Goal: Task Accomplishment & Management: Manage account settings

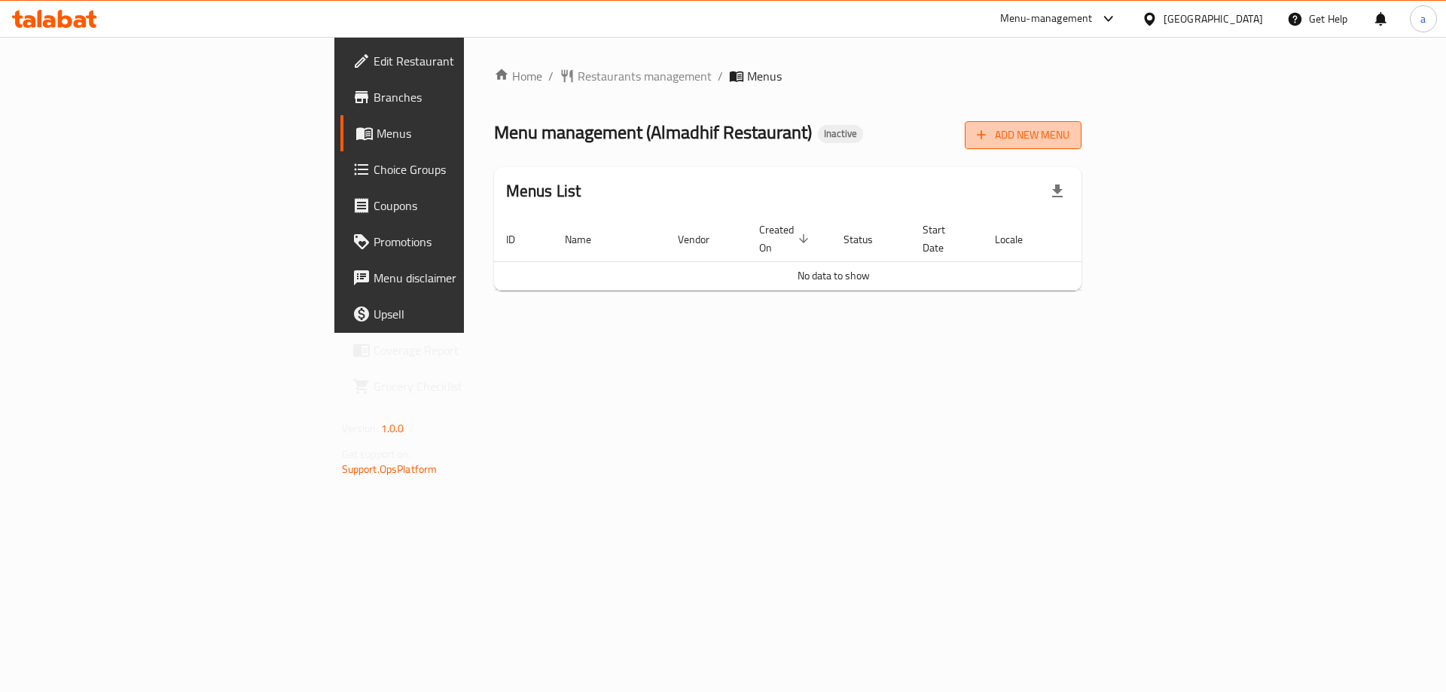
click at [1070, 128] on span "Add New Menu" at bounding box center [1023, 135] width 93 height 19
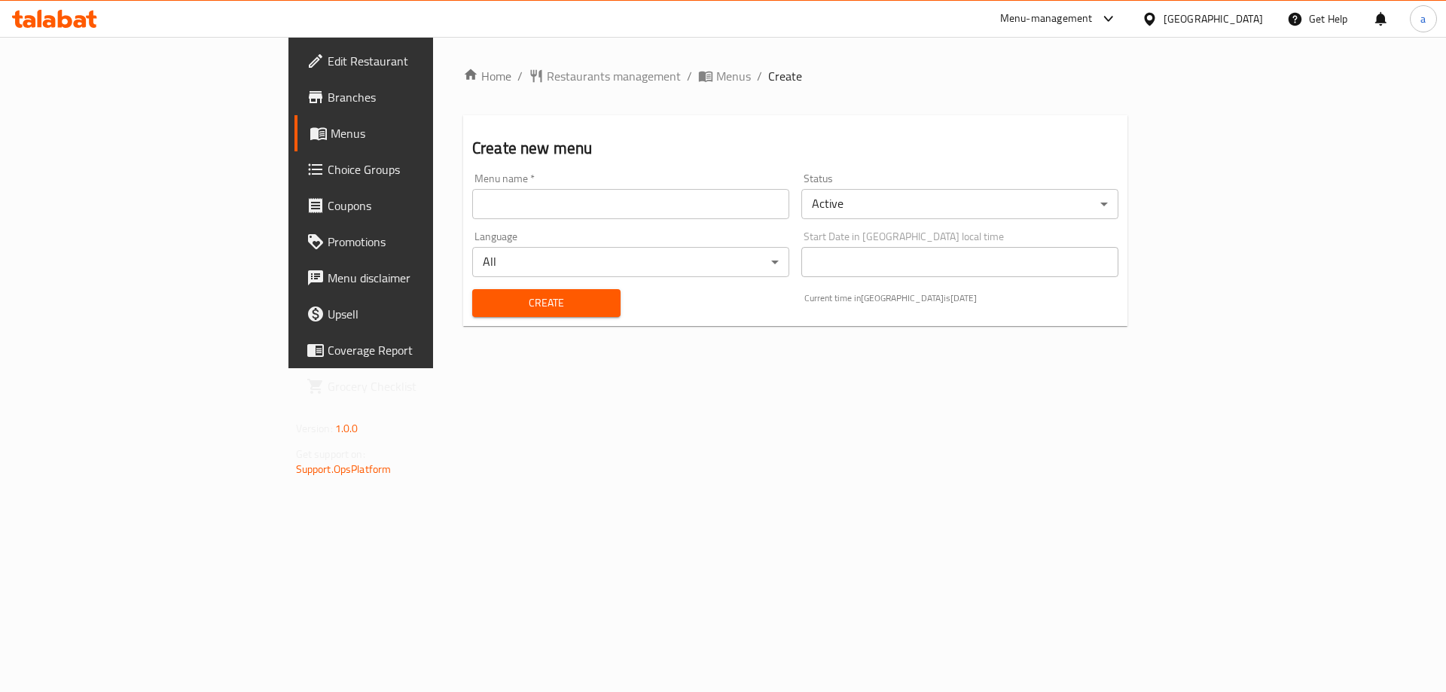
click at [634, 207] on input "text" at bounding box center [630, 204] width 317 height 30
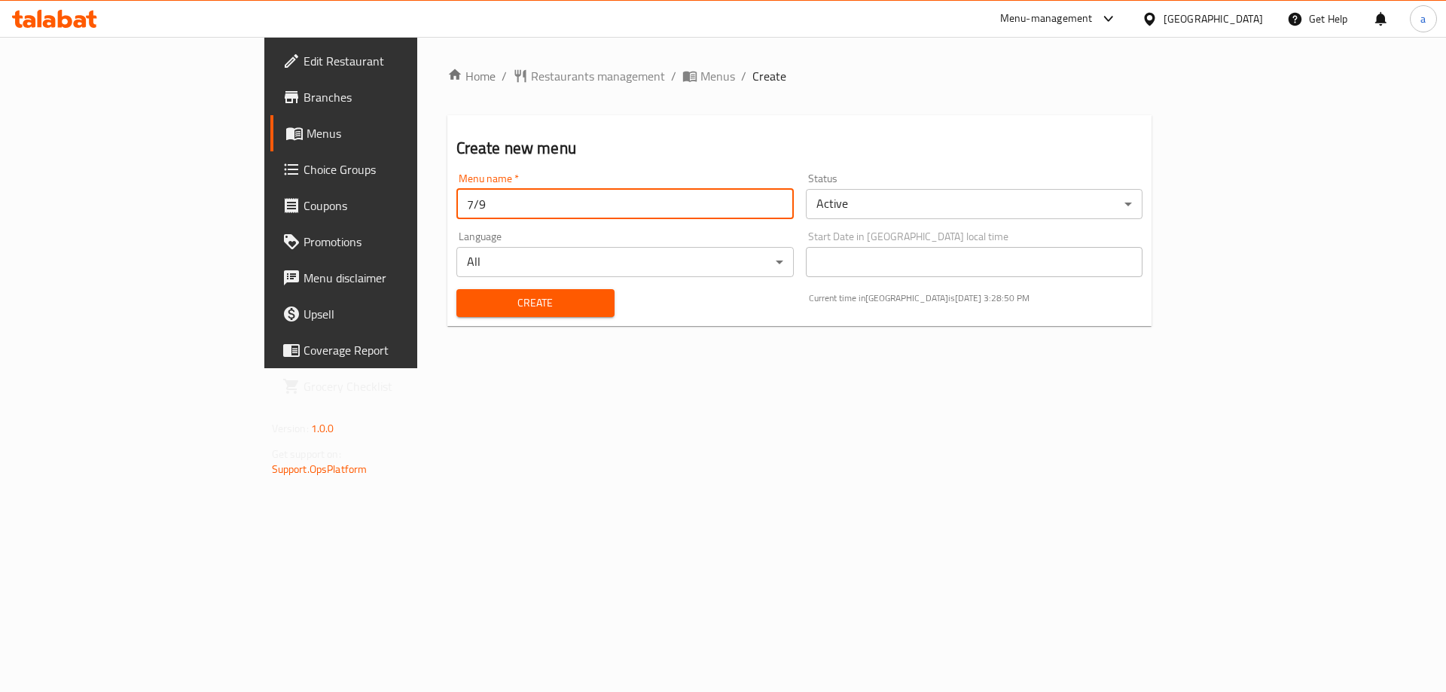
type input "7/9"
click at [457, 289] on button "Create" at bounding box center [536, 303] width 158 height 28
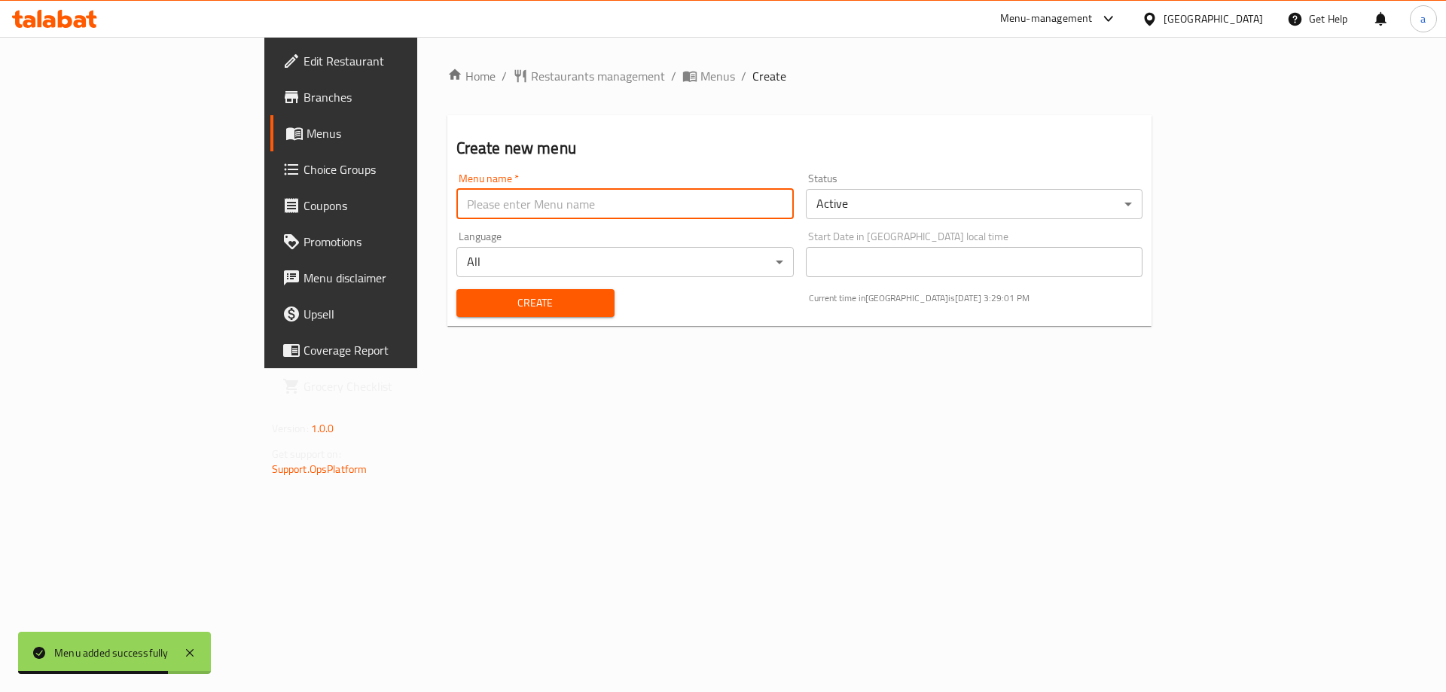
click at [539, 90] on div "Home / Restaurants management / Menus / Create Create new menu Menu name   * Me…" at bounding box center [799, 202] width 705 height 271
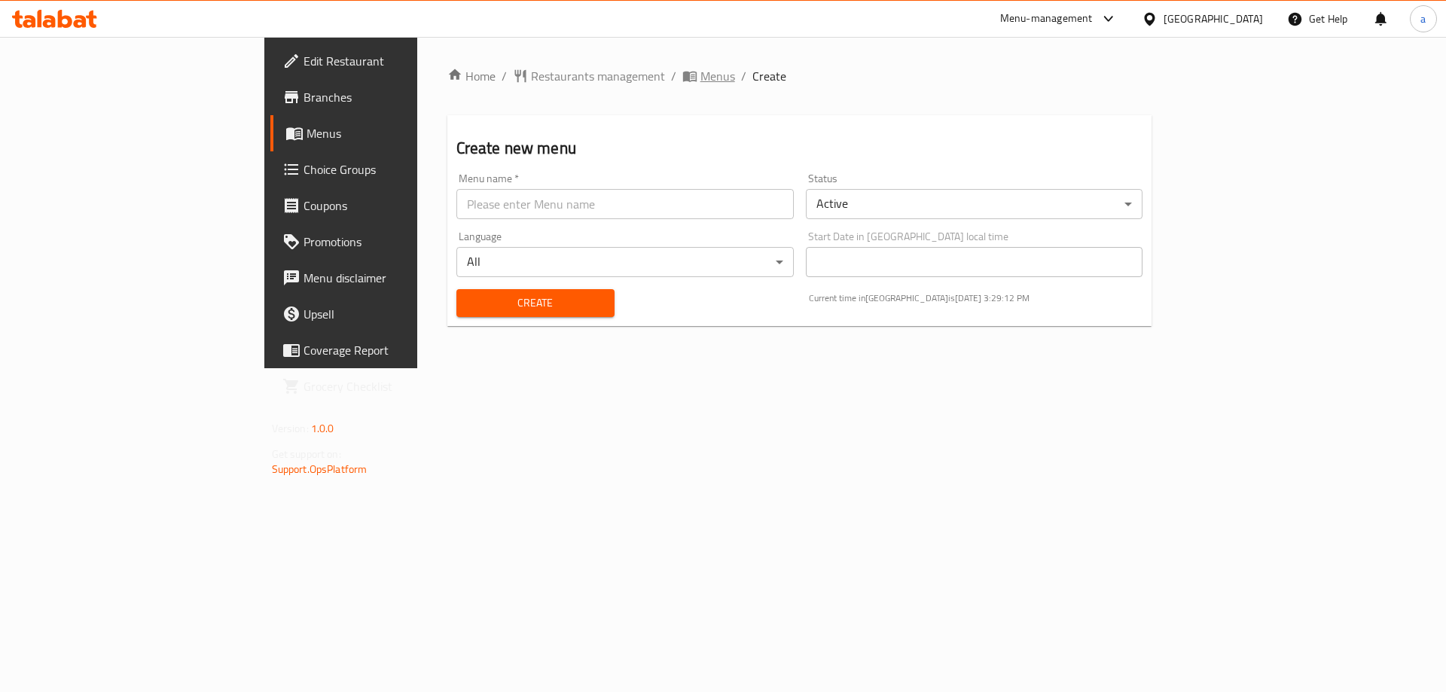
click at [701, 80] on span "Menus" at bounding box center [718, 76] width 35 height 18
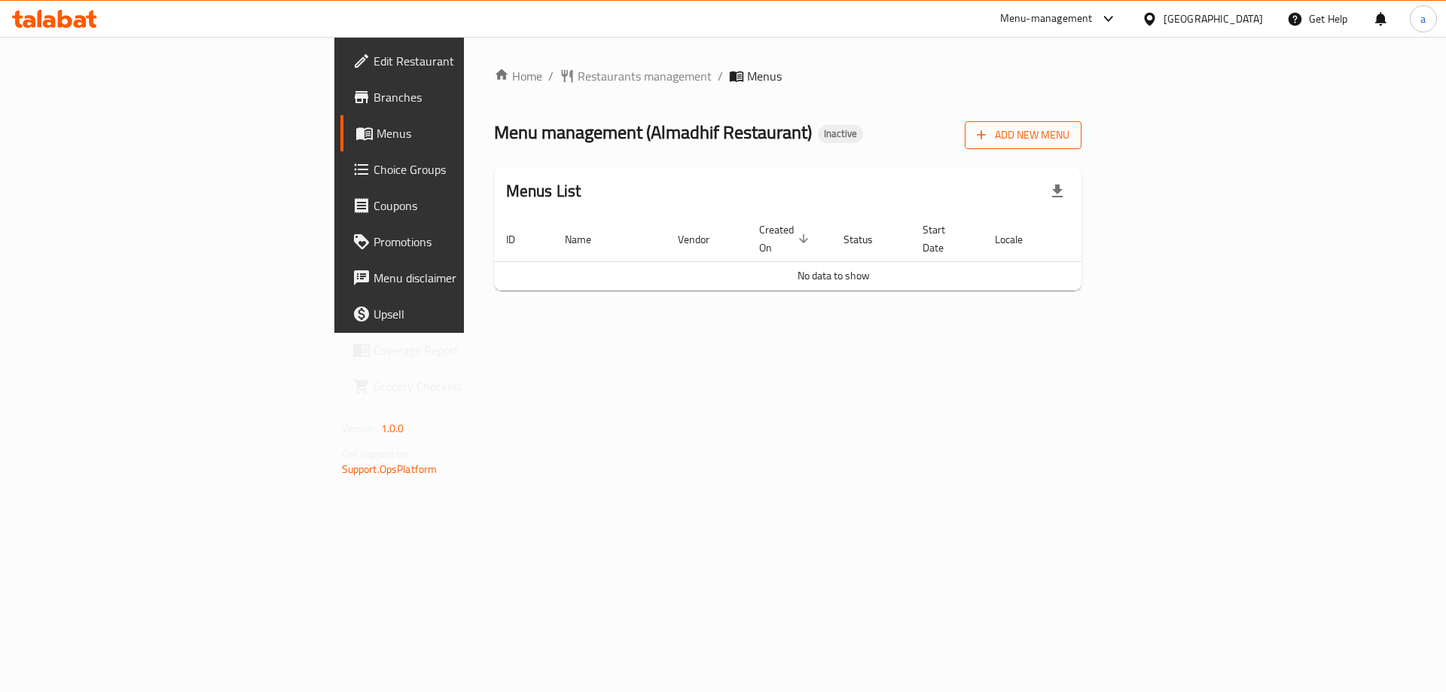
click at [1082, 121] on button "Add New Menu" at bounding box center [1023, 135] width 117 height 28
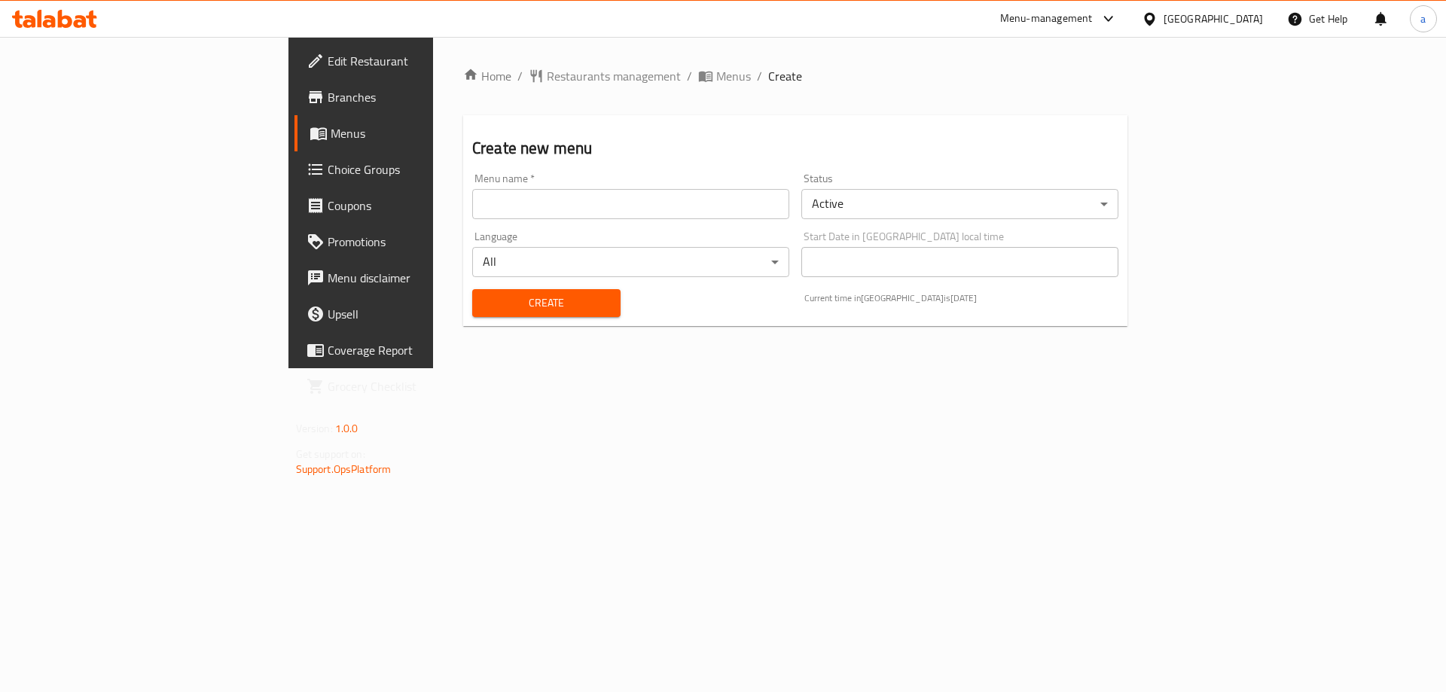
click at [472, 193] on input "text" at bounding box center [630, 204] width 317 height 30
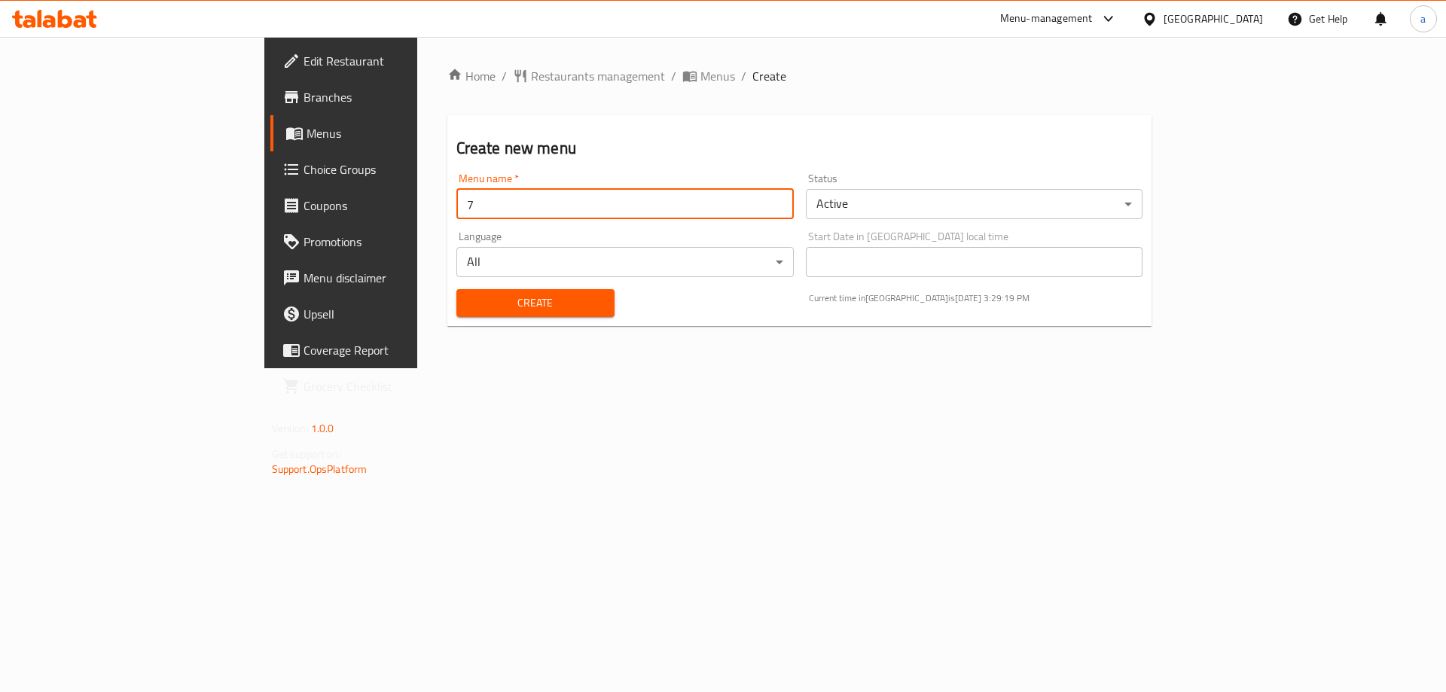
type input "7/9"
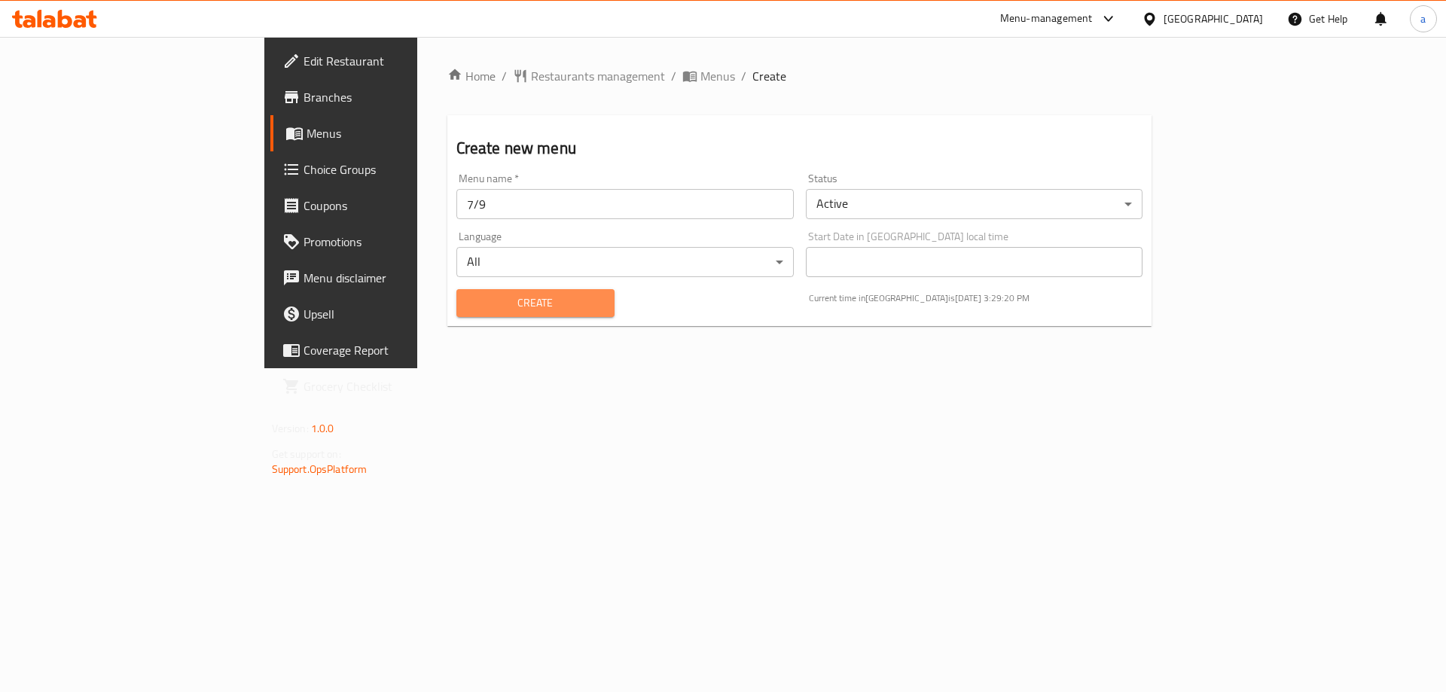
click at [469, 305] on span "Create" at bounding box center [536, 303] width 134 height 19
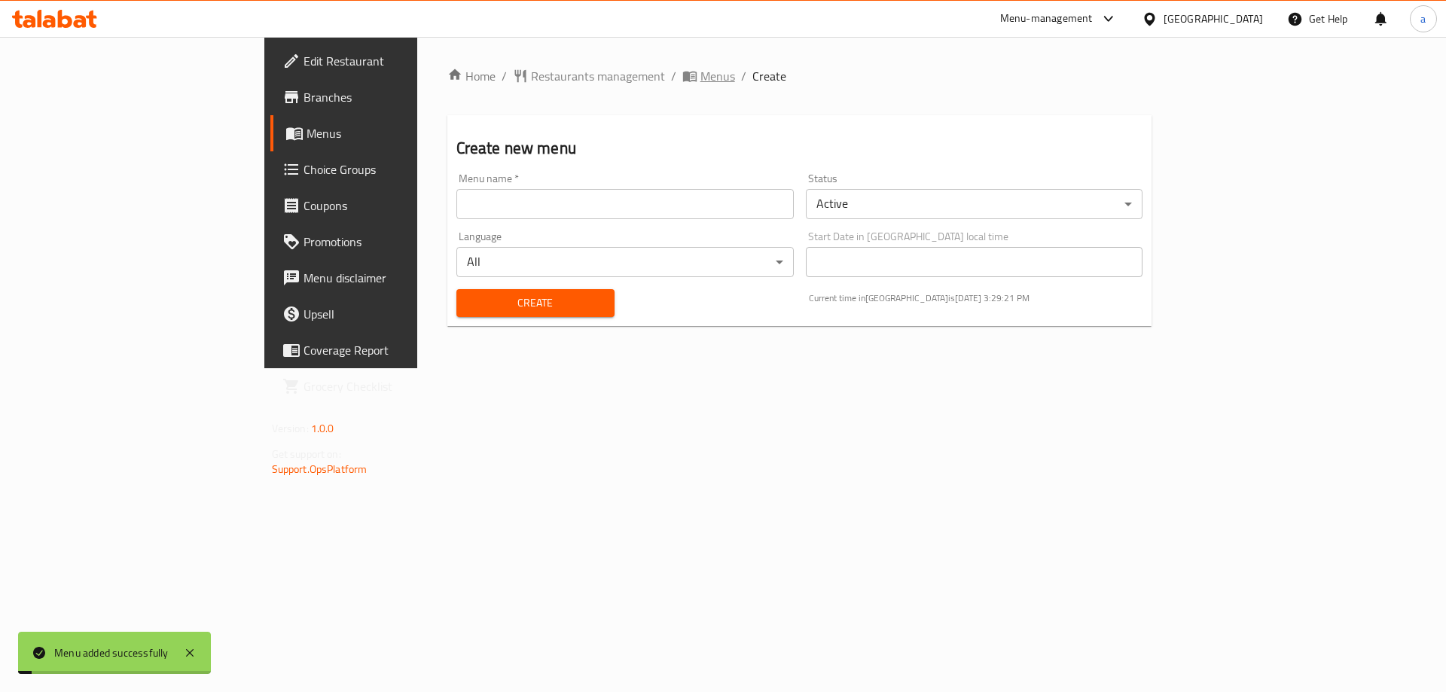
click at [701, 80] on span "Menus" at bounding box center [718, 76] width 35 height 18
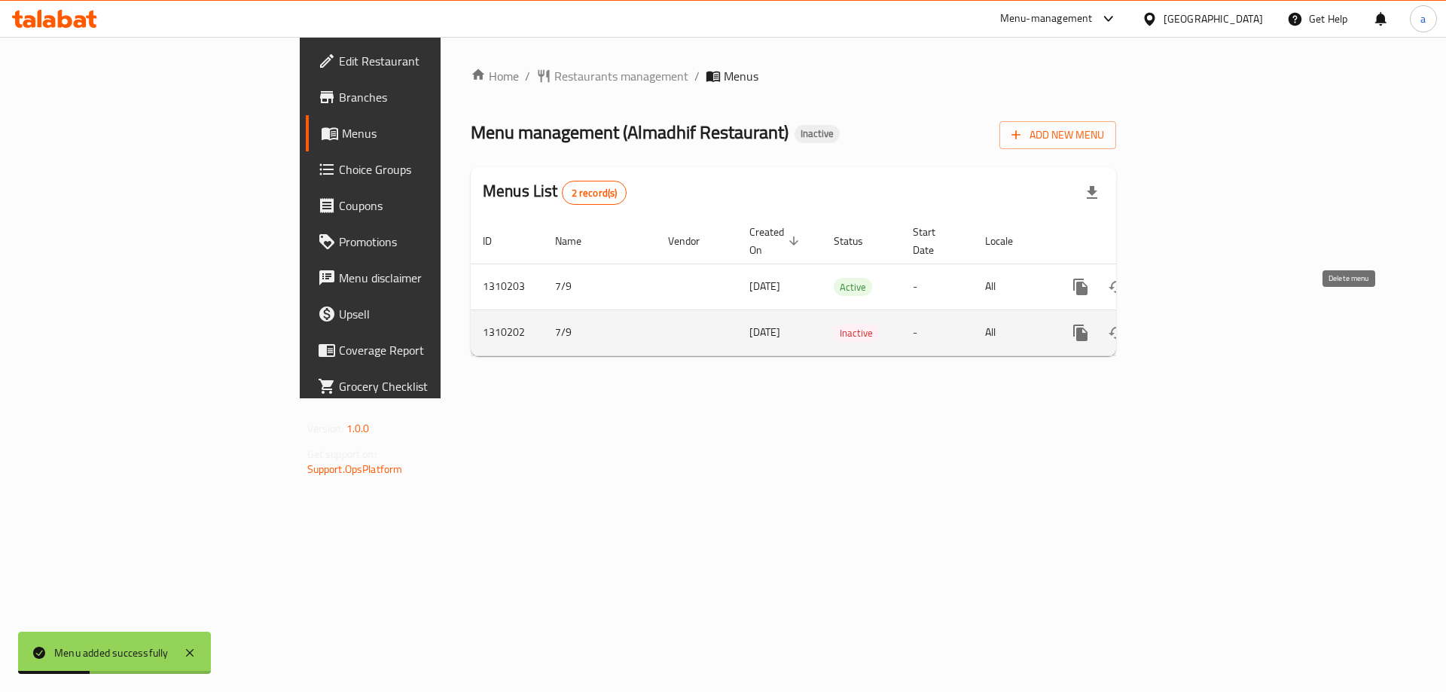
click at [1162, 324] on icon "enhanced table" at bounding box center [1153, 333] width 18 height 18
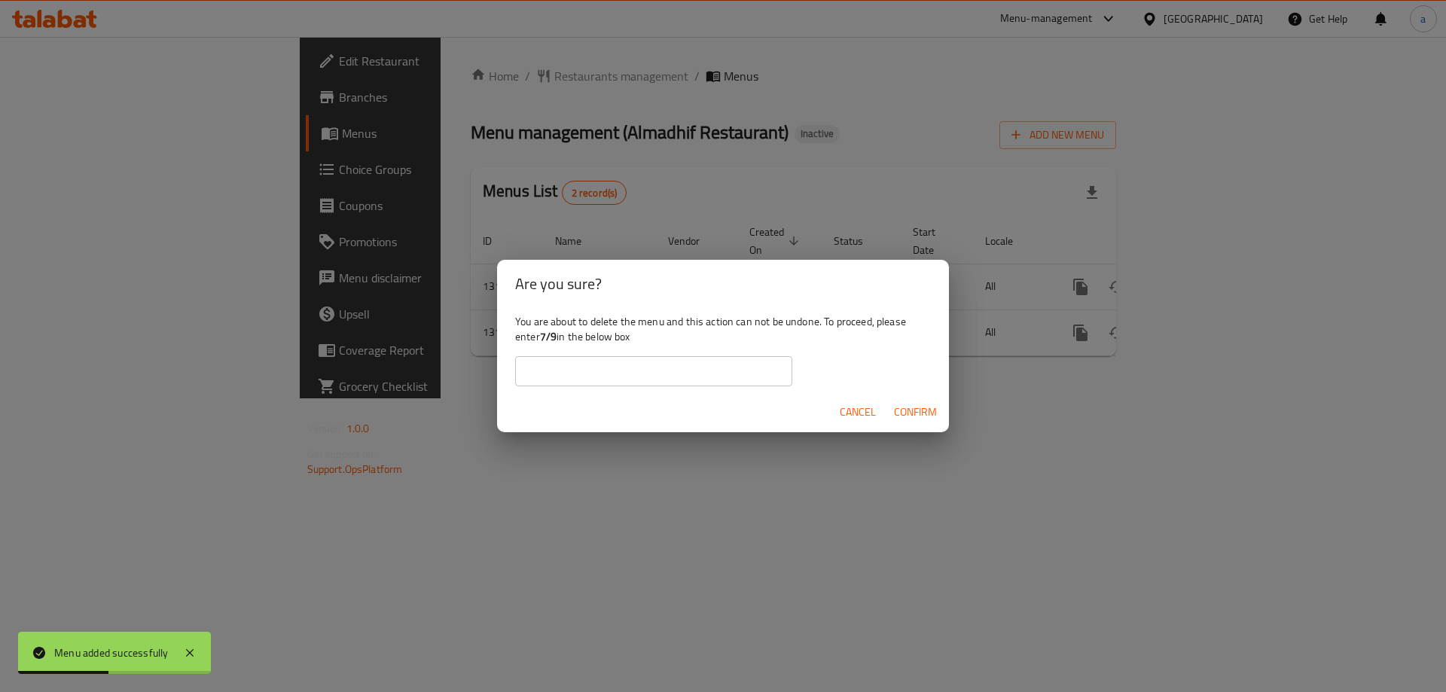
click at [700, 361] on input "text" at bounding box center [653, 371] width 277 height 30
type input "7/9"
click at [912, 402] on button "Confirm" at bounding box center [915, 412] width 55 height 28
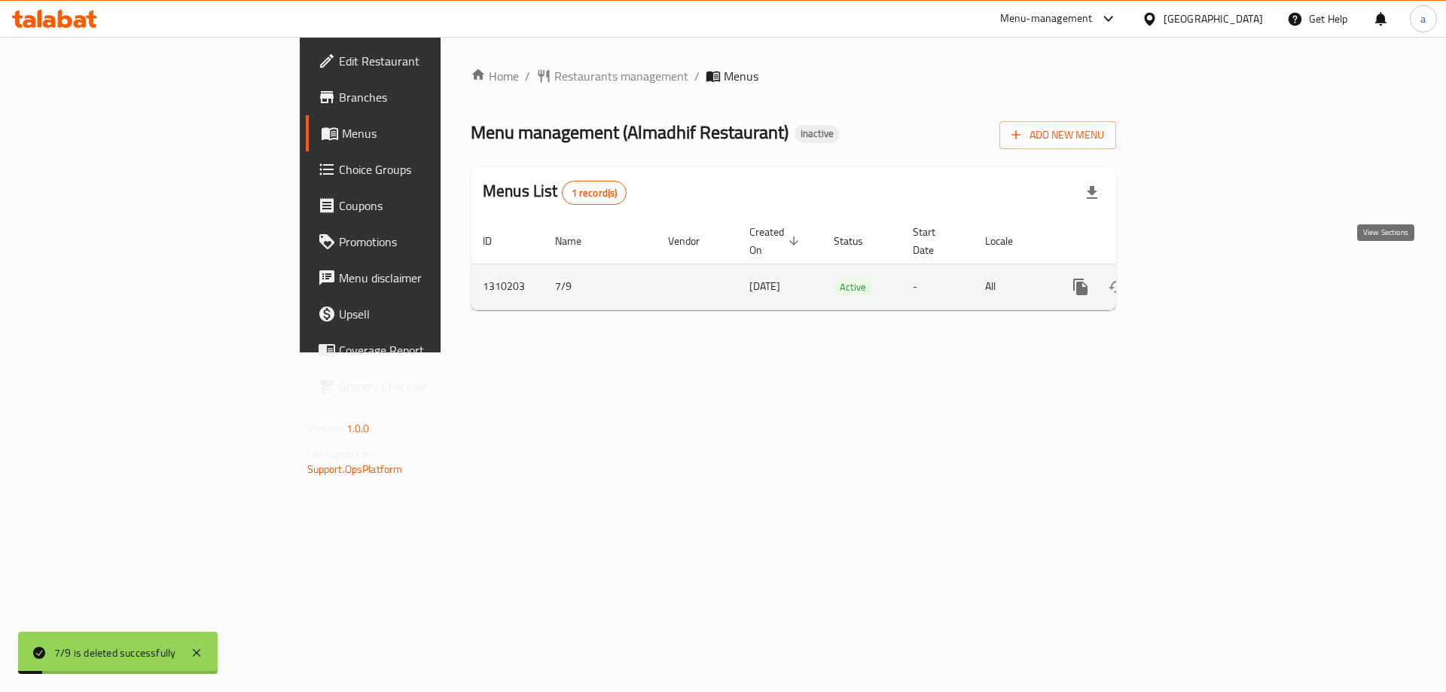
click at [1199, 278] on icon "enhanced table" at bounding box center [1189, 287] width 18 height 18
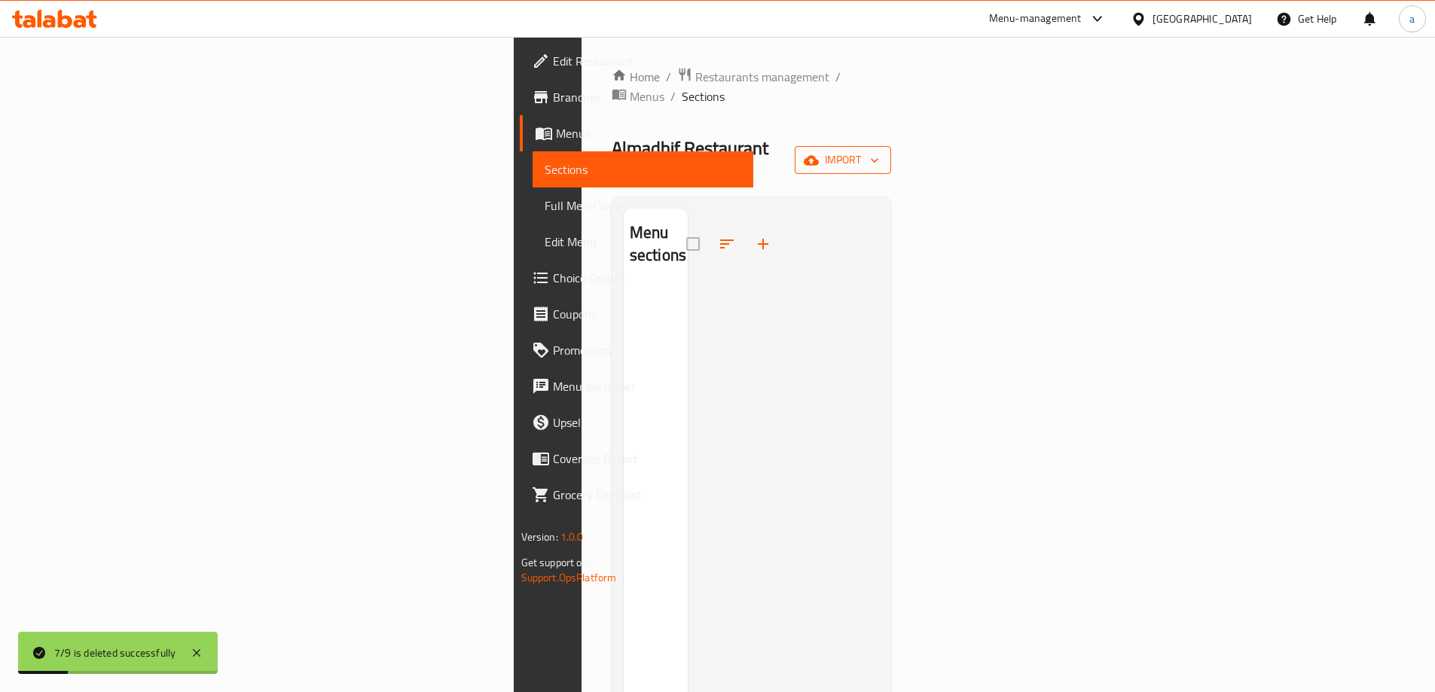
click at [879, 151] on span "import" at bounding box center [843, 160] width 72 height 19
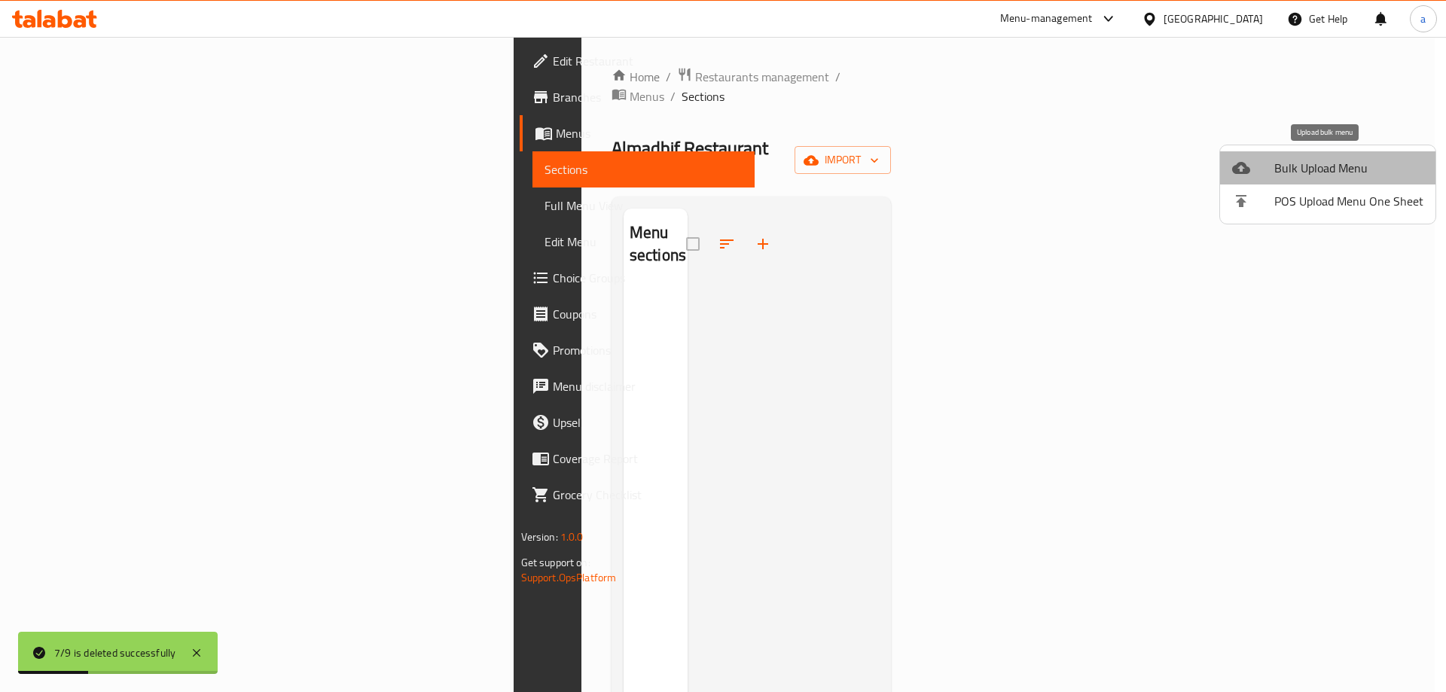
click at [1330, 154] on li "Bulk Upload Menu" at bounding box center [1327, 167] width 215 height 33
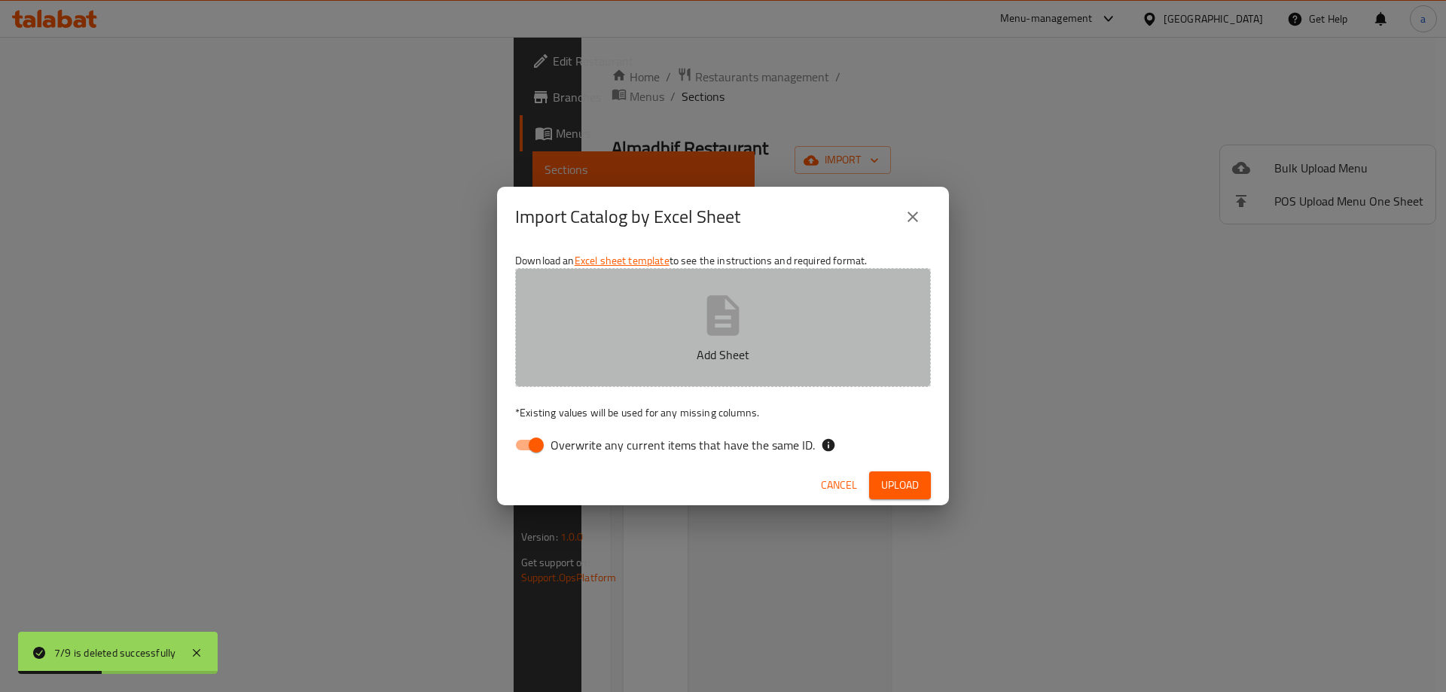
click at [740, 336] on icon "button" at bounding box center [723, 316] width 48 height 48
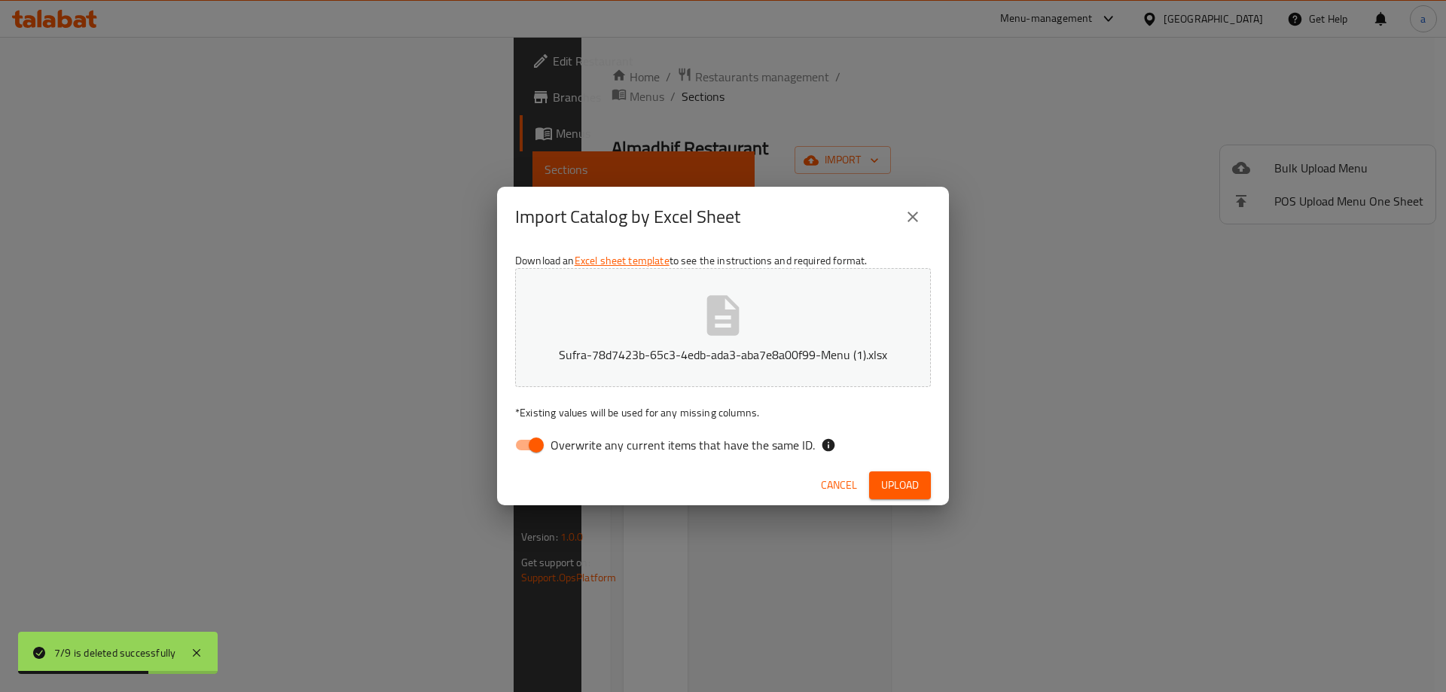
click at [592, 466] on div "Cancel Upload" at bounding box center [723, 486] width 452 height 40
drag, startPoint x: 596, startPoint y: 451, endPoint x: 677, endPoint y: 450, distance: 81.4
click at [597, 450] on span "Overwrite any current items that have the same ID." at bounding box center [683, 445] width 264 height 18
click at [579, 450] on input "Overwrite any current items that have the same ID." at bounding box center [536, 445] width 86 height 29
checkbox input "false"
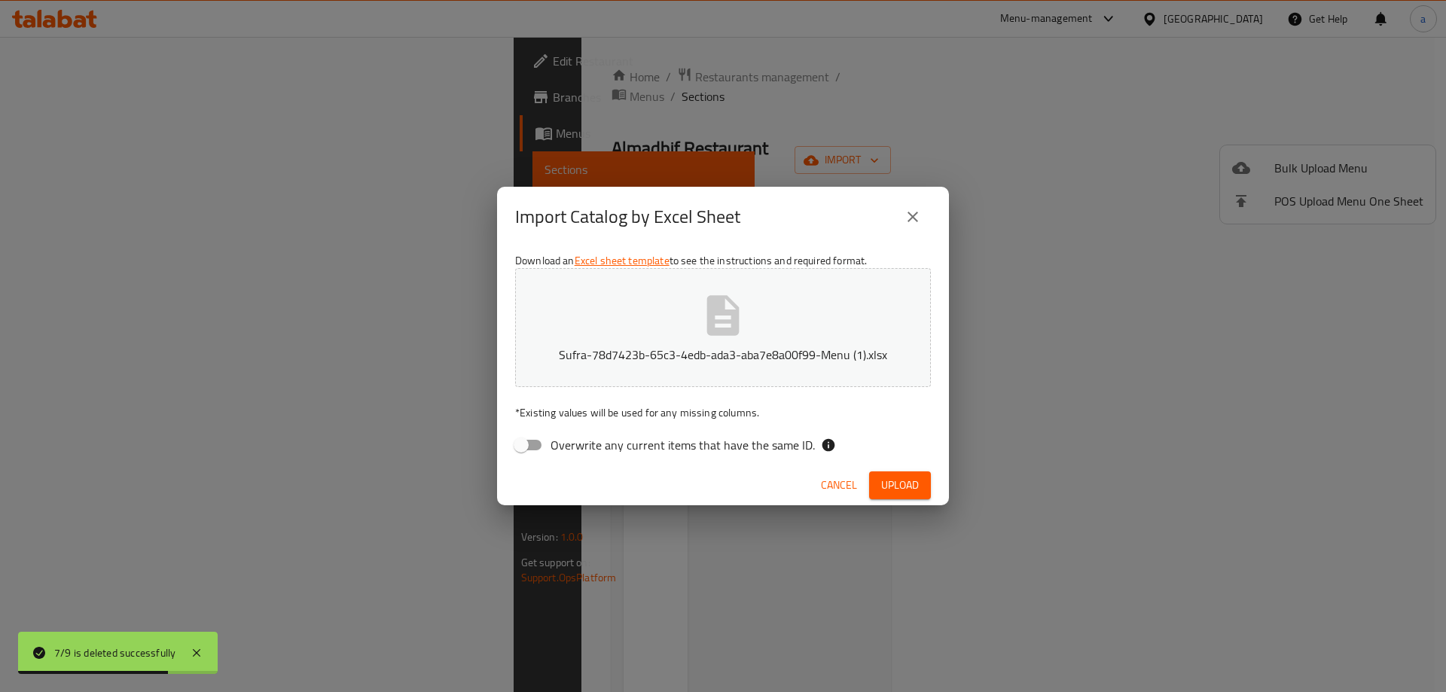
click at [888, 472] on button "Upload" at bounding box center [900, 486] width 62 height 28
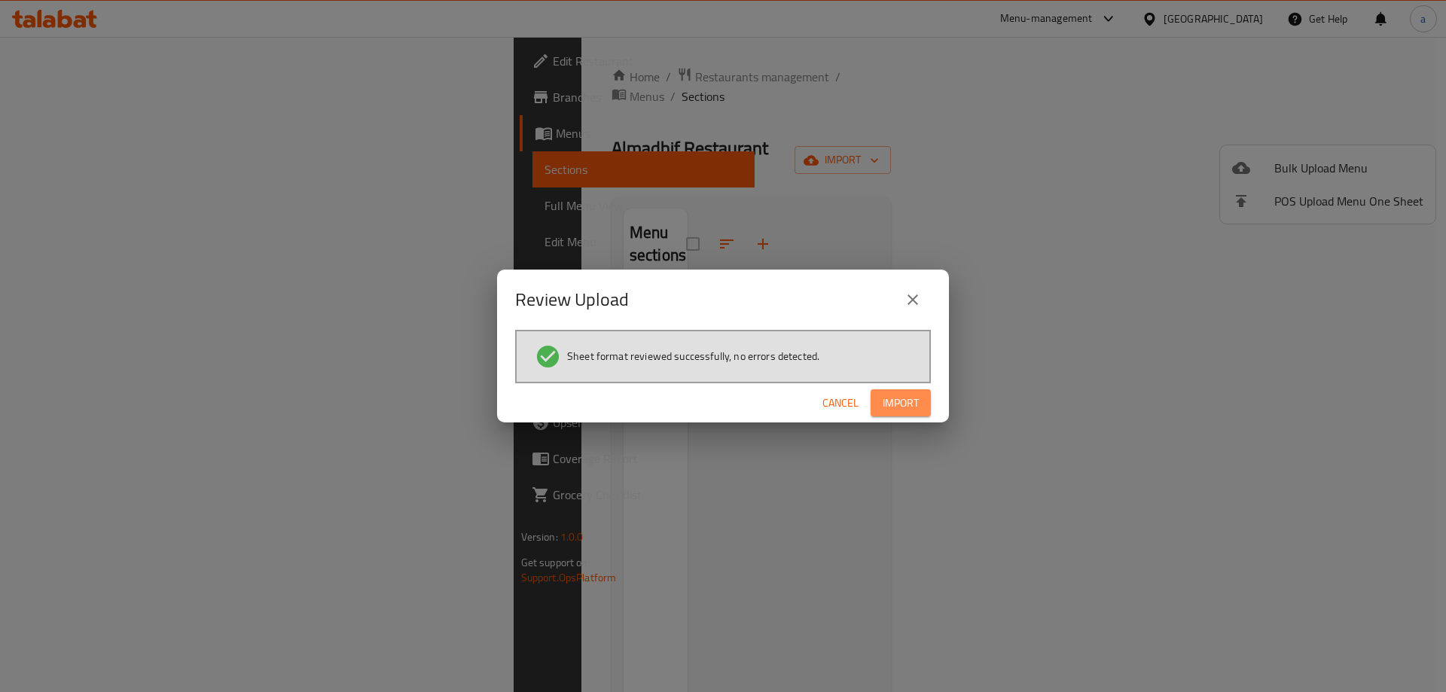
click at [901, 415] on button "Import" at bounding box center [901, 403] width 60 height 28
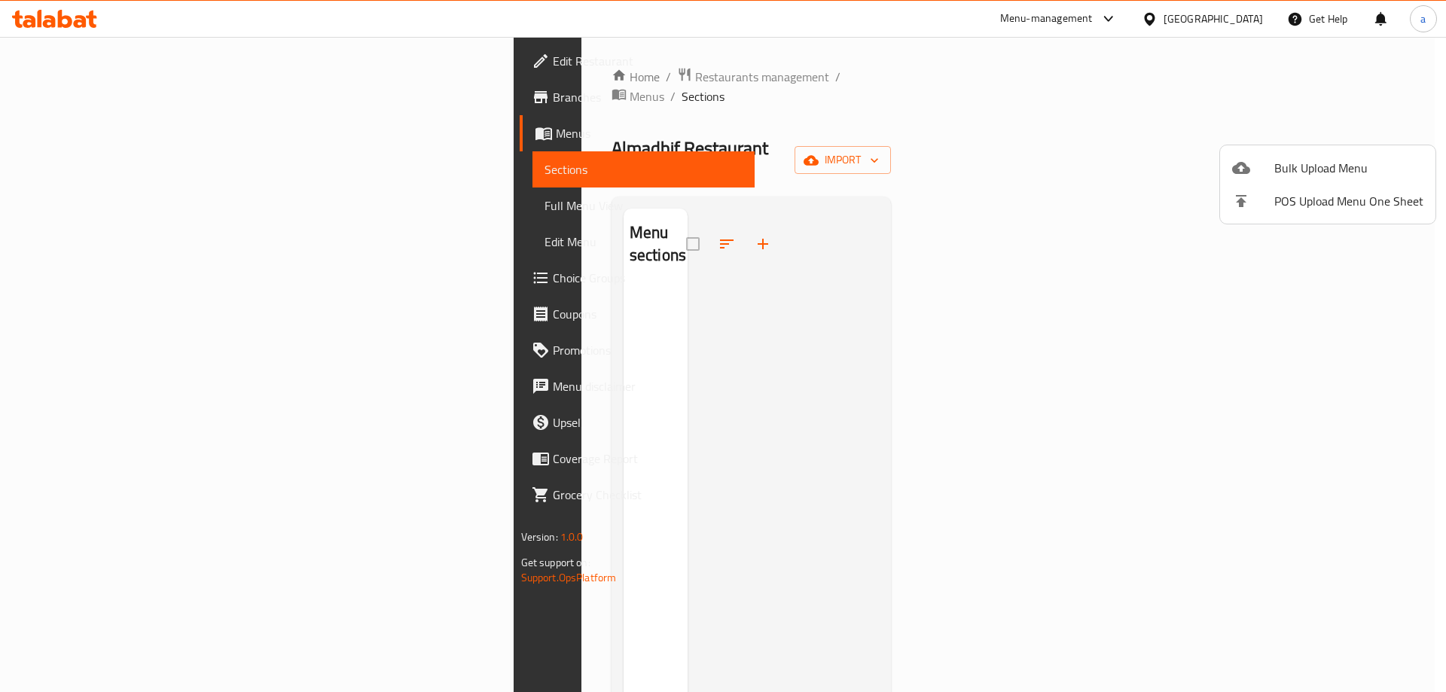
click at [142, 213] on div at bounding box center [723, 346] width 1446 height 692
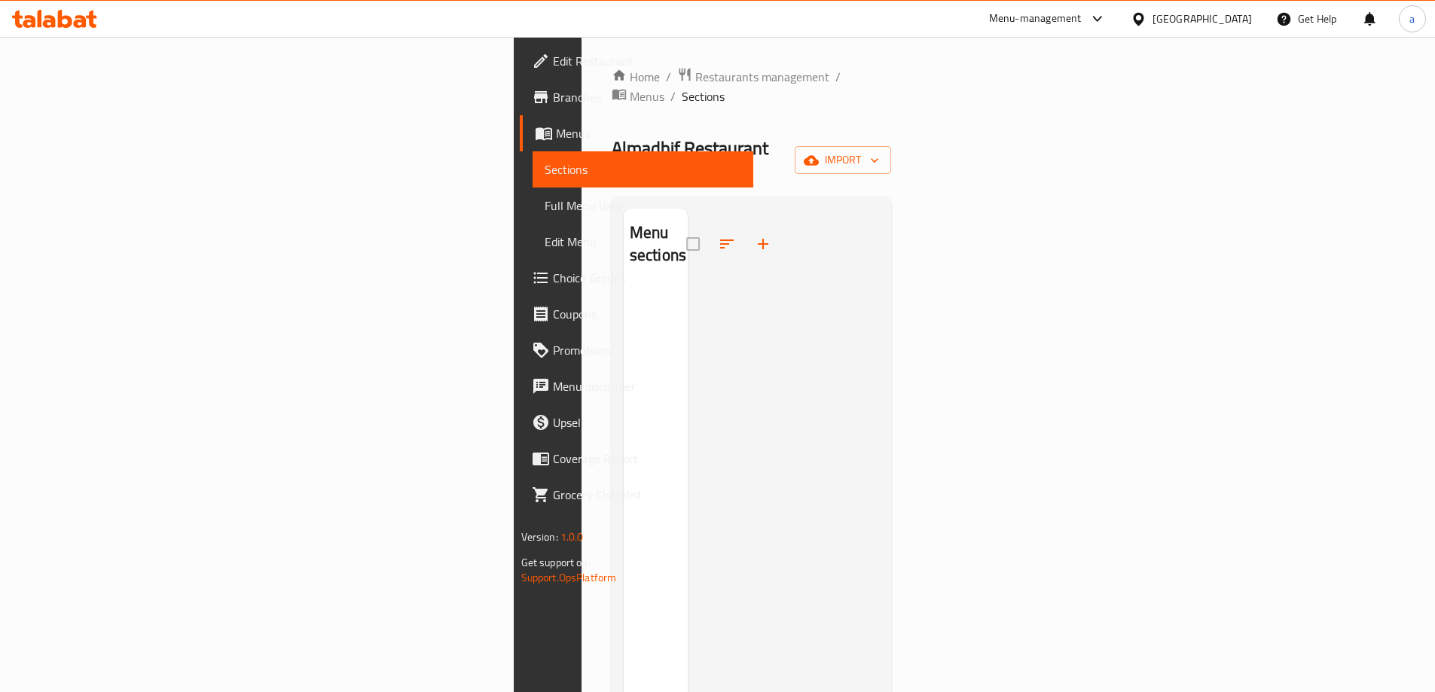
click at [545, 213] on span "Full Menu View" at bounding box center [643, 206] width 197 height 18
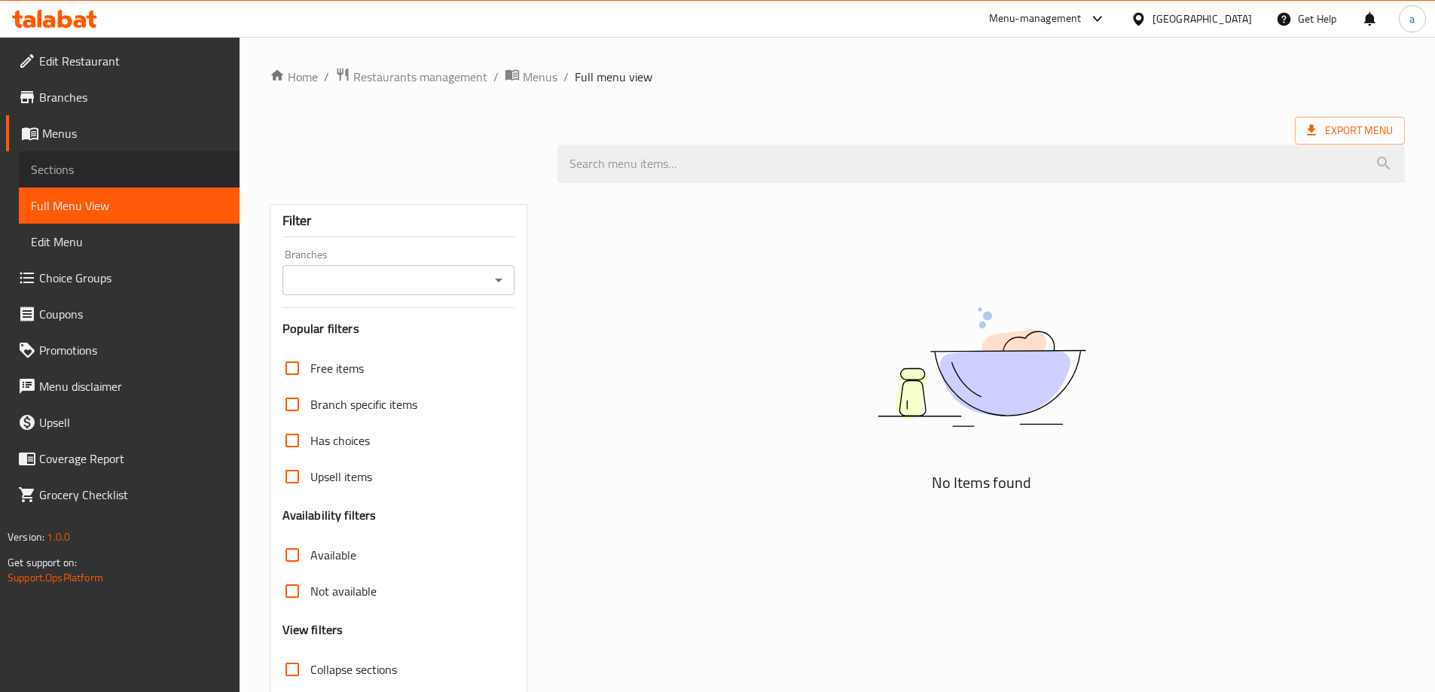
click at [117, 172] on span "Sections" at bounding box center [129, 169] width 197 height 18
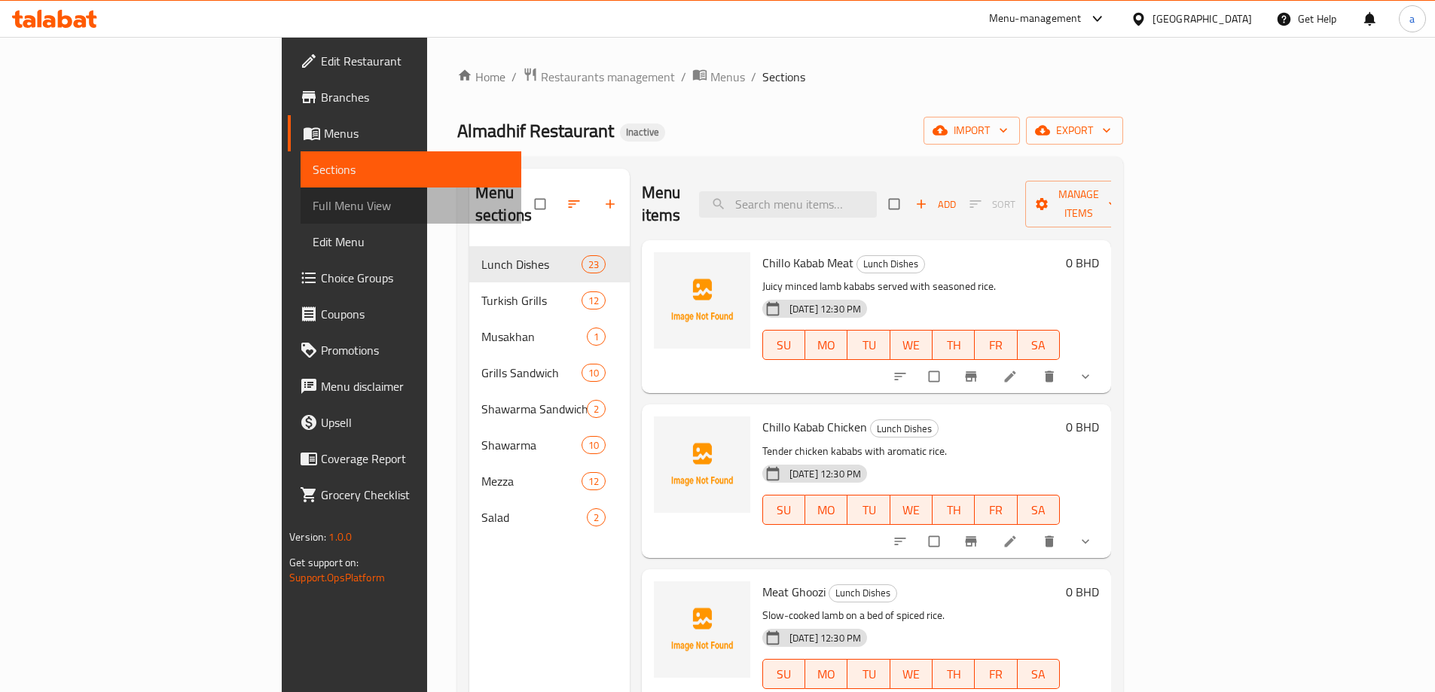
click at [313, 199] on span "Full Menu View" at bounding box center [411, 206] width 197 height 18
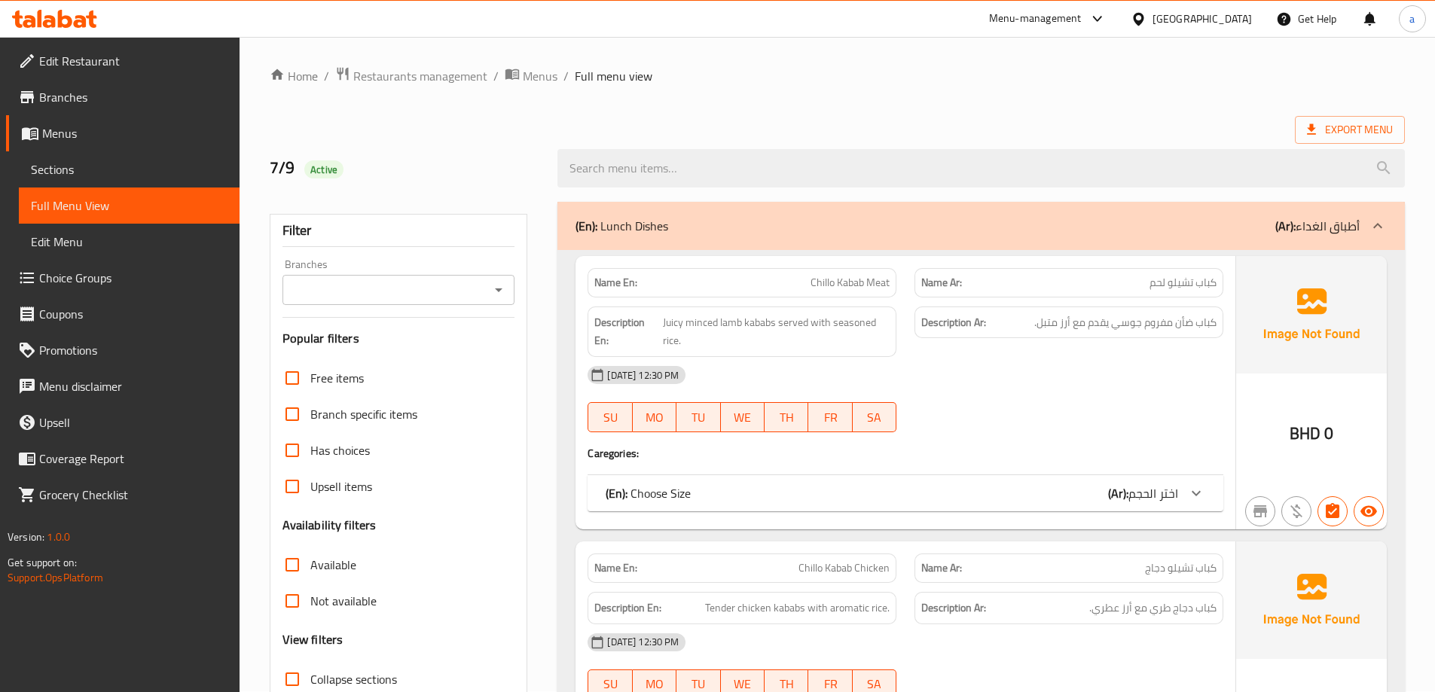
scroll to position [301, 0]
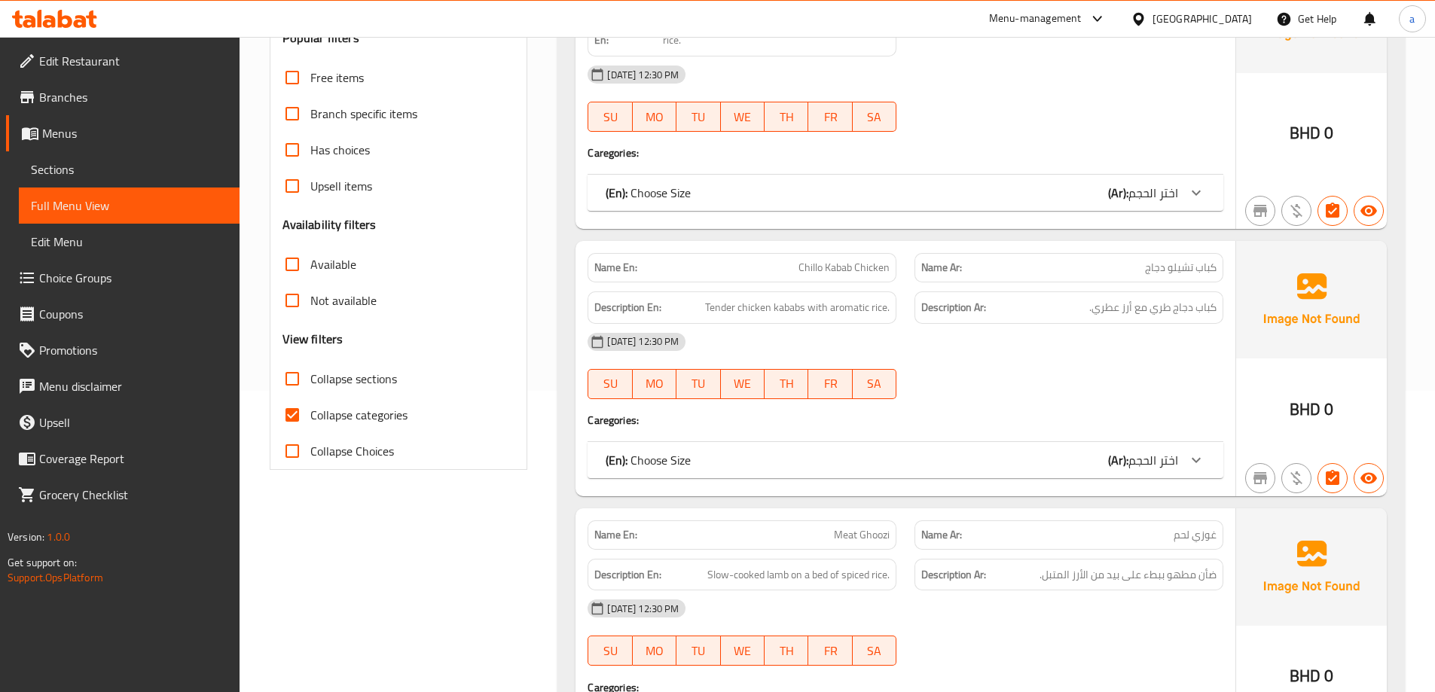
click at [392, 422] on span "Collapse categories" at bounding box center [358, 415] width 97 height 18
click at [310, 422] on input "Collapse categories" at bounding box center [292, 415] width 36 height 36
checkbox input "false"
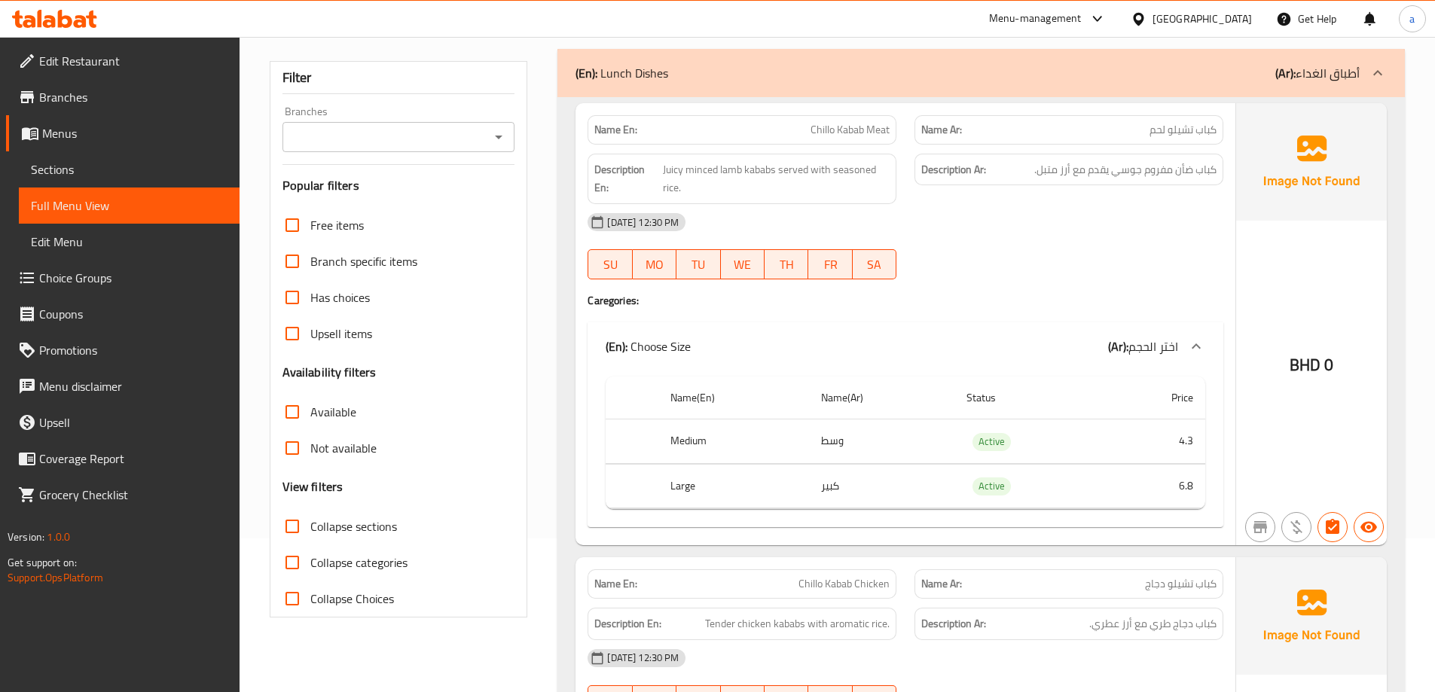
scroll to position [226, 0]
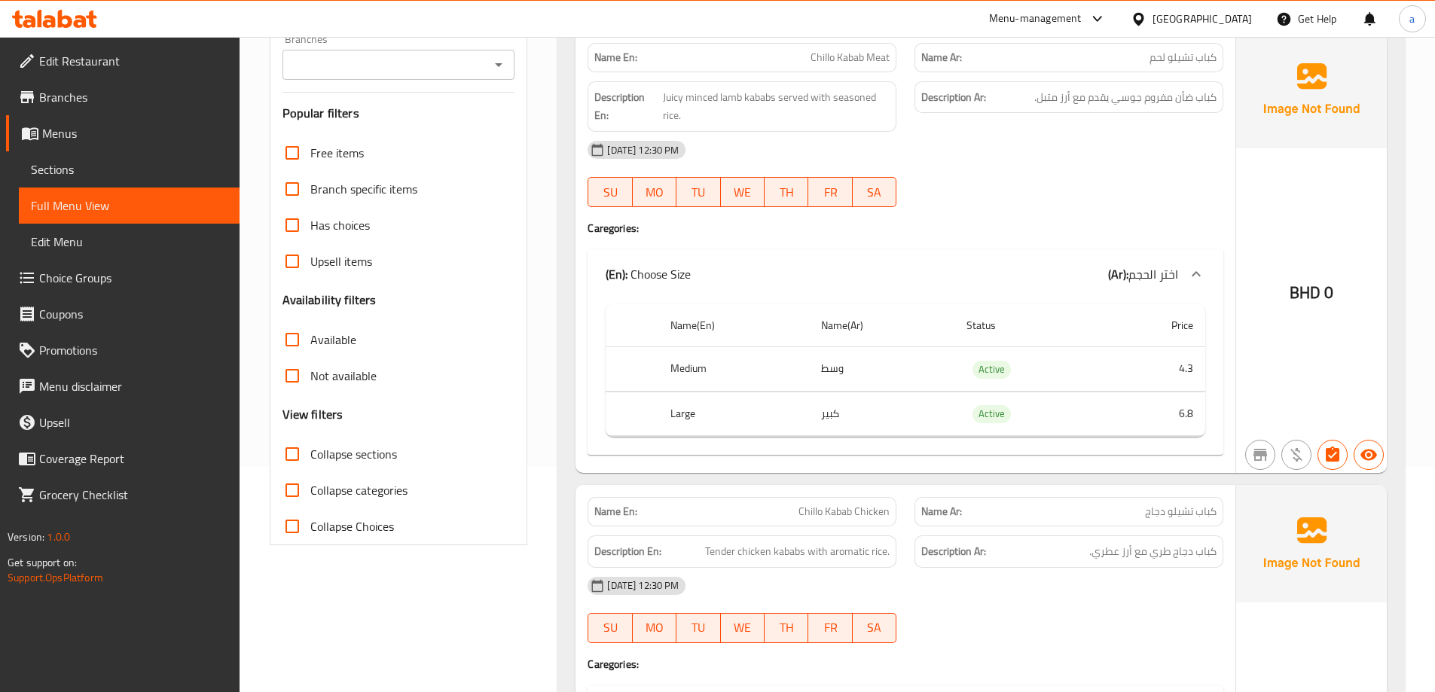
click at [310, 451] on input "Collapse sections" at bounding box center [292, 454] width 36 height 36
checkbox input "true"
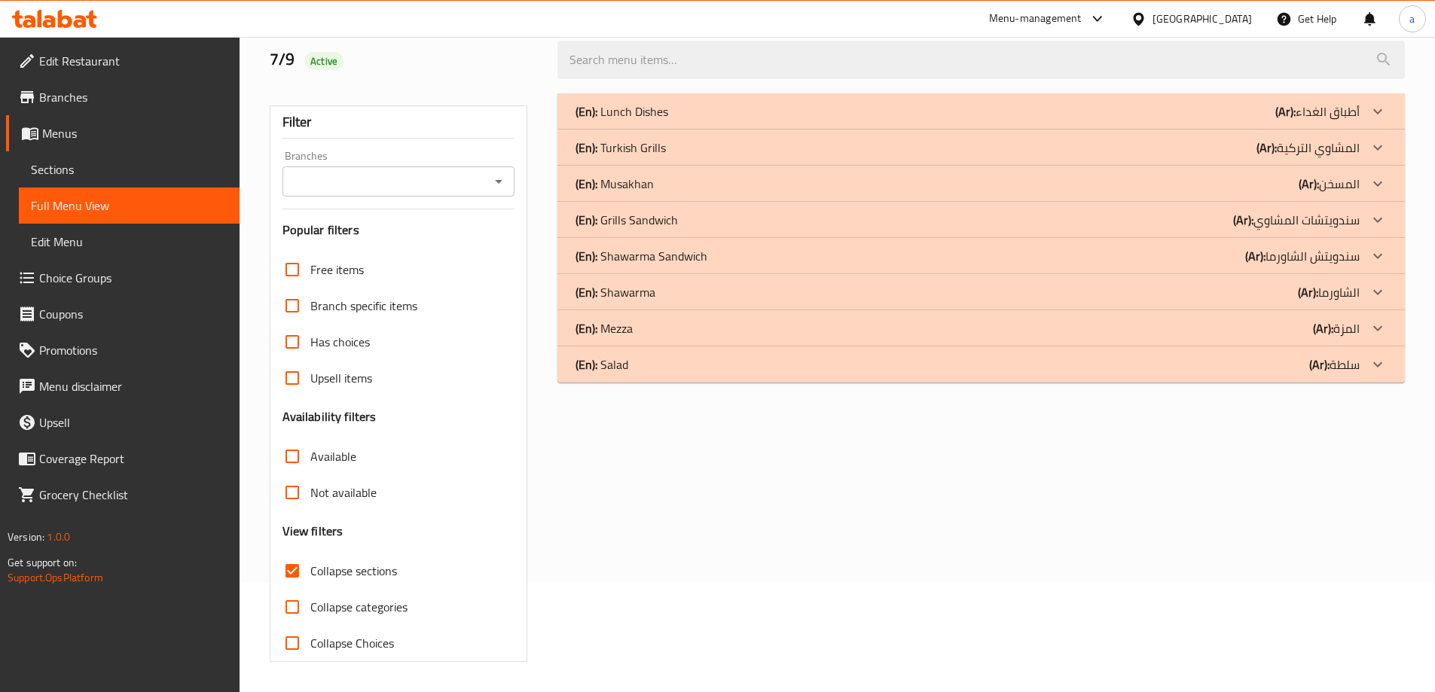
scroll to position [109, 0]
click at [117, 70] on span "Edit Restaurant" at bounding box center [133, 61] width 188 height 18
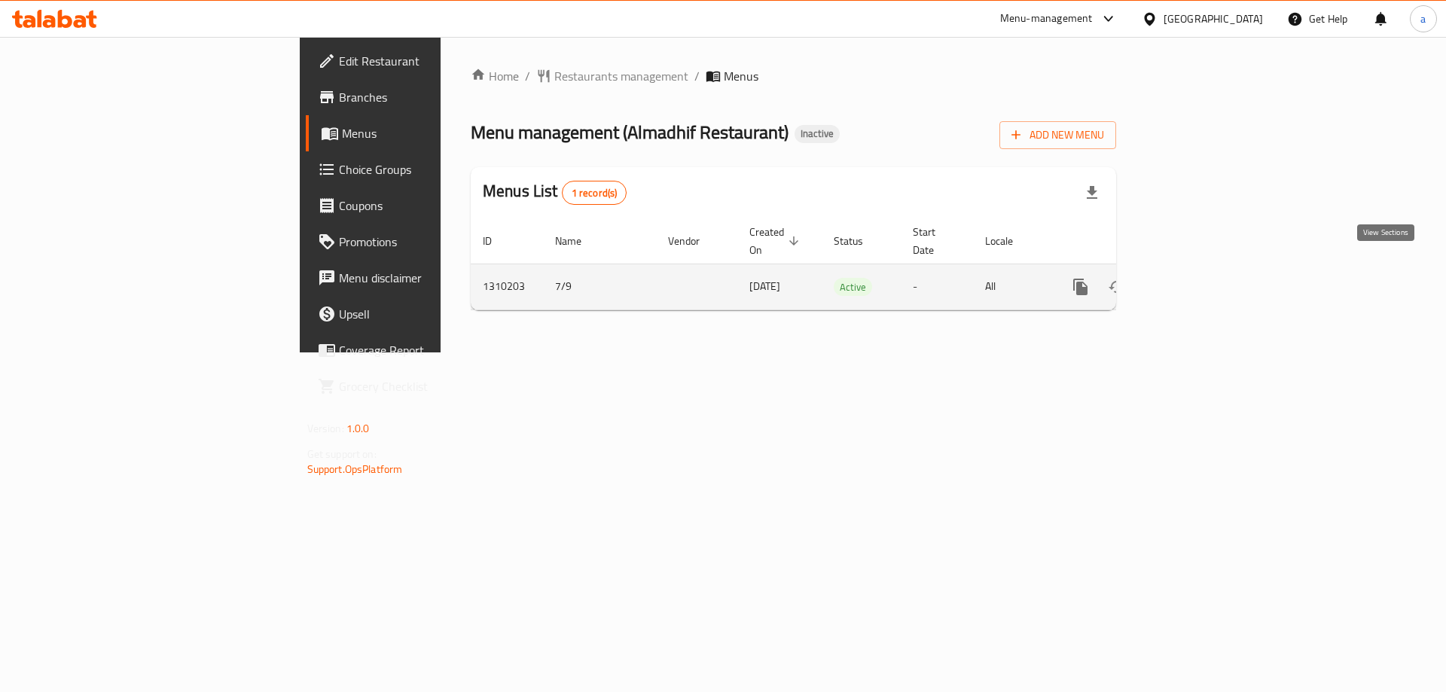
click at [1208, 274] on link "enhanced table" at bounding box center [1189, 287] width 36 height 36
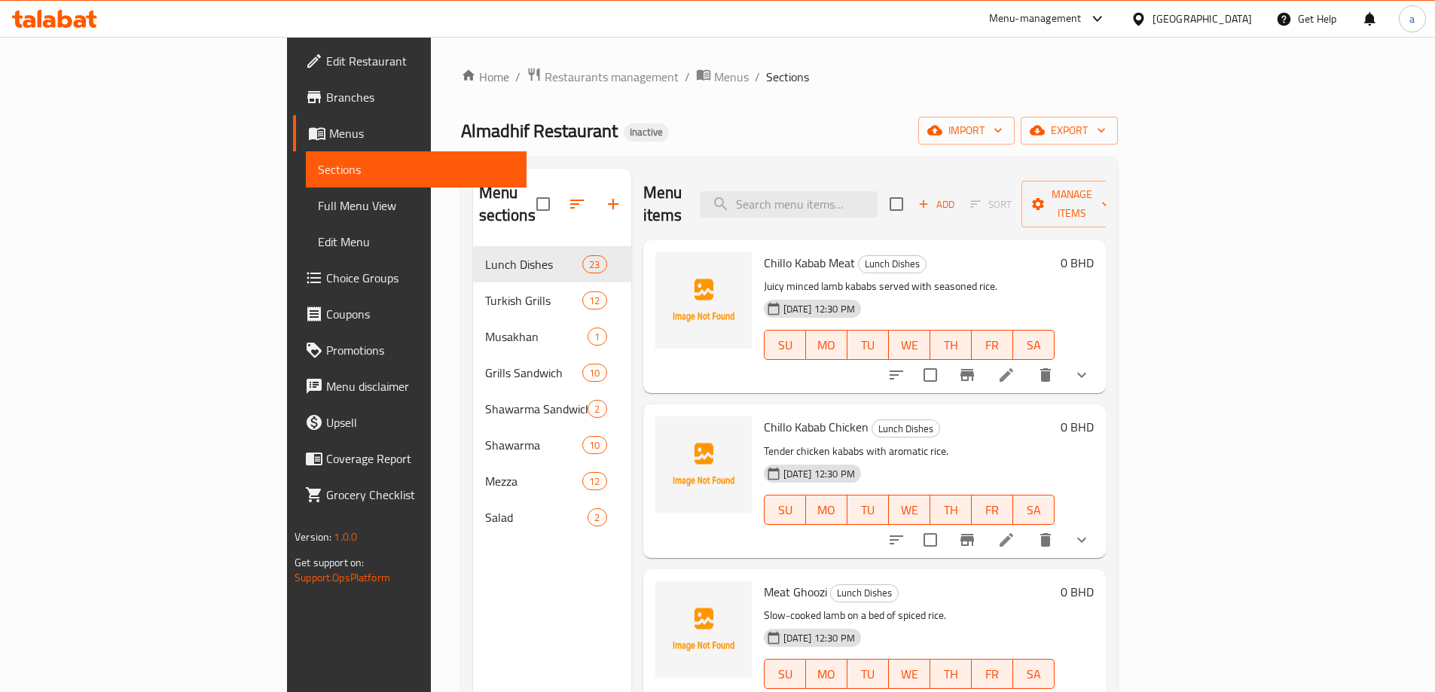
drag, startPoint x: 99, startPoint y: 218, endPoint x: 160, endPoint y: 210, distance: 62.3
click at [306, 219] on link "Full Menu View" at bounding box center [416, 206] width 221 height 36
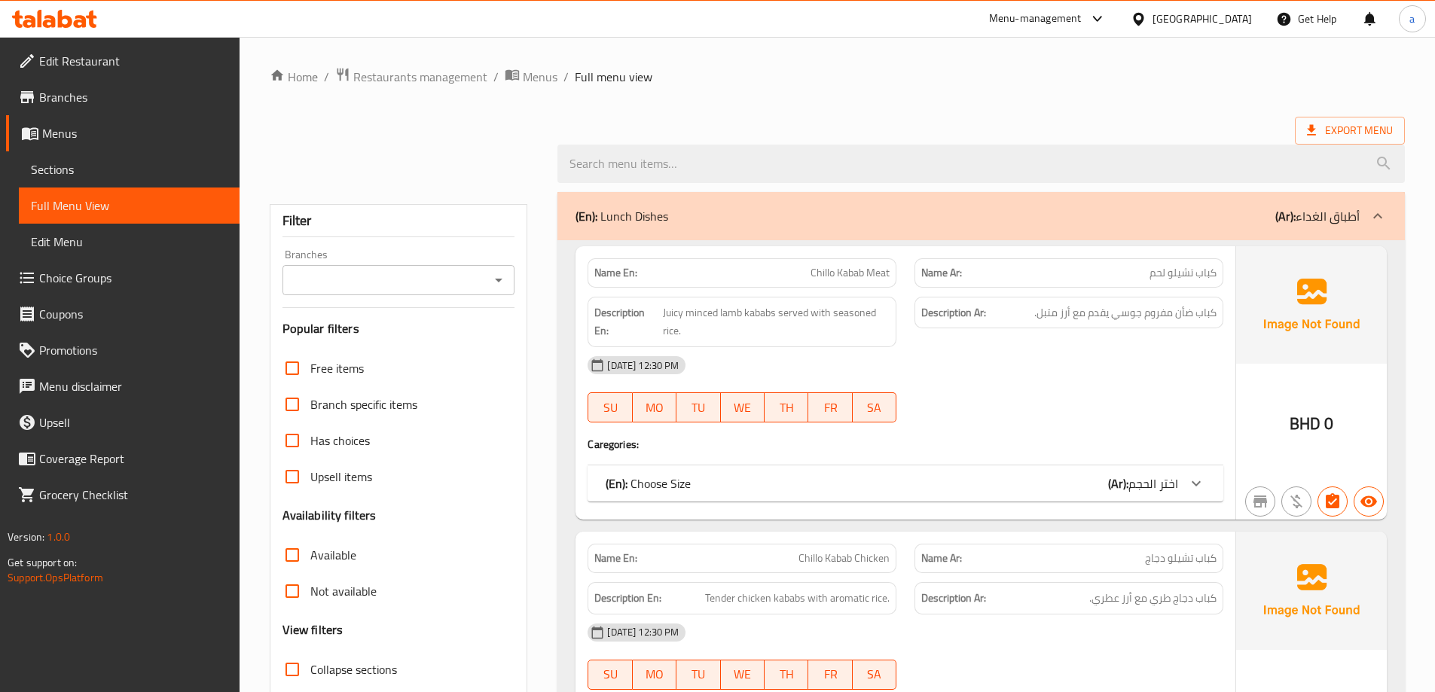
click at [160, 210] on span "Full Menu View" at bounding box center [129, 206] width 197 height 18
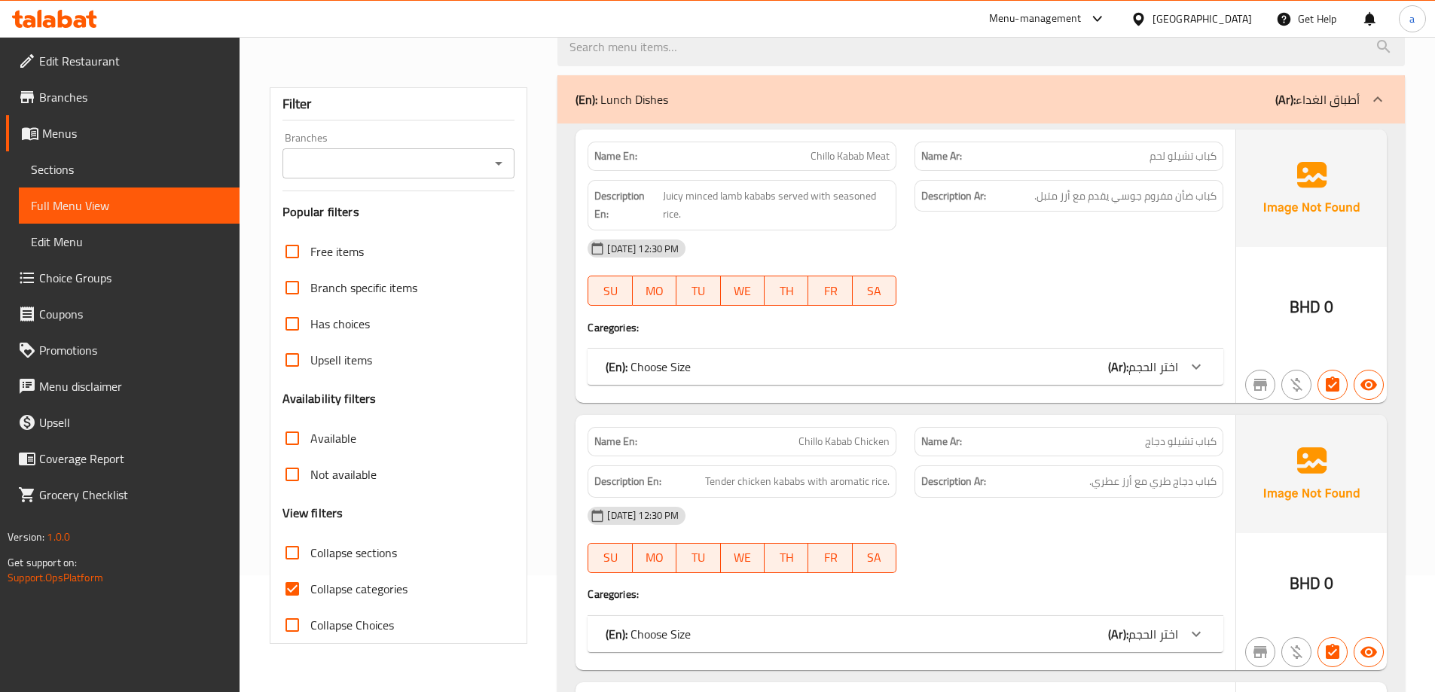
scroll to position [226, 0]
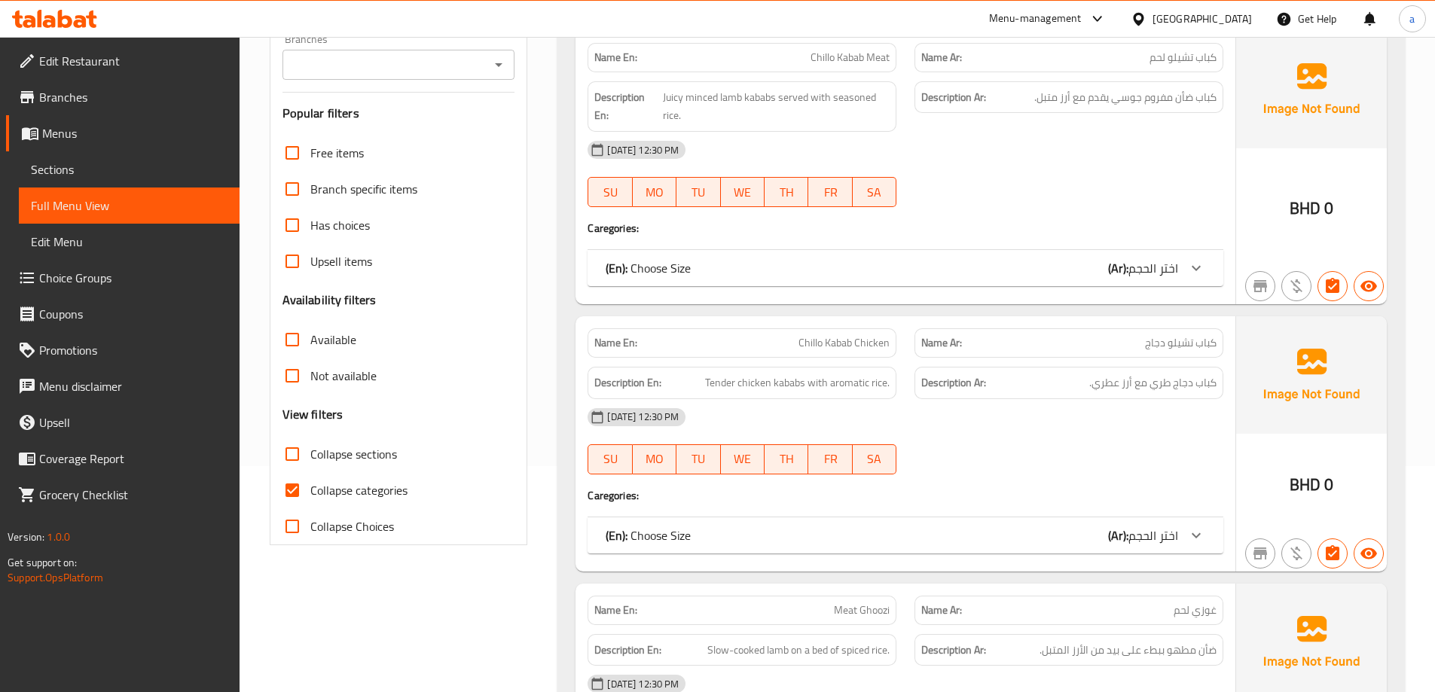
click at [353, 482] on span "Collapse categories" at bounding box center [358, 490] width 97 height 18
click at [310, 482] on input "Collapse categories" at bounding box center [292, 490] width 36 height 36
checkbox input "false"
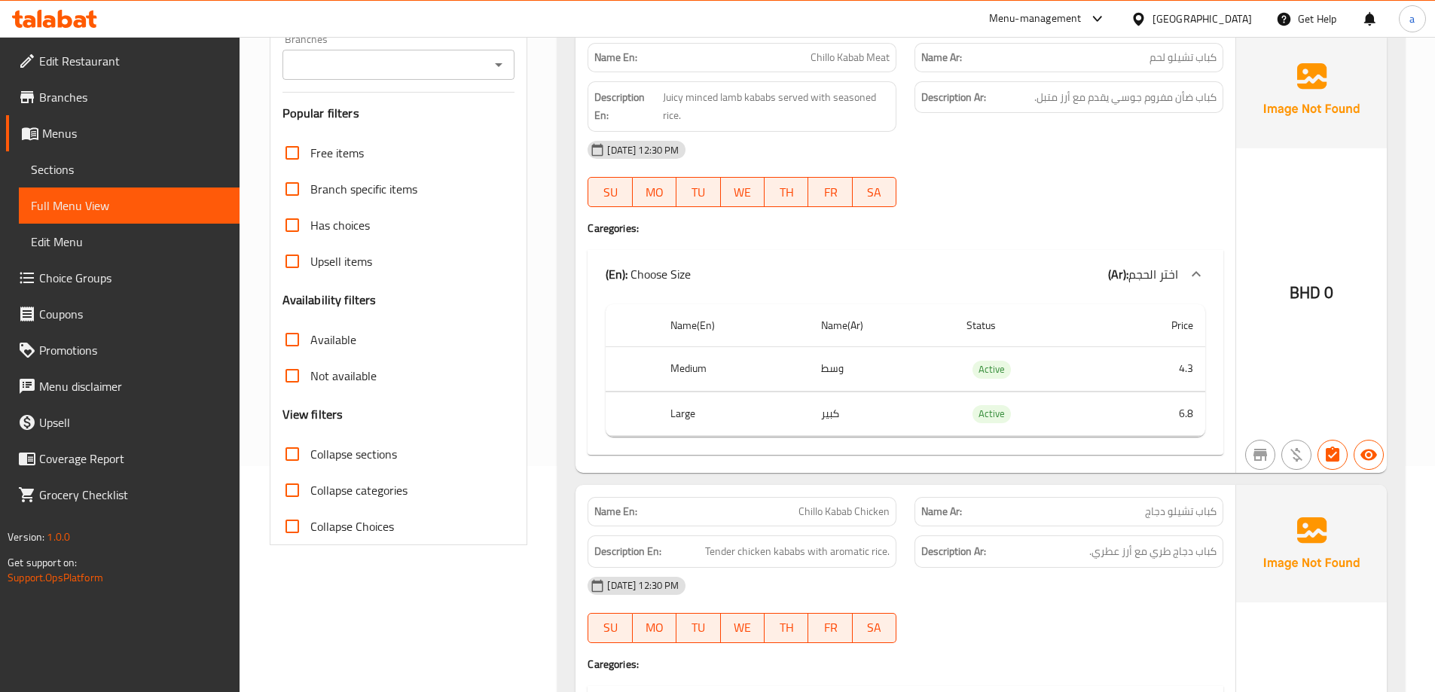
click at [322, 417] on h3 "View filters" at bounding box center [312, 414] width 61 height 17
click at [326, 442] on label "Collapse sections" at bounding box center [335, 454] width 123 height 36
click at [310, 442] on input "Collapse sections" at bounding box center [292, 454] width 36 height 36
checkbox input "true"
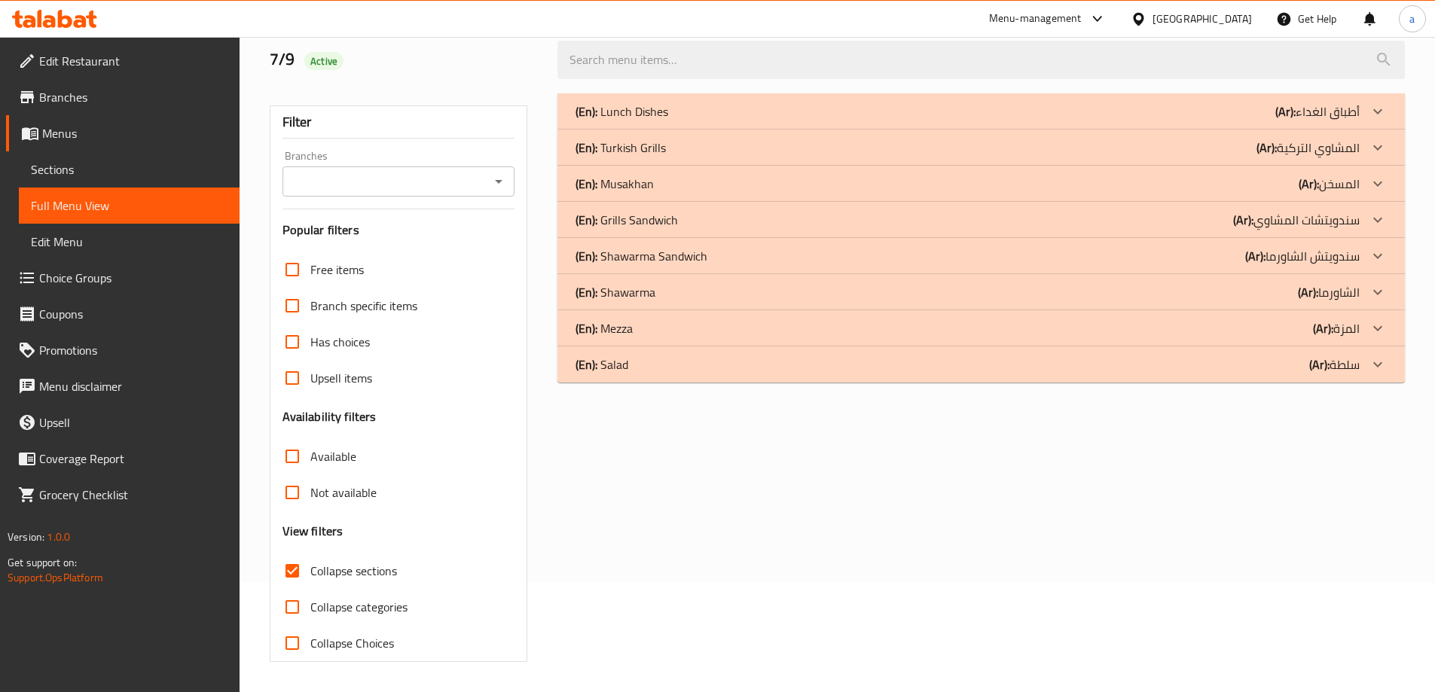
scroll to position [109, 0]
click at [1265, 359] on div "(En): Salad (Ar): سلطة" at bounding box center [968, 365] width 784 height 18
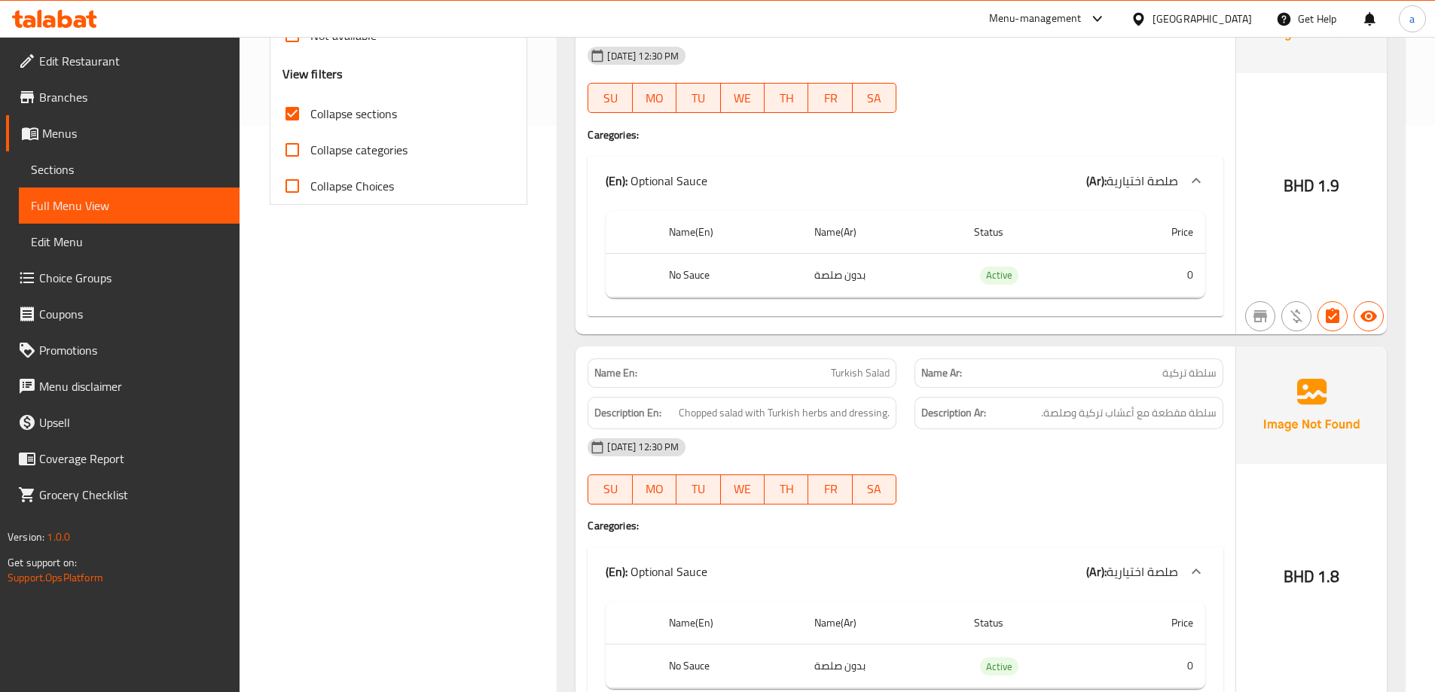
scroll to position [359, 0]
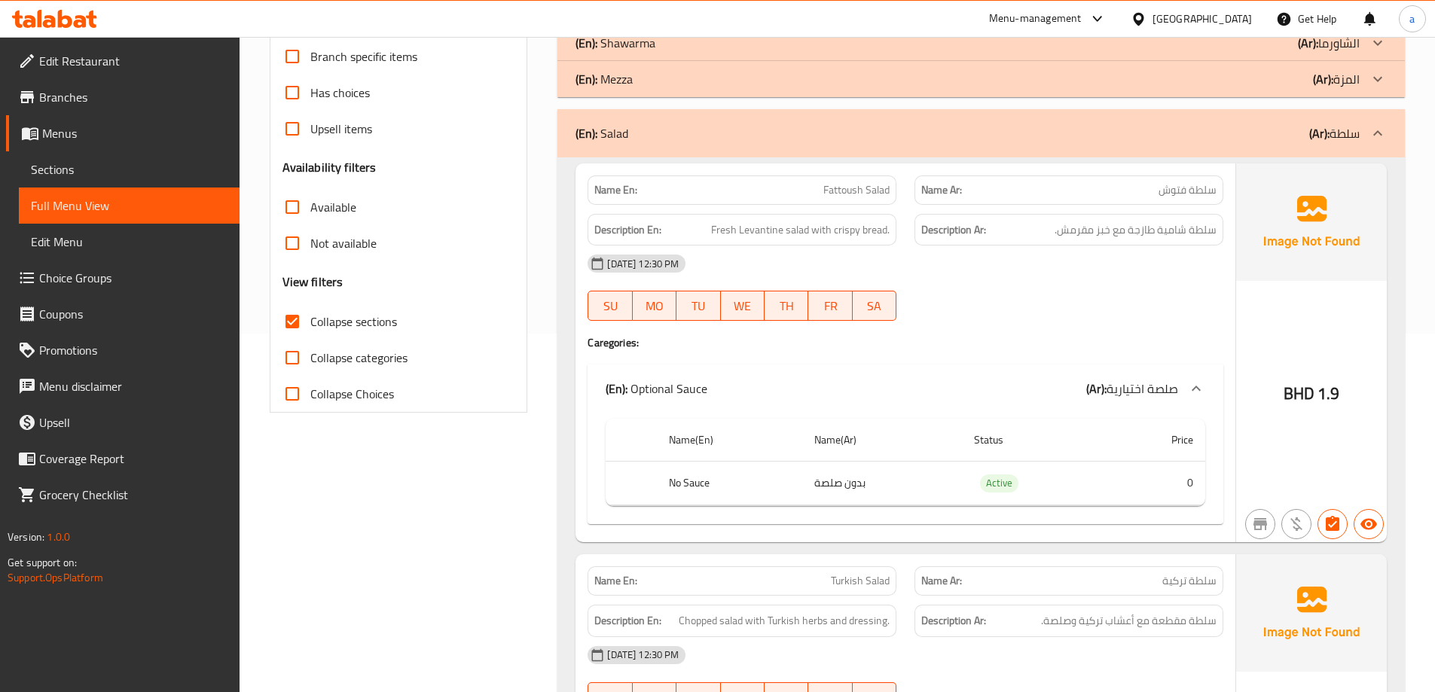
click at [1186, 148] on div "(En): Salad (Ar): سلطة" at bounding box center [980, 133] width 847 height 48
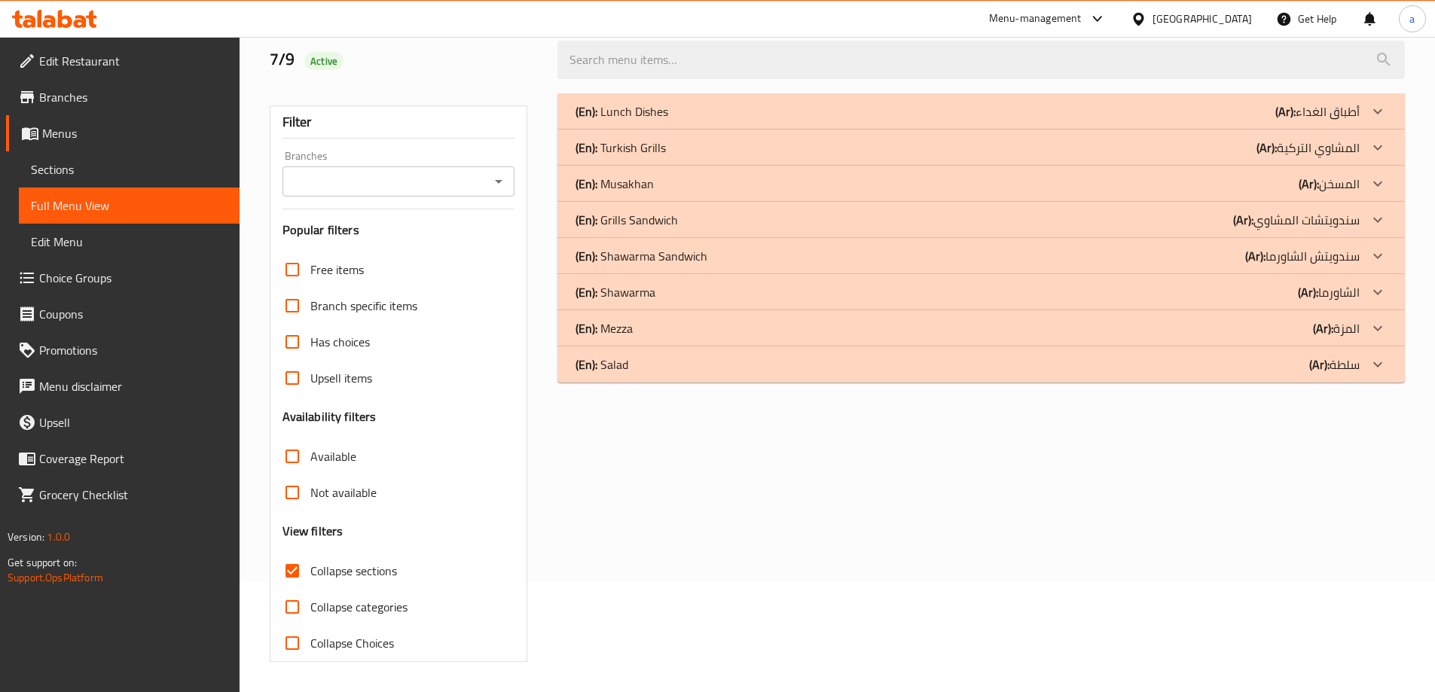
scroll to position [109, 0]
click at [1233, 322] on div "(En): Mezza (Ar): المزة" at bounding box center [968, 328] width 784 height 18
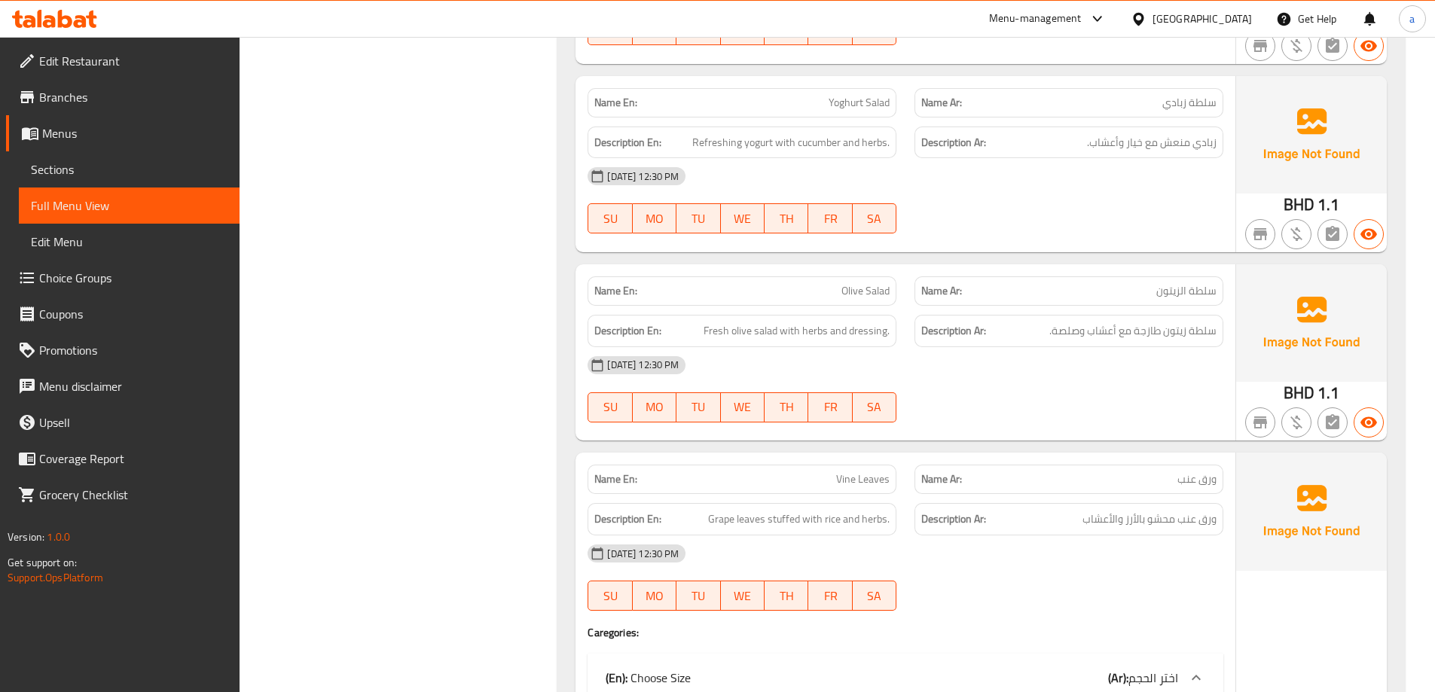
scroll to position [1605, 0]
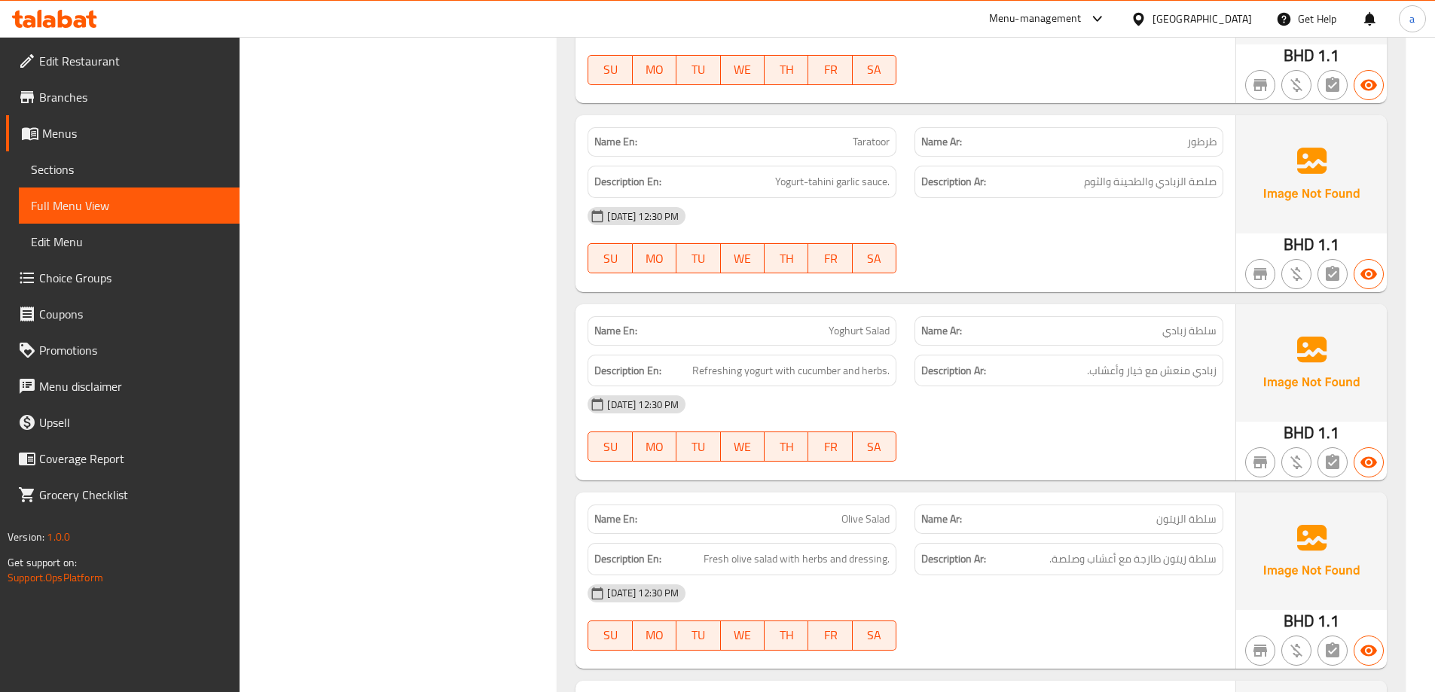
click at [867, 319] on div "Name En: Yoghurt Salad" at bounding box center [742, 330] width 309 height 29
click at [857, 327] on span "Yoghurt Salad" at bounding box center [859, 331] width 61 height 16
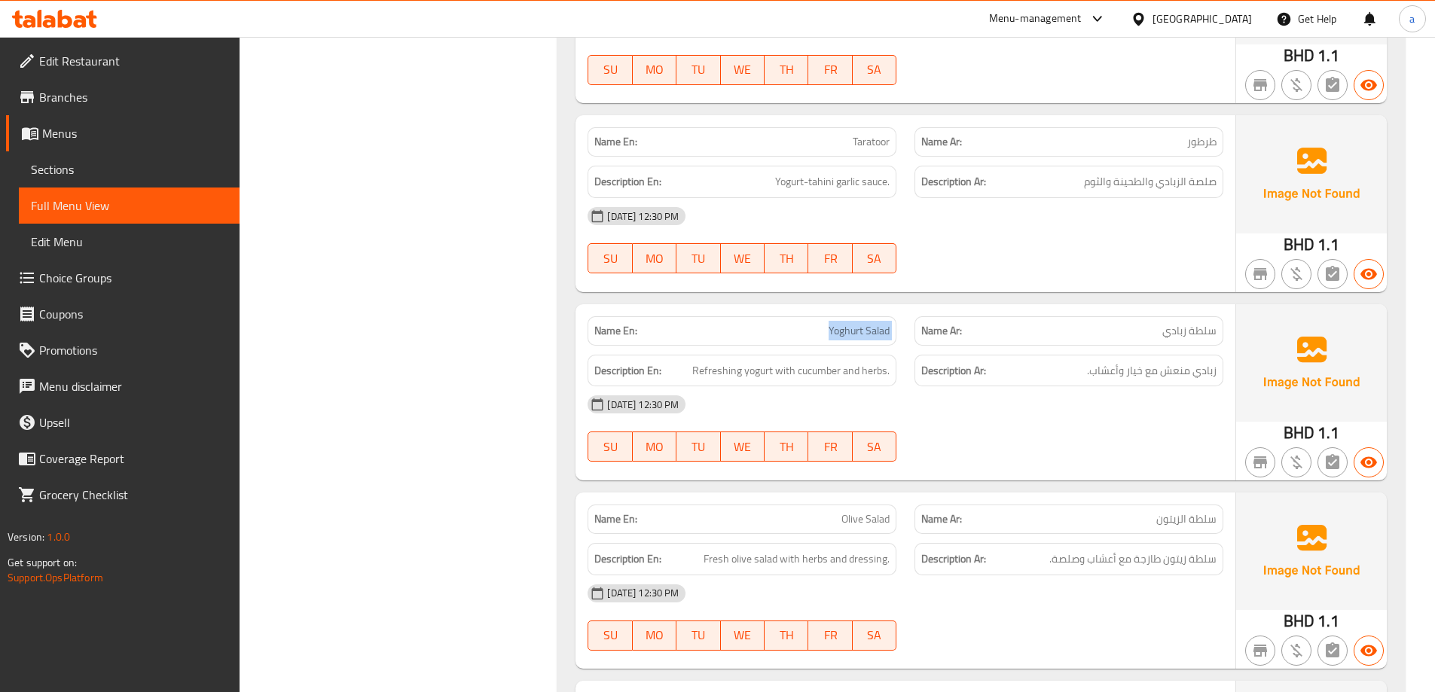
copy span "Yoghurt Salad"
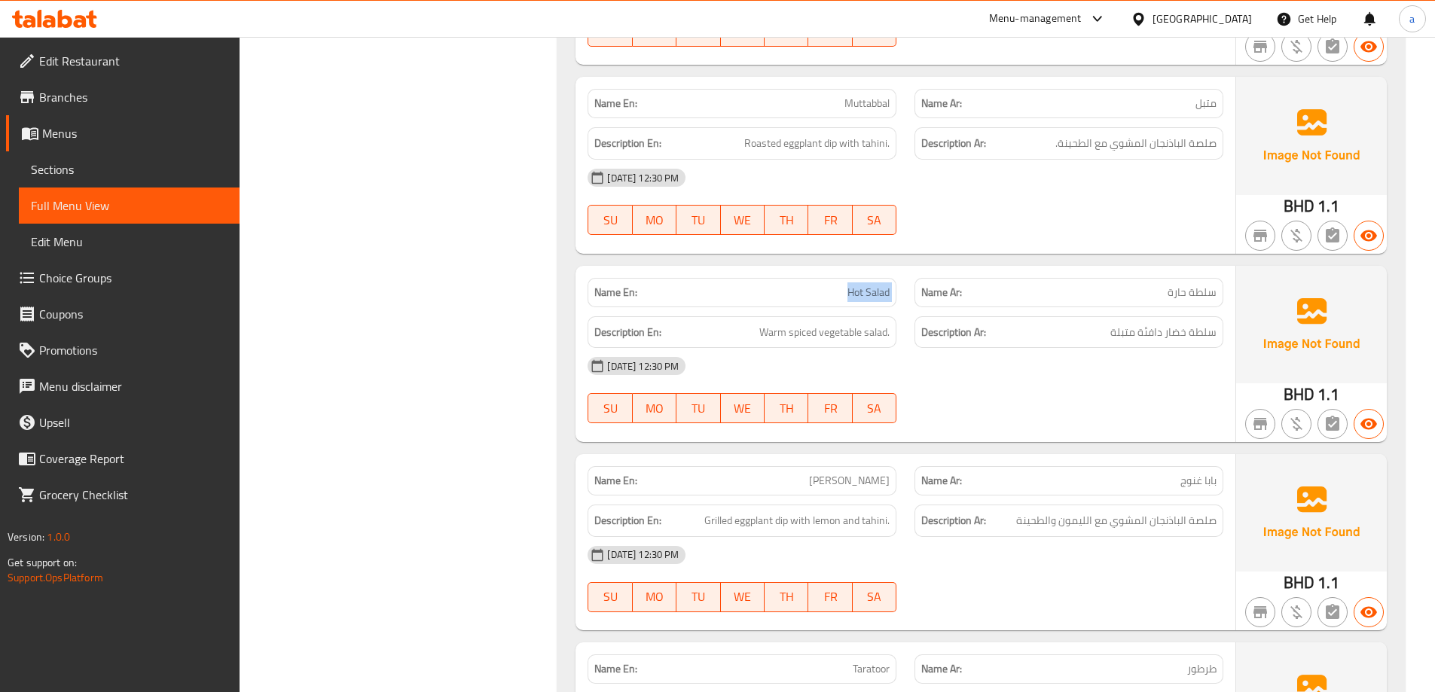
drag, startPoint x: 814, startPoint y: 292, endPoint x: 960, endPoint y: 306, distance: 146.8
click at [938, 301] on div "Name En: Hot Salad Name Ar: سلطة حارة" at bounding box center [906, 292] width 654 height 47
drag, startPoint x: 1074, startPoint y: 319, endPoint x: 1177, endPoint y: 319, distance: 103.2
click at [1177, 319] on div "Description Ar: سلطة خضار دافئة متبلة" at bounding box center [1068, 332] width 327 height 50
click at [1170, 348] on div "07-09-2025 12:30 PM" at bounding box center [906, 366] width 654 height 36
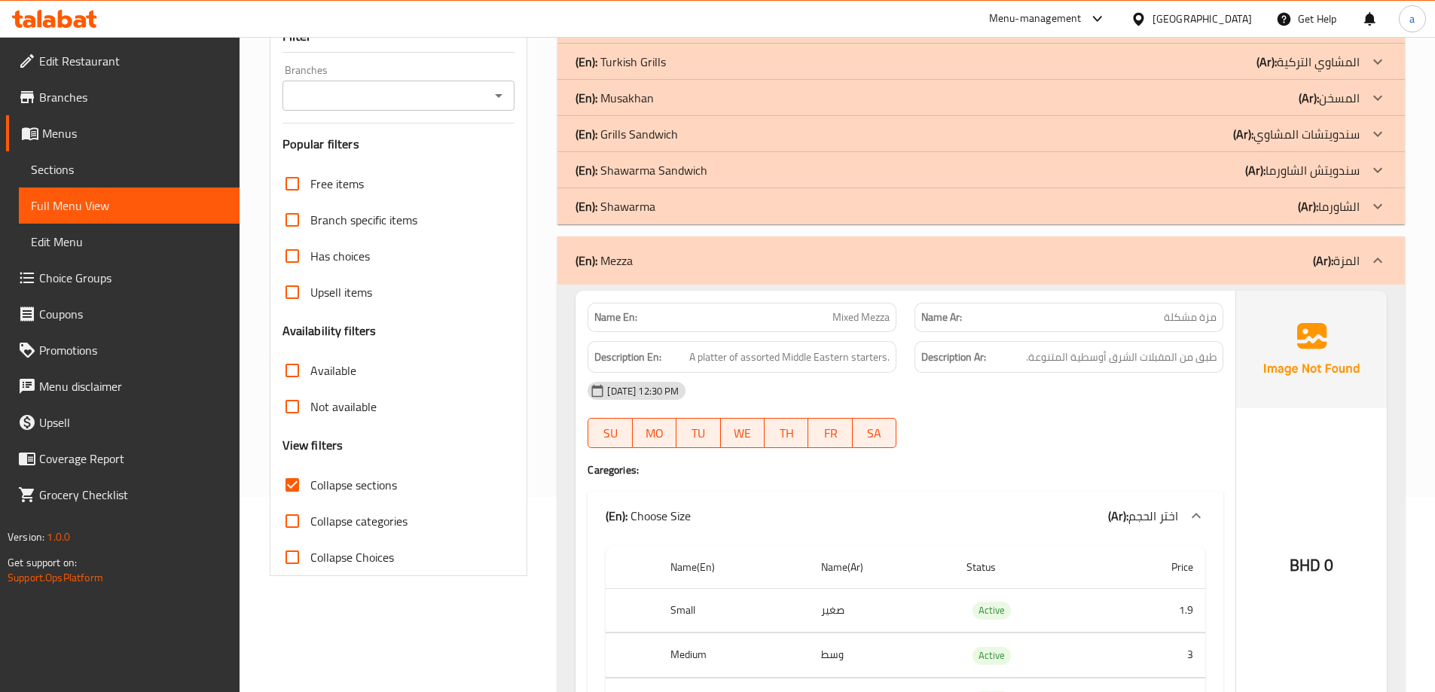
scroll to position [174, 0]
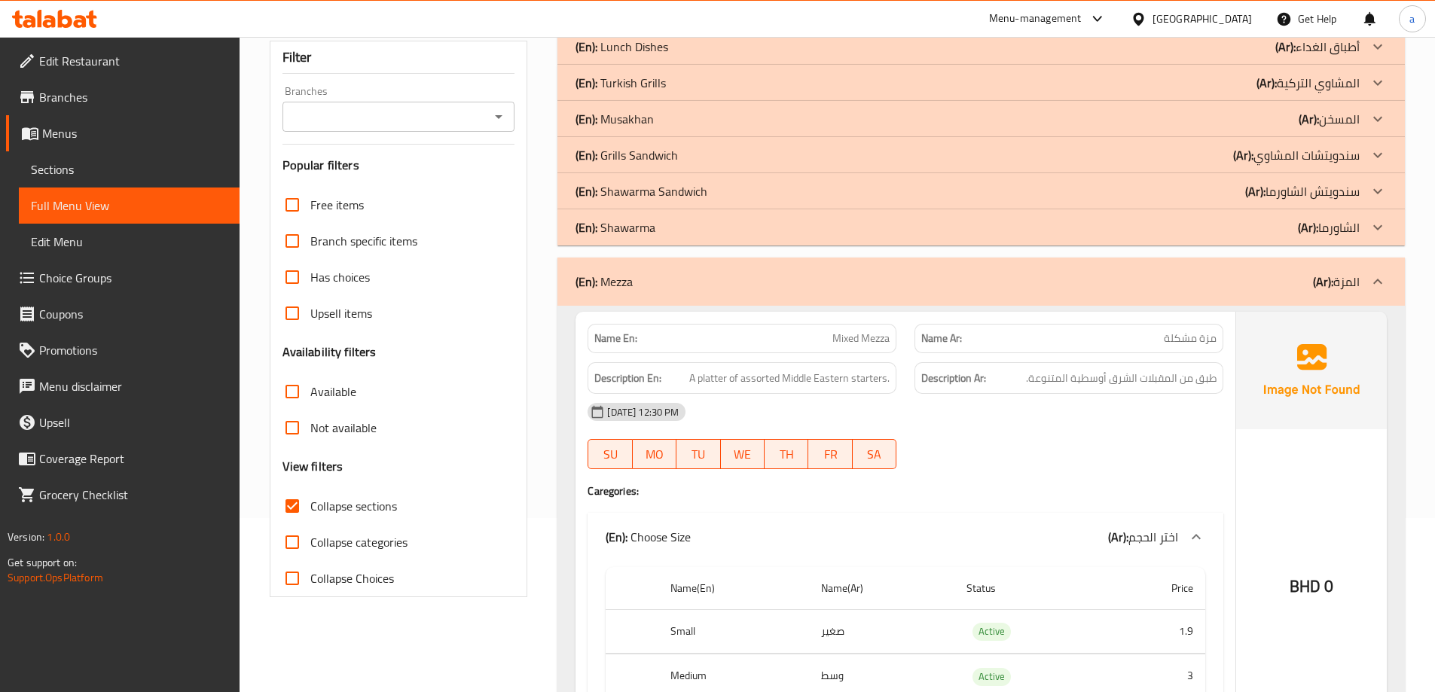
drag, startPoint x: 1312, startPoint y: 289, endPoint x: 85, endPoint y: 245, distance: 1227.9
click at [1313, 289] on b "(Ar):" at bounding box center [1323, 281] width 20 height 23
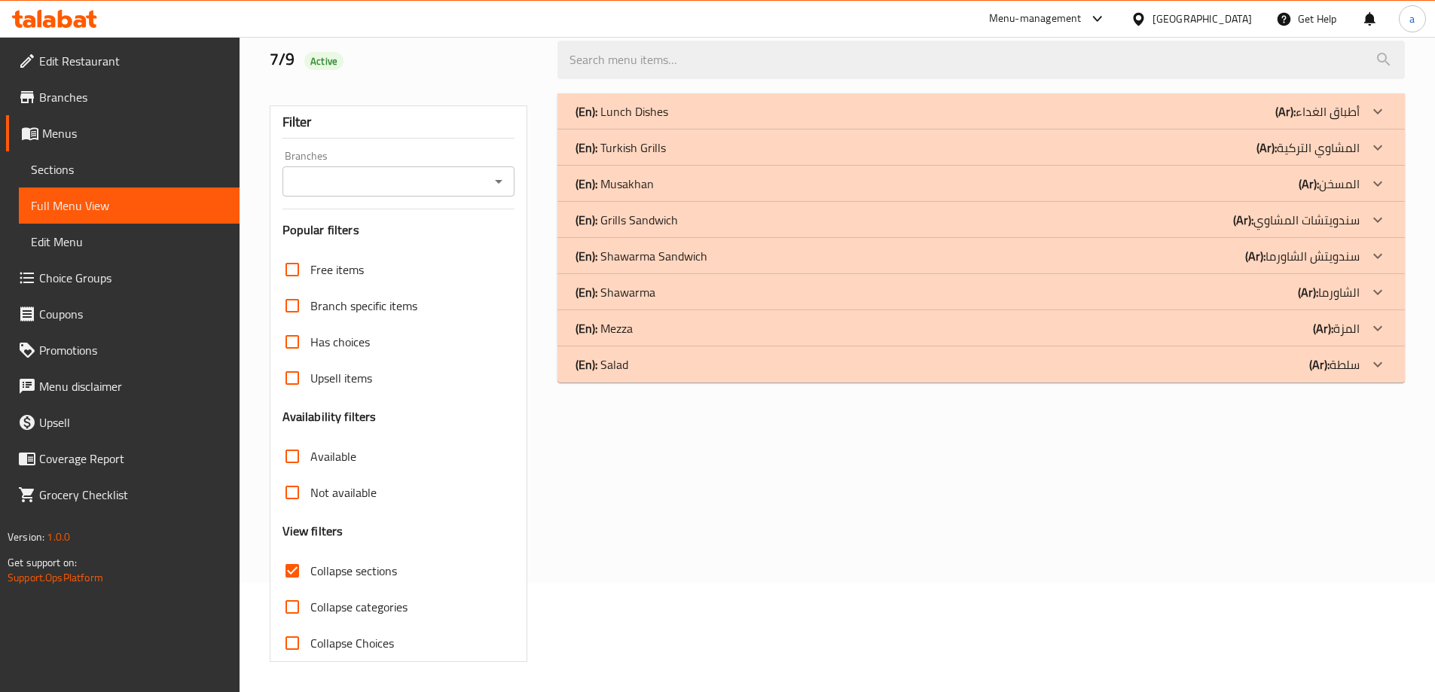
scroll to position [109, 0]
click at [1127, 297] on div "(En): Shawarma (Ar): الشاورما" at bounding box center [968, 292] width 784 height 18
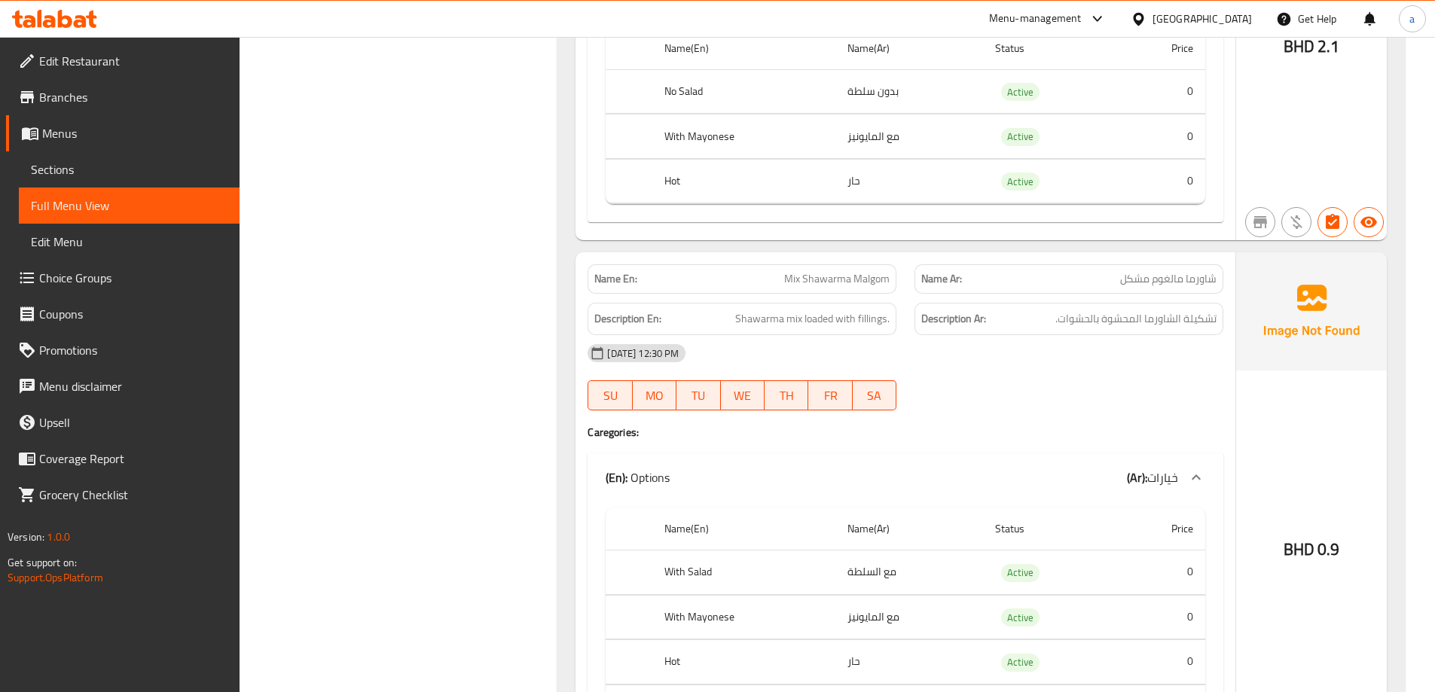
scroll to position [4622, 0]
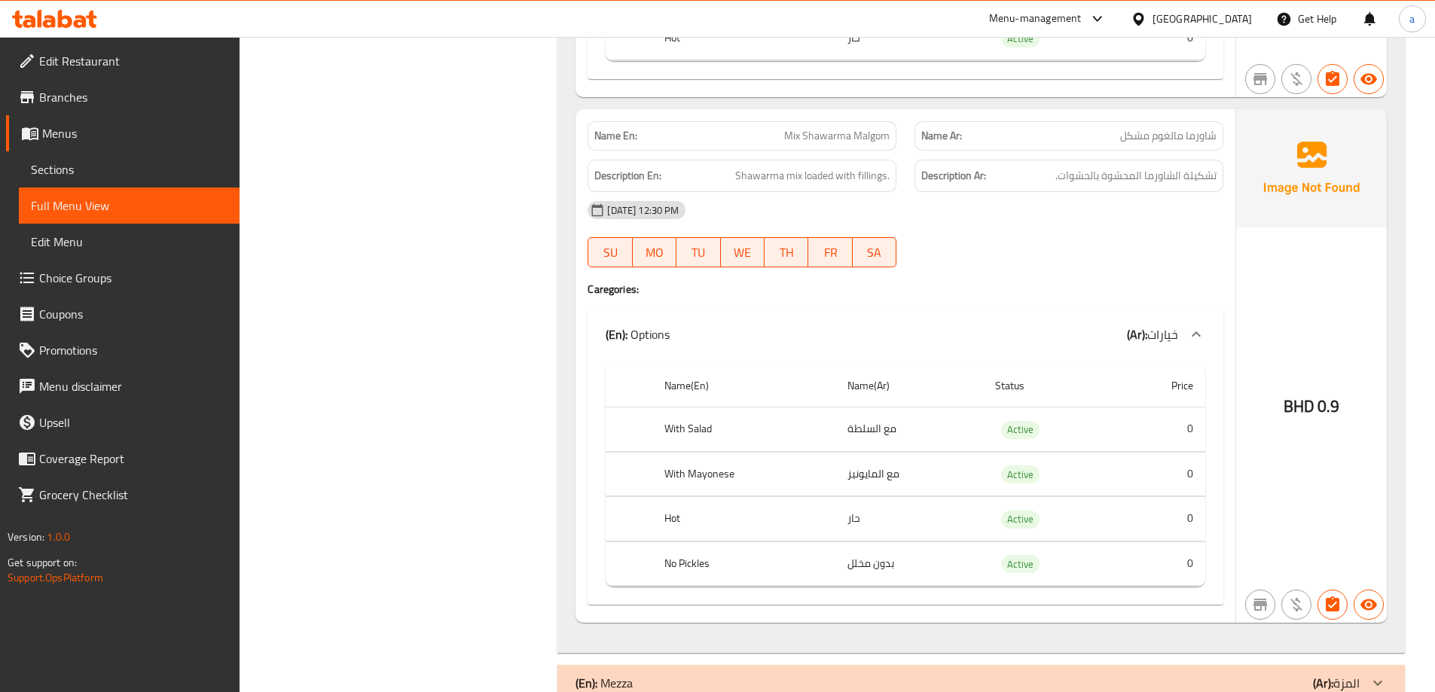
click at [676, 485] on th "With Mayonese" at bounding box center [743, 474] width 183 height 44
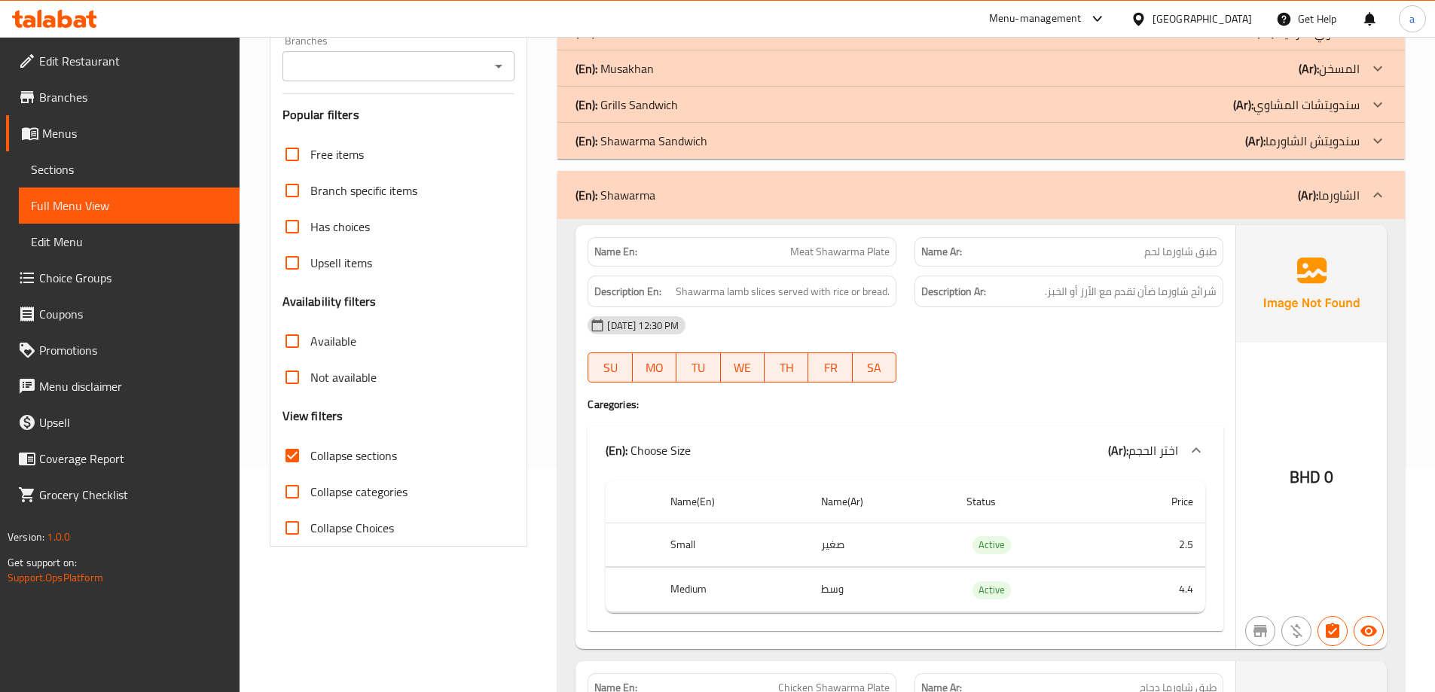
scroll to position [253, 0]
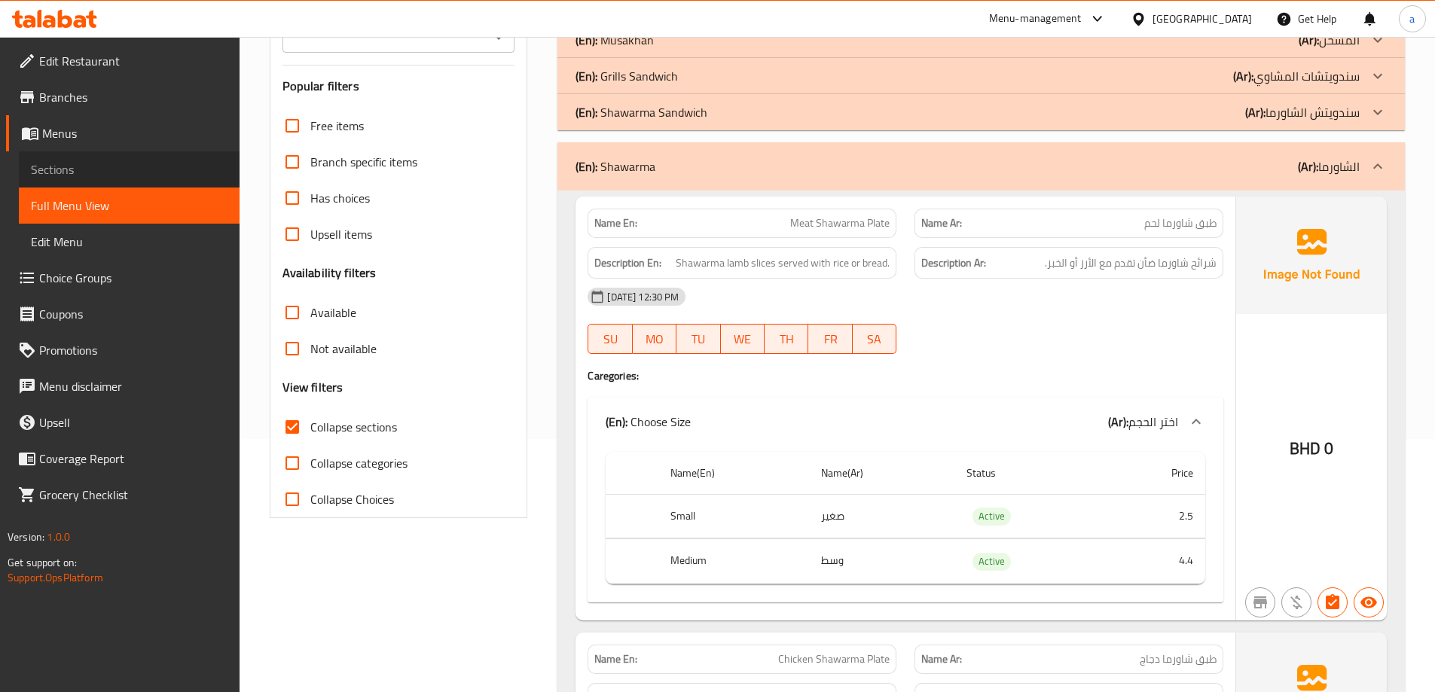
click at [76, 165] on span "Sections" at bounding box center [129, 169] width 197 height 18
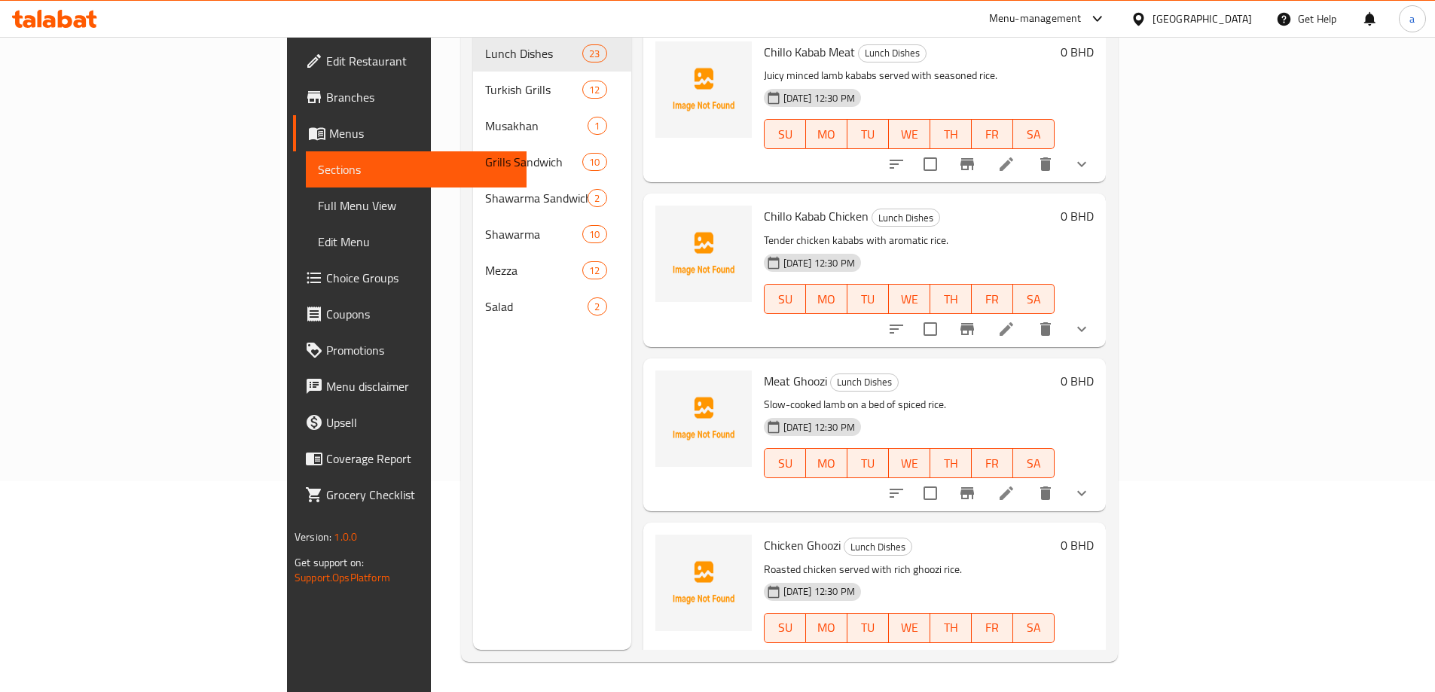
scroll to position [211, 0]
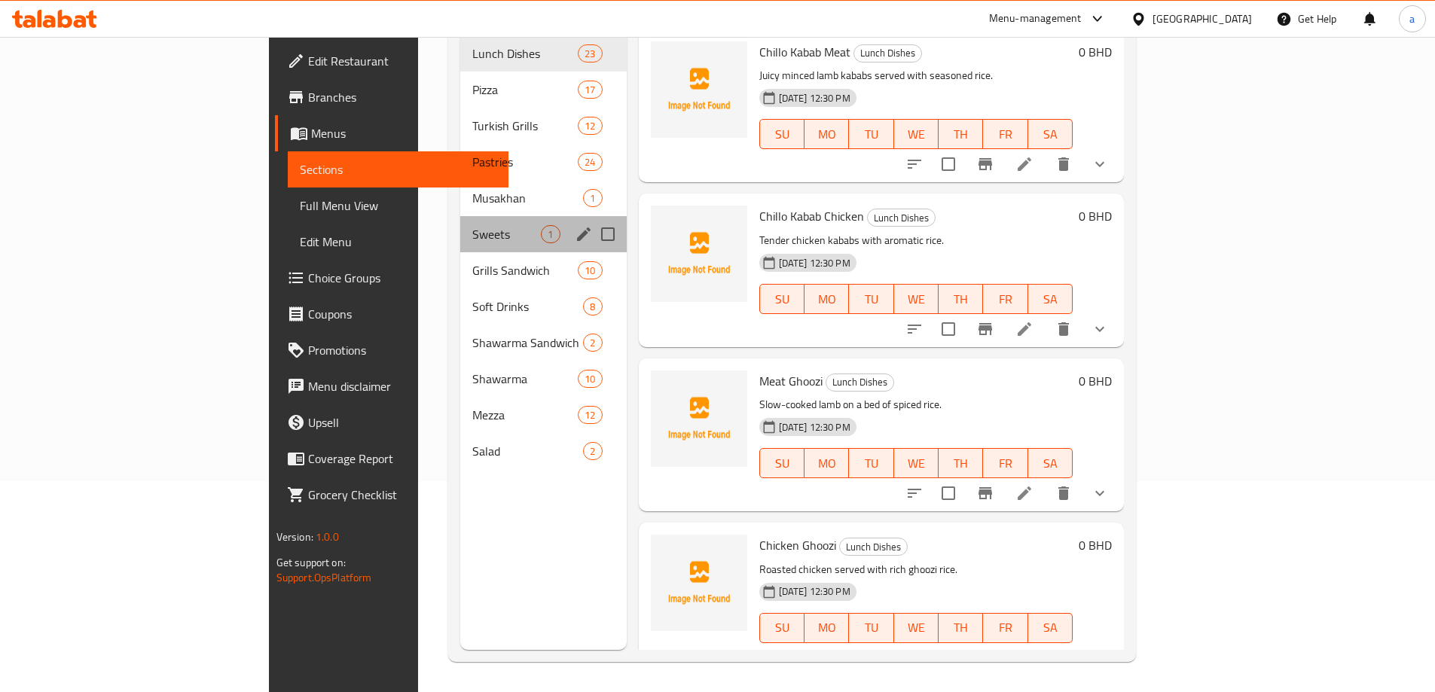
click at [460, 216] on div "Sweets 1" at bounding box center [543, 234] width 166 height 36
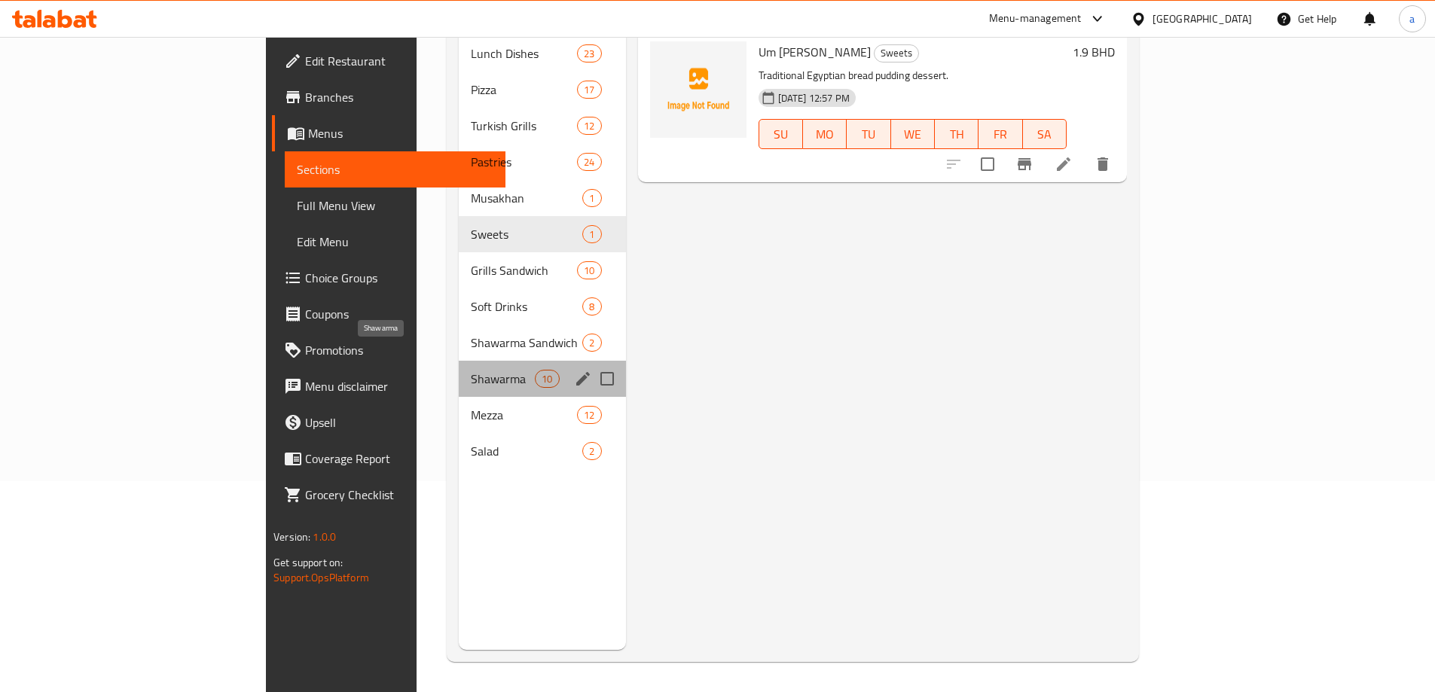
click at [471, 370] on span "Shawarma" at bounding box center [503, 379] width 64 height 18
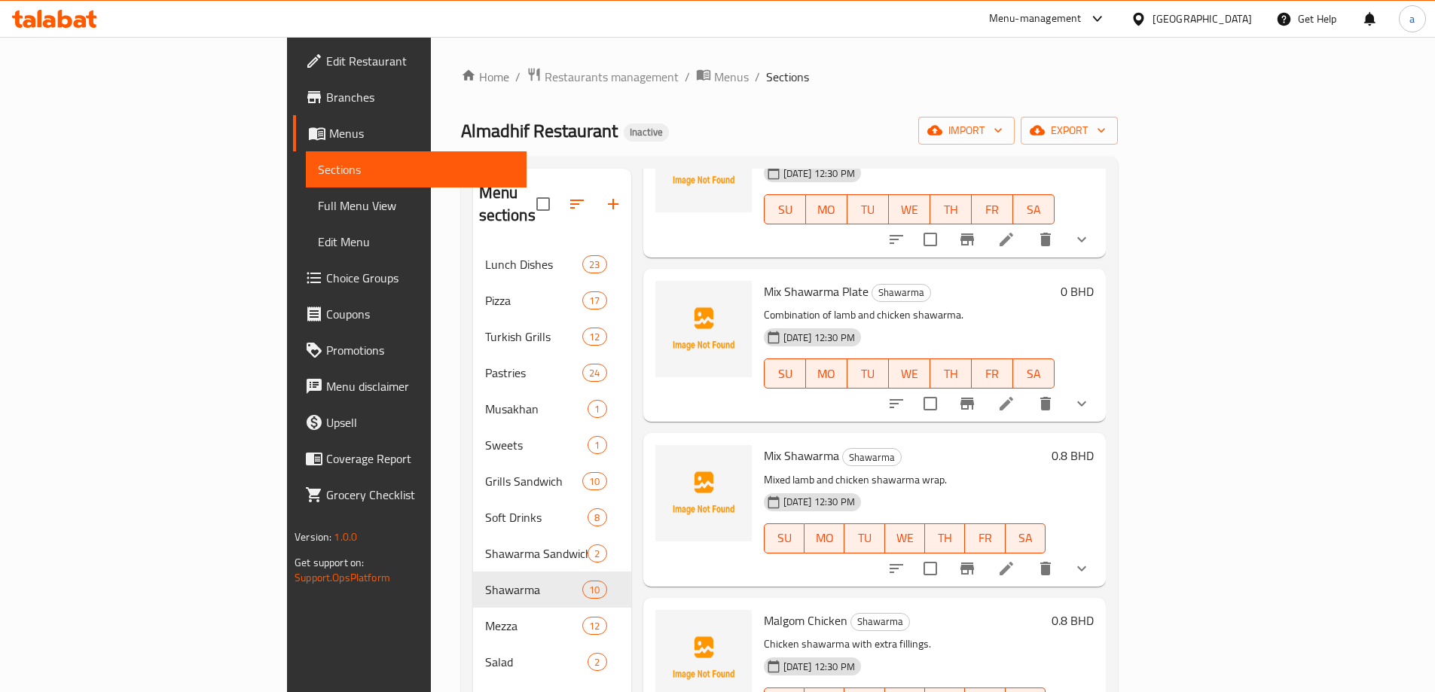
scroll to position [301, 0]
click at [1028, 554] on li at bounding box center [1006, 567] width 42 height 27
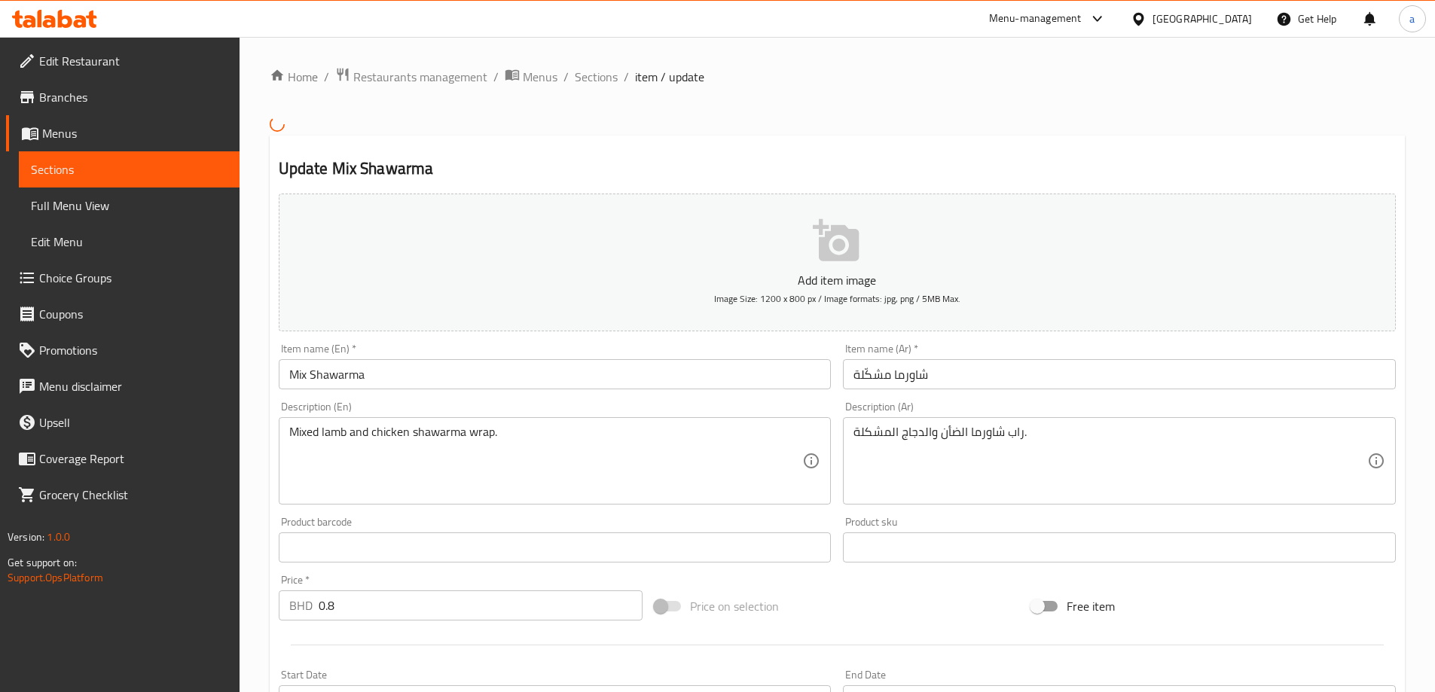
type input "خيارات"
type input "0"
type input "3"
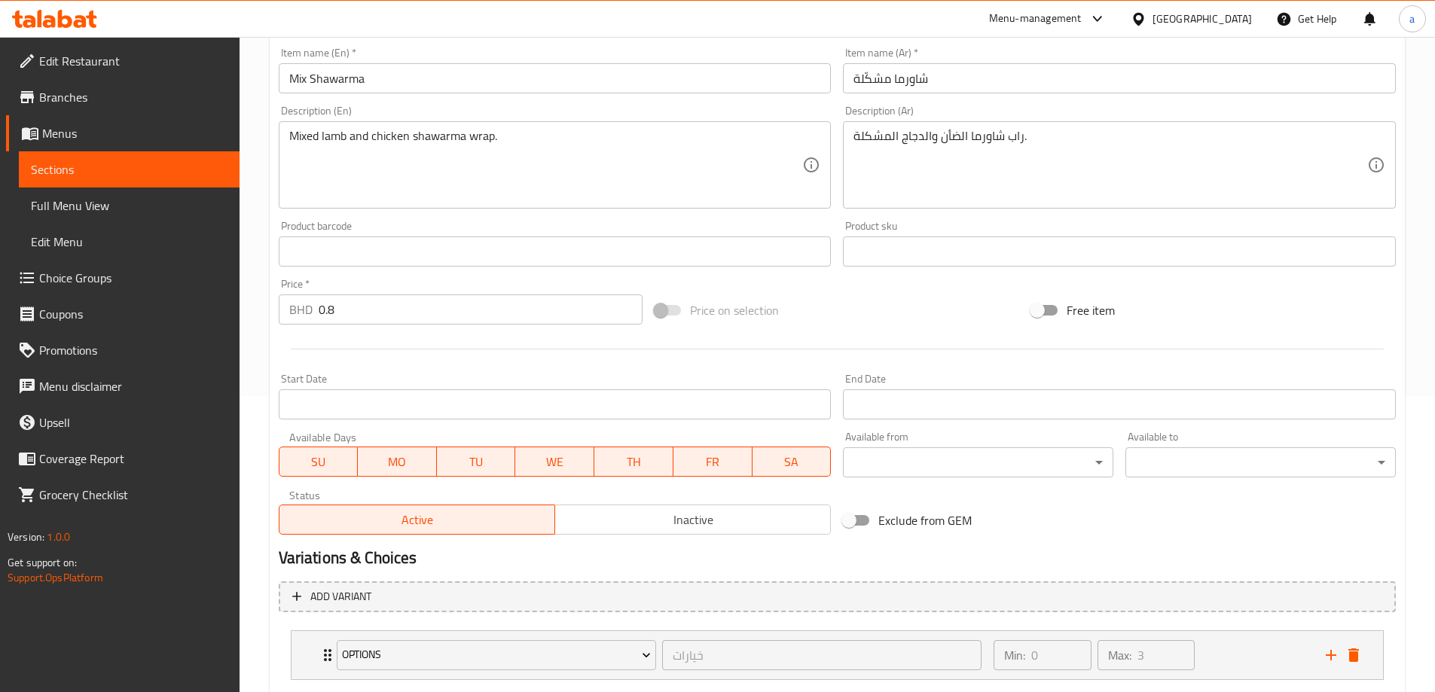
scroll to position [387, 0]
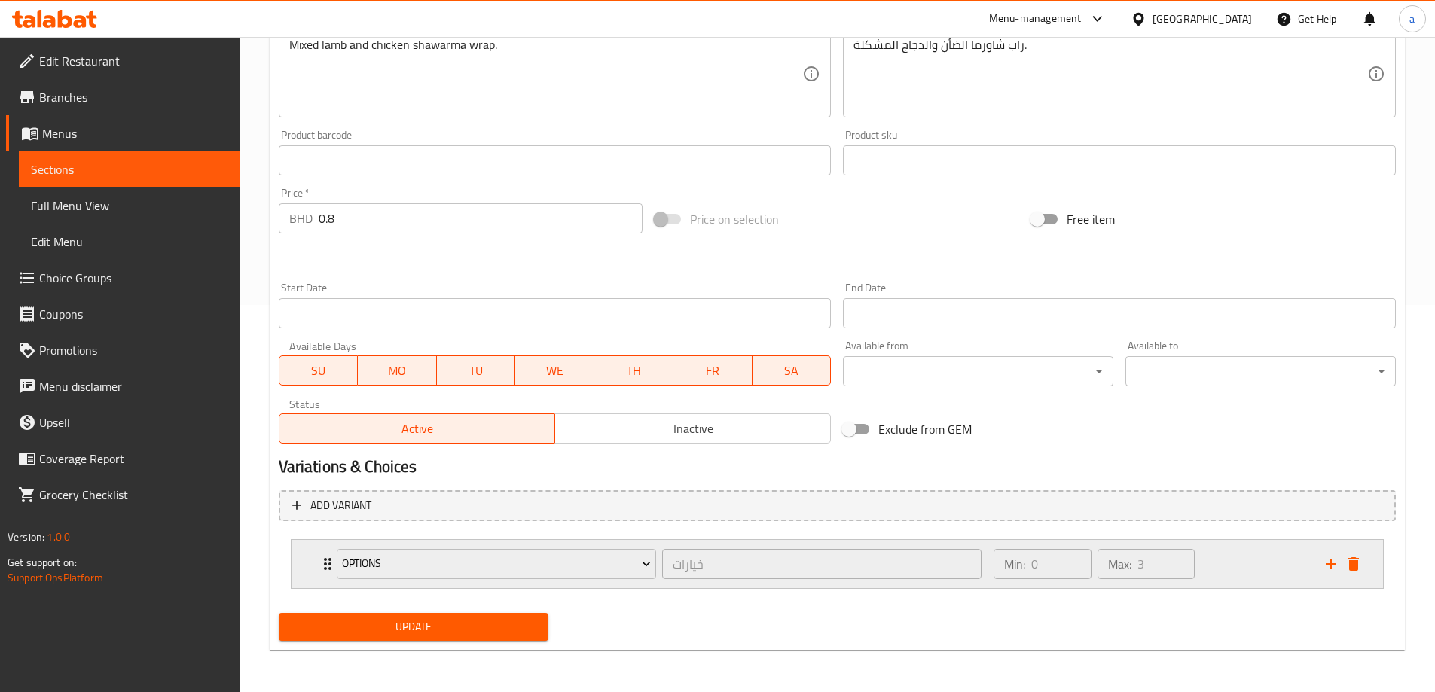
click at [319, 574] on div "Options خيارات ​ Min: 0 ​ Max: 3 ​" at bounding box center [842, 564] width 1046 height 48
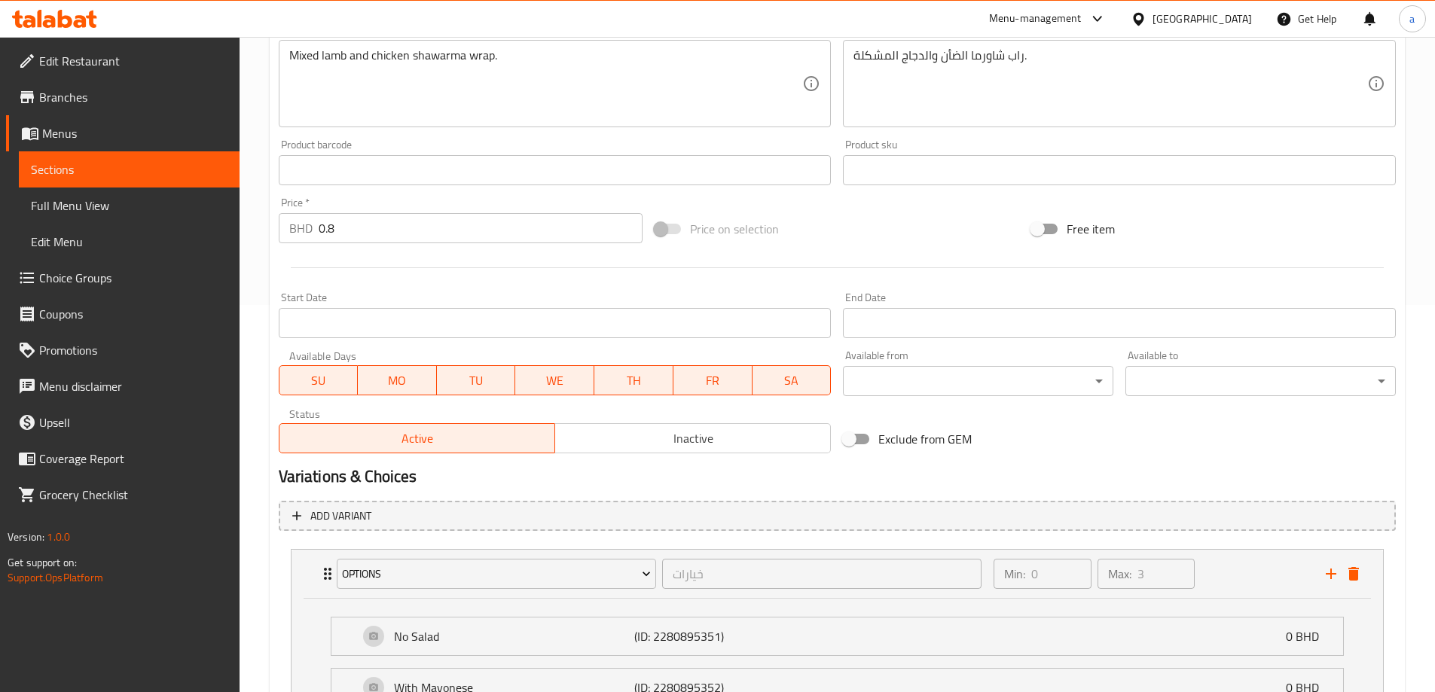
scroll to position [582, 0]
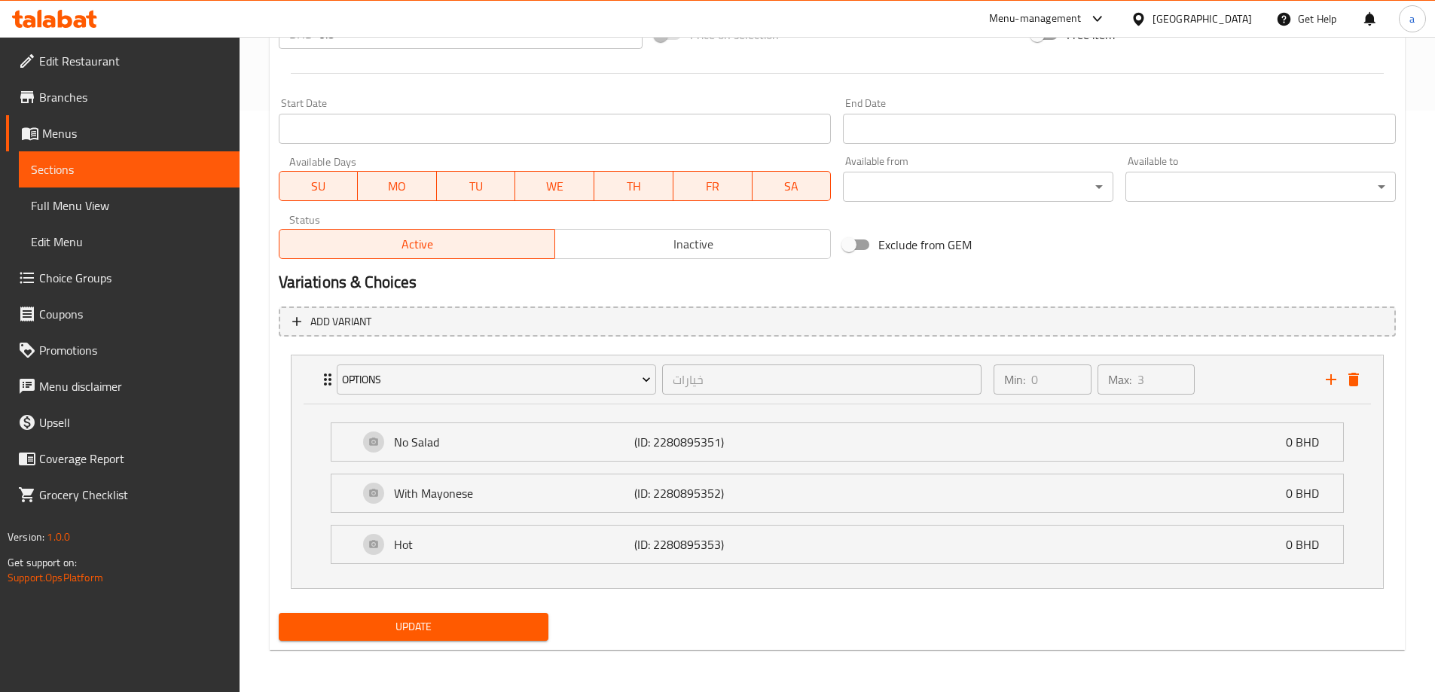
click at [148, 181] on link "Sections" at bounding box center [129, 169] width 221 height 36
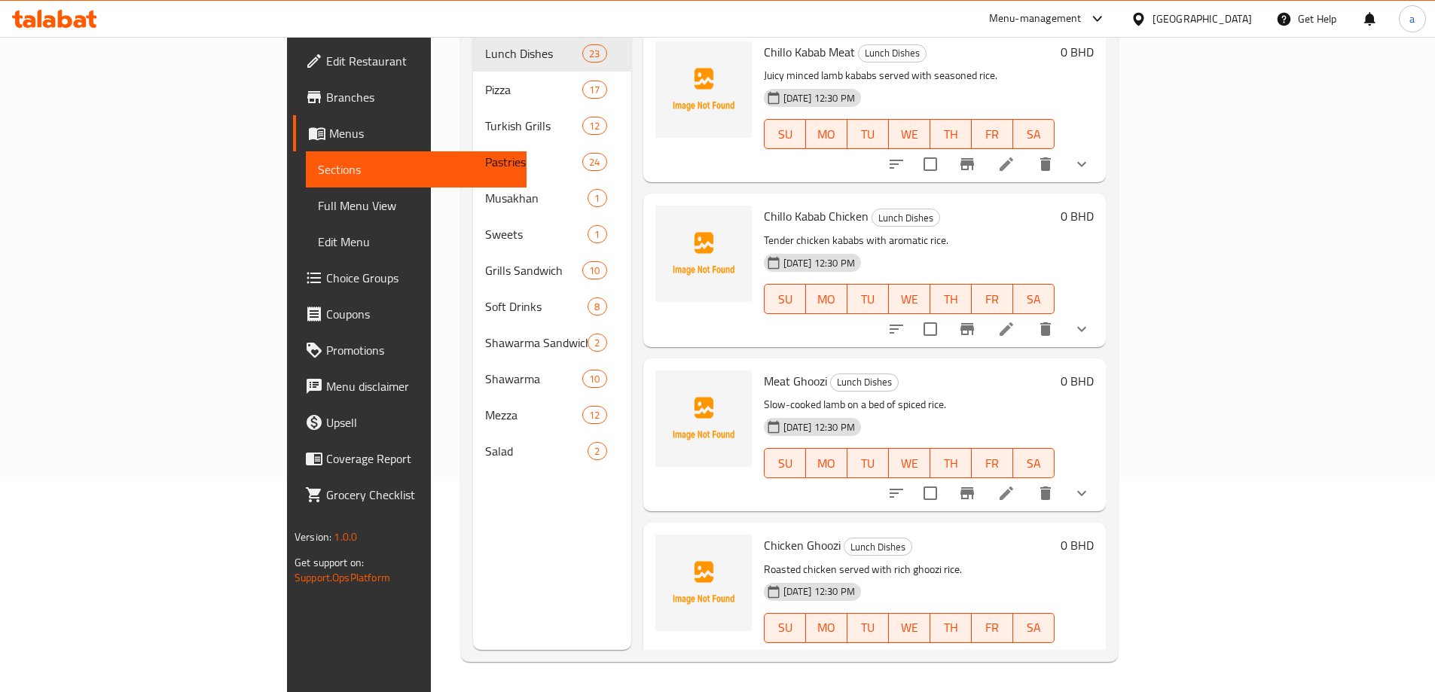
scroll to position [211, 0]
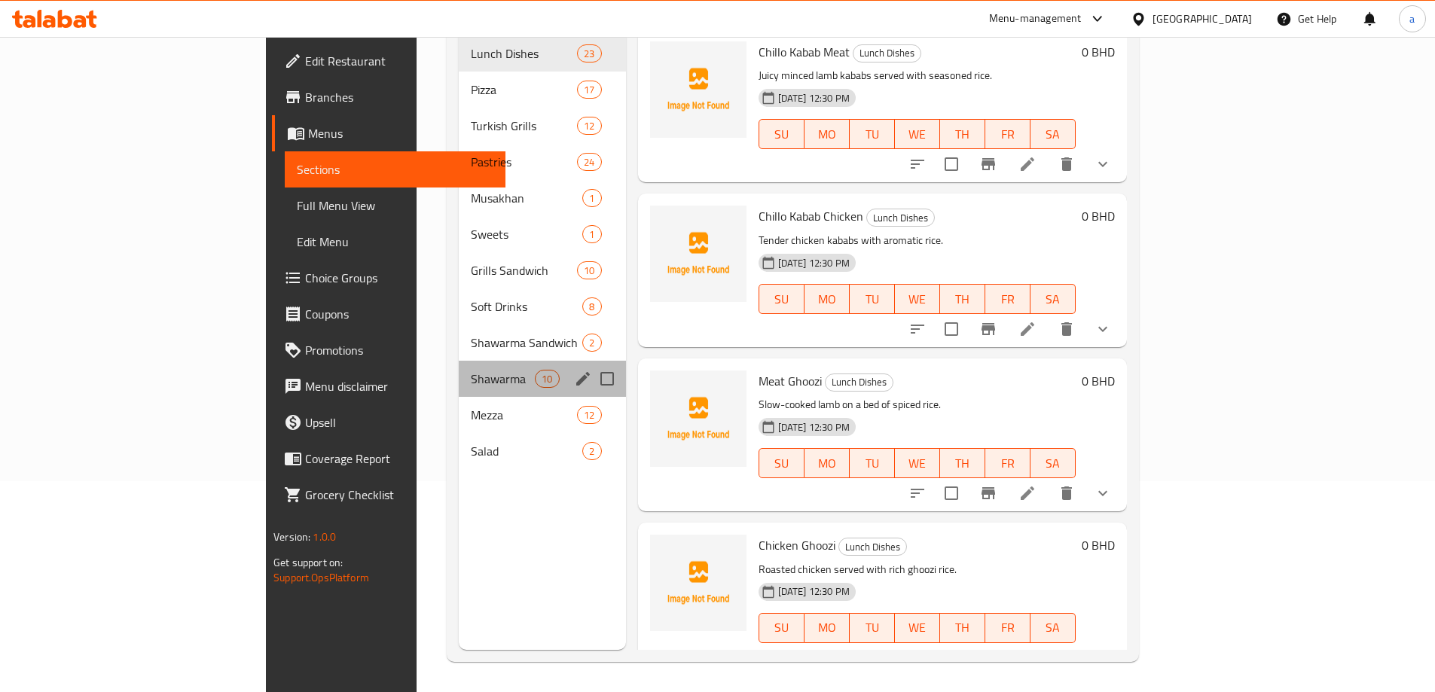
click at [459, 361] on div "Shawarma 10" at bounding box center [542, 379] width 167 height 36
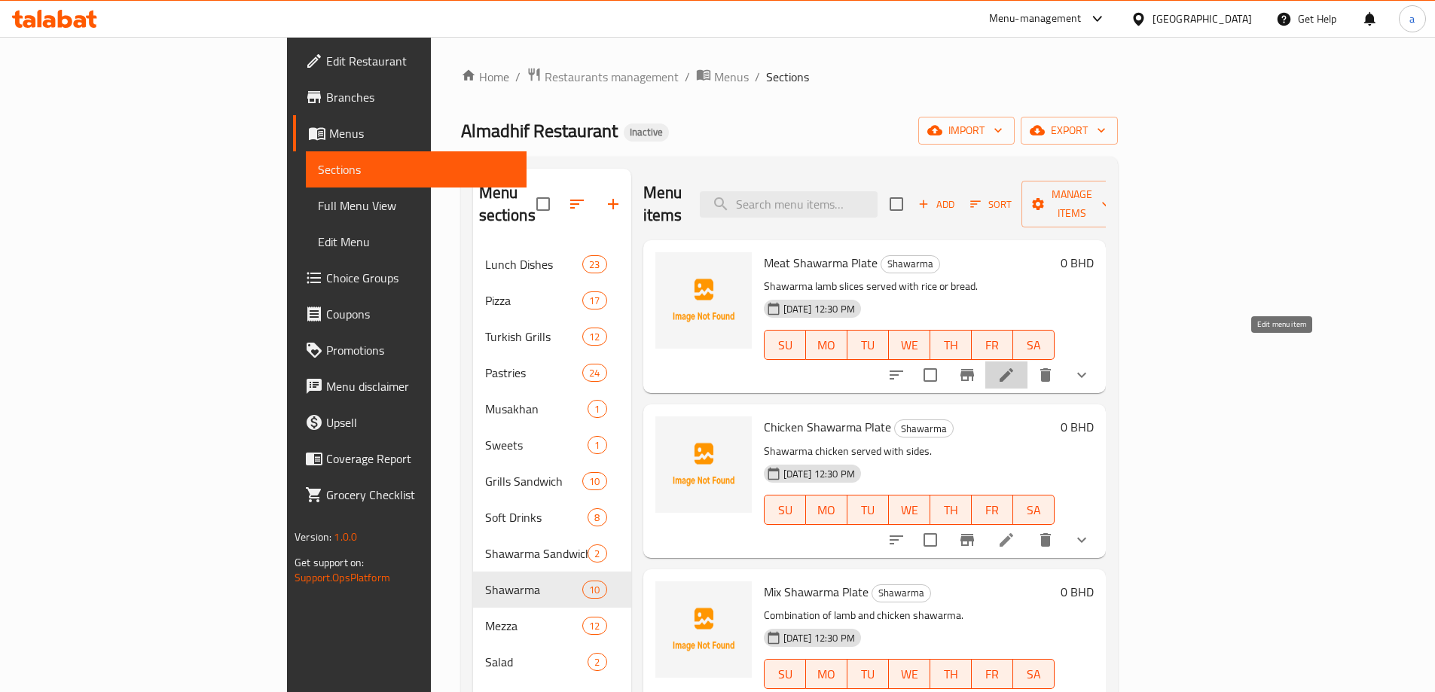
click at [1015, 366] on icon at bounding box center [1006, 375] width 18 height 18
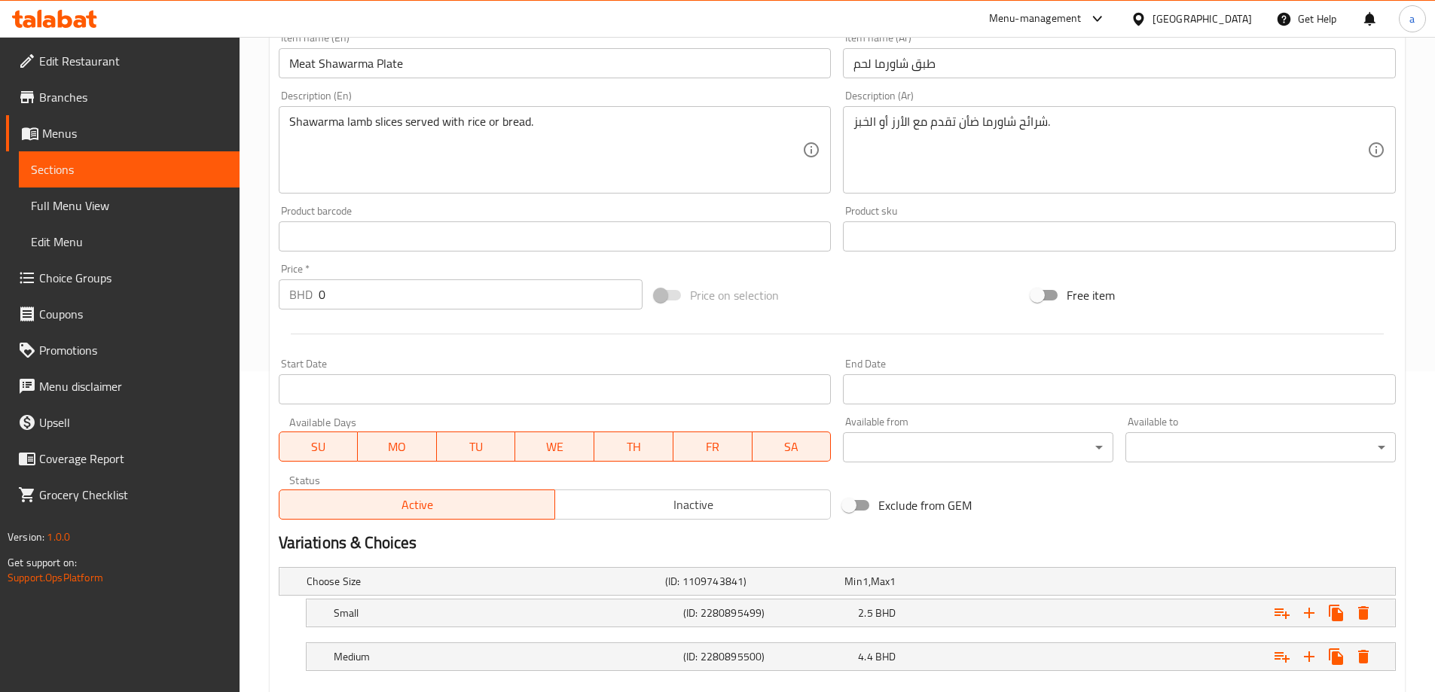
scroll to position [406, 0]
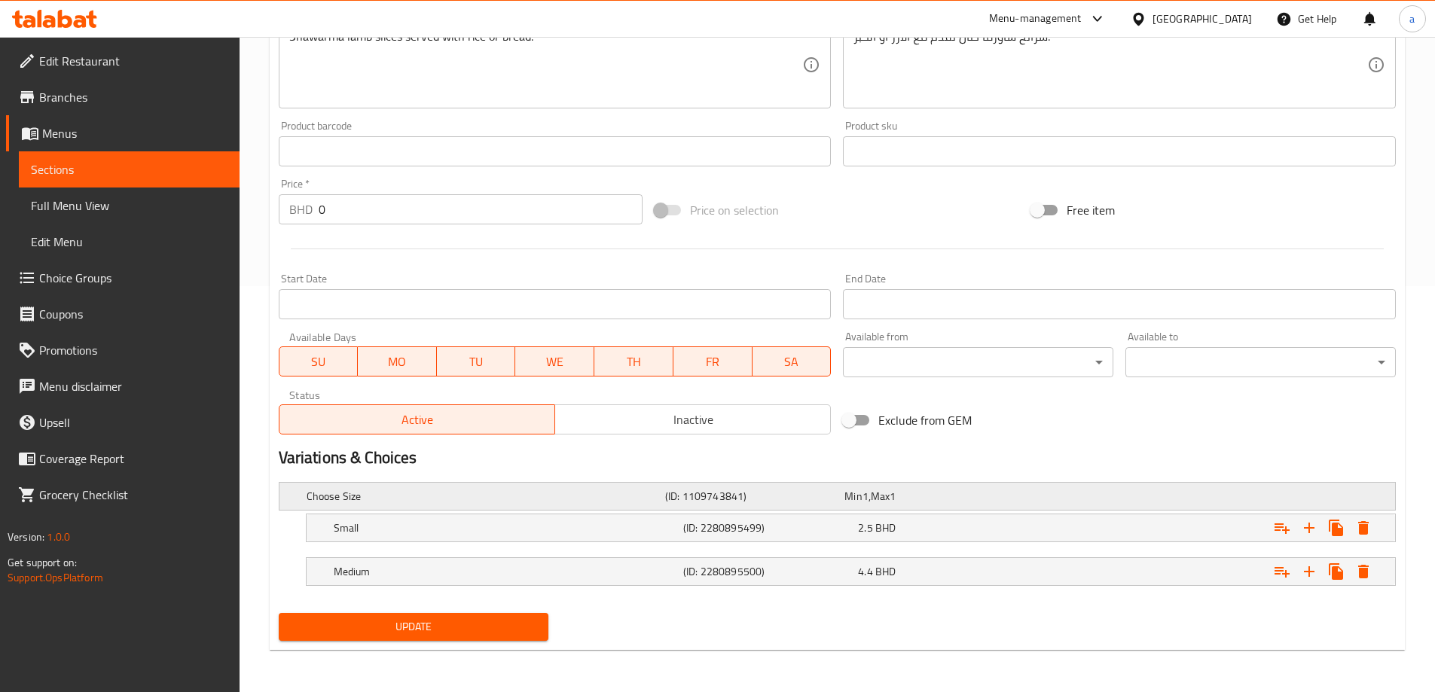
click at [1087, 498] on div "Expand" at bounding box center [1200, 496] width 359 height 6
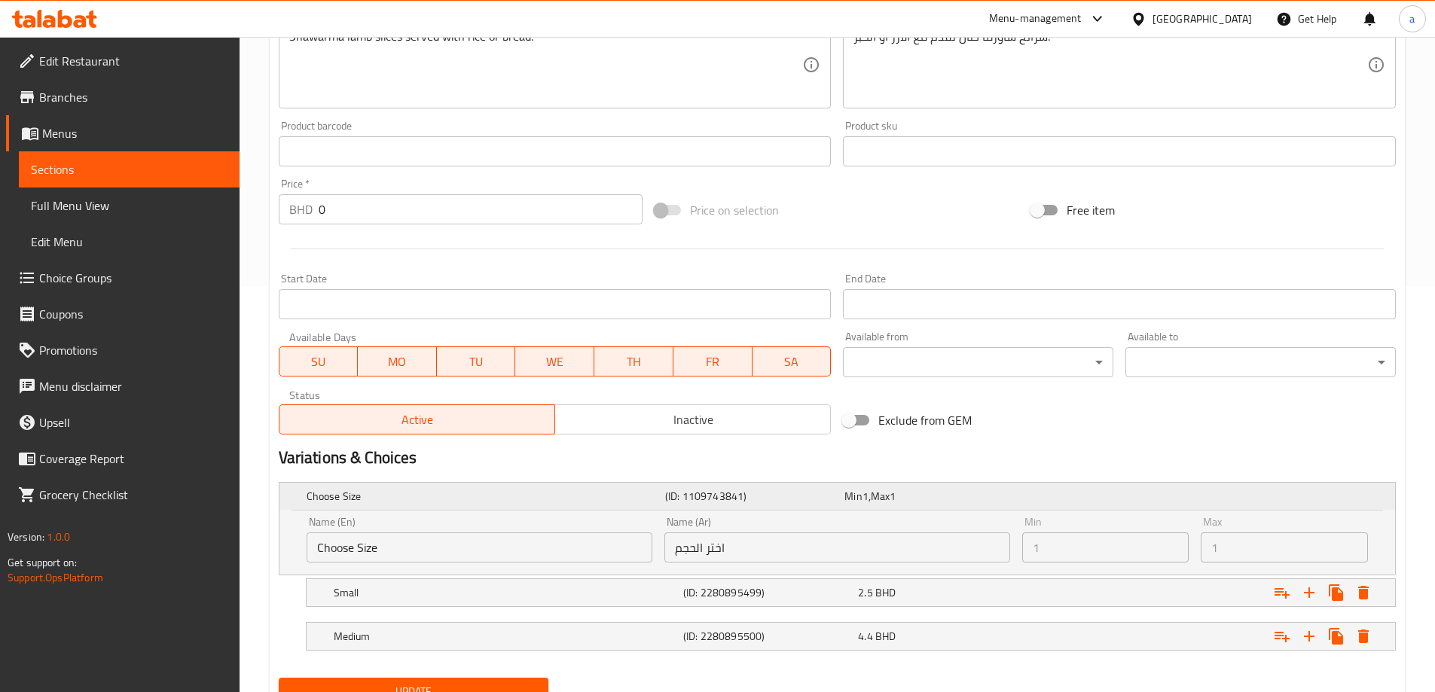
scroll to position [471, 0]
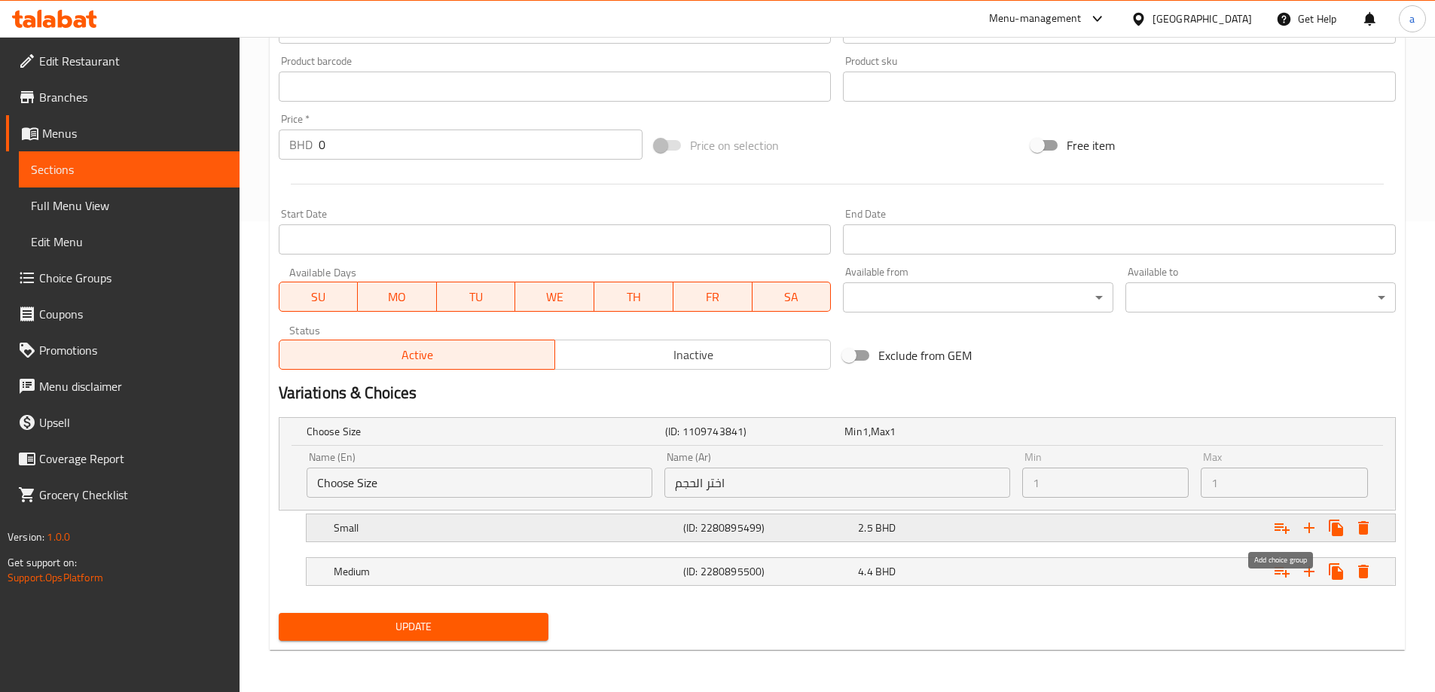
click at [1287, 524] on icon "Expand" at bounding box center [1282, 528] width 18 height 18
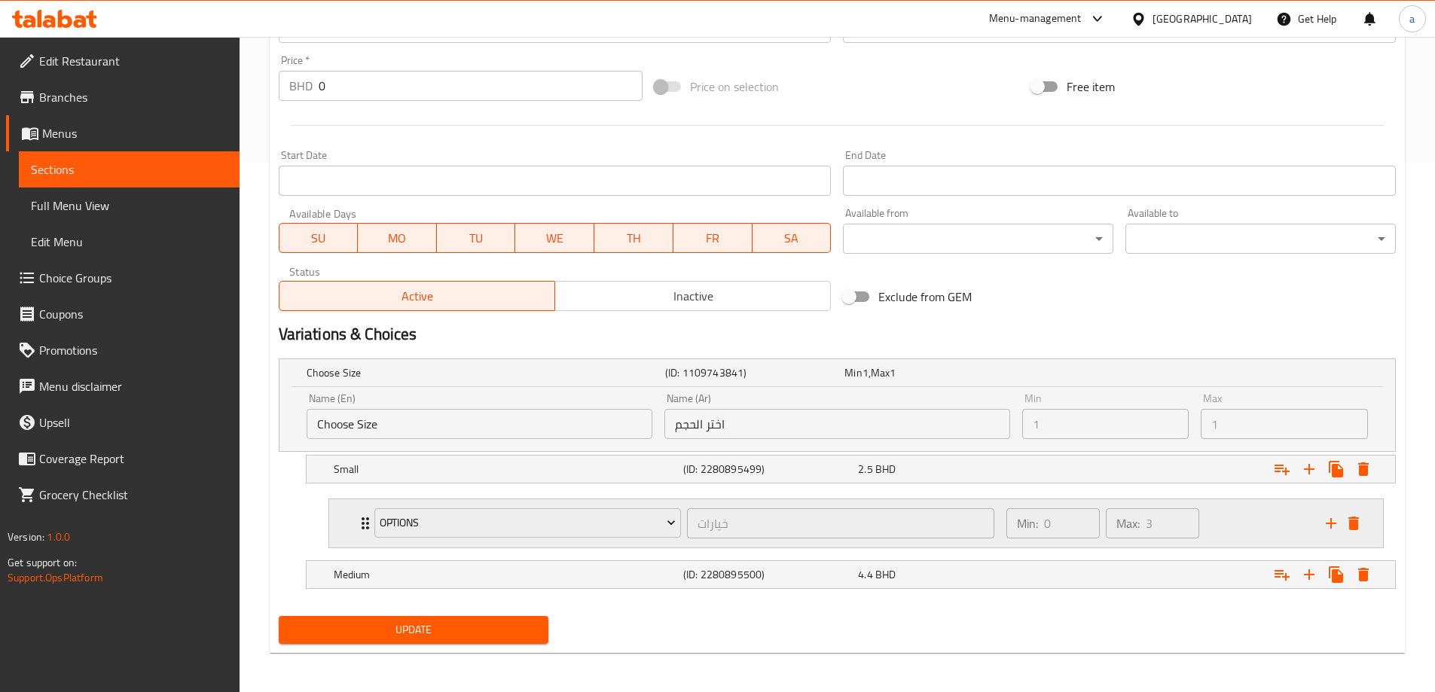
scroll to position [533, 0]
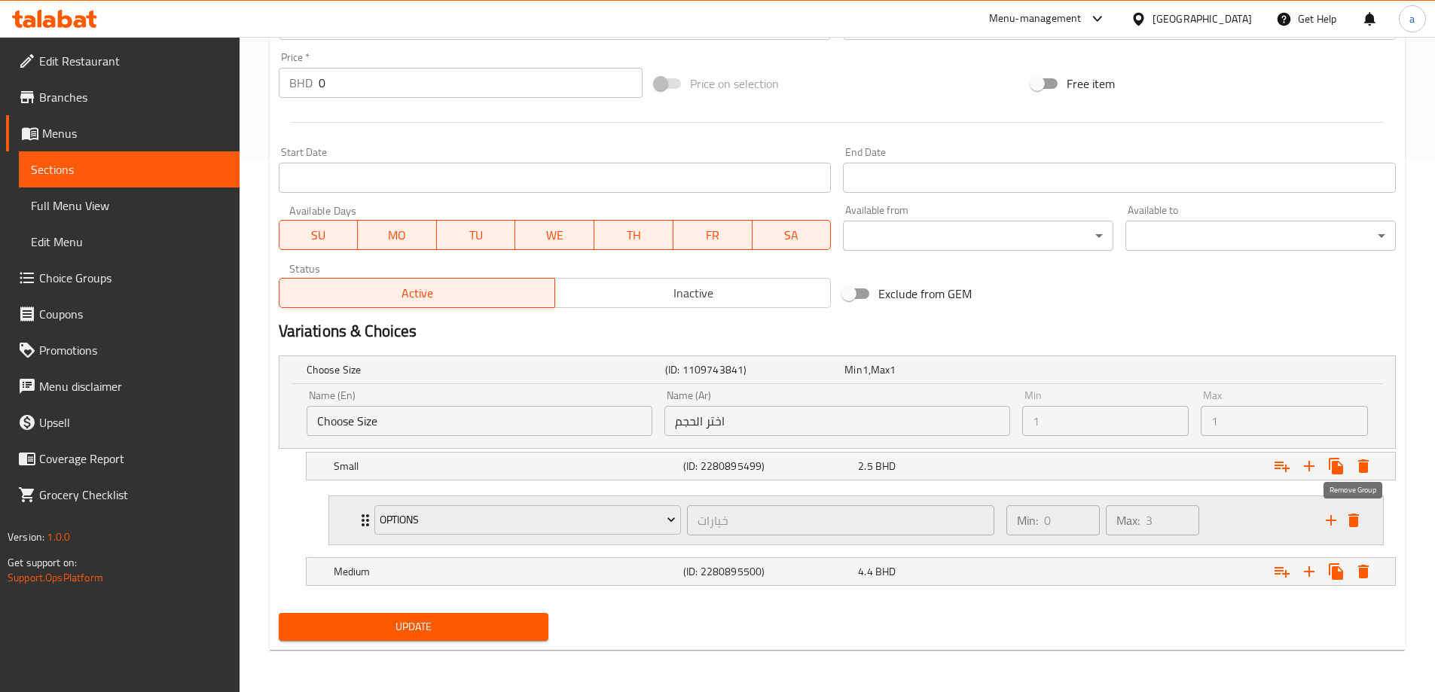
click at [1360, 516] on icon "delete" at bounding box center [1354, 520] width 18 height 18
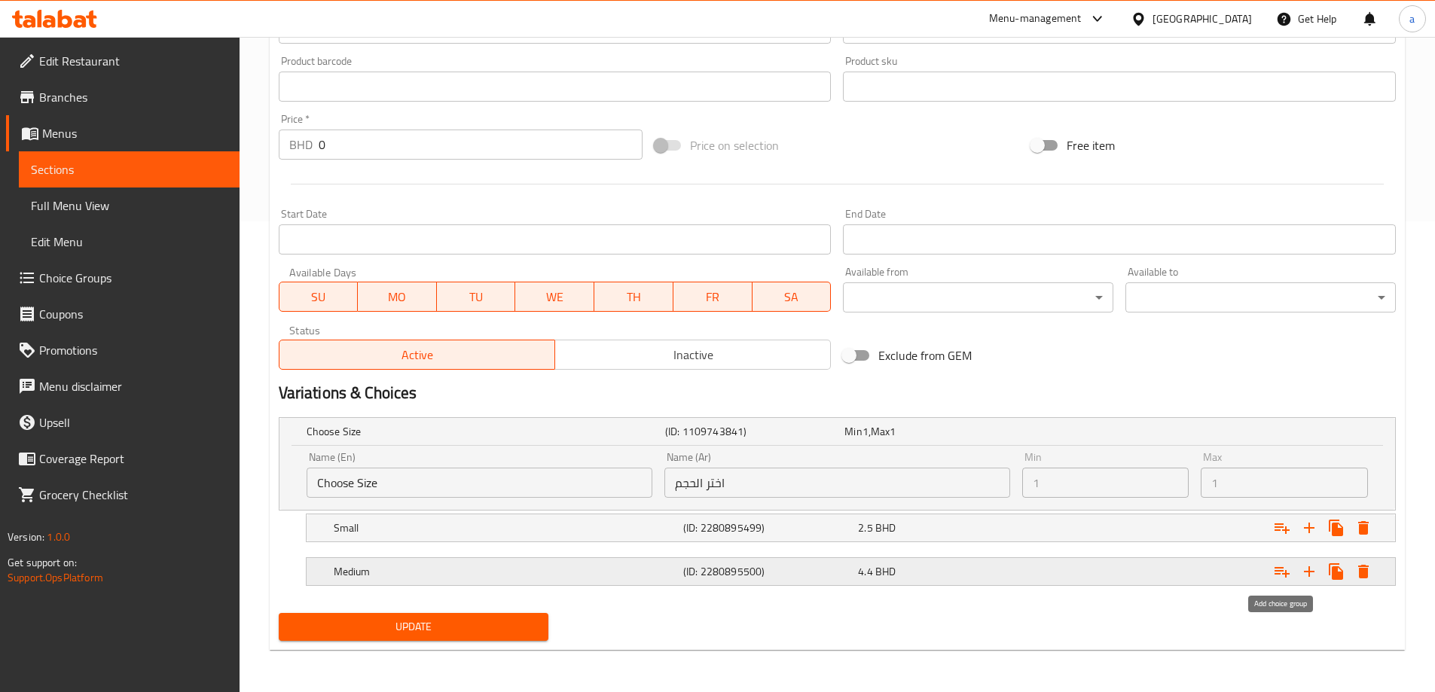
click at [1281, 579] on icon "Expand" at bounding box center [1282, 572] width 18 height 18
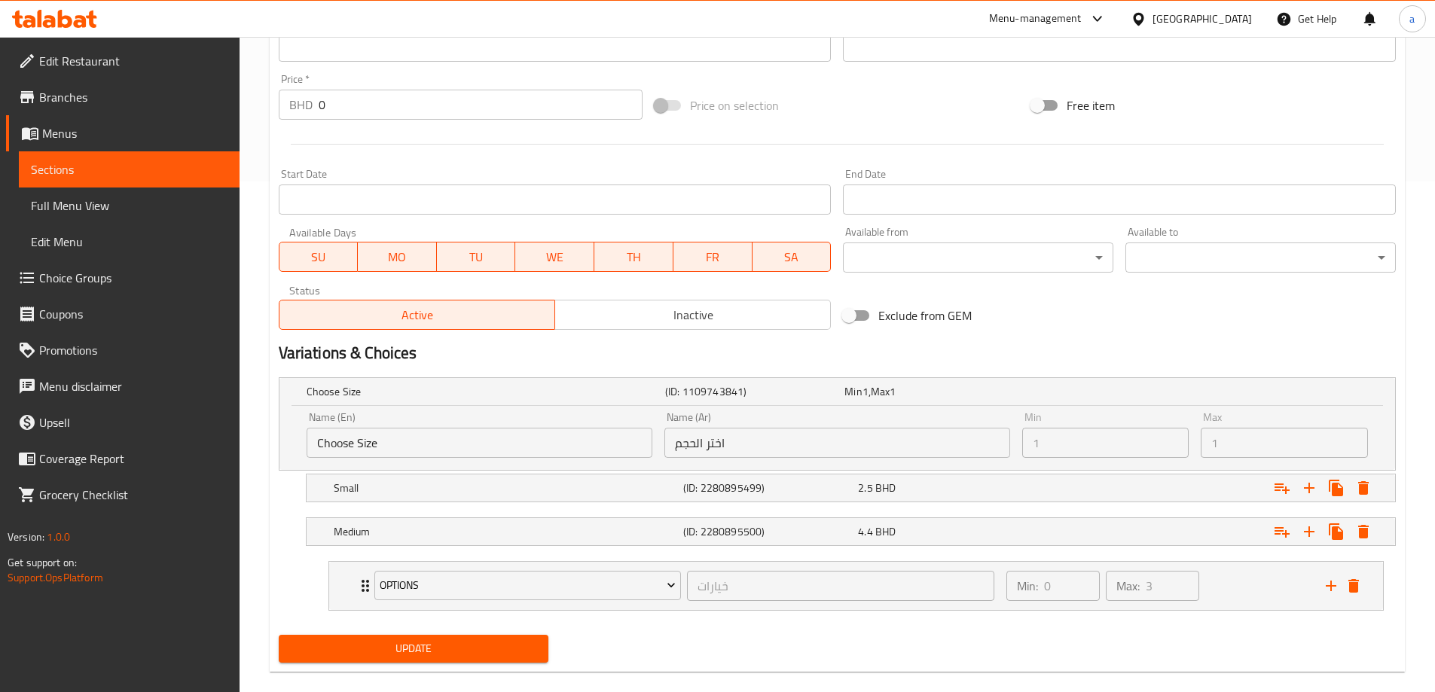
scroll to position [533, 0]
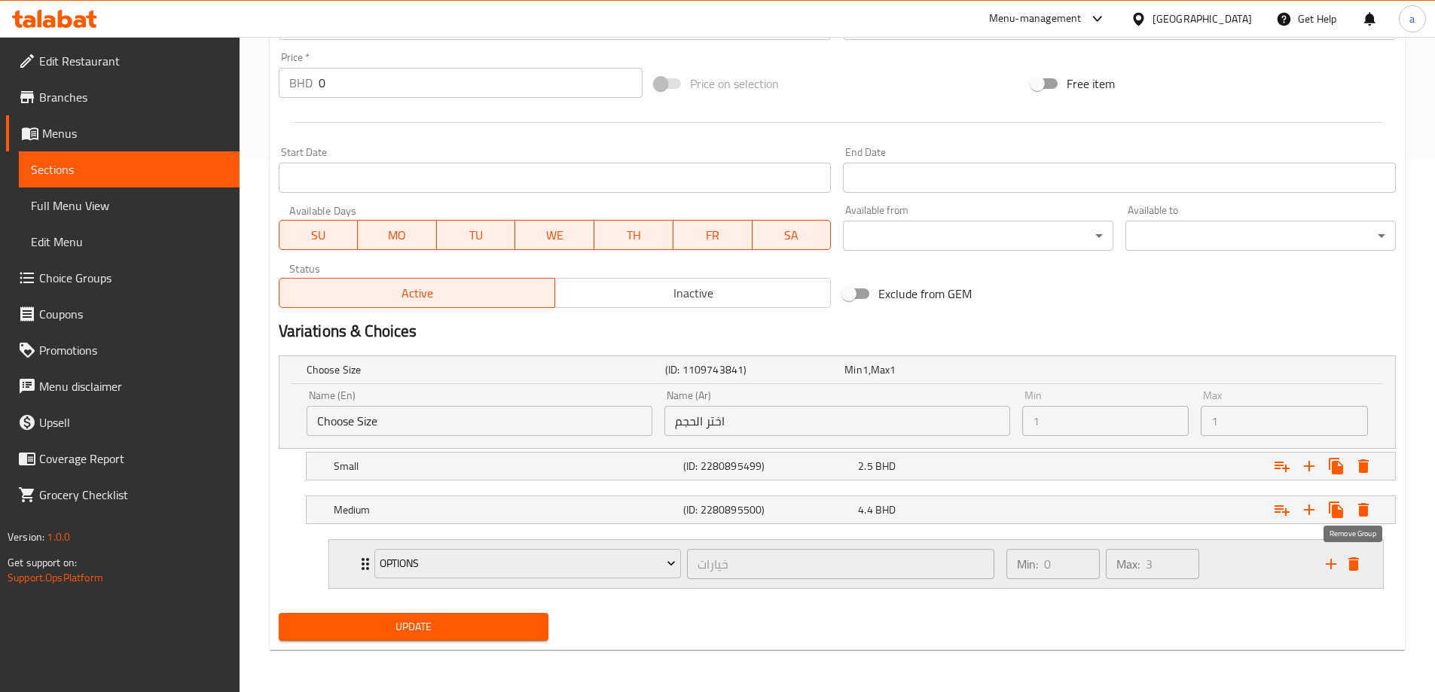
click at [1348, 563] on icon "delete" at bounding box center [1354, 564] width 18 height 18
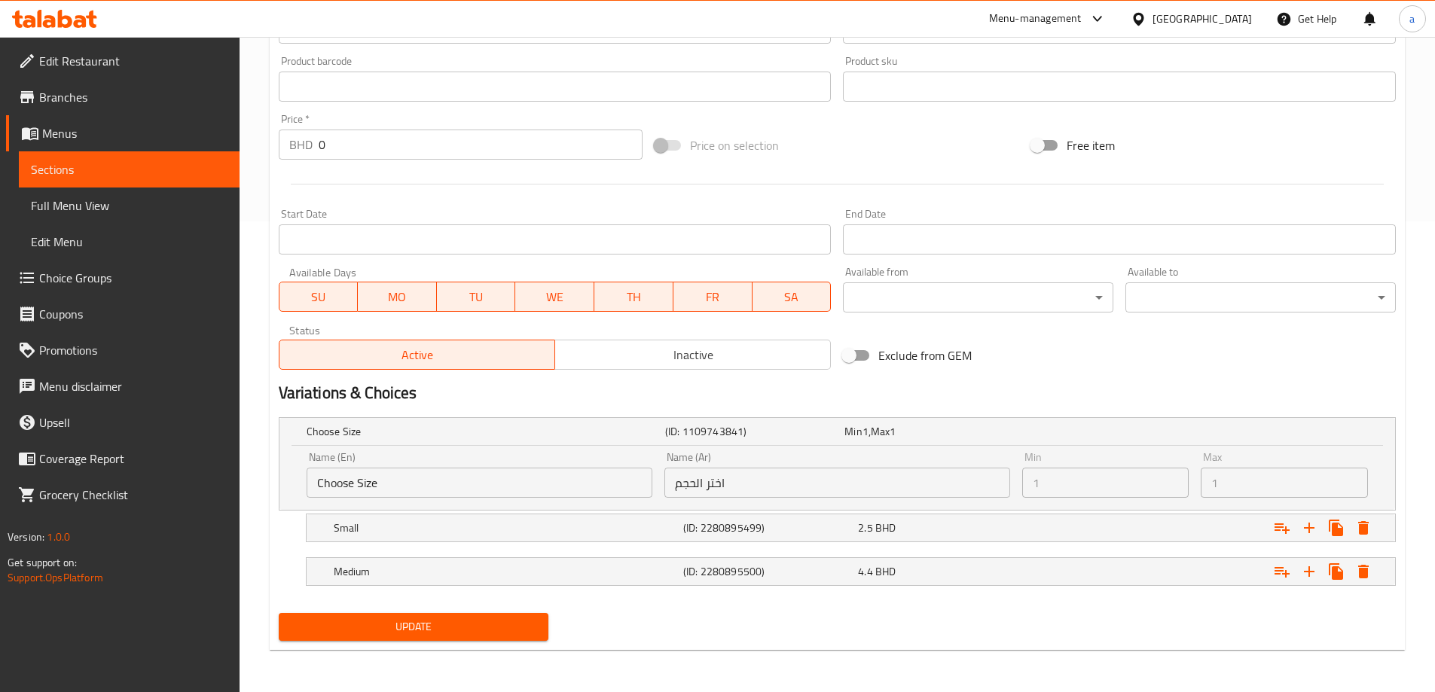
scroll to position [471, 0]
click at [110, 276] on span "Choice Groups" at bounding box center [133, 278] width 188 height 18
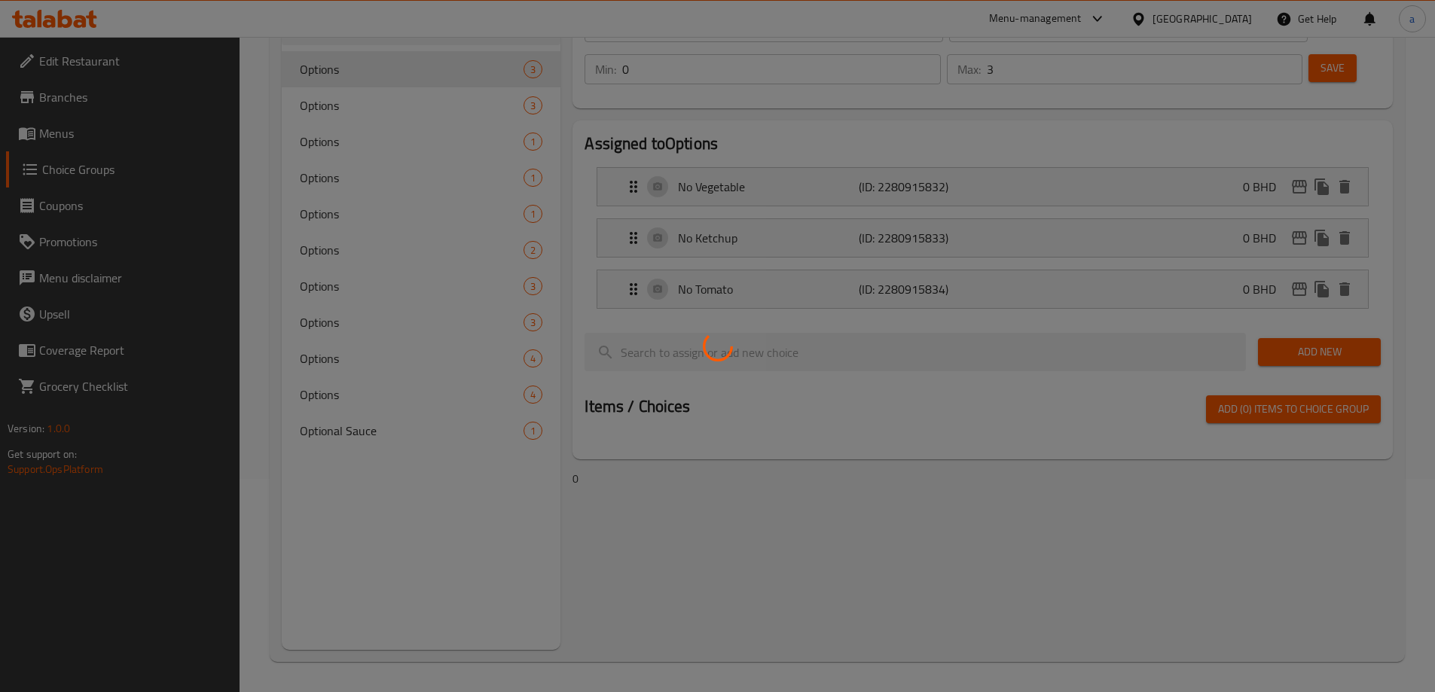
scroll to position [213, 0]
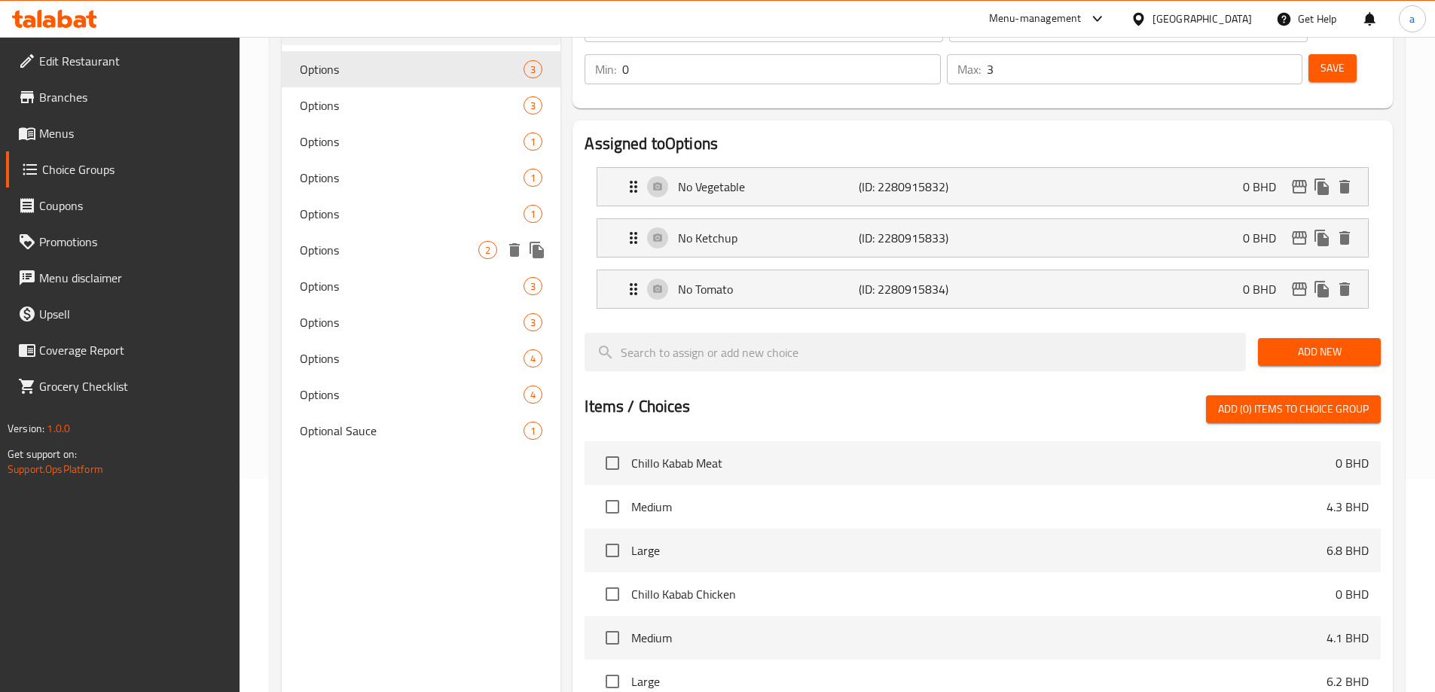
click at [408, 263] on div "Options 2" at bounding box center [421, 250] width 279 height 36
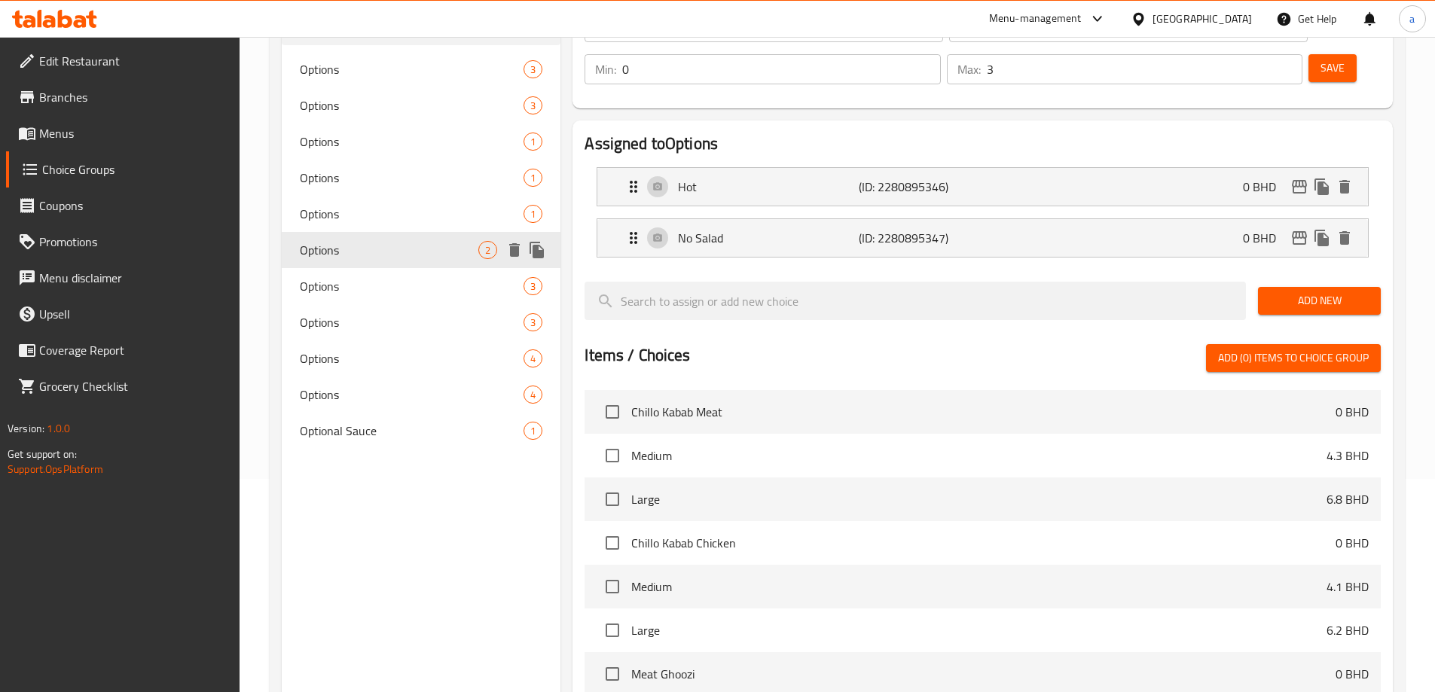
type input "2"
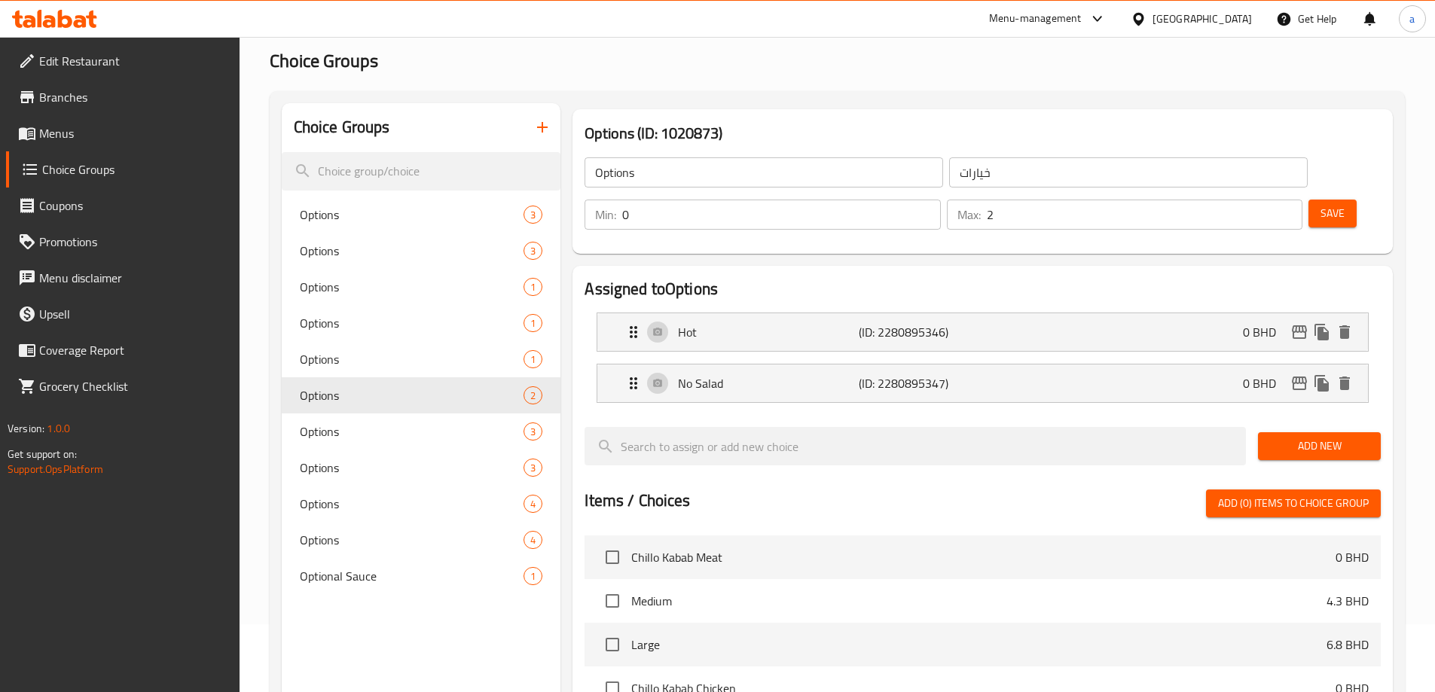
scroll to position [0, 0]
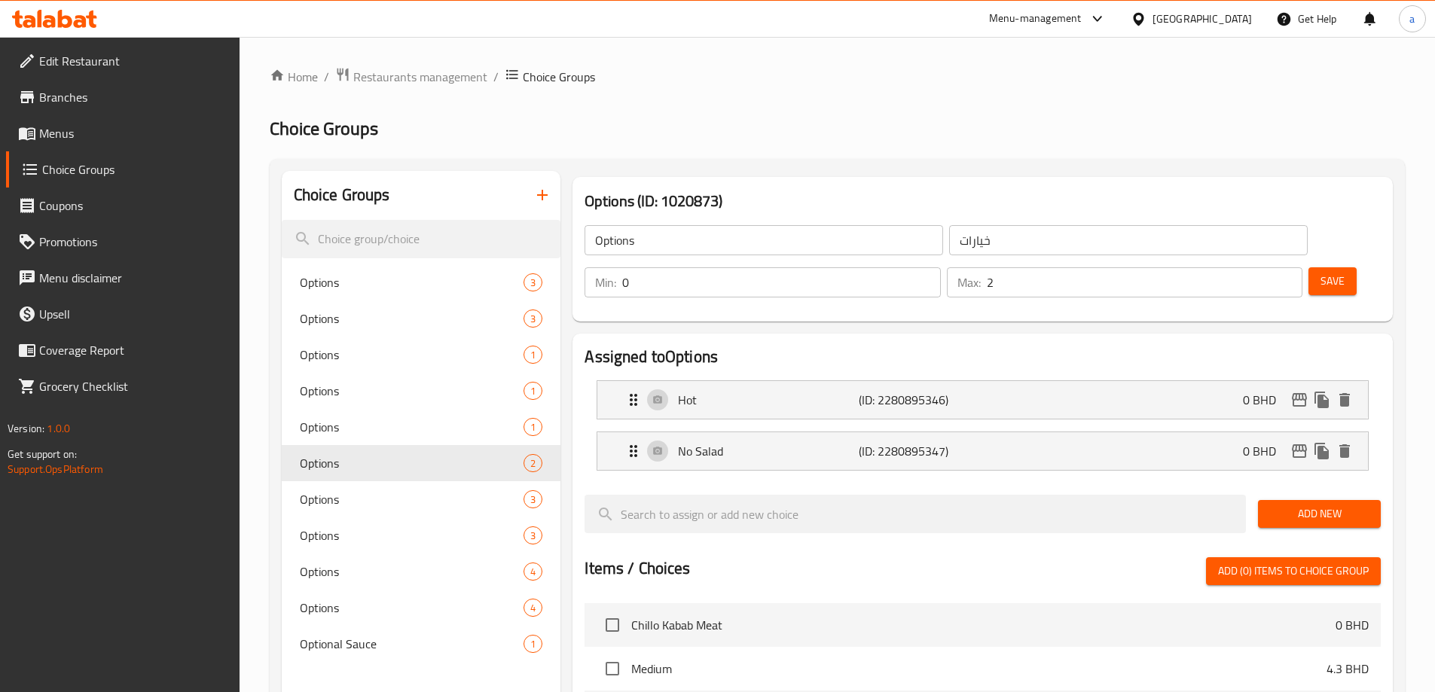
click at [527, 200] on button "button" at bounding box center [542, 195] width 36 height 36
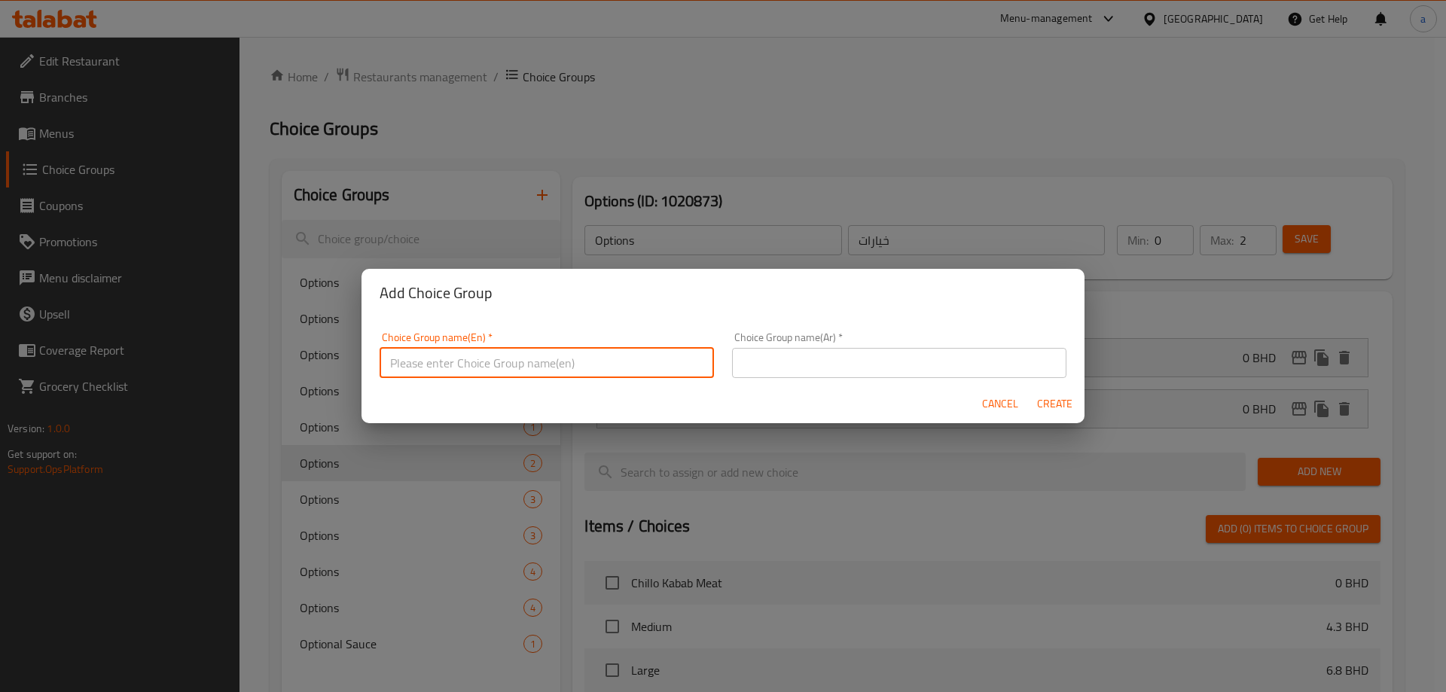
click at [607, 362] on input "text" at bounding box center [547, 363] width 334 height 30
type input "خ"
type input "options:"
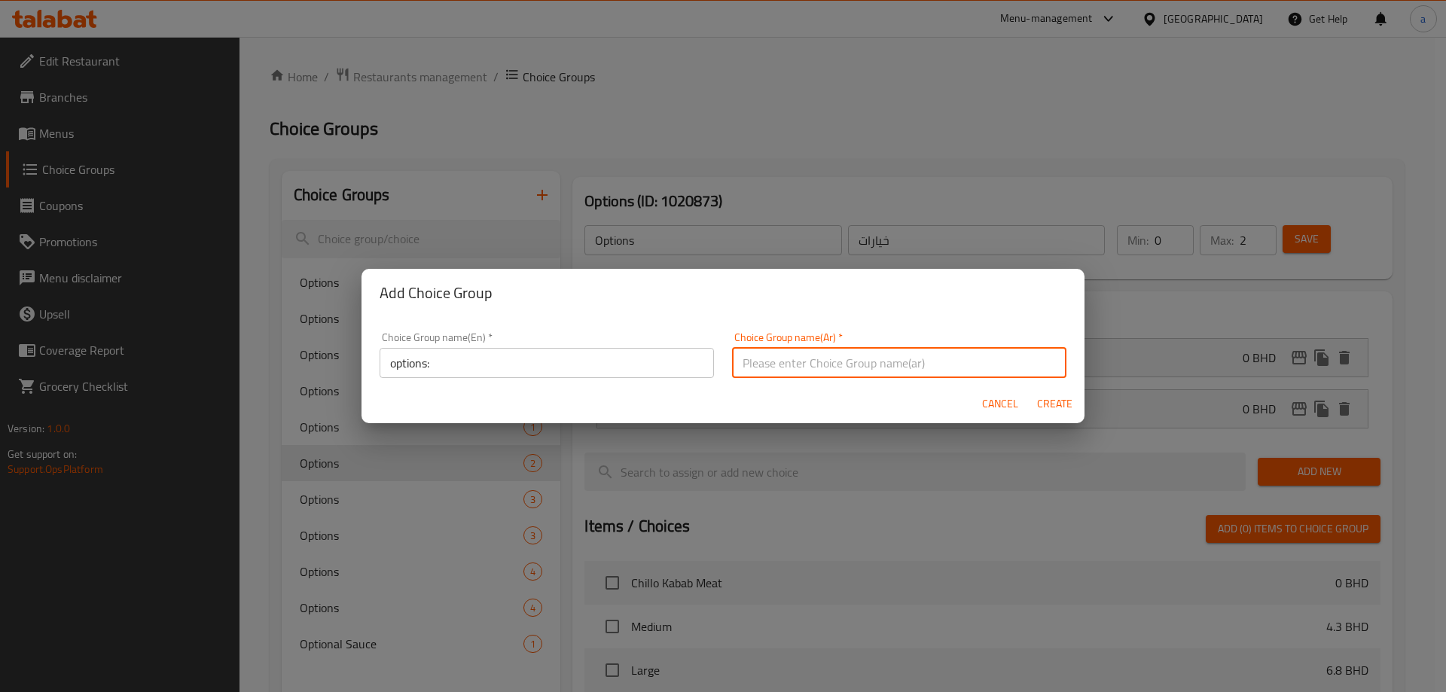
click at [784, 368] on input "text" at bounding box center [899, 363] width 334 height 30
type input "o"
type input "خيارات:"
click at [1059, 414] on button "Create" at bounding box center [1055, 404] width 48 height 28
type input "options:"
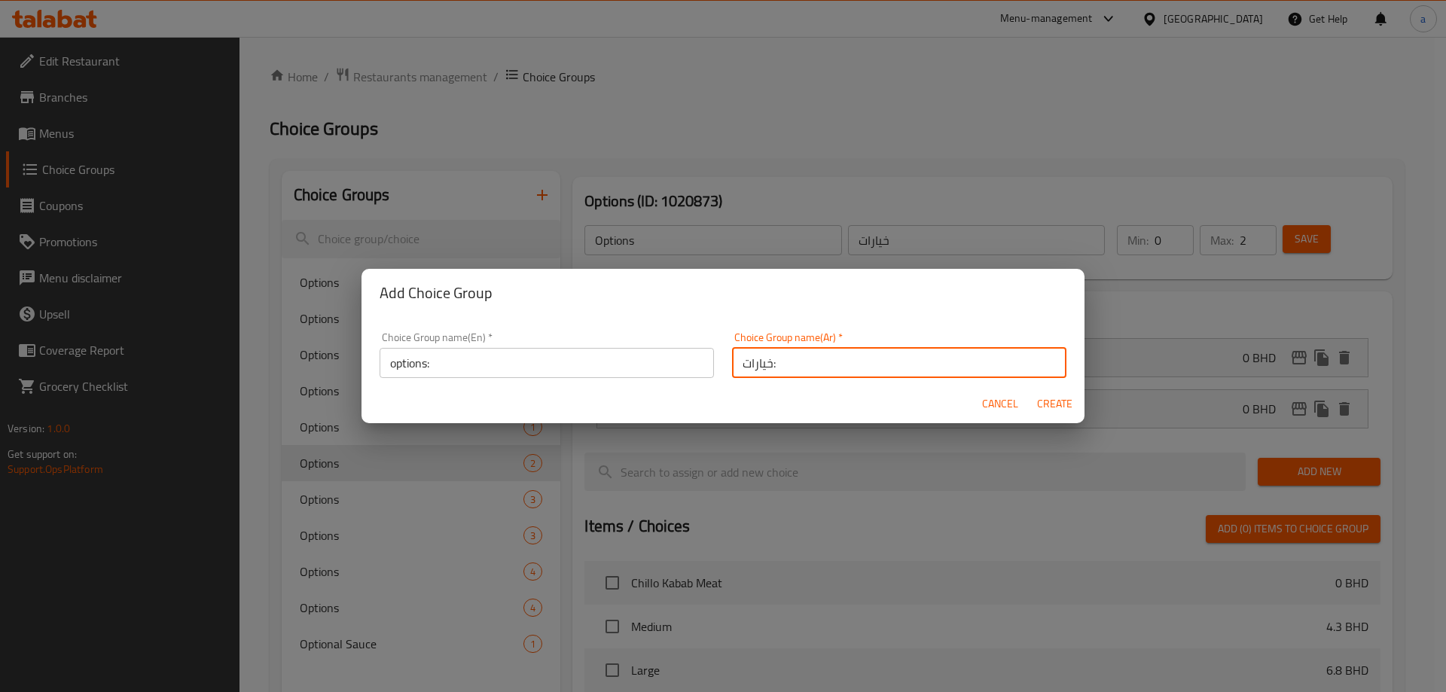
type input "خيارات:"
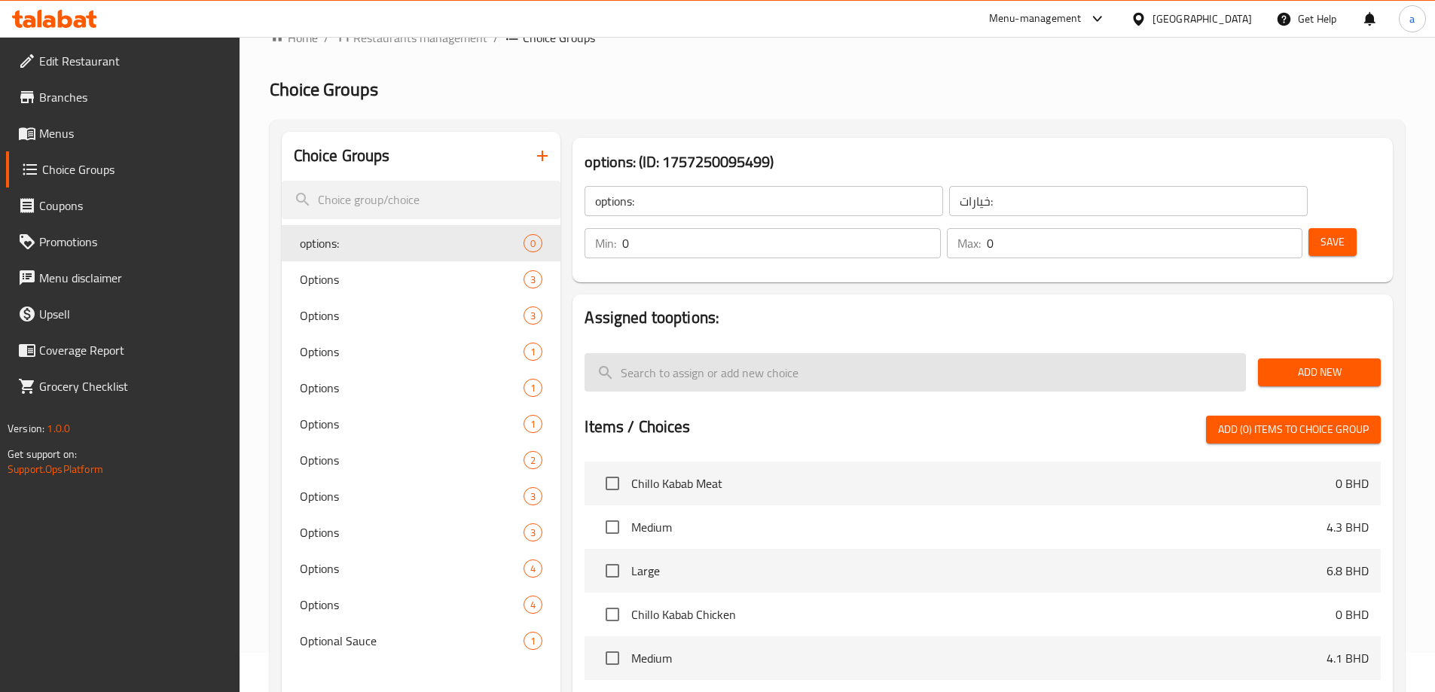
scroll to position [75, 0]
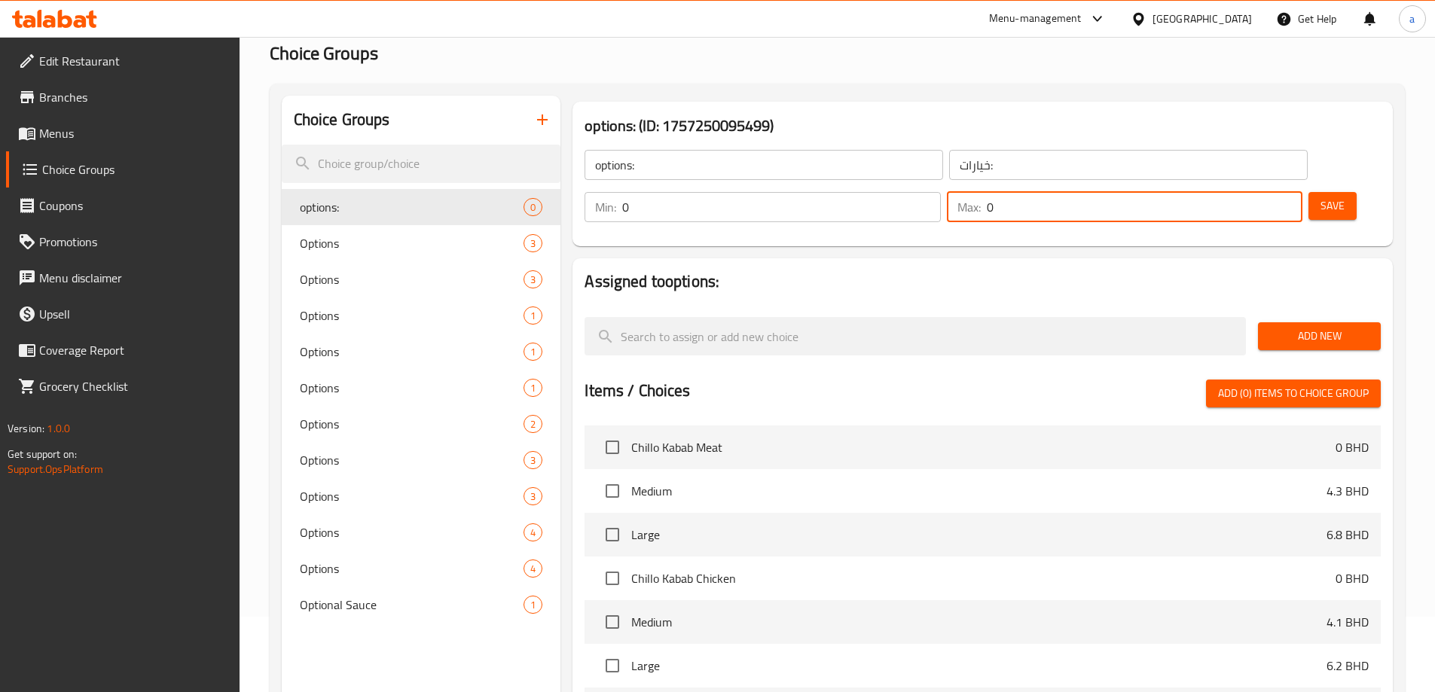
click at [1252, 192] on input "0" at bounding box center [1145, 207] width 316 height 30
click at [1260, 192] on input "1" at bounding box center [1145, 207] width 316 height 30
type input "2"
click at [1260, 192] on input "2" at bounding box center [1145, 207] width 316 height 30
click at [1304, 322] on button "Add New" at bounding box center [1319, 336] width 123 height 28
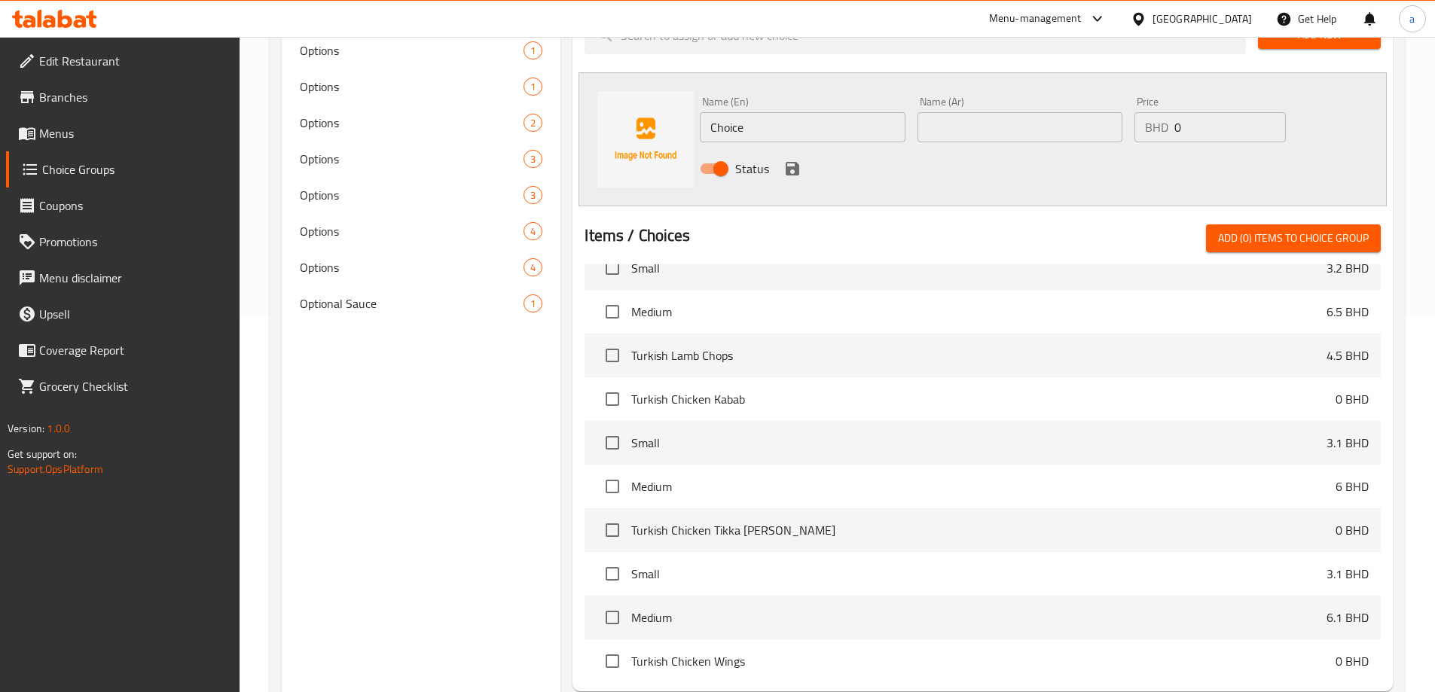
scroll to position [0, 0]
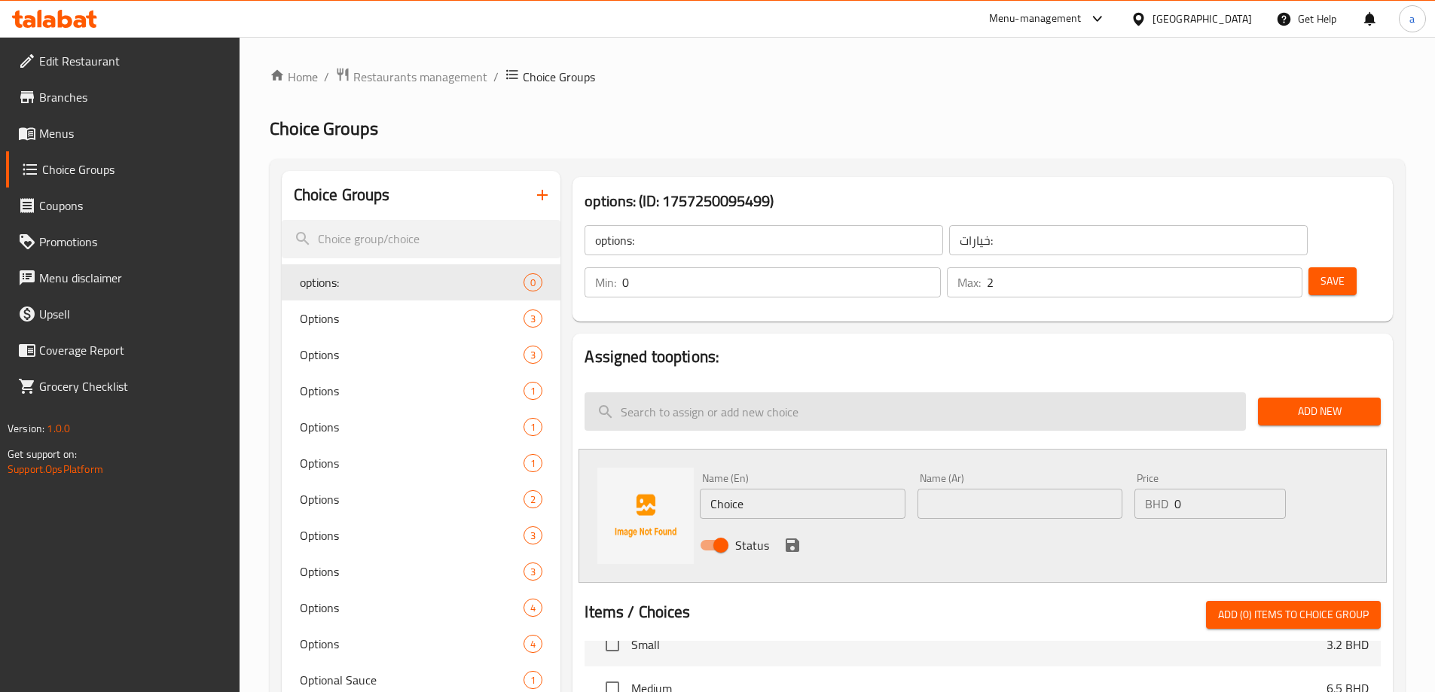
click at [736, 392] on input "search" at bounding box center [915, 411] width 661 height 38
type input "ى"
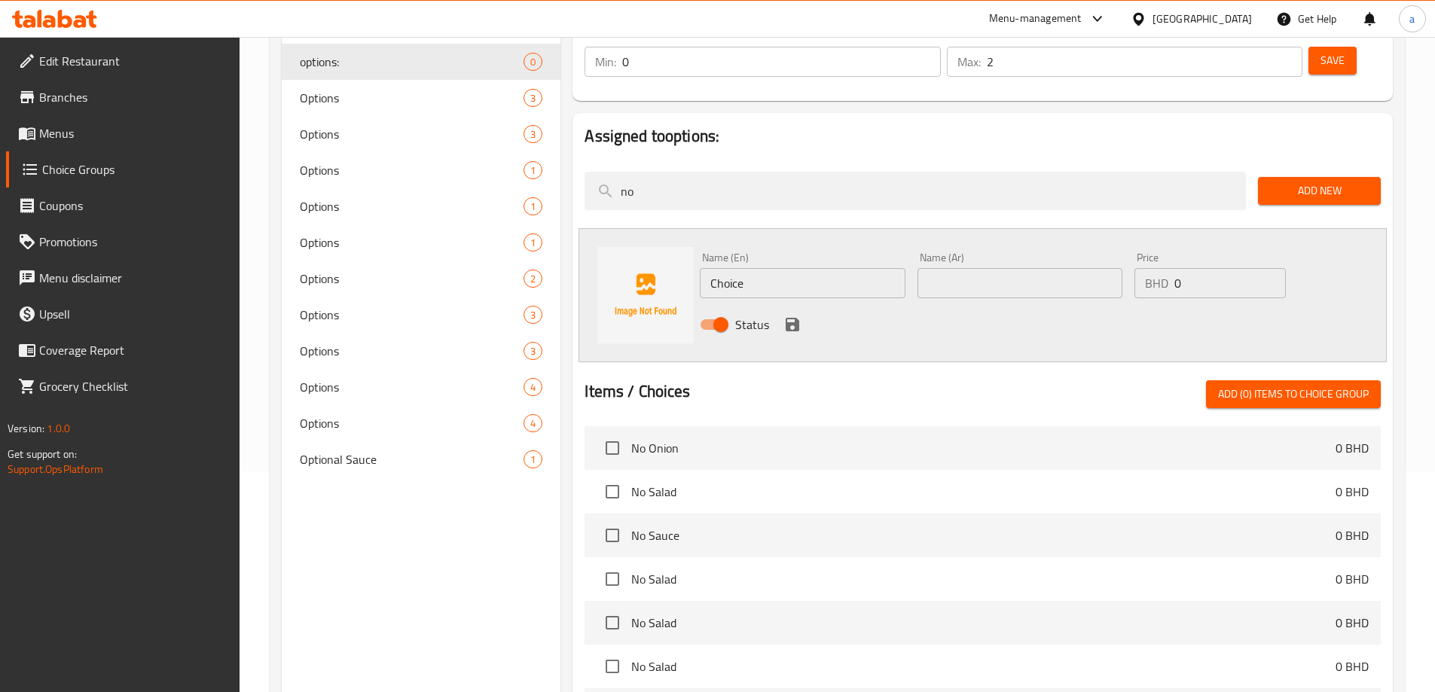
scroll to position [226, 0]
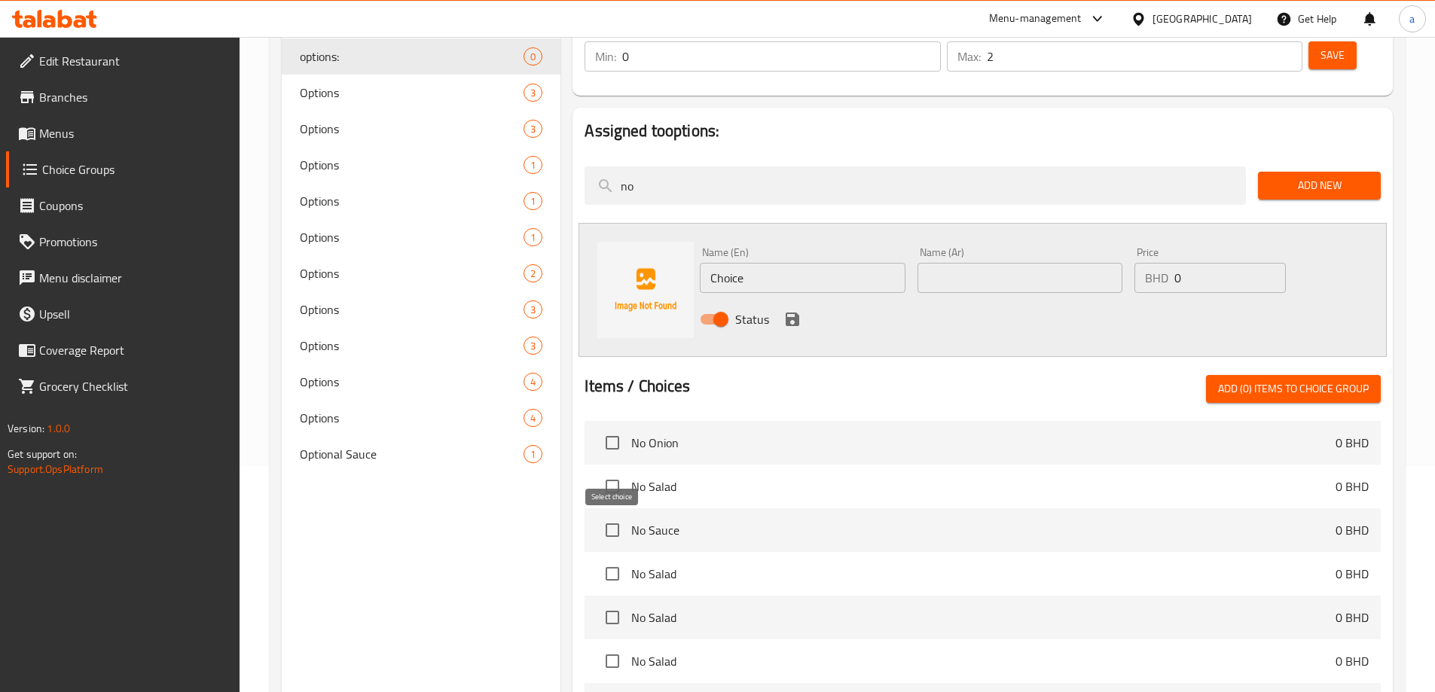
type input "no"
click at [617, 558] on input "checkbox" at bounding box center [613, 574] width 32 height 32
checkbox input "true"
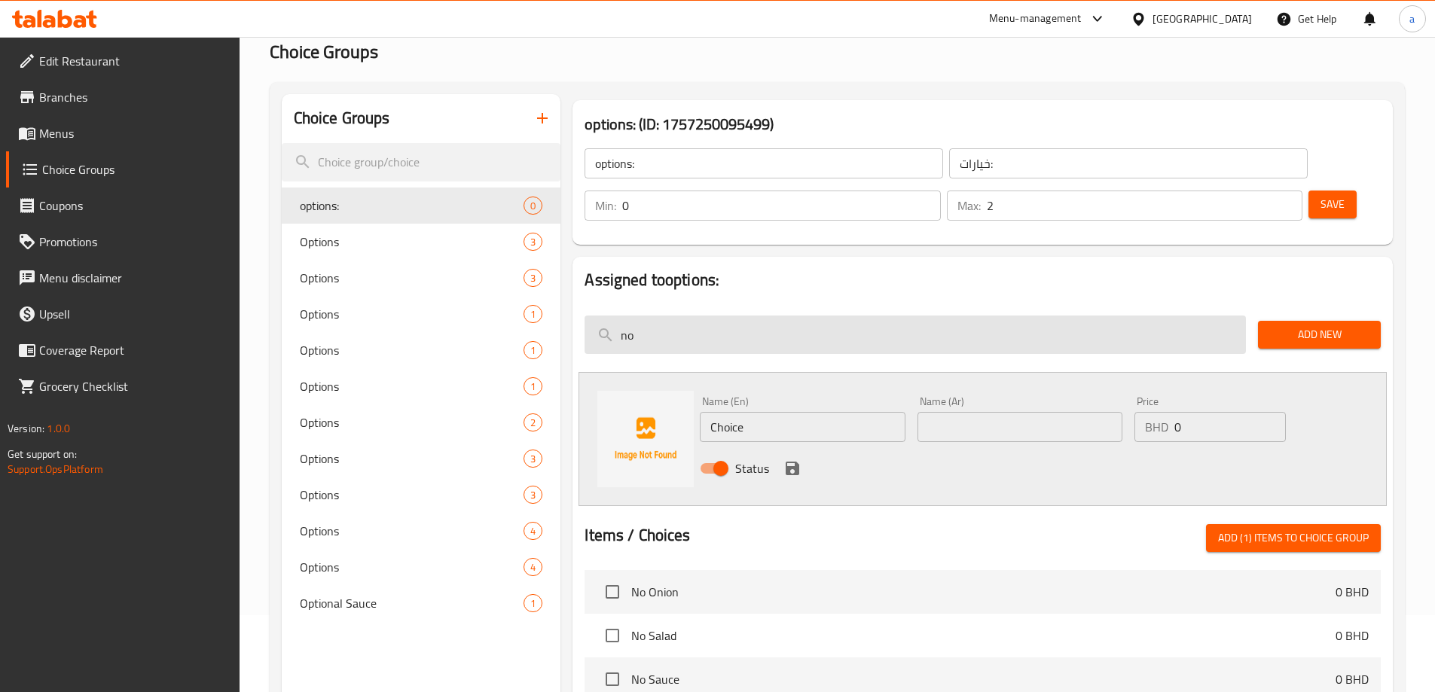
scroll to position [75, 0]
click at [702, 317] on input "no" at bounding box center [915, 336] width 661 height 38
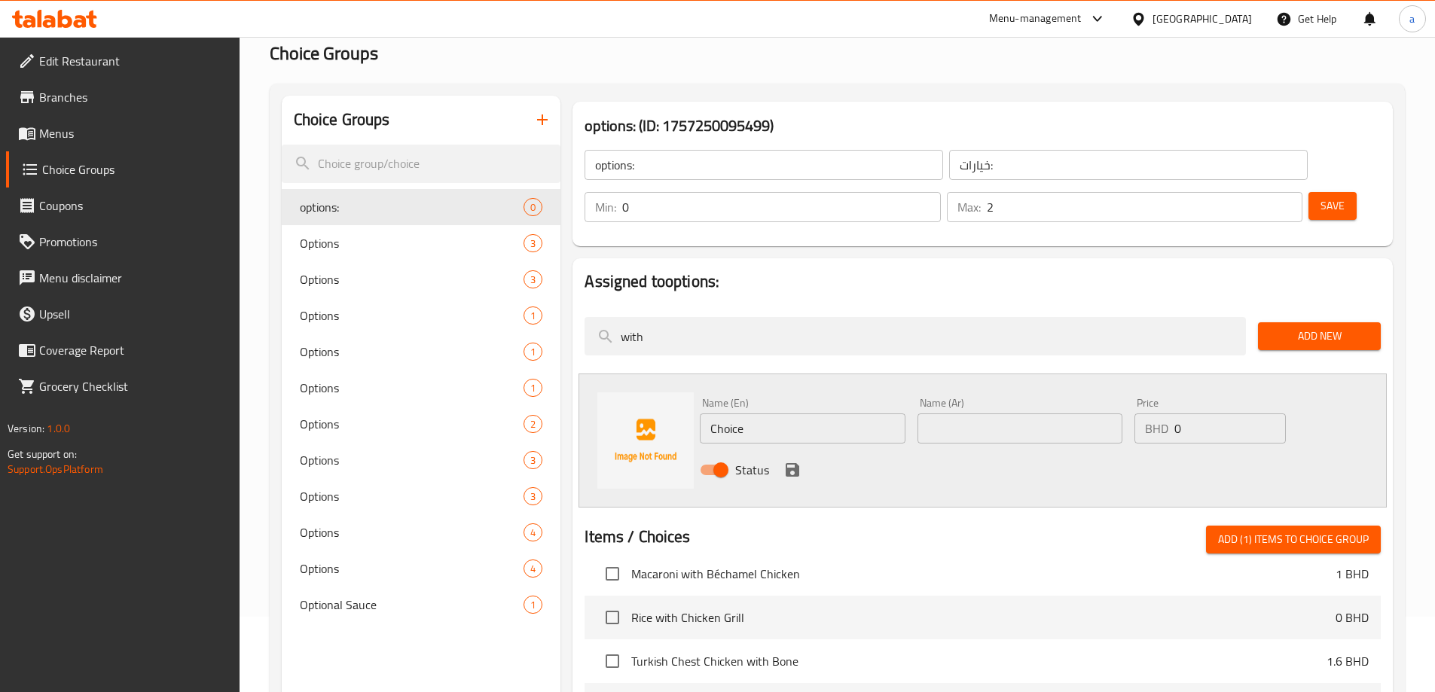
scroll to position [377, 0]
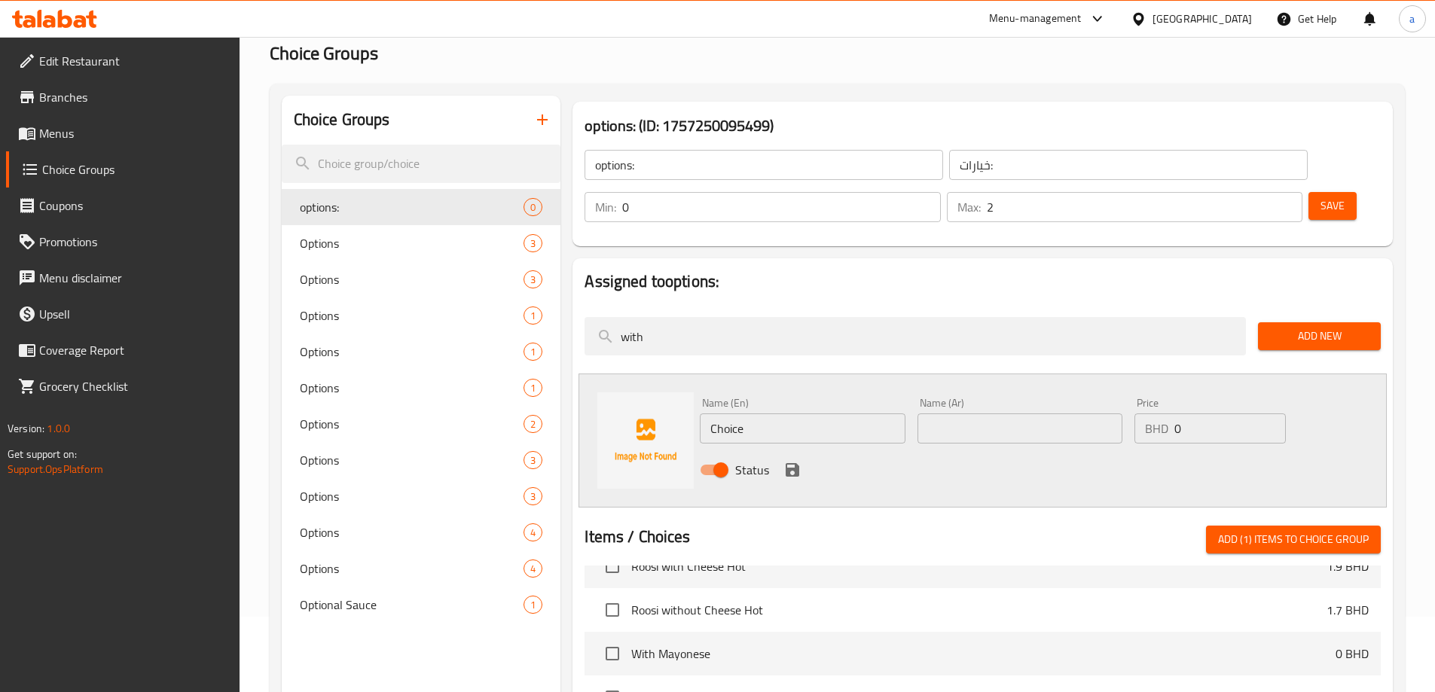
type input "with"
click at [607, 638] on input "checkbox" at bounding box center [613, 654] width 32 height 32
click at [1288, 530] on span "Add (2) items to choice group" at bounding box center [1293, 539] width 151 height 19
checkbox input "false"
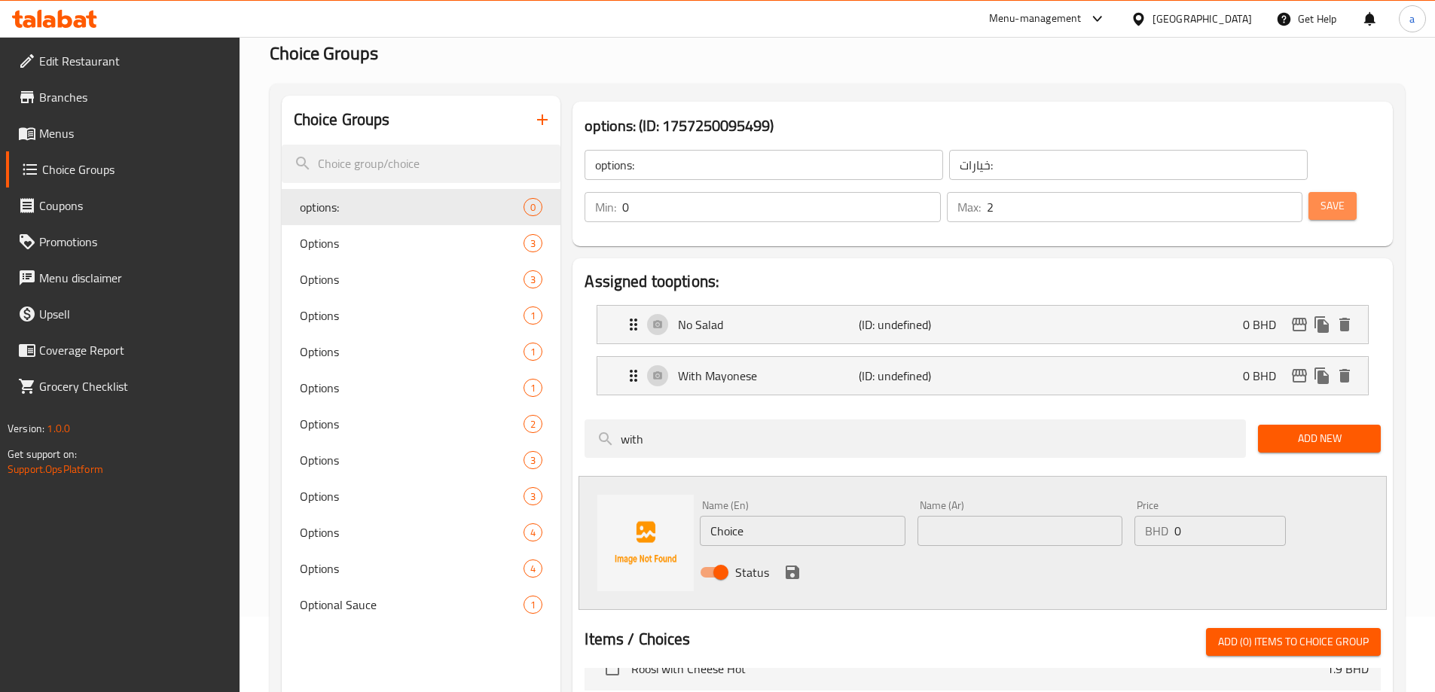
click at [1321, 197] on span "Save" at bounding box center [1333, 206] width 24 height 19
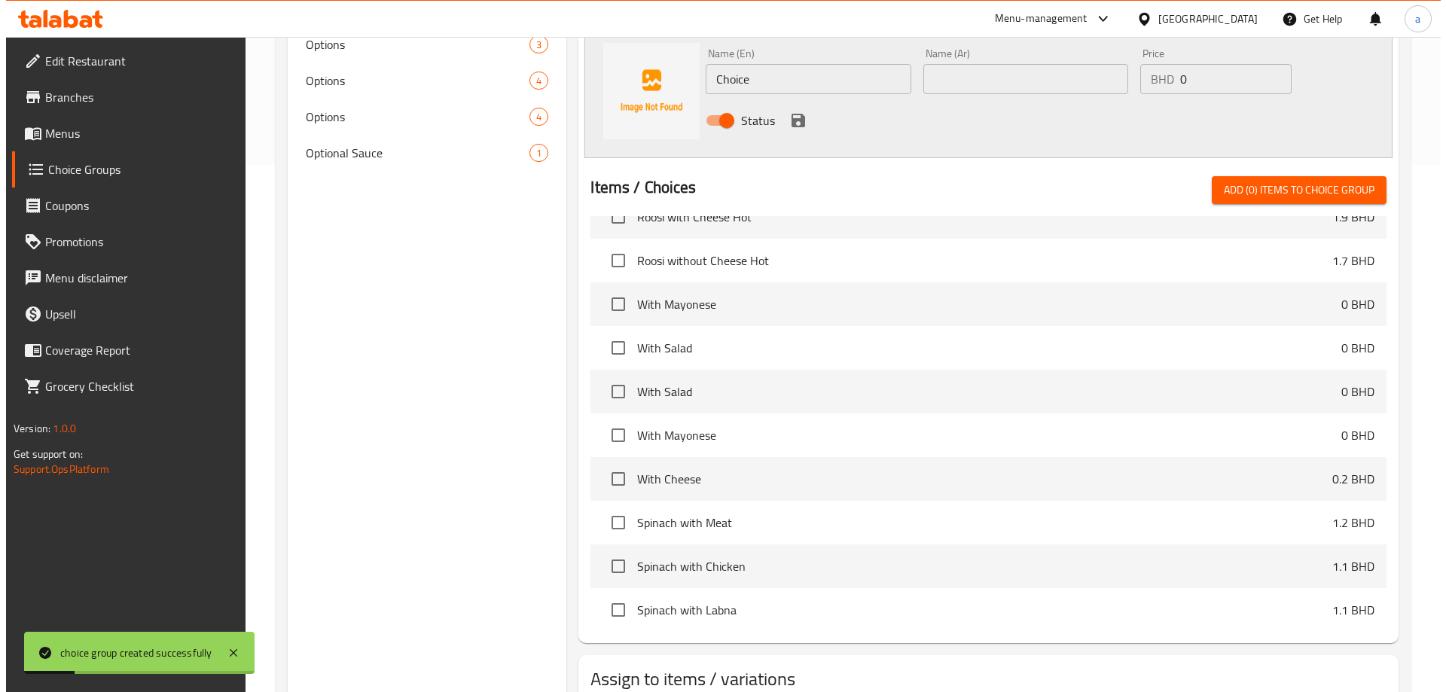
scroll to position [602, 0]
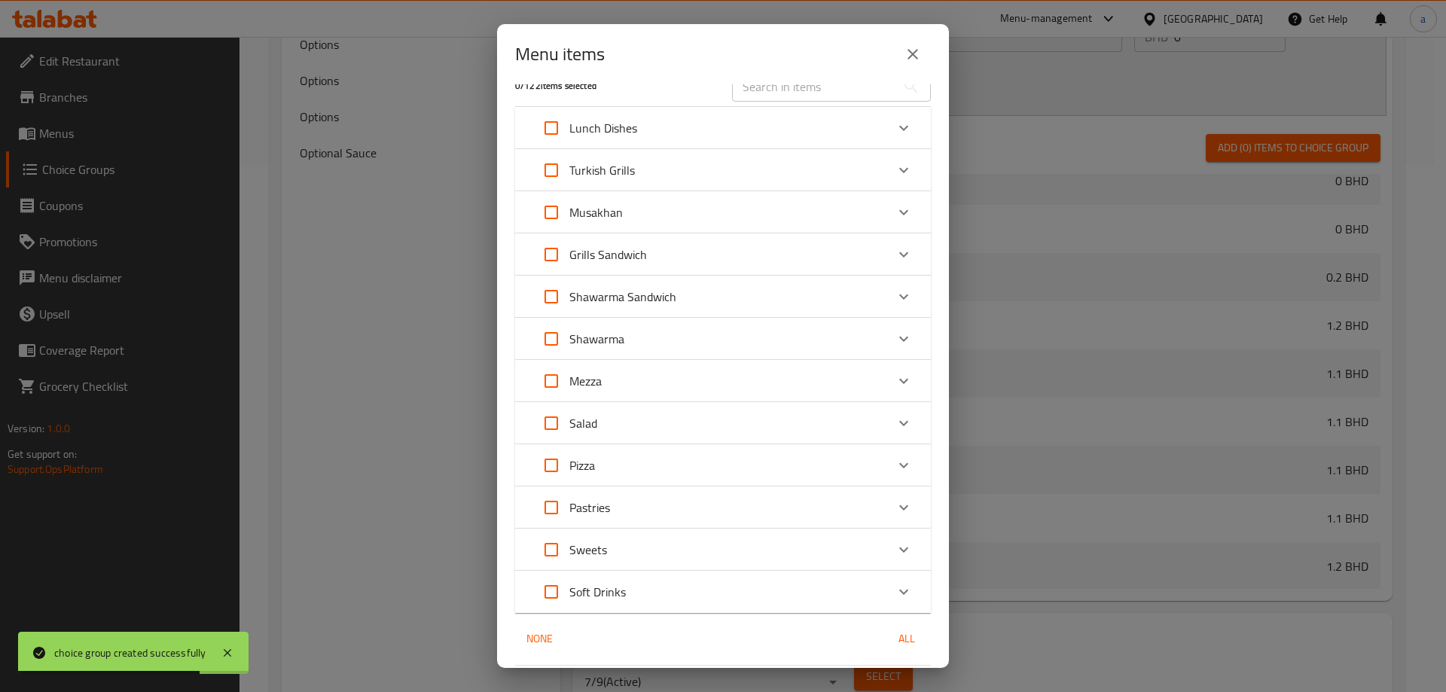
scroll to position [0, 0]
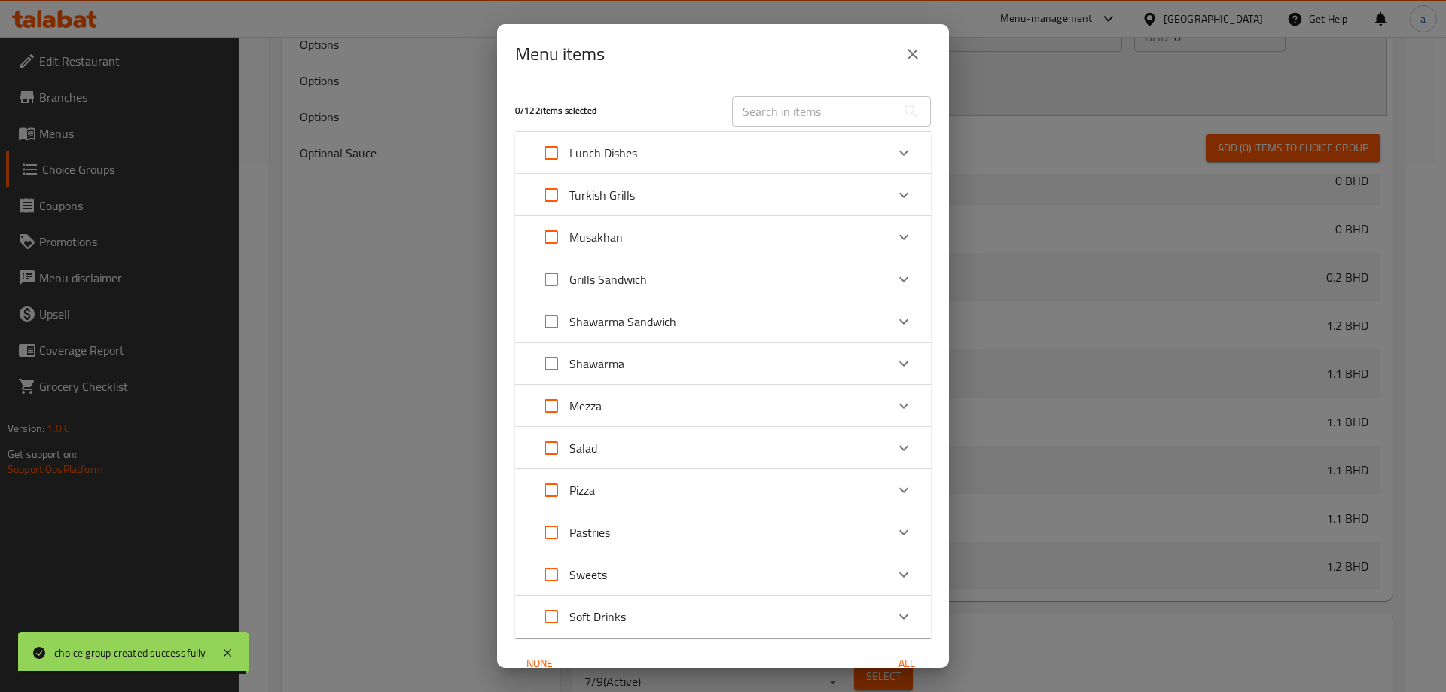
click at [627, 359] on div "Shawarma" at bounding box center [709, 364] width 353 height 36
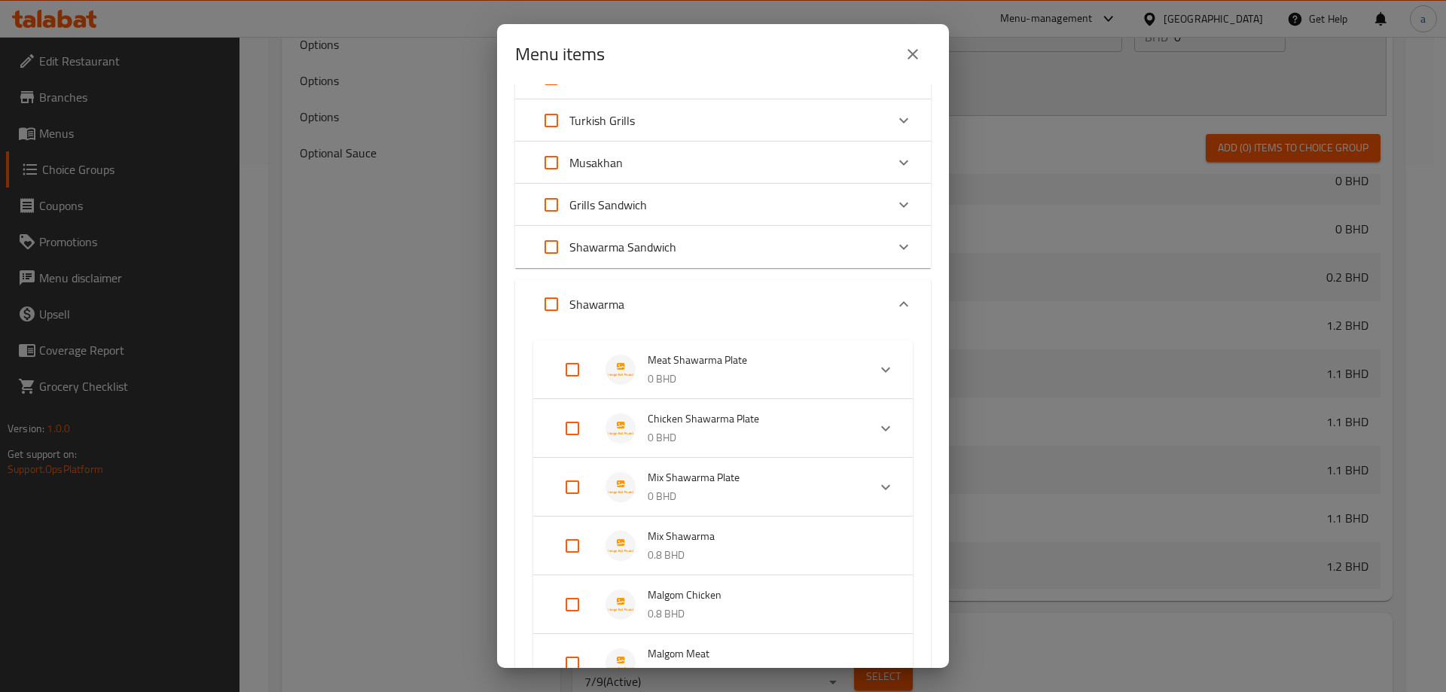
scroll to position [75, 0]
click at [578, 367] on input "Expand" at bounding box center [572, 369] width 36 height 36
checkbox input "true"
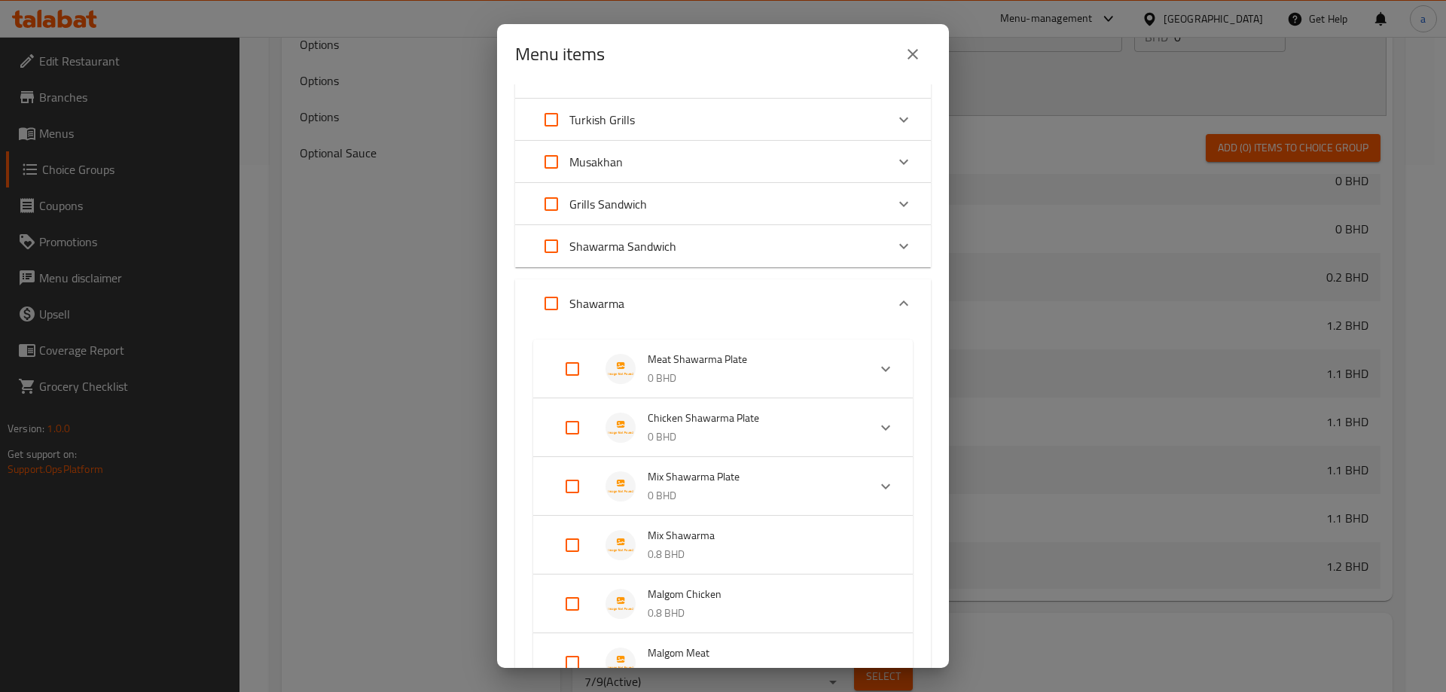
checkbox input "true"
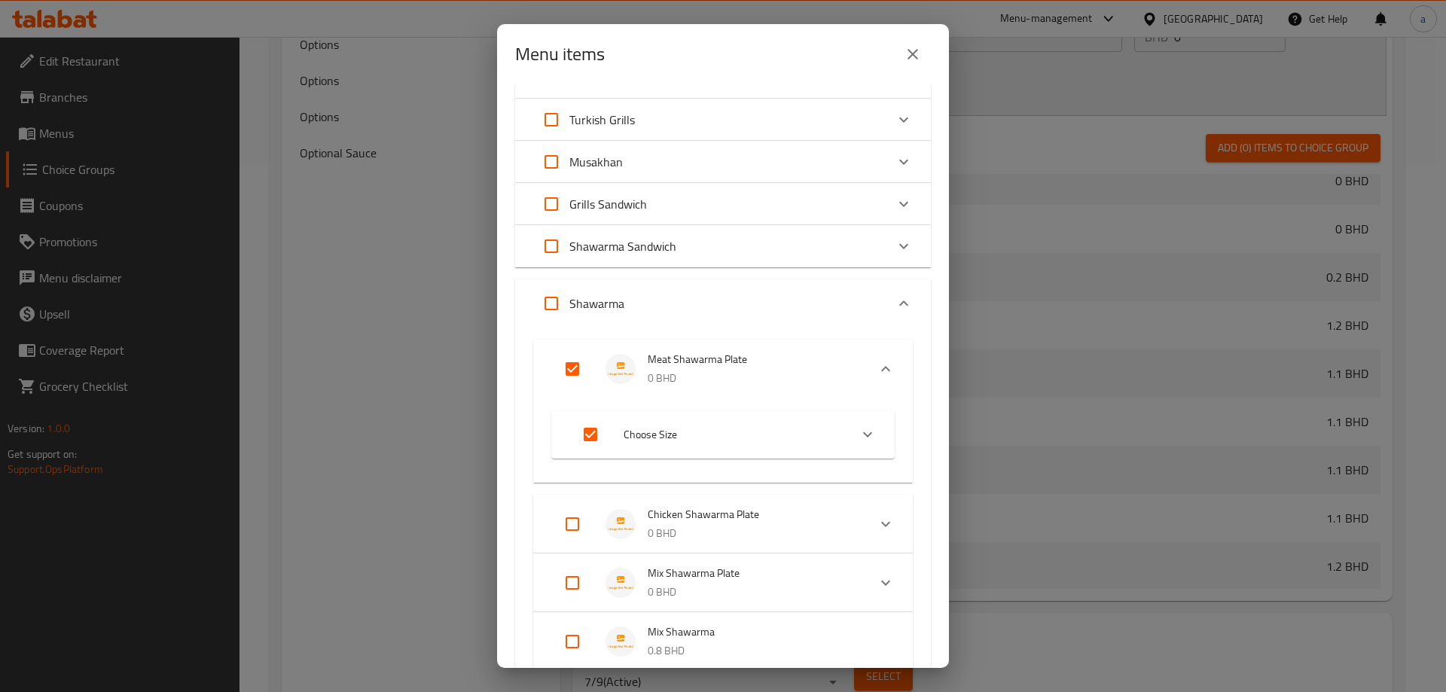
click at [573, 582] on input "Expand" at bounding box center [572, 583] width 36 height 36
checkbox input "true"
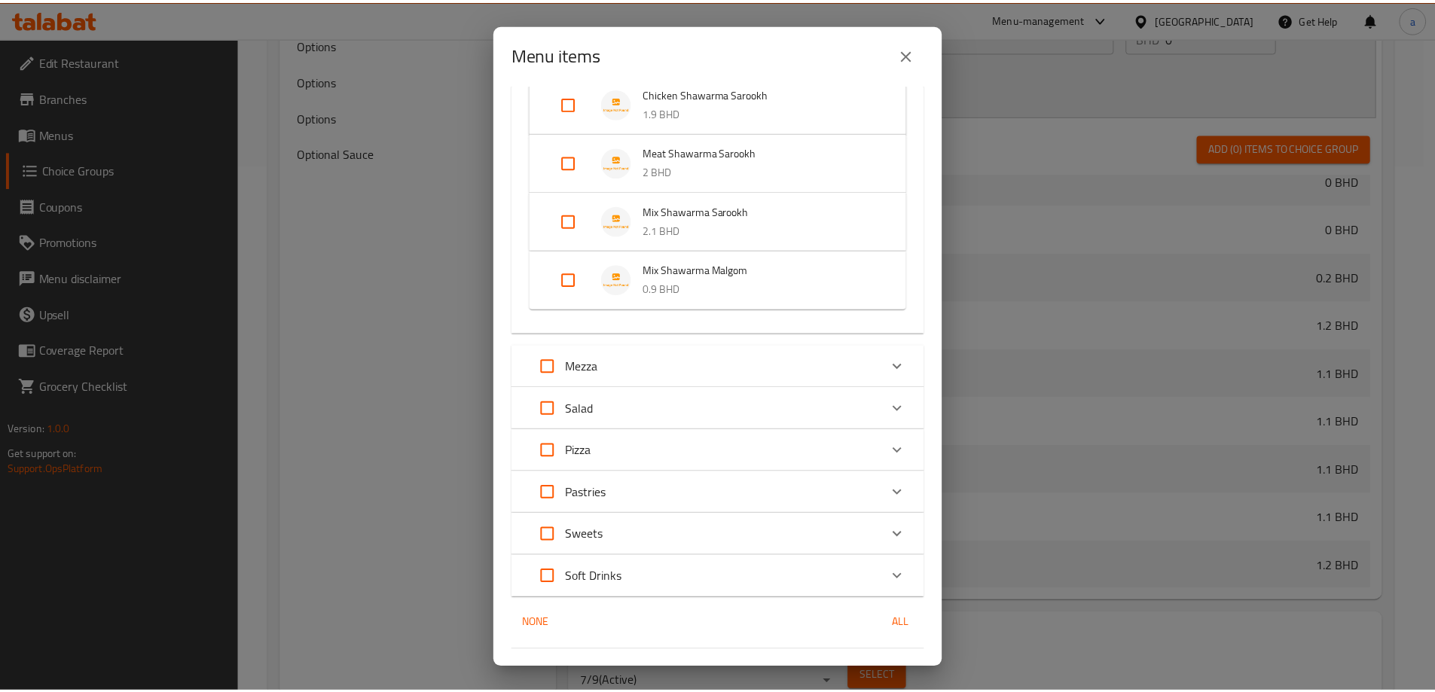
scroll to position [933, 0]
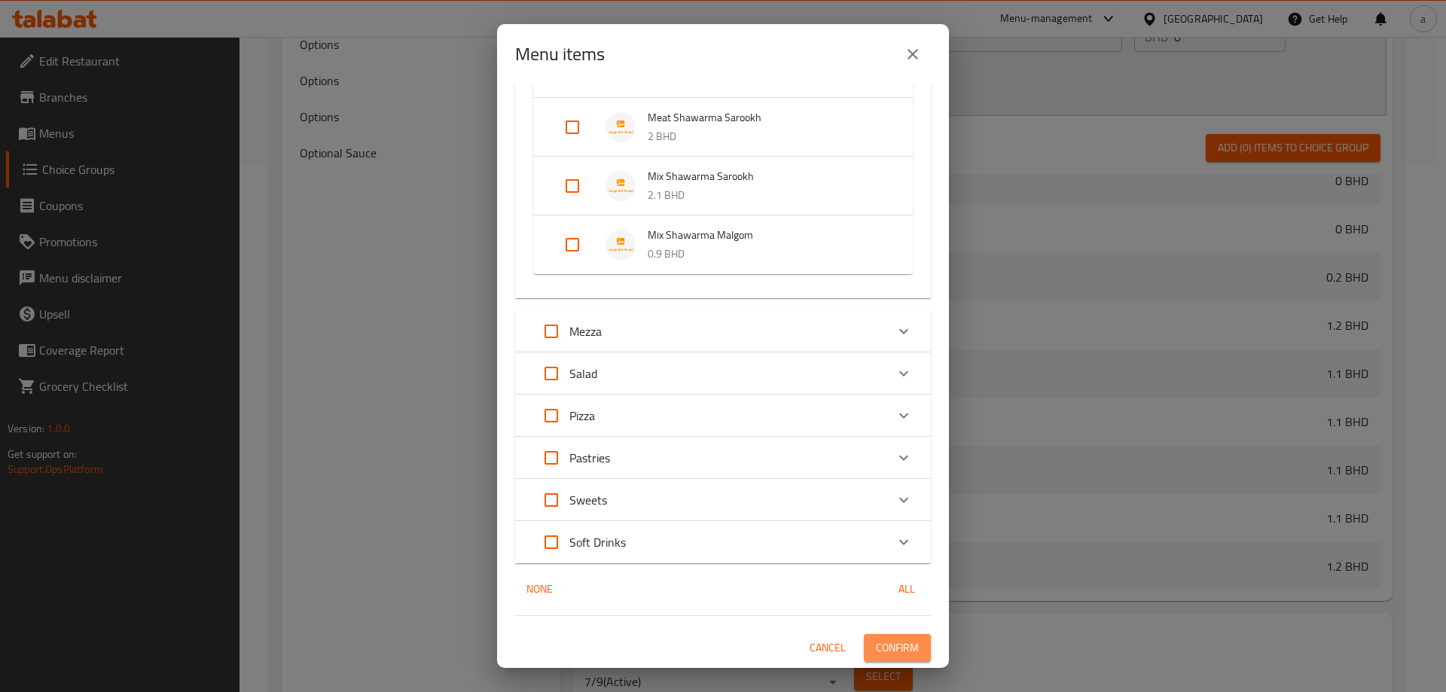
click at [896, 649] on span "Confirm" at bounding box center [897, 648] width 43 height 19
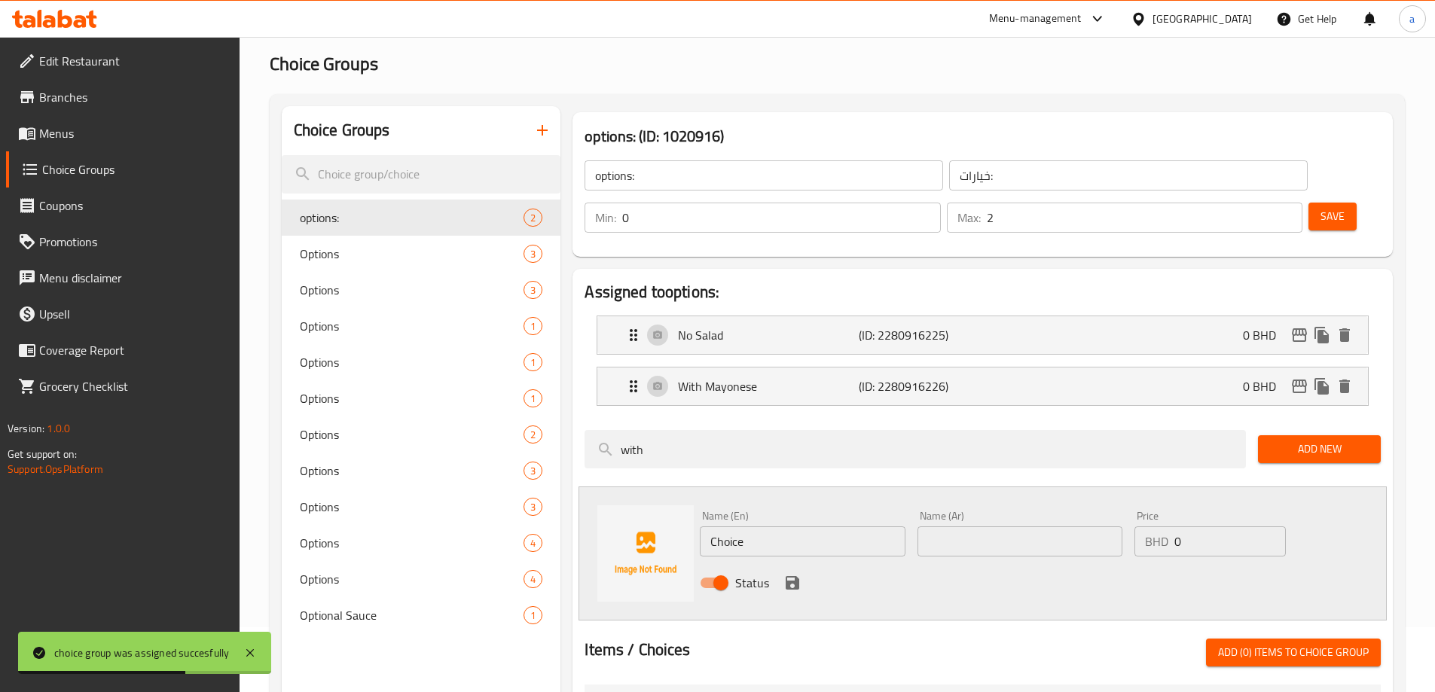
scroll to position [0, 0]
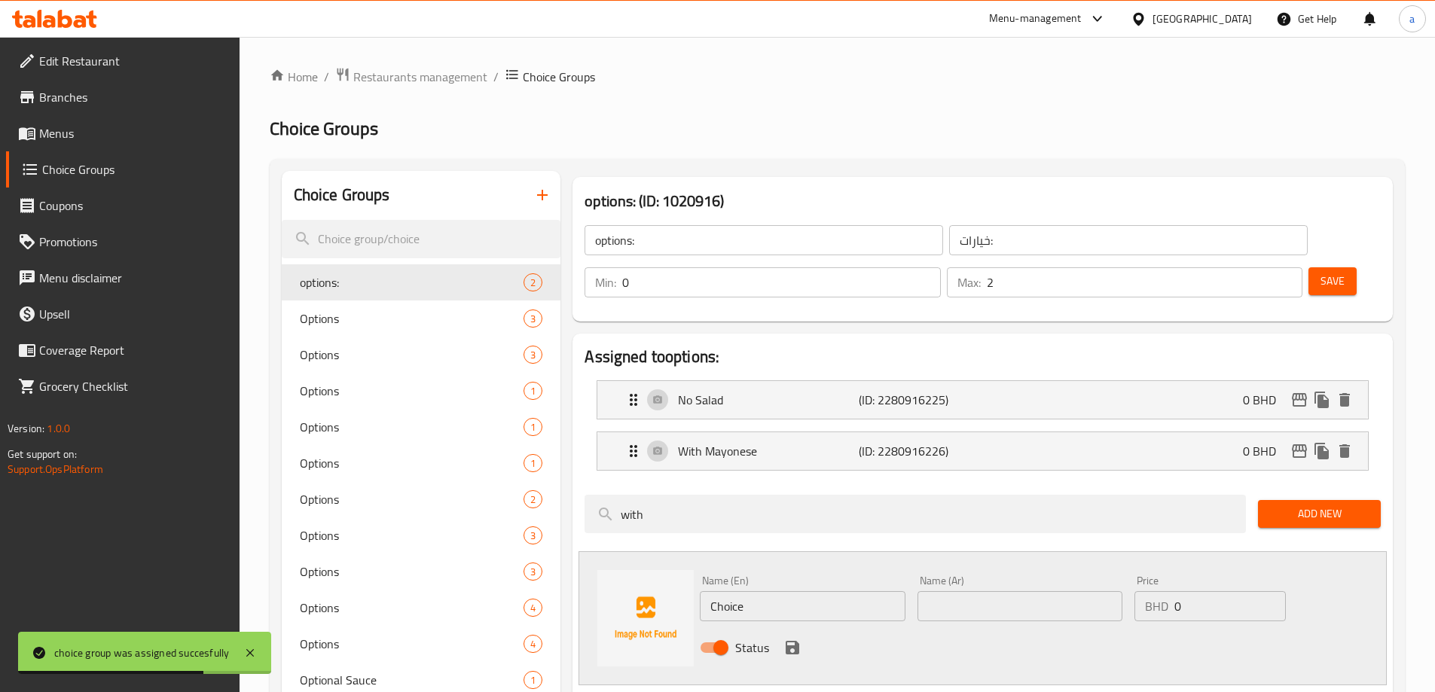
click at [804, 246] on input "options:" at bounding box center [764, 240] width 359 height 30
click at [542, 190] on icon "button" at bounding box center [542, 195] width 18 height 18
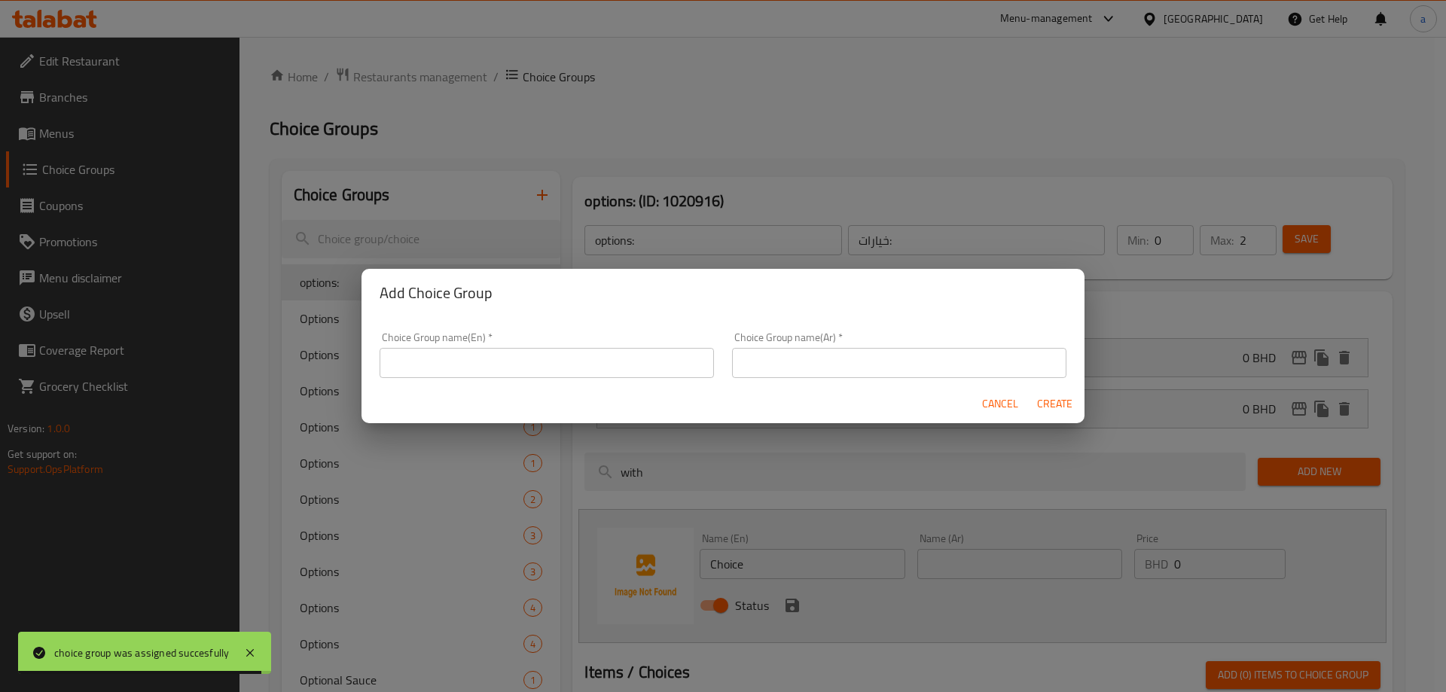
click at [544, 351] on input "text" at bounding box center [547, 363] width 334 height 30
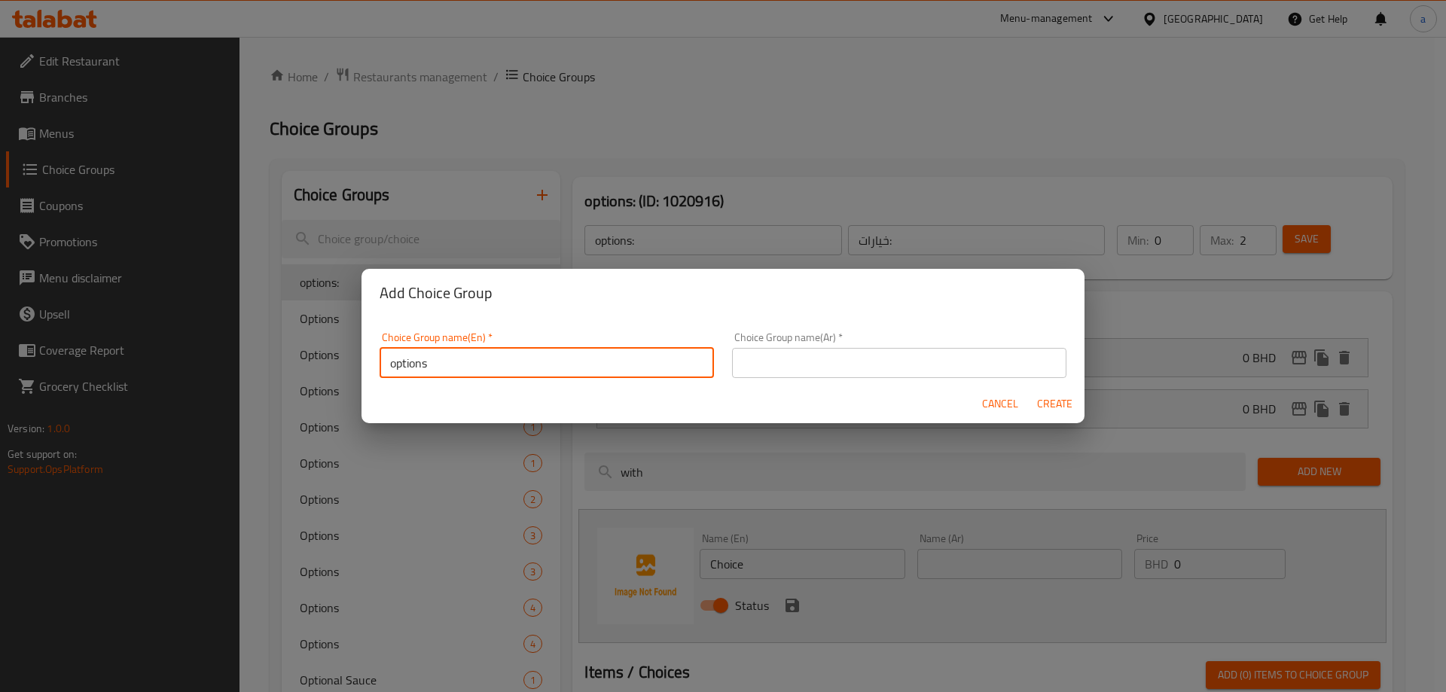
type input "options"
click at [774, 356] on input "text" at bounding box center [899, 363] width 334 height 30
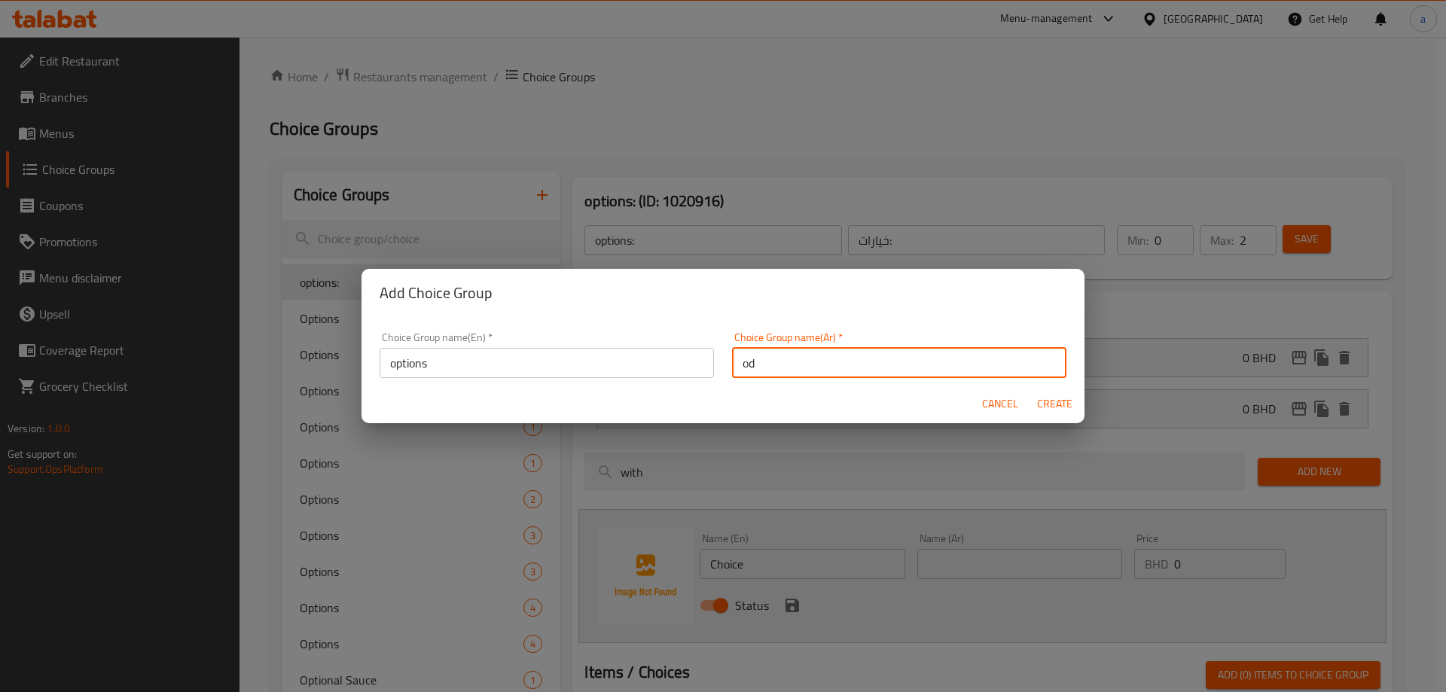
type input "o"
type input "خيارات"
click at [1031, 390] on button "Create" at bounding box center [1055, 404] width 48 height 28
type input "options"
type input "خيارات"
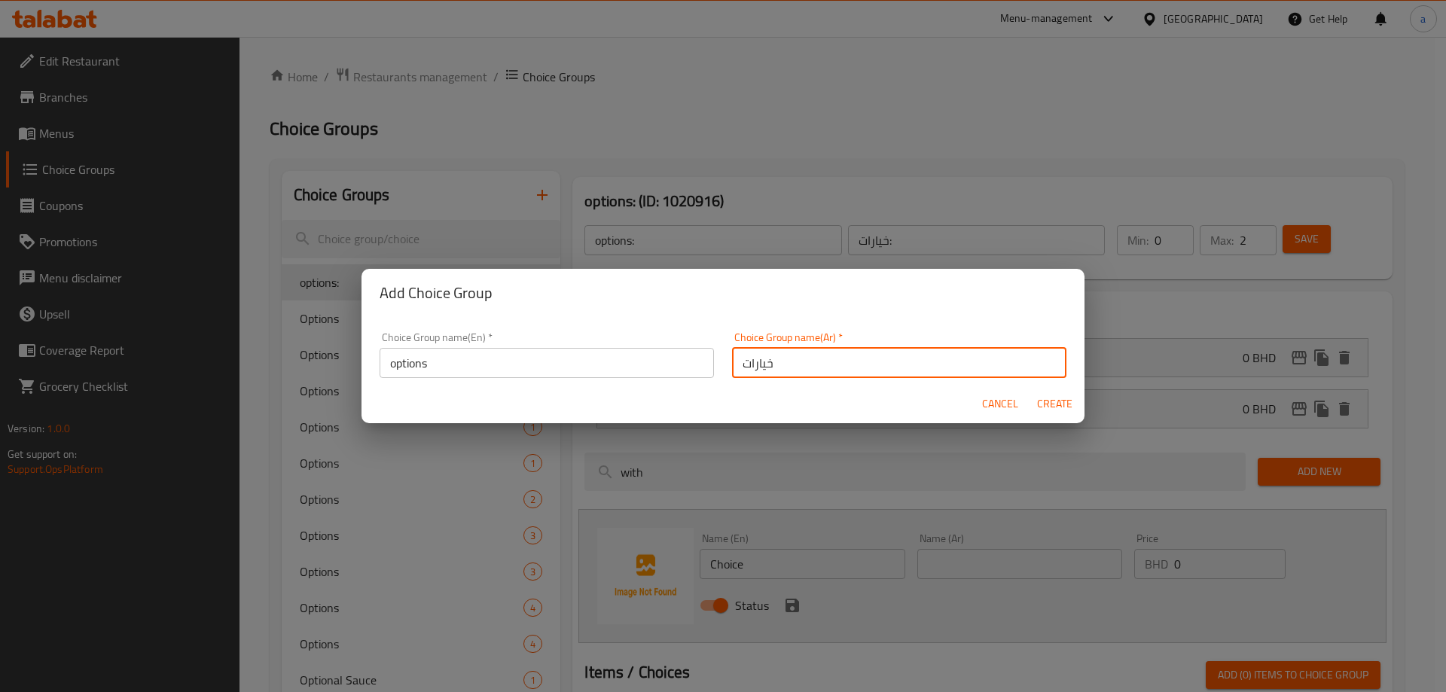
type input "0"
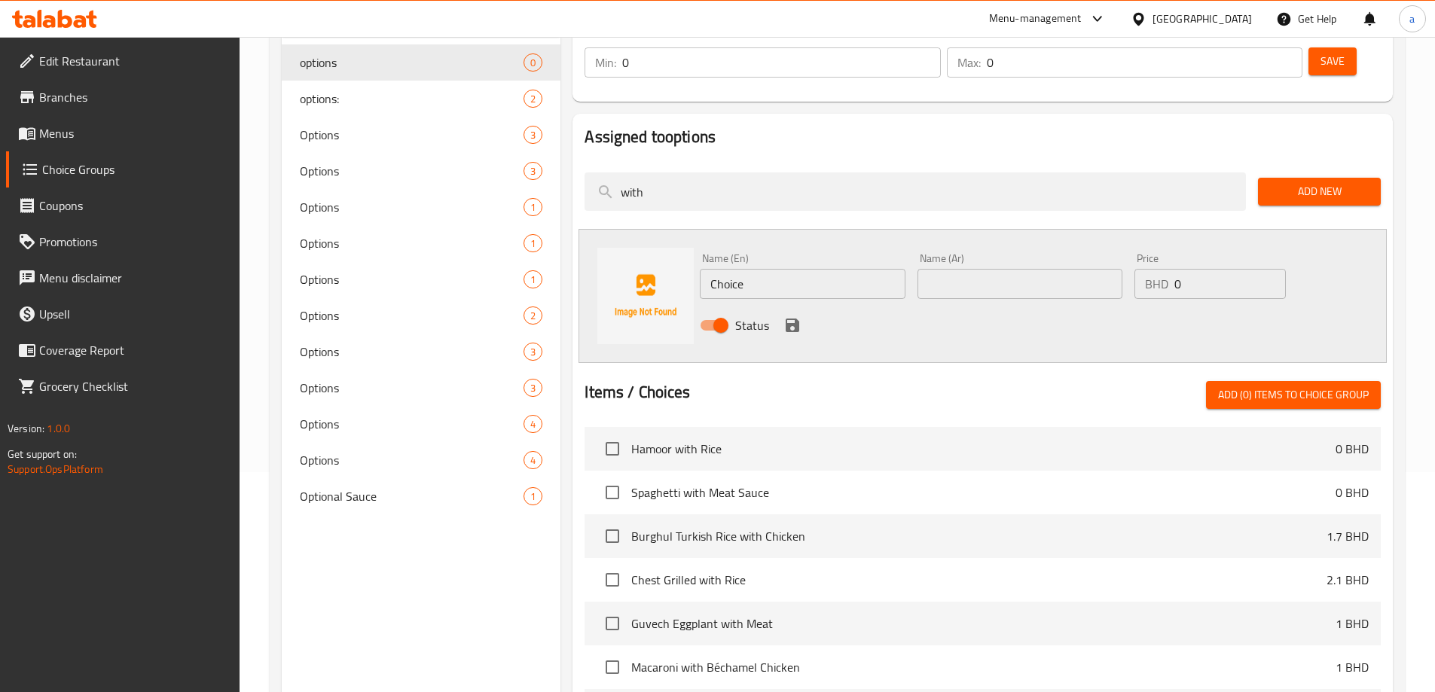
scroll to position [226, 0]
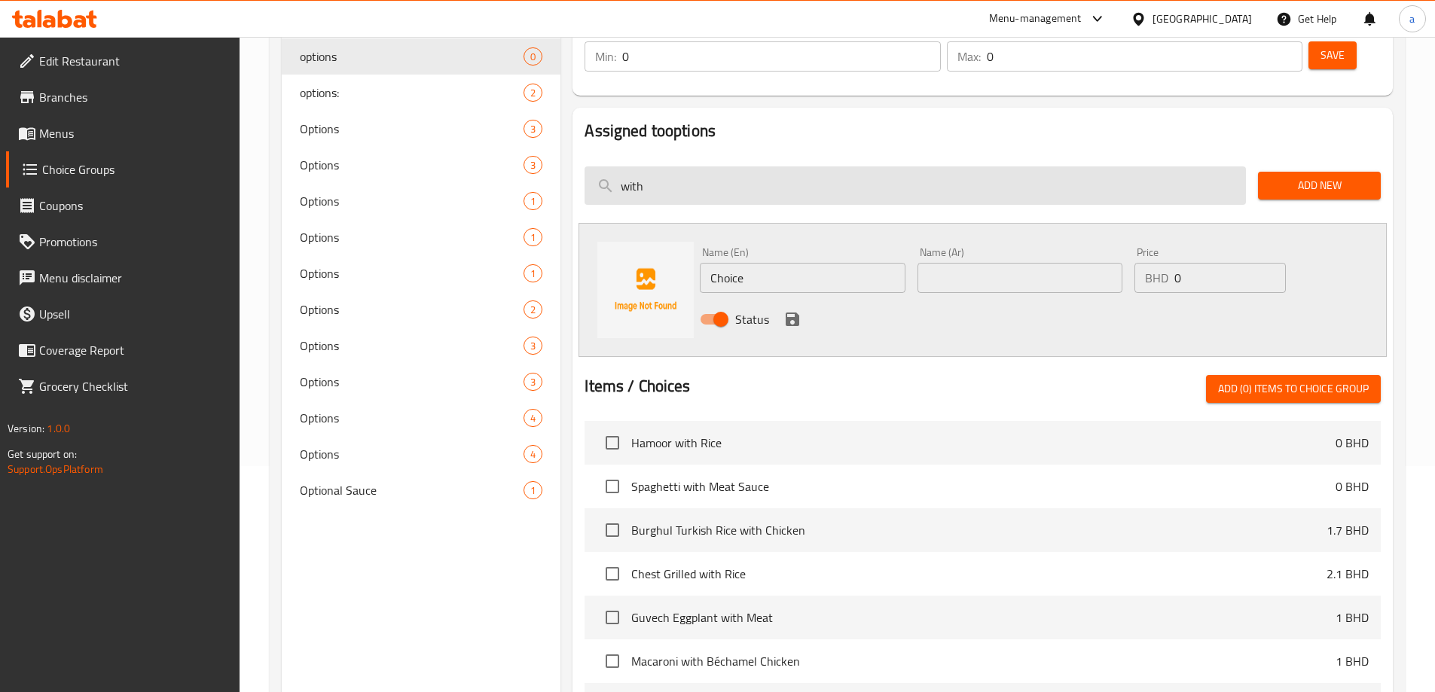
click at [734, 166] on input "with" at bounding box center [915, 185] width 661 height 38
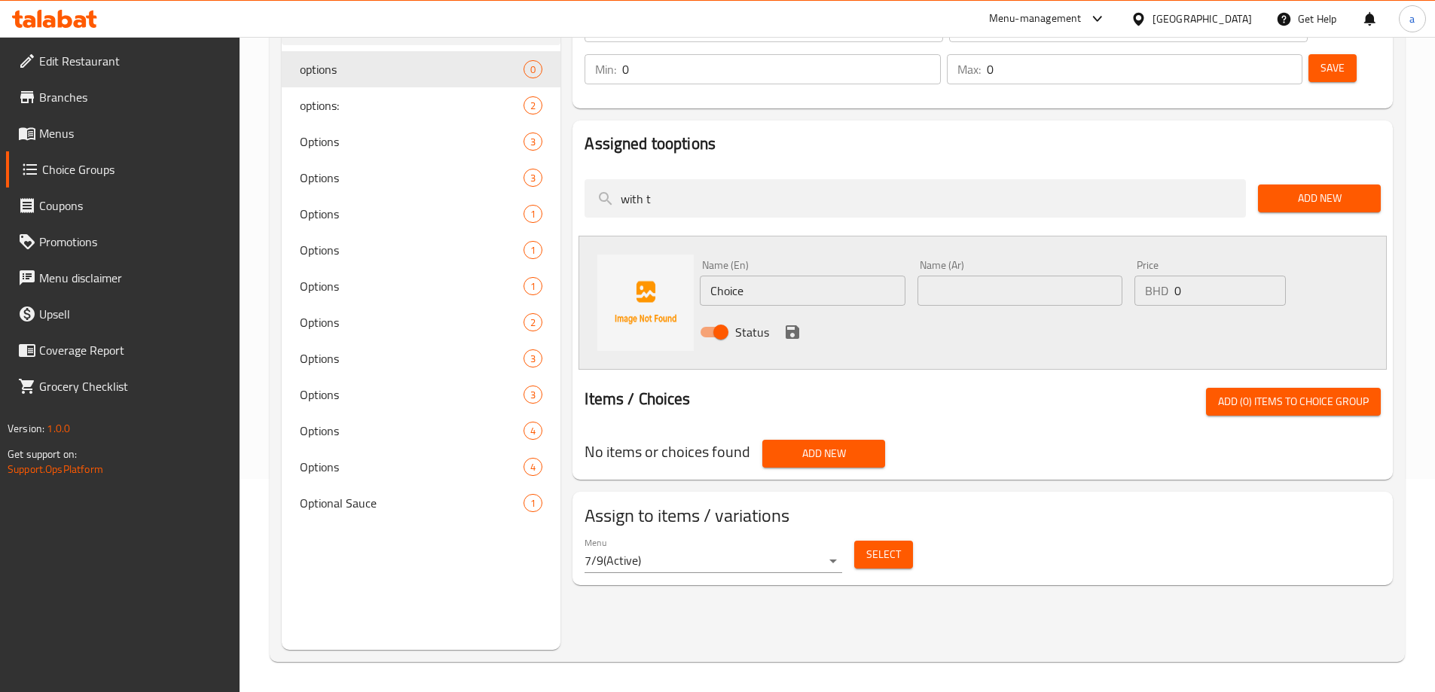
type input "with t"
click at [838, 428] on nav at bounding box center [983, 434] width 796 height 12
click at [838, 440] on button "Add New" at bounding box center [823, 454] width 123 height 28
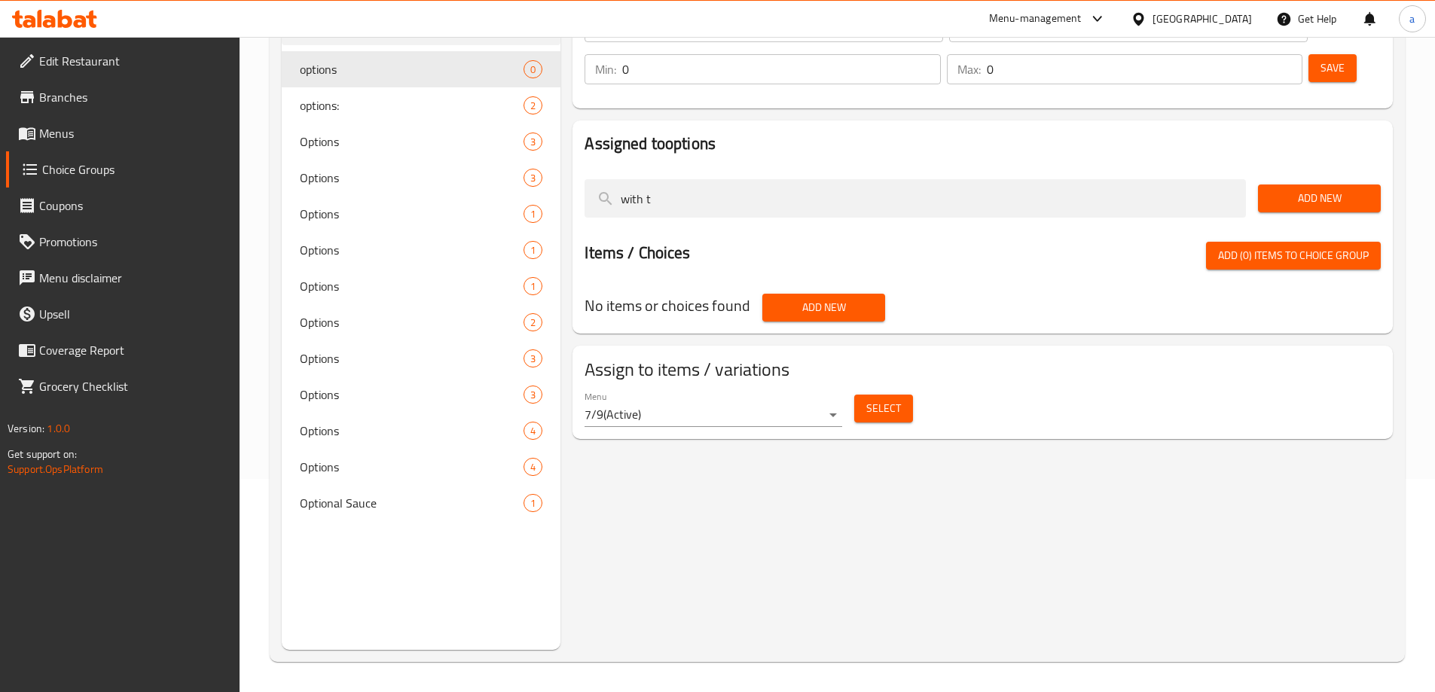
click at [843, 294] on button "Add New" at bounding box center [823, 308] width 123 height 28
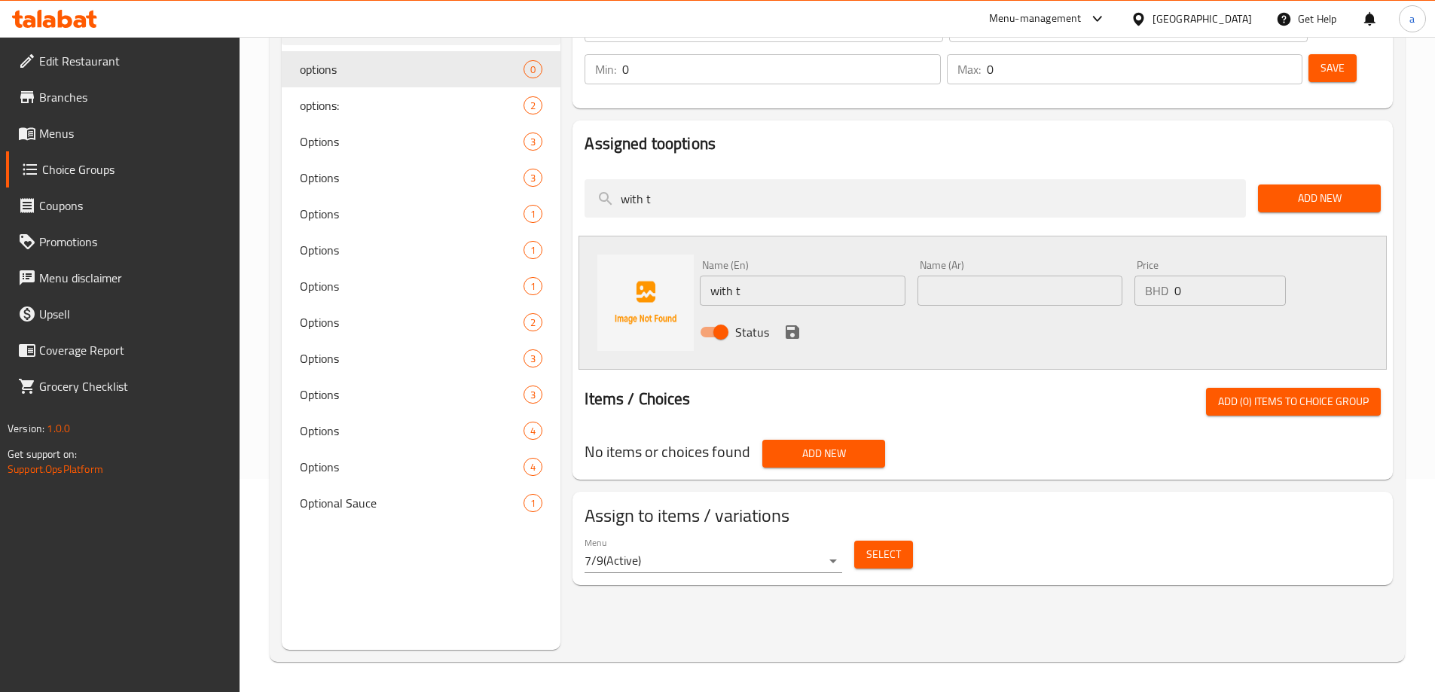
click at [807, 276] on input "with t" at bounding box center [802, 291] width 205 height 30
type input "with [PERSON_NAME]"
click at [948, 260] on div "Name (Ar) Name (Ar)" at bounding box center [1020, 283] width 205 height 46
click at [947, 260] on div "Name (Ar) Name (Ar)" at bounding box center [1020, 283] width 205 height 46
click at [950, 276] on input "text" at bounding box center [1020, 291] width 205 height 30
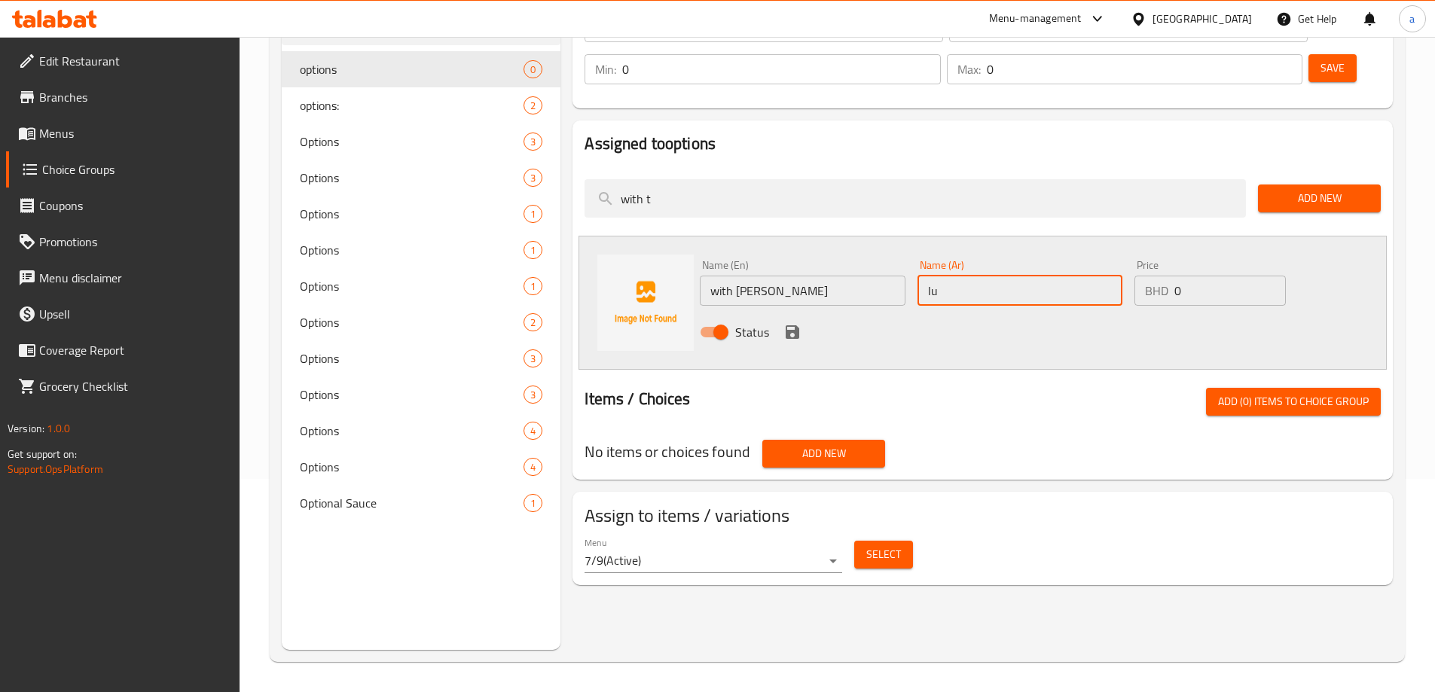
type input "l"
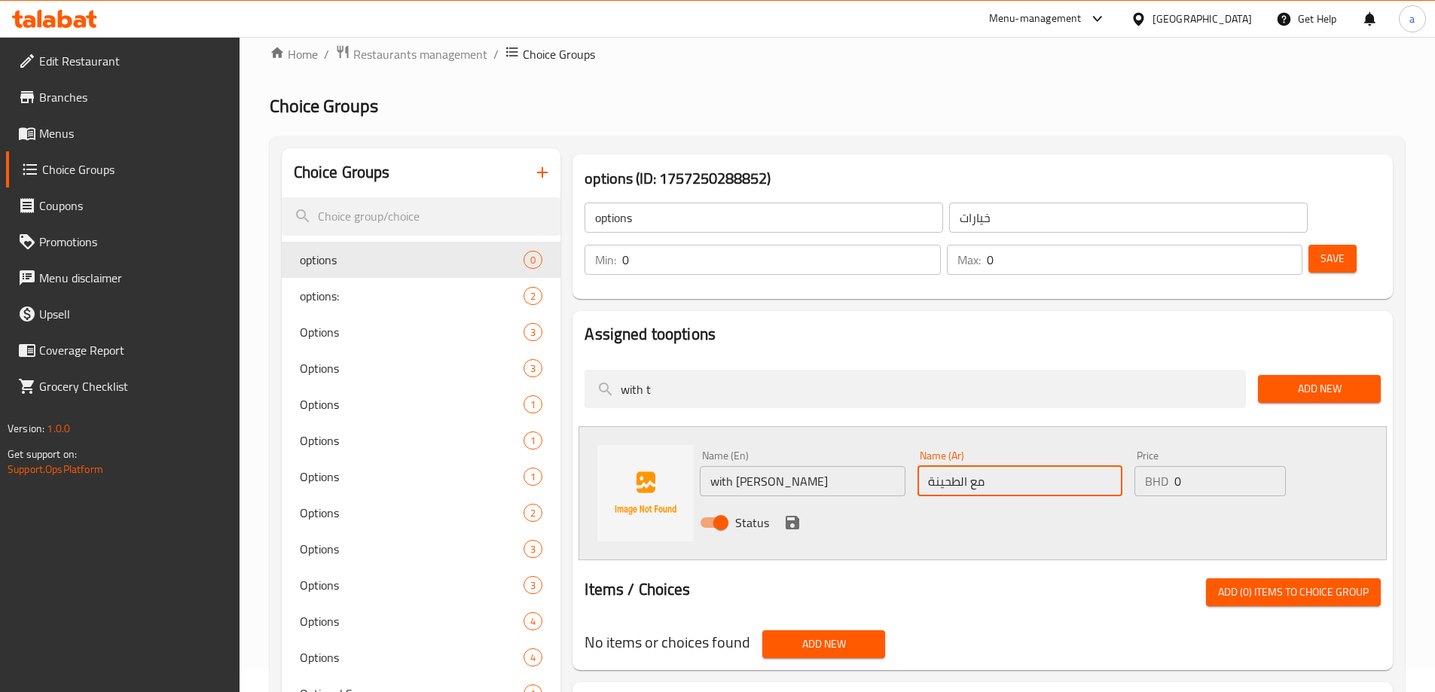
scroll to position [0, 0]
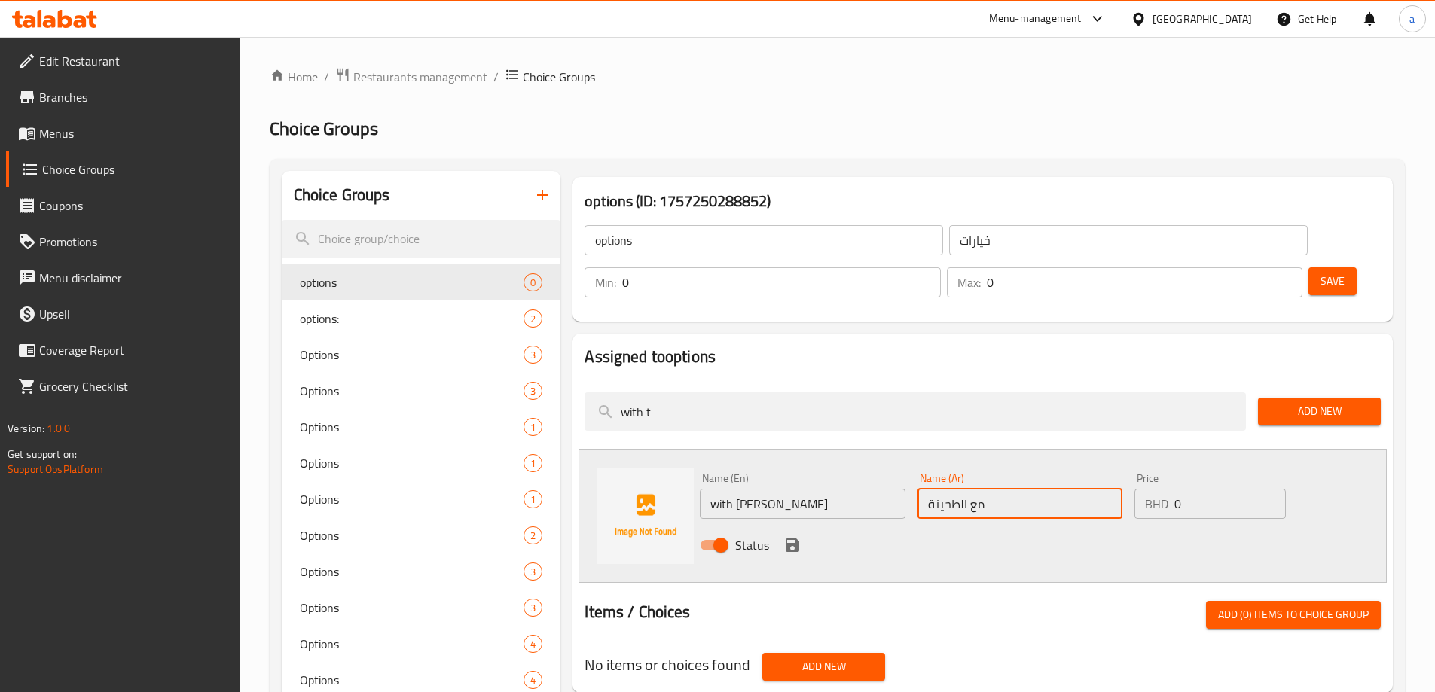
type input "مع الطحينة"
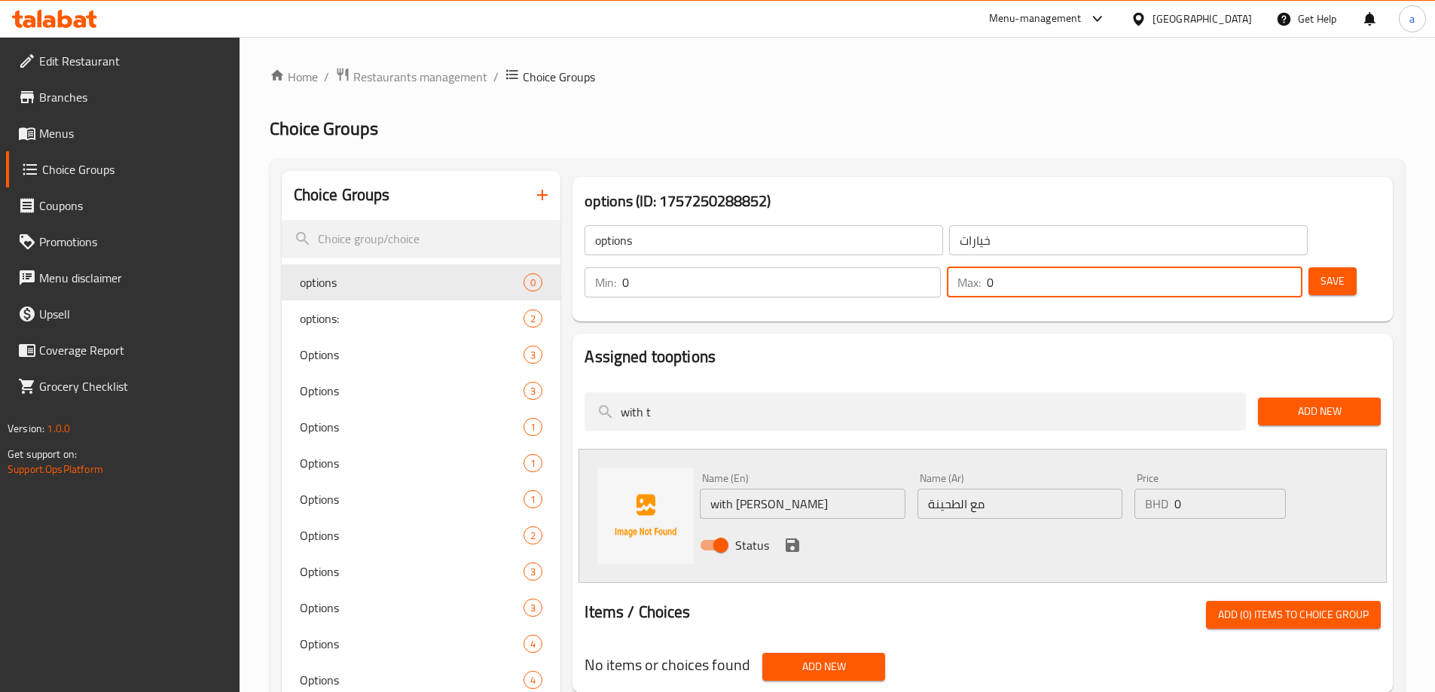
click at [1244, 267] on input "0" at bounding box center [1145, 282] width 316 height 30
click at [1258, 267] on input "1" at bounding box center [1145, 282] width 316 height 30
type input "2"
click at [1258, 267] on input "2" at bounding box center [1145, 282] width 316 height 30
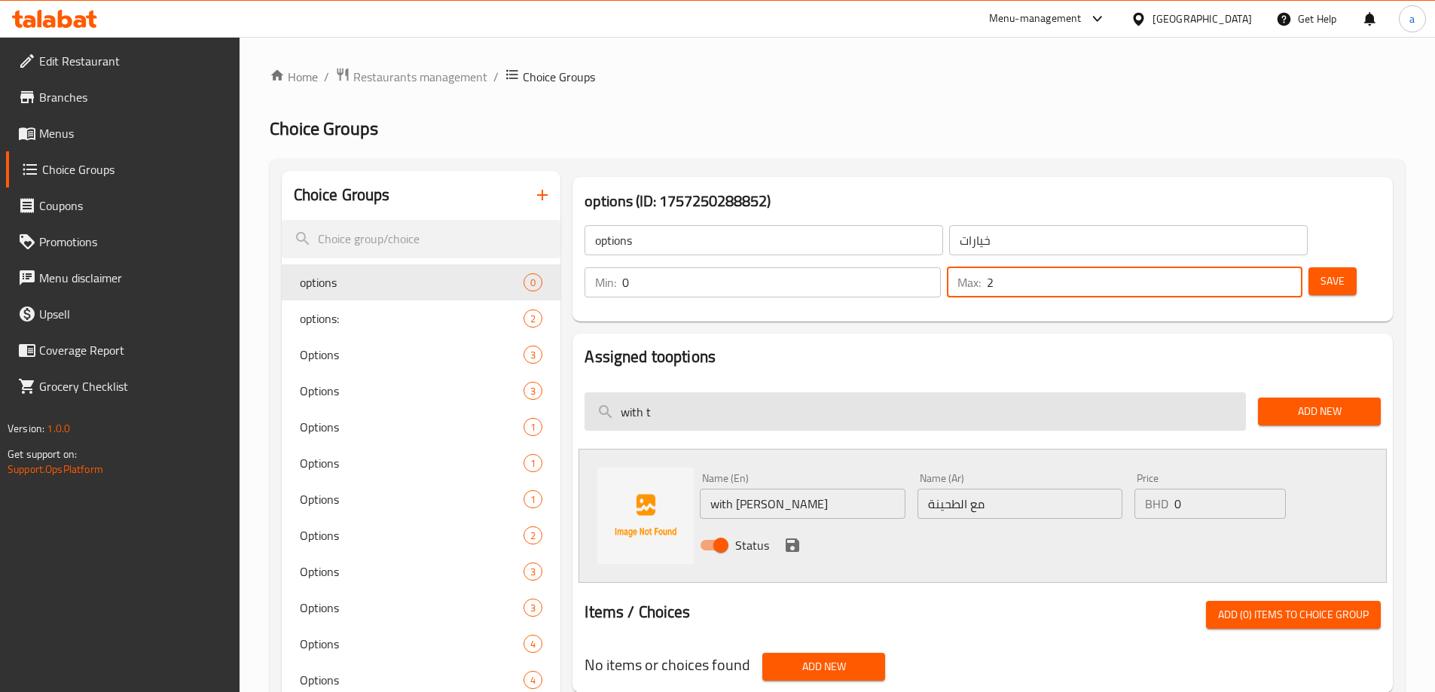
click at [795, 392] on input "with t" at bounding box center [915, 411] width 661 height 38
type input "ى"
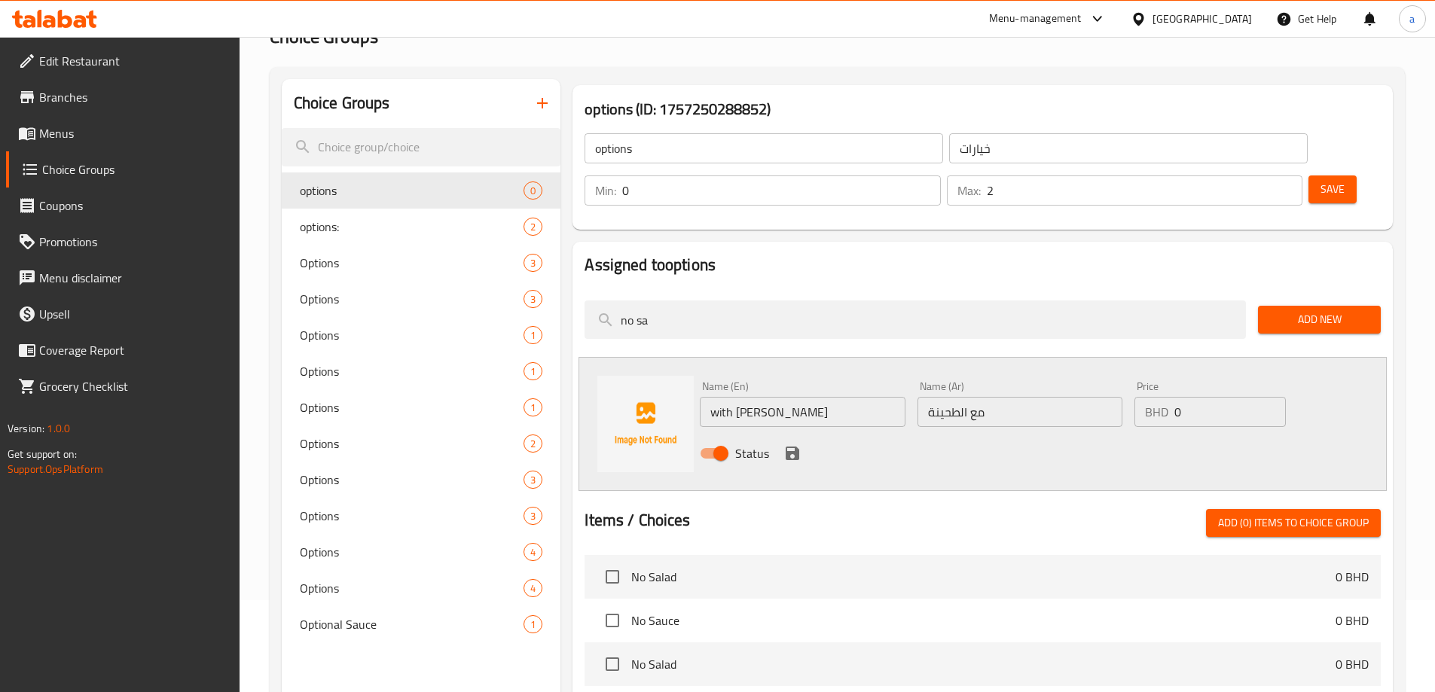
scroll to position [226, 0]
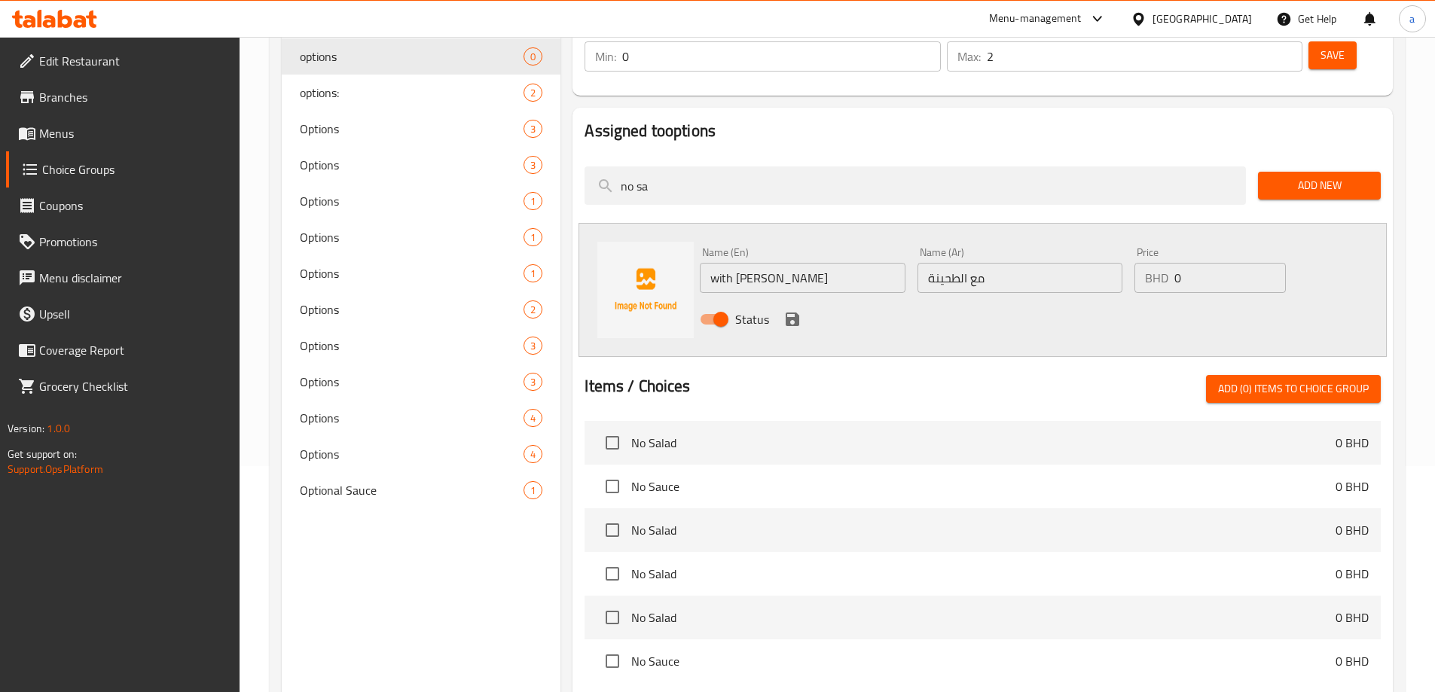
type input "no sa"
click at [607, 427] on input "checkbox" at bounding box center [613, 443] width 32 height 32
click at [1278, 380] on span "Add (1) items to choice group" at bounding box center [1293, 389] width 151 height 19
checkbox input "false"
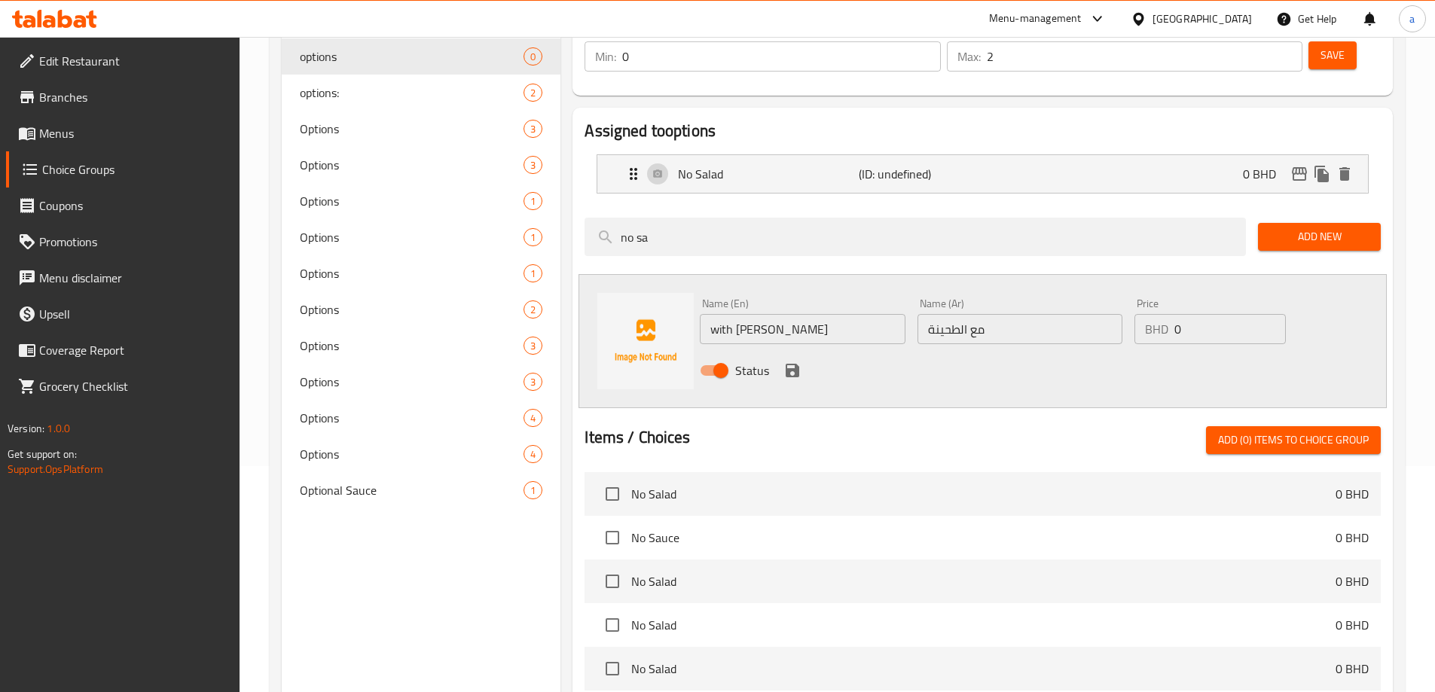
scroll to position [0, 0]
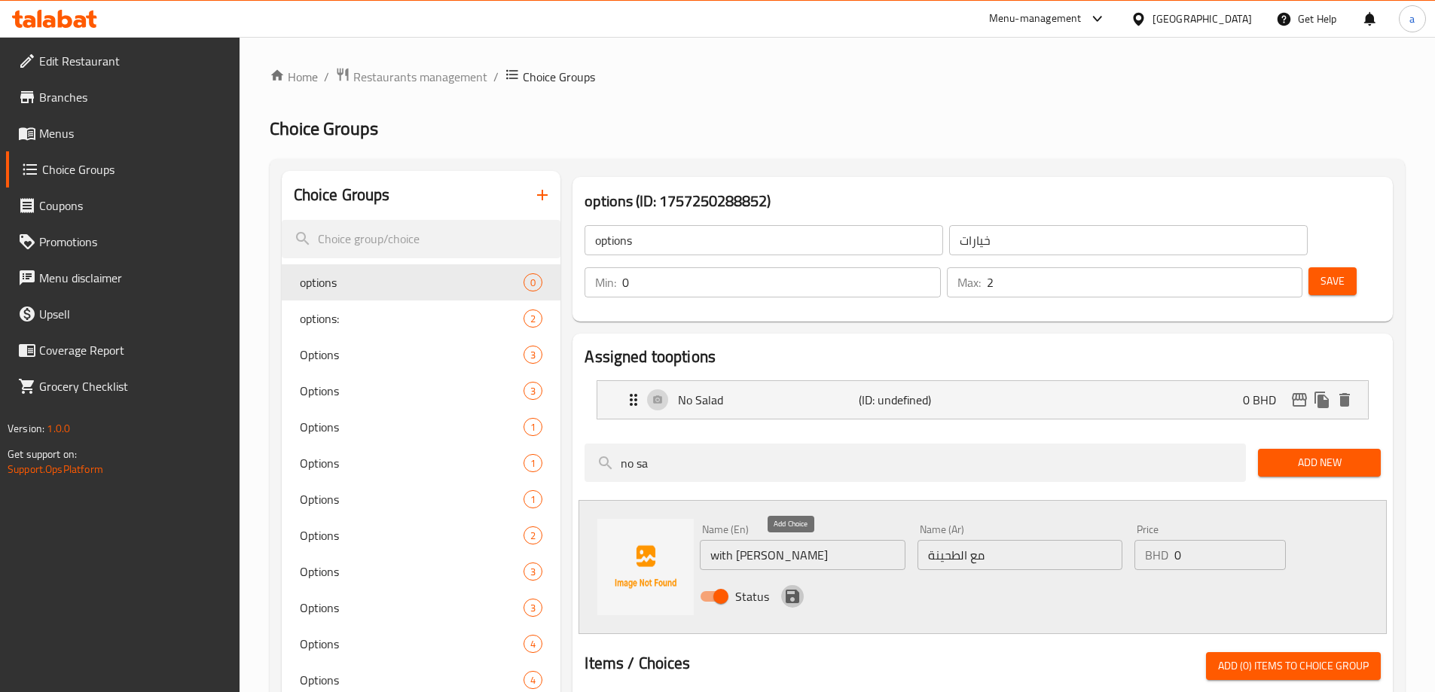
click at [784, 588] on icon "save" at bounding box center [792, 597] width 18 height 18
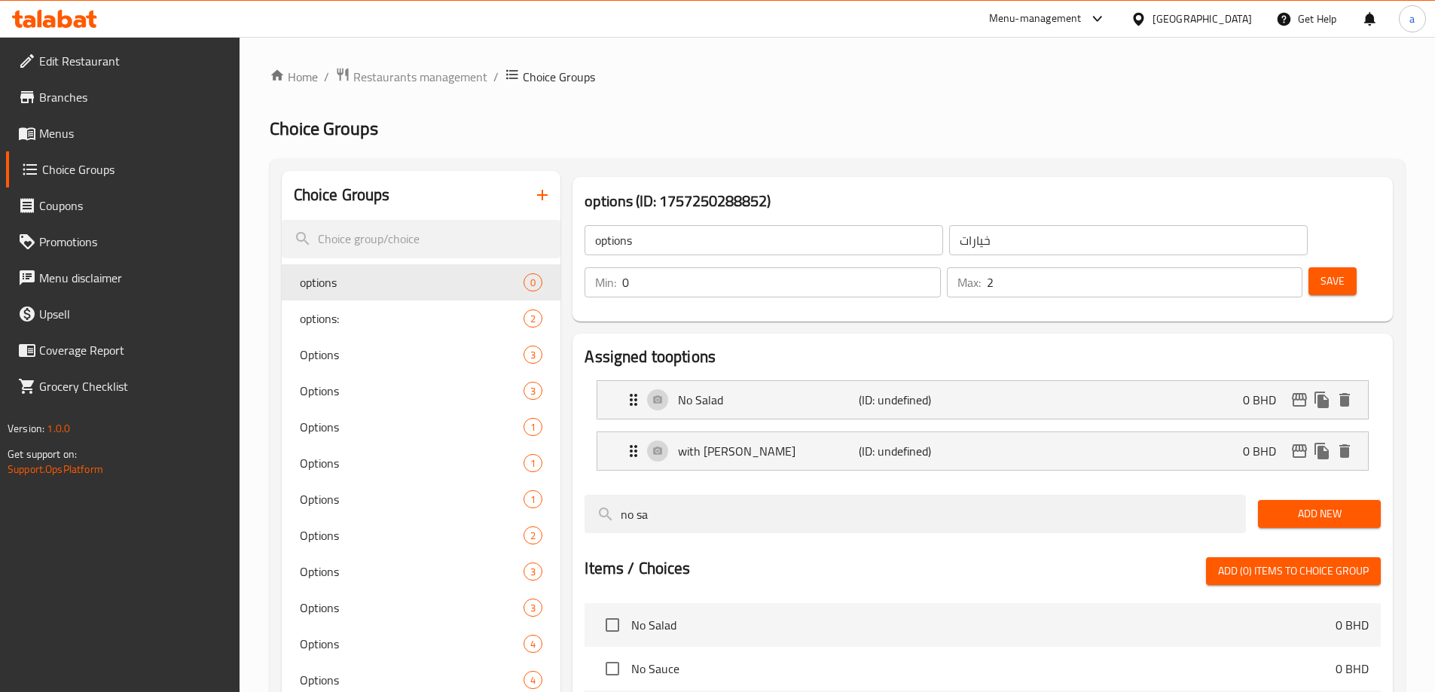
click at [1321, 272] on span "Save" at bounding box center [1333, 281] width 24 height 19
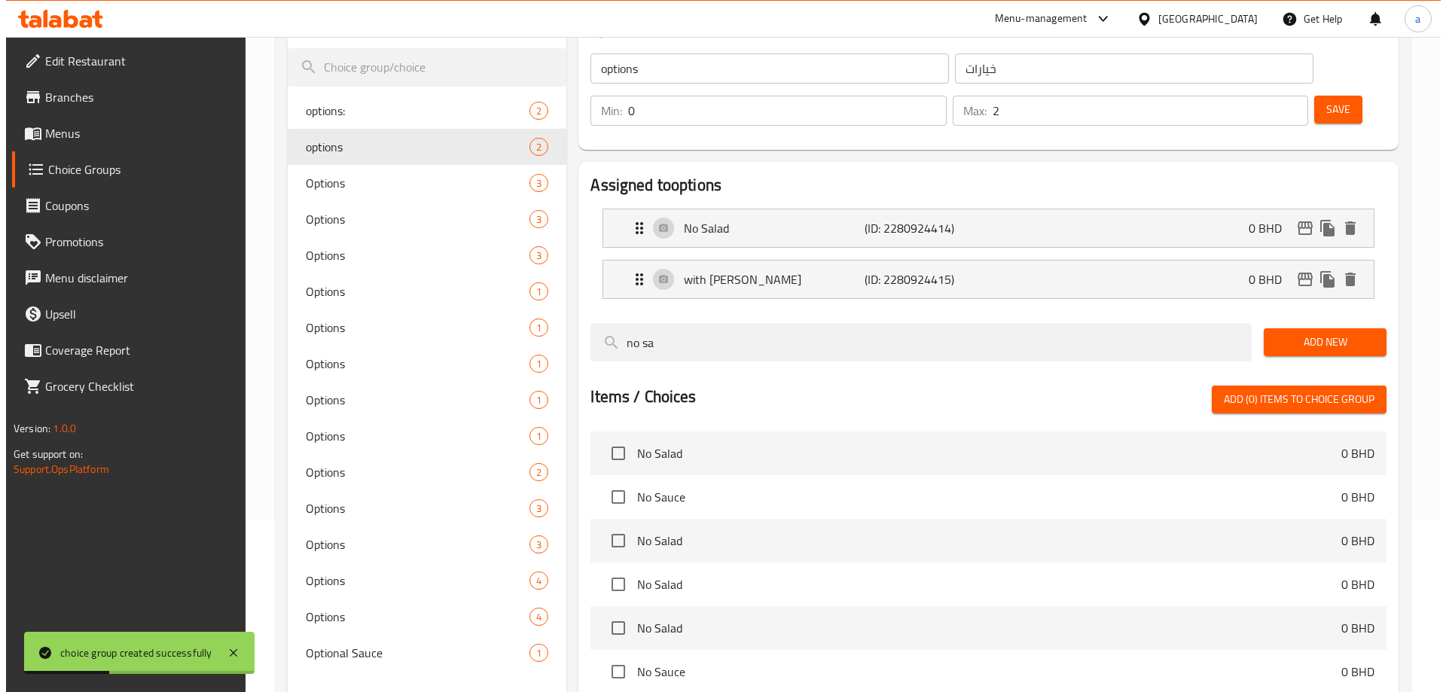
scroll to position [303, 0]
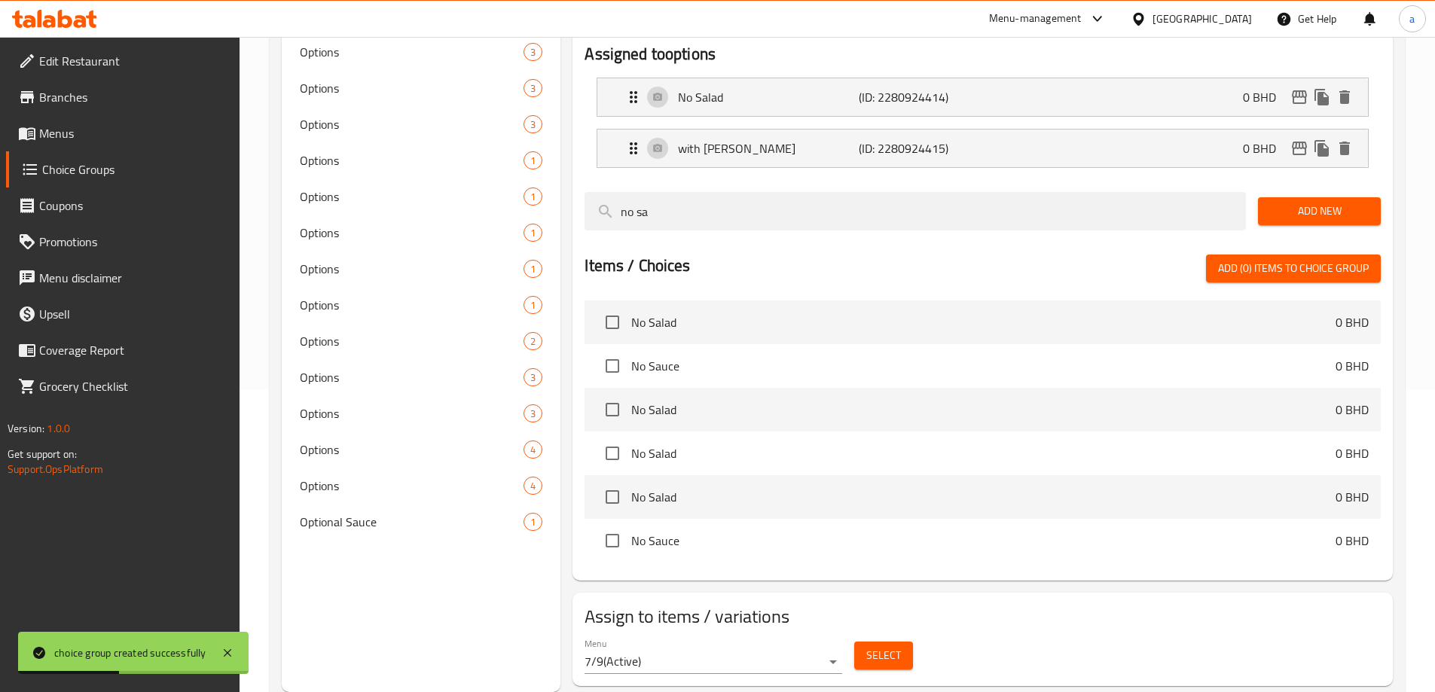
click at [877, 646] on span "Select" at bounding box center [883, 655] width 35 height 19
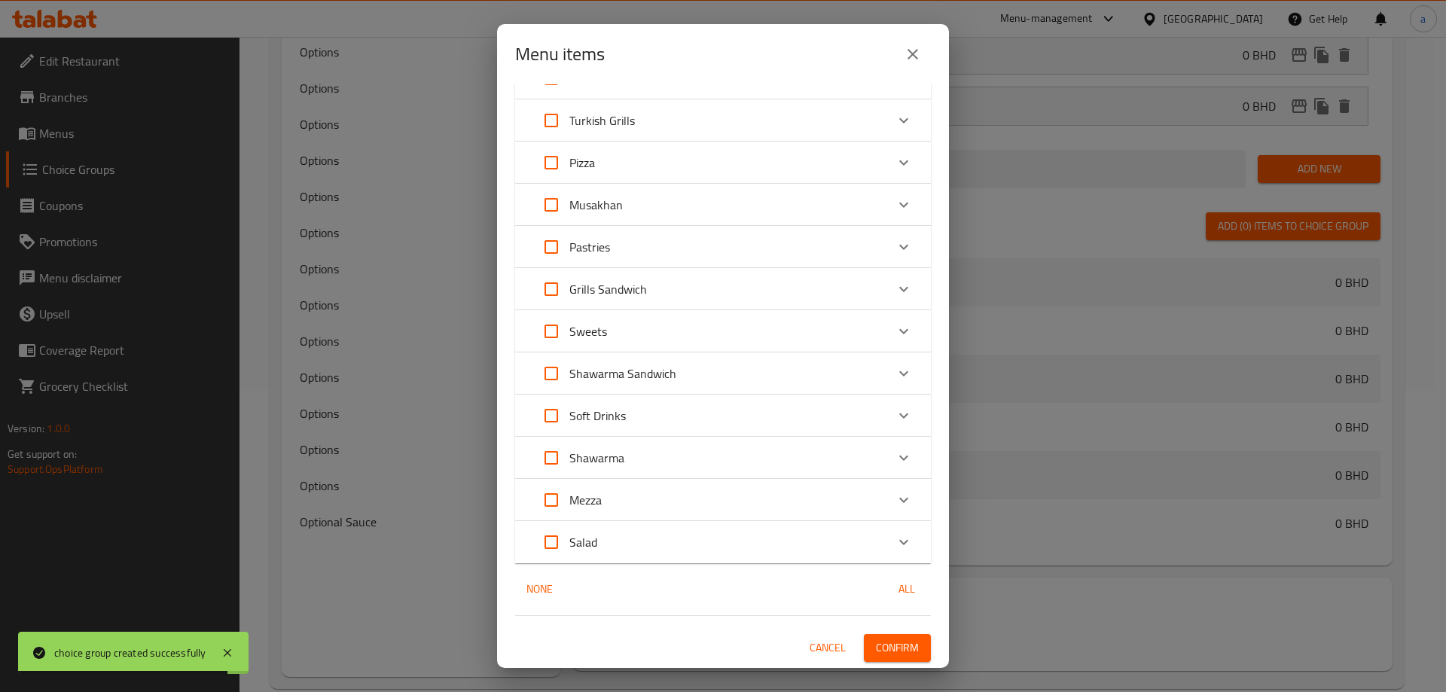
scroll to position [0, 0]
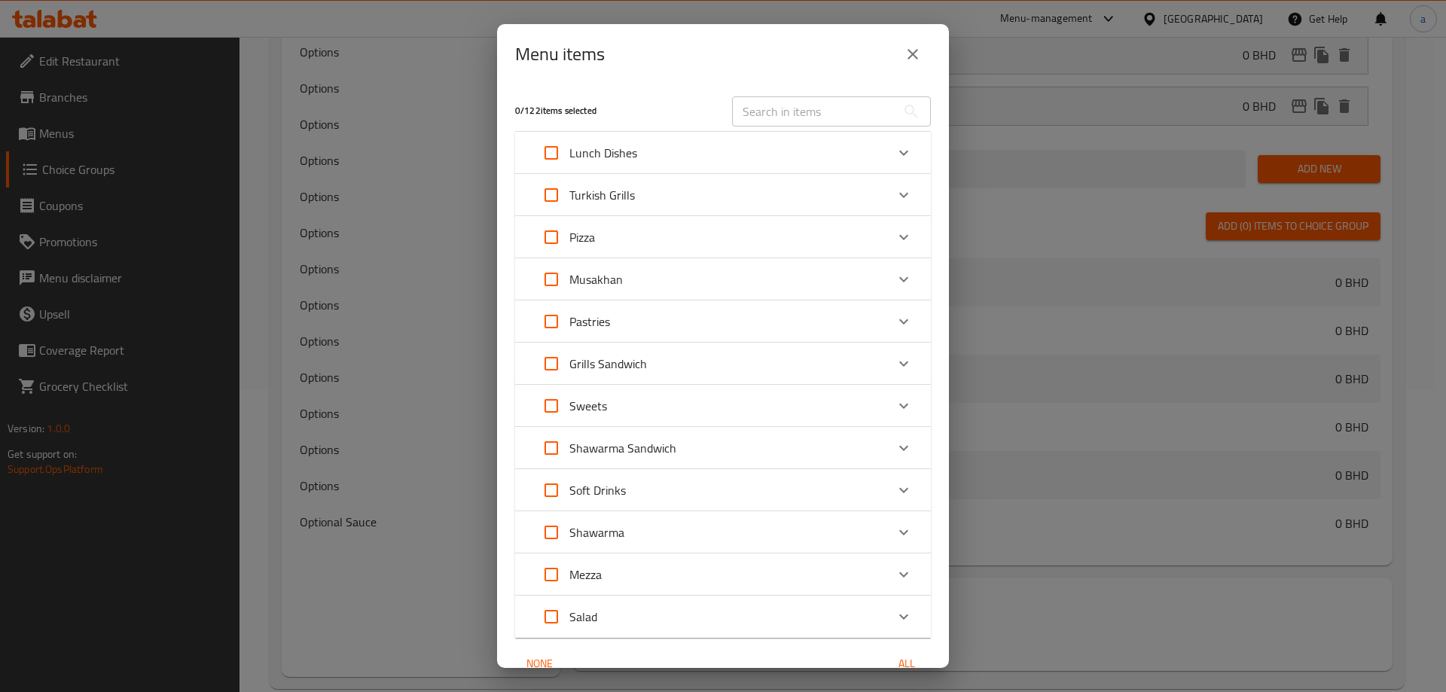
click at [637, 521] on div "Shawarma" at bounding box center [709, 533] width 353 height 36
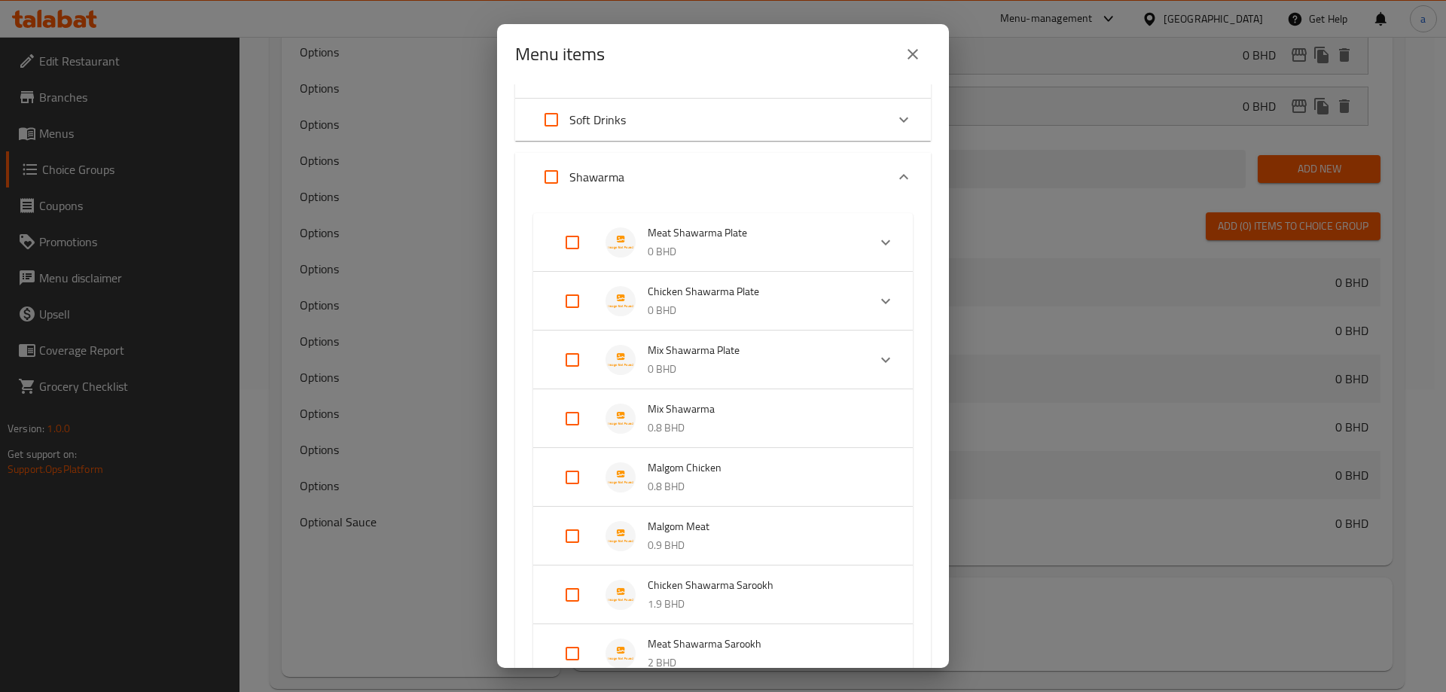
scroll to position [377, 0]
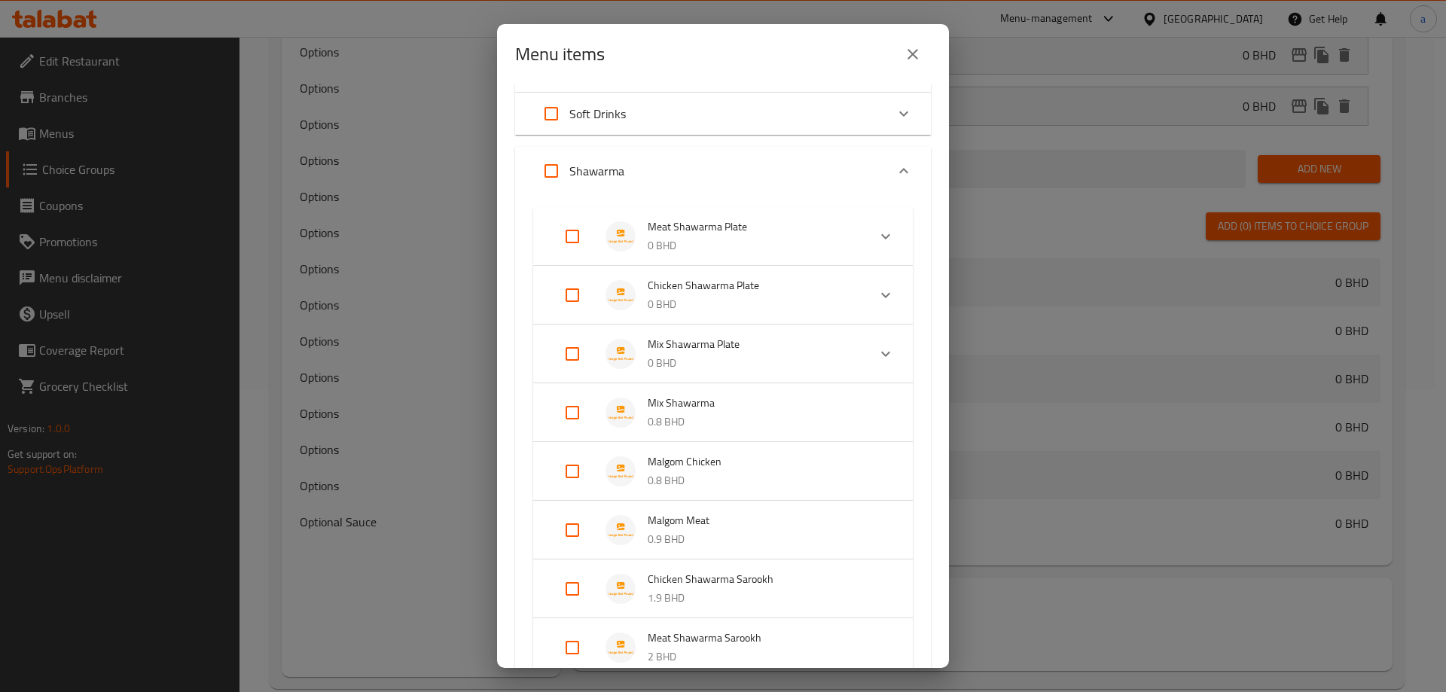
click at [563, 287] on input "Expand" at bounding box center [572, 295] width 36 height 36
checkbox input "true"
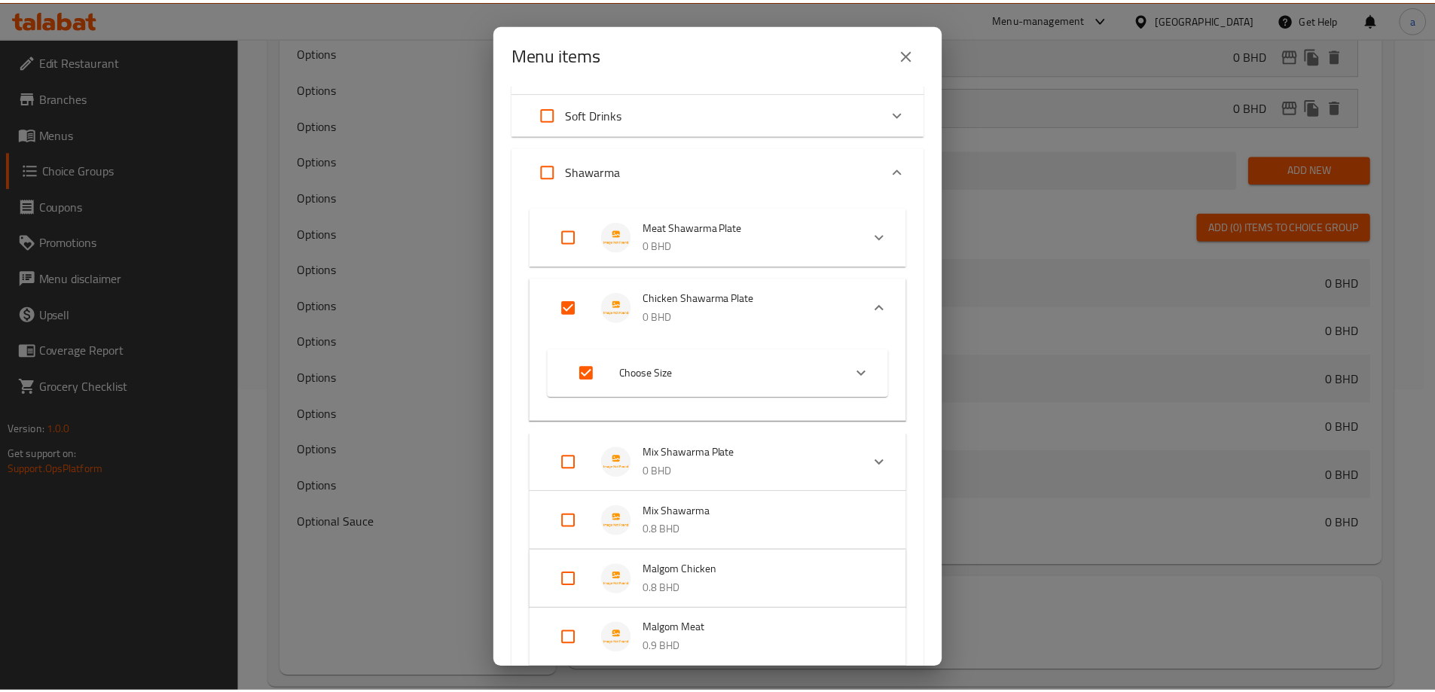
scroll to position [829, 0]
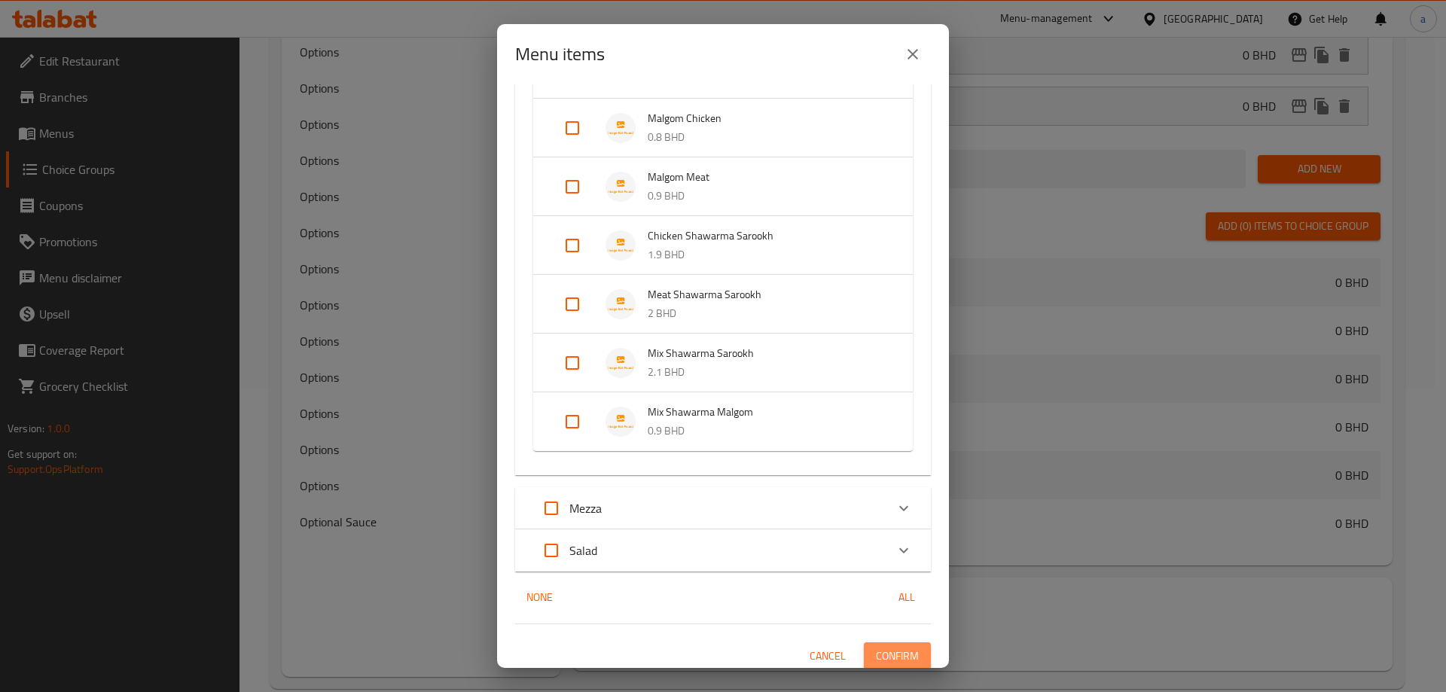
click at [895, 655] on span "Confirm" at bounding box center [897, 656] width 43 height 19
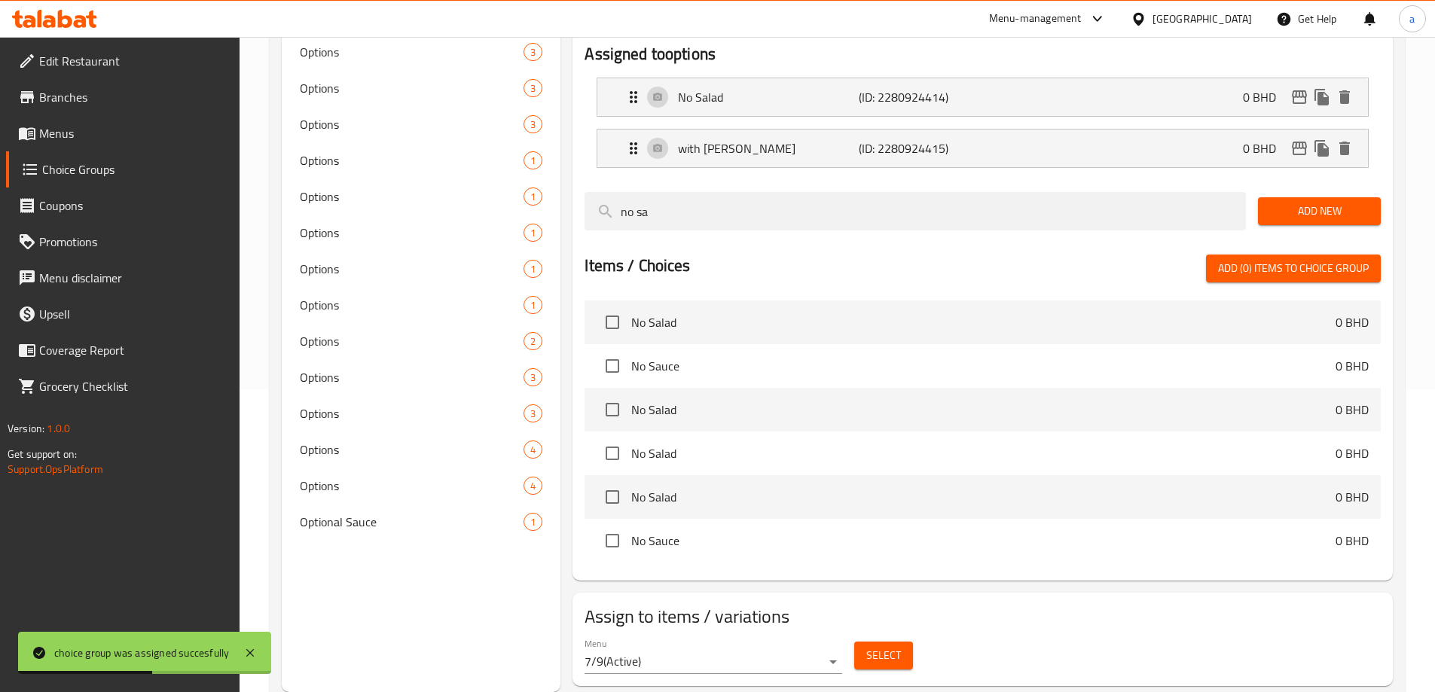
click at [133, 138] on span "Menus" at bounding box center [133, 133] width 188 height 18
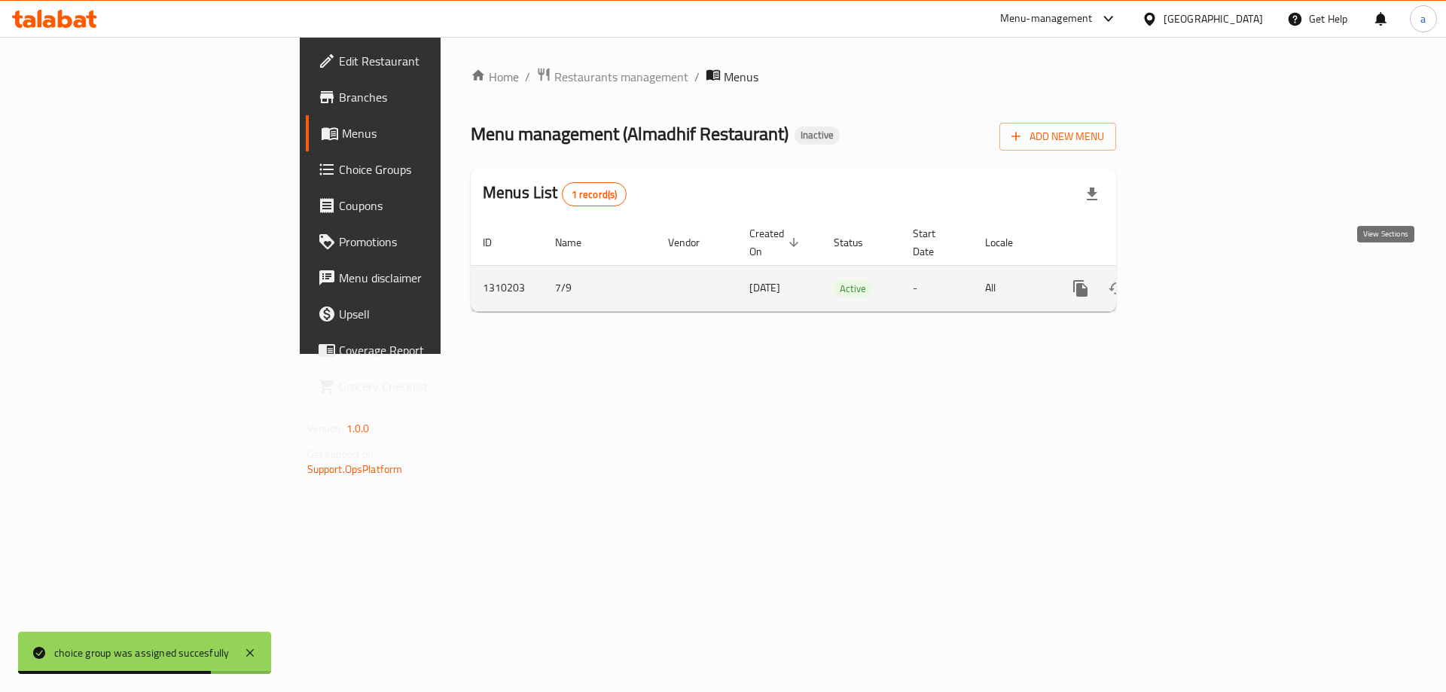
click at [1208, 270] on link "enhanced table" at bounding box center [1189, 288] width 36 height 36
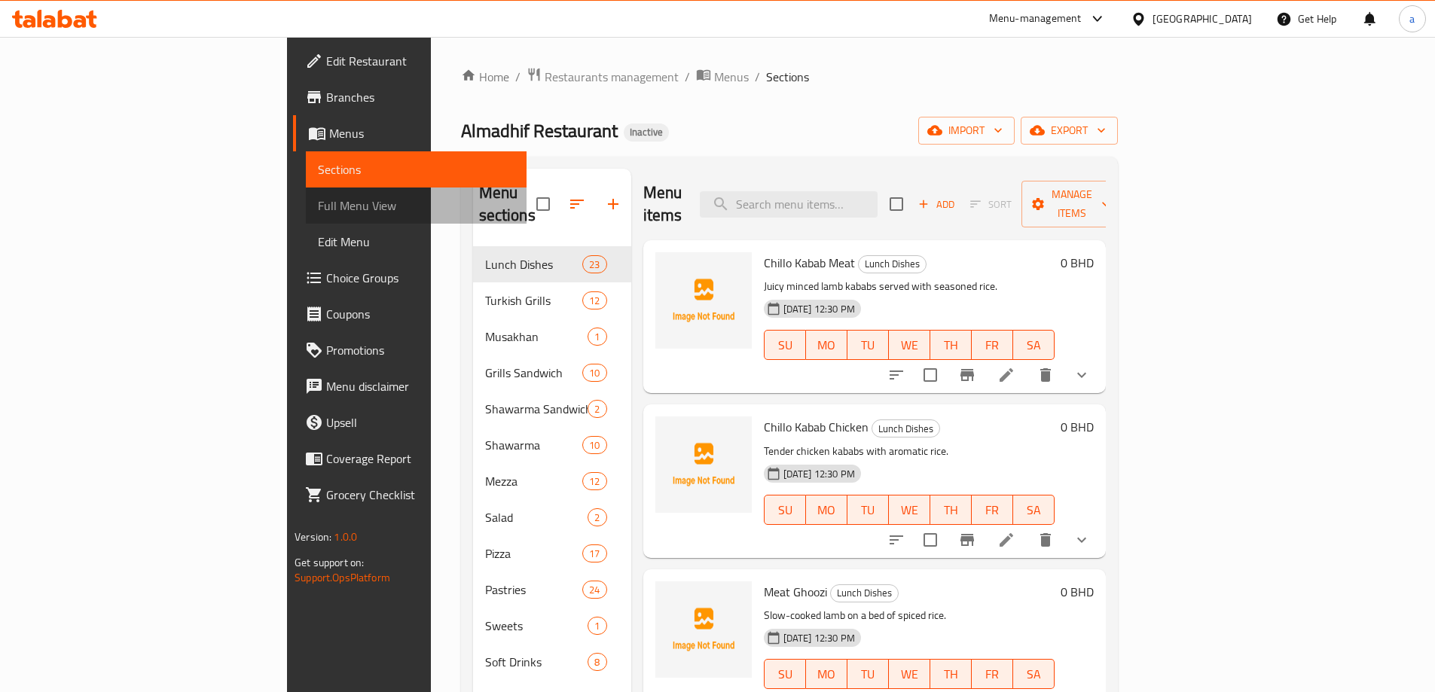
click at [318, 205] on span "Full Menu View" at bounding box center [416, 206] width 197 height 18
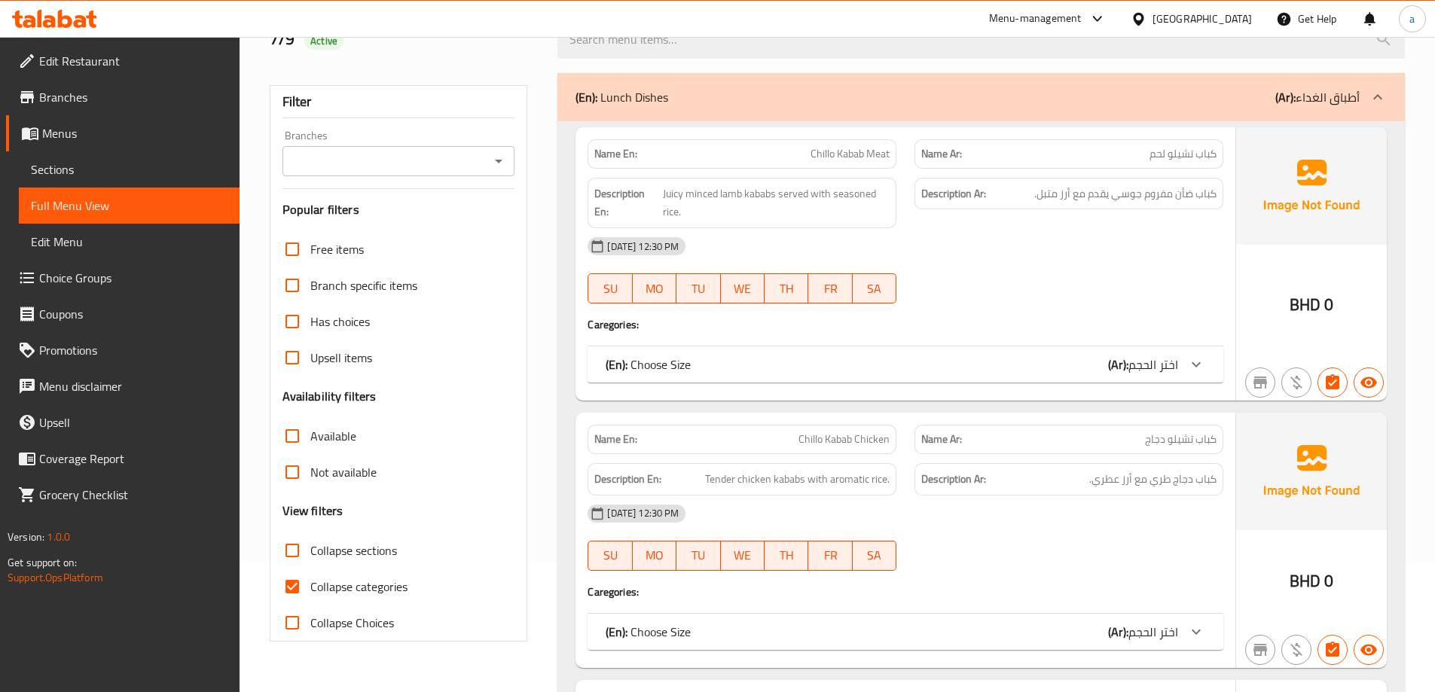
scroll to position [301, 0]
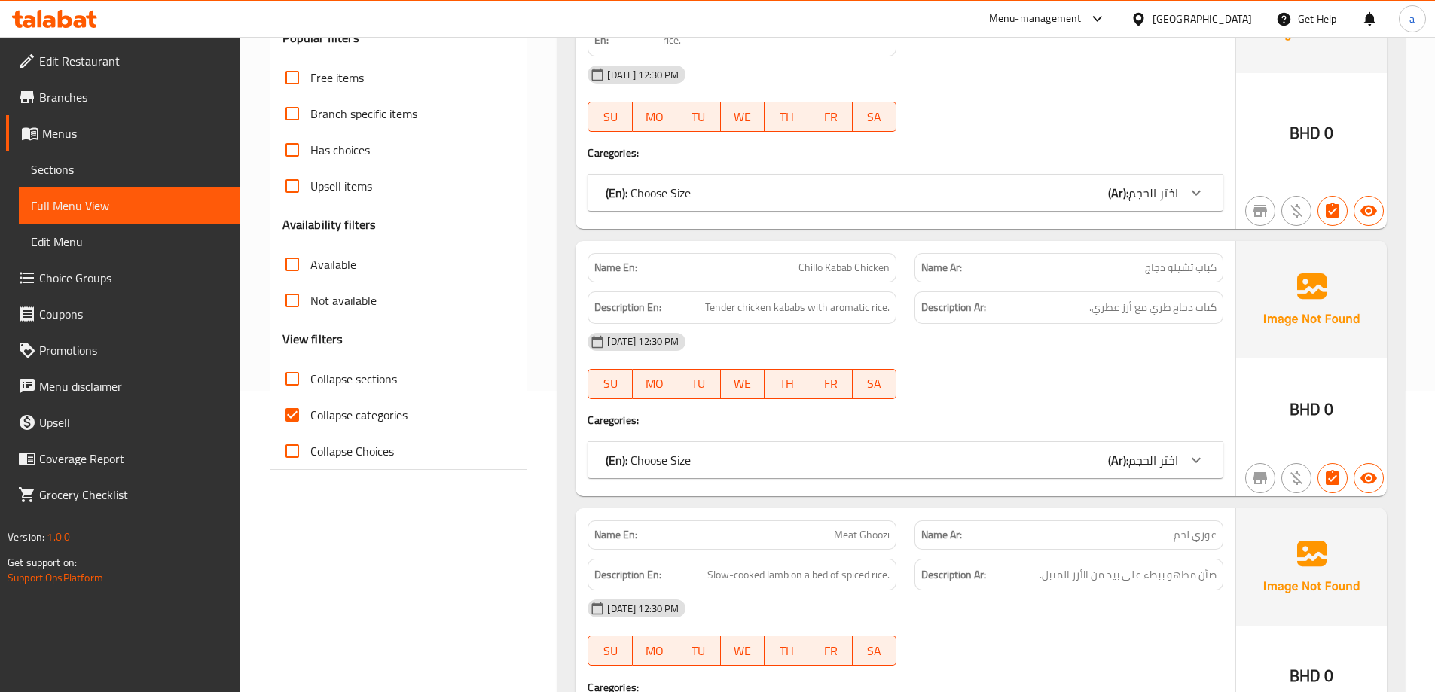
click at [388, 395] on label "Collapse sections" at bounding box center [335, 379] width 123 height 36
click at [310, 395] on input "Collapse sections" at bounding box center [292, 379] width 36 height 36
checkbox input "true"
click at [371, 419] on span "Collapse categories" at bounding box center [358, 415] width 97 height 18
click at [310, 419] on input "Collapse categories" at bounding box center [292, 415] width 36 height 36
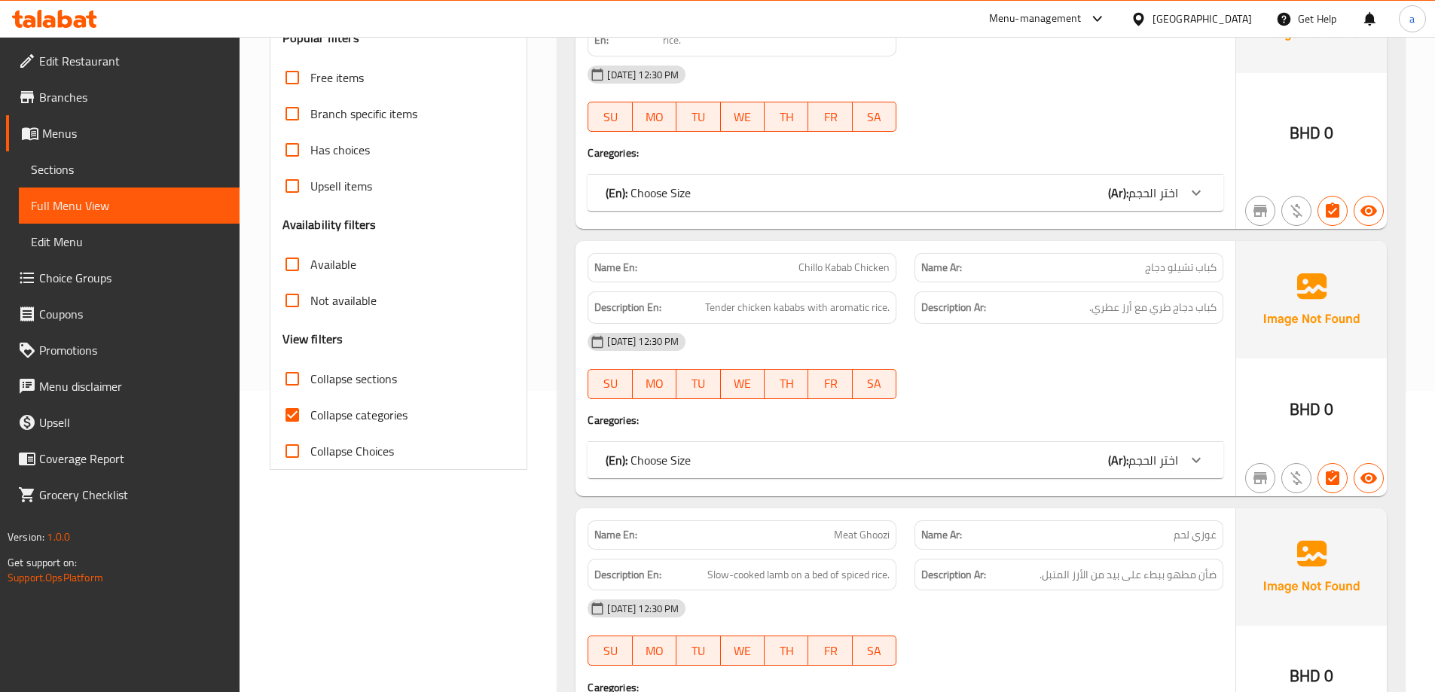
checkbox input "false"
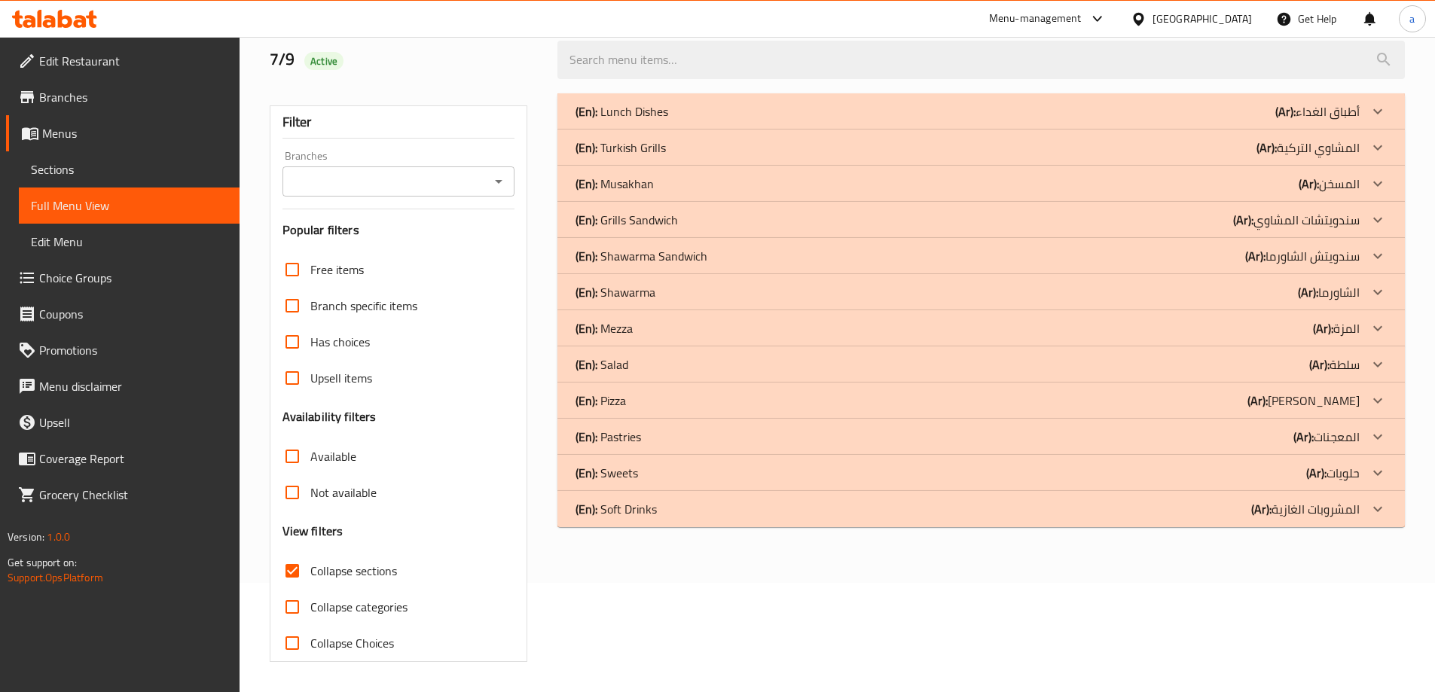
scroll to position [109, 0]
click at [1346, 301] on p "(Ar): الشاورما" at bounding box center [1329, 292] width 62 height 18
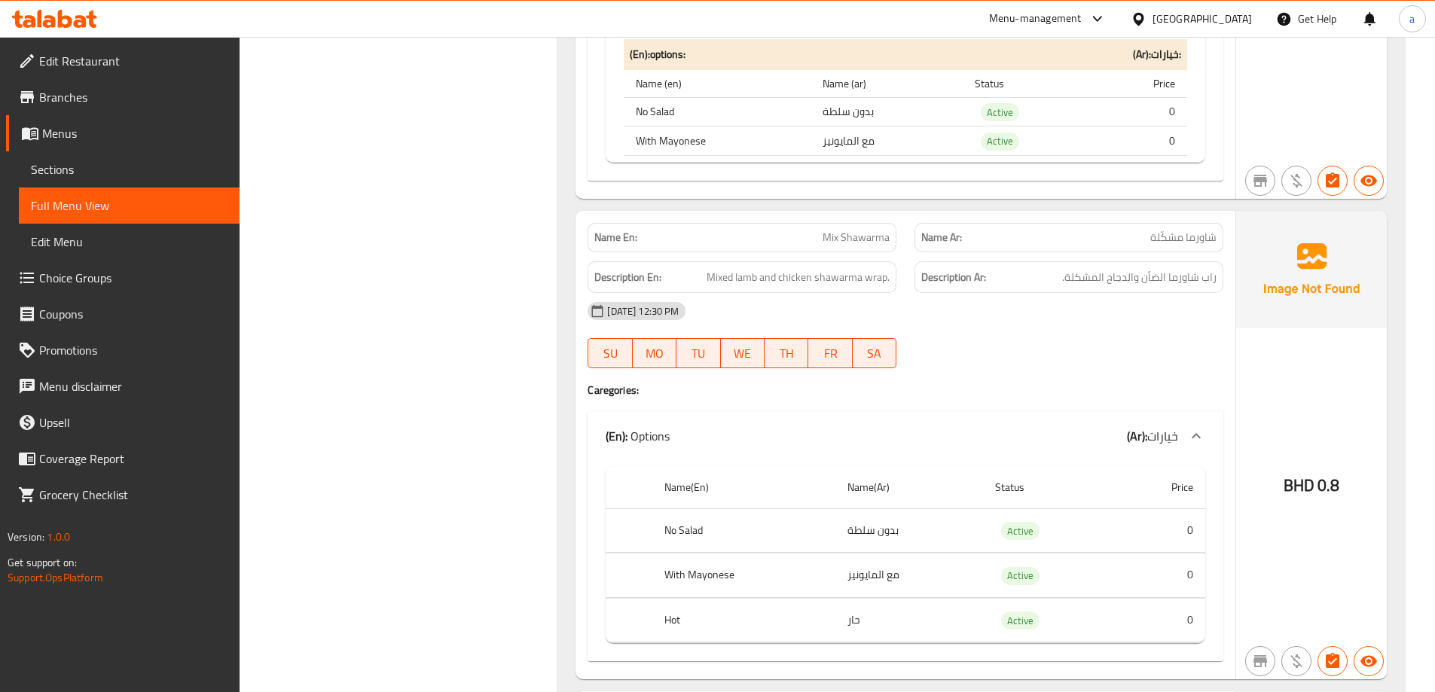
scroll to position [2068, 0]
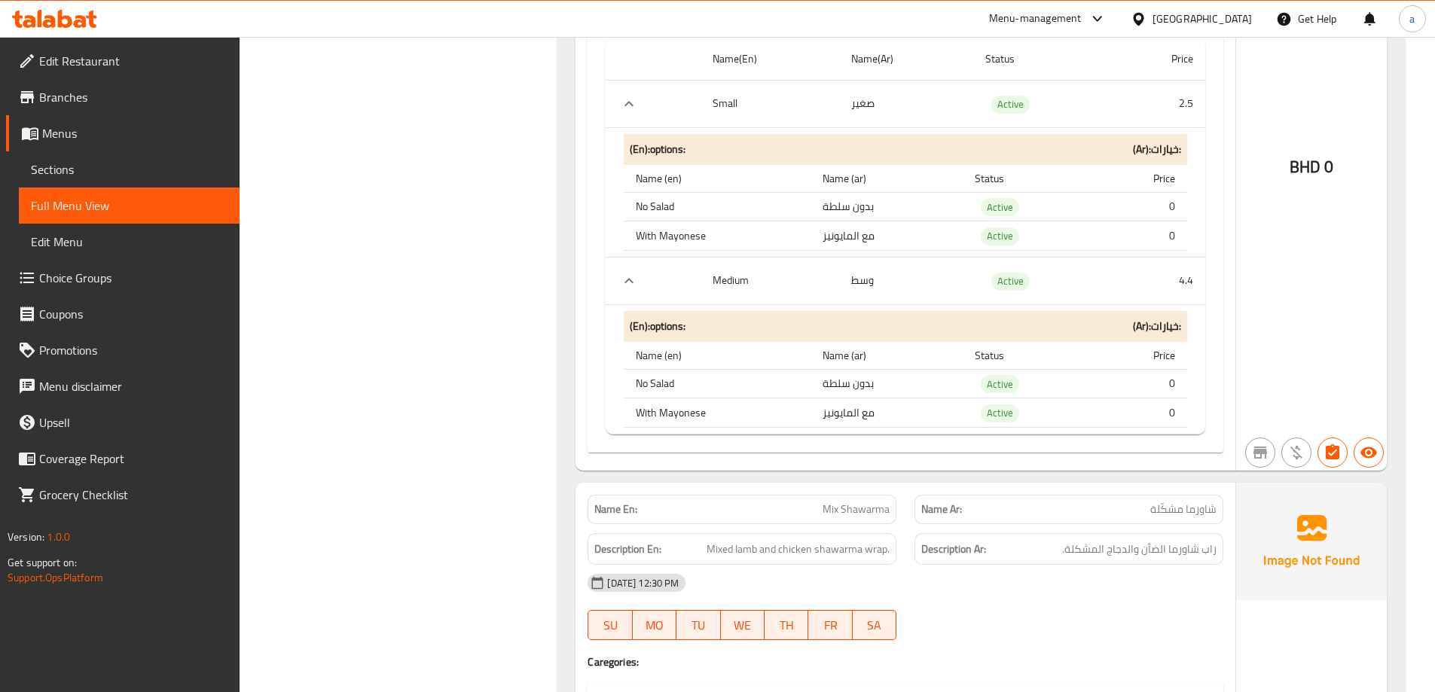
click at [102, 277] on span "Choice Groups" at bounding box center [133, 278] width 188 height 18
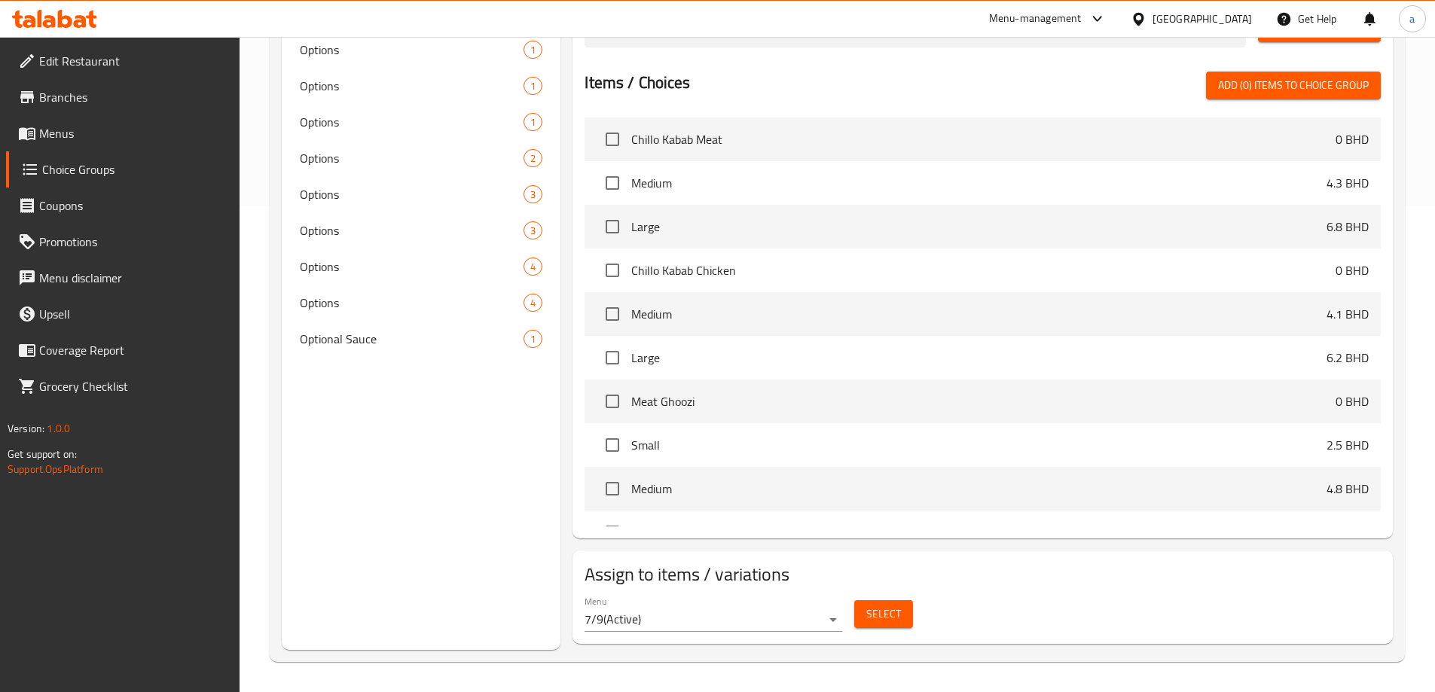
scroll to position [213, 0]
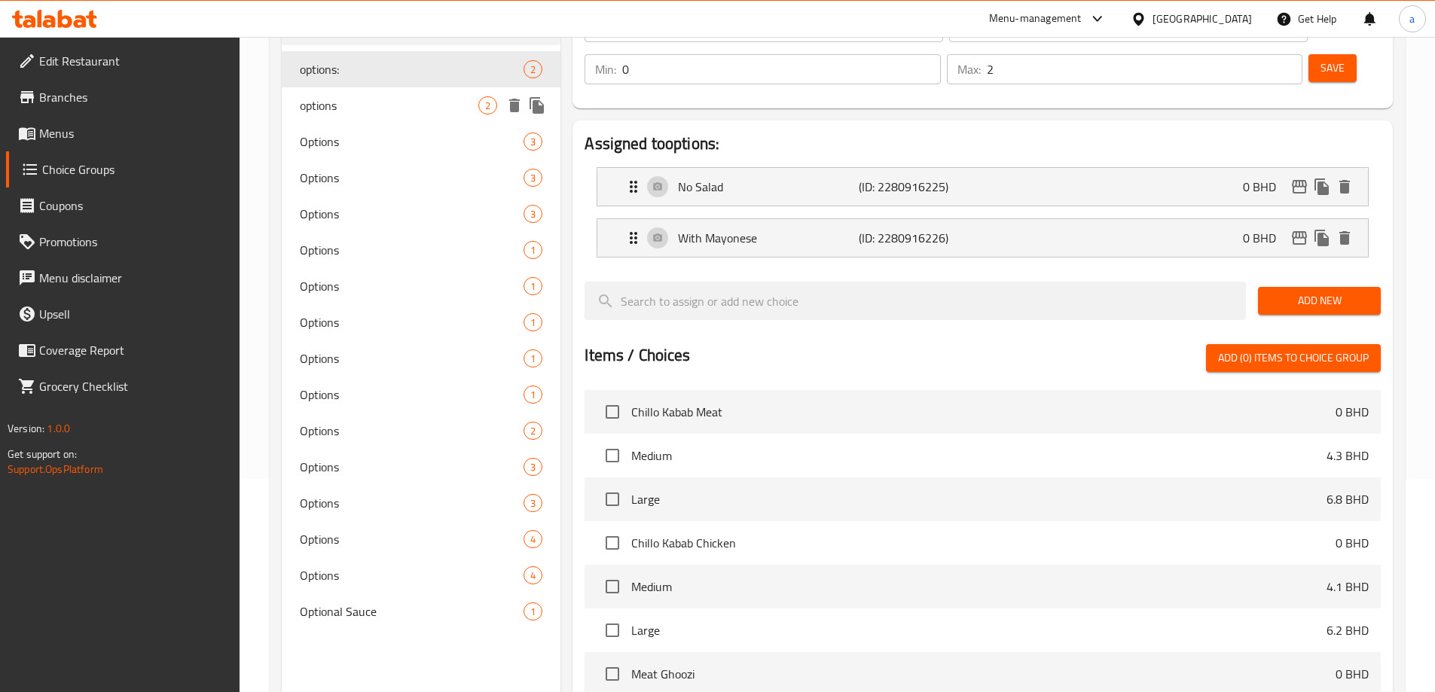
click at [429, 101] on span "options" at bounding box center [389, 105] width 179 height 18
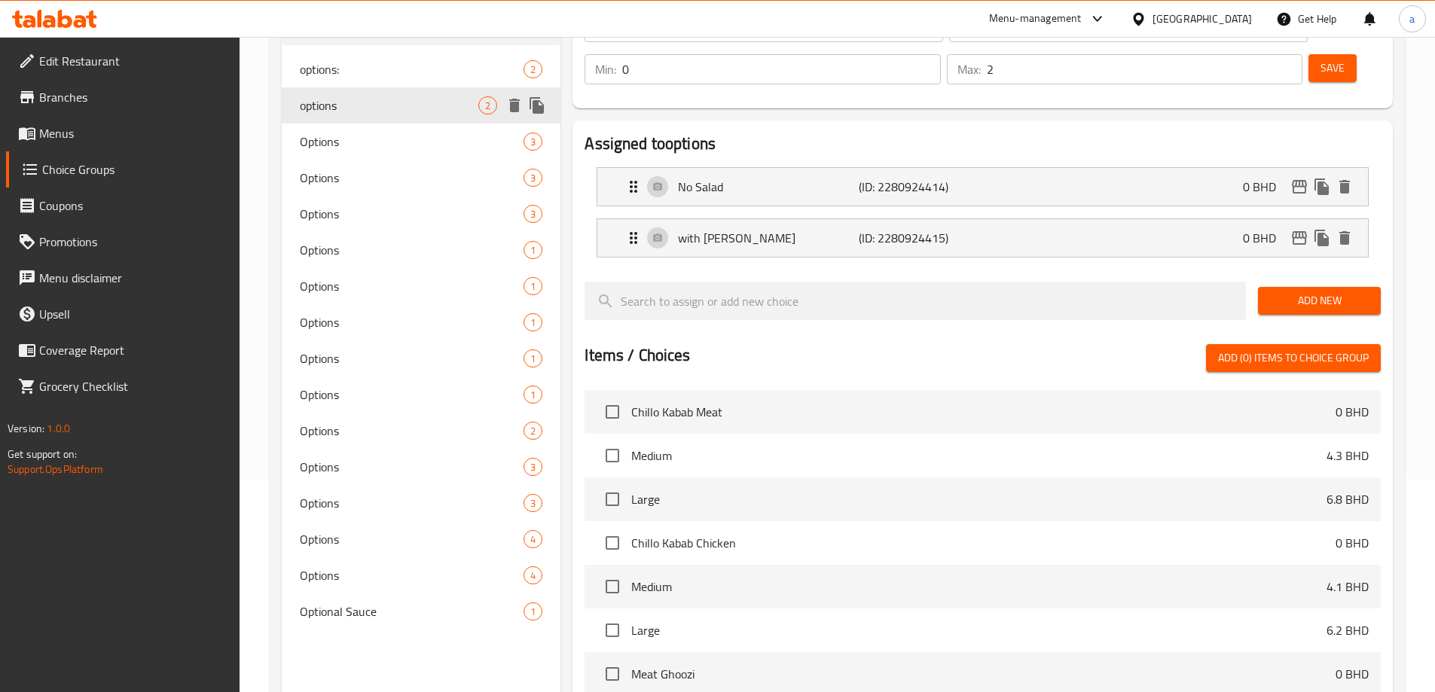
type input "options"
type input "خيارات"
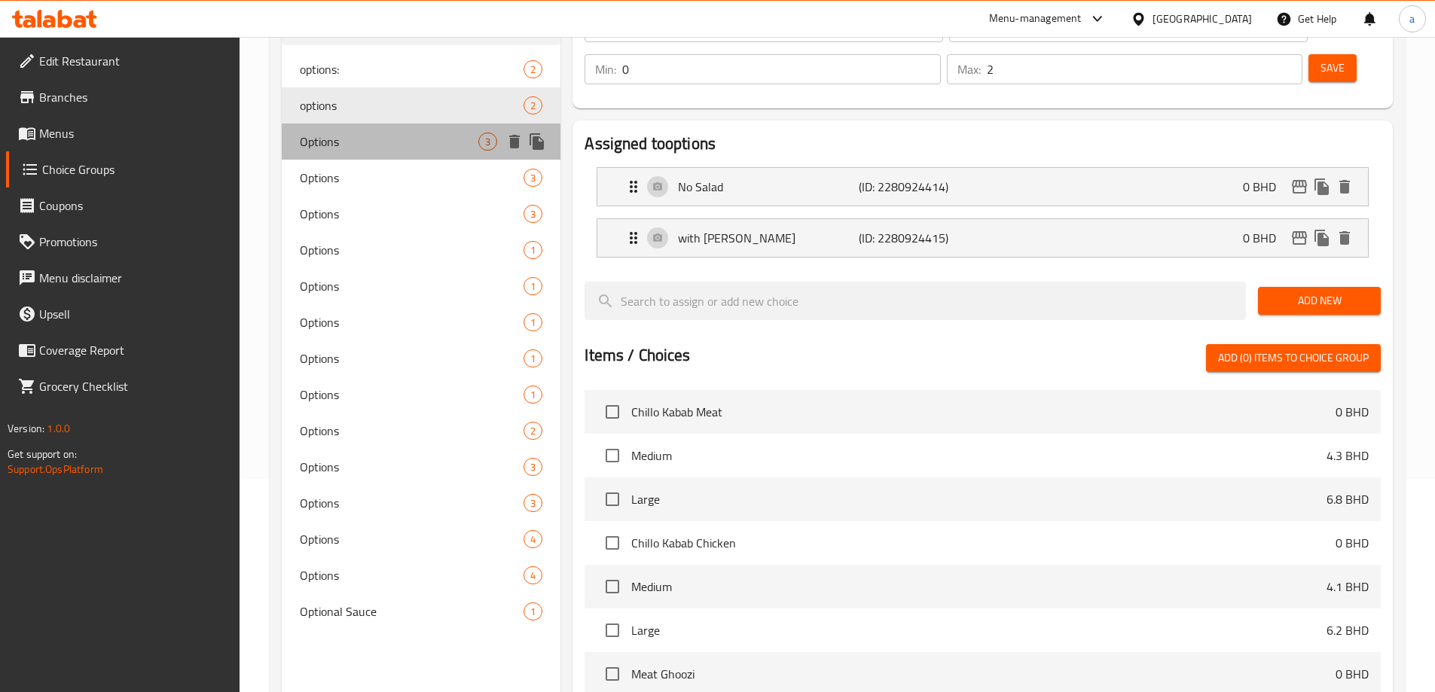
click at [406, 128] on div "Options 3" at bounding box center [421, 142] width 279 height 36
type input "Options"
type input "3"
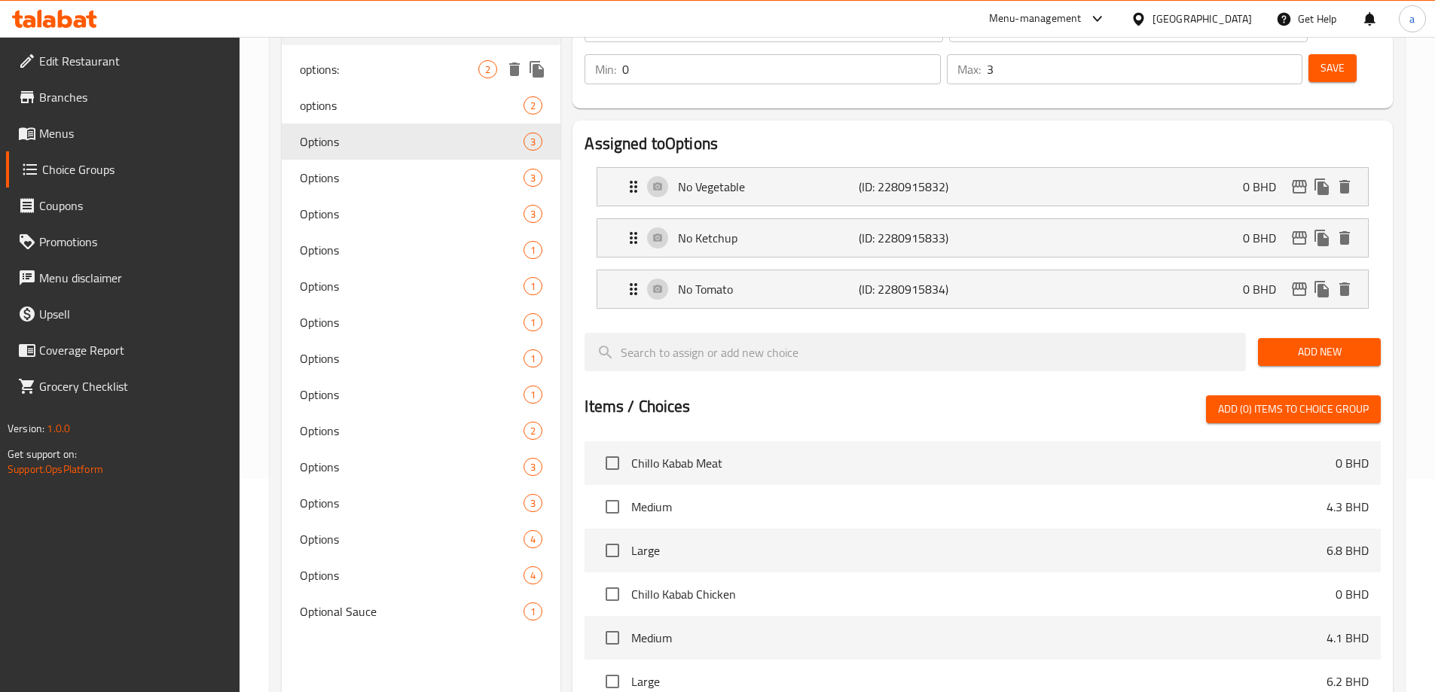
click at [401, 74] on span "options:" at bounding box center [389, 69] width 179 height 18
type input "options:"
type input "خيارات:"
type input "2"
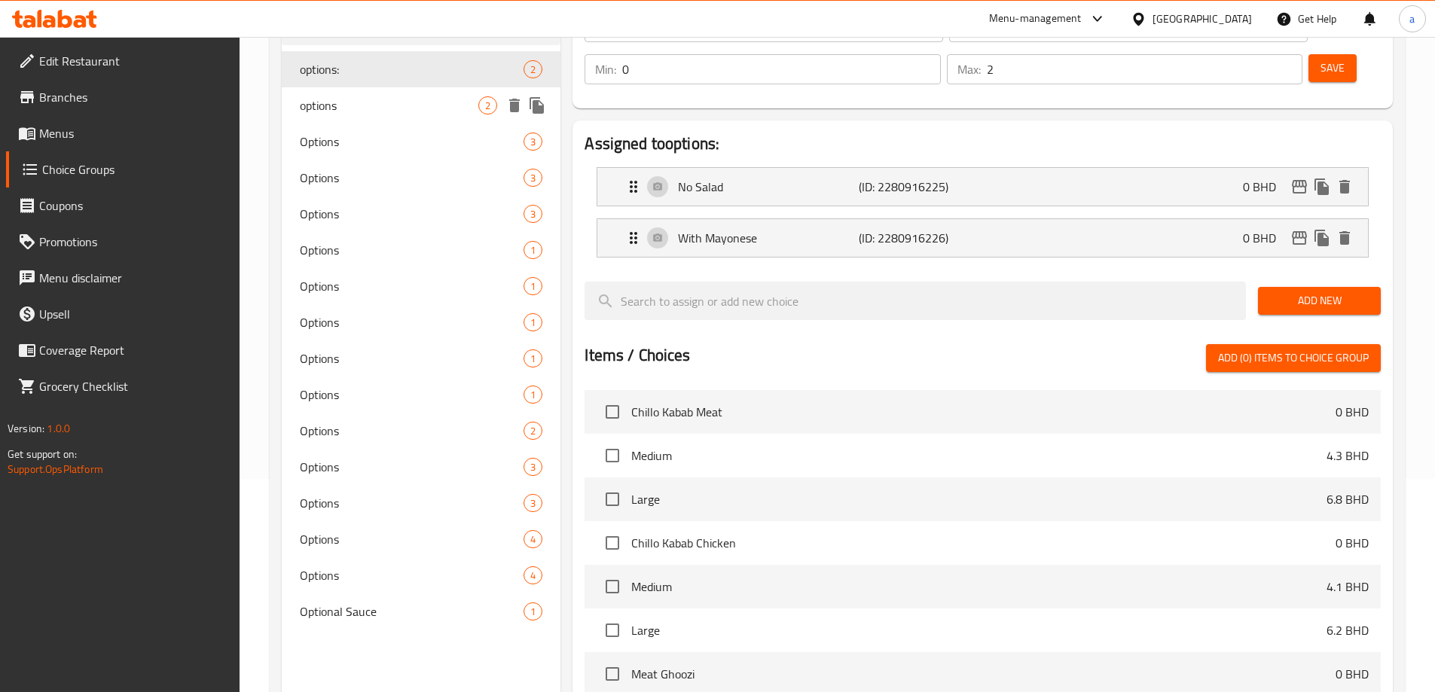
click at [392, 103] on span "options" at bounding box center [389, 105] width 179 height 18
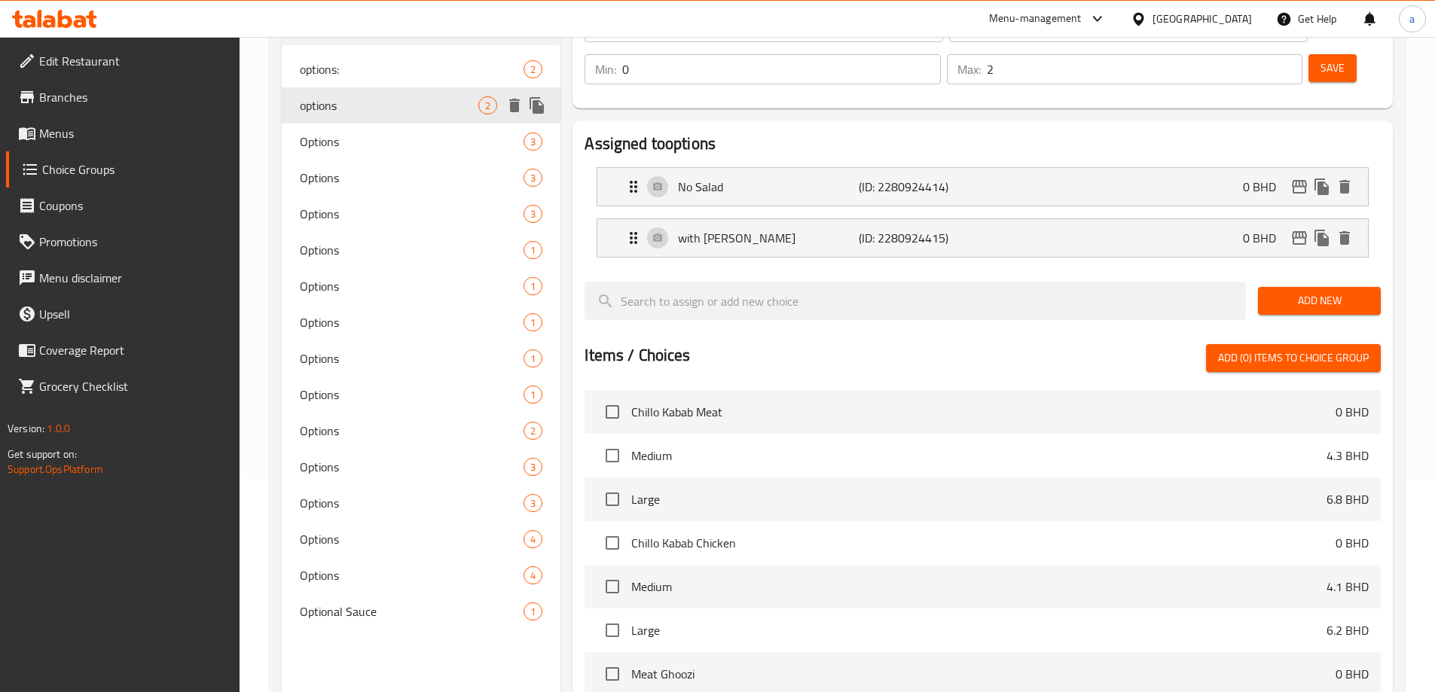
type input "options"
type input "خيارات"
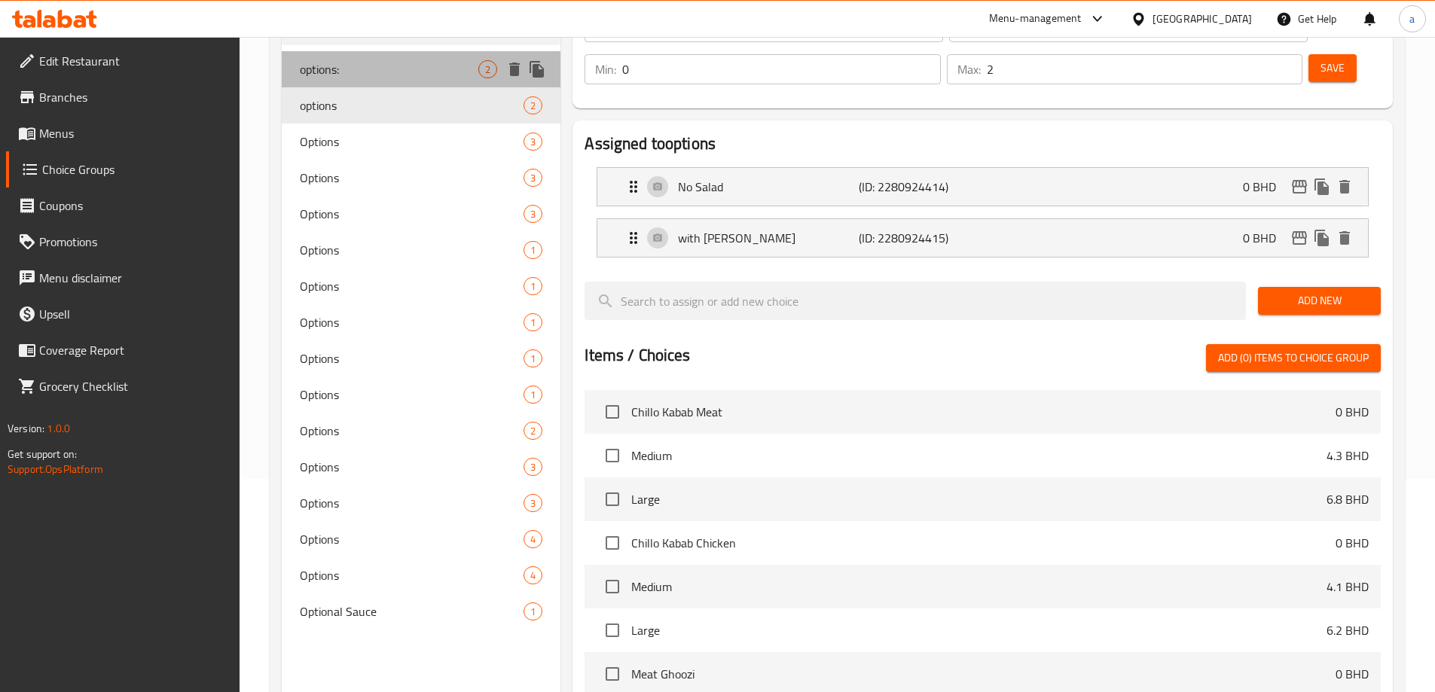
click at [436, 71] on span "options:" at bounding box center [389, 69] width 179 height 18
type input "options:"
type input "خيارات:"
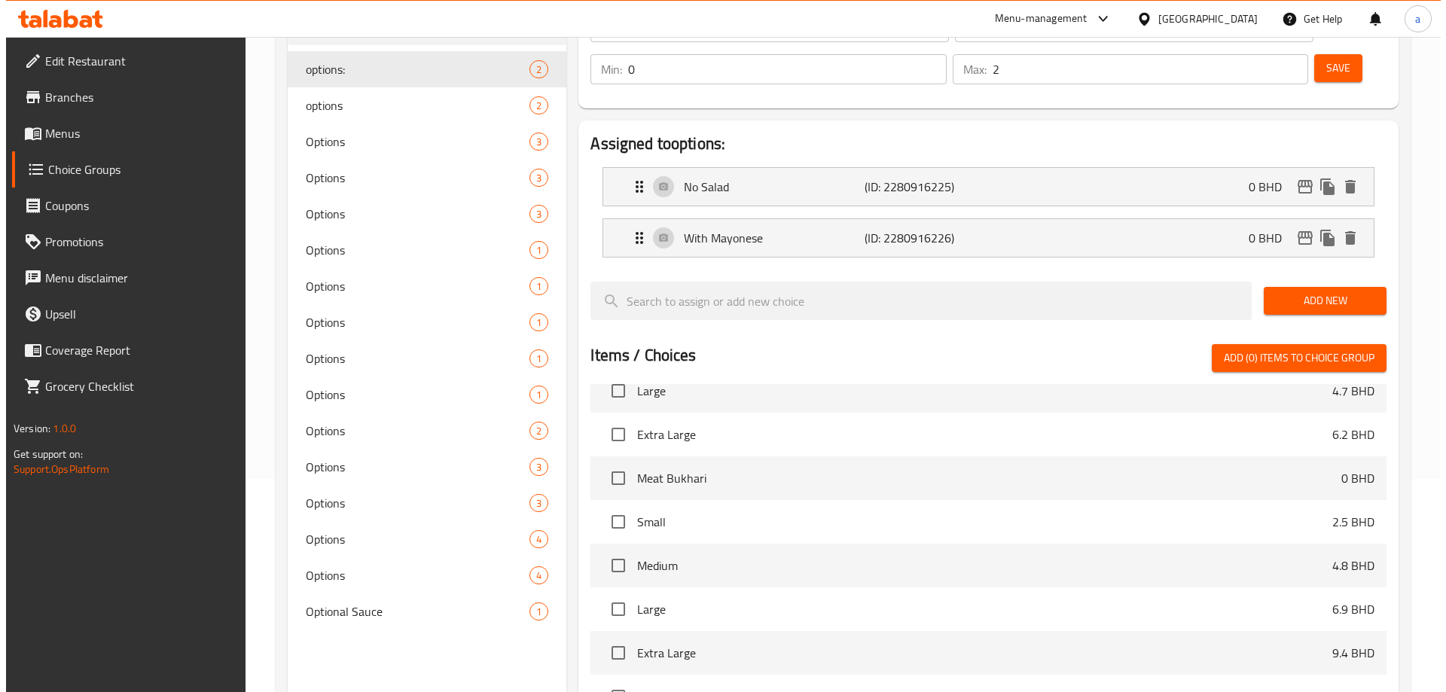
scroll to position [444, 0]
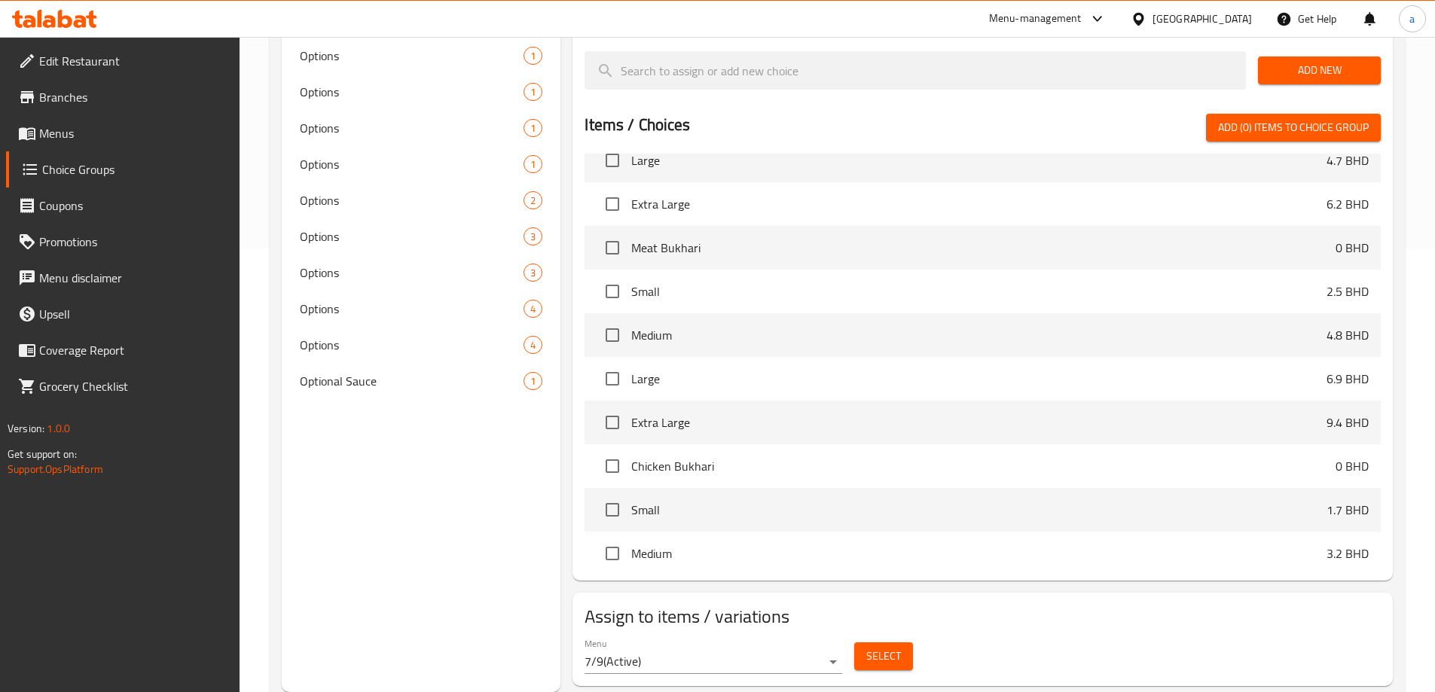
click at [677, 638] on div "Menu 7/9 ( Active )" at bounding box center [714, 656] width 258 height 36
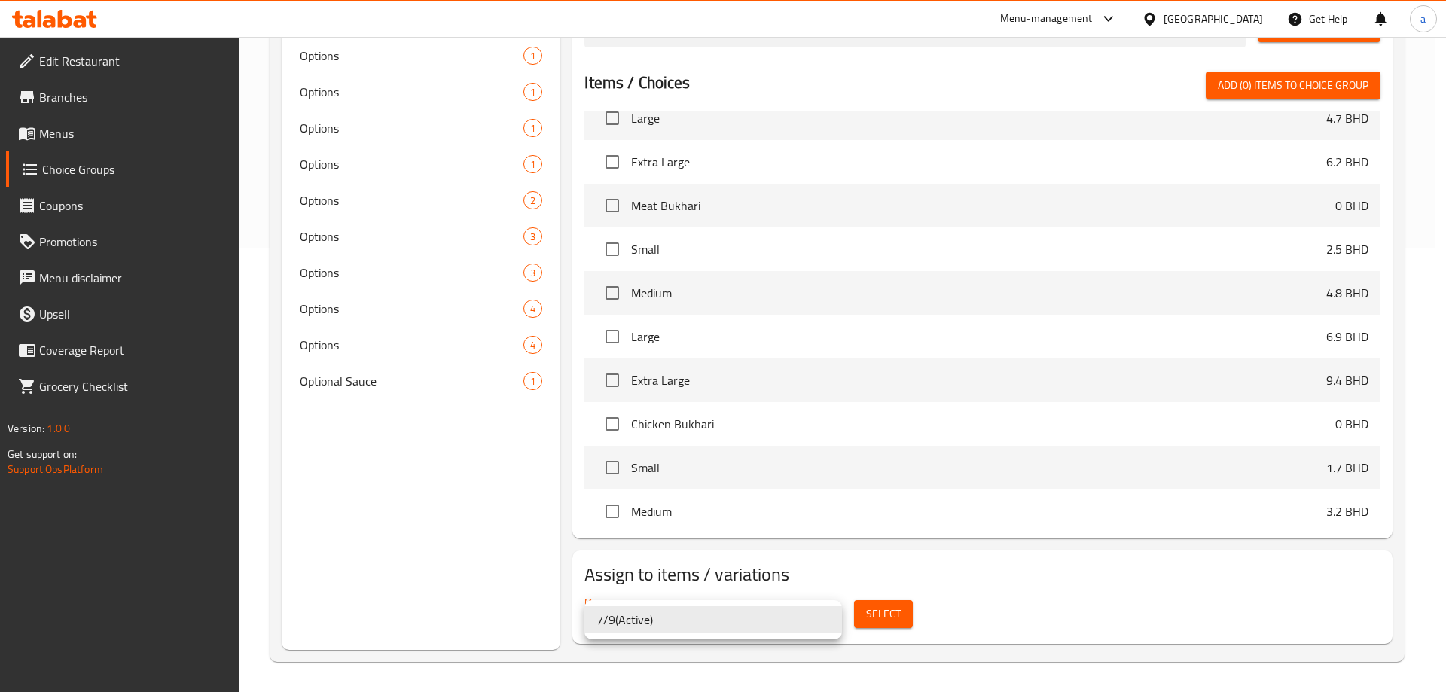
click at [908, 615] on div at bounding box center [723, 346] width 1446 height 692
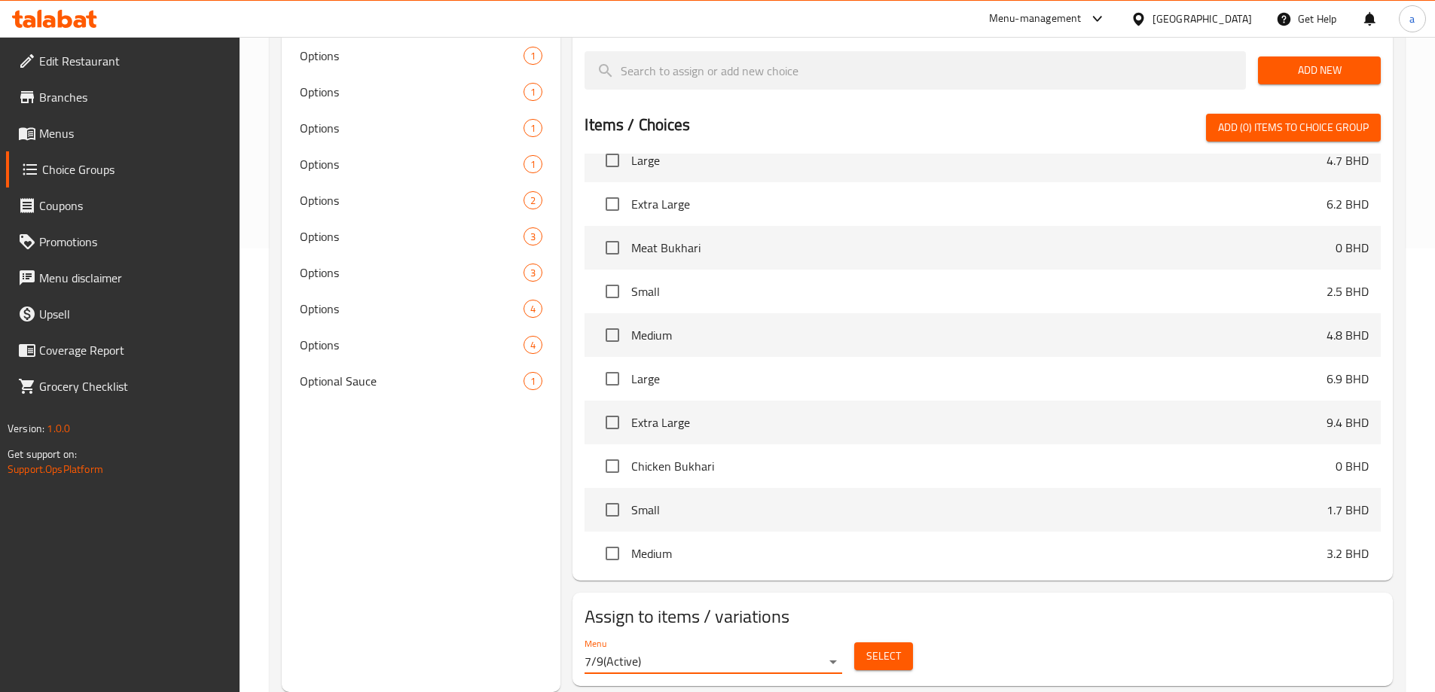
click at [857, 643] on button "Select" at bounding box center [883, 657] width 59 height 28
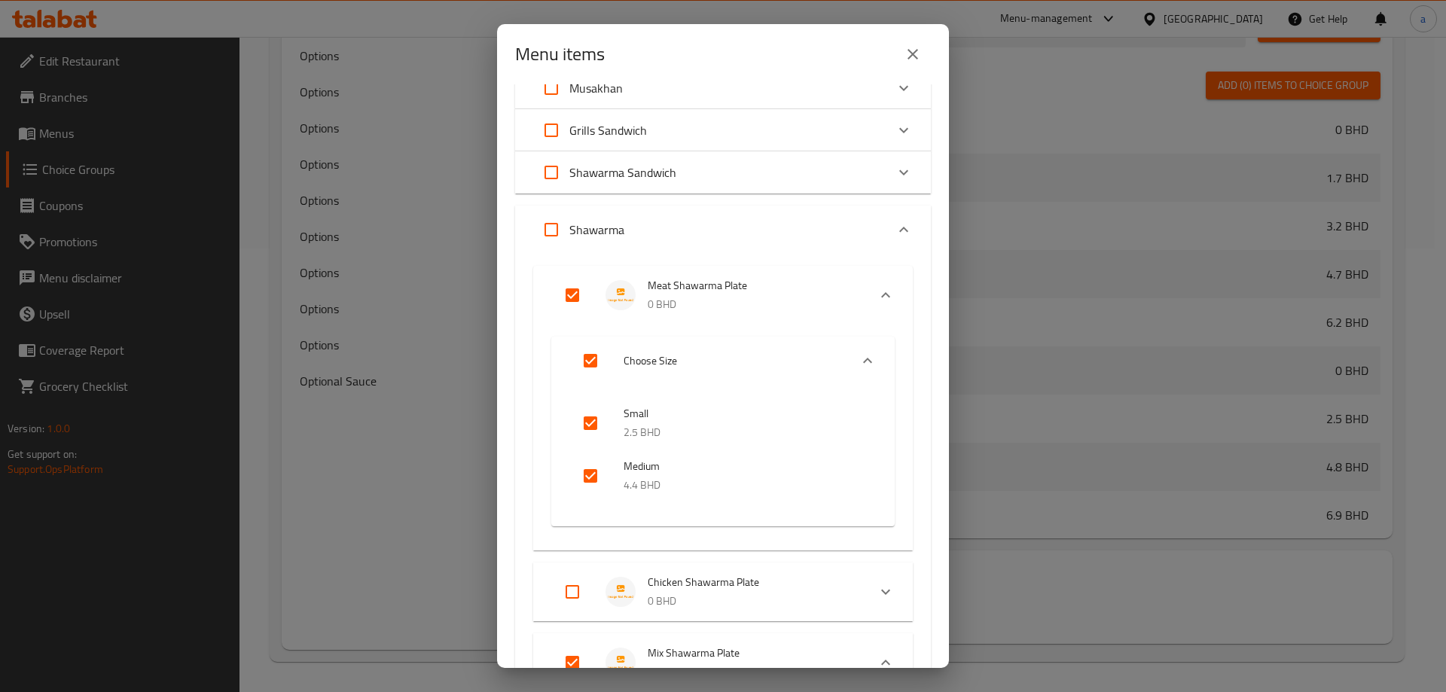
scroll to position [151, 0]
click at [583, 427] on input "checkbox" at bounding box center [591, 422] width 36 height 36
checkbox input "false"
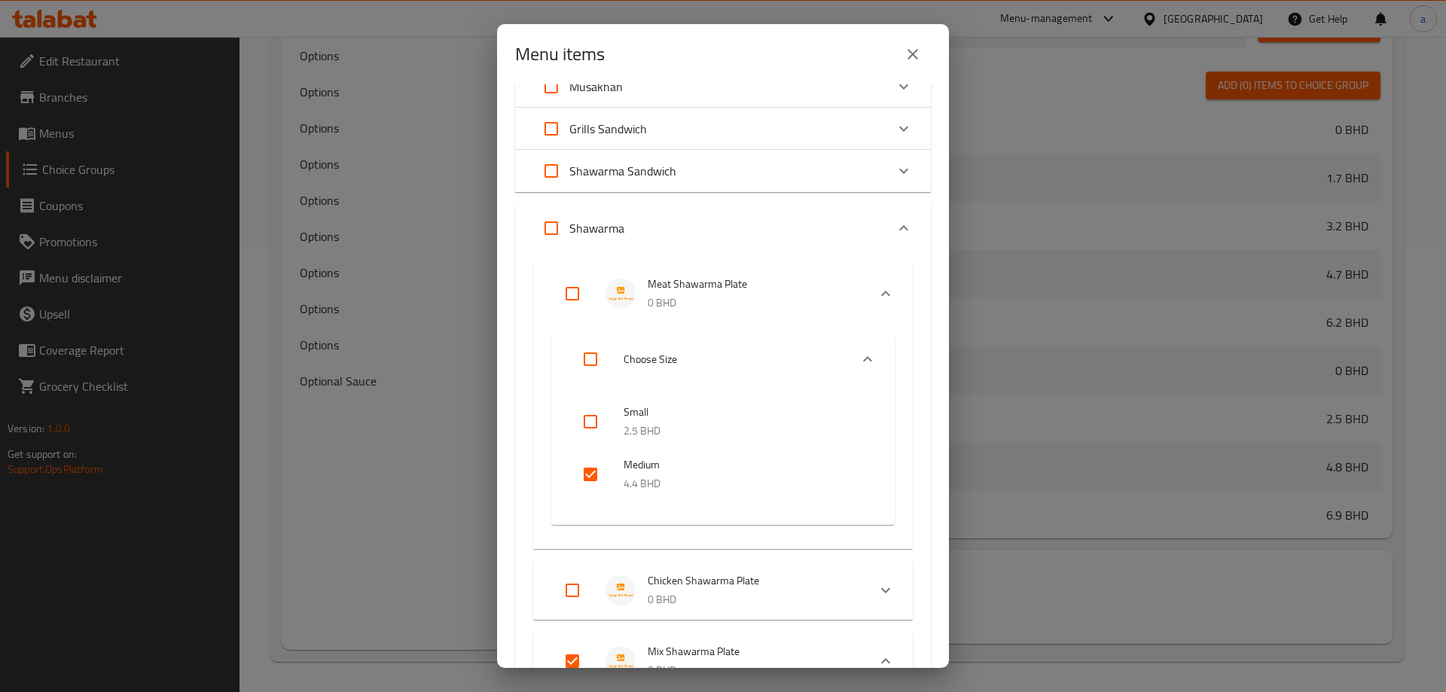
click at [588, 467] on input "checkbox" at bounding box center [591, 475] width 36 height 36
checkbox input "false"
click at [557, 288] on input "Expand" at bounding box center [572, 294] width 36 height 36
checkbox input "true"
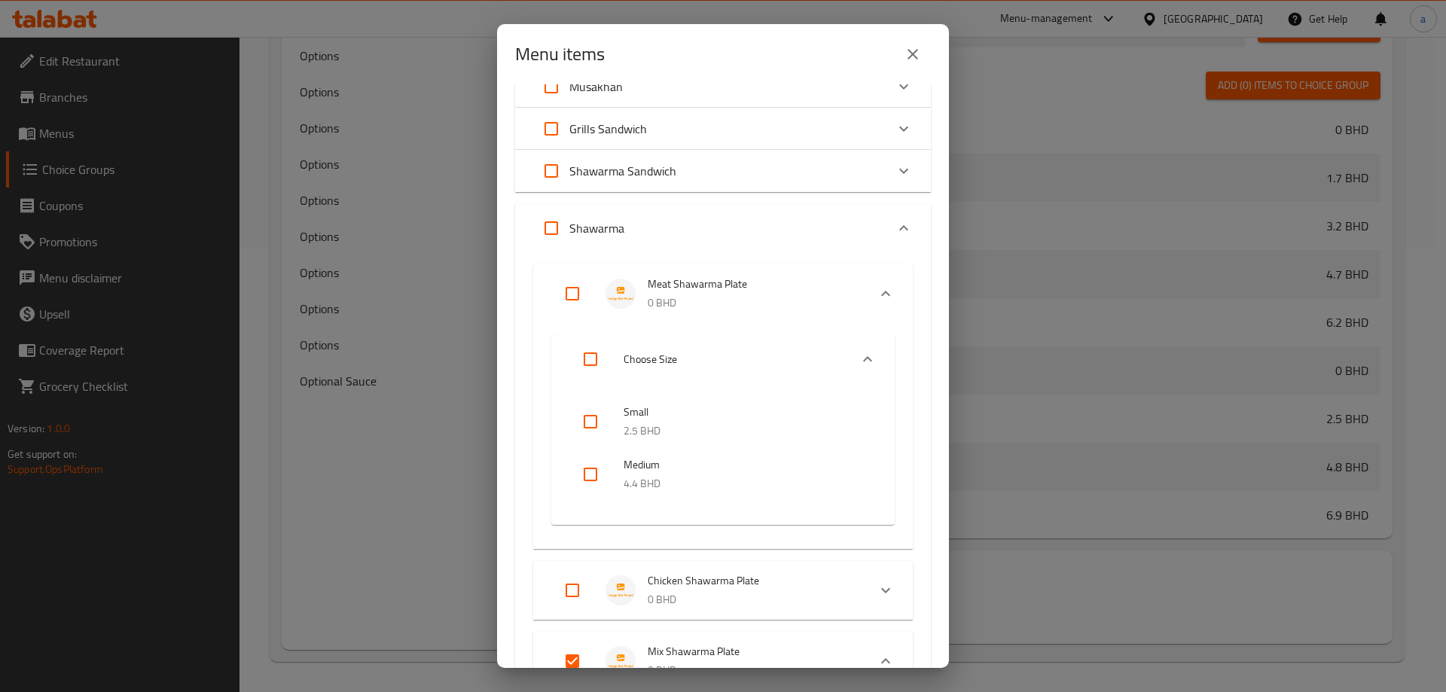
checkbox input "true"
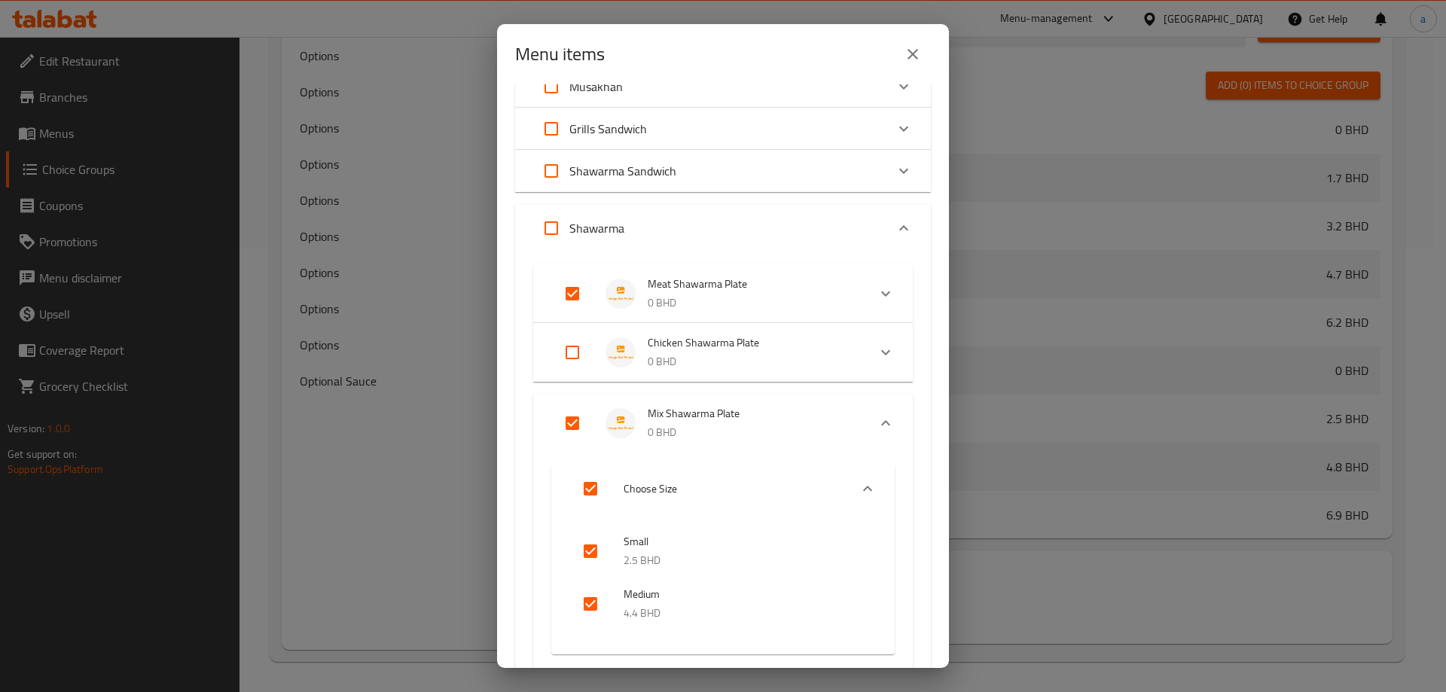
click at [563, 289] on input "Expand" at bounding box center [572, 294] width 36 height 36
checkbox input "false"
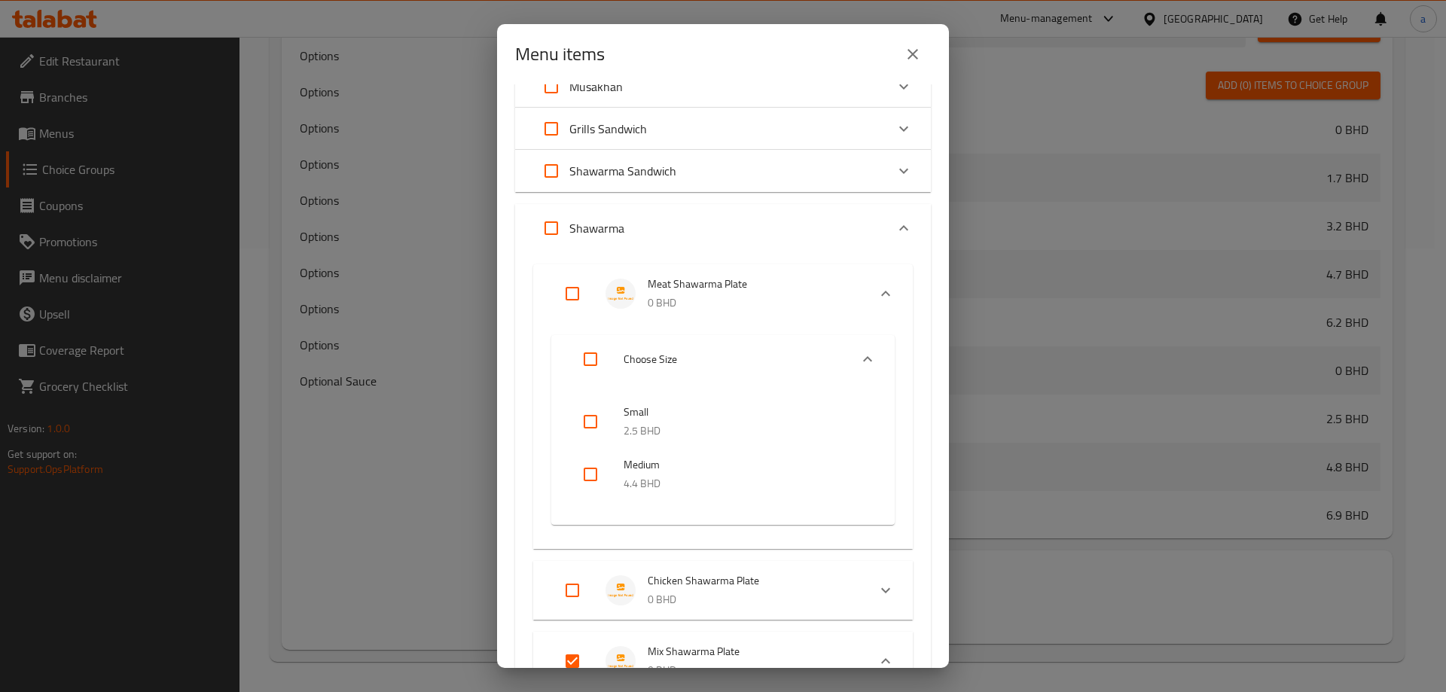
click at [549, 234] on input "Expand" at bounding box center [551, 228] width 36 height 36
checkbox input "true"
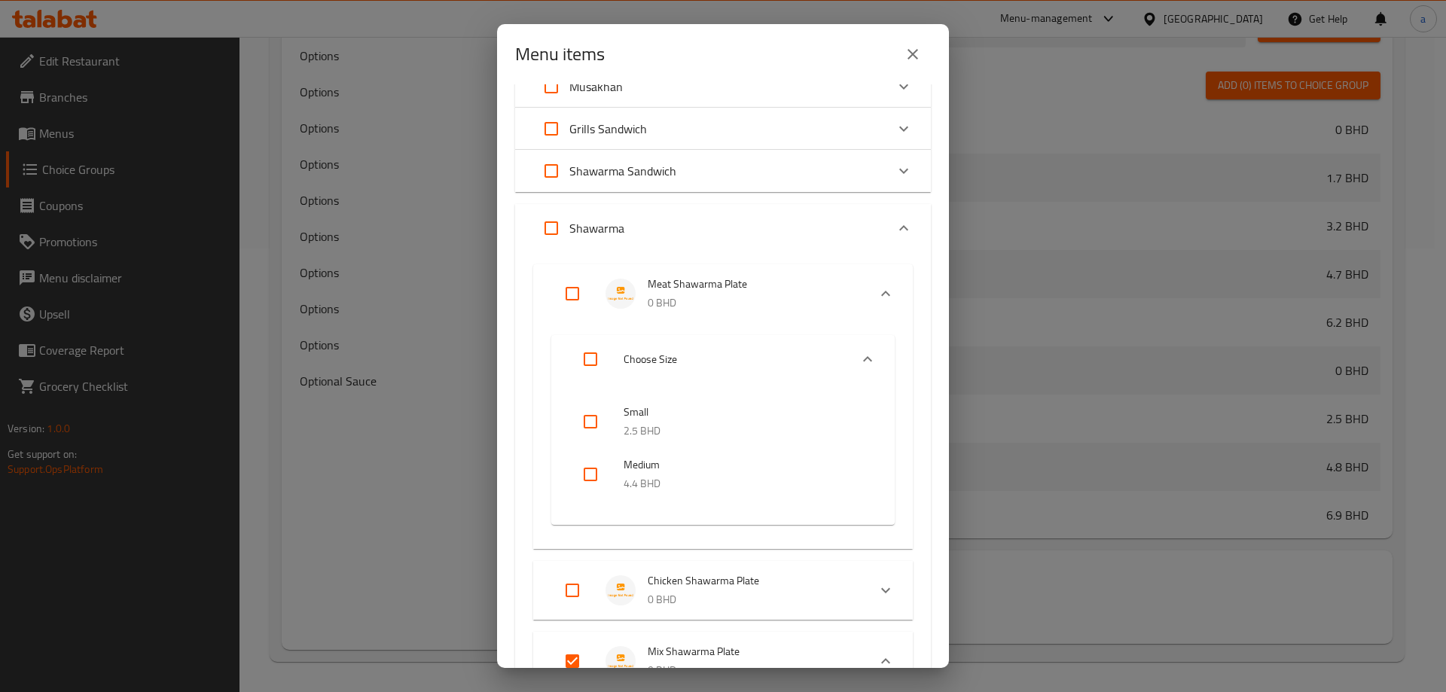
checkbox input "true"
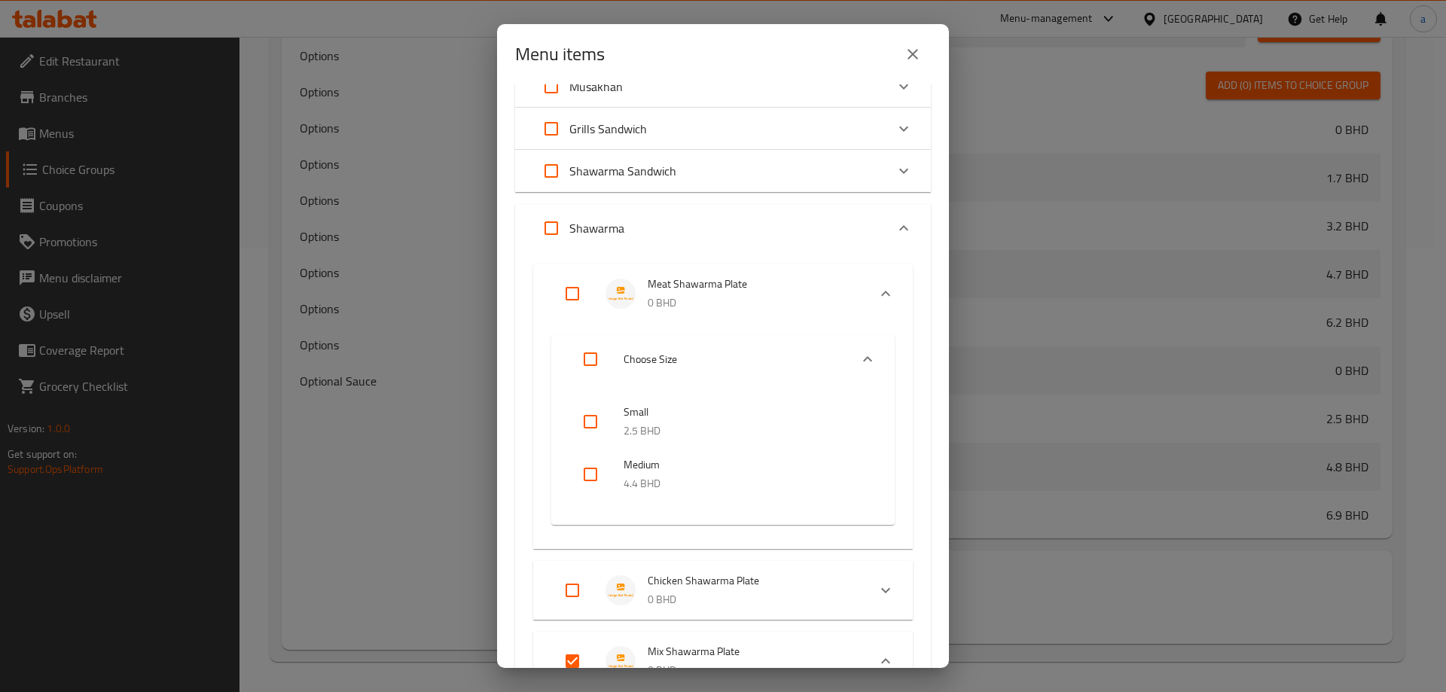
checkbox input "true"
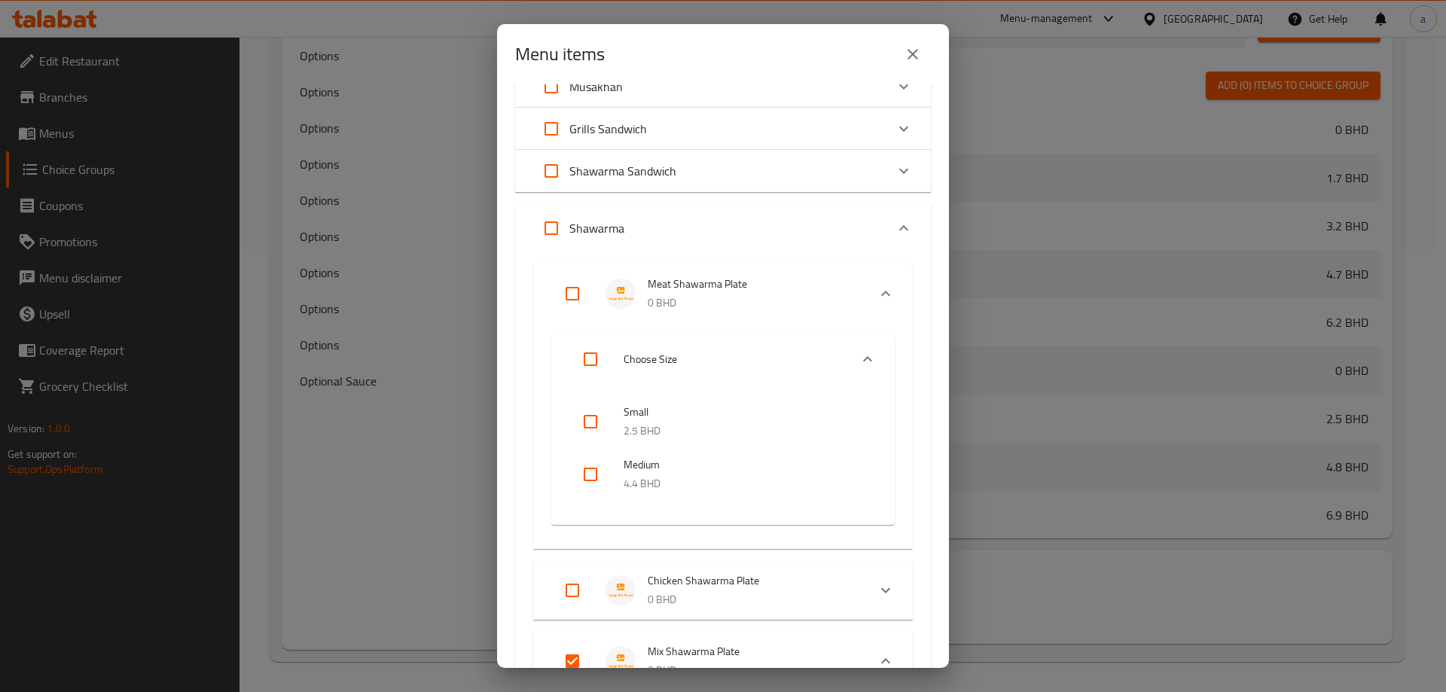
checkbox input "true"
click at [550, 234] on input "Expand" at bounding box center [551, 228] width 36 height 36
checkbox input "false"
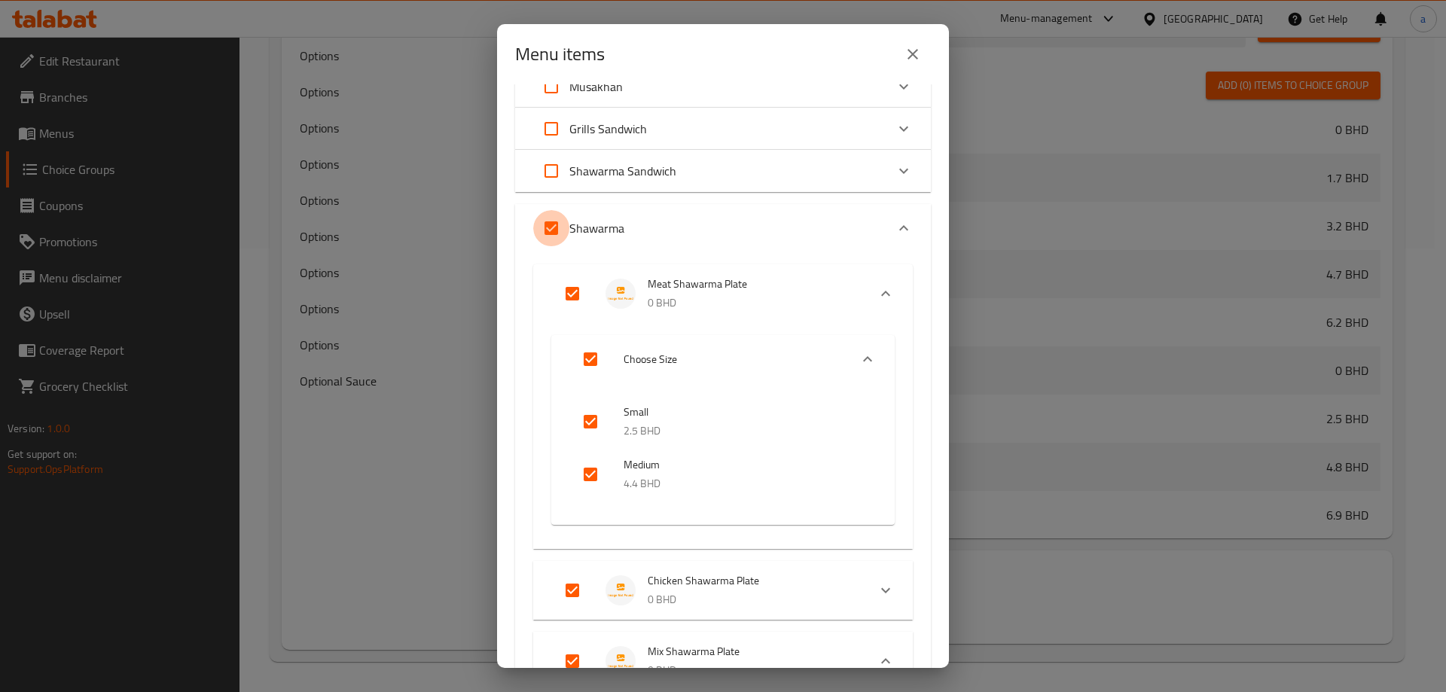
checkbox input "false"
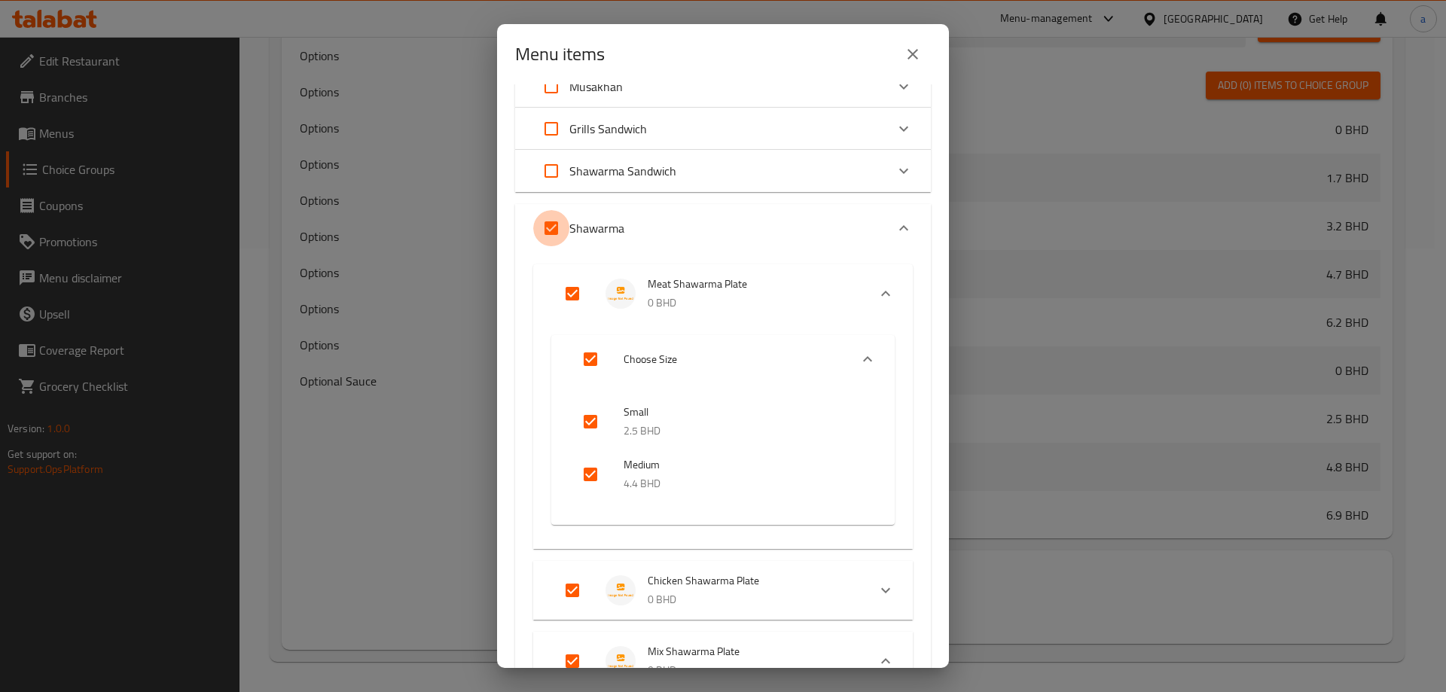
checkbox input "false"
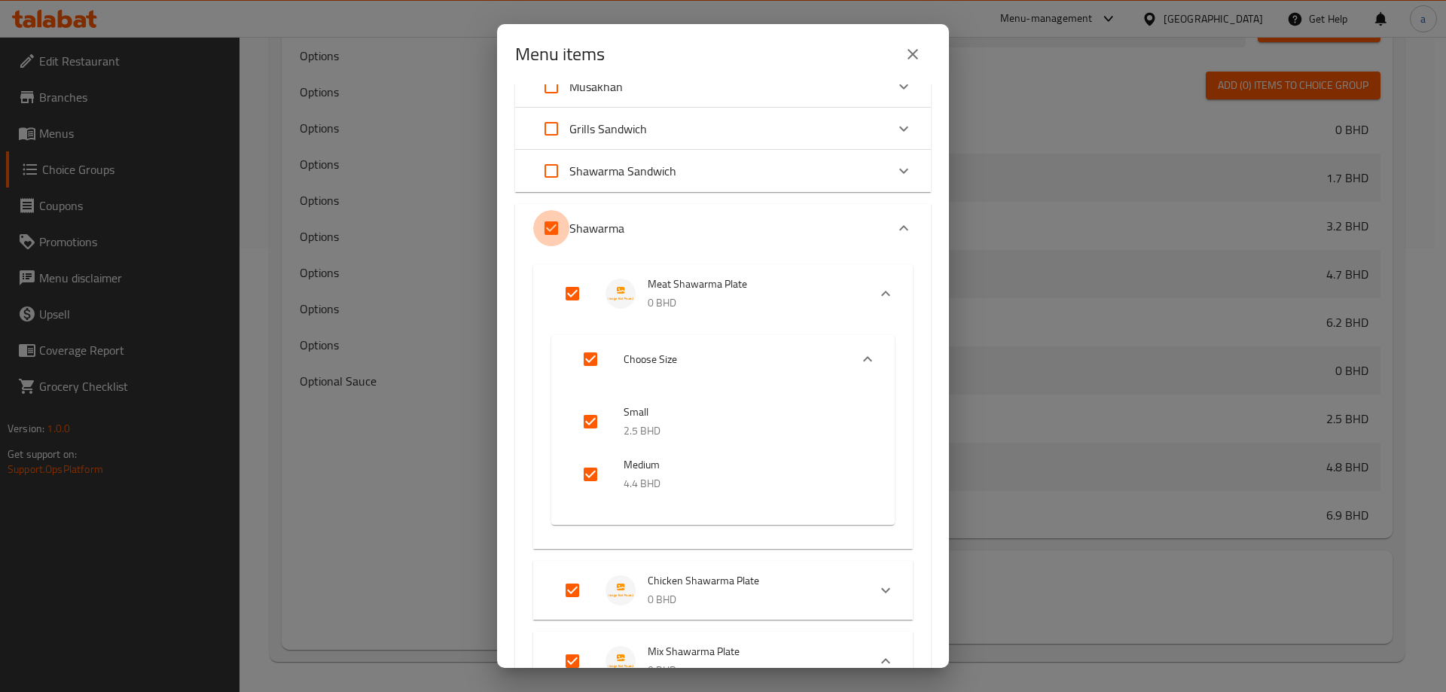
checkbox input "false"
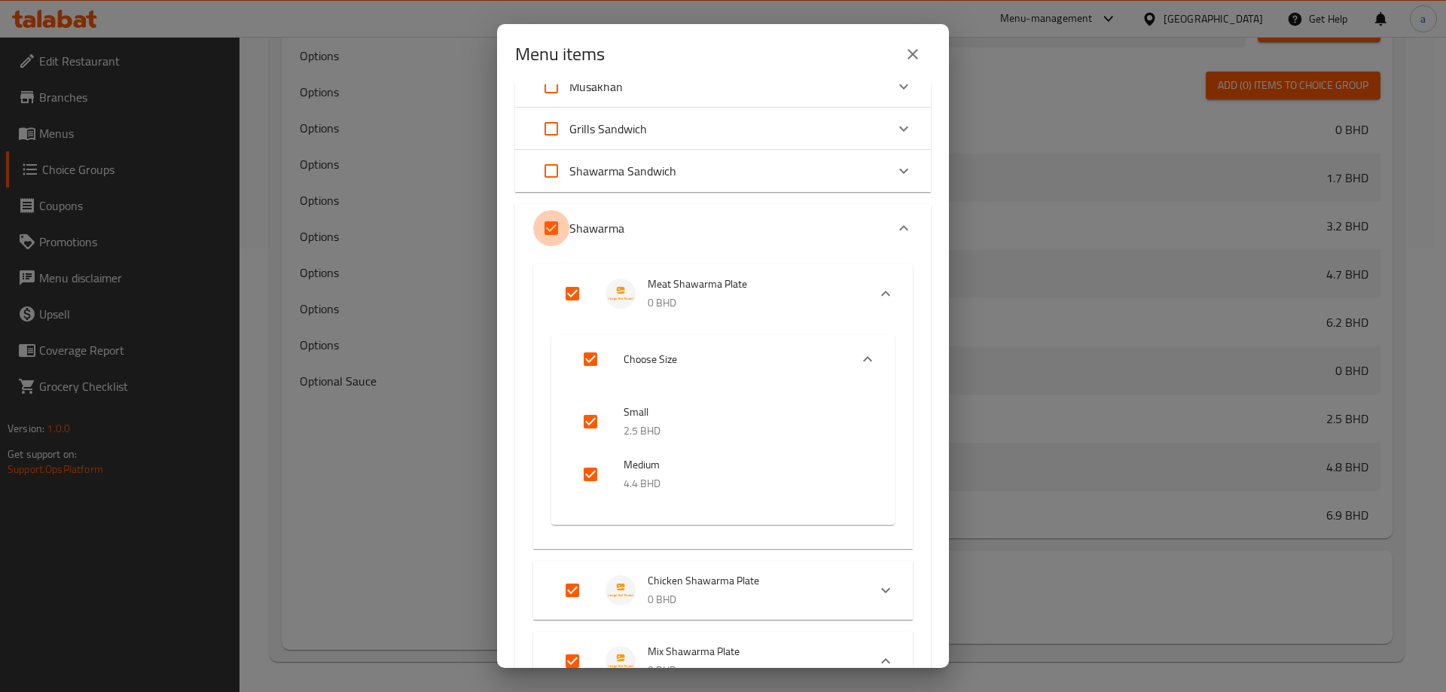
checkbox input "false"
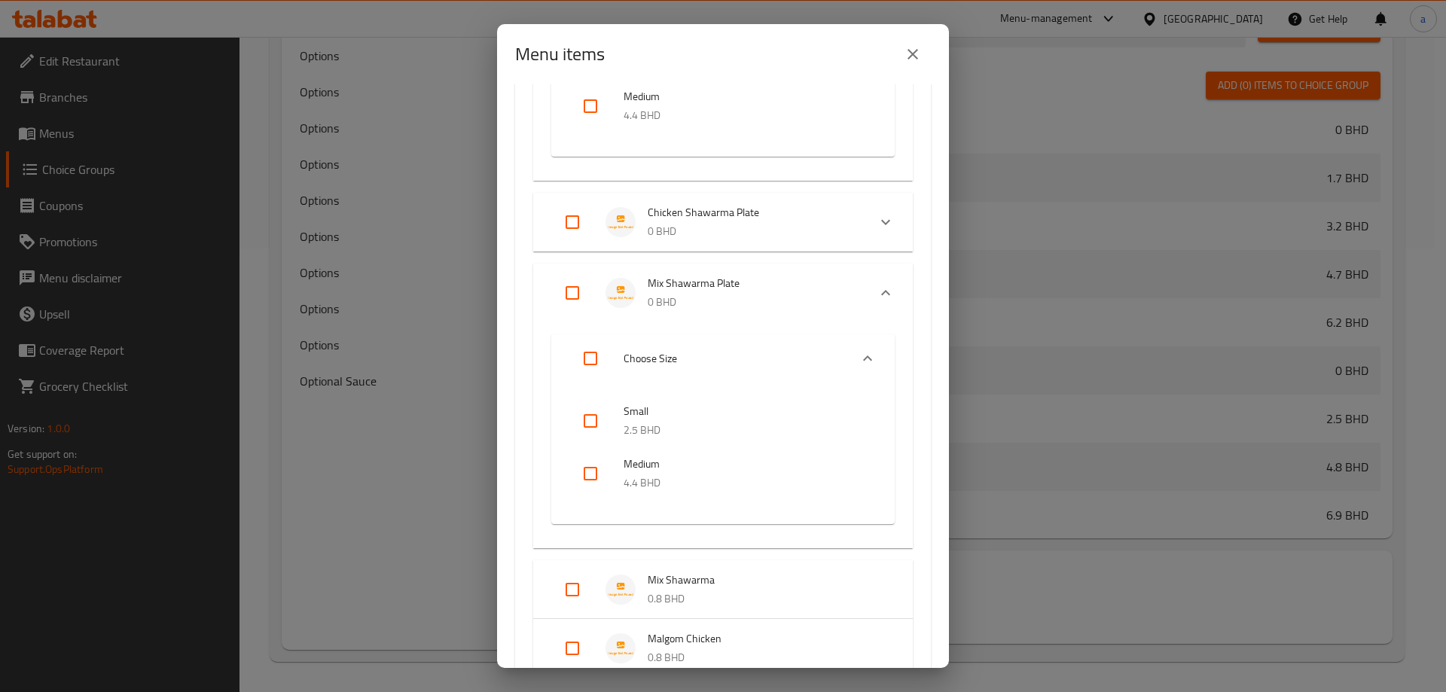
scroll to position [527, 0]
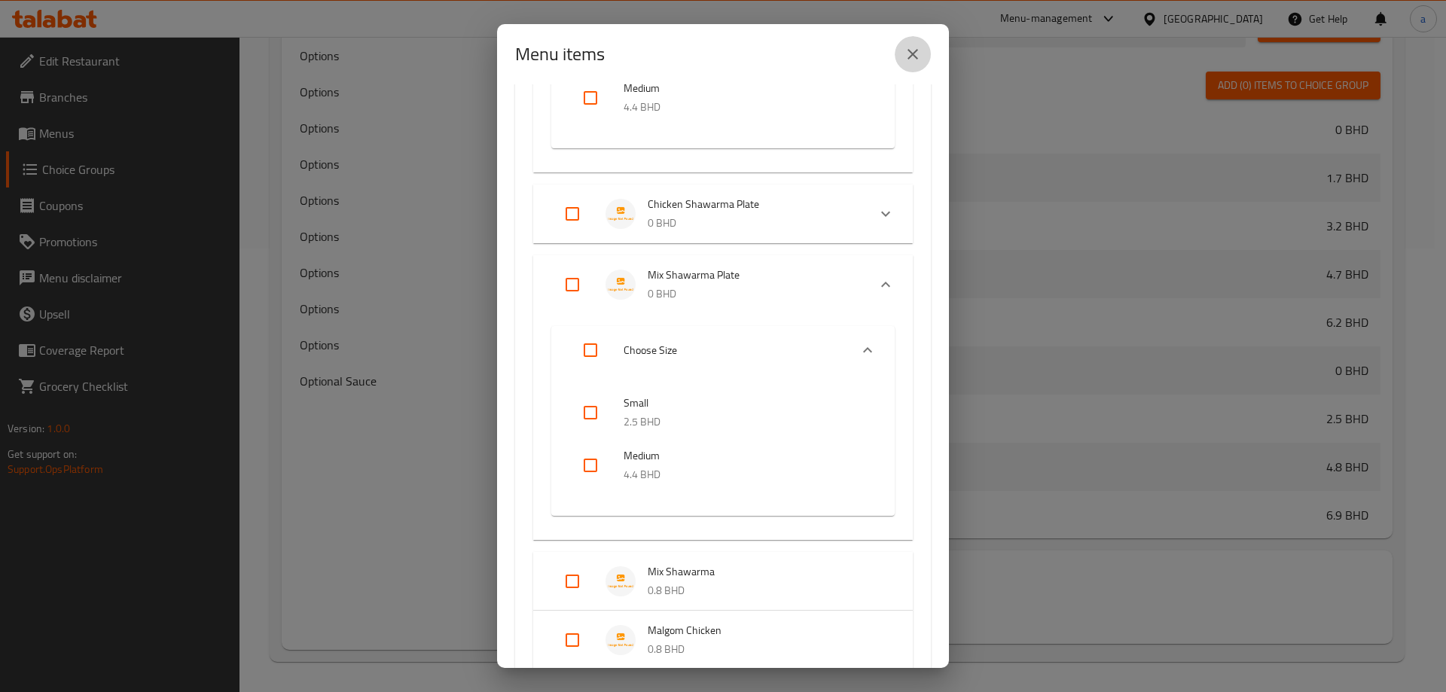
click at [913, 41] on button "close" at bounding box center [913, 54] width 36 height 36
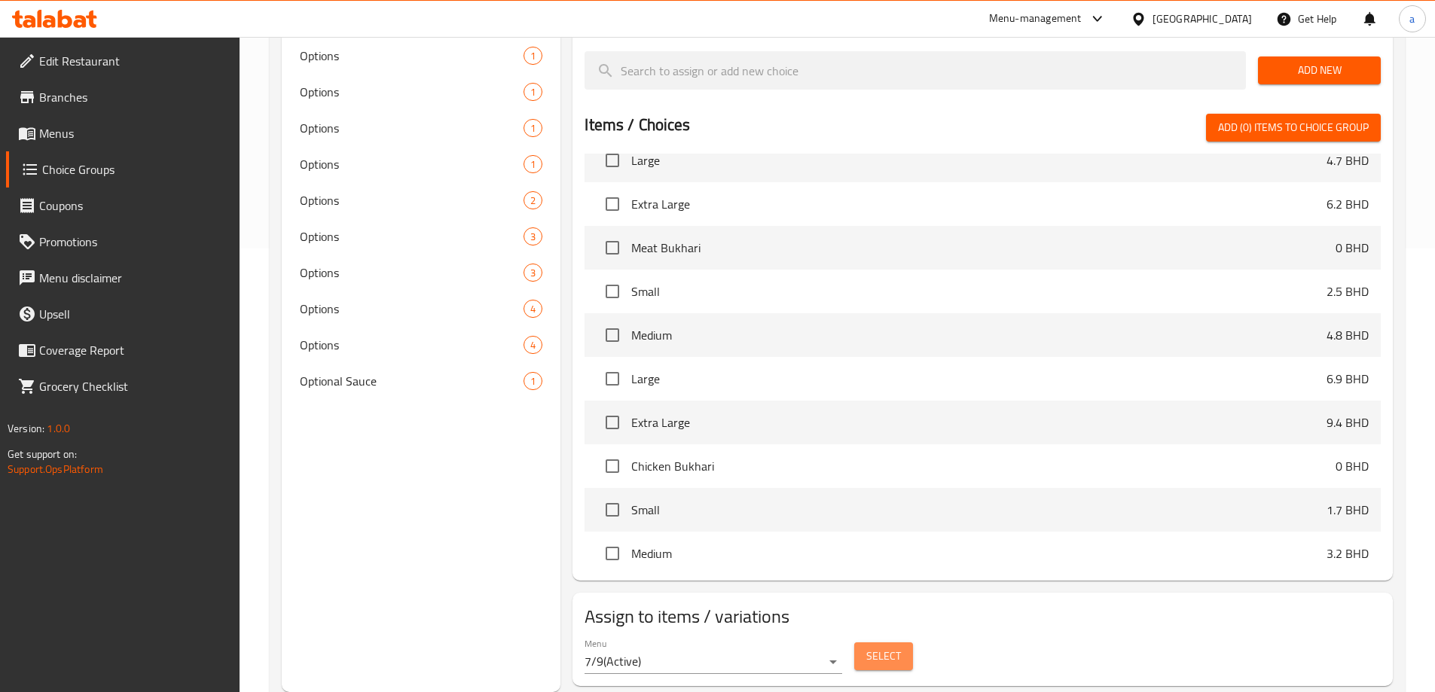
click at [860, 643] on button "Select" at bounding box center [883, 657] width 59 height 28
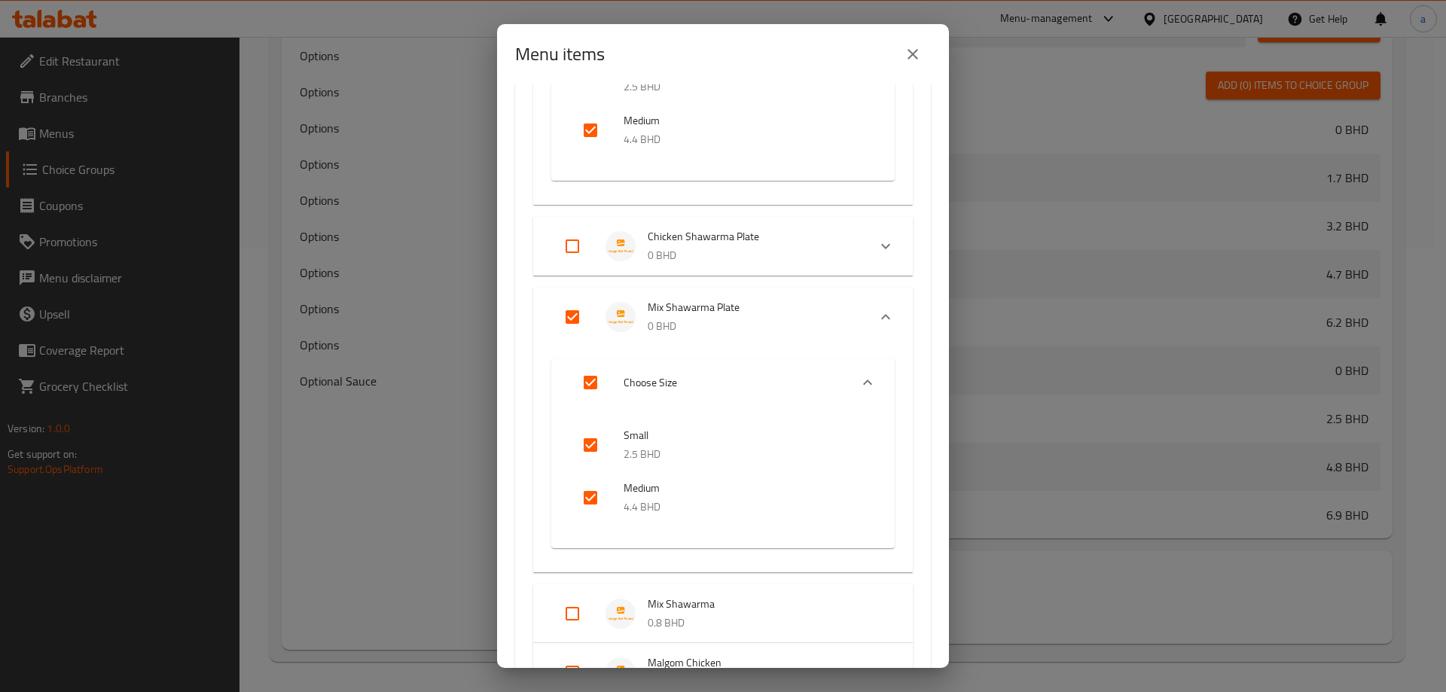
scroll to position [603, 0]
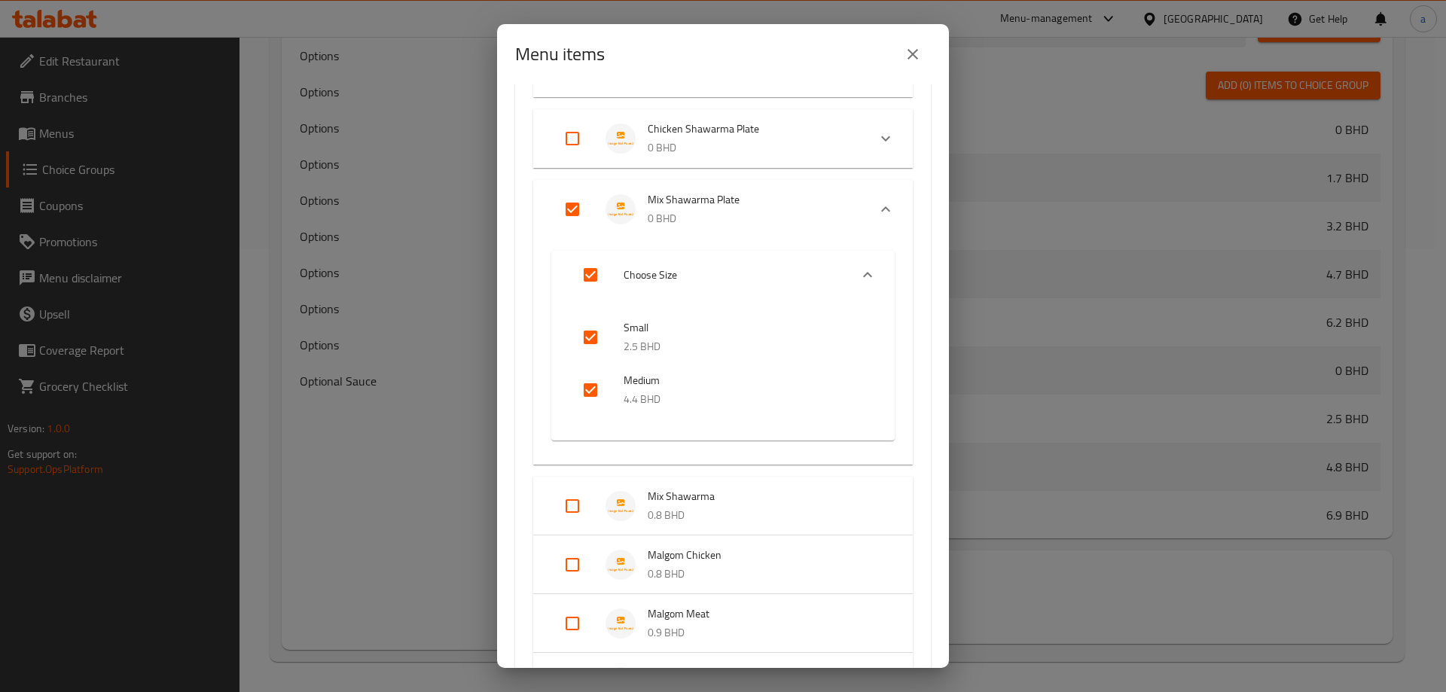
click at [573, 209] on input "Expand" at bounding box center [572, 209] width 36 height 36
checkbox input "false"
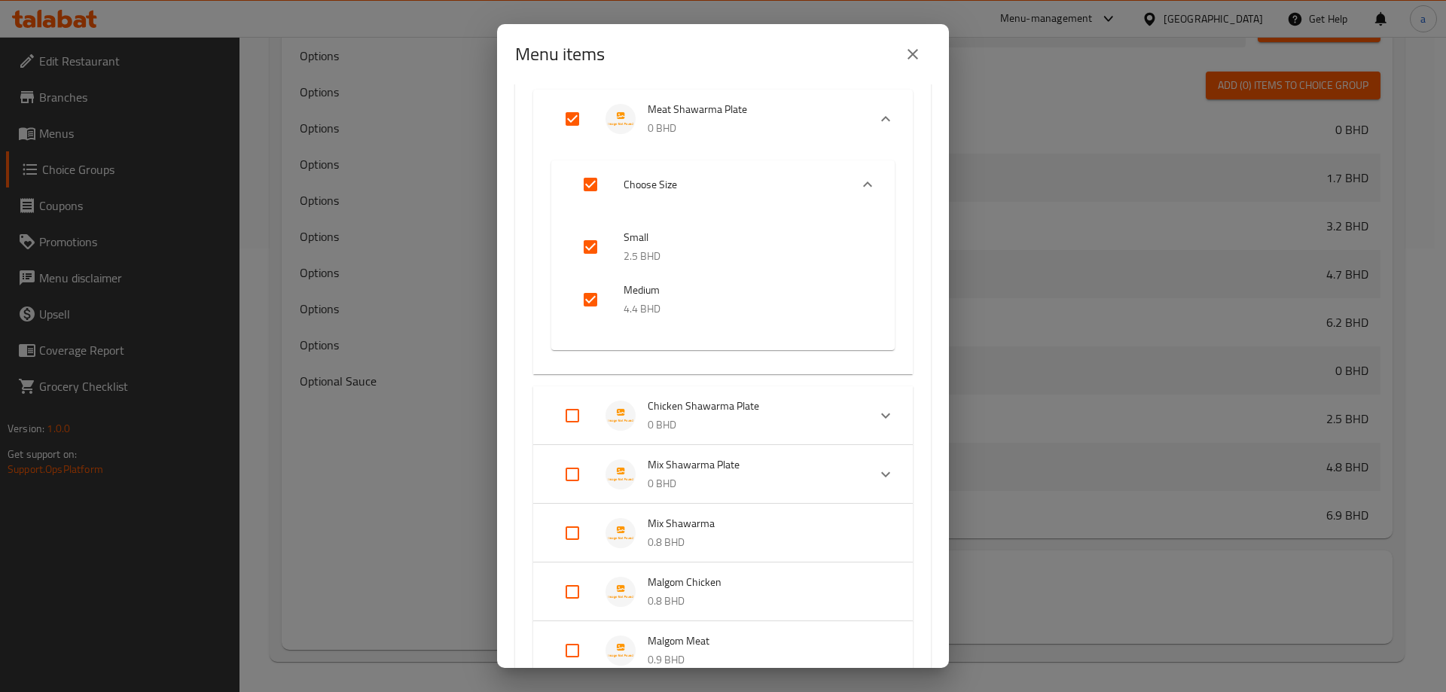
scroll to position [301, 0]
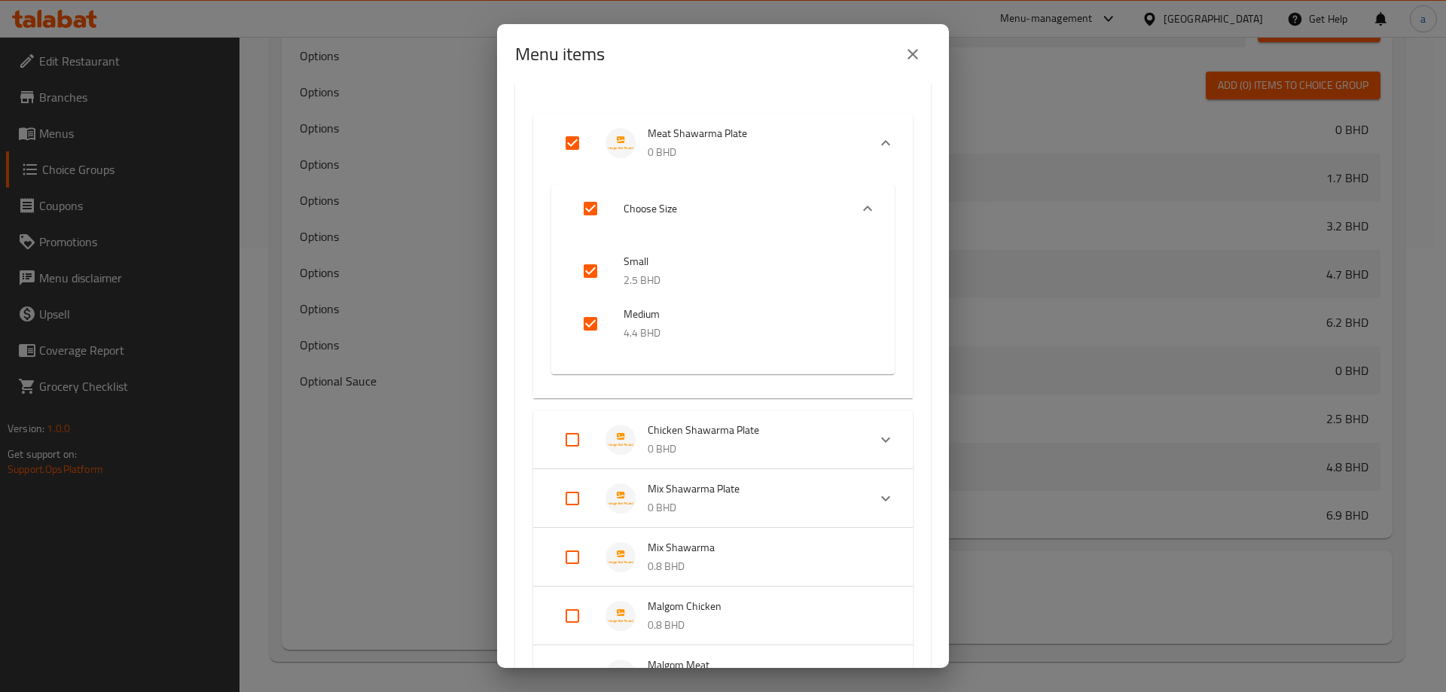
click at [575, 153] on input "Expand" at bounding box center [572, 143] width 36 height 36
checkbox input "false"
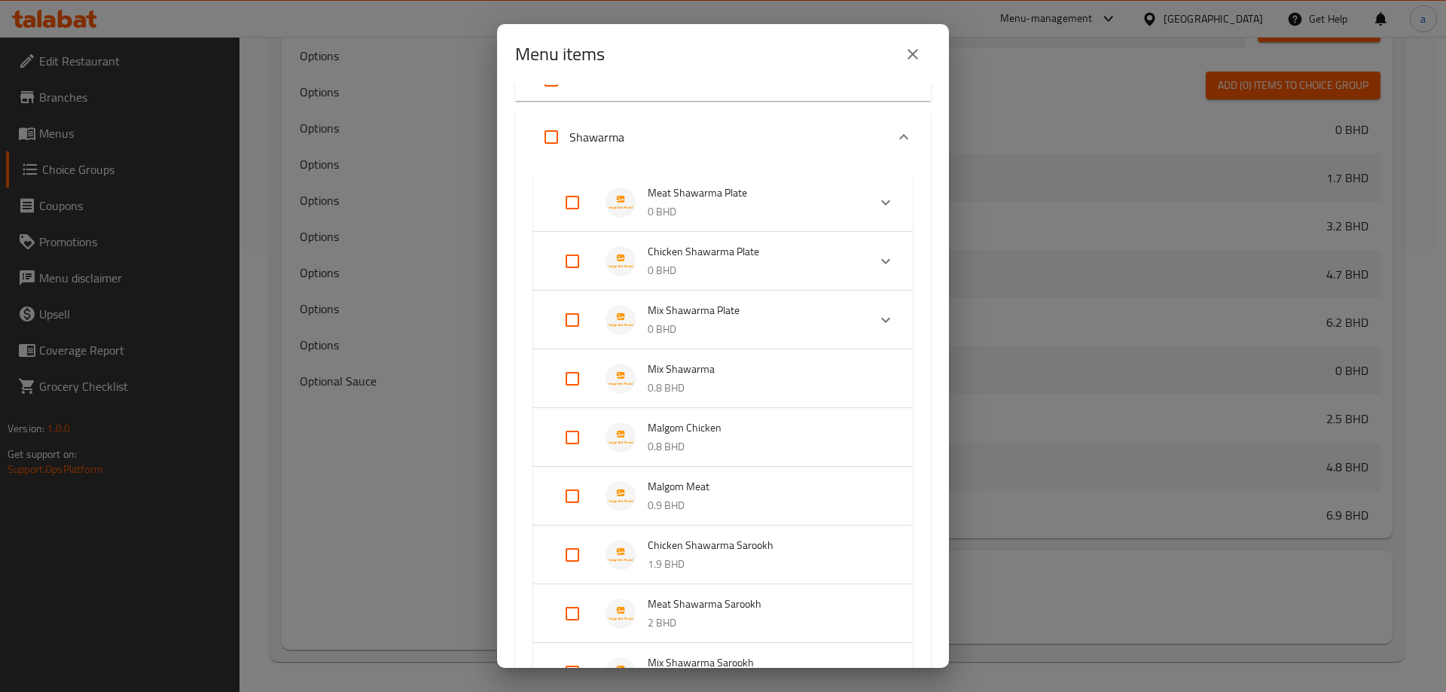
scroll to position [151, 0]
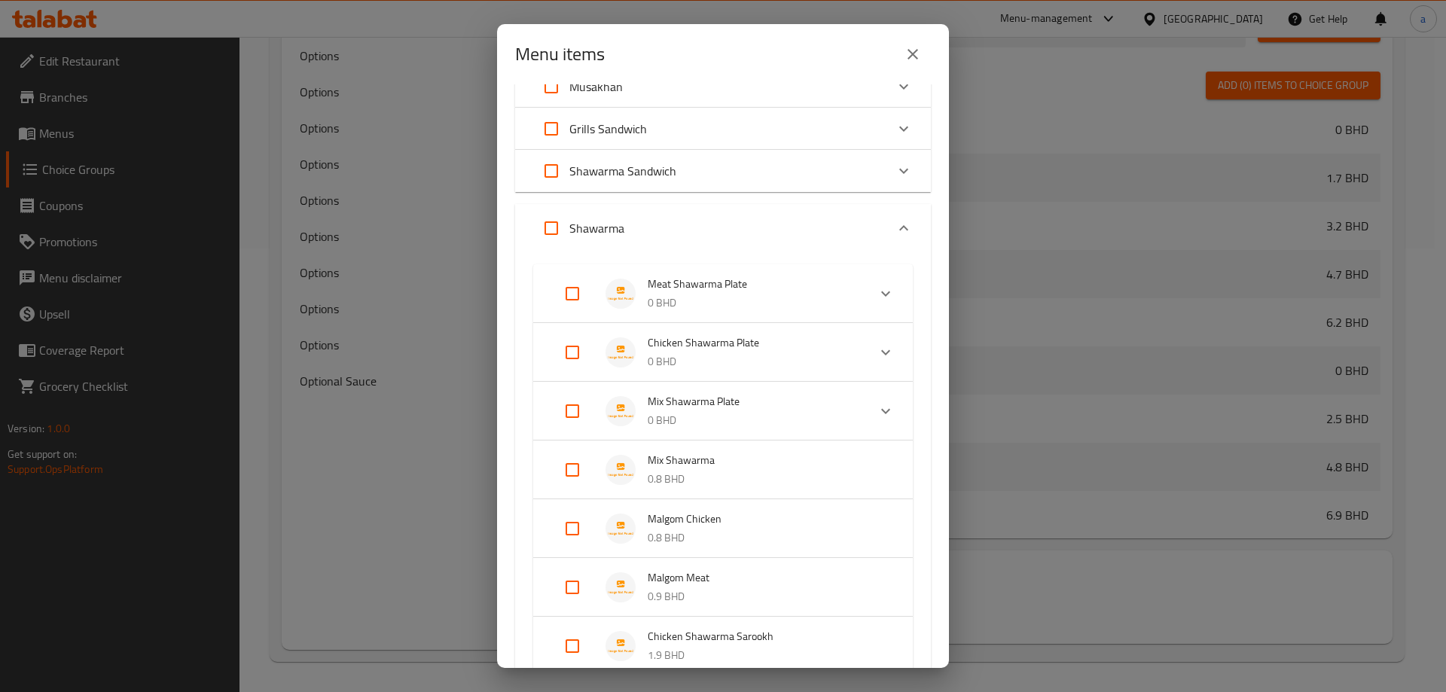
click at [572, 286] on input "Expand" at bounding box center [572, 294] width 36 height 36
checkbox input "true"
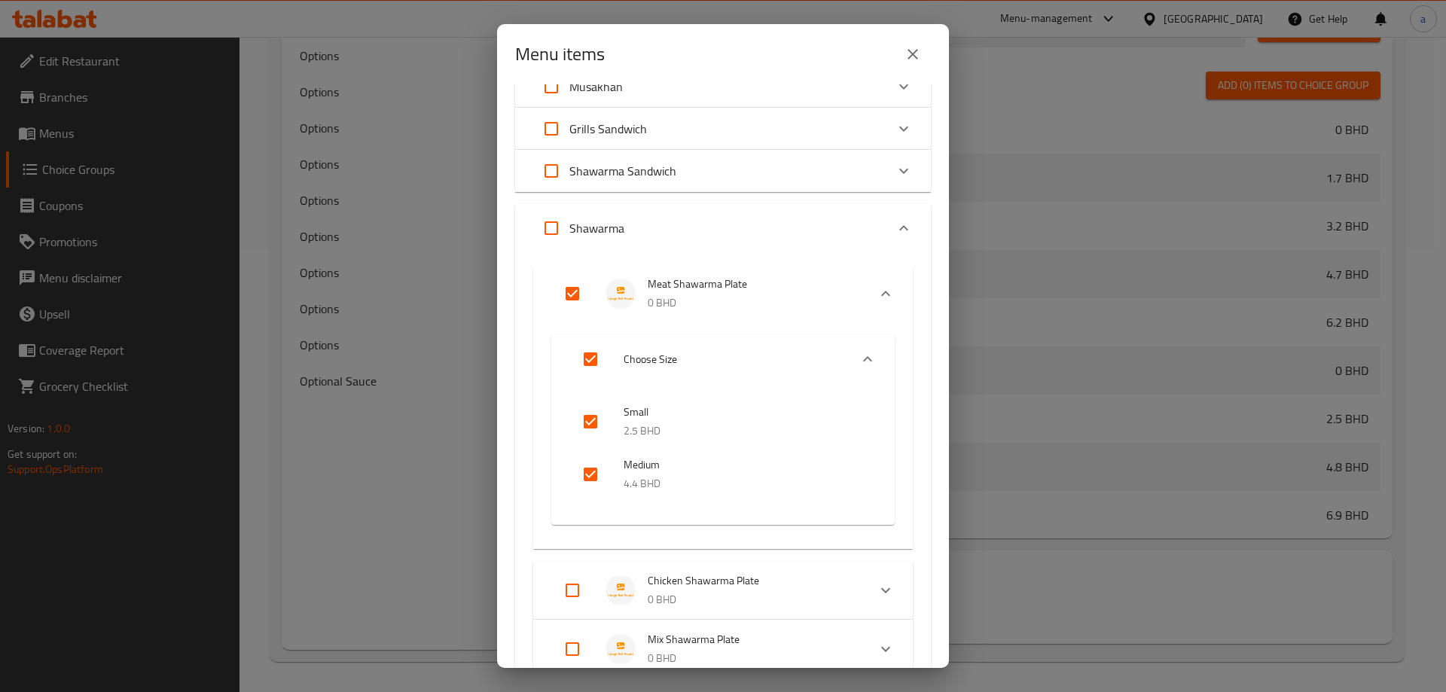
click at [592, 423] on input "checkbox" at bounding box center [591, 422] width 36 height 36
checkbox input "false"
click at [596, 467] on input "checkbox" at bounding box center [591, 475] width 36 height 36
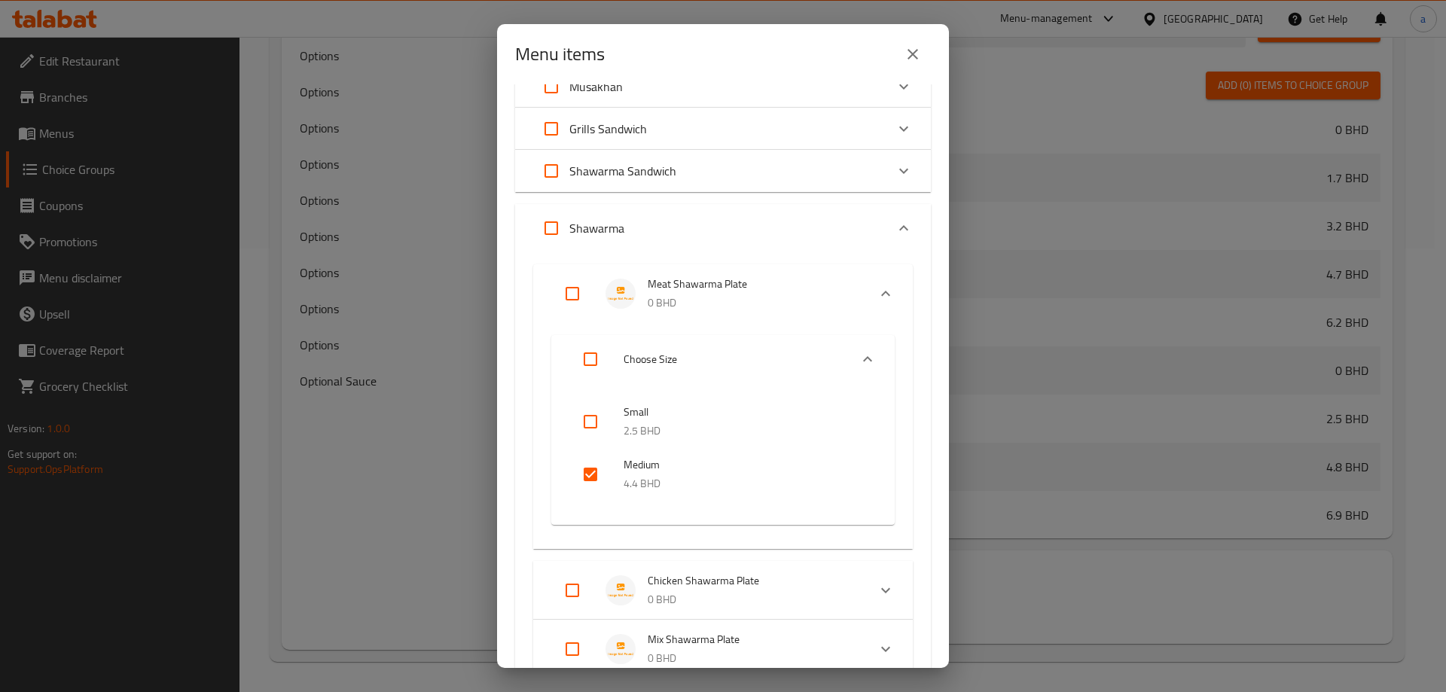
checkbox input "false"
click at [574, 310] on input "Expand" at bounding box center [572, 294] width 36 height 36
checkbox input "true"
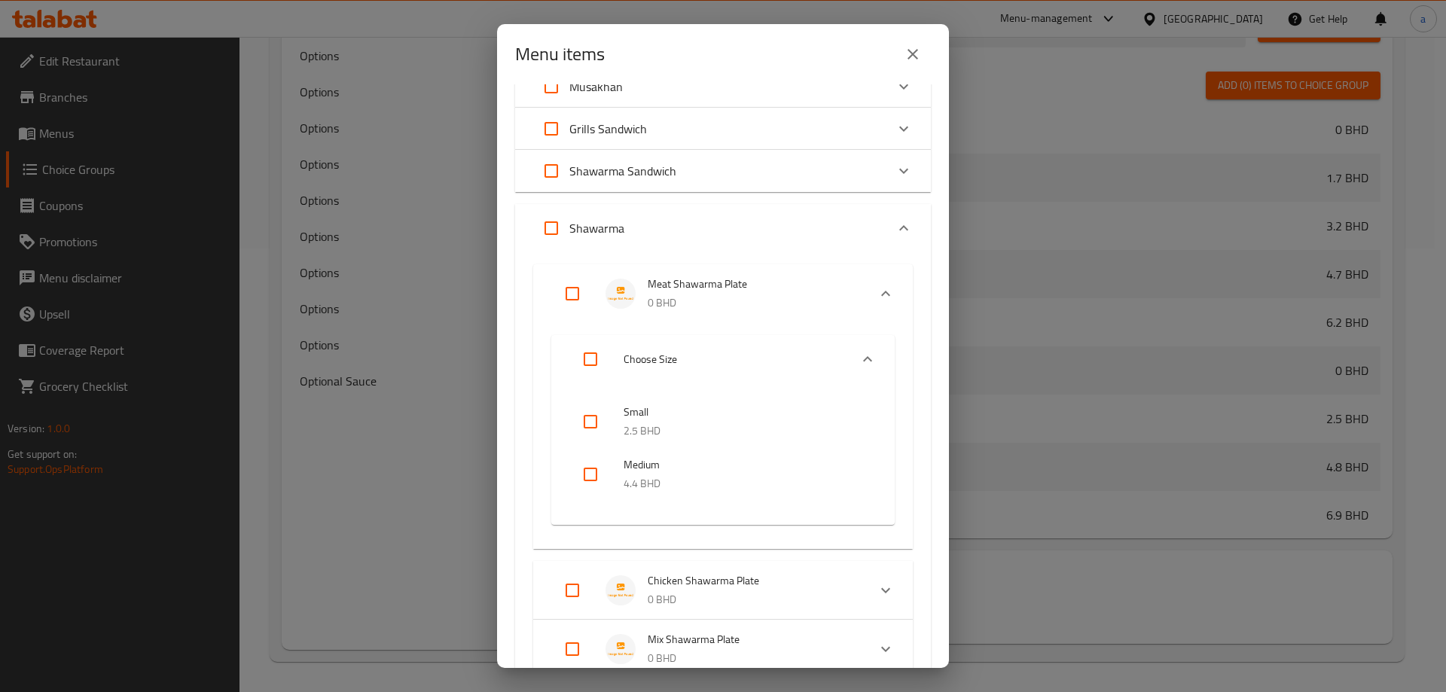
checkbox input "true"
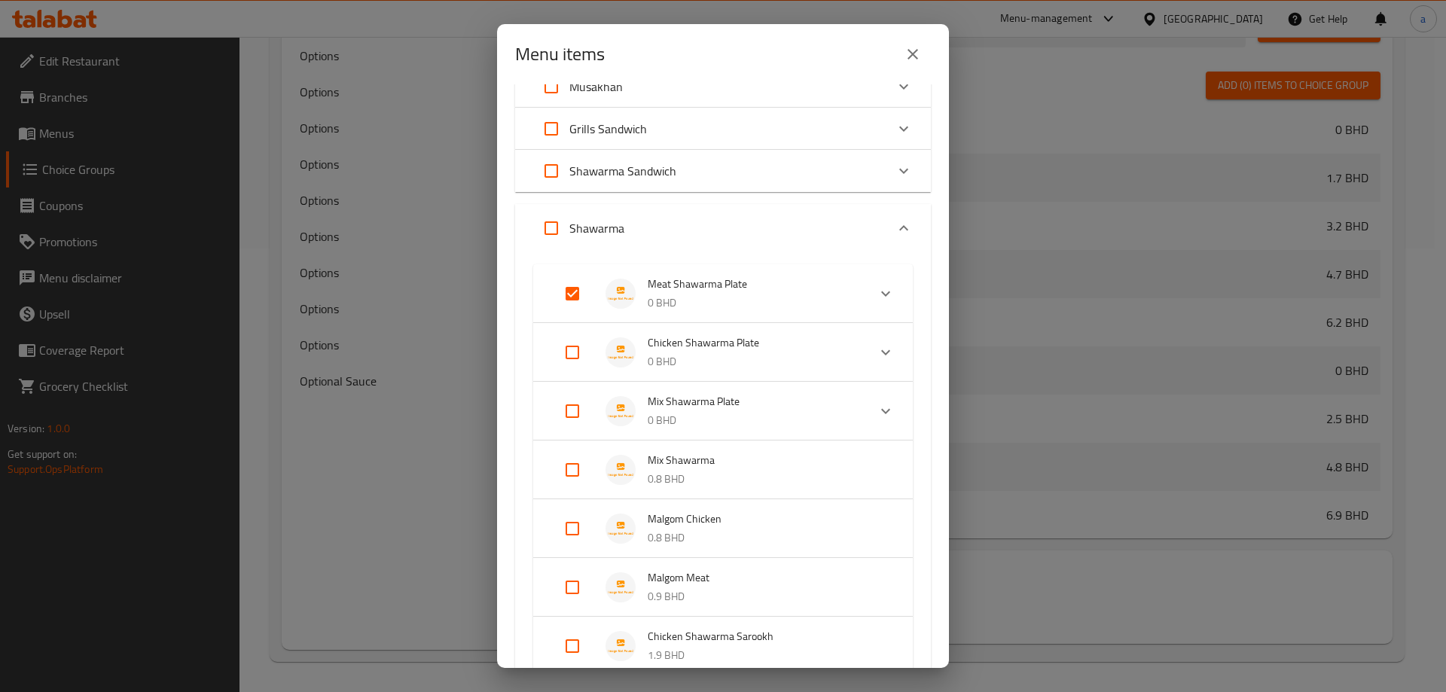
click at [574, 310] on input "Expand" at bounding box center [572, 294] width 36 height 36
checkbox input "false"
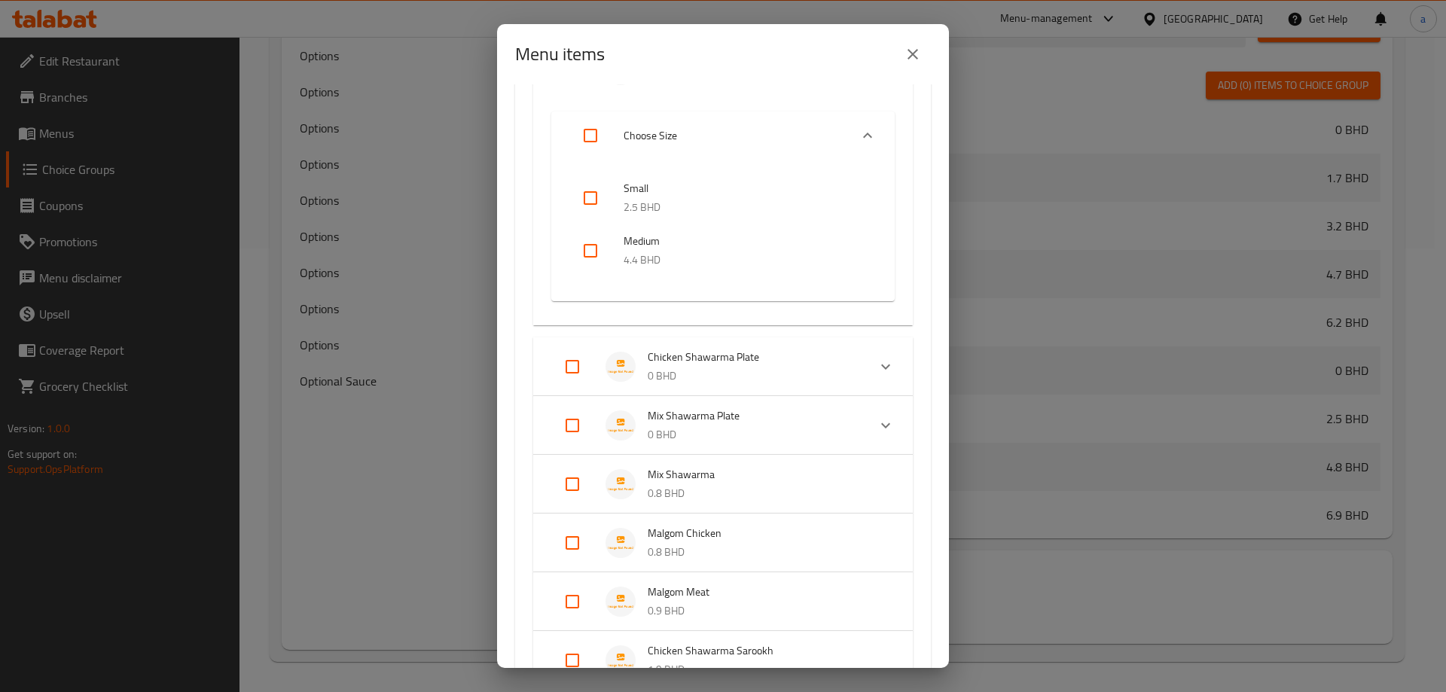
scroll to position [377, 0]
click at [734, 422] on span "Mix Shawarma Plate" at bounding box center [752, 414] width 208 height 19
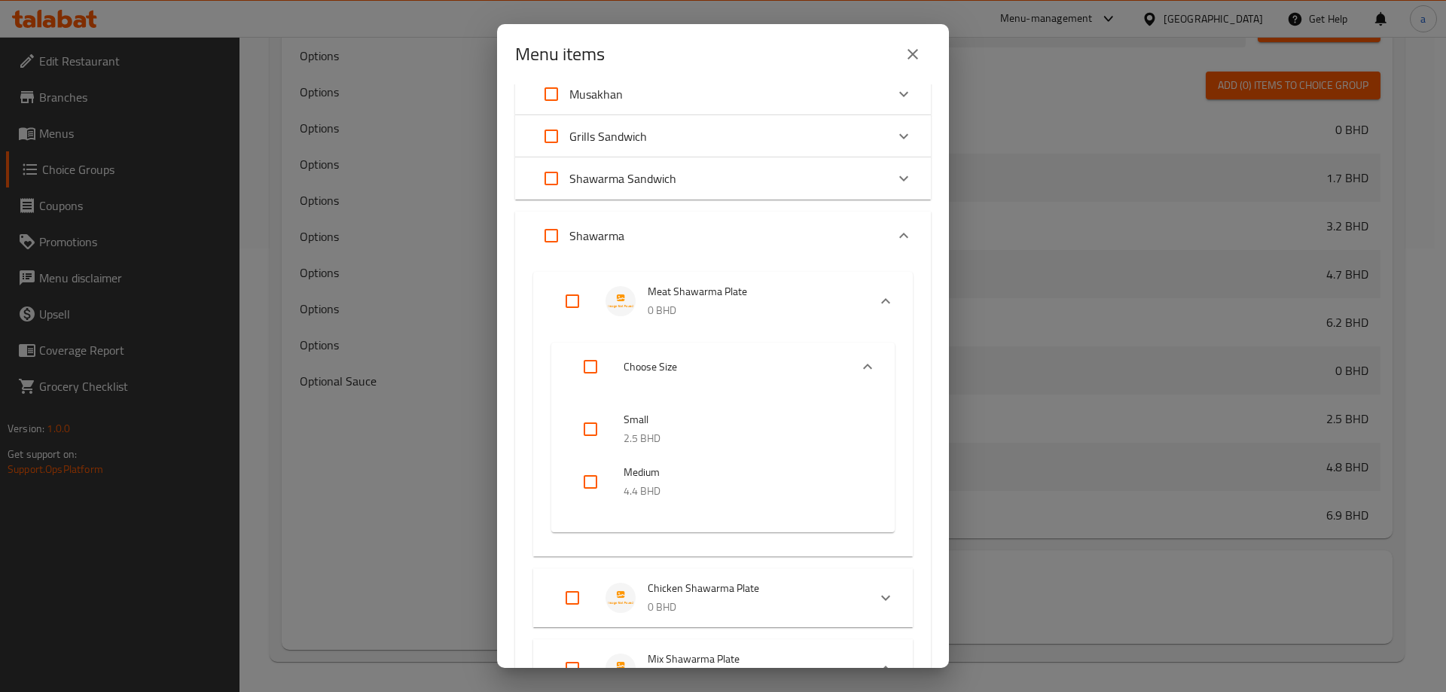
scroll to position [226, 0]
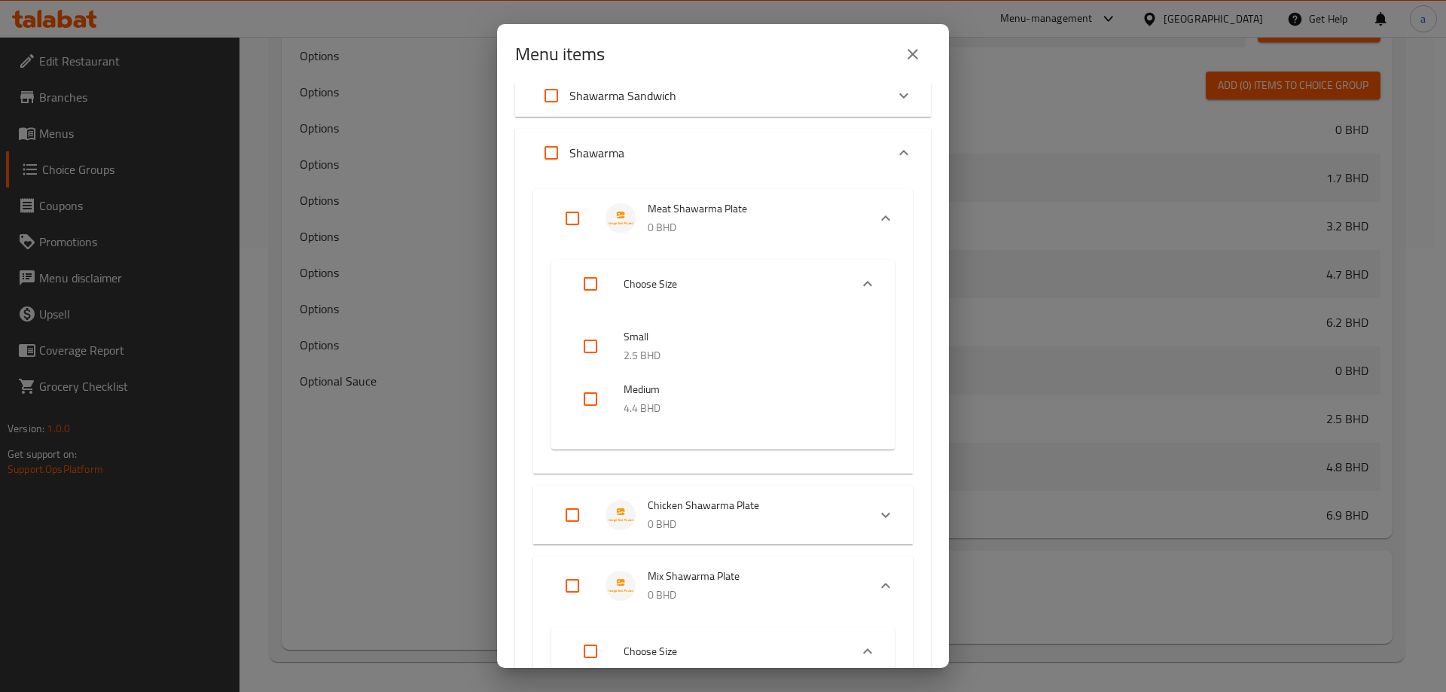
click at [708, 498] on span "Chicken Shawarma Plate" at bounding box center [752, 505] width 208 height 19
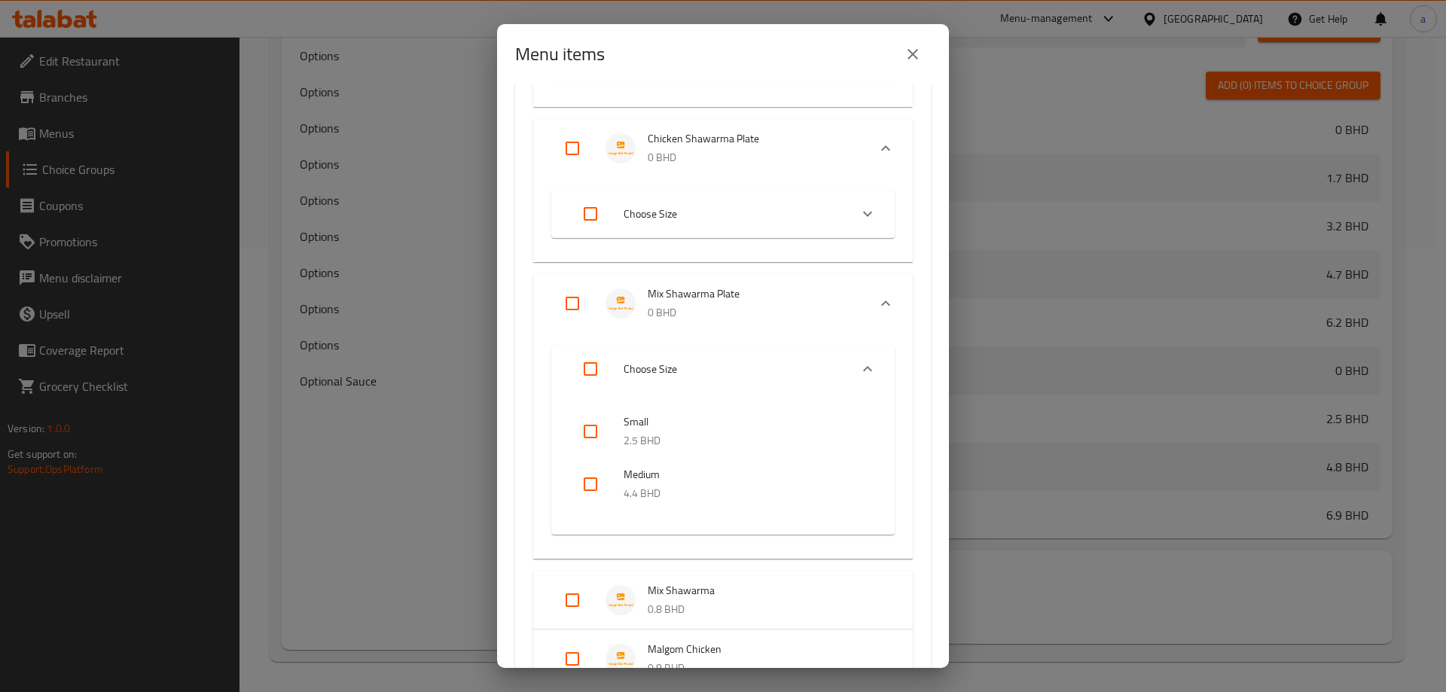
scroll to position [603, 0]
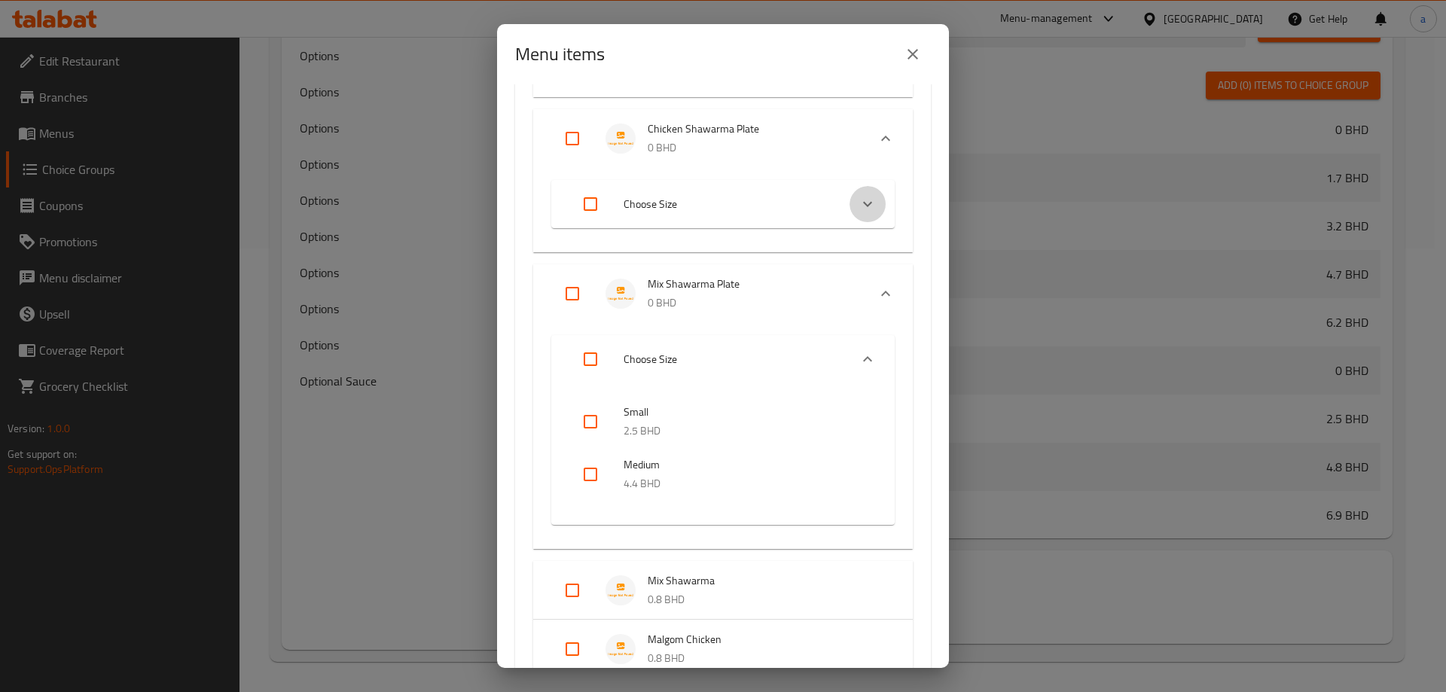
click at [859, 207] on icon "Expand" at bounding box center [868, 204] width 18 height 18
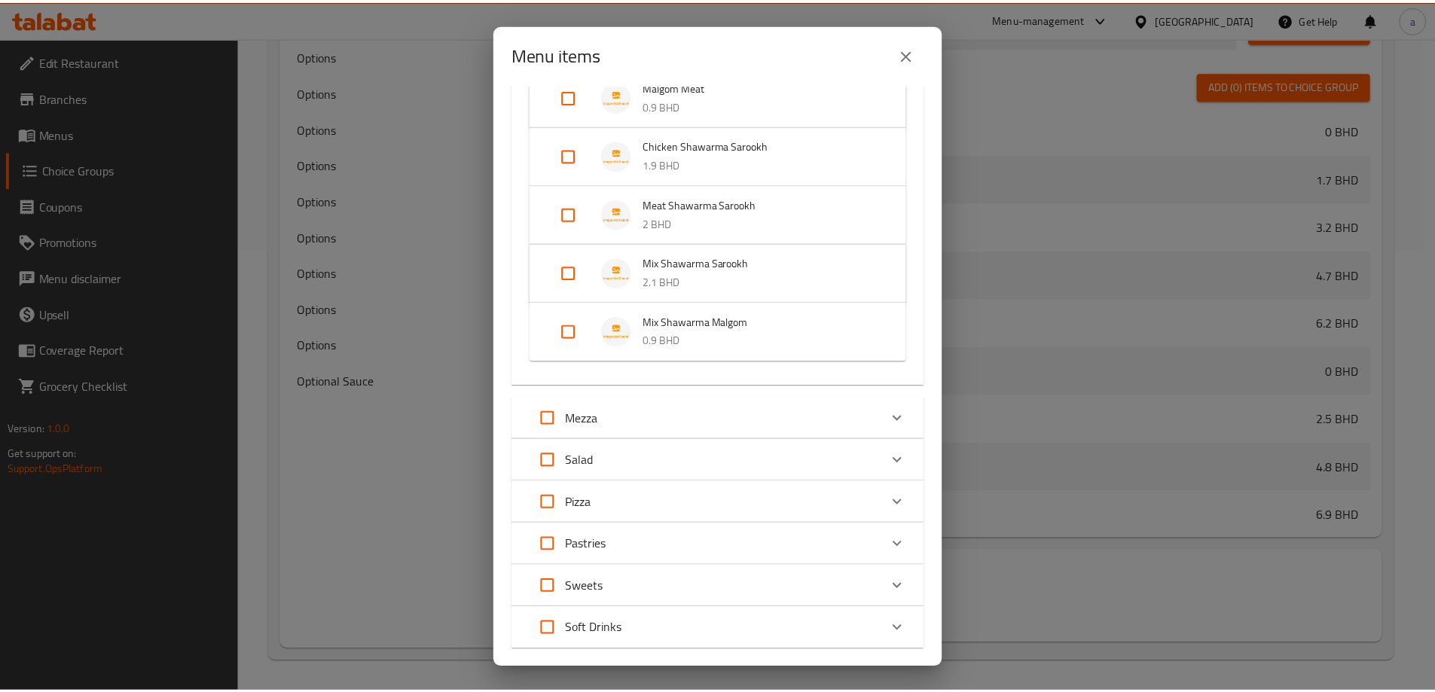
scroll to position [1443, 0]
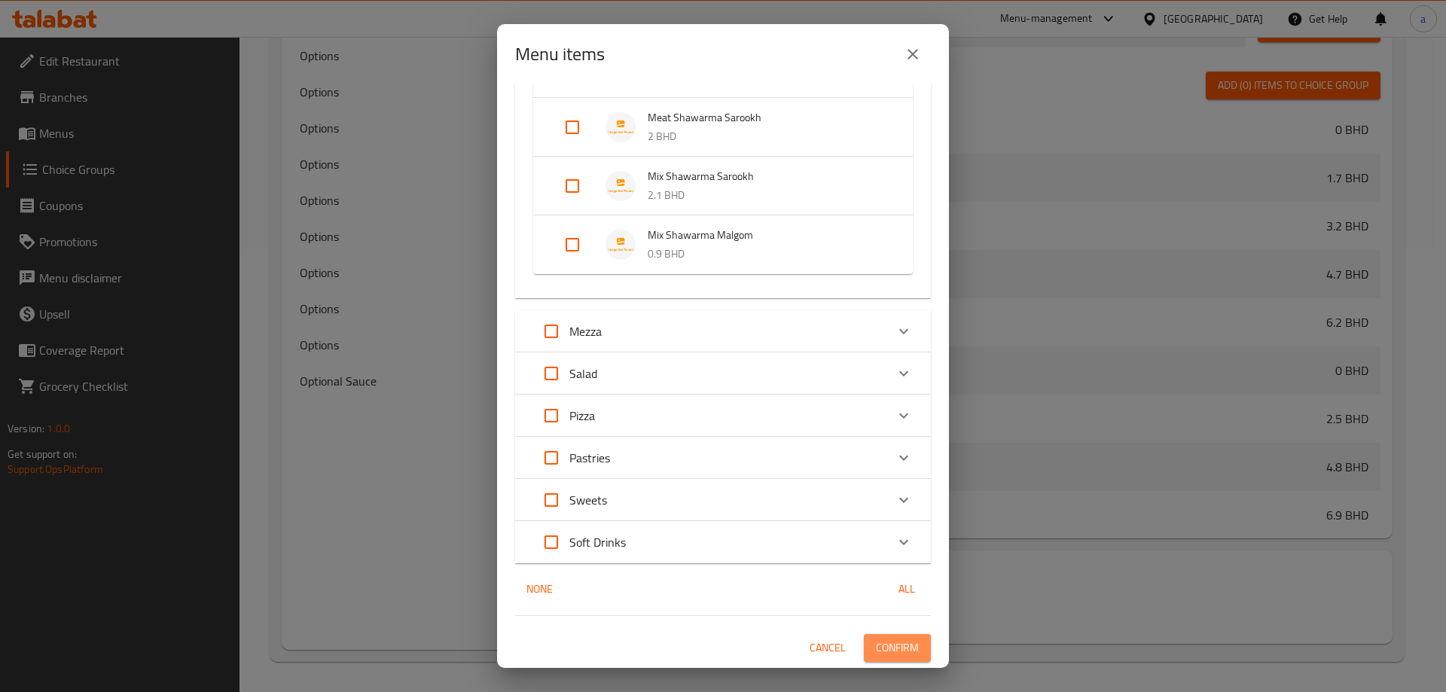
click at [905, 643] on span "Confirm" at bounding box center [897, 648] width 43 height 19
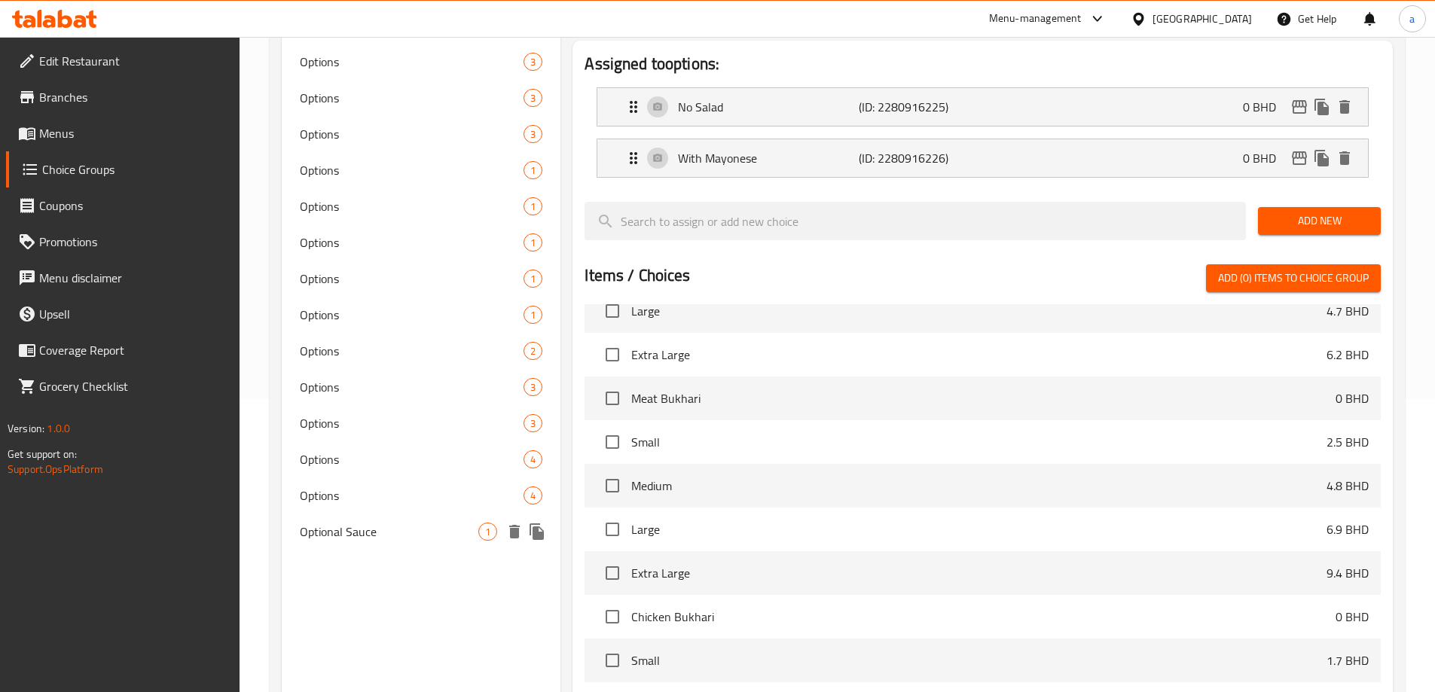
scroll to position [0, 0]
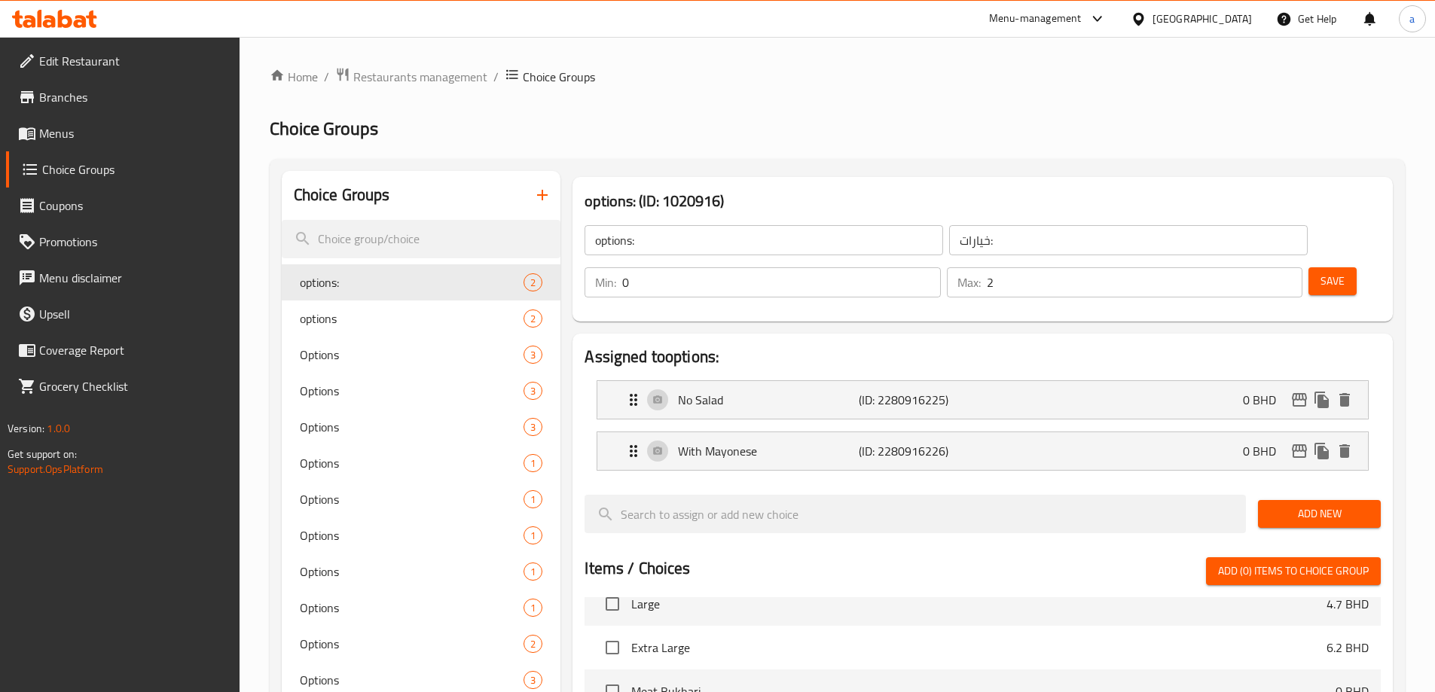
click at [115, 149] on link "Menus" at bounding box center [123, 133] width 234 height 36
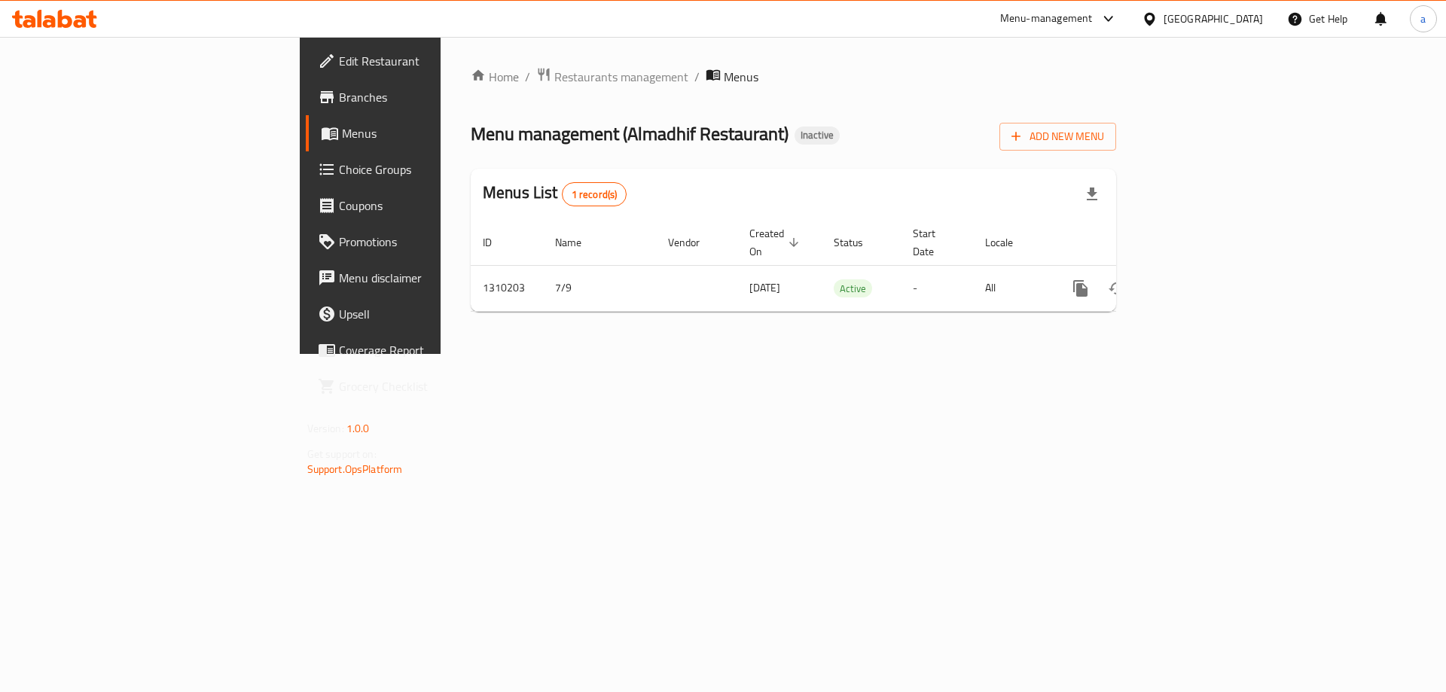
click at [306, 156] on link "Choice Groups" at bounding box center [424, 169] width 236 height 36
click at [342, 142] on span "Menus" at bounding box center [436, 133] width 188 height 18
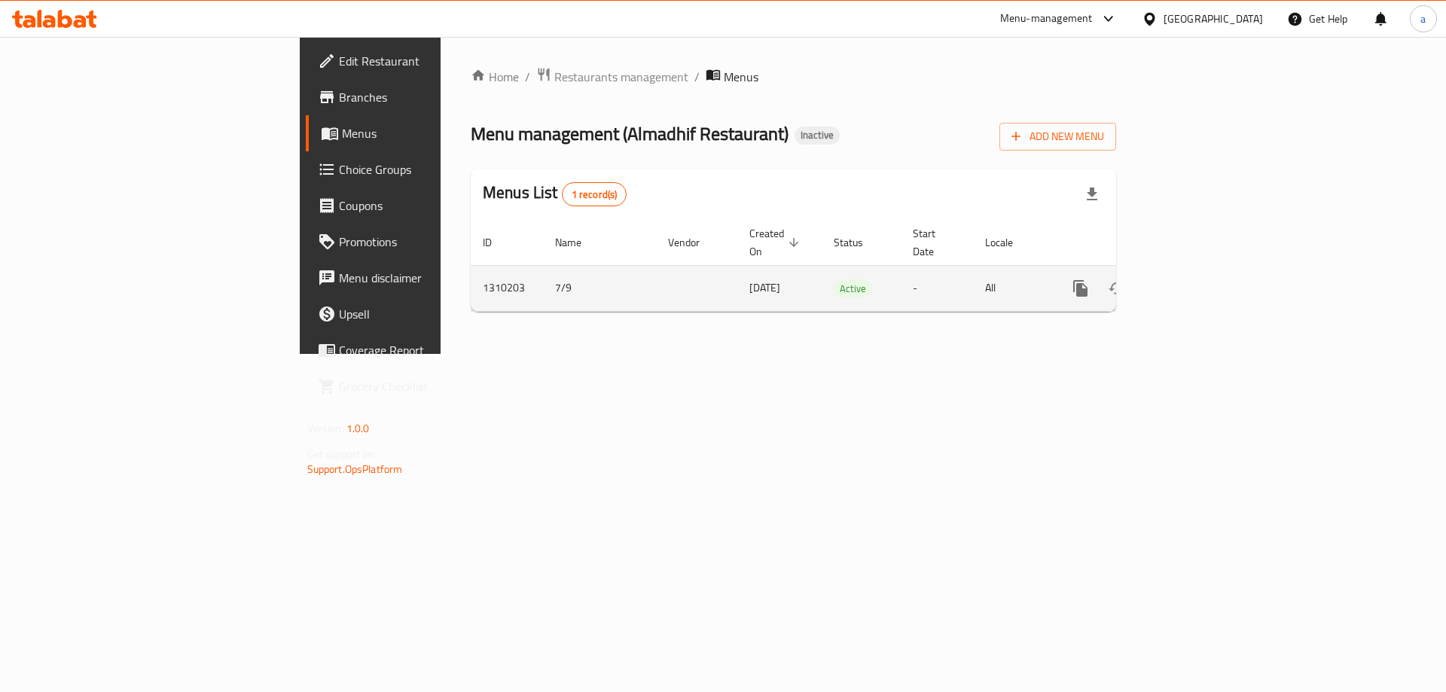
click at [1208, 270] on link "enhanced table" at bounding box center [1189, 288] width 36 height 36
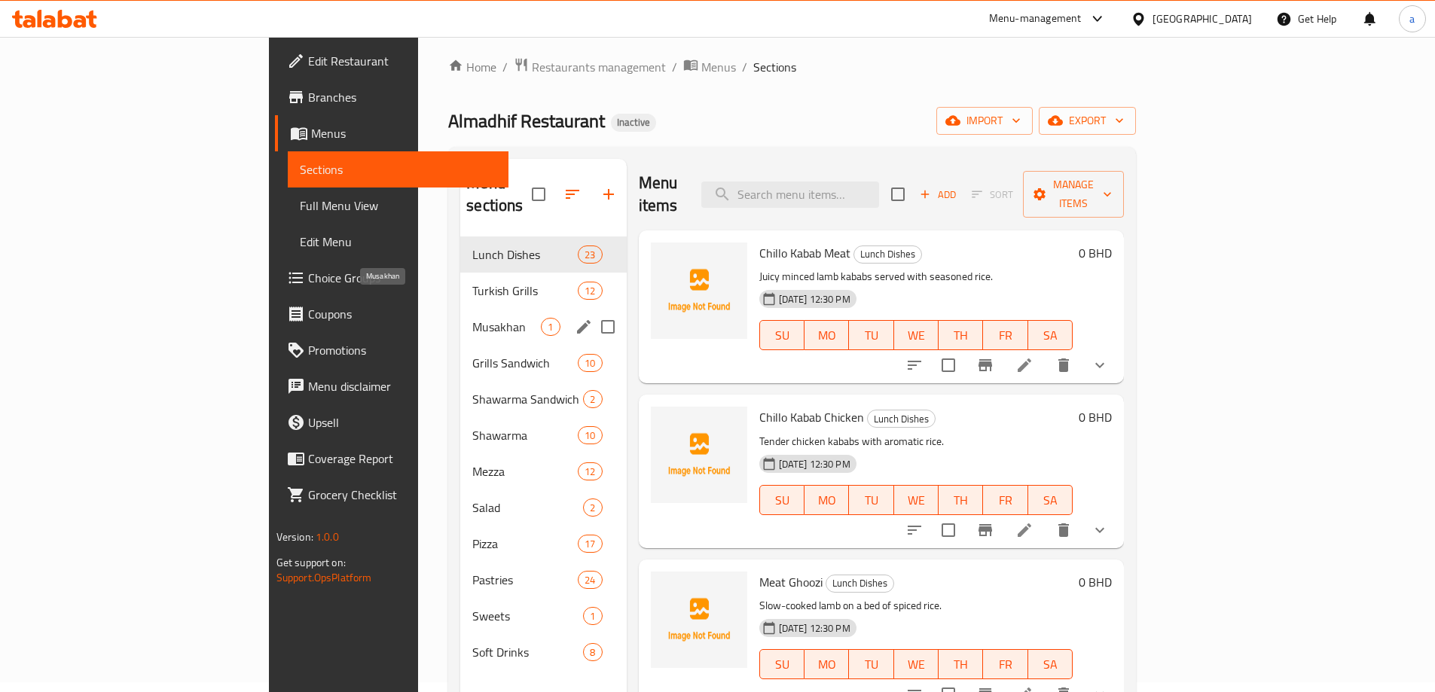
scroll to position [75, 0]
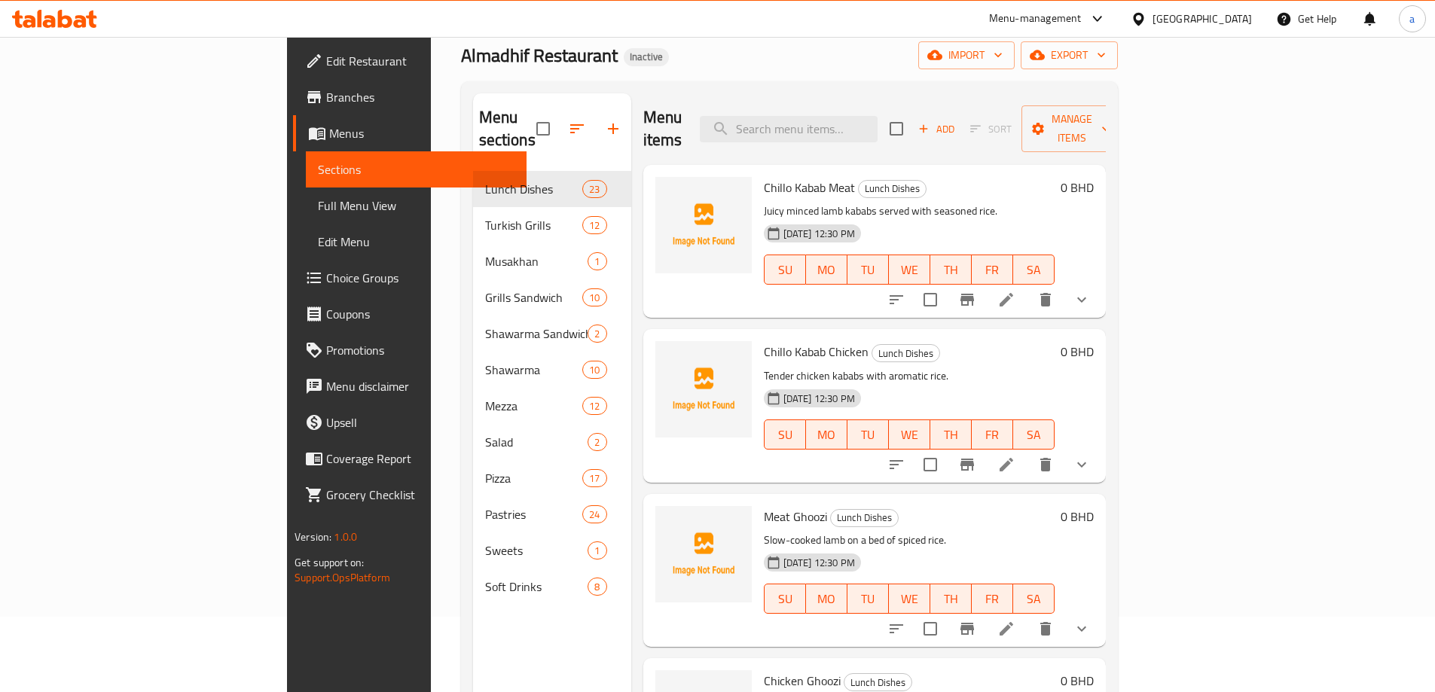
click at [318, 198] on span "Full Menu View" at bounding box center [416, 206] width 197 height 18
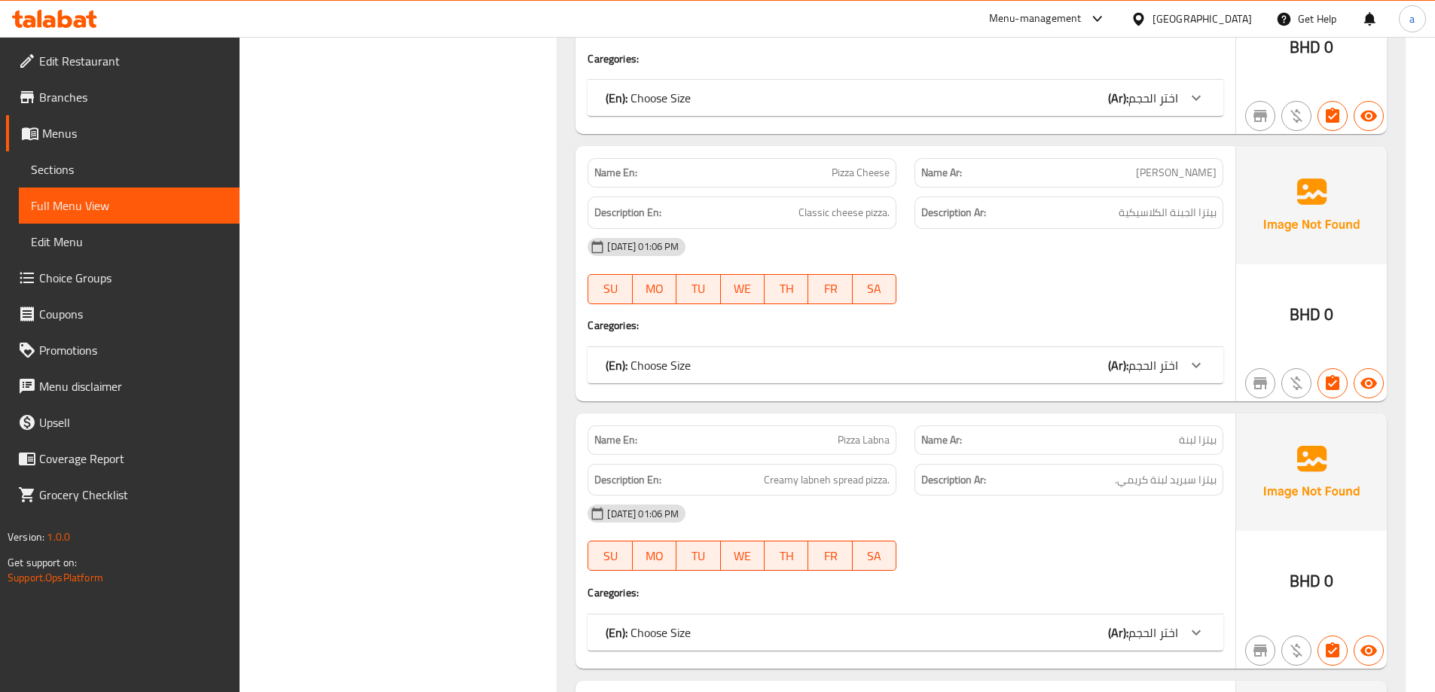
scroll to position [20640, 0]
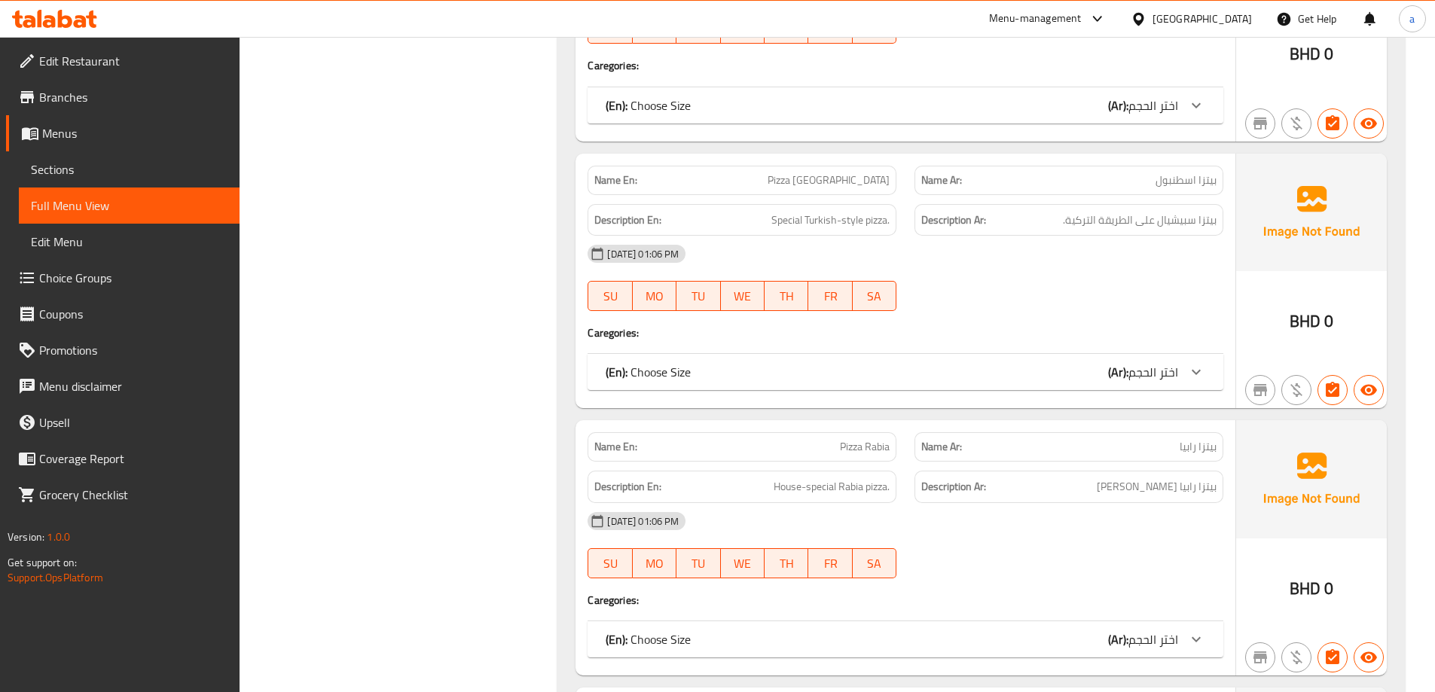
click at [1134, 389] on div "(En): Choose Size (Ar): اختر الحجم" at bounding box center [906, 372] width 636 height 36
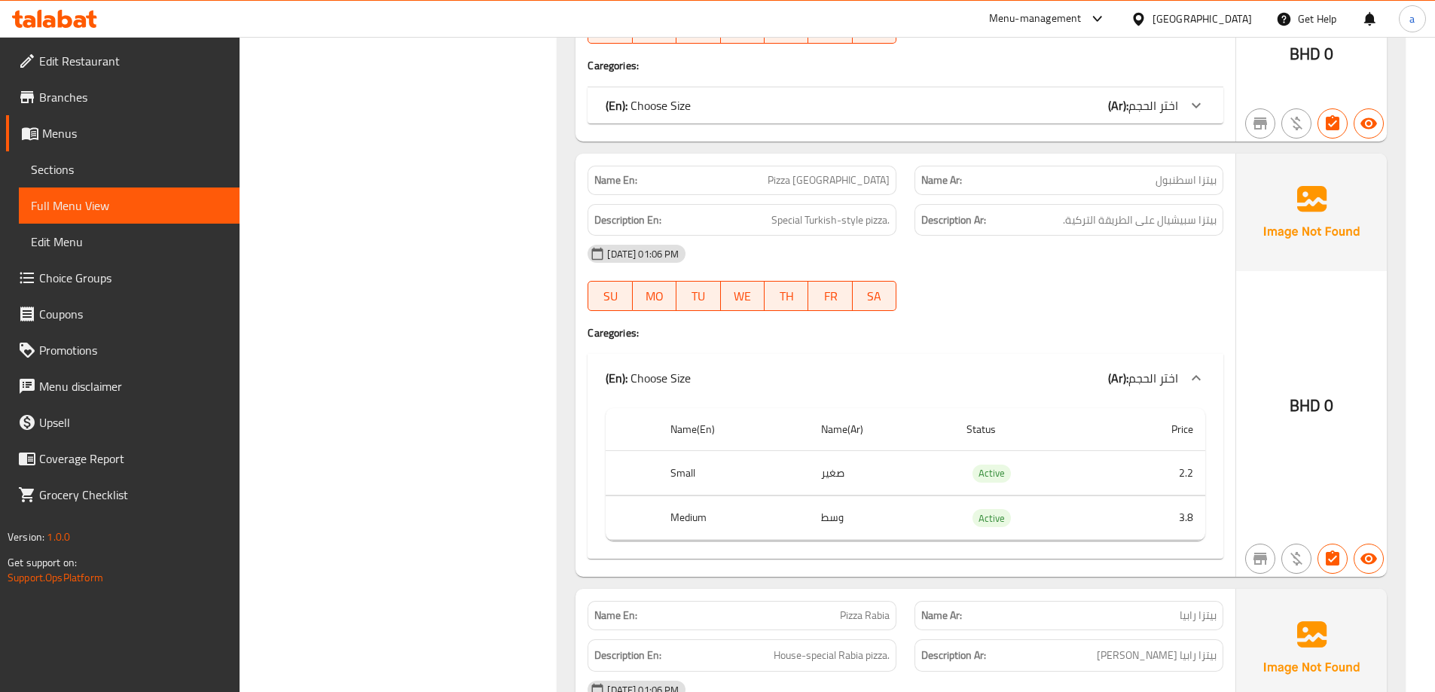
click at [1134, 389] on span "اختر الحجم" at bounding box center [1153, 378] width 50 height 23
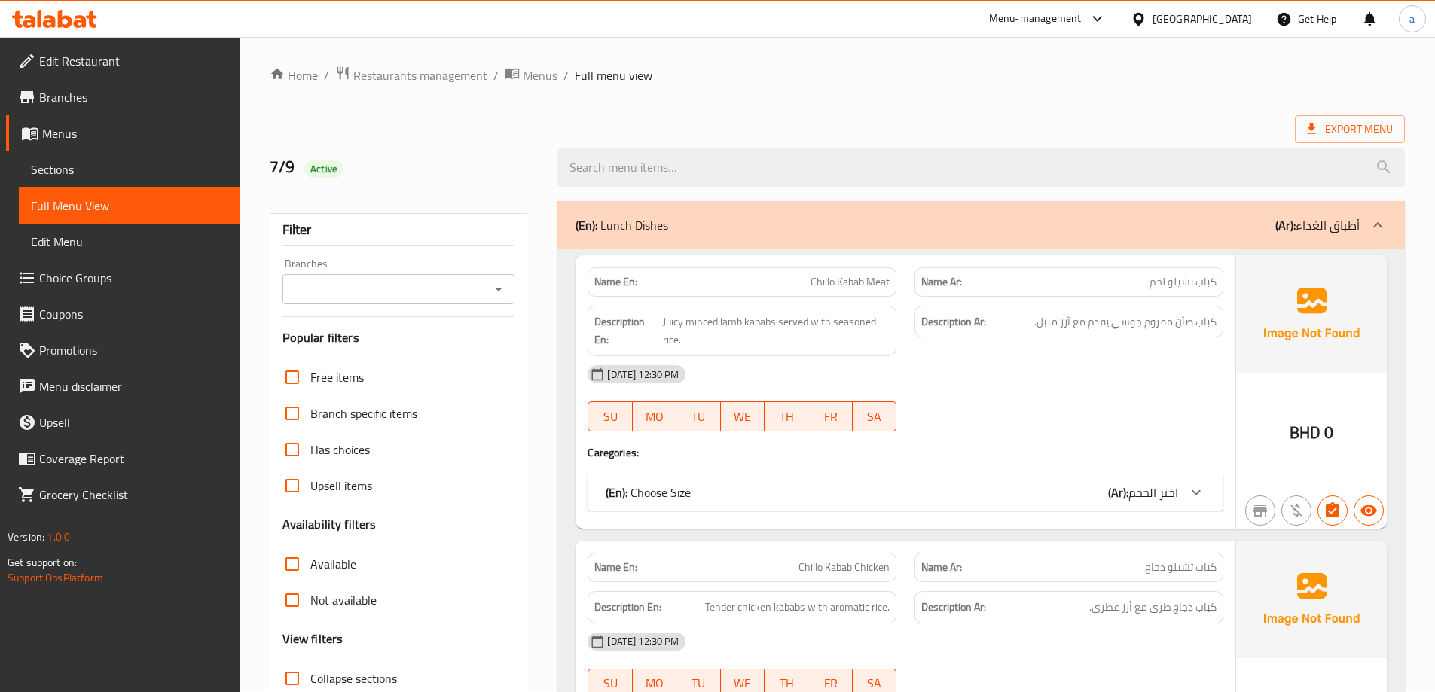
scroll to position [226, 0]
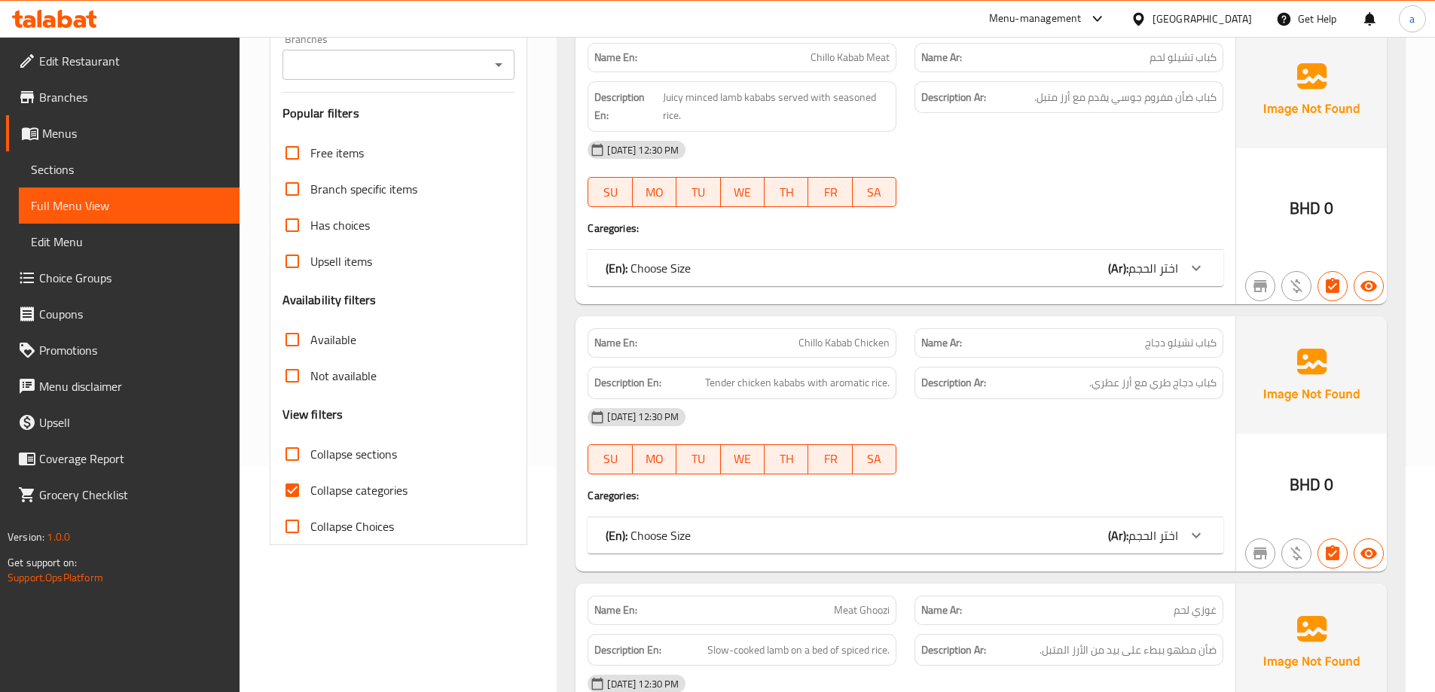
click at [359, 491] on span "Collapse categories" at bounding box center [358, 490] width 97 height 18
click at [310, 491] on input "Collapse categories" at bounding box center [292, 490] width 36 height 36
checkbox input "false"
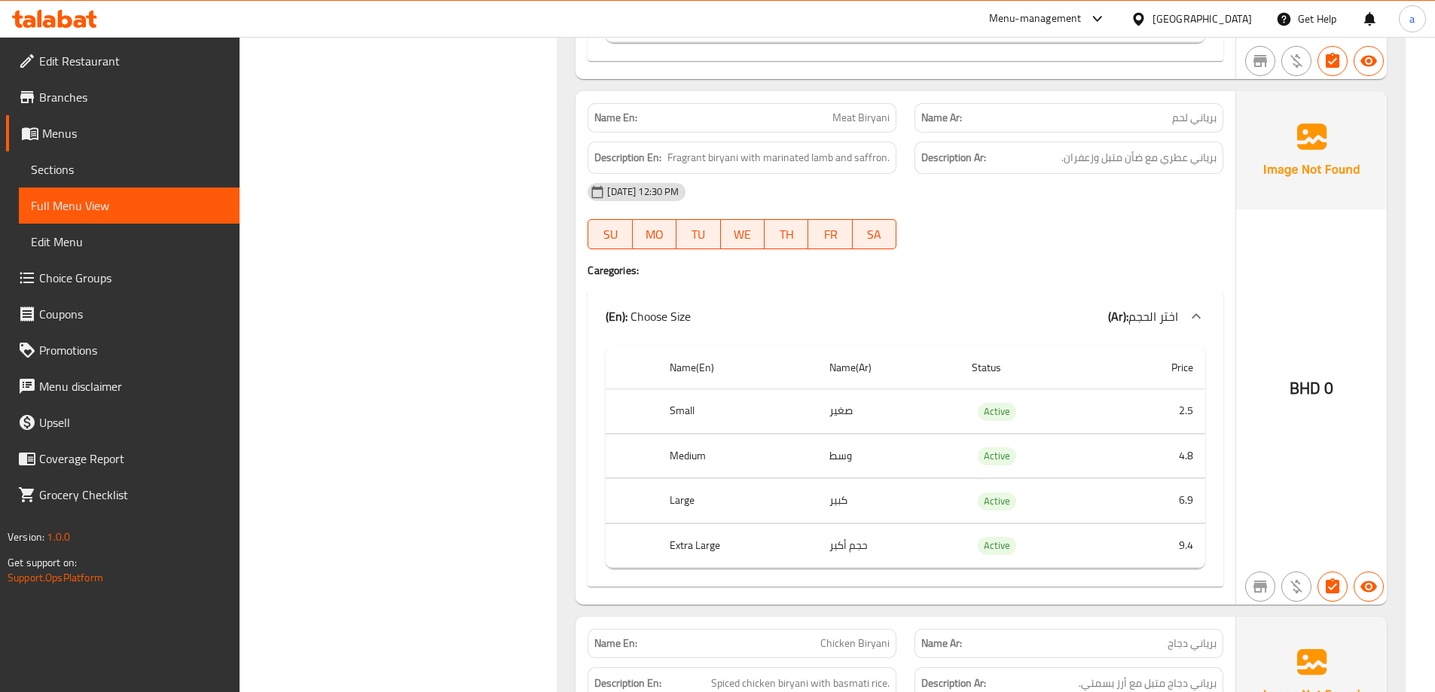
scroll to position [1959, 0]
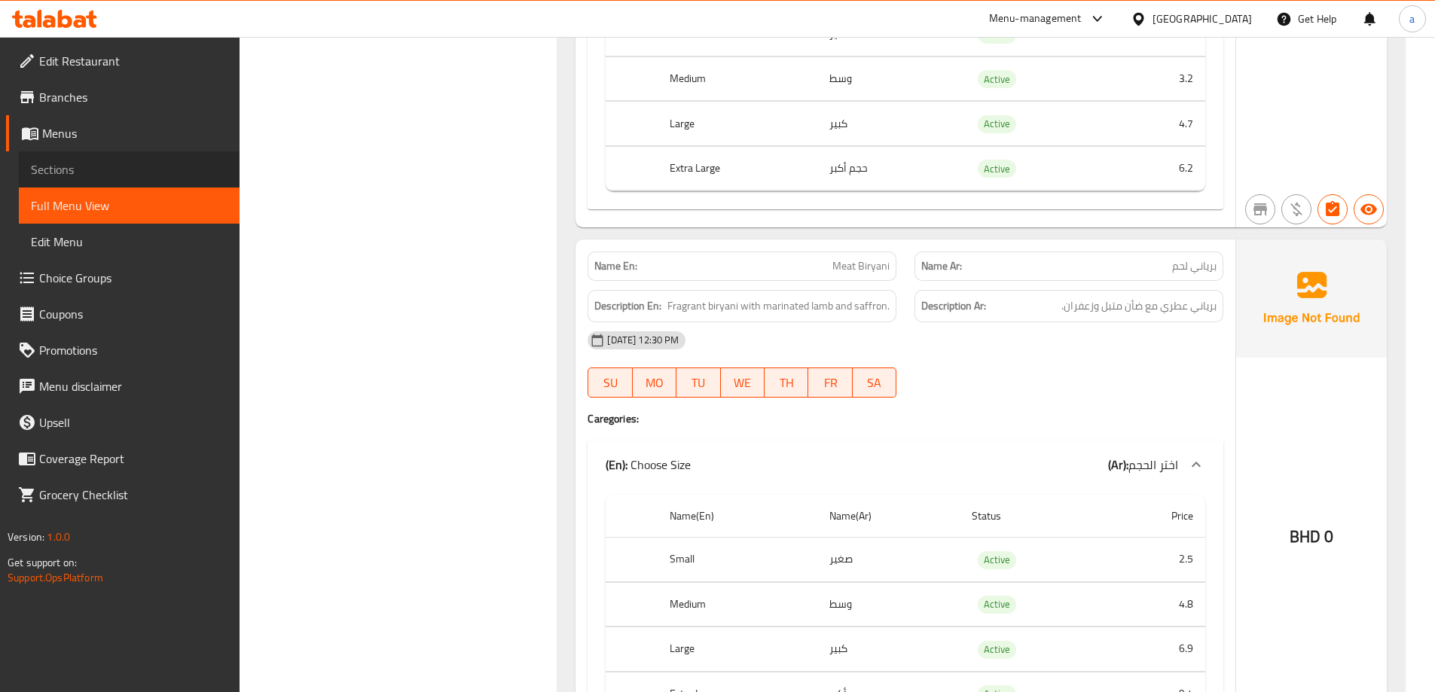
click at [90, 173] on span "Sections" at bounding box center [129, 169] width 197 height 18
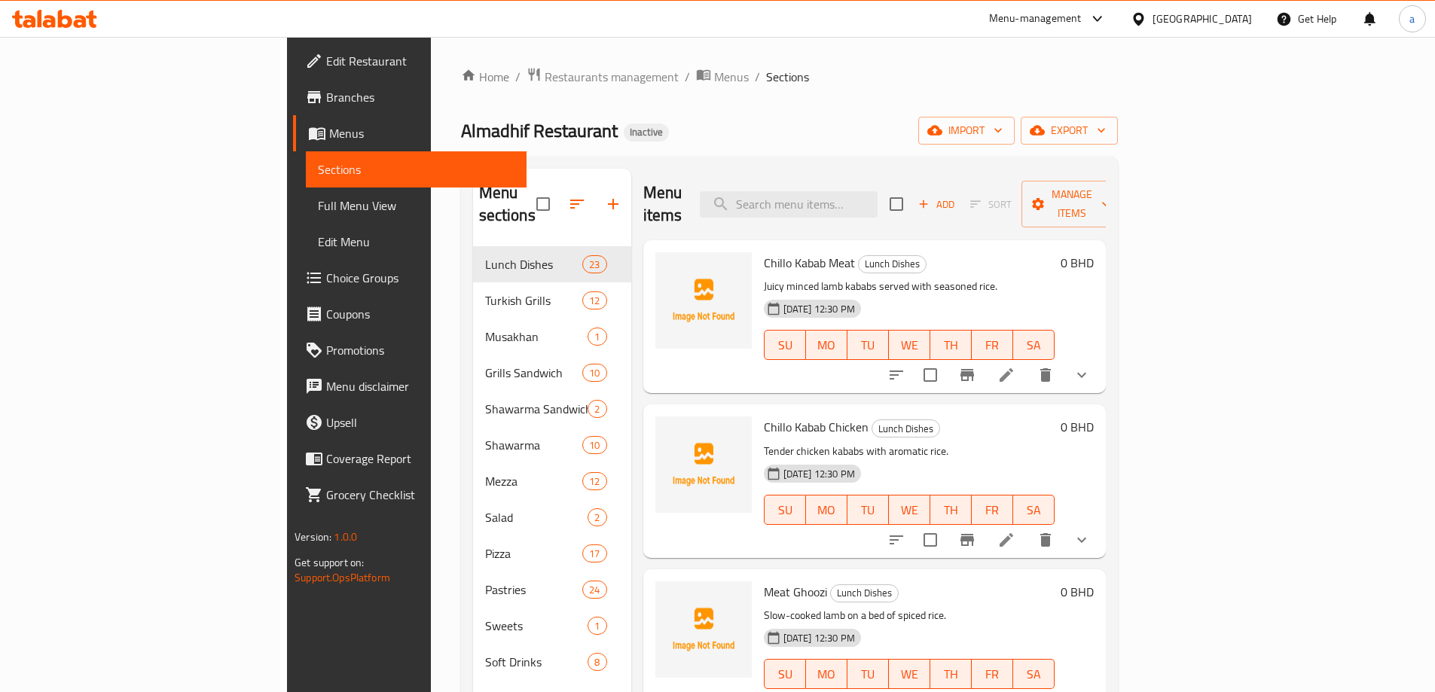
click at [1013, 368] on icon at bounding box center [1007, 375] width 14 height 14
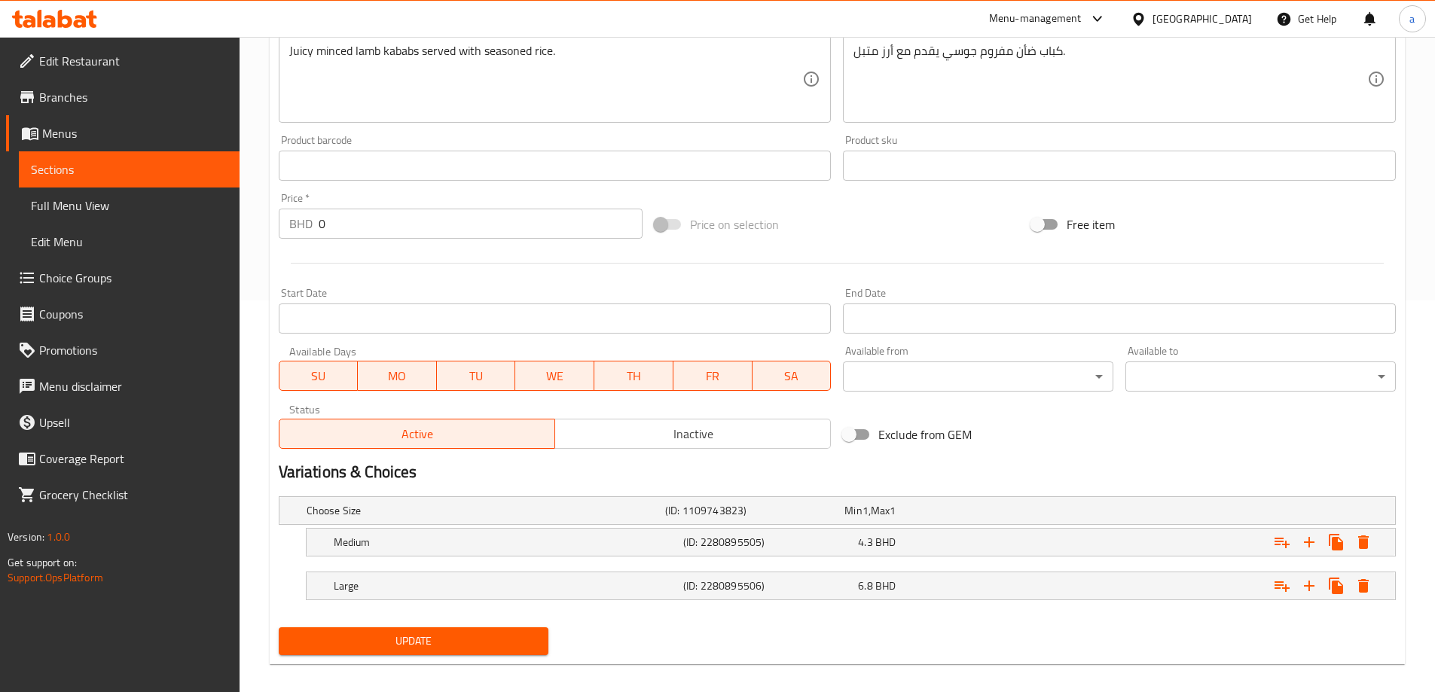
scroll to position [406, 0]
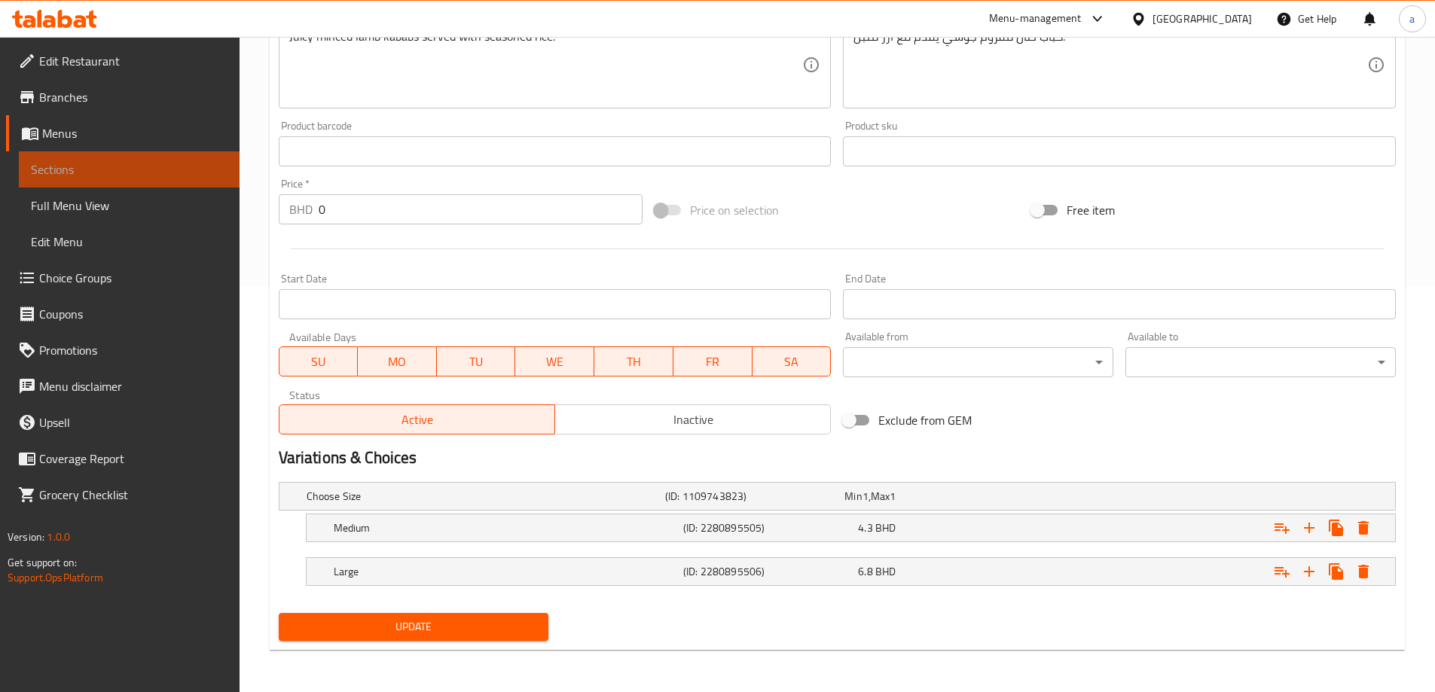
click at [115, 178] on span "Sections" at bounding box center [129, 169] width 197 height 18
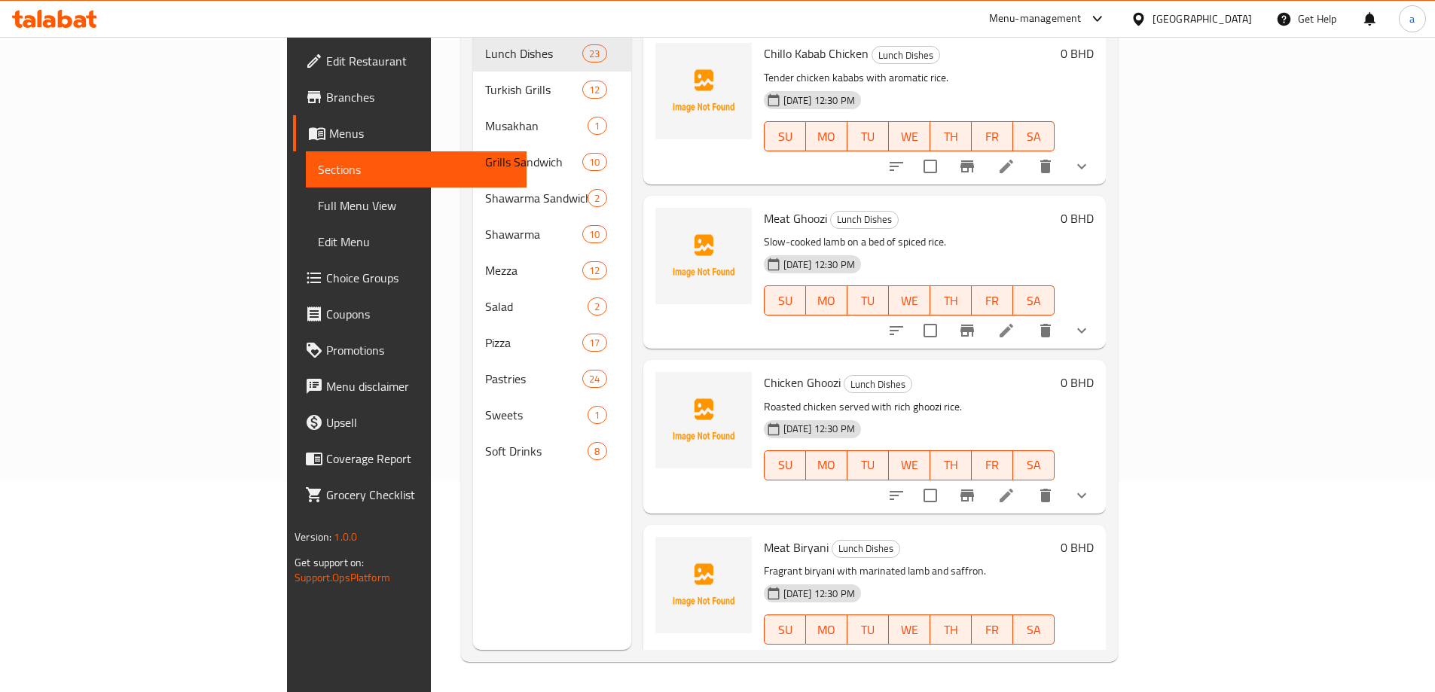
scroll to position [377, 0]
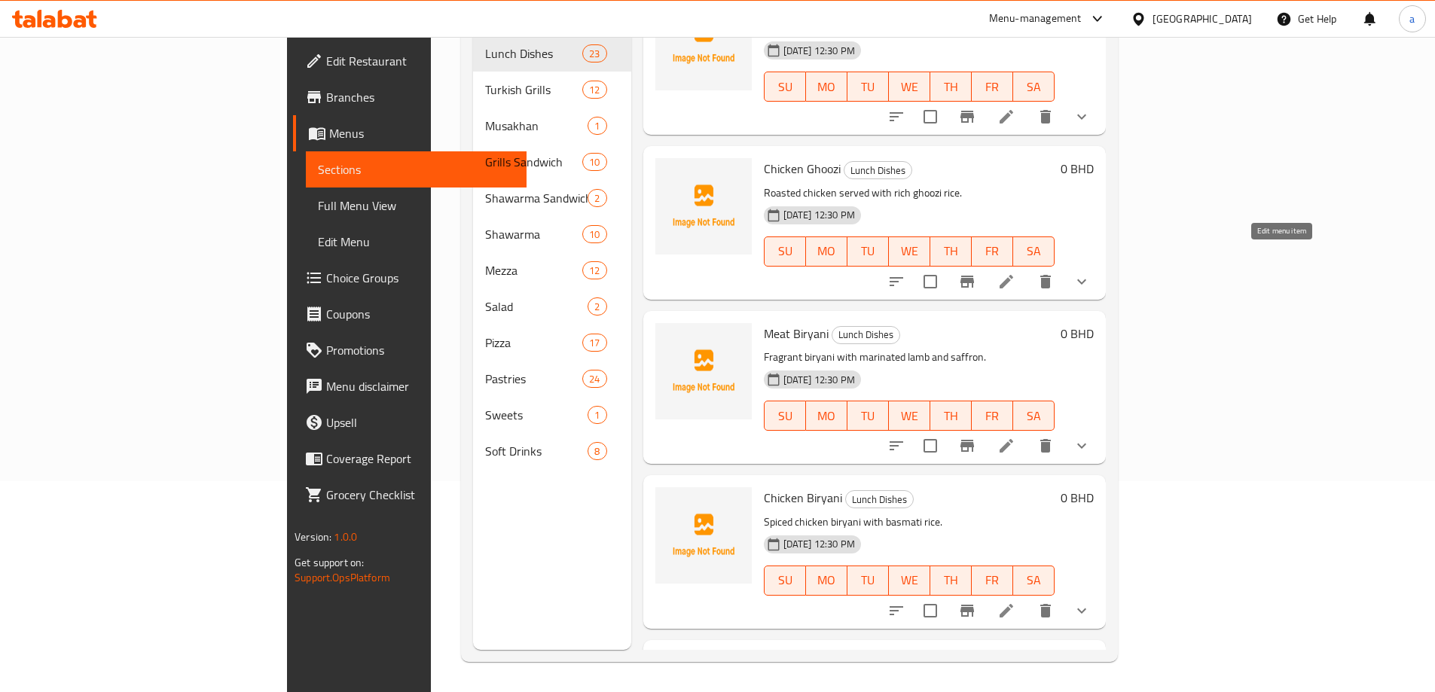
click at [1015, 273] on icon at bounding box center [1006, 282] width 18 height 18
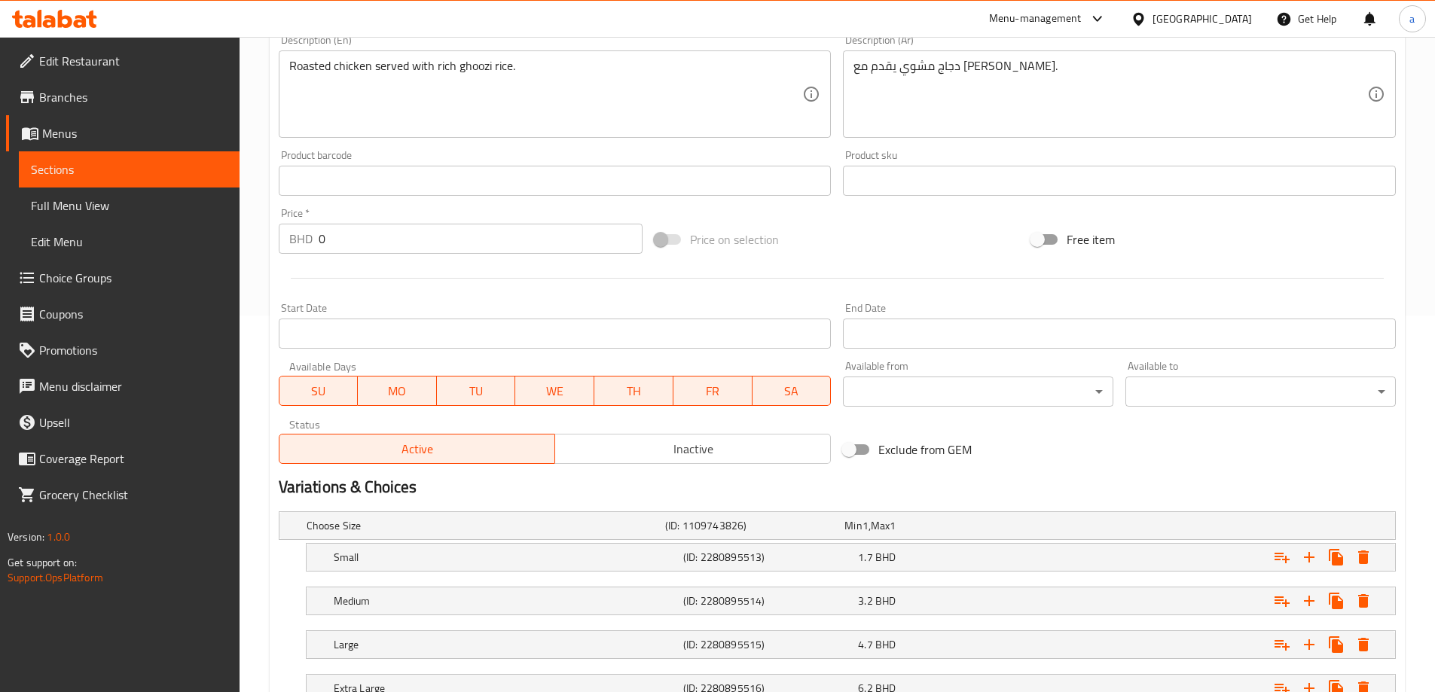
scroll to position [493, 0]
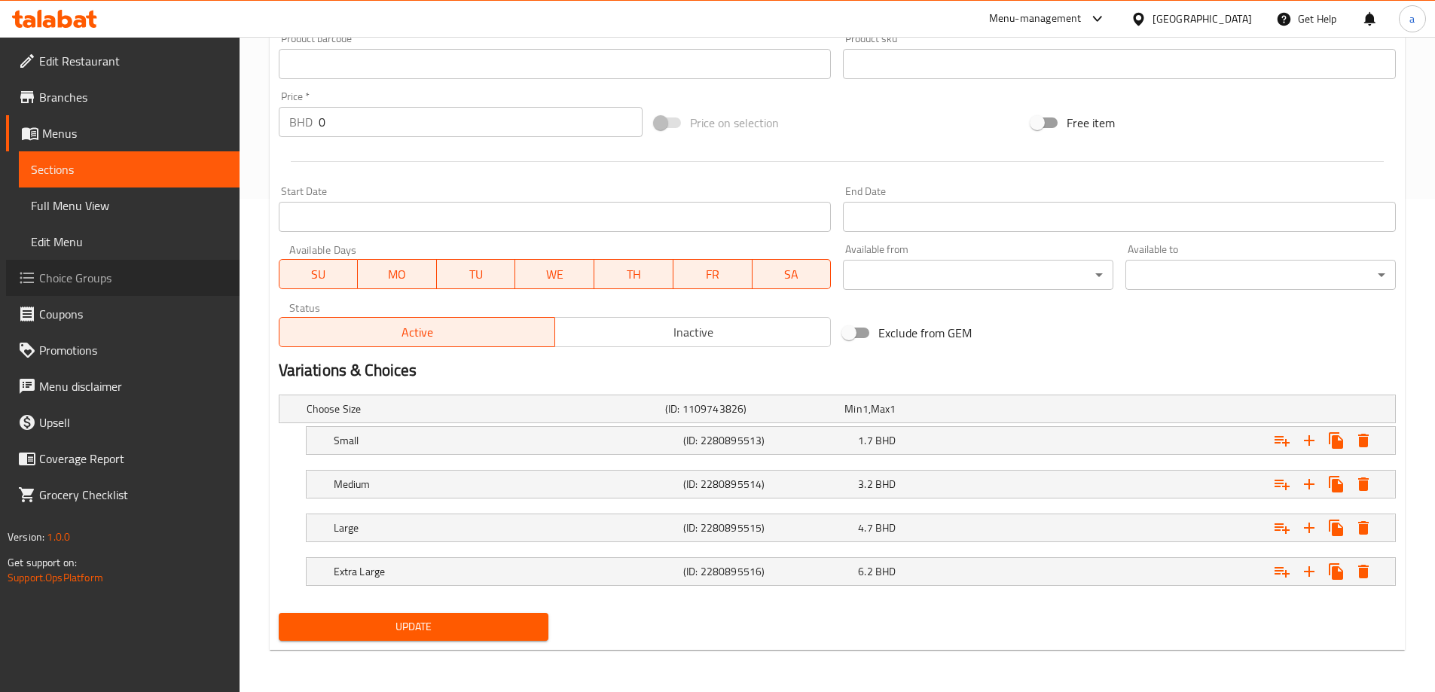
click at [154, 273] on span "Choice Groups" at bounding box center [133, 278] width 188 height 18
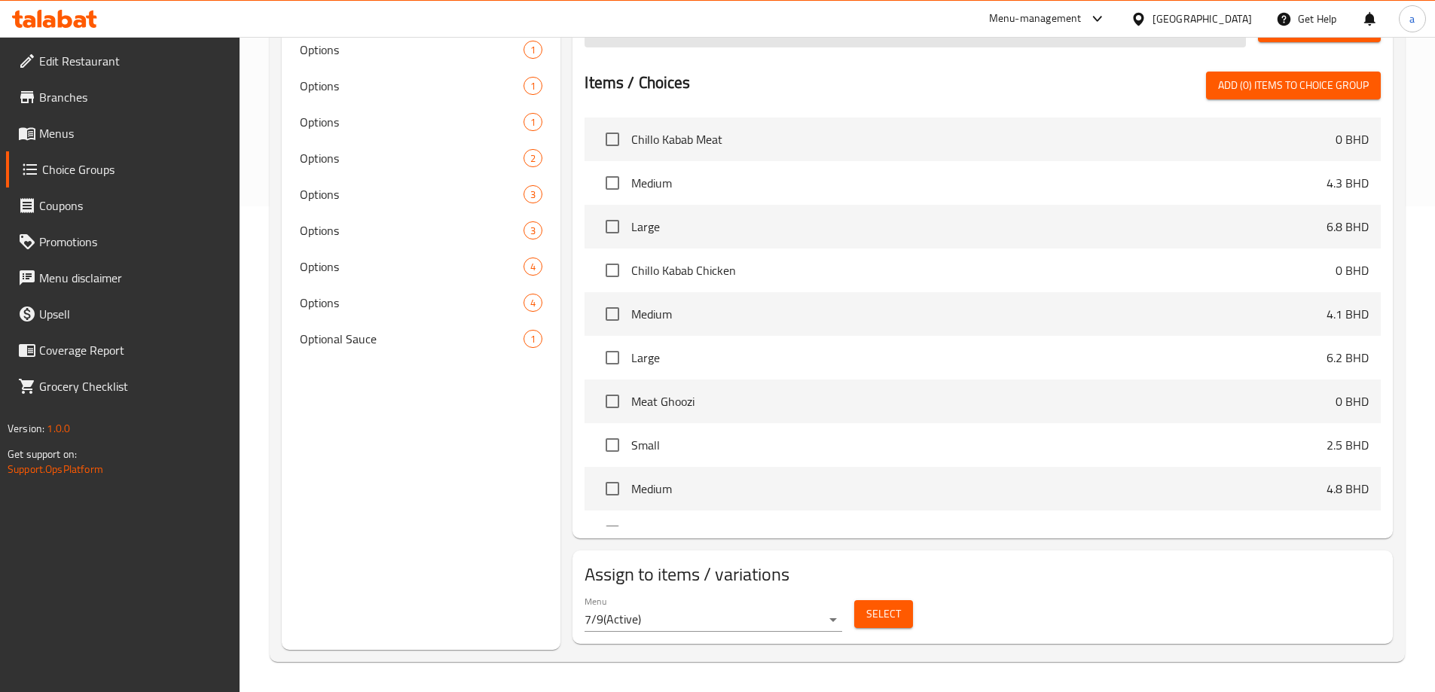
scroll to position [213, 0]
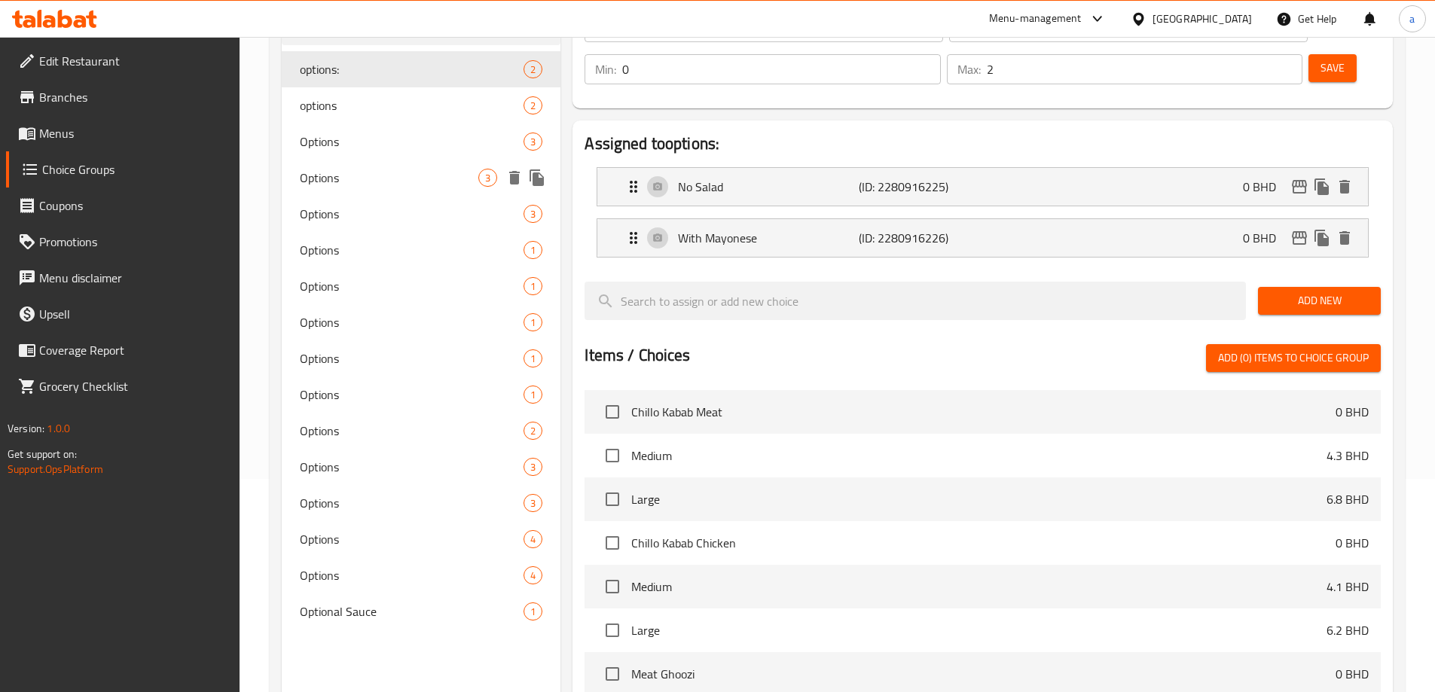
click at [368, 172] on span "Options" at bounding box center [389, 178] width 179 height 18
type input "Options"
type input "خيارات"
type input "3"
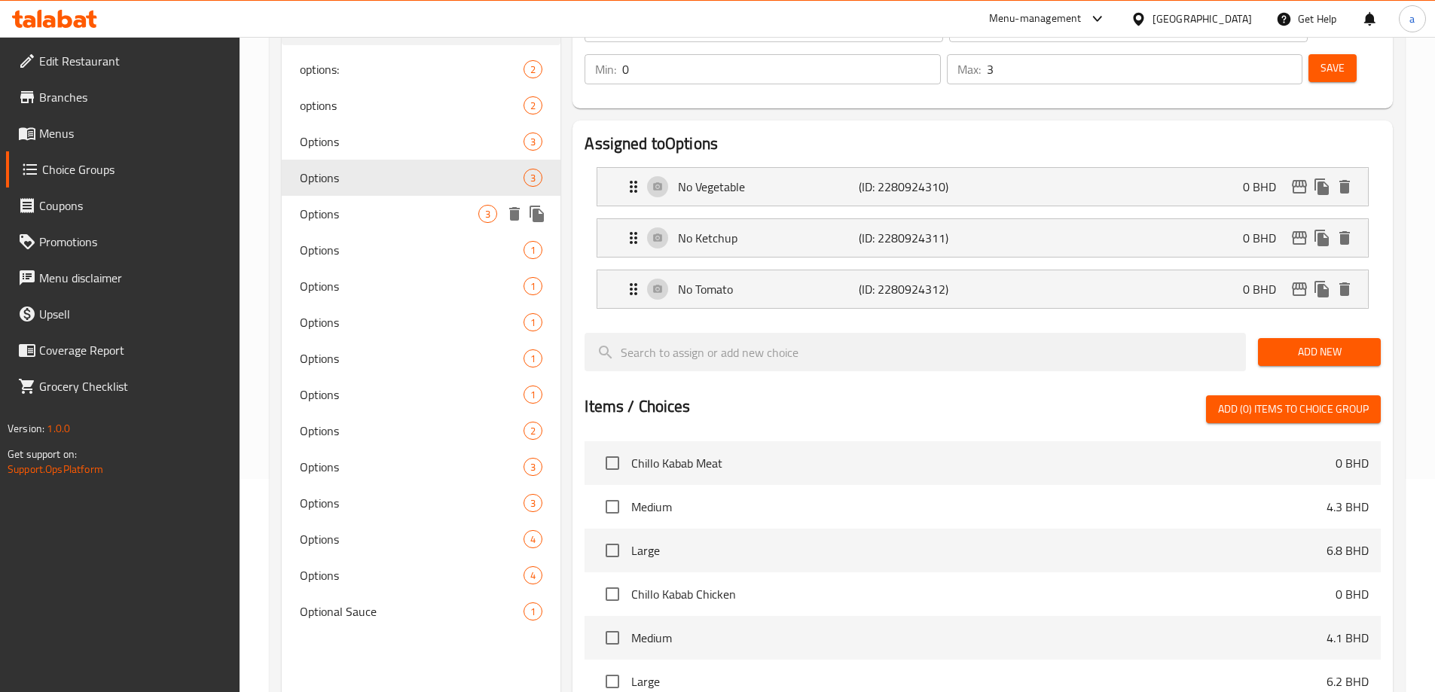
click at [374, 224] on div "Options 3" at bounding box center [421, 214] width 279 height 36
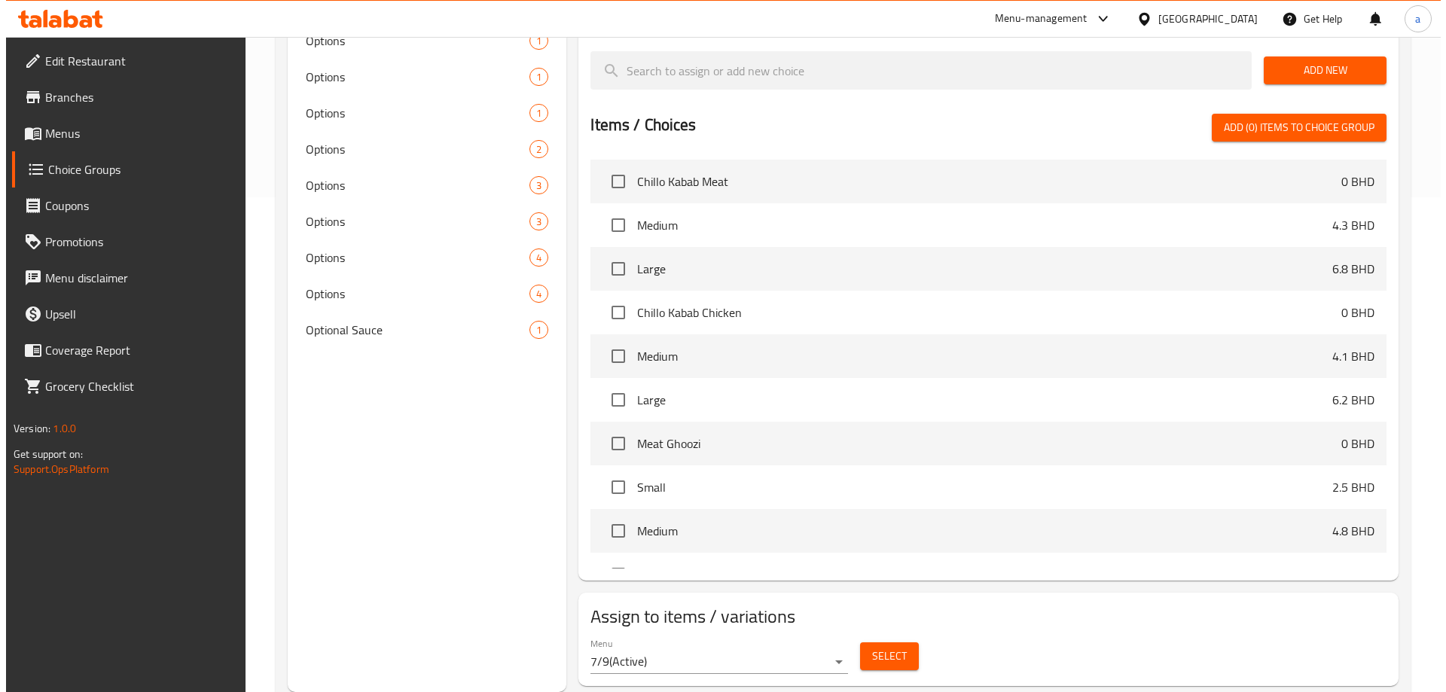
scroll to position [377, 0]
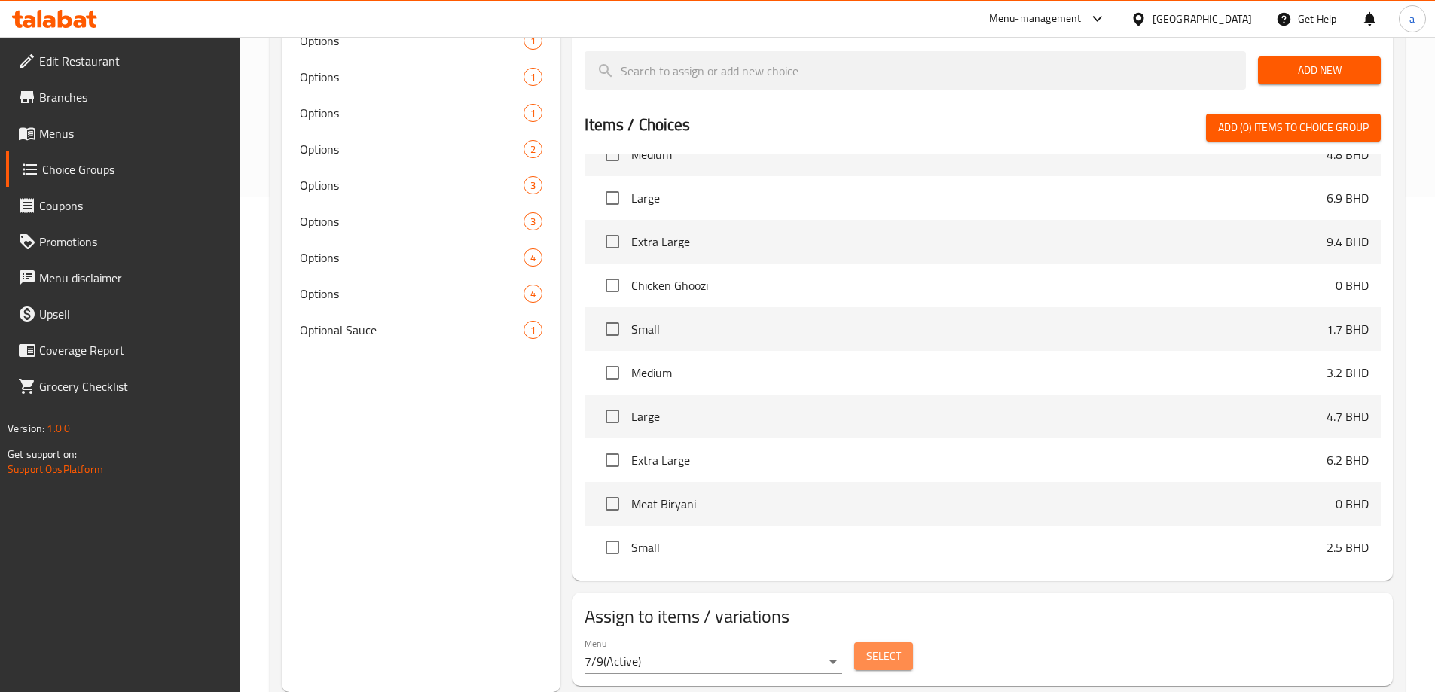
click at [882, 647] on span "Select" at bounding box center [883, 656] width 35 height 19
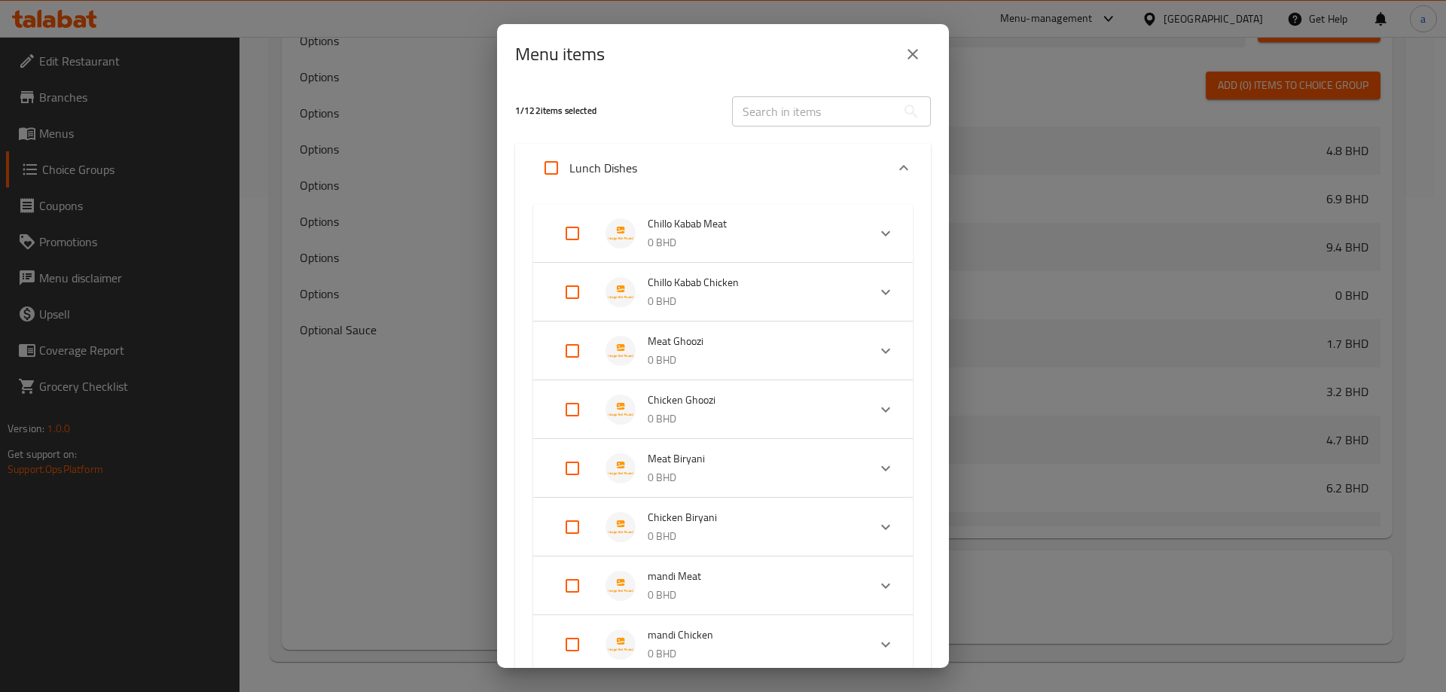
click at [574, 349] on input "Expand" at bounding box center [572, 351] width 36 height 36
checkbox input "true"
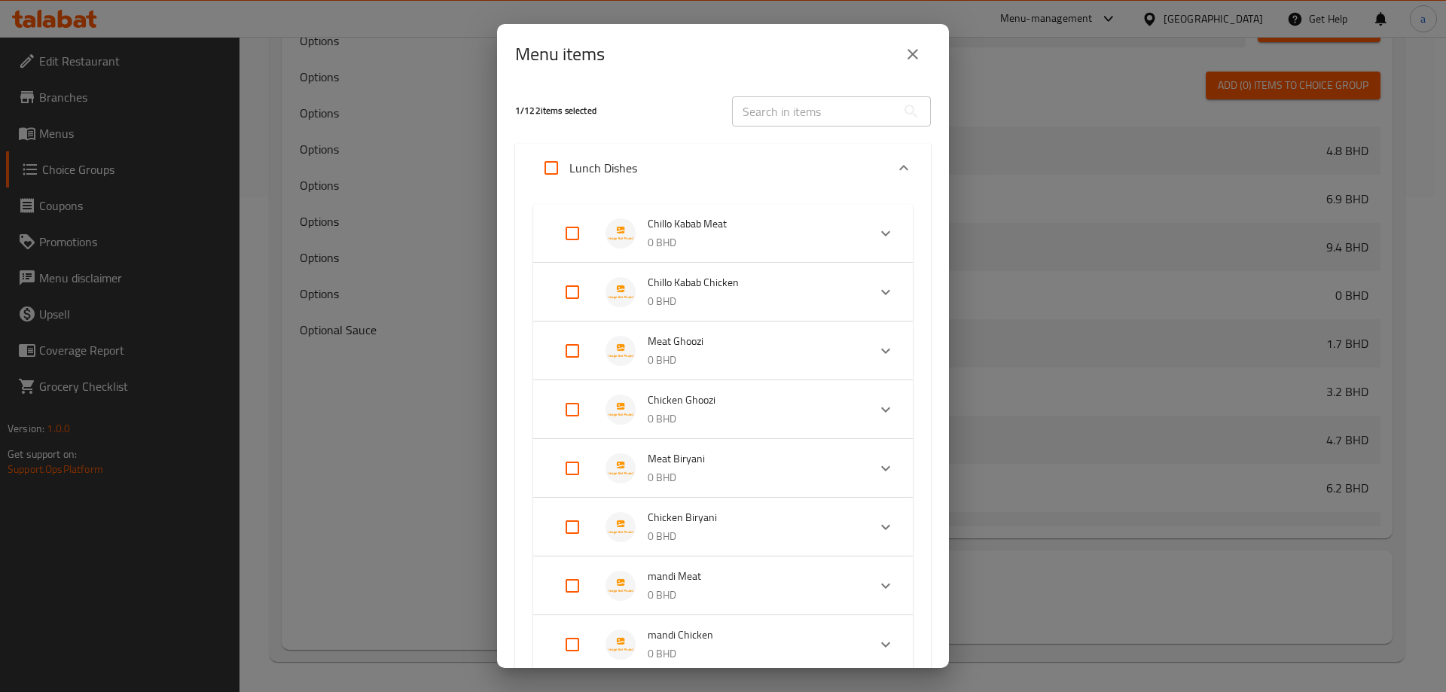
checkbox input "true"
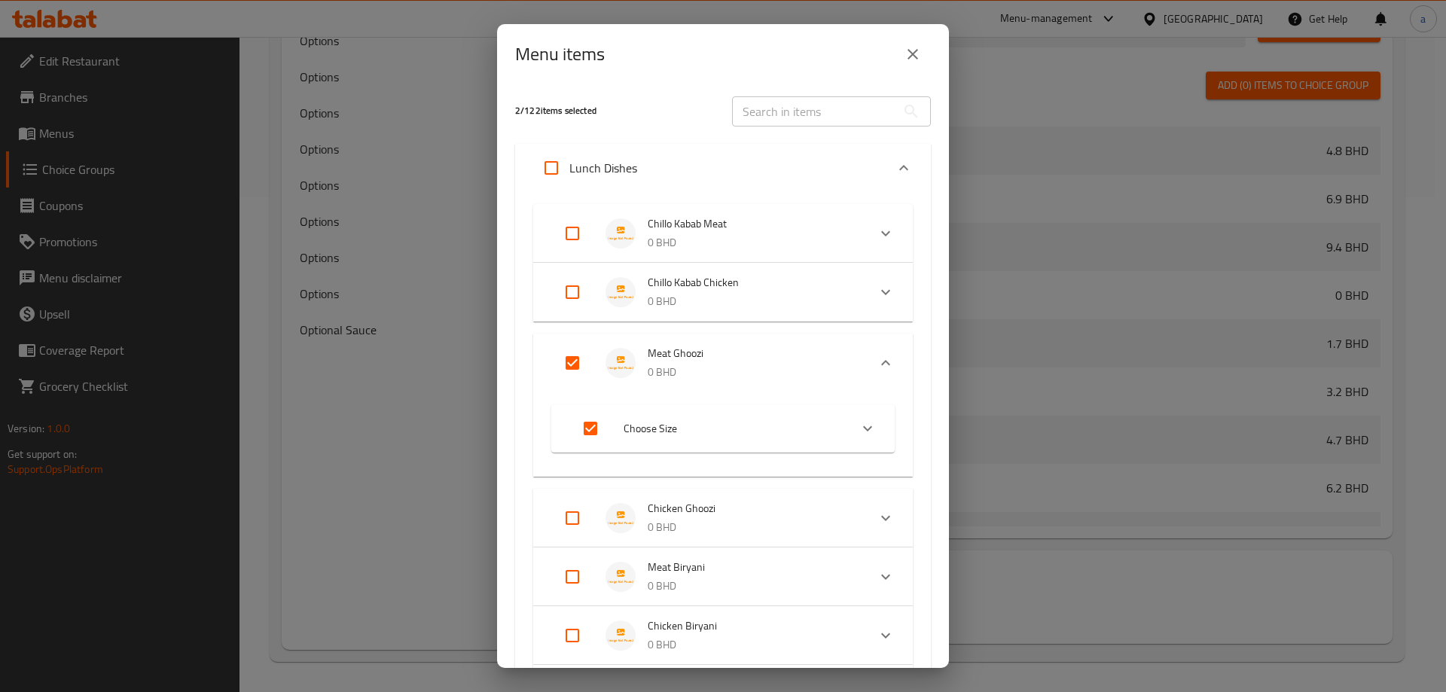
click at [591, 429] on input "Expand" at bounding box center [591, 429] width 36 height 36
checkbox input "false"
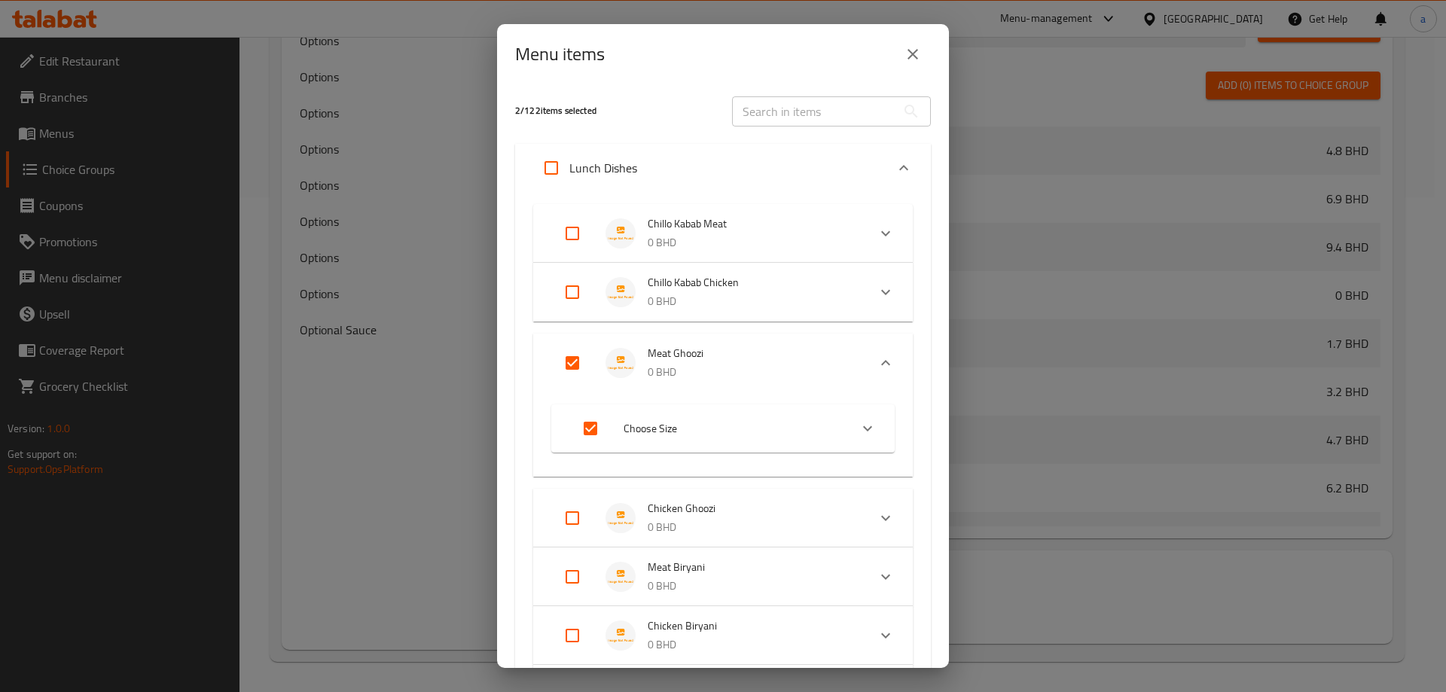
checkbox input "false"
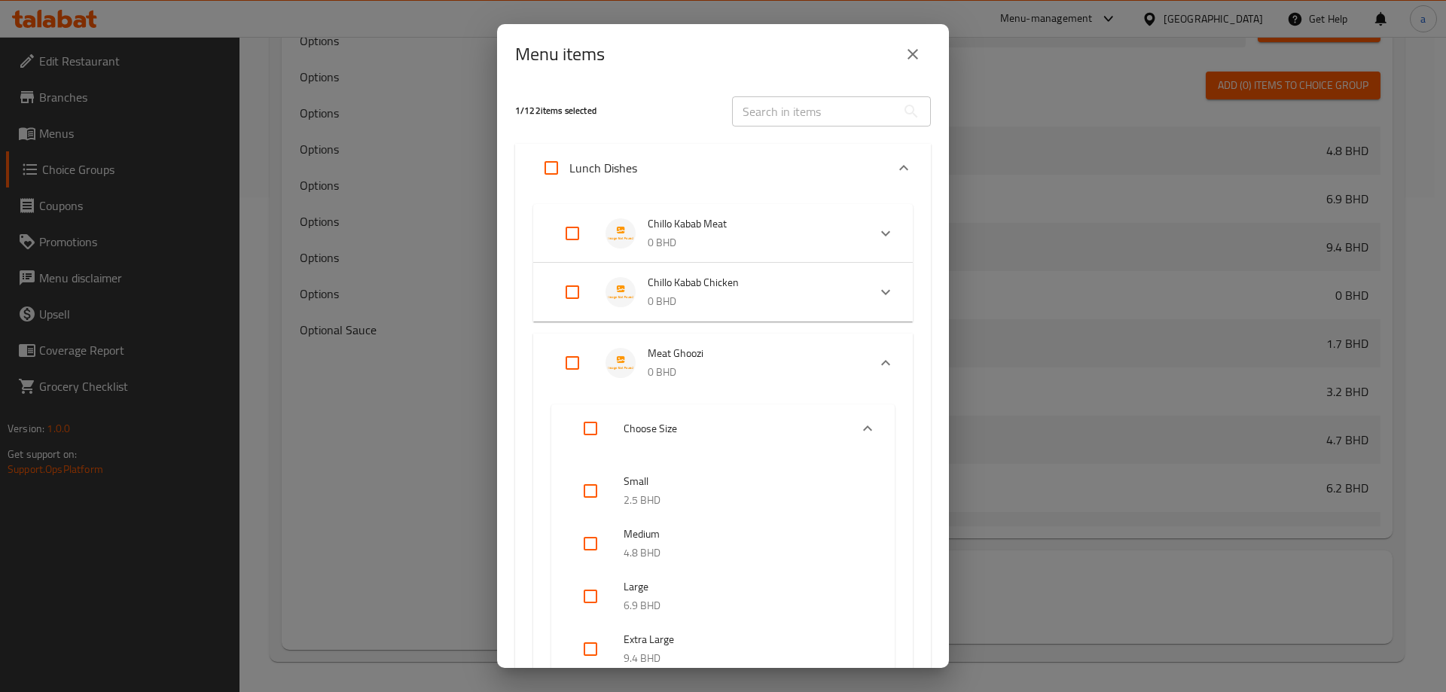
click at [573, 356] on input "Expand" at bounding box center [572, 363] width 36 height 36
checkbox input "true"
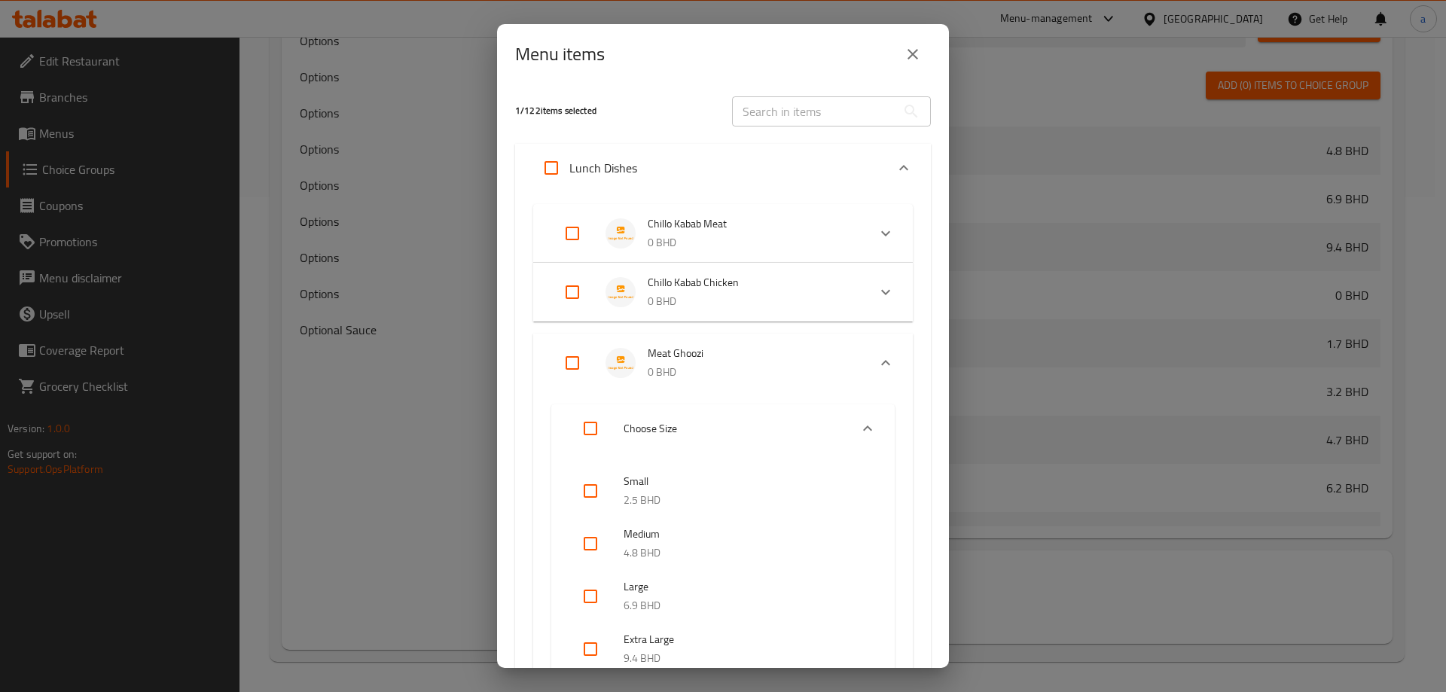
checkbox input "true"
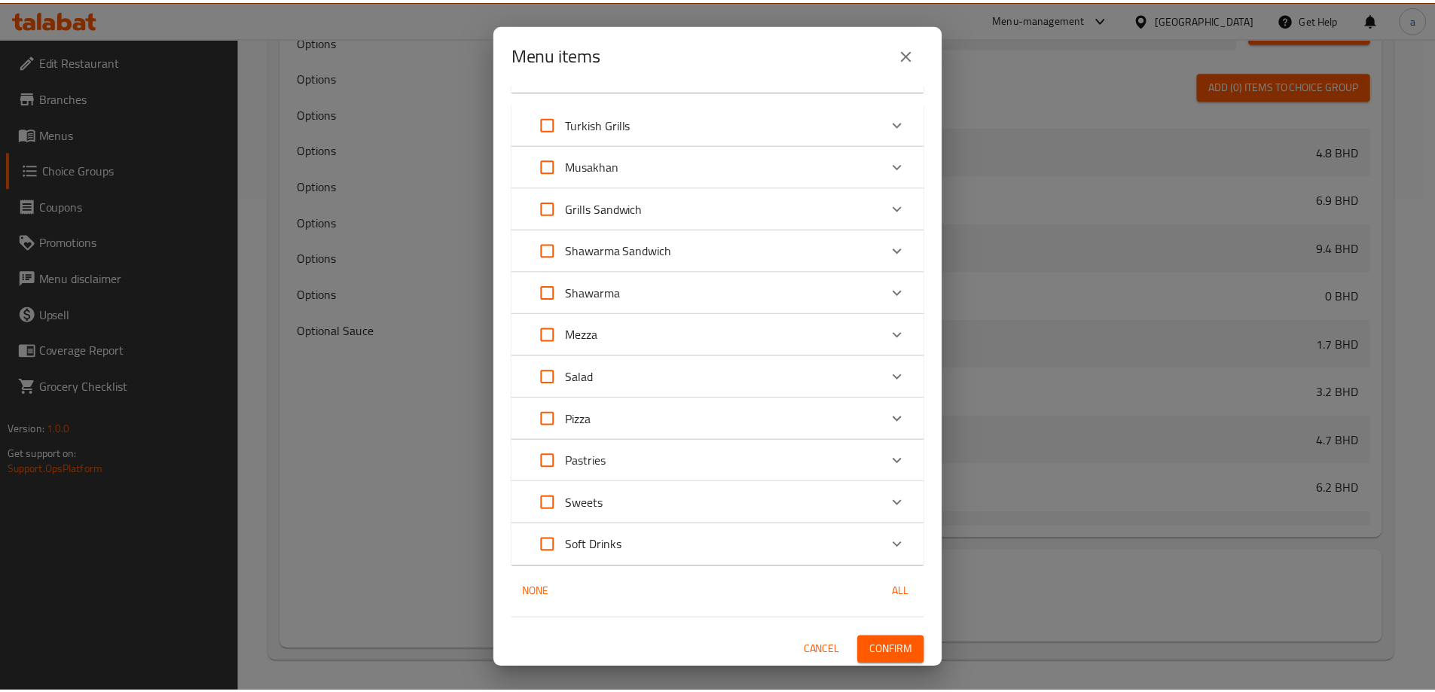
scroll to position [1516, 0]
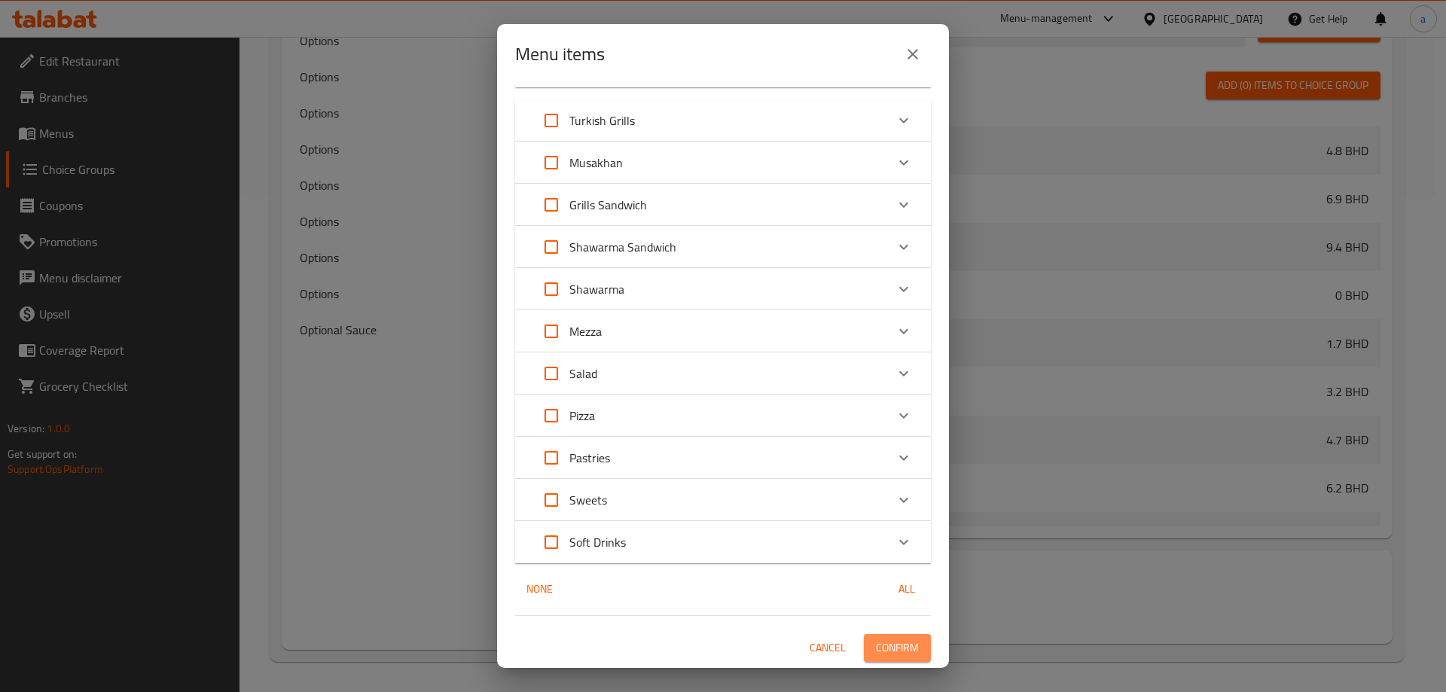
click at [905, 651] on span "Confirm" at bounding box center [897, 648] width 43 height 19
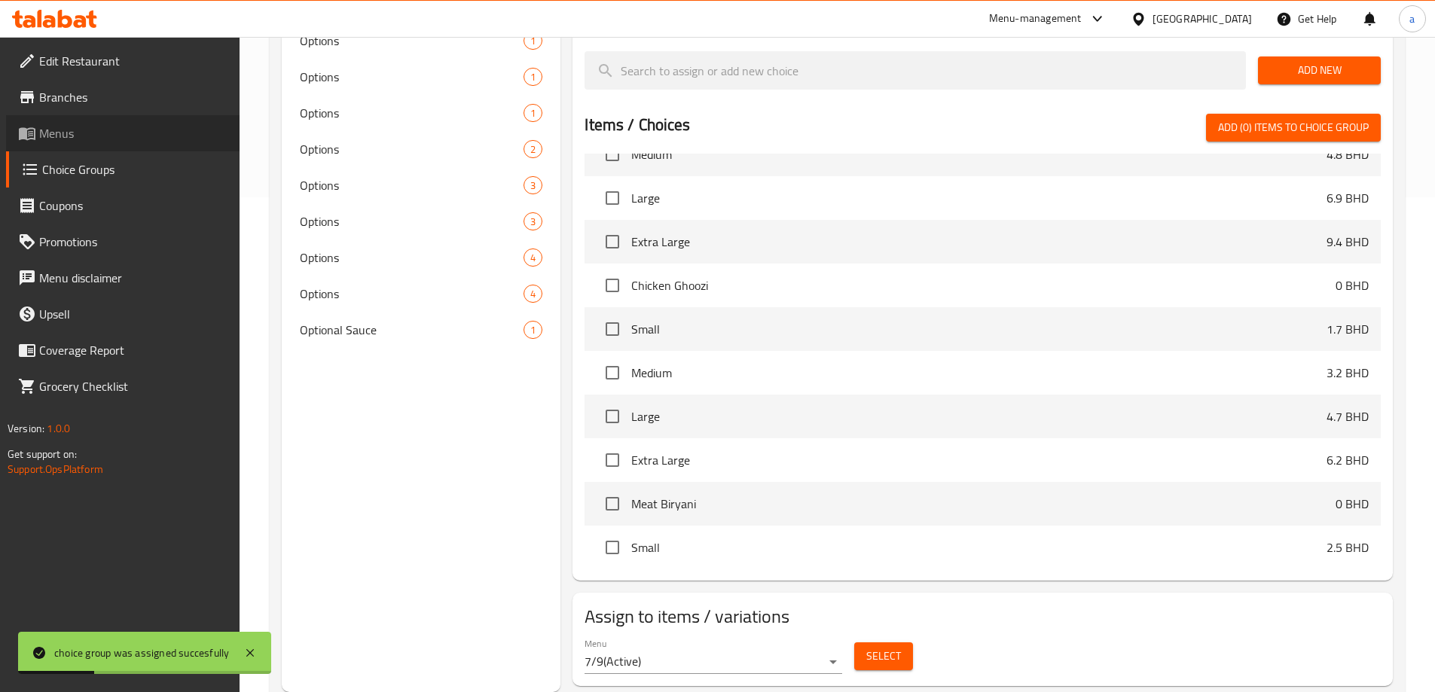
click at [90, 131] on span "Menus" at bounding box center [133, 133] width 188 height 18
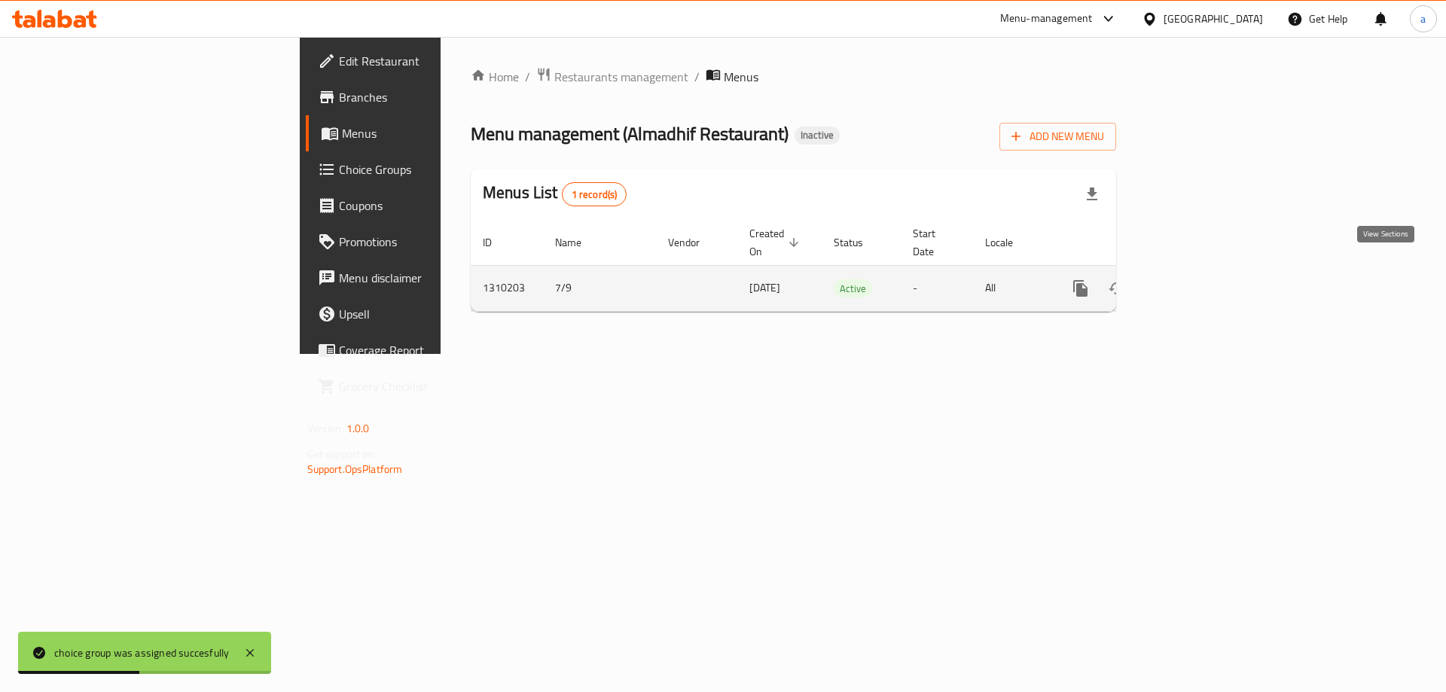
click at [1208, 283] on link "enhanced table" at bounding box center [1189, 288] width 36 height 36
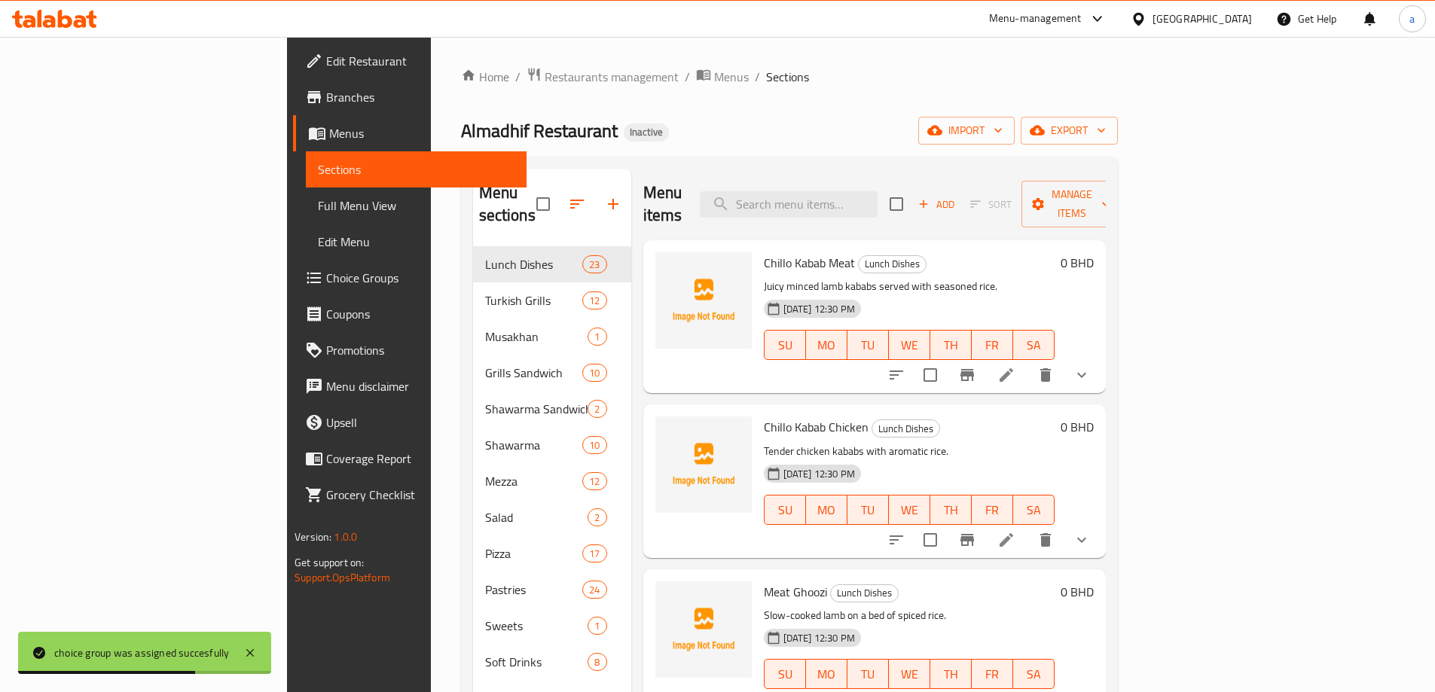
click at [306, 216] on link "Full Menu View" at bounding box center [416, 206] width 221 height 36
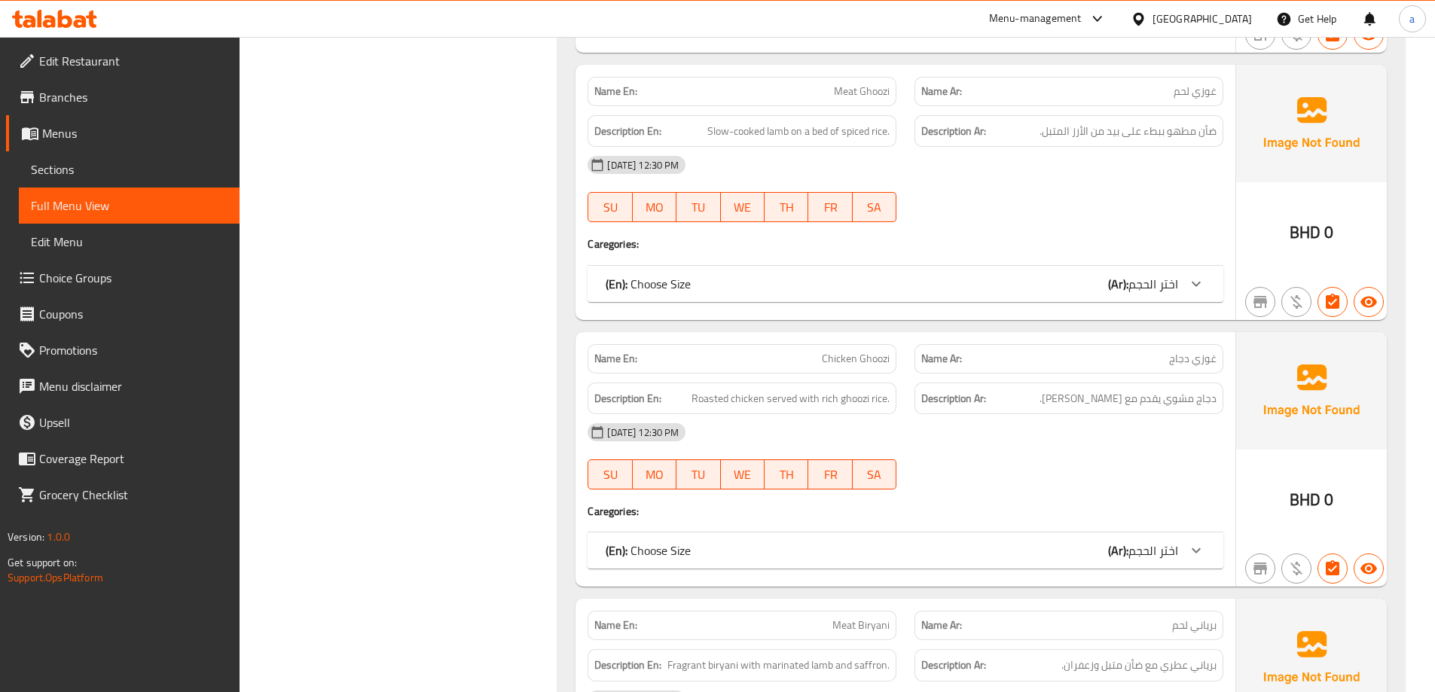
scroll to position [829, 0]
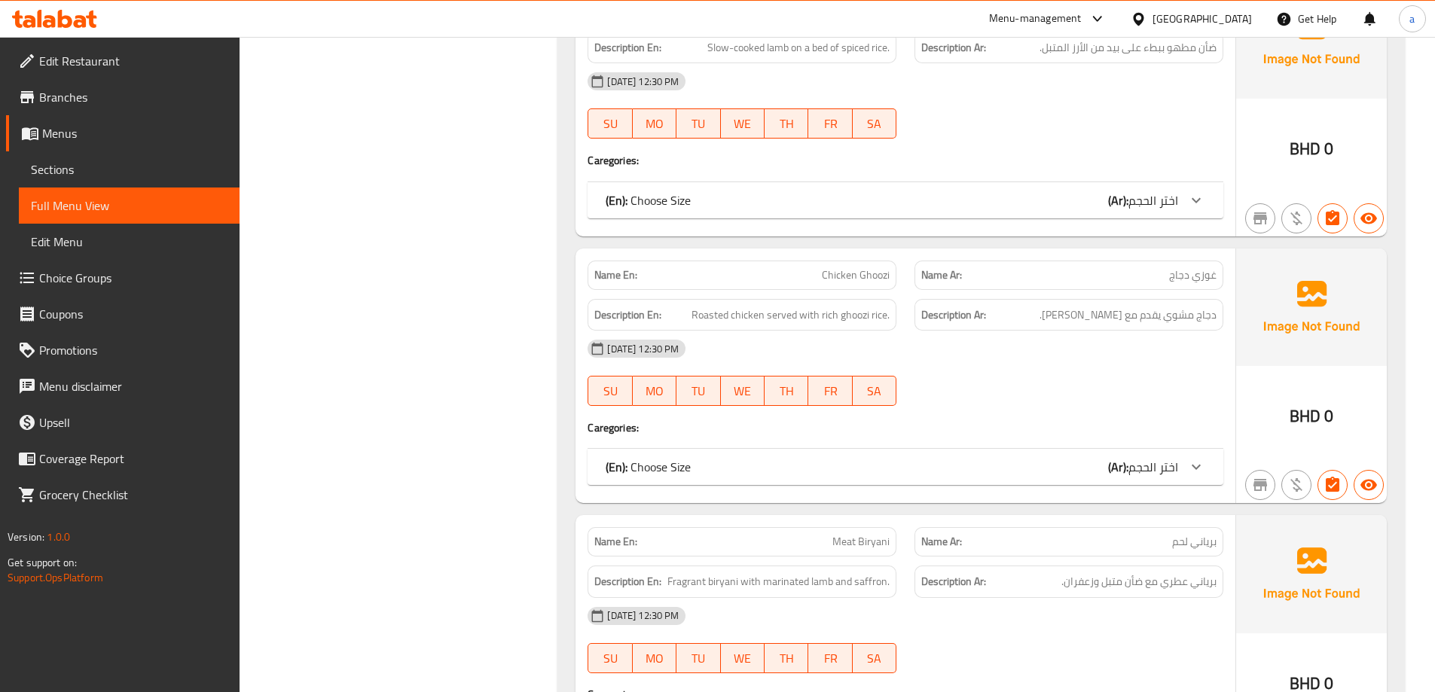
click at [1152, 203] on span "اختر الحجم" at bounding box center [1153, 200] width 50 height 23
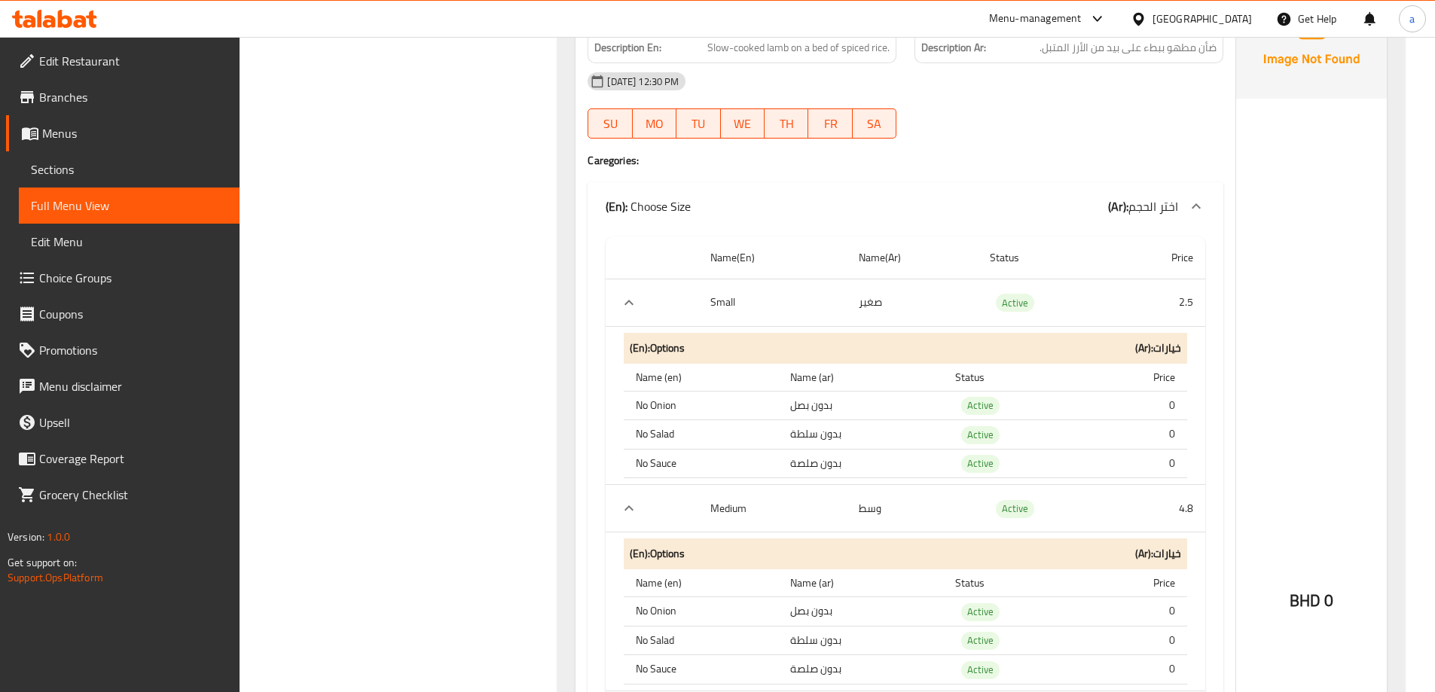
click at [150, 159] on link "Sections" at bounding box center [129, 169] width 221 height 36
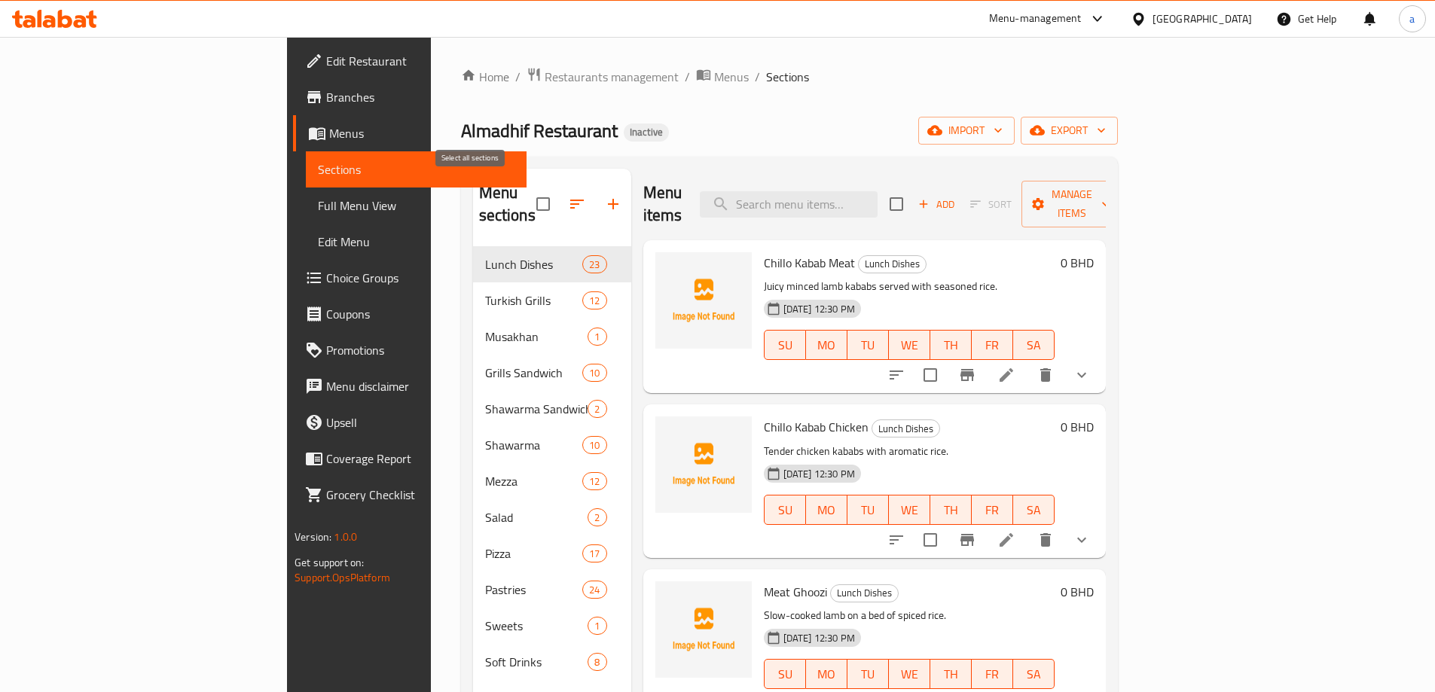
click at [527, 202] on input "checkbox" at bounding box center [543, 204] width 32 height 32
checkbox input "true"
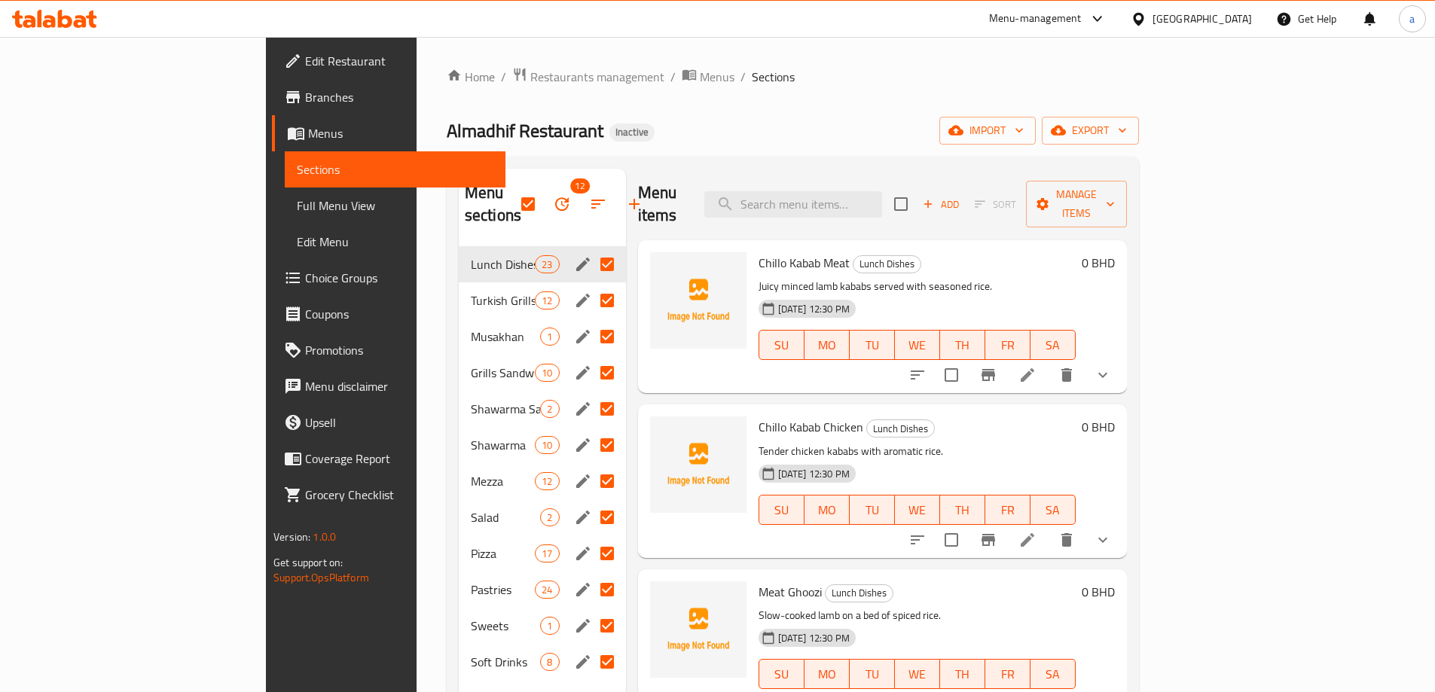
click at [591, 646] on input "Menu sections" at bounding box center [607, 662] width 32 height 32
checkbox input "false"
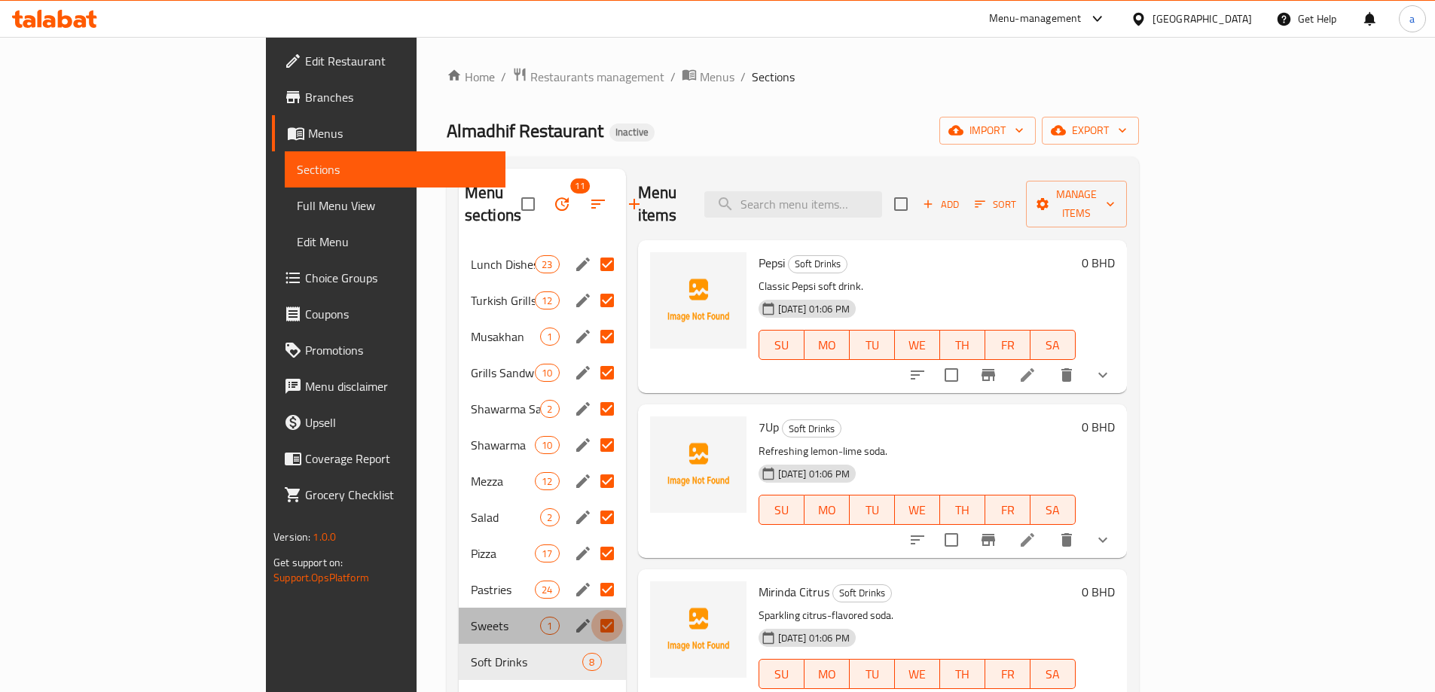
click at [591, 610] on input "Menu sections" at bounding box center [607, 626] width 32 height 32
checkbox input "false"
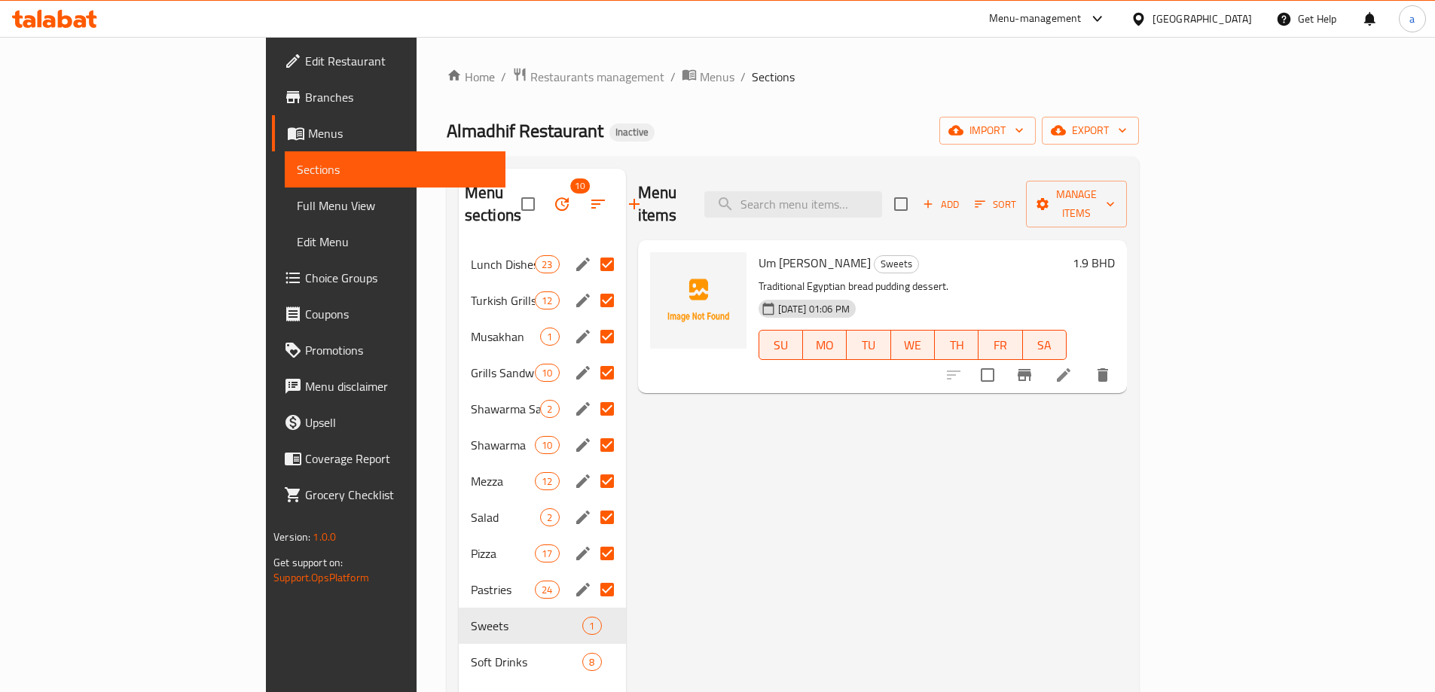
click at [591, 574] on input "Menu sections" at bounding box center [607, 590] width 32 height 32
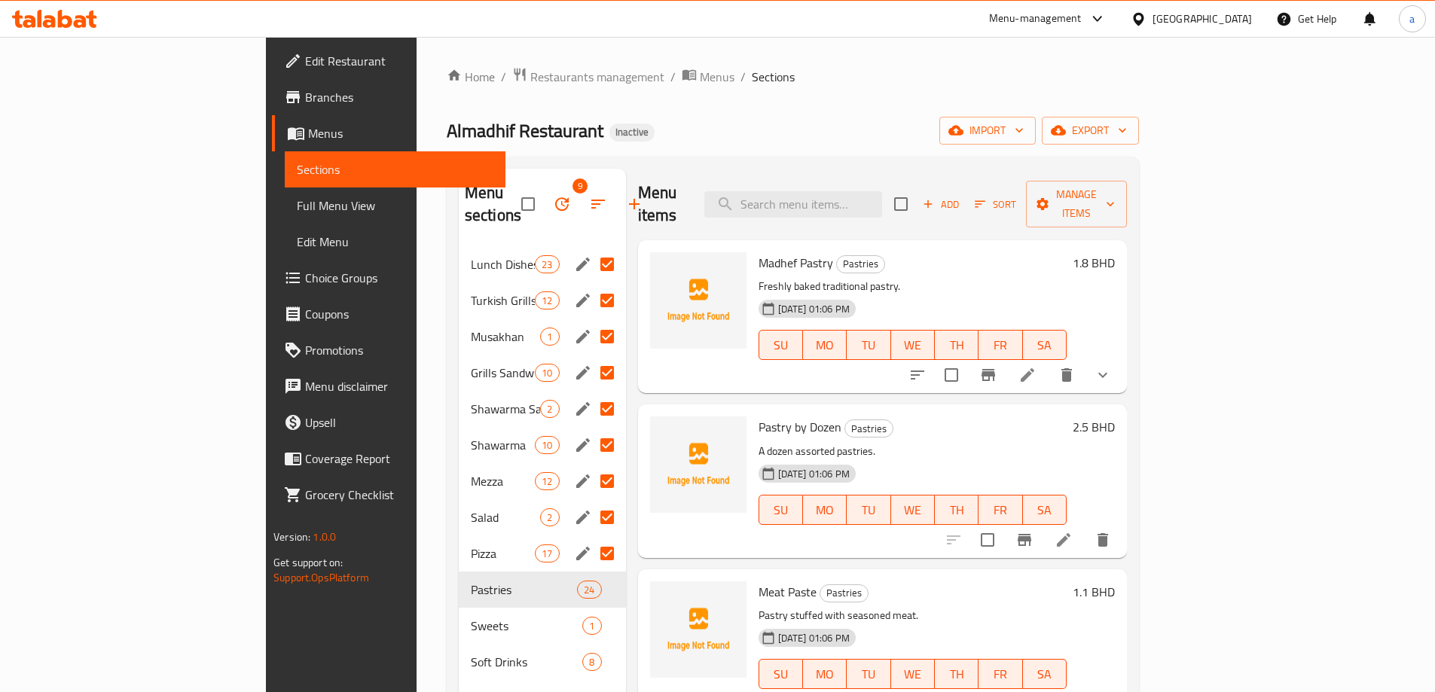
click at [591, 538] on input "Menu sections" at bounding box center [607, 554] width 32 height 32
checkbox input "false"
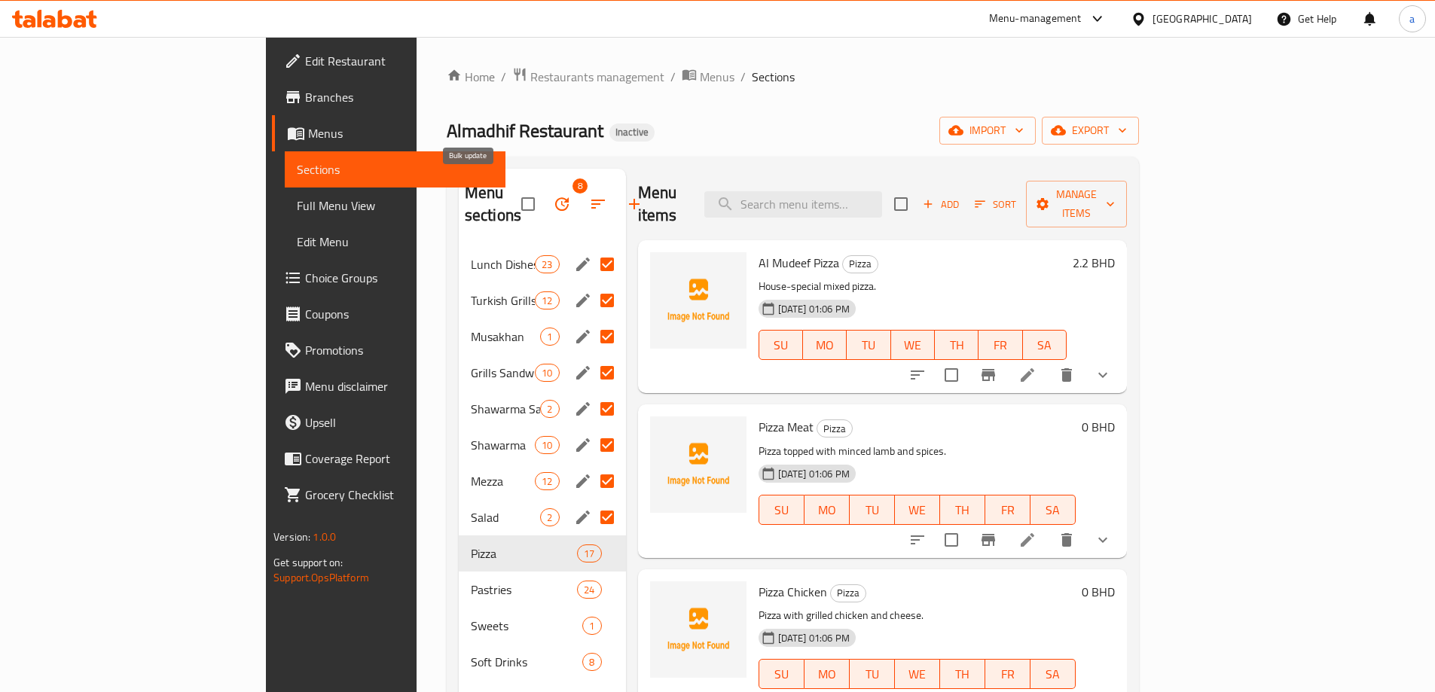
click at [544, 192] on button "button" at bounding box center [562, 204] width 36 height 36
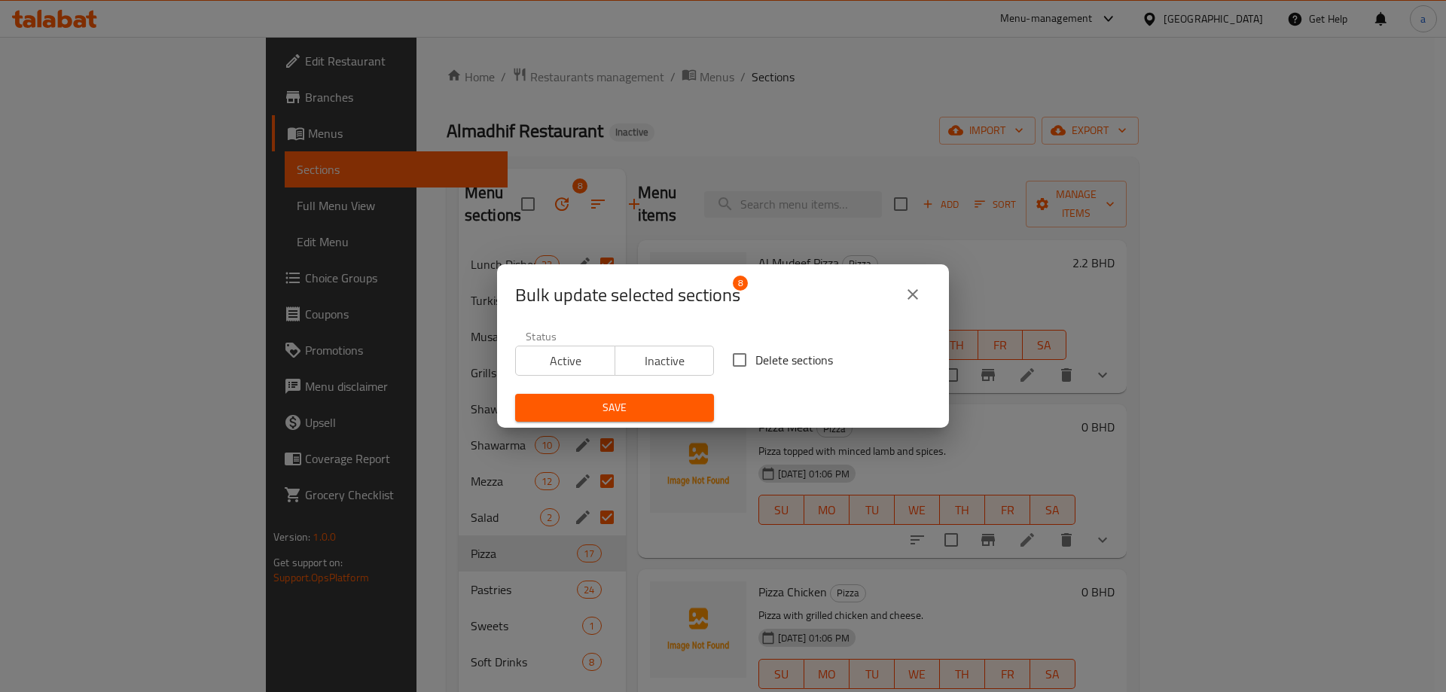
click at [737, 347] on input "Delete sections" at bounding box center [740, 360] width 32 height 32
checkbox input "true"
click at [661, 402] on span "Save" at bounding box center [614, 407] width 175 height 19
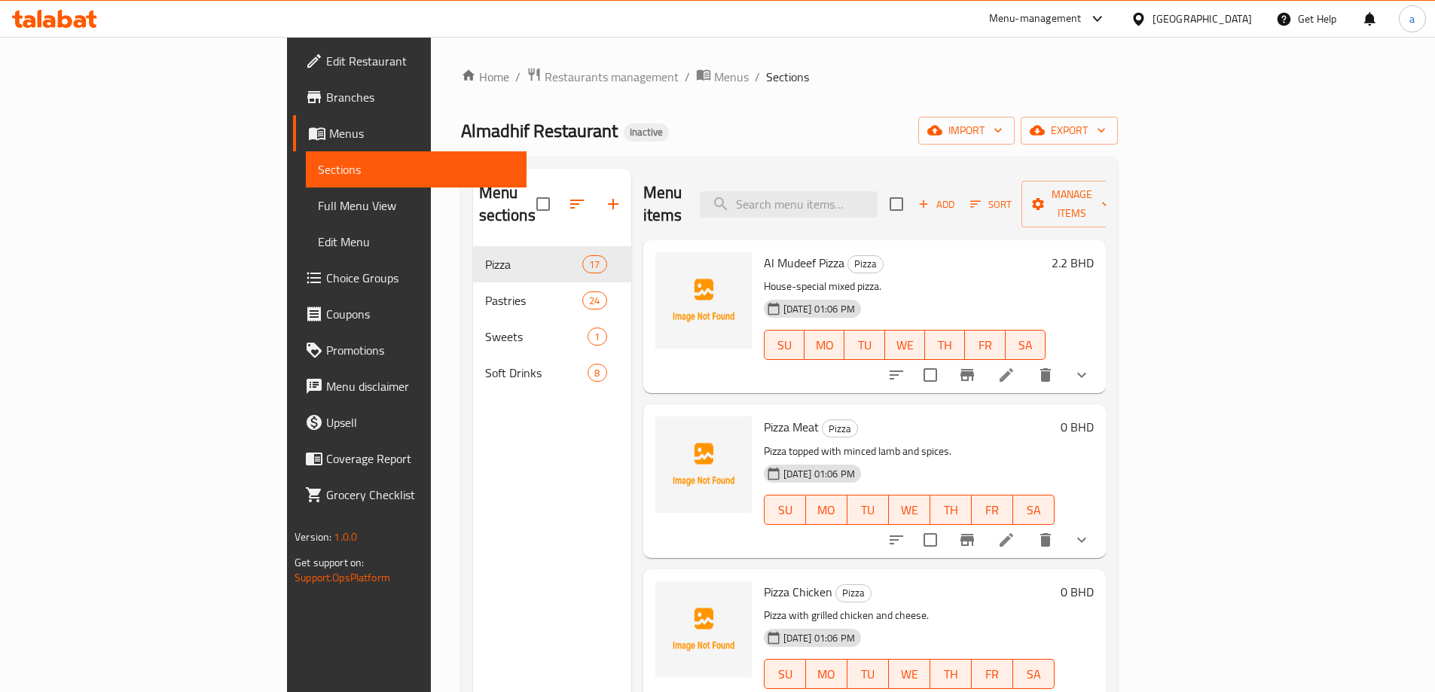
drag, startPoint x: 945, startPoint y: 43, endPoint x: 1042, endPoint y: 53, distance: 97.0
click at [945, 43] on div "Home / Restaurants management / Menus / Sections Almadhif Restaurant Inactive i…" at bounding box center [789, 470] width 717 height 866
click at [1003, 134] on span "import" at bounding box center [966, 130] width 72 height 19
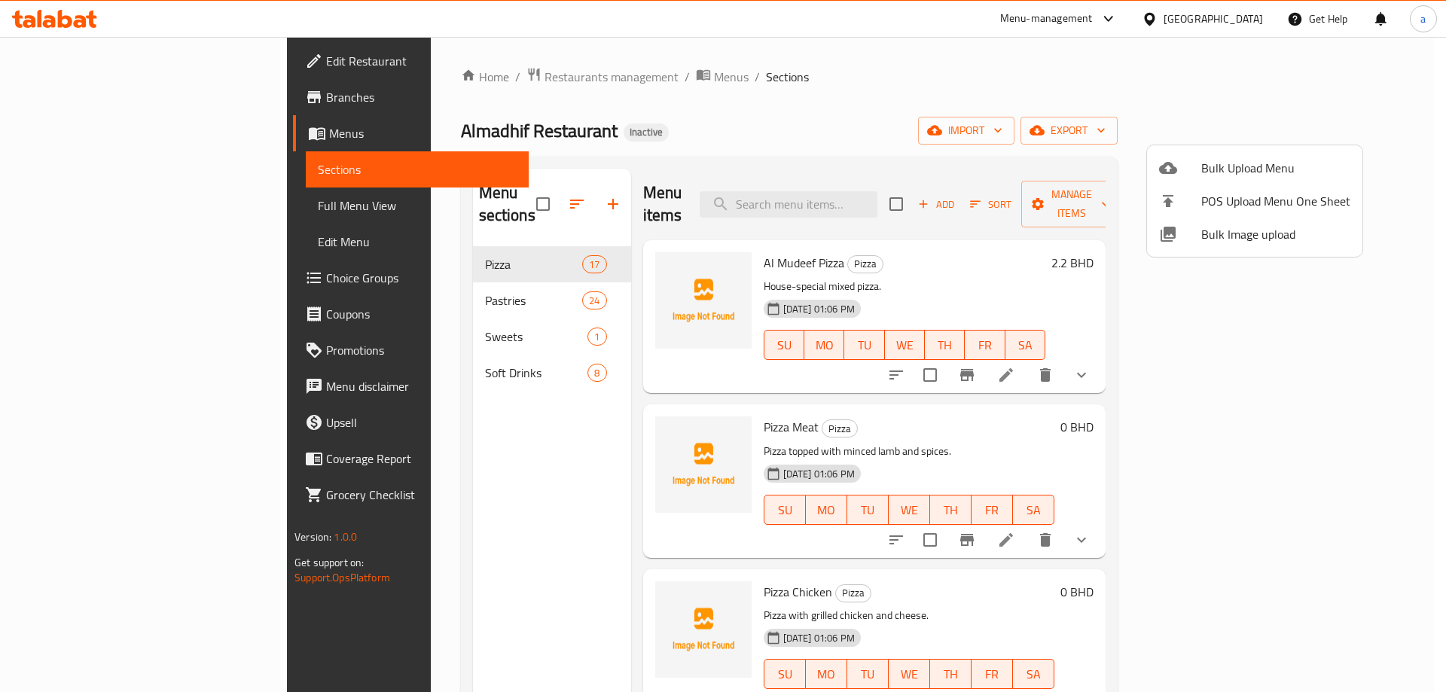
click at [1211, 159] on span "Bulk Upload Menu" at bounding box center [1276, 168] width 149 height 18
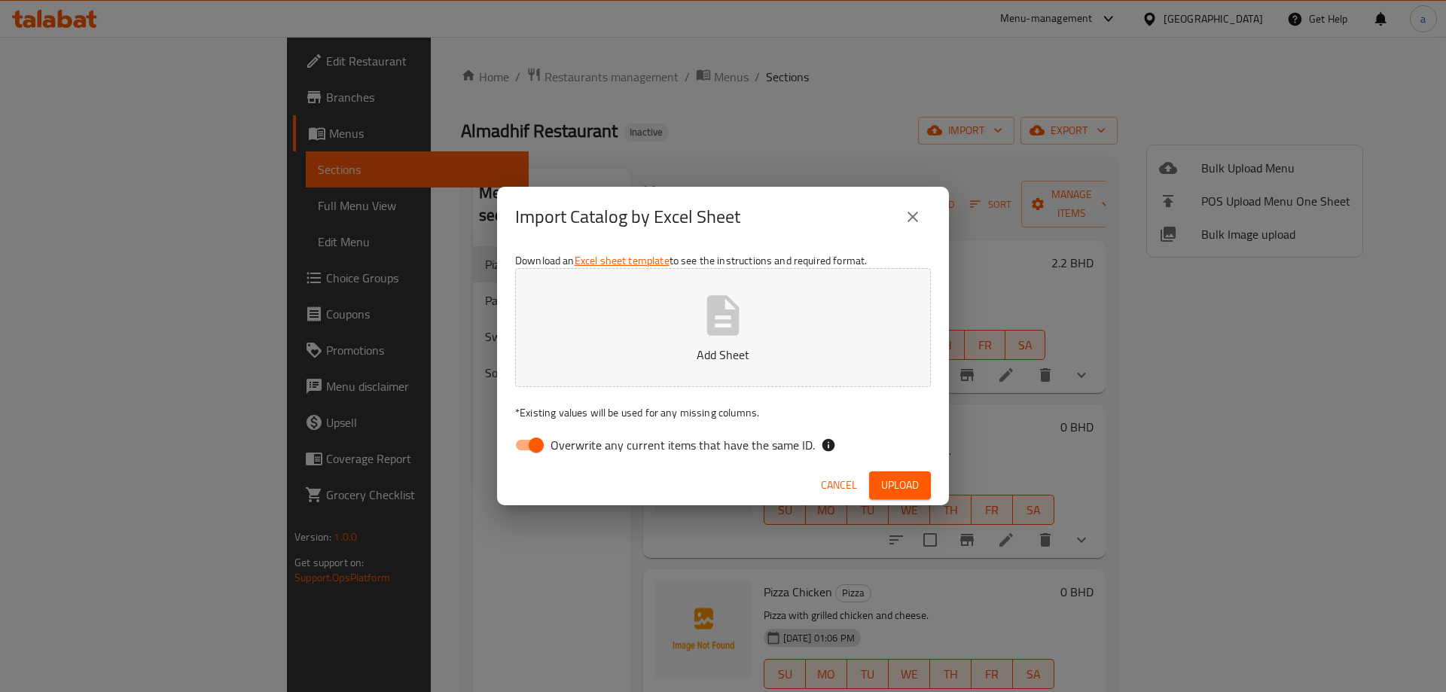
click at [713, 303] on icon "button" at bounding box center [723, 315] width 32 height 40
click at [539, 431] on input "Overwrite any current items that have the same ID." at bounding box center [536, 445] width 86 height 29
checkbox input "false"
click at [893, 482] on span "Upload" at bounding box center [900, 485] width 38 height 19
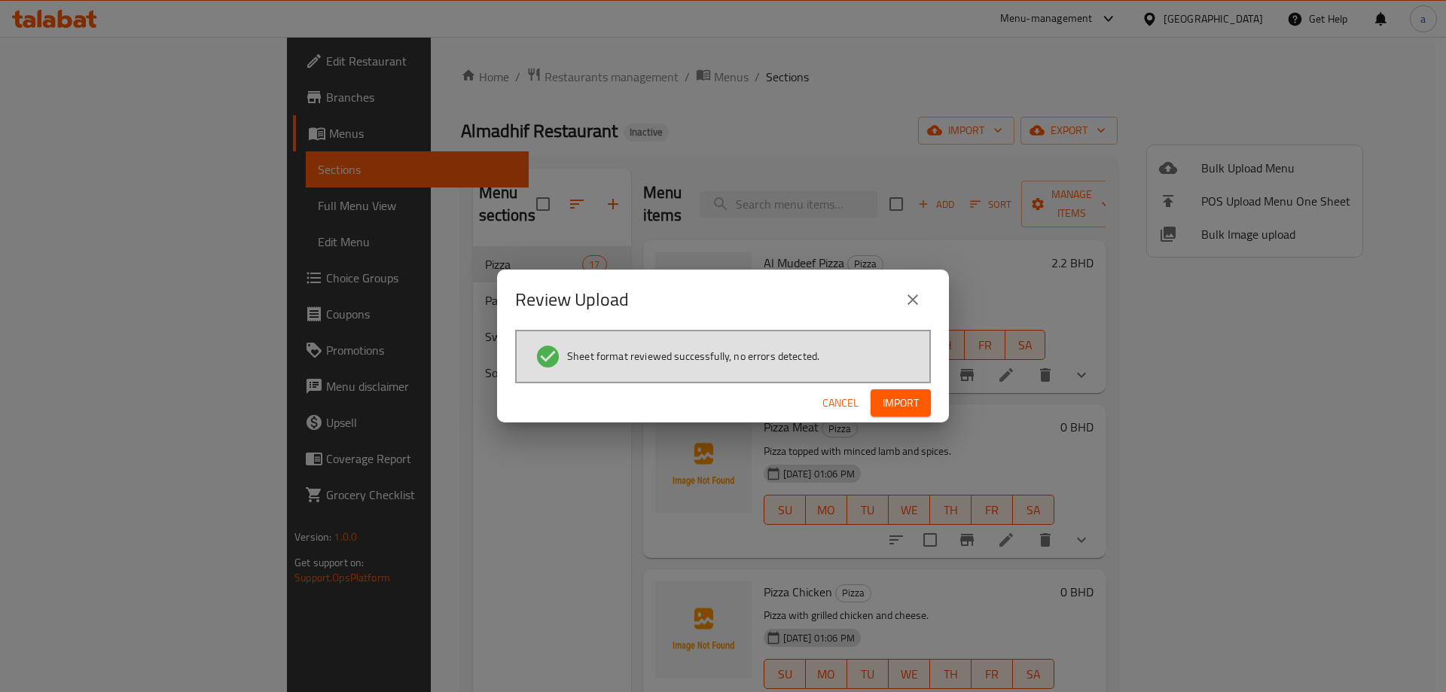
click at [910, 394] on span "Import" at bounding box center [901, 403] width 36 height 19
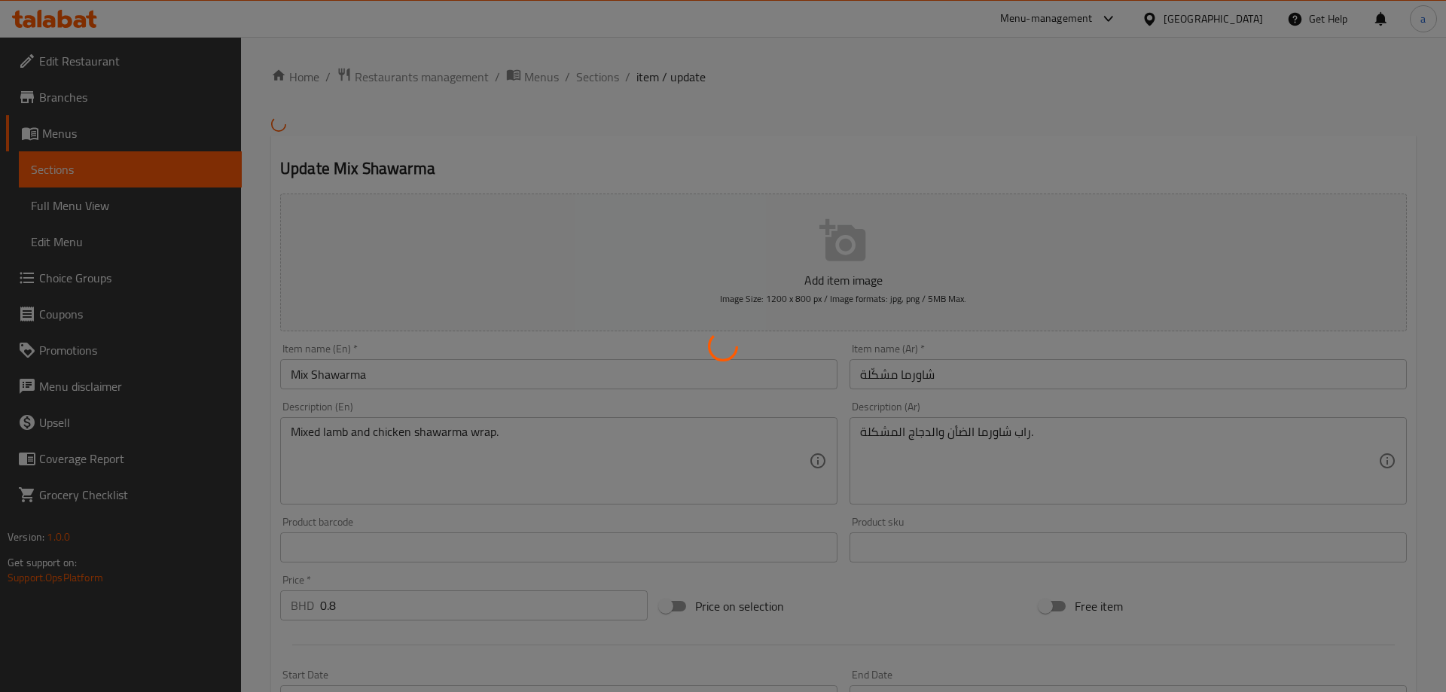
type input "خيارات"
type input "0"
type input "3"
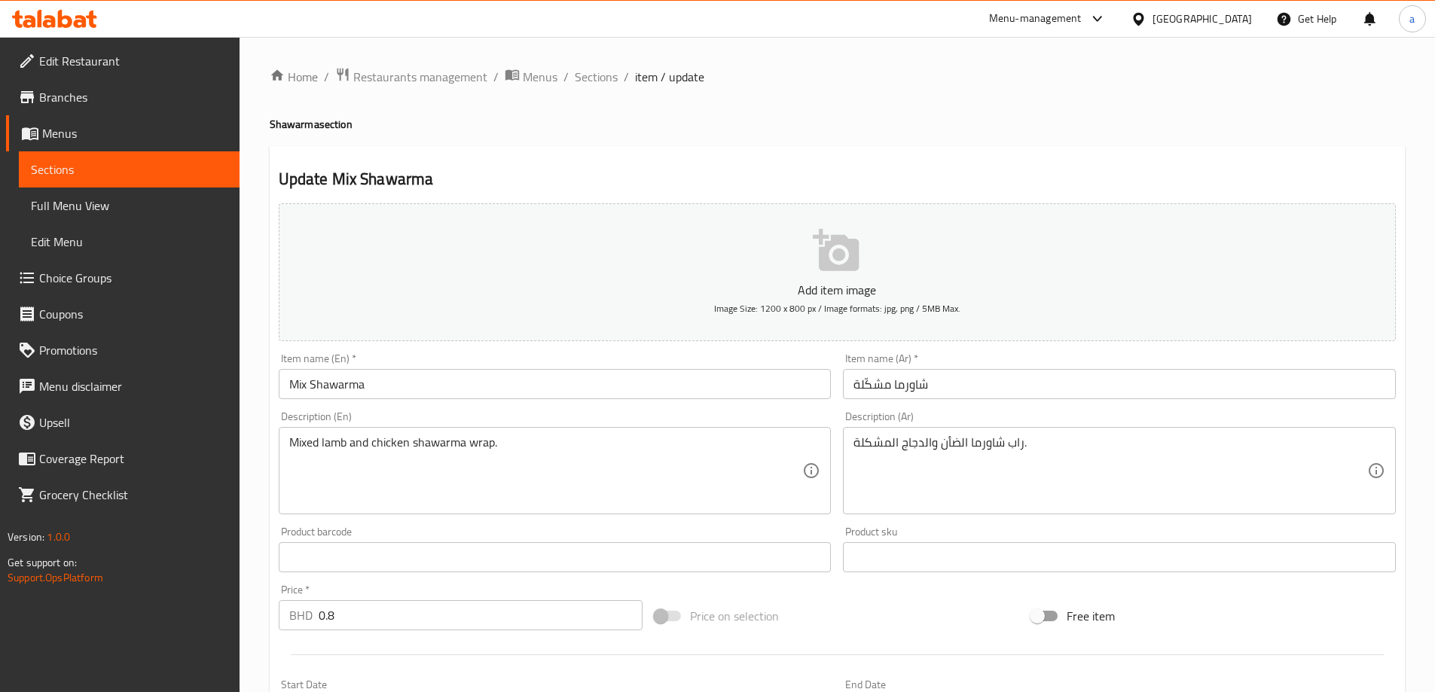
click at [68, 215] on span "Full Menu View" at bounding box center [129, 206] width 197 height 18
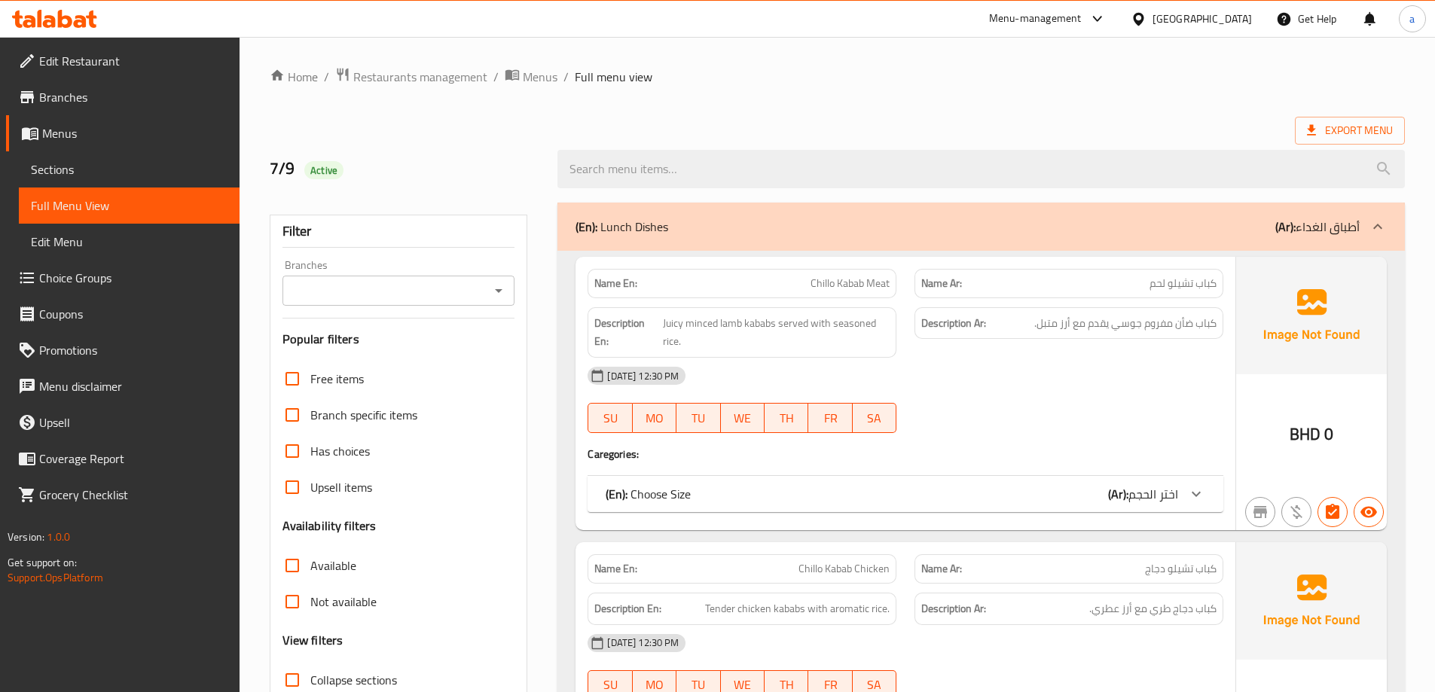
click at [1258, 243] on div "(En): Lunch Dishes (Ar): أطباق الغداء" at bounding box center [980, 227] width 847 height 48
click at [1258, 224] on div "(En): Lunch Dishes (Ar): أطباق الغداء" at bounding box center [968, 227] width 784 height 18
click at [988, 220] on div "(En): Lunch Dishes (Ar): أطباق الغداء" at bounding box center [968, 227] width 784 height 18
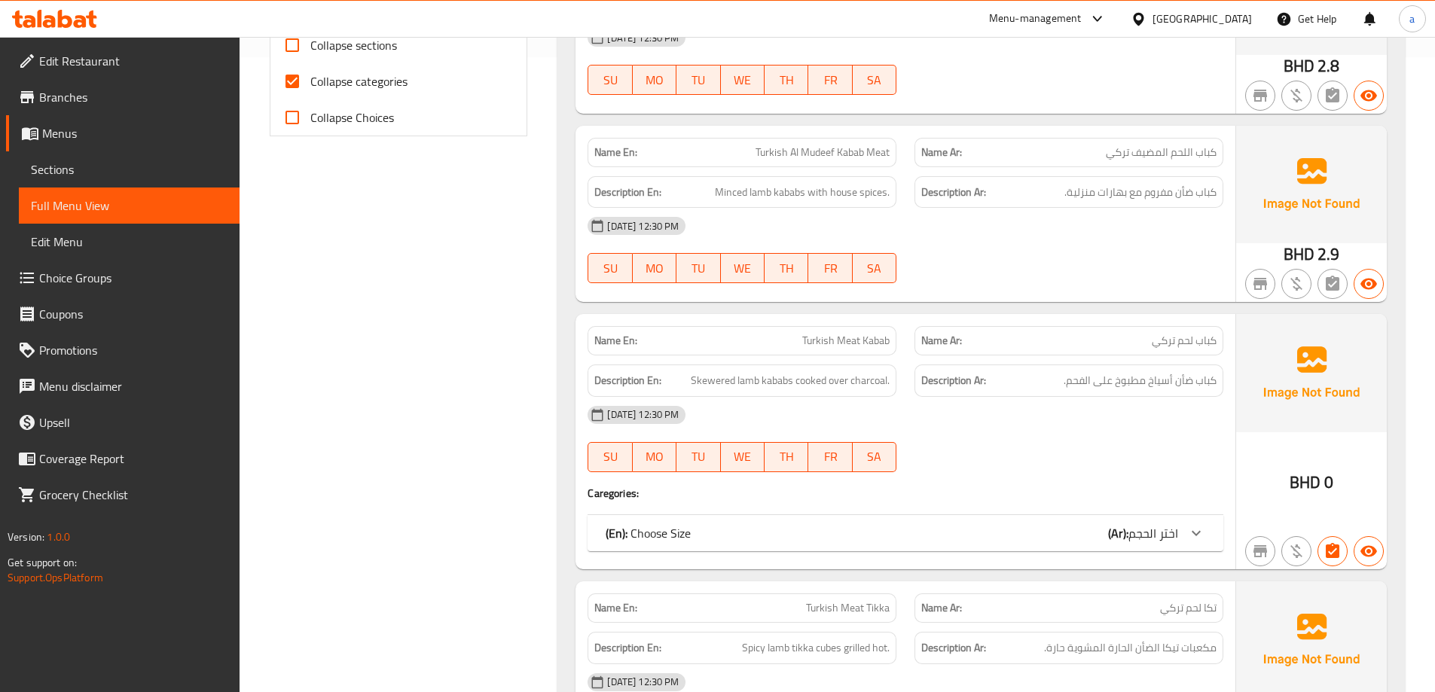
scroll to position [226, 0]
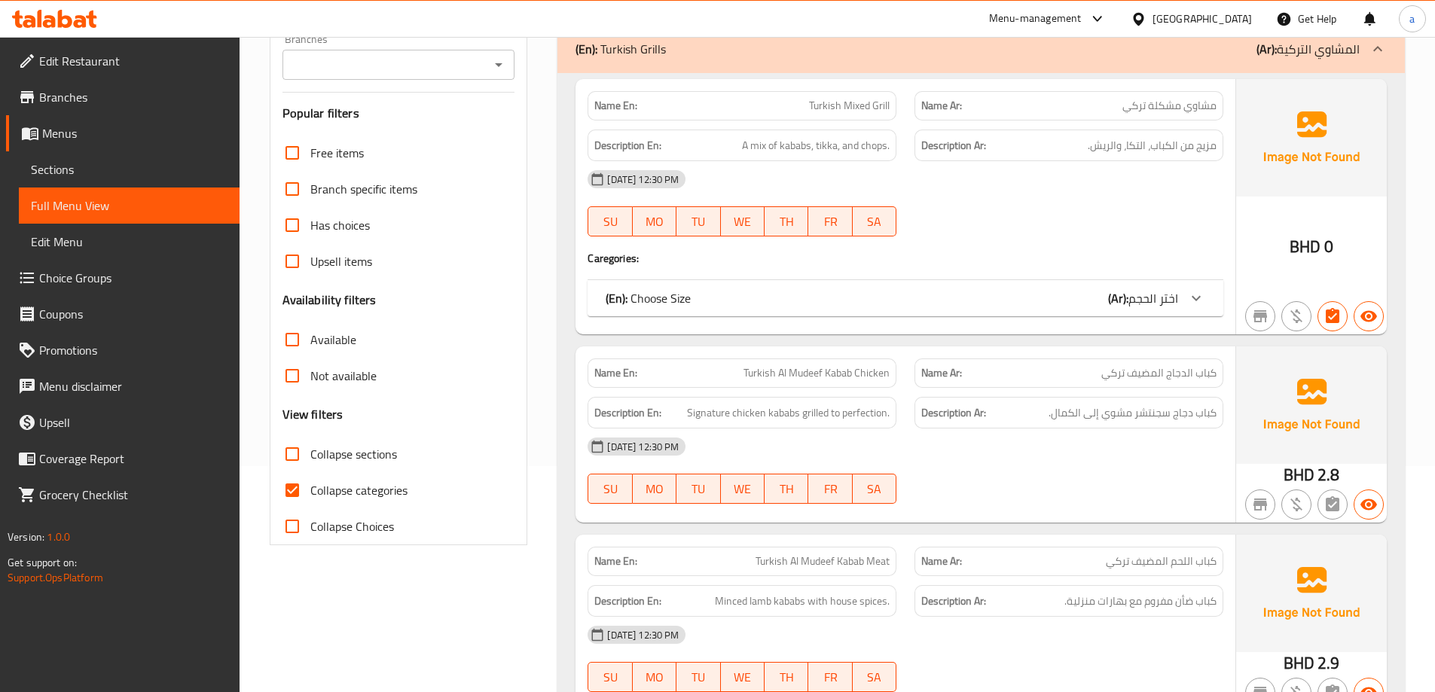
click at [1186, 65] on div "(En): Turkish Grills (Ar): المشاوي التركية" at bounding box center [980, 49] width 847 height 48
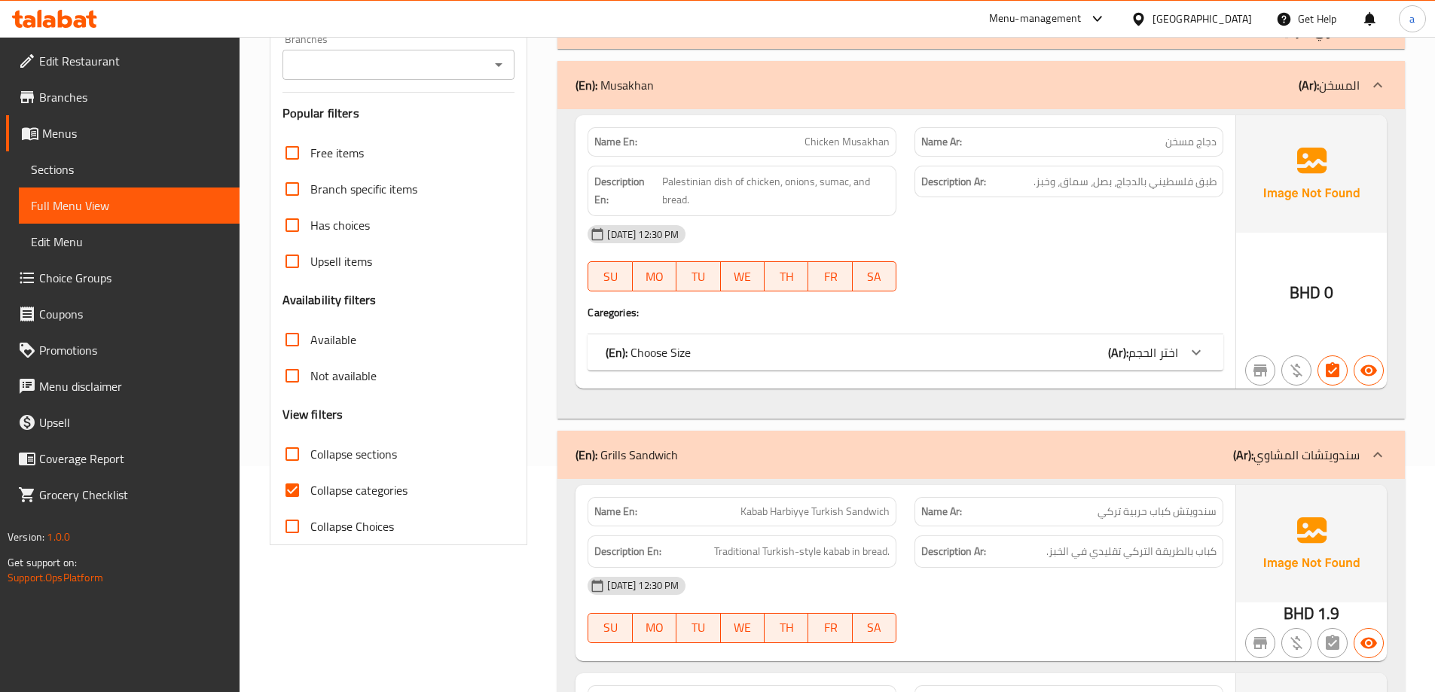
click at [1253, 95] on div "(En): Musakhan (Ar): المسخن" at bounding box center [980, 85] width 847 height 48
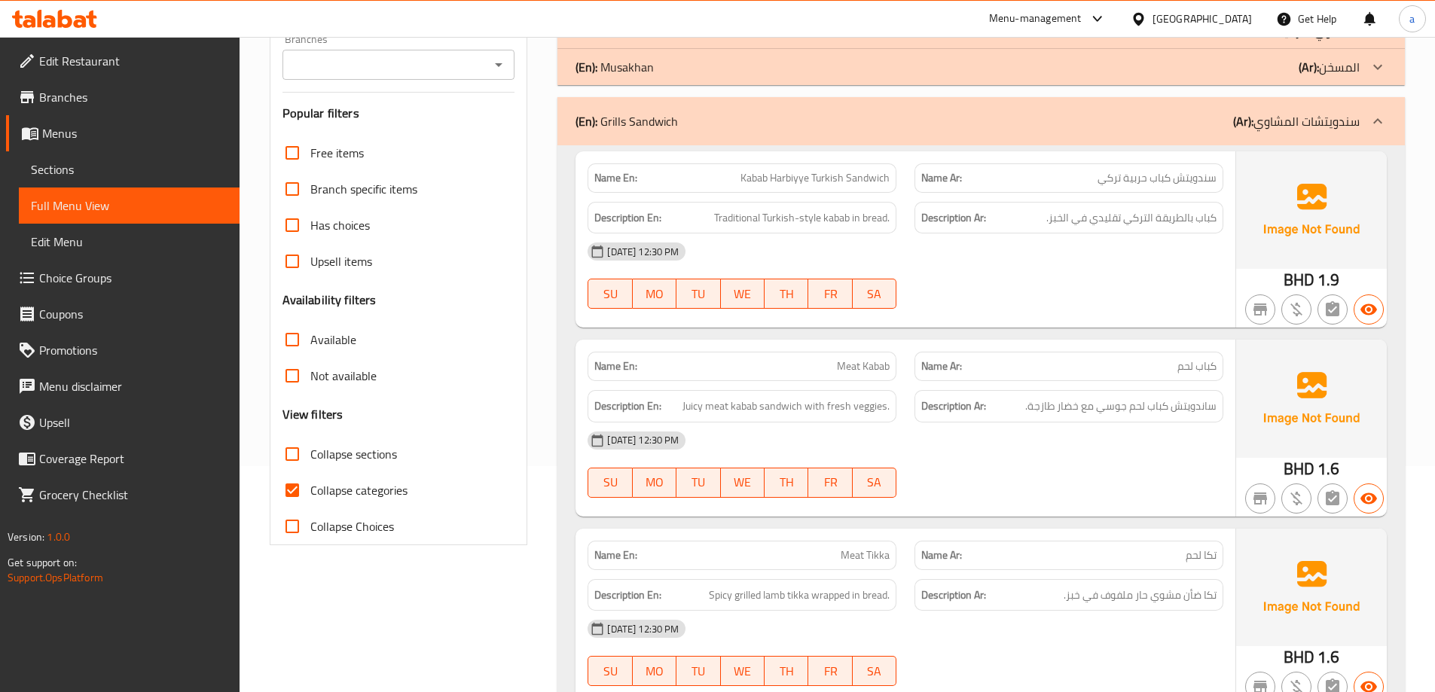
click at [1314, 121] on p "(Ar): سندويتشات المشاوي" at bounding box center [1296, 121] width 127 height 18
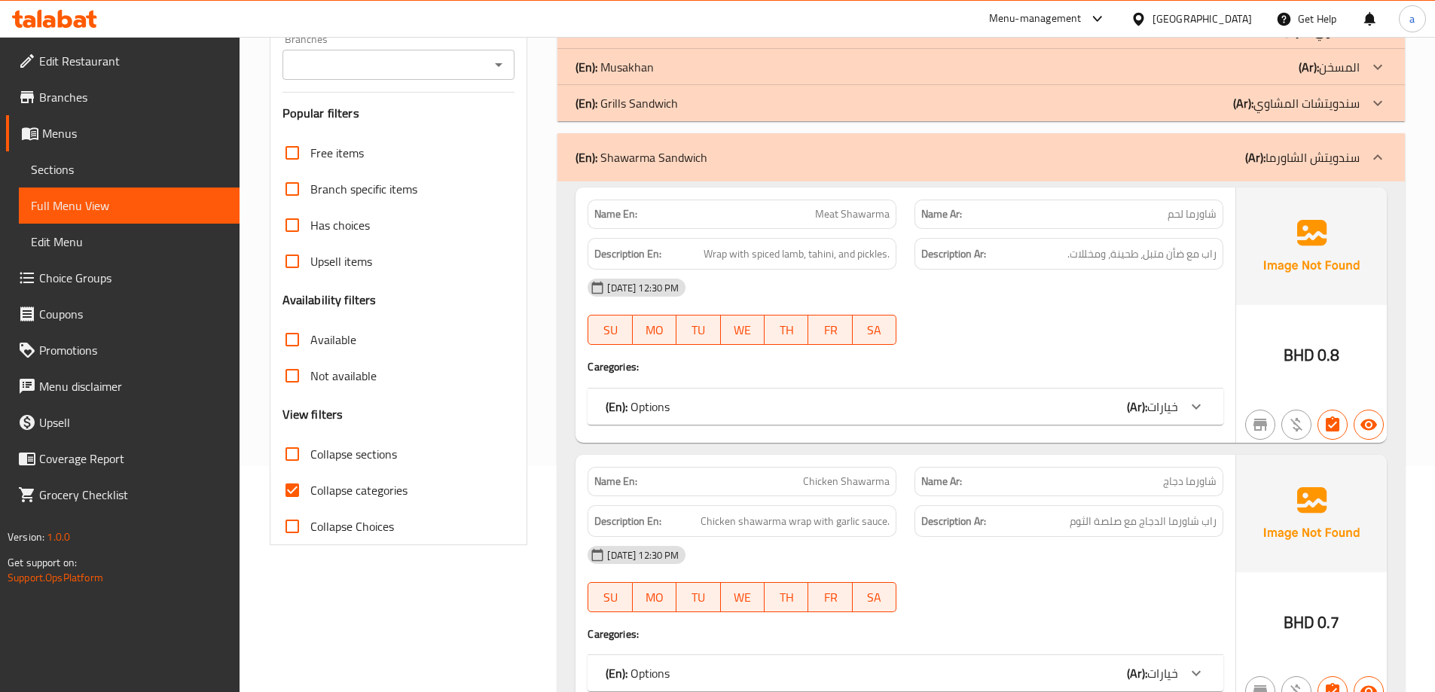
click at [1321, 151] on p "(Ar): سندويتش الشاورما" at bounding box center [1302, 157] width 115 height 18
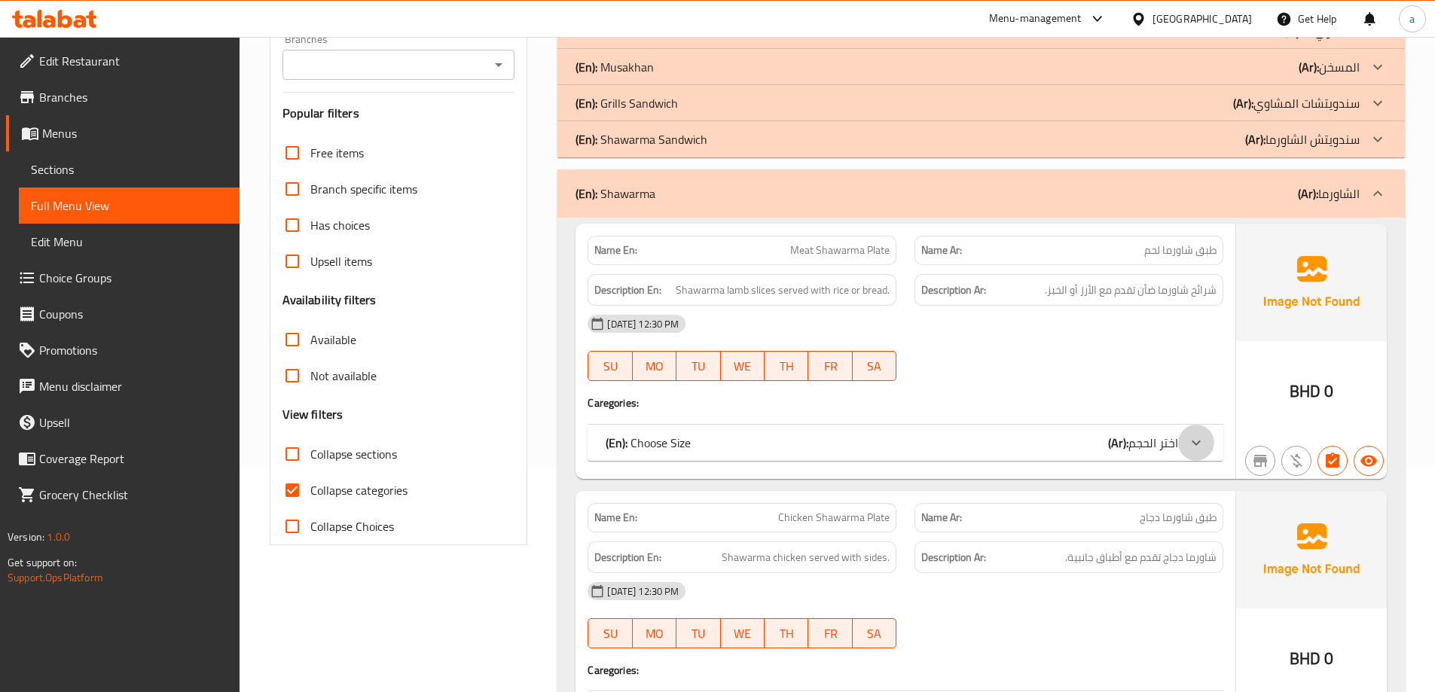
click at [1183, 436] on div at bounding box center [1196, 443] width 36 height 36
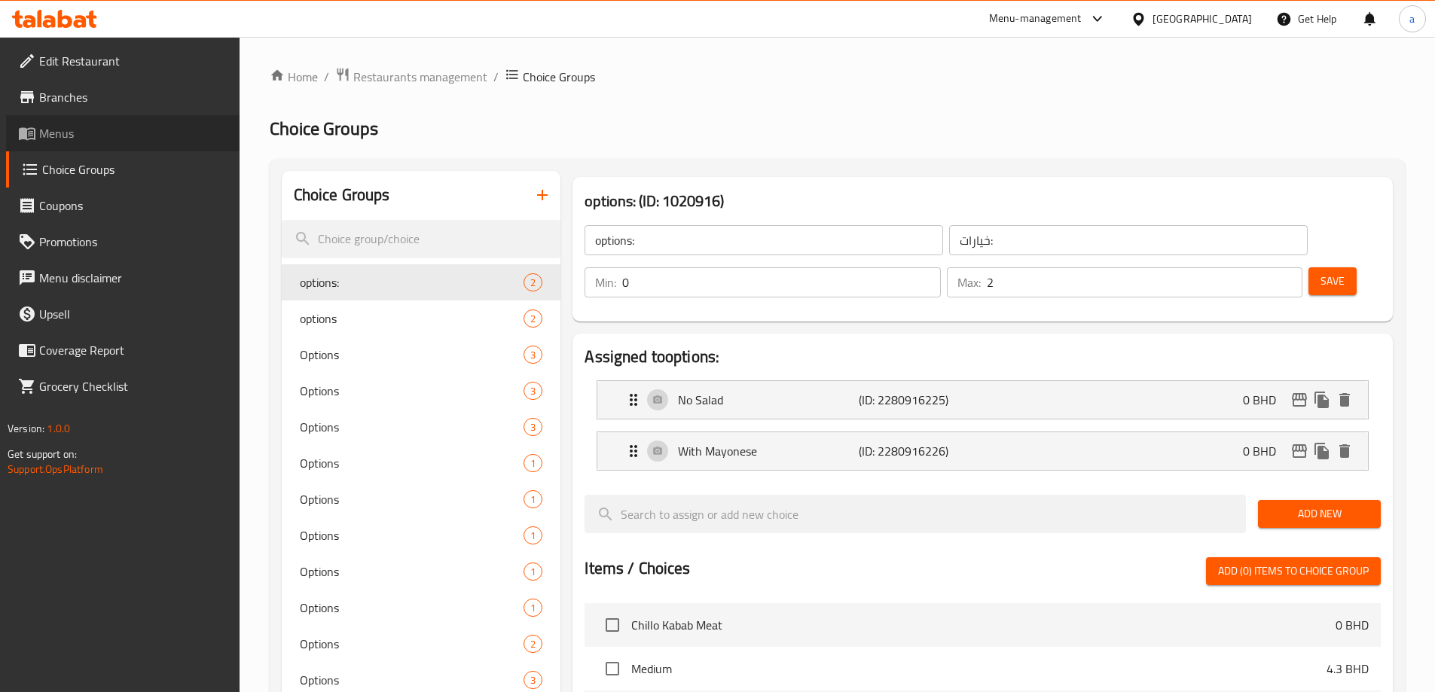
click at [152, 145] on link "Menus" at bounding box center [123, 133] width 234 height 36
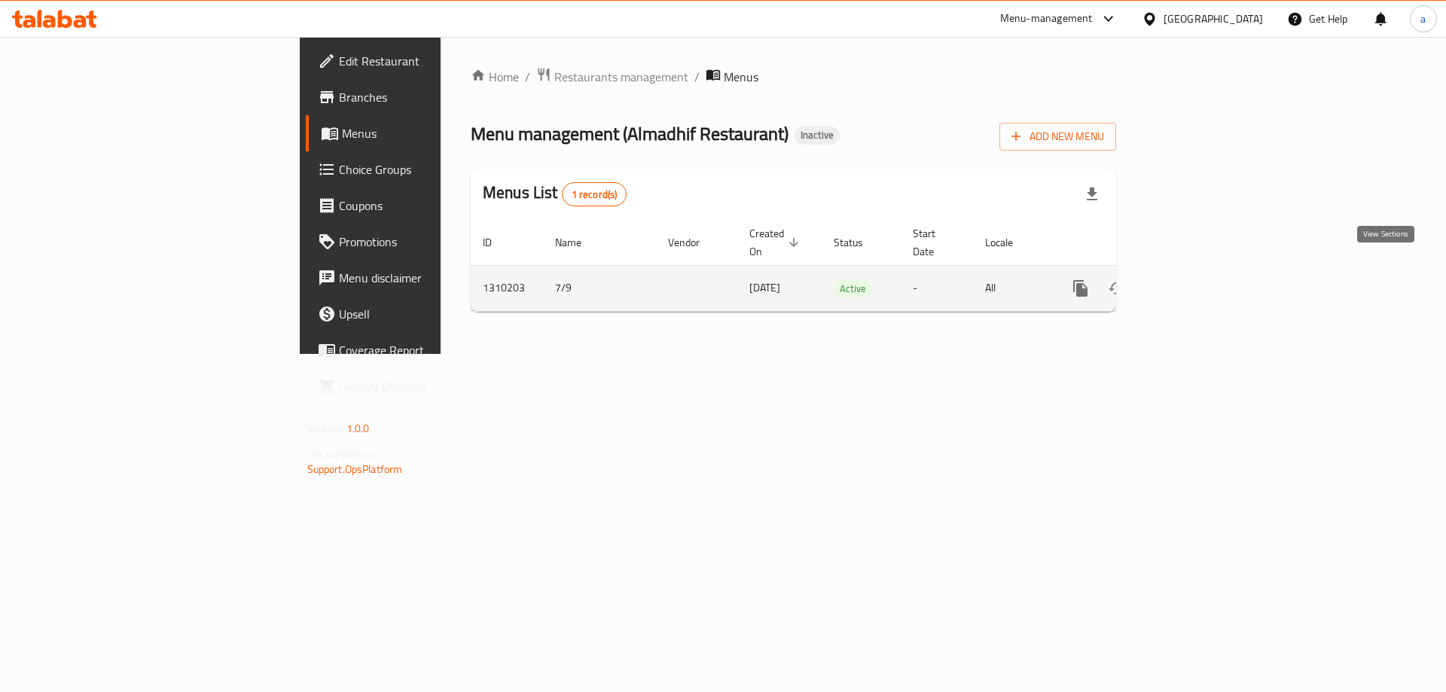
click at [1208, 271] on link "enhanced table" at bounding box center [1189, 288] width 36 height 36
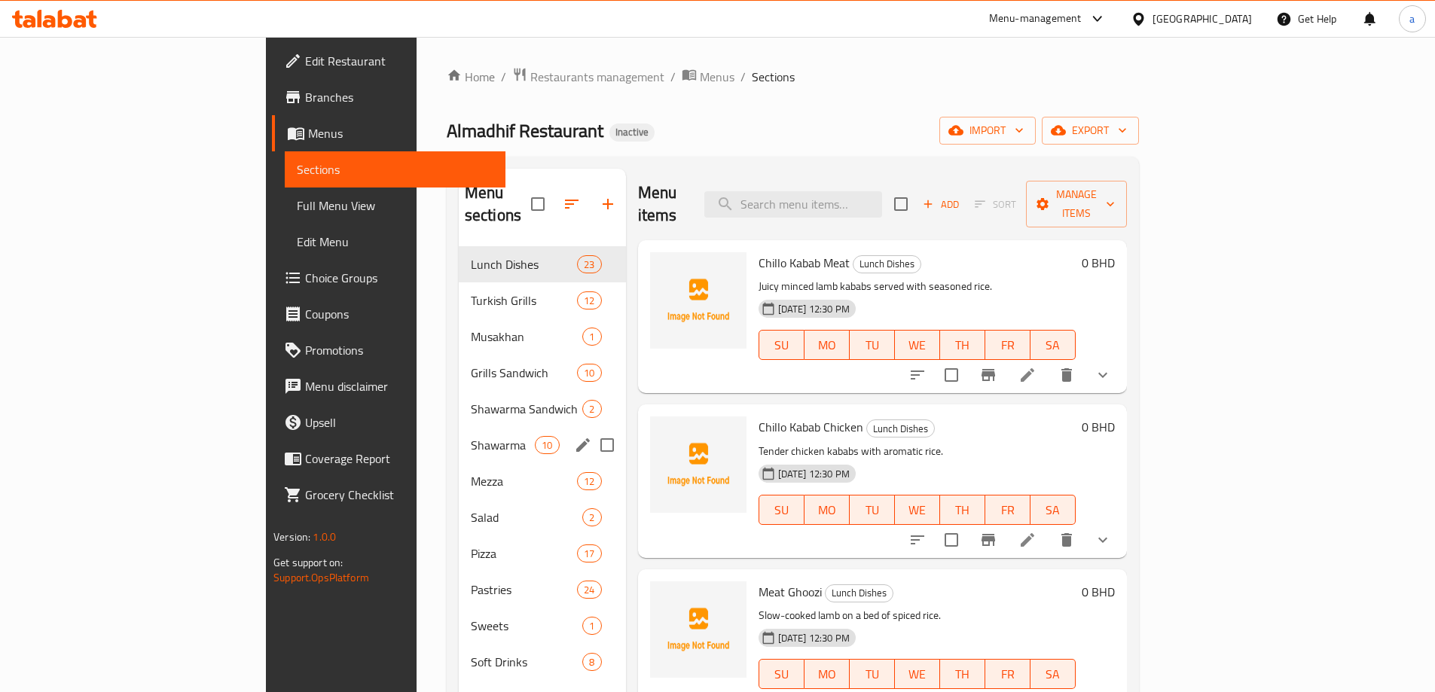
click at [459, 432] on div "Shawarma 10" at bounding box center [542, 445] width 167 height 36
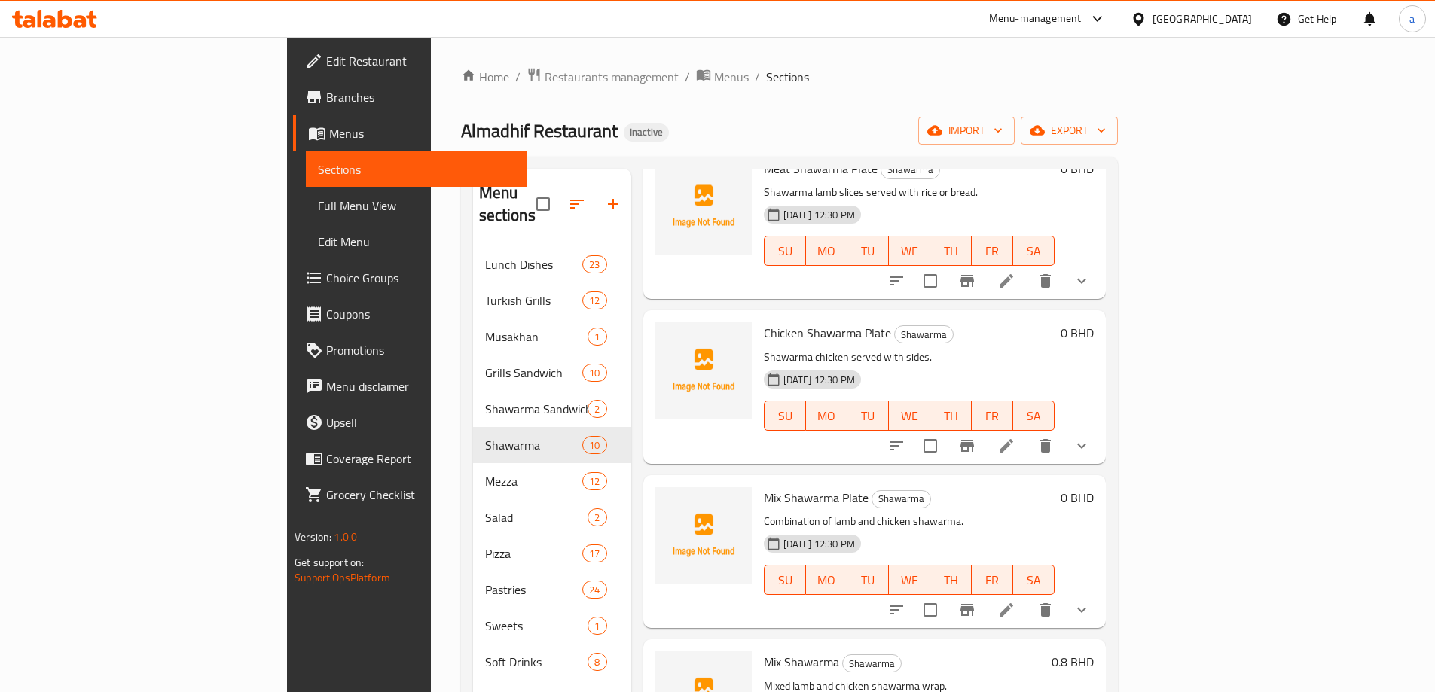
scroll to position [226, 0]
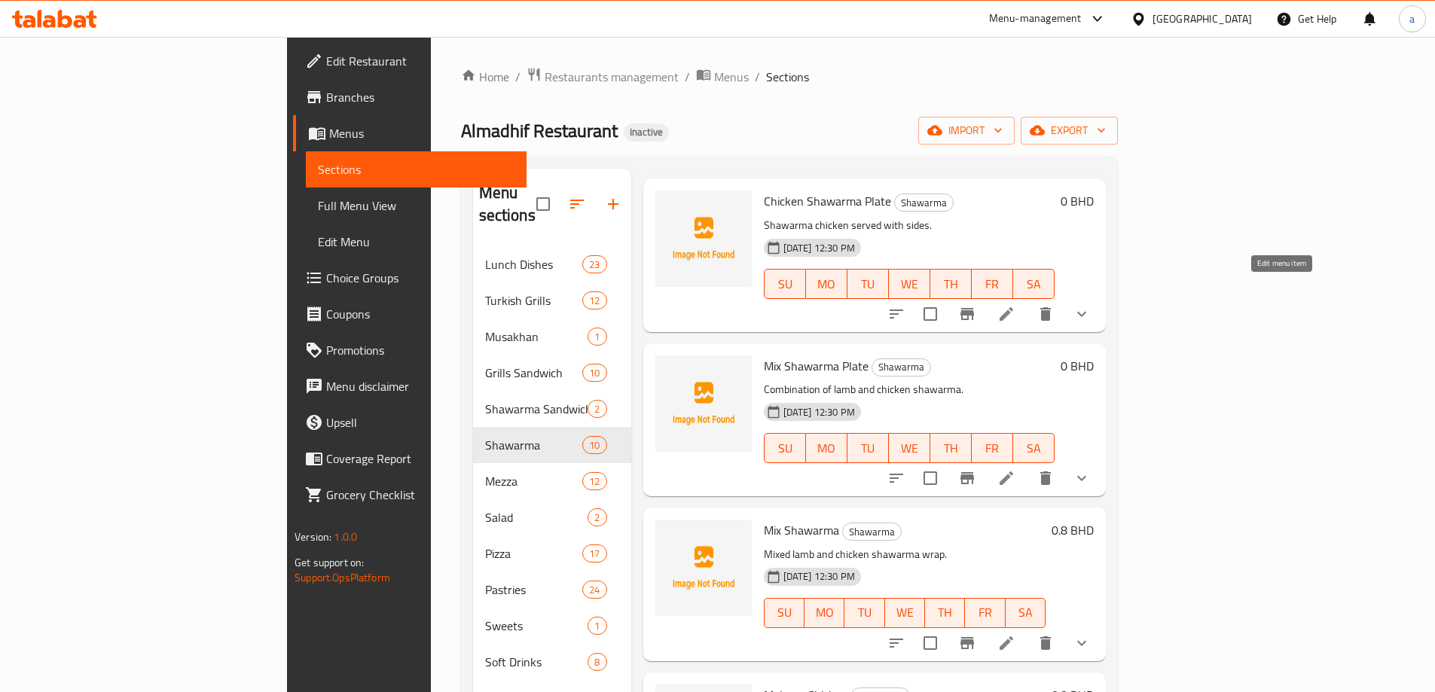
click at [1015, 305] on icon at bounding box center [1006, 314] width 18 height 18
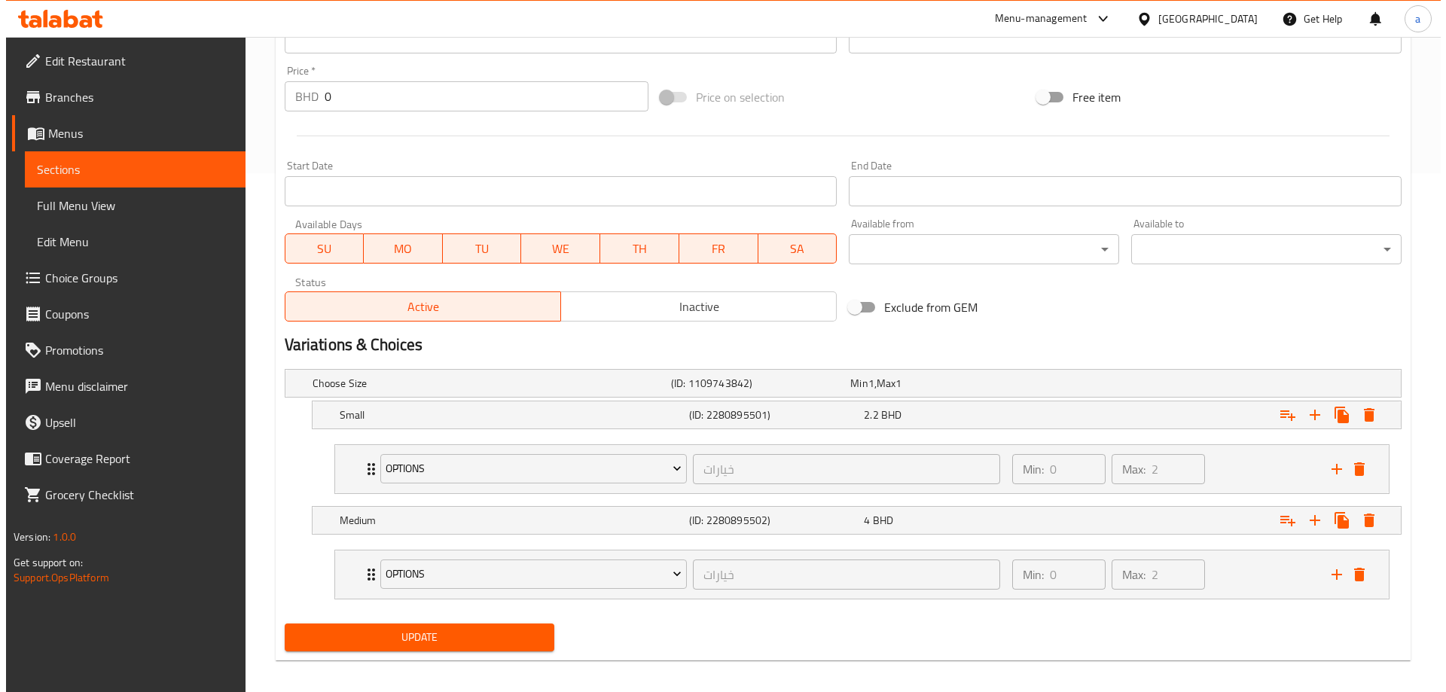
scroll to position [530, 0]
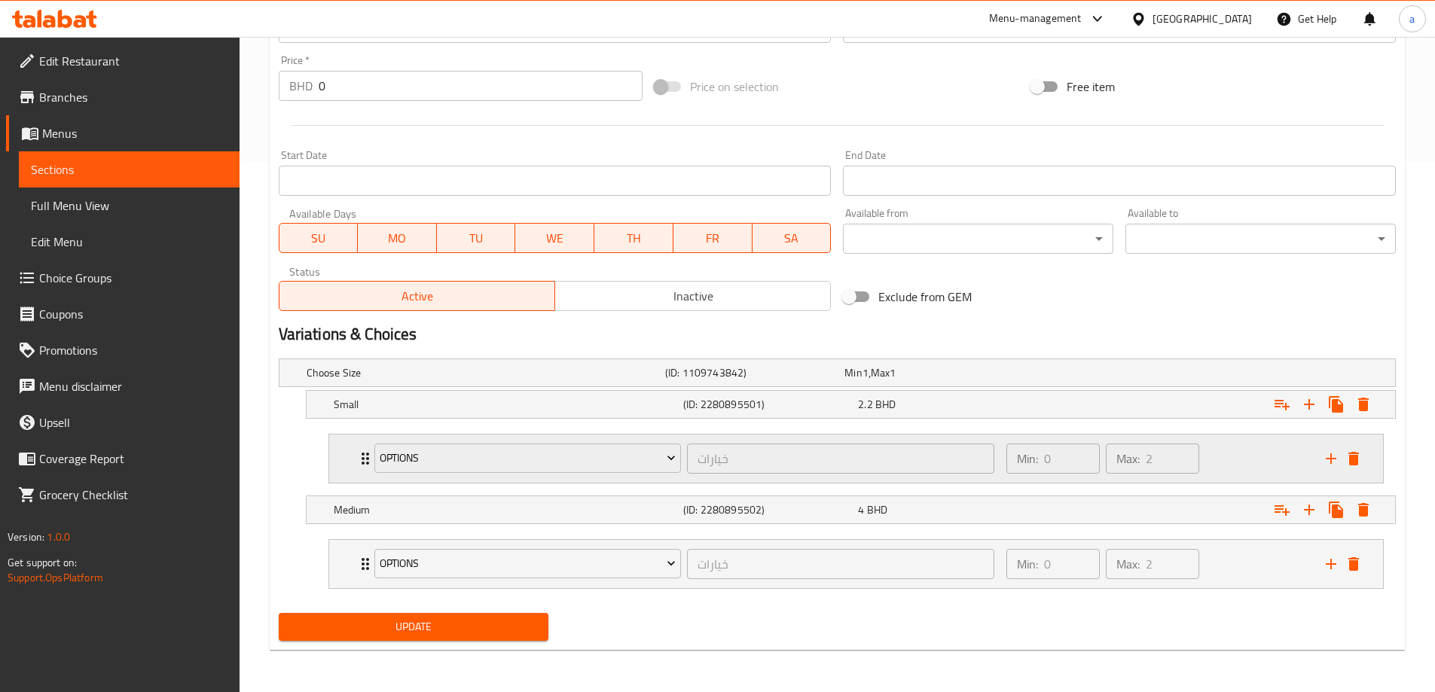
click at [1294, 462] on div "Min: 0 ​ Max: 2 ​" at bounding box center [1156, 459] width 319 height 48
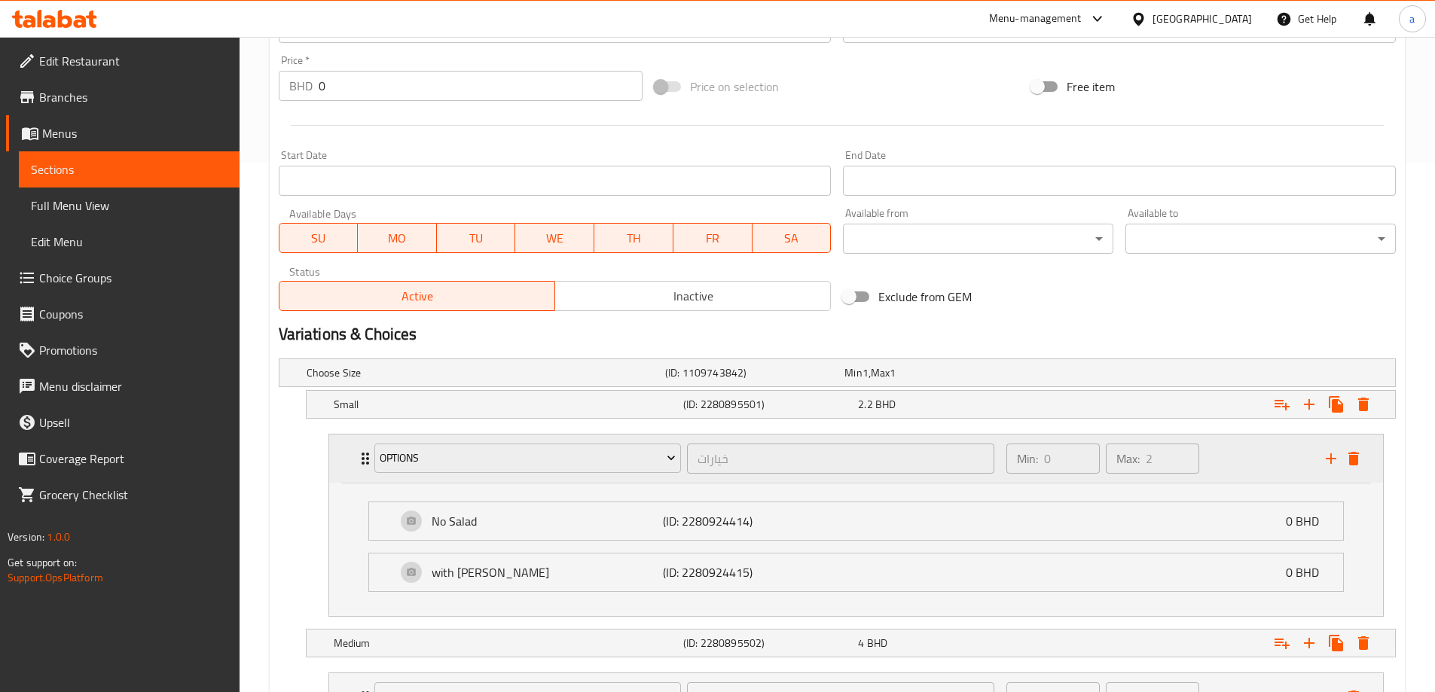
click at [1269, 454] on div "Min: 0 ​ Max: 2 ​" at bounding box center [1156, 459] width 319 height 48
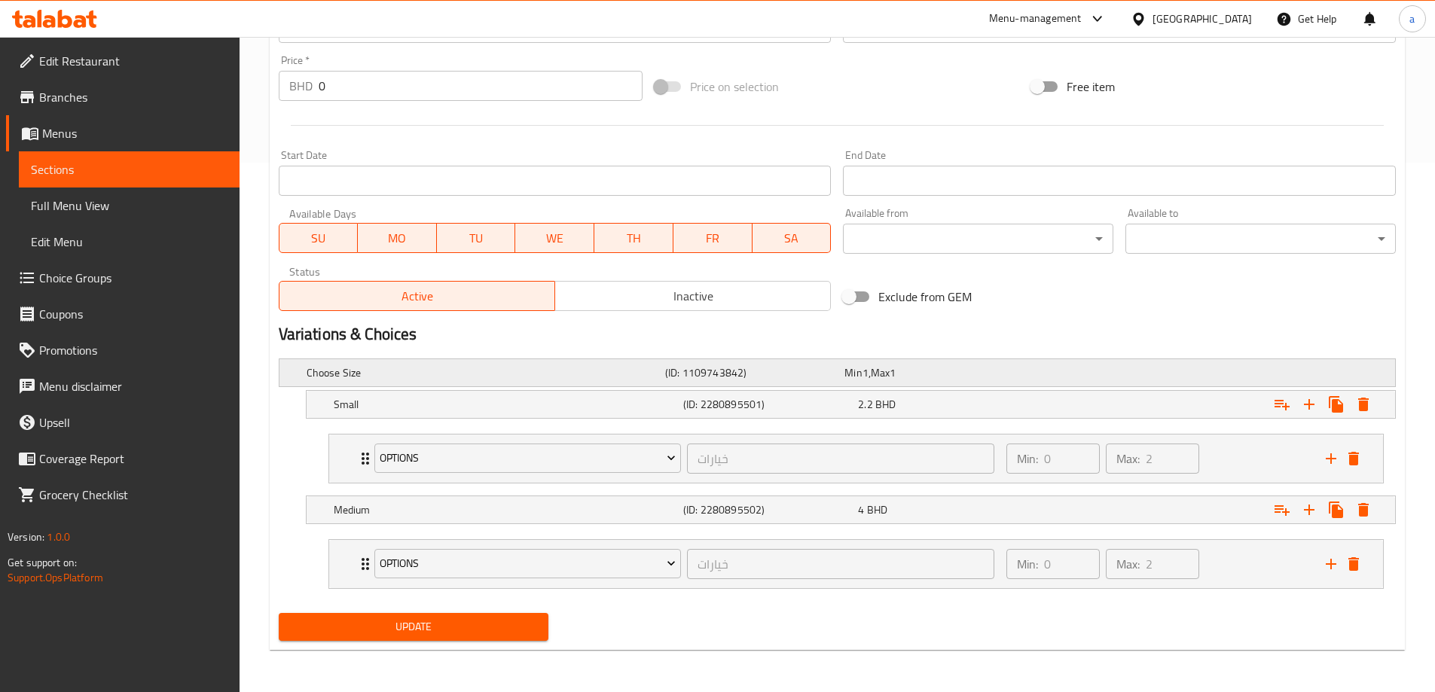
click at [548, 372] on h5 "Choose Size" at bounding box center [483, 372] width 353 height 15
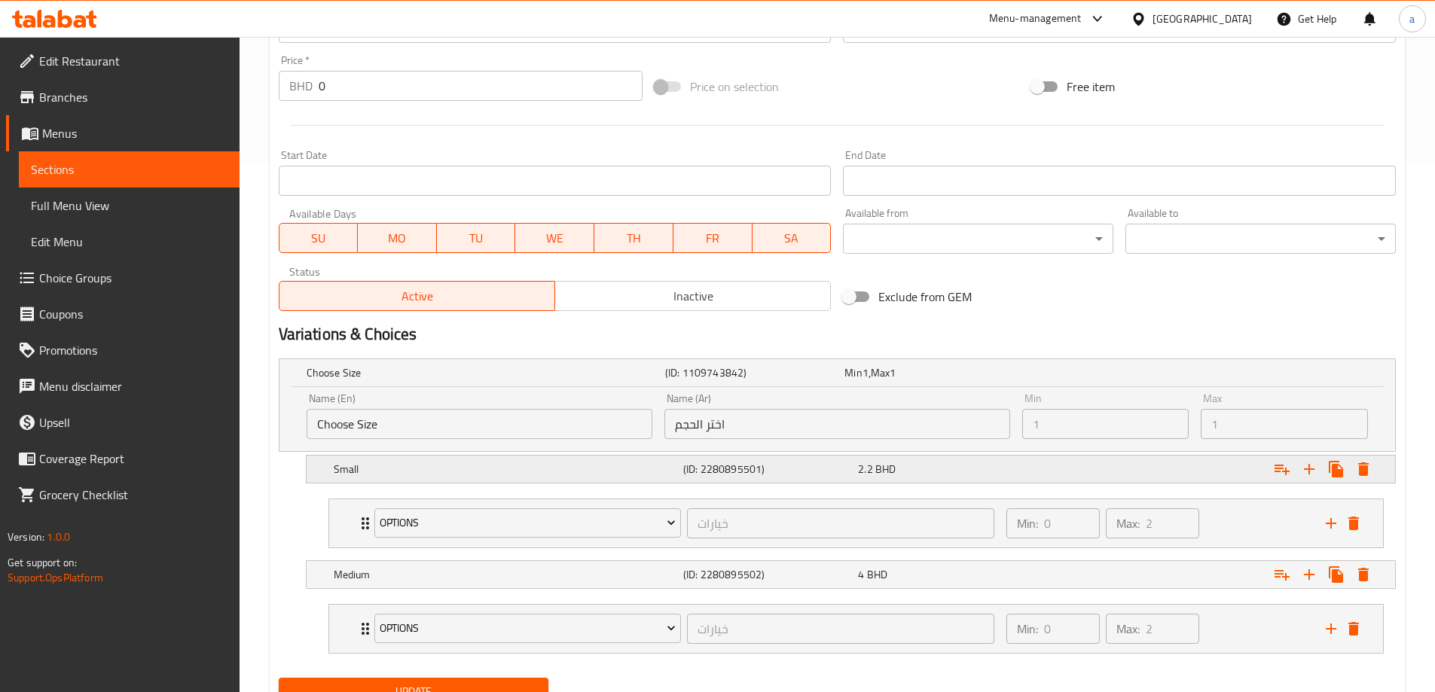
click at [1379, 473] on div "Expand" at bounding box center [1205, 469] width 350 height 33
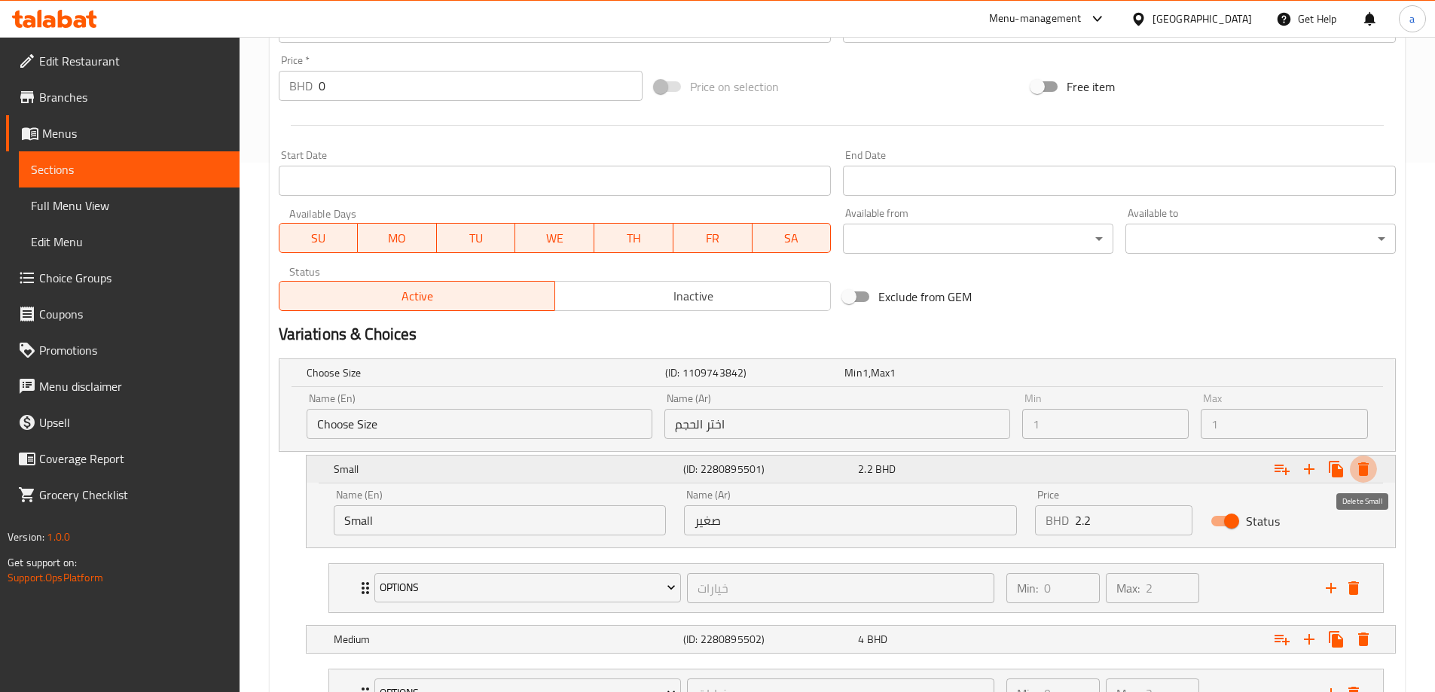
click at [1366, 466] on icon "Expand" at bounding box center [1363, 470] width 11 height 14
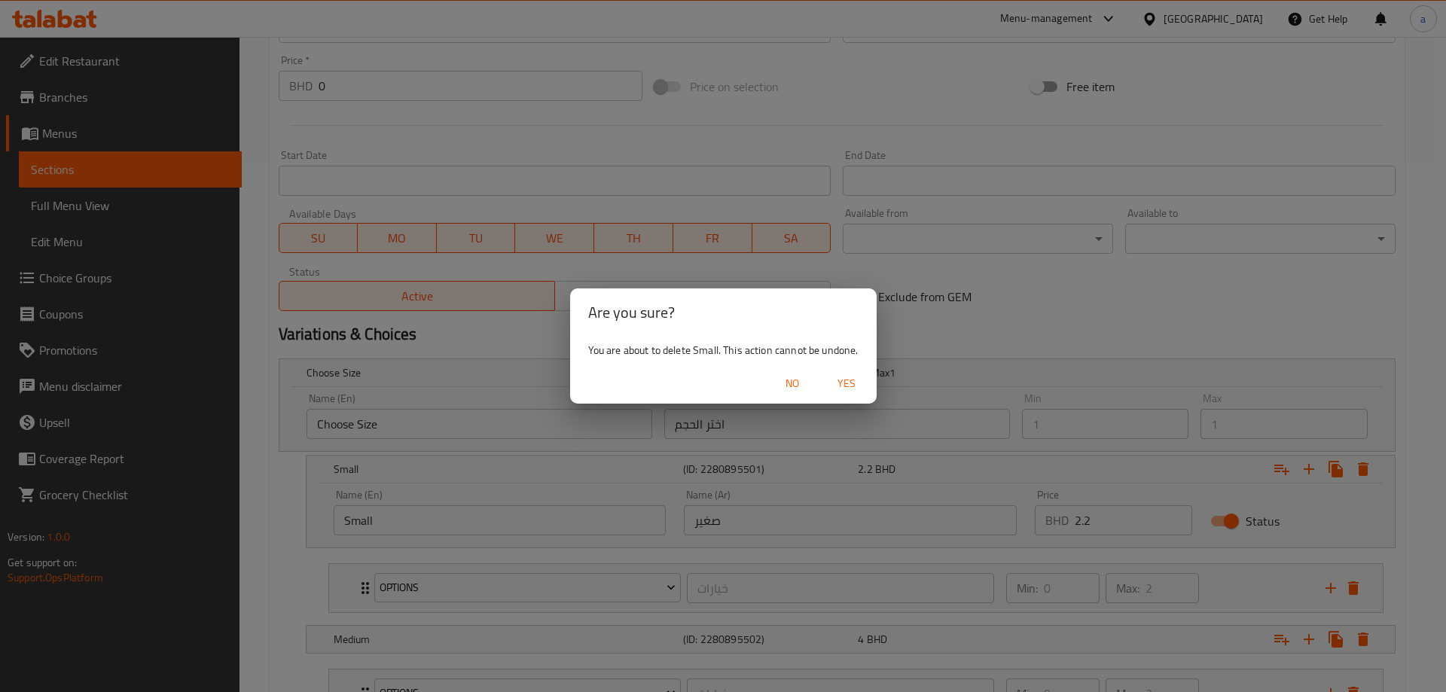
click at [863, 374] on span "Yes" at bounding box center [847, 383] width 36 height 19
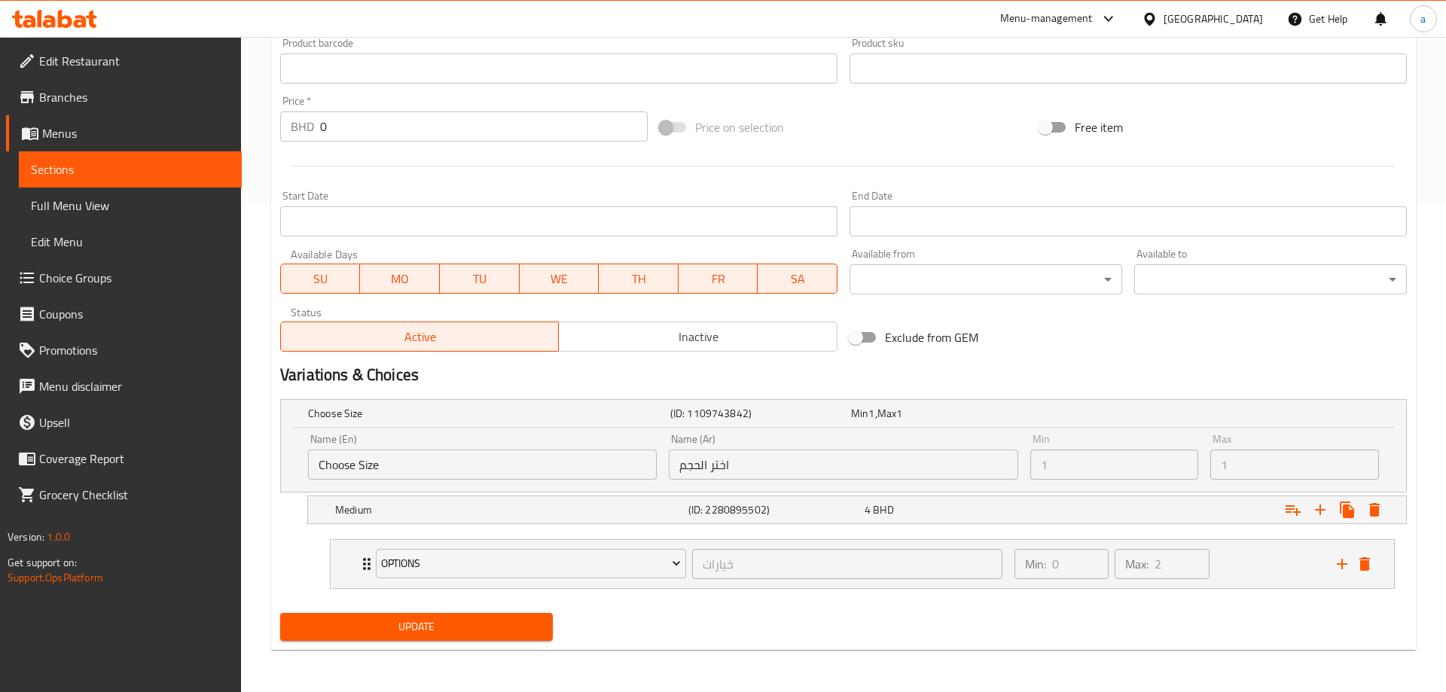
scroll to position [489, 0]
click at [1356, 502] on icon "Expand" at bounding box center [1363, 510] width 18 height 18
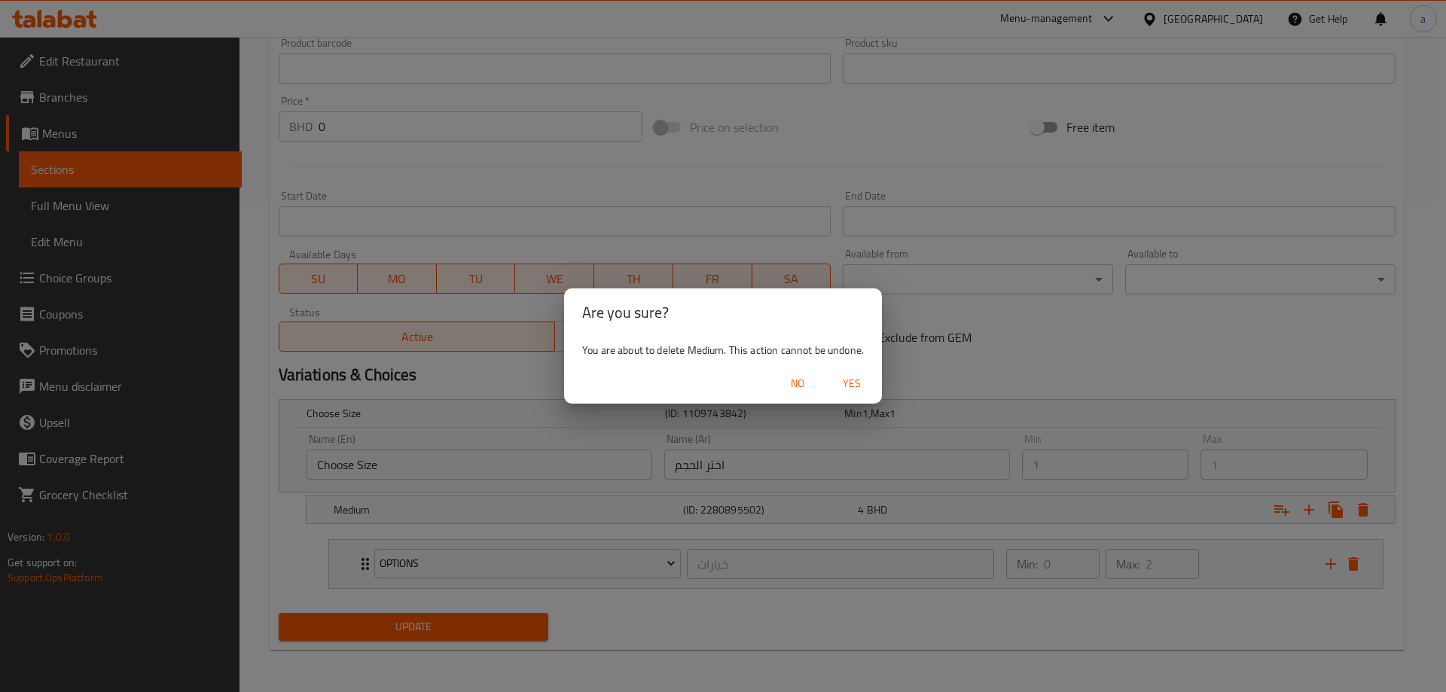
click at [847, 380] on span "Yes" at bounding box center [852, 383] width 36 height 19
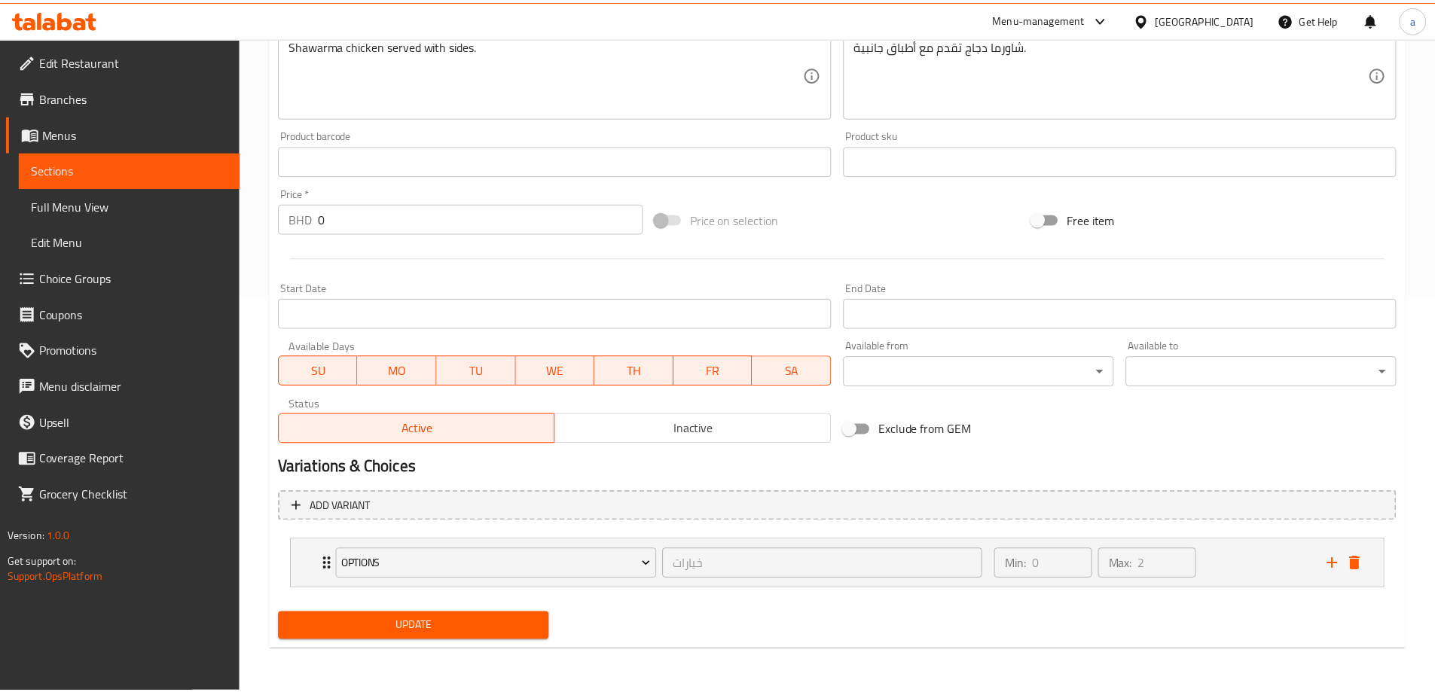
scroll to position [392, 0]
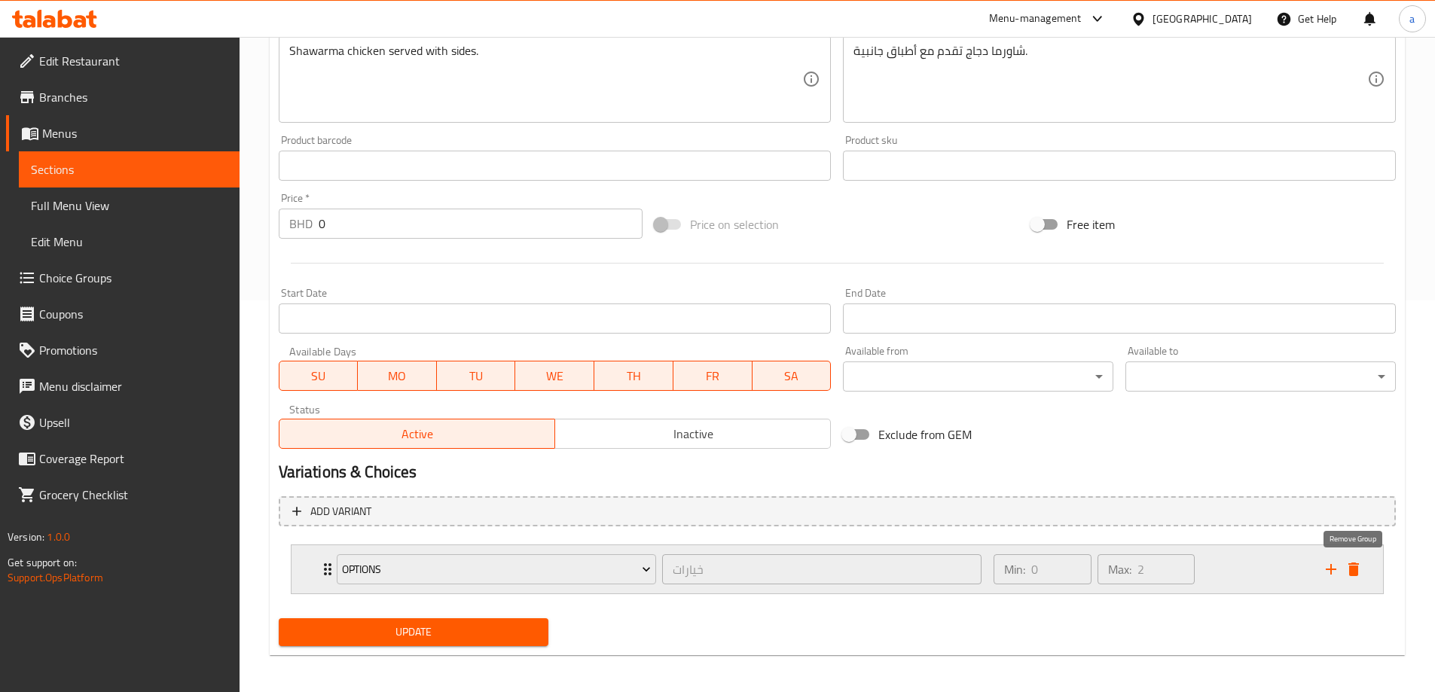
click at [1352, 572] on icon "delete" at bounding box center [1353, 570] width 11 height 14
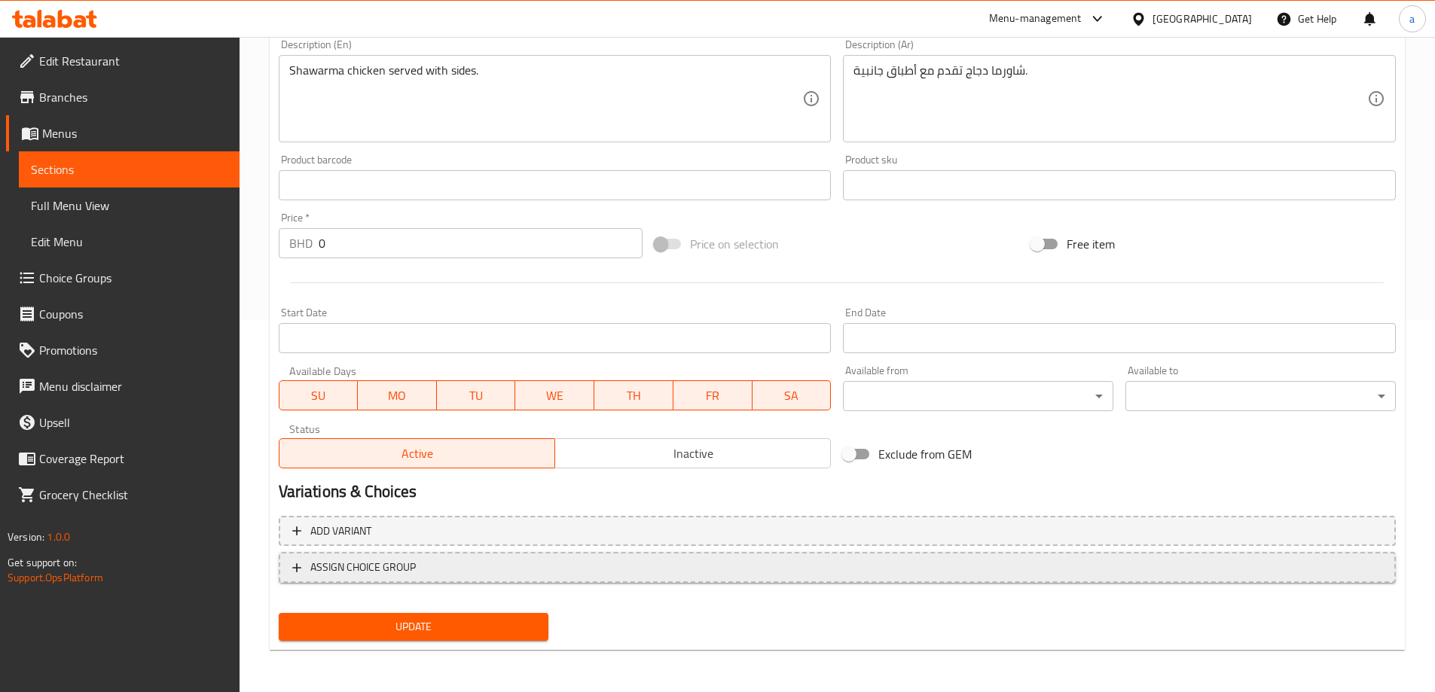
click at [534, 554] on button "ASSIGN CHOICE GROUP" at bounding box center [837, 567] width 1117 height 31
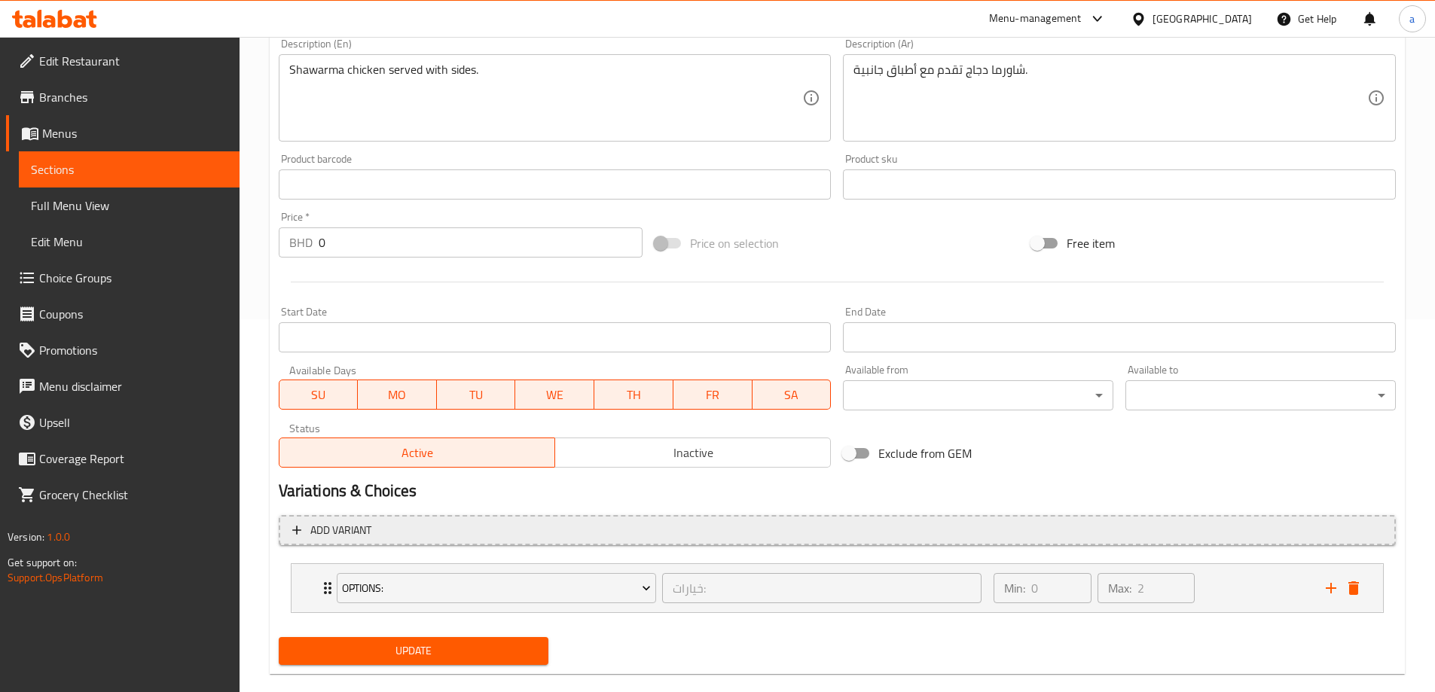
scroll to position [377, 0]
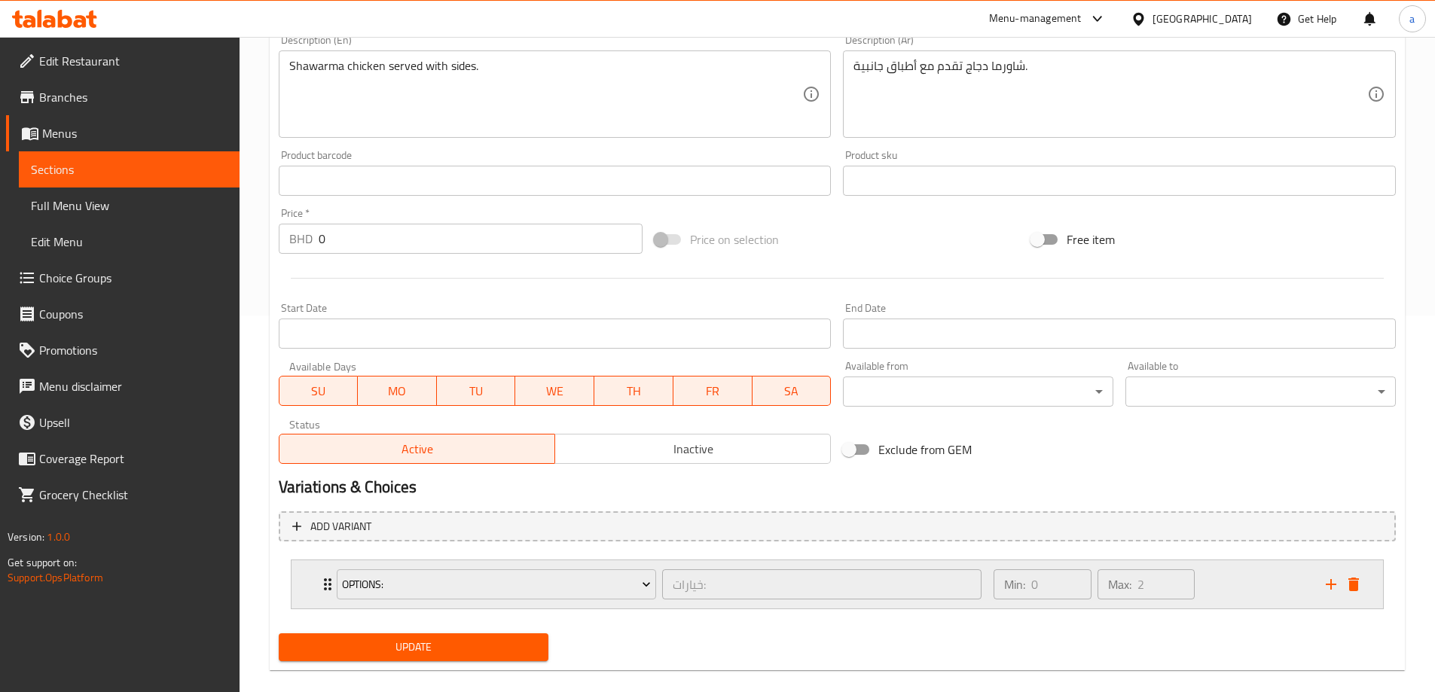
click at [310, 582] on div "options: خيارات: ​ Min: 0 ​ Max: 2 ​" at bounding box center [838, 584] width 1092 height 48
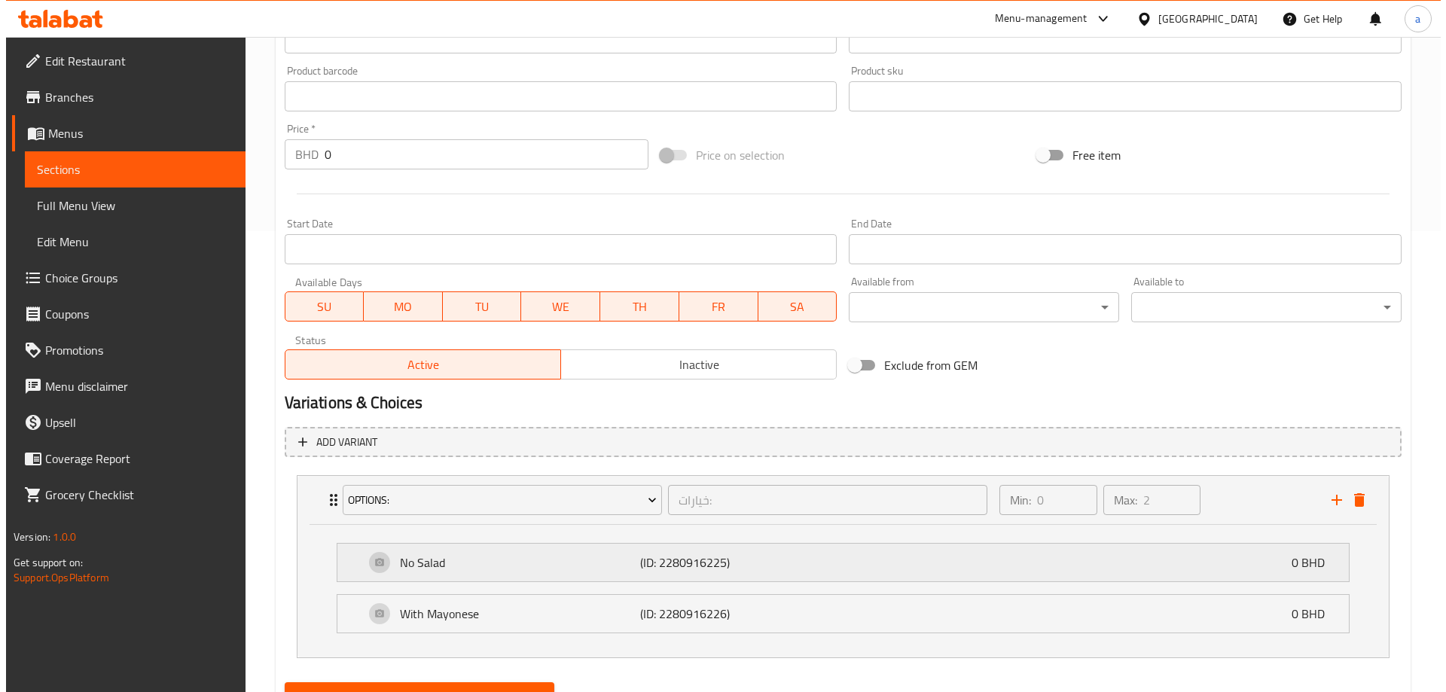
scroll to position [530, 0]
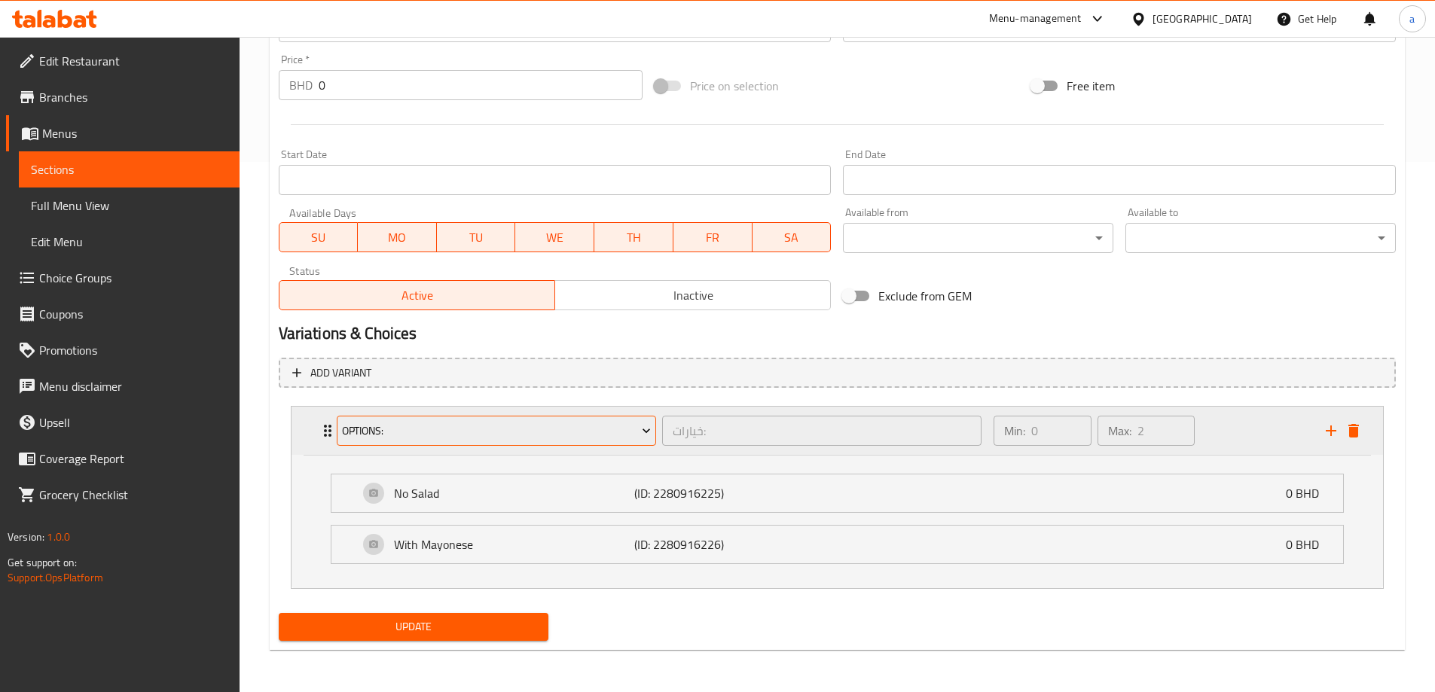
click at [630, 440] on span "options:" at bounding box center [496, 431] width 309 height 19
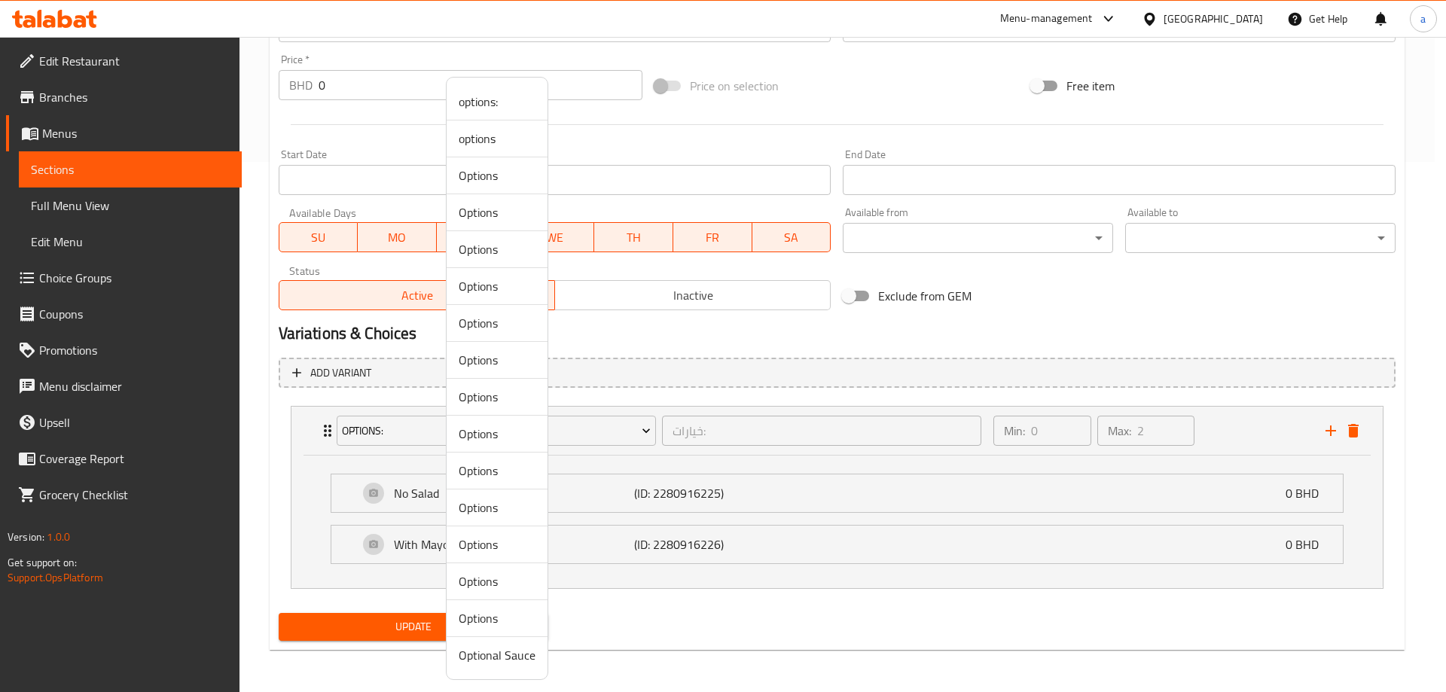
click at [495, 155] on li "options" at bounding box center [497, 139] width 101 height 37
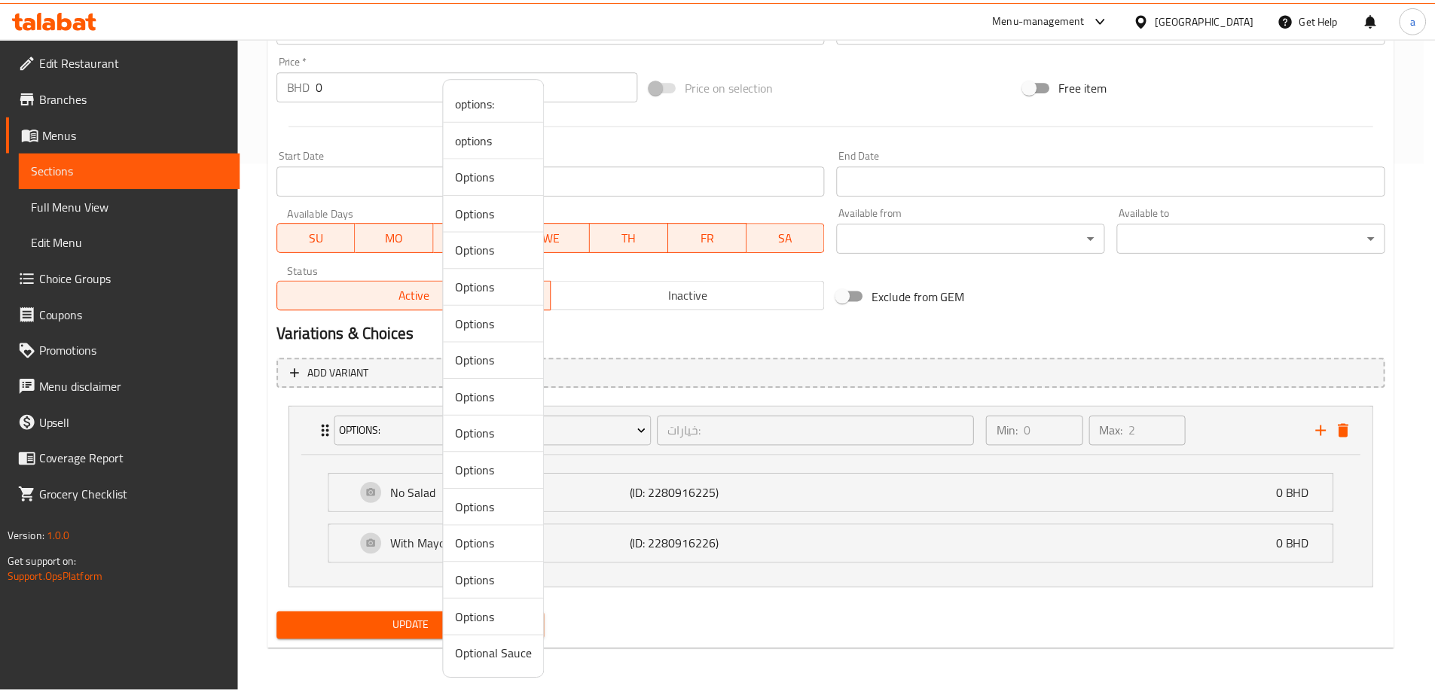
scroll to position [397, 0]
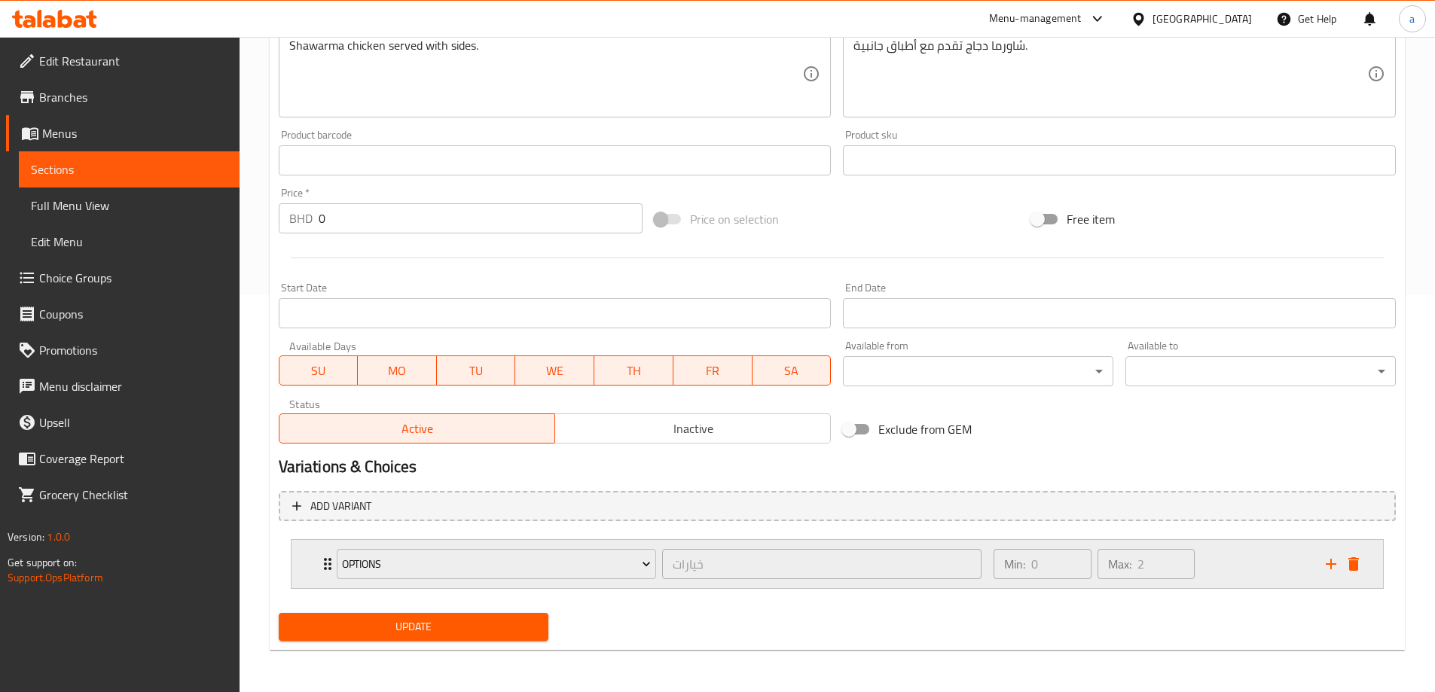
click at [322, 556] on icon "Expand" at bounding box center [328, 564] width 18 height 18
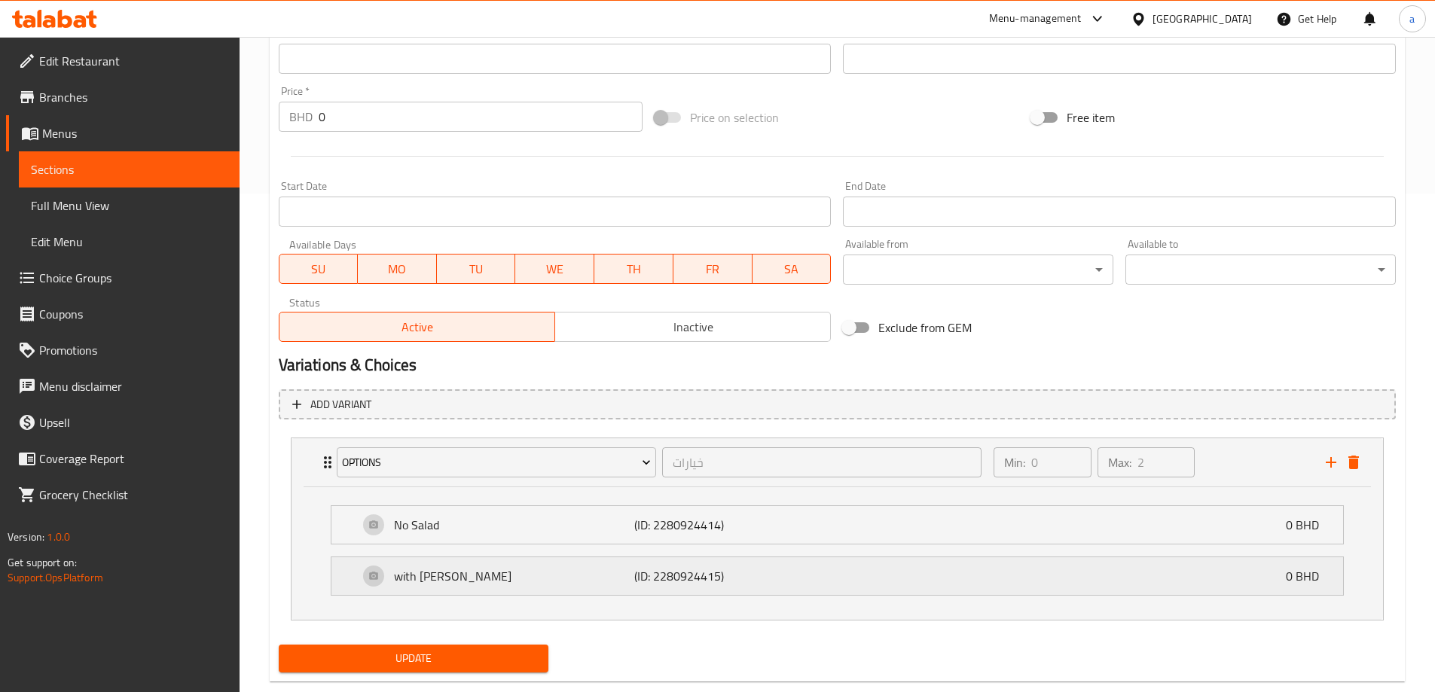
scroll to position [530, 0]
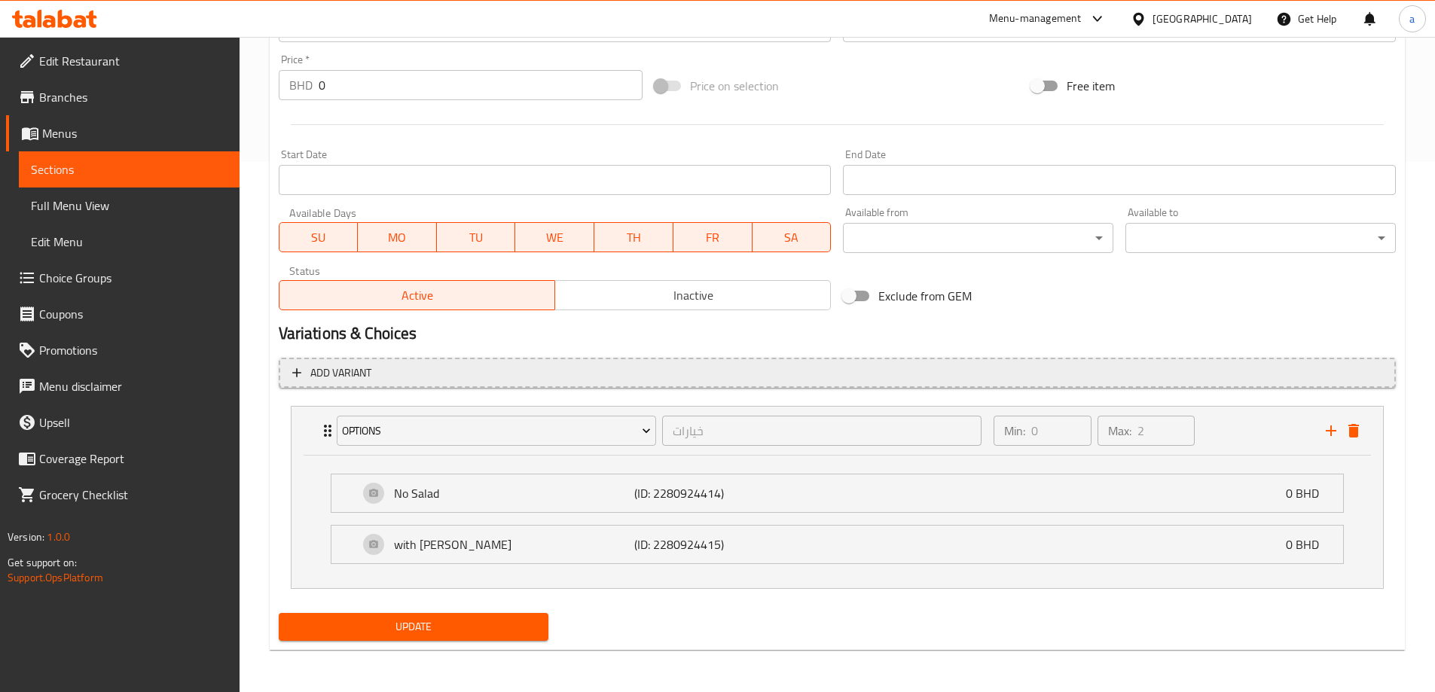
click at [841, 359] on button "Add variant" at bounding box center [837, 373] width 1117 height 31
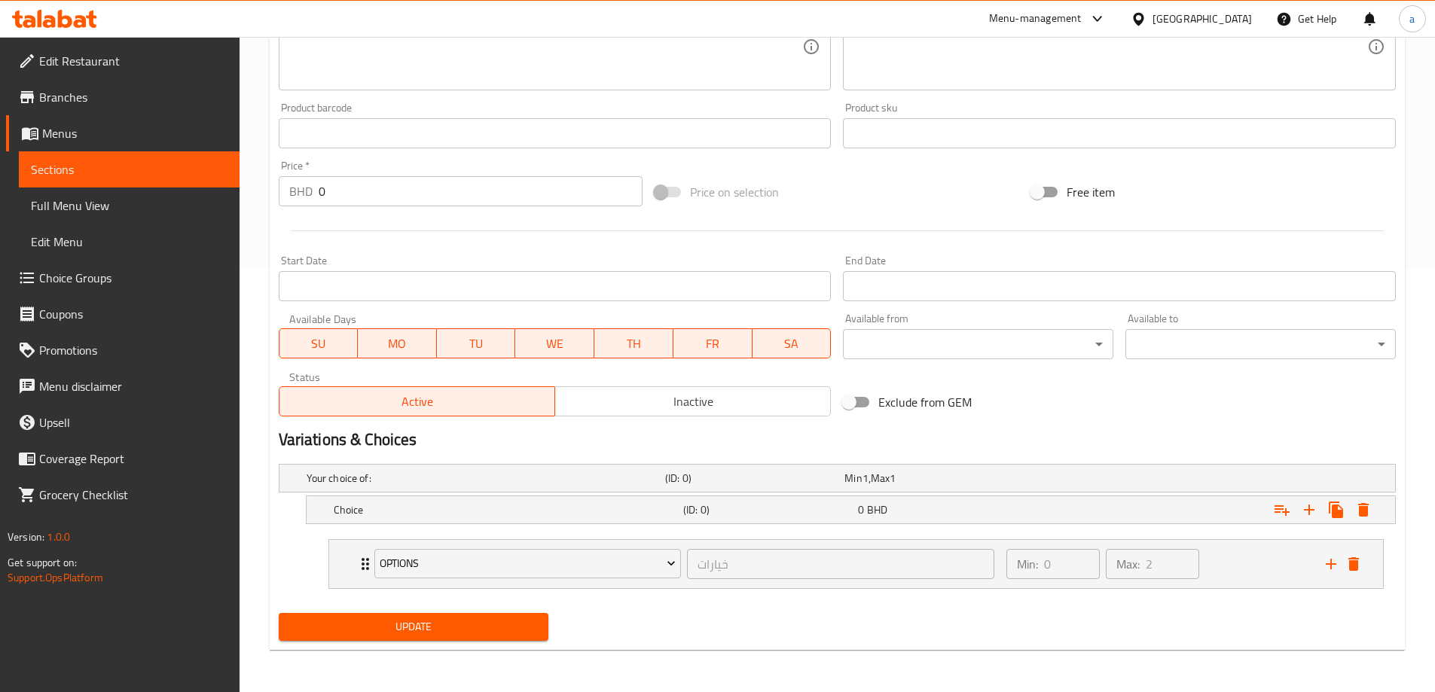
scroll to position [424, 0]
click at [512, 505] on h5 "Choice" at bounding box center [506, 509] width 344 height 15
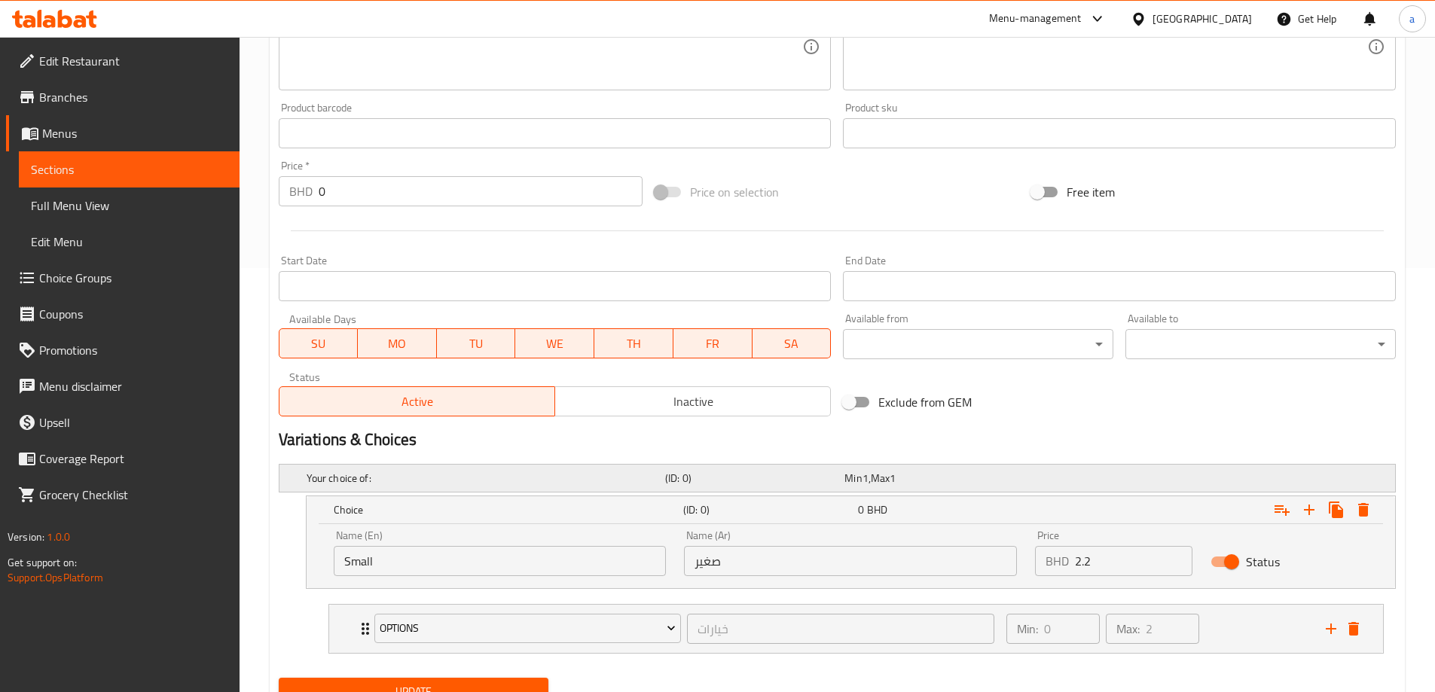
click at [531, 473] on h5 "Your choice of:" at bounding box center [483, 478] width 353 height 15
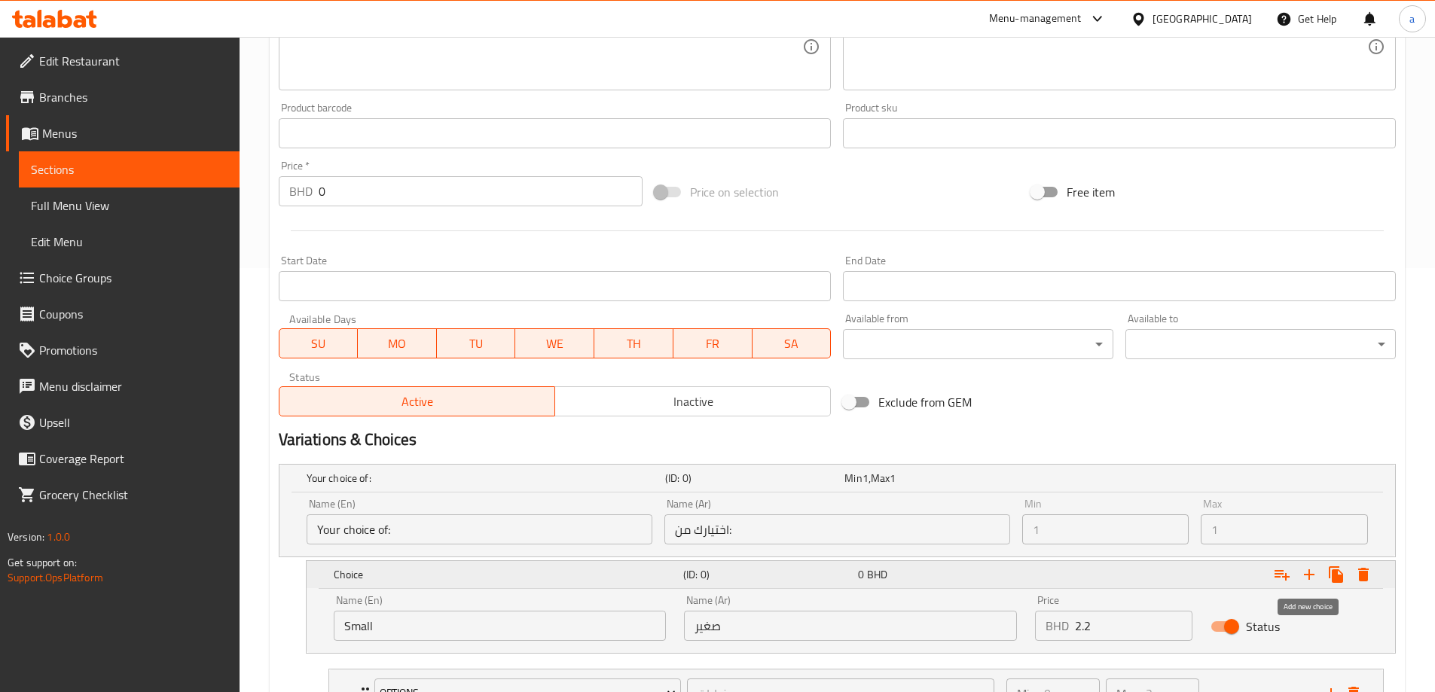
click at [1317, 572] on icon "Expand" at bounding box center [1309, 575] width 18 height 18
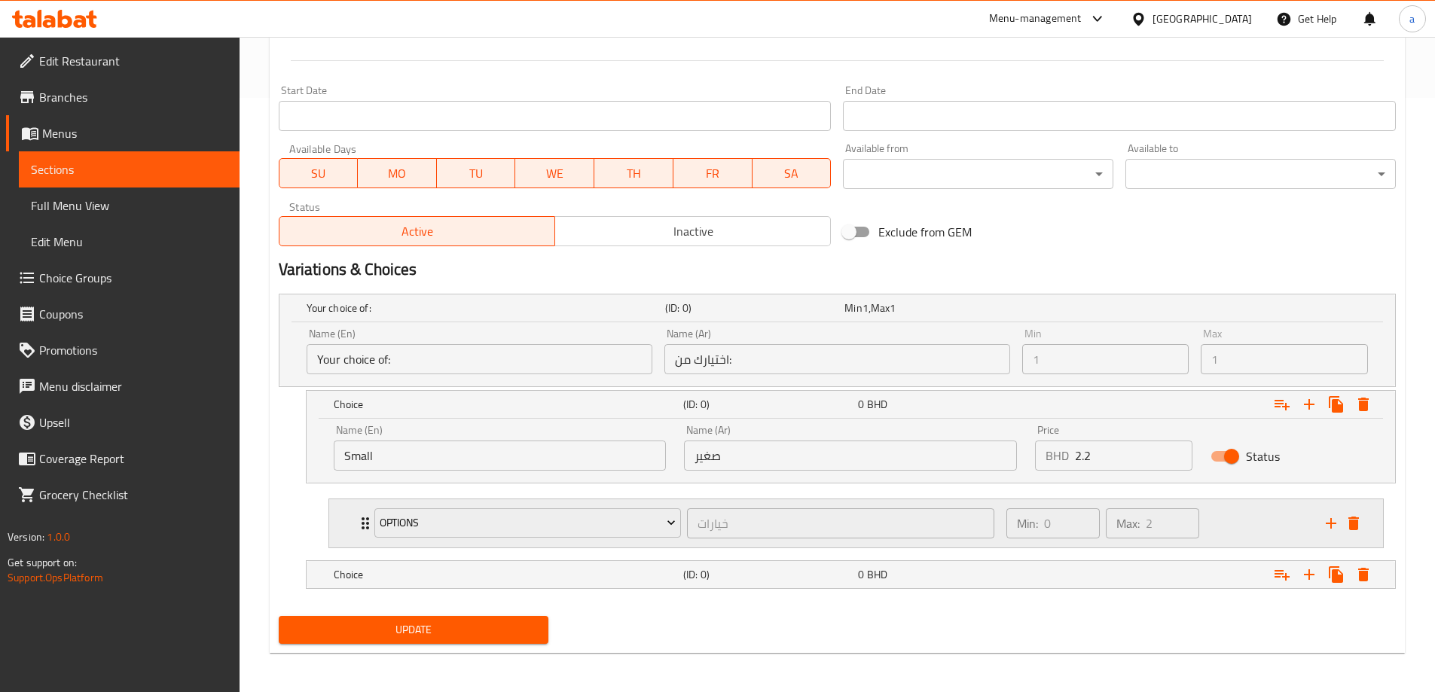
scroll to position [597, 0]
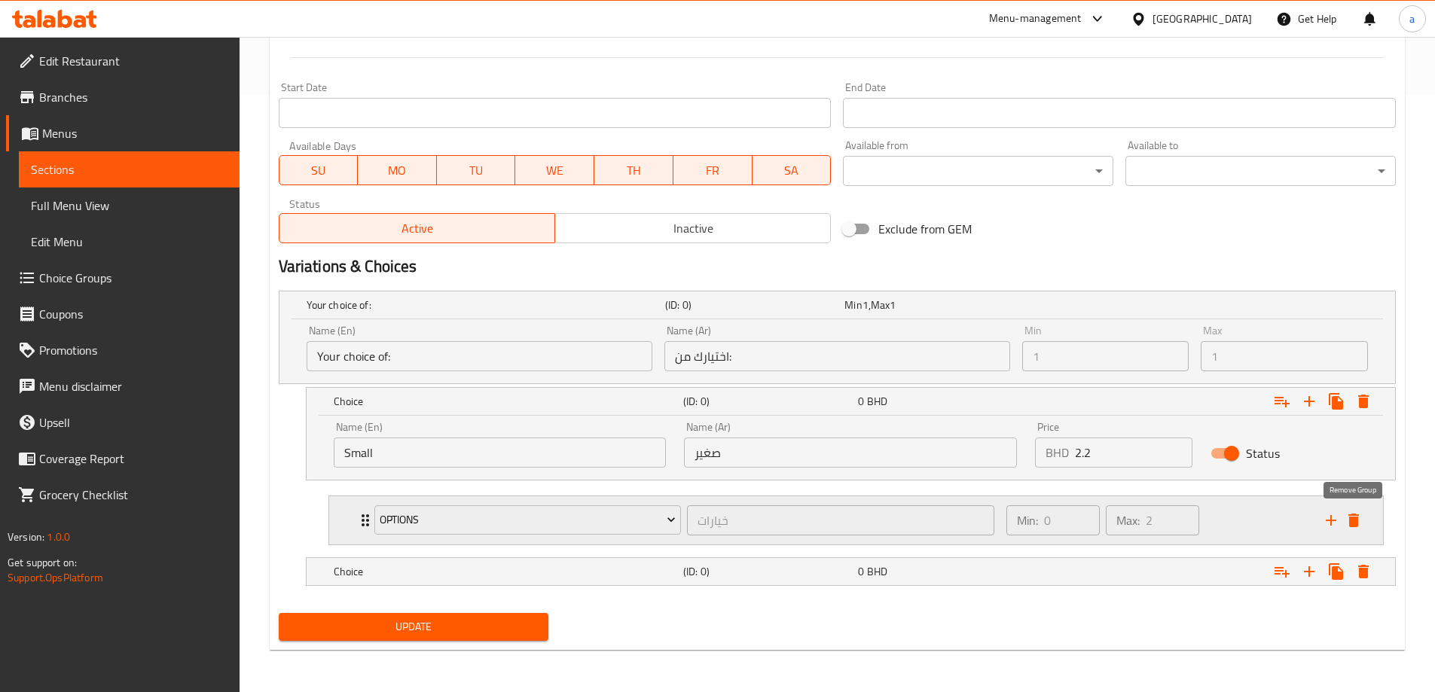
click at [1356, 518] on icon "delete" at bounding box center [1353, 521] width 11 height 14
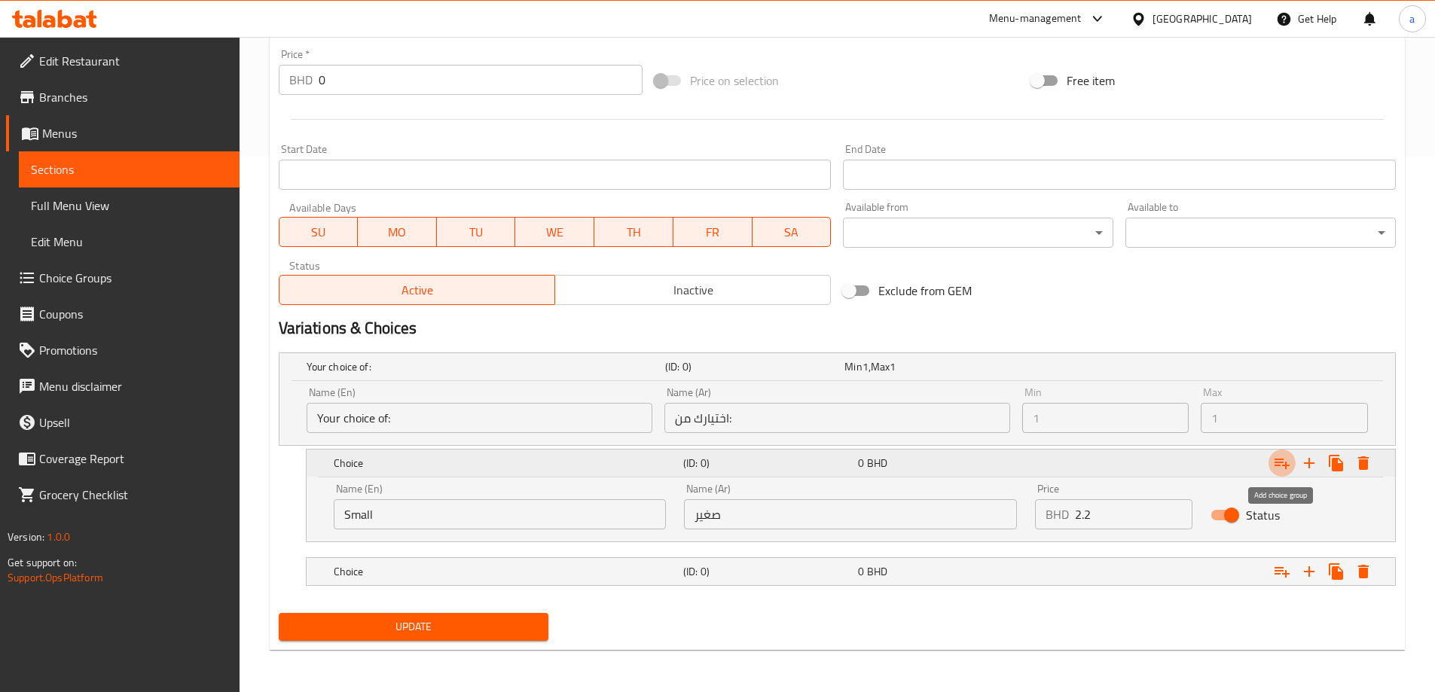
click at [1277, 463] on icon "Expand" at bounding box center [1282, 463] width 18 height 18
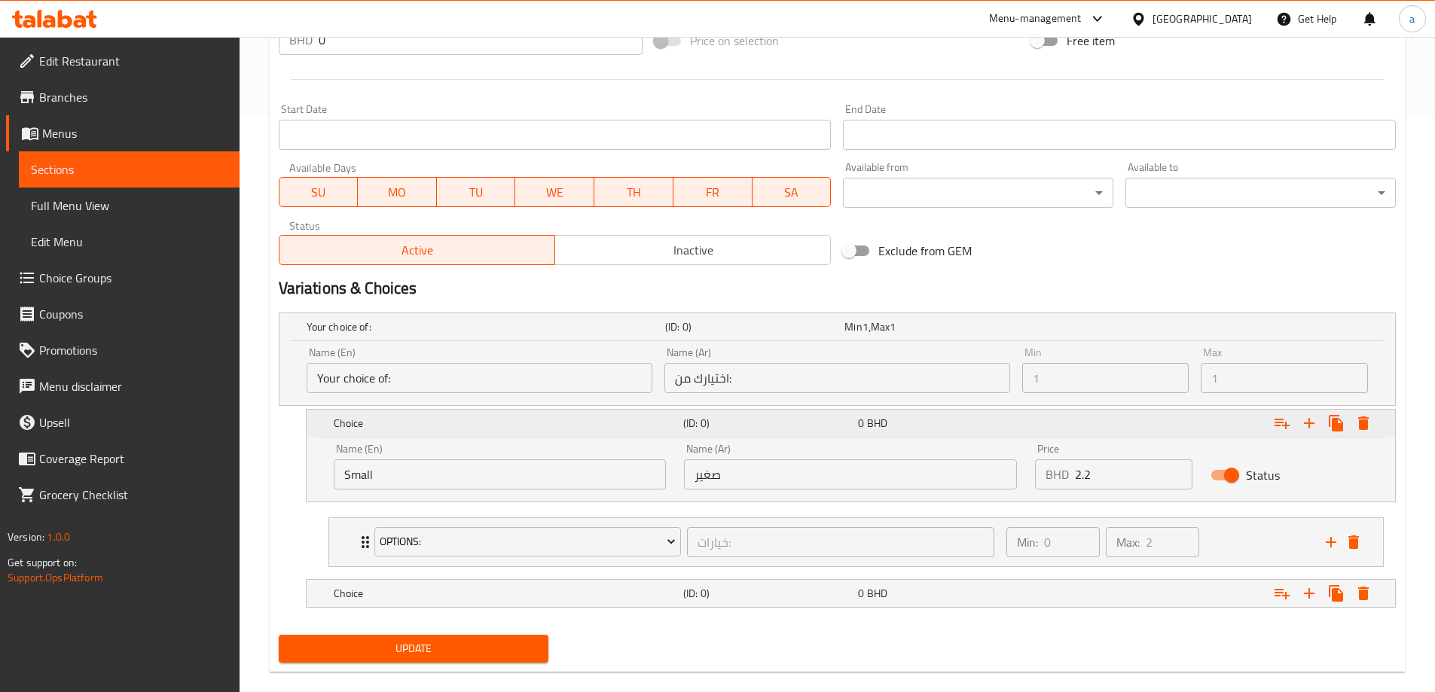
scroll to position [597, 0]
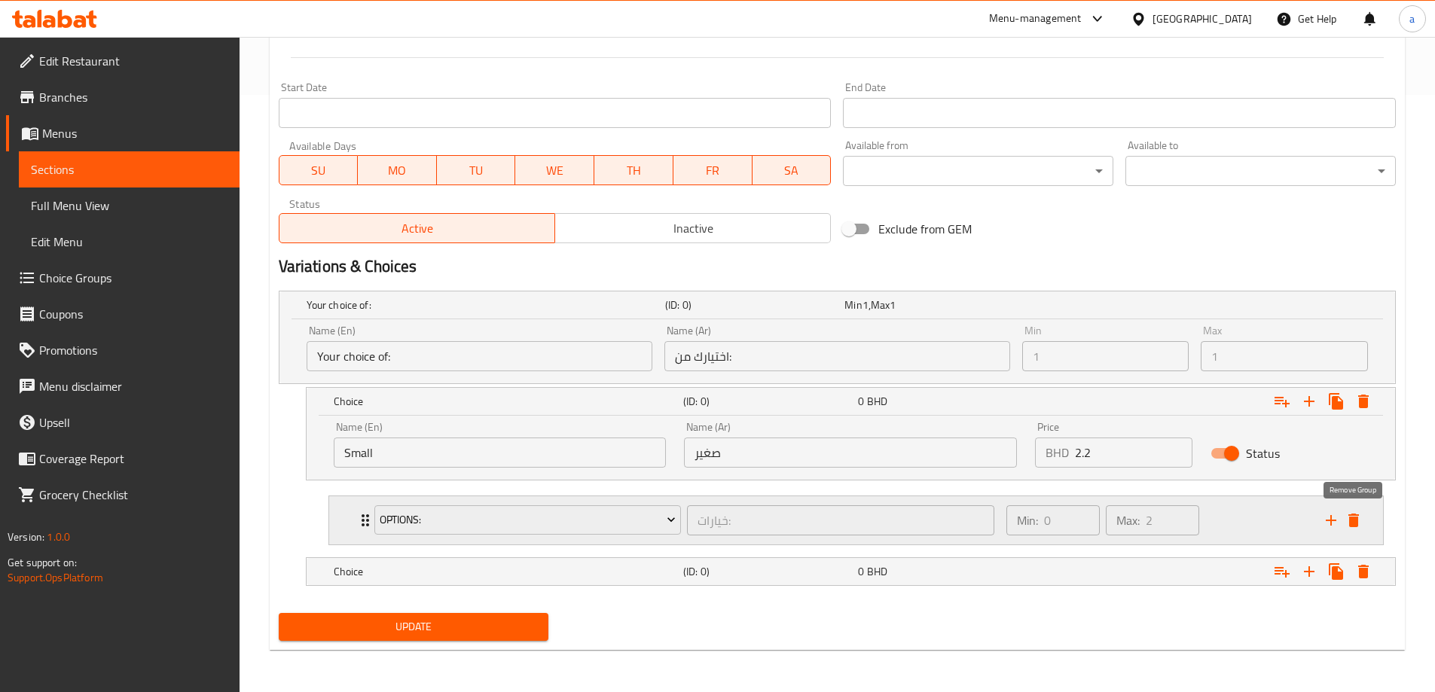
click at [1357, 525] on icon "delete" at bounding box center [1353, 521] width 11 height 14
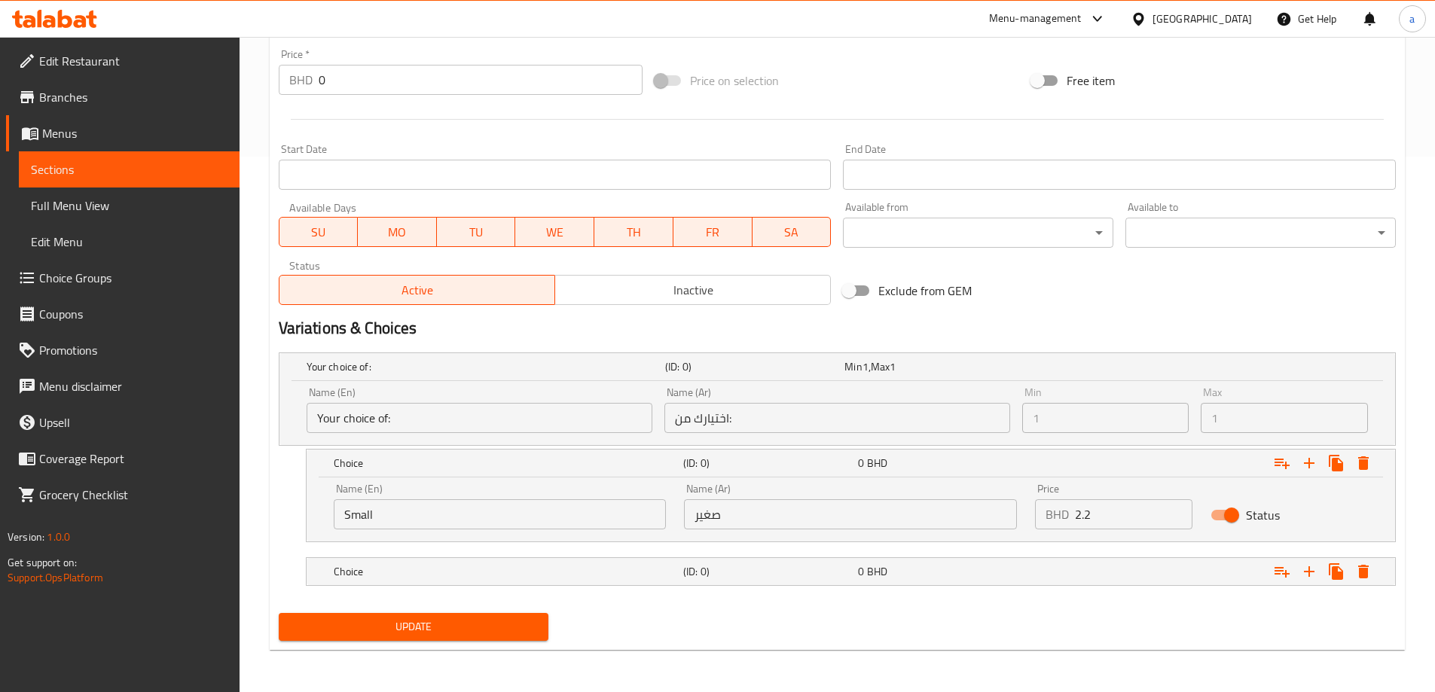
scroll to position [536, 0]
click at [1305, 453] on button "Expand" at bounding box center [1309, 463] width 27 height 27
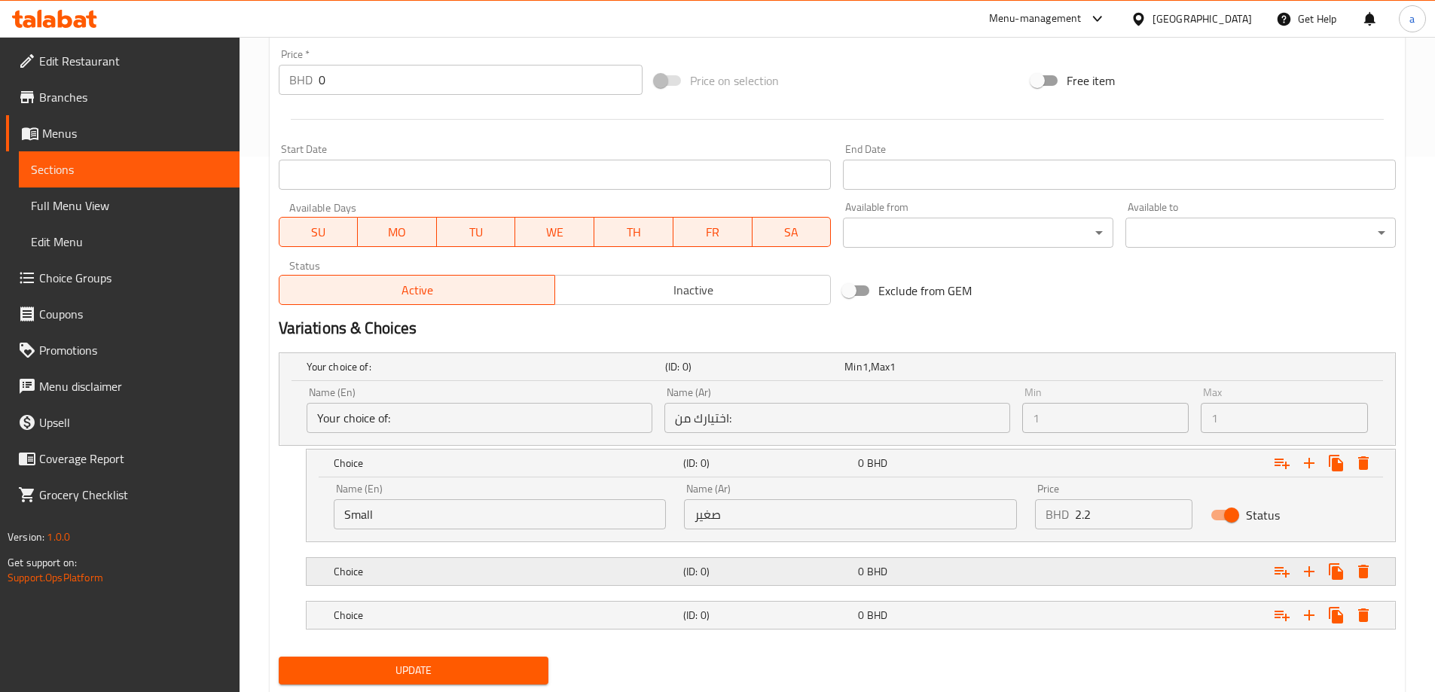
click at [933, 581] on div "0 BHD" at bounding box center [942, 571] width 175 height 21
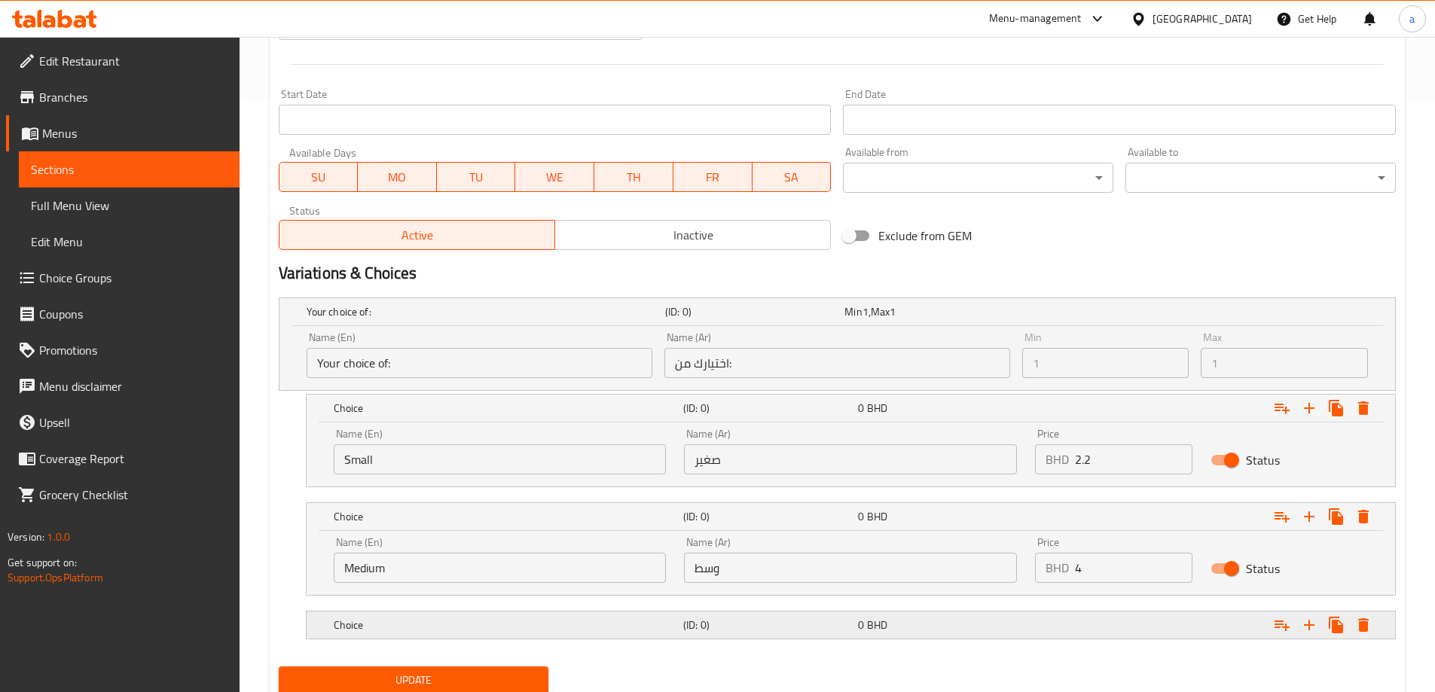
scroll to position [644, 0]
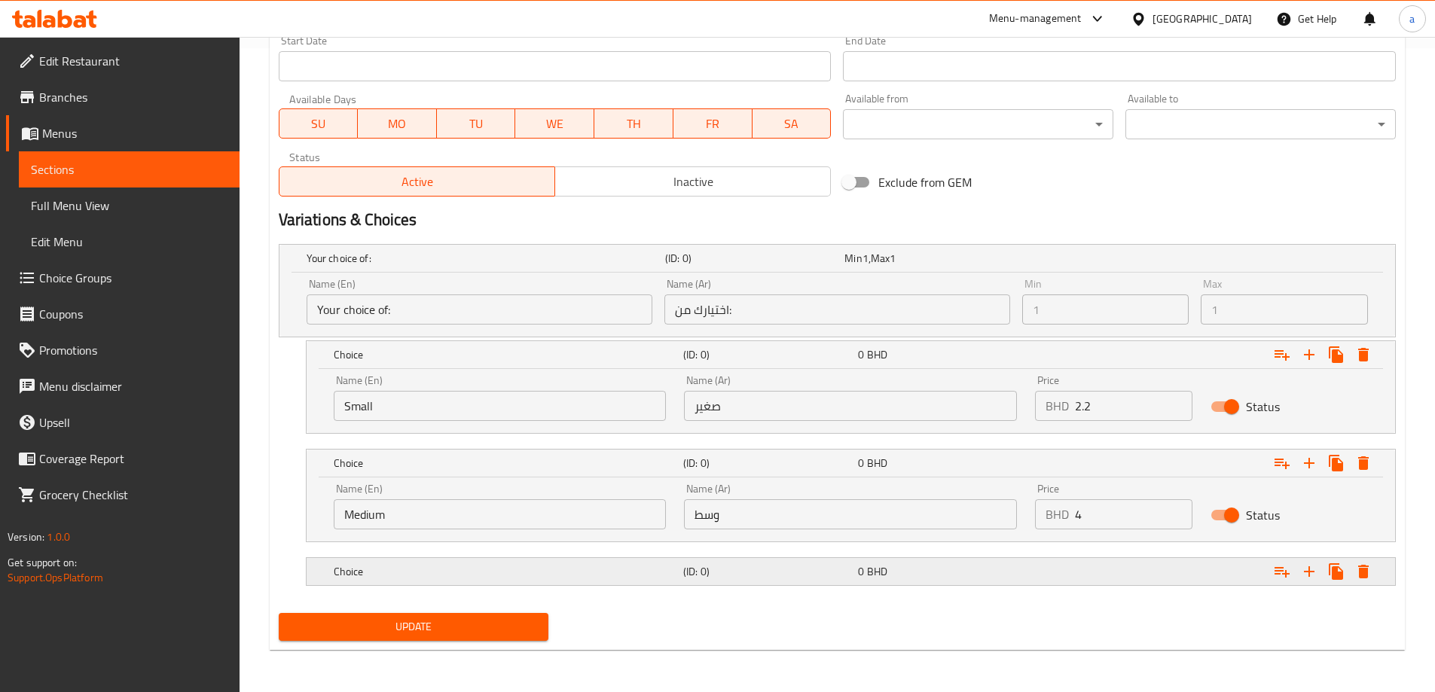
click at [813, 569] on h5 "(ID: 0)" at bounding box center [767, 571] width 169 height 15
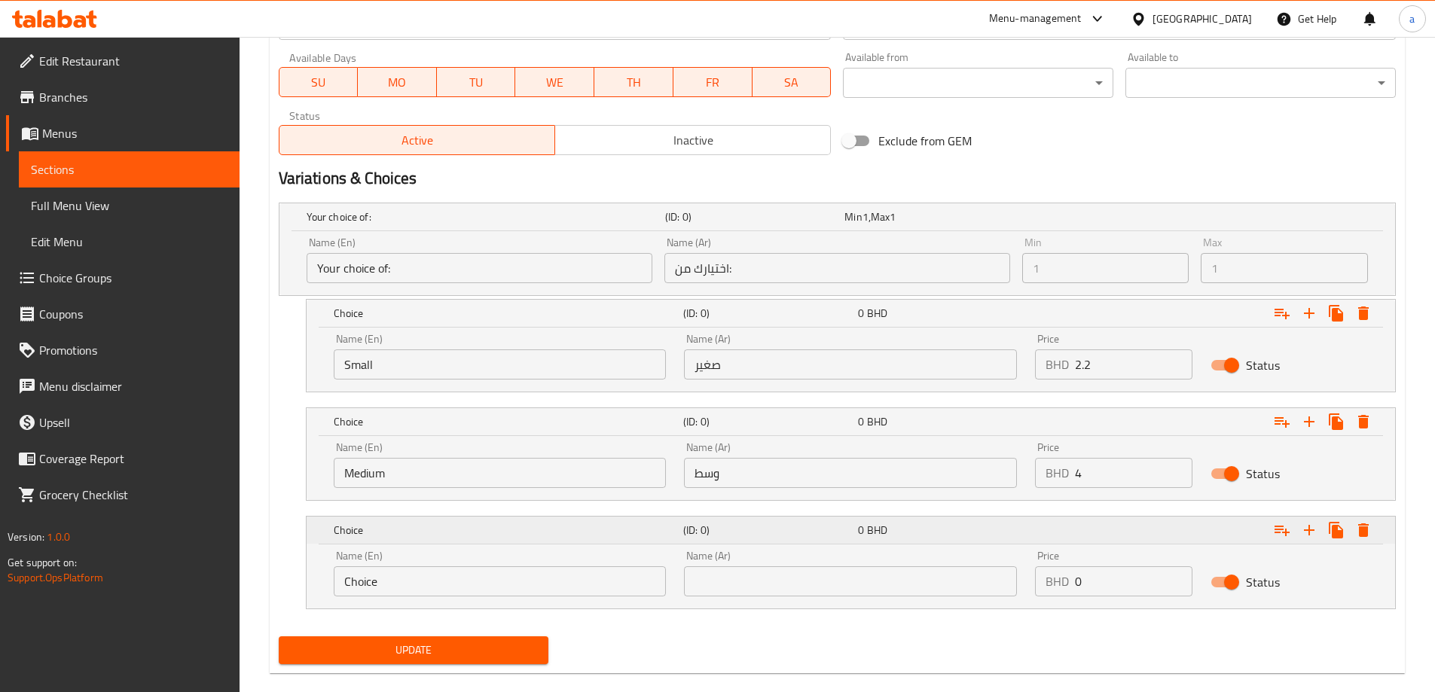
scroll to position [709, 0]
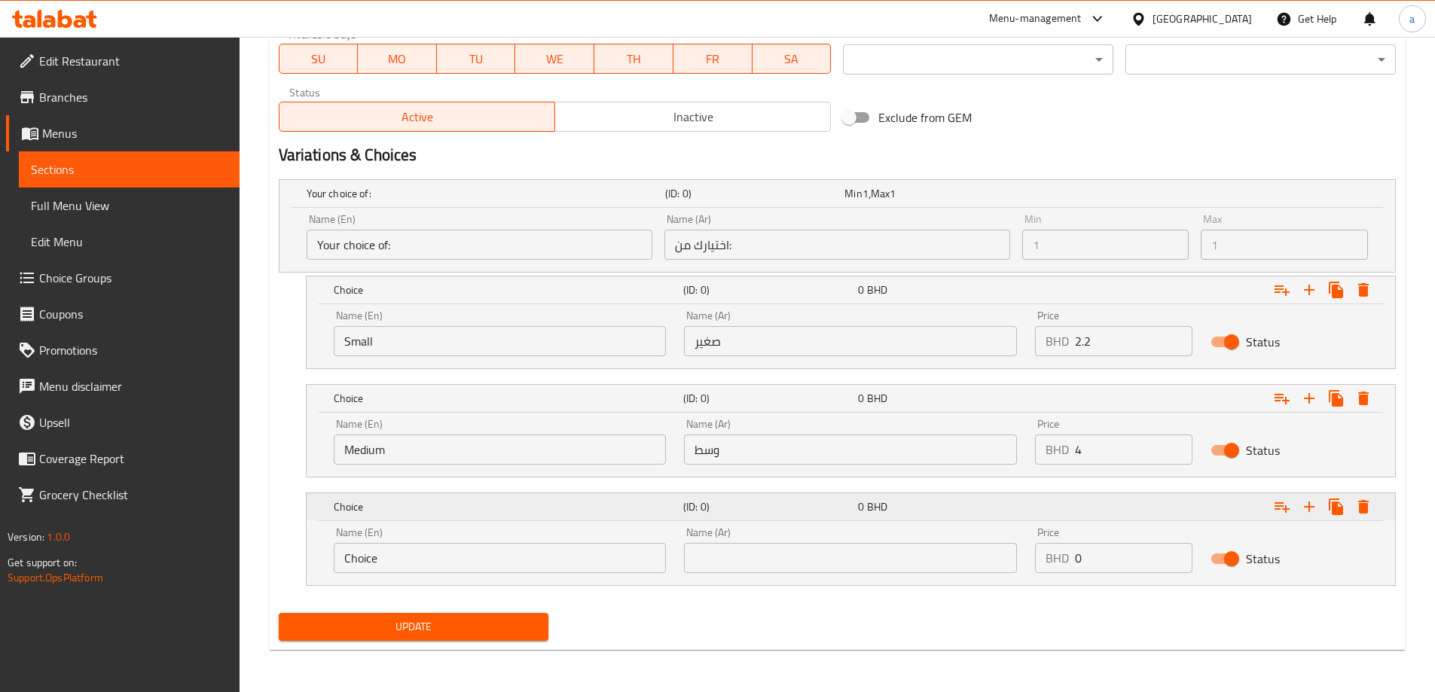
click at [834, 513] on h5 "(ID: 0)" at bounding box center [767, 506] width 169 height 15
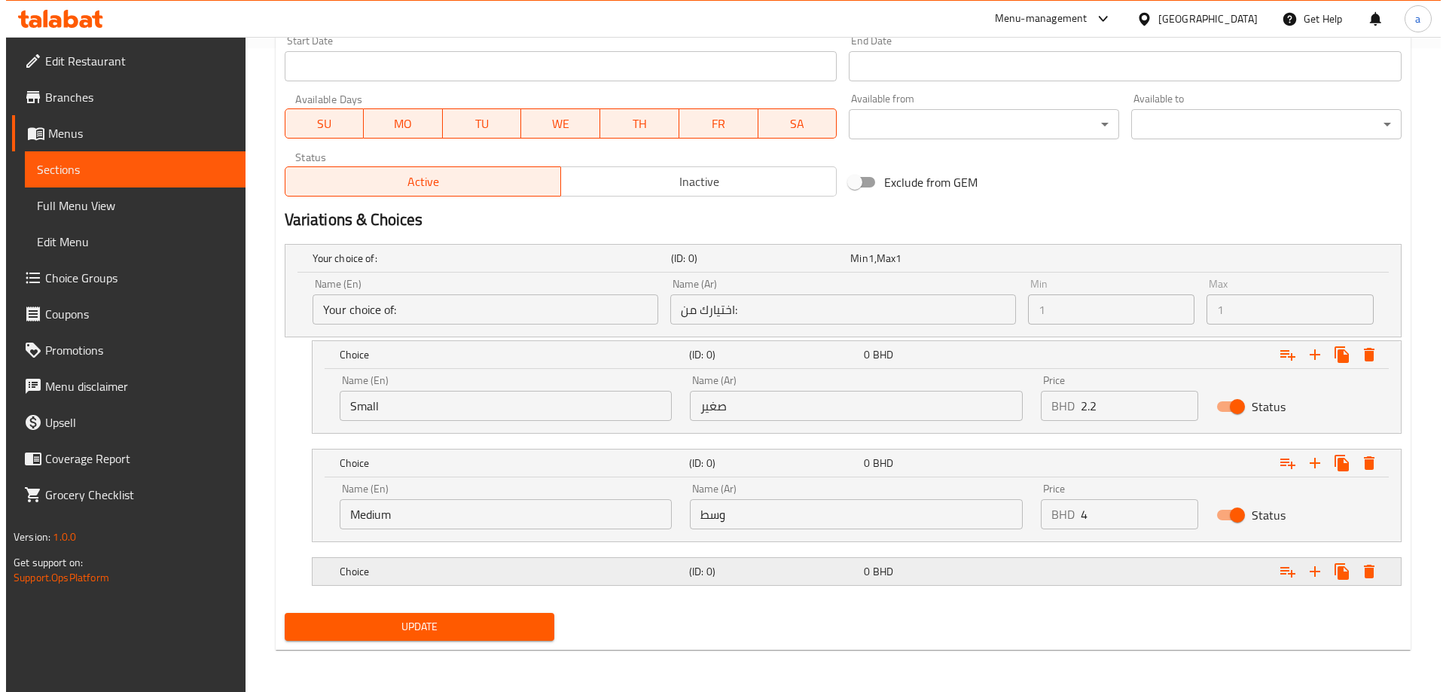
scroll to position [644, 0]
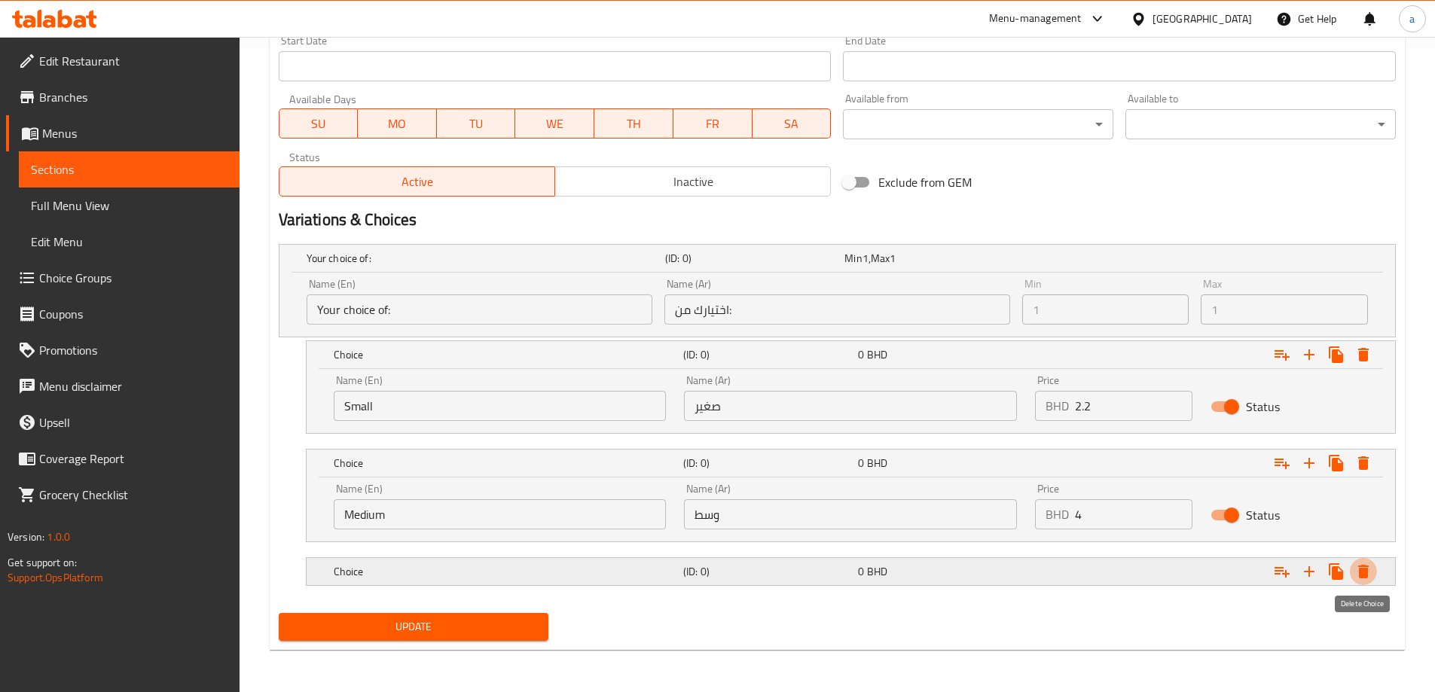
click at [1367, 566] on icon "Expand" at bounding box center [1363, 572] width 11 height 14
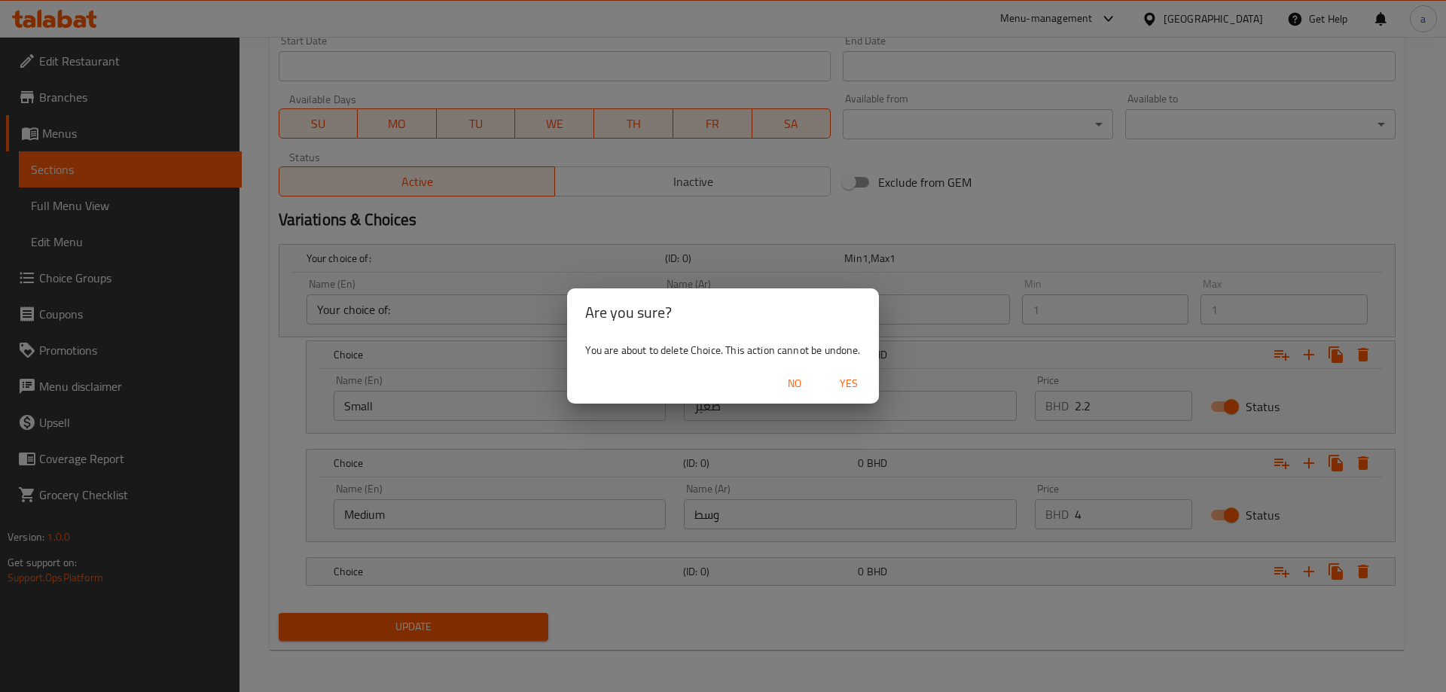
drag, startPoint x: 881, startPoint y: 383, endPoint x: 872, endPoint y: 383, distance: 9.0
click at [872, 383] on div "Are you sure? You are about to delete Choice. This action cannot be undone. No …" at bounding box center [723, 346] width 1446 height 692
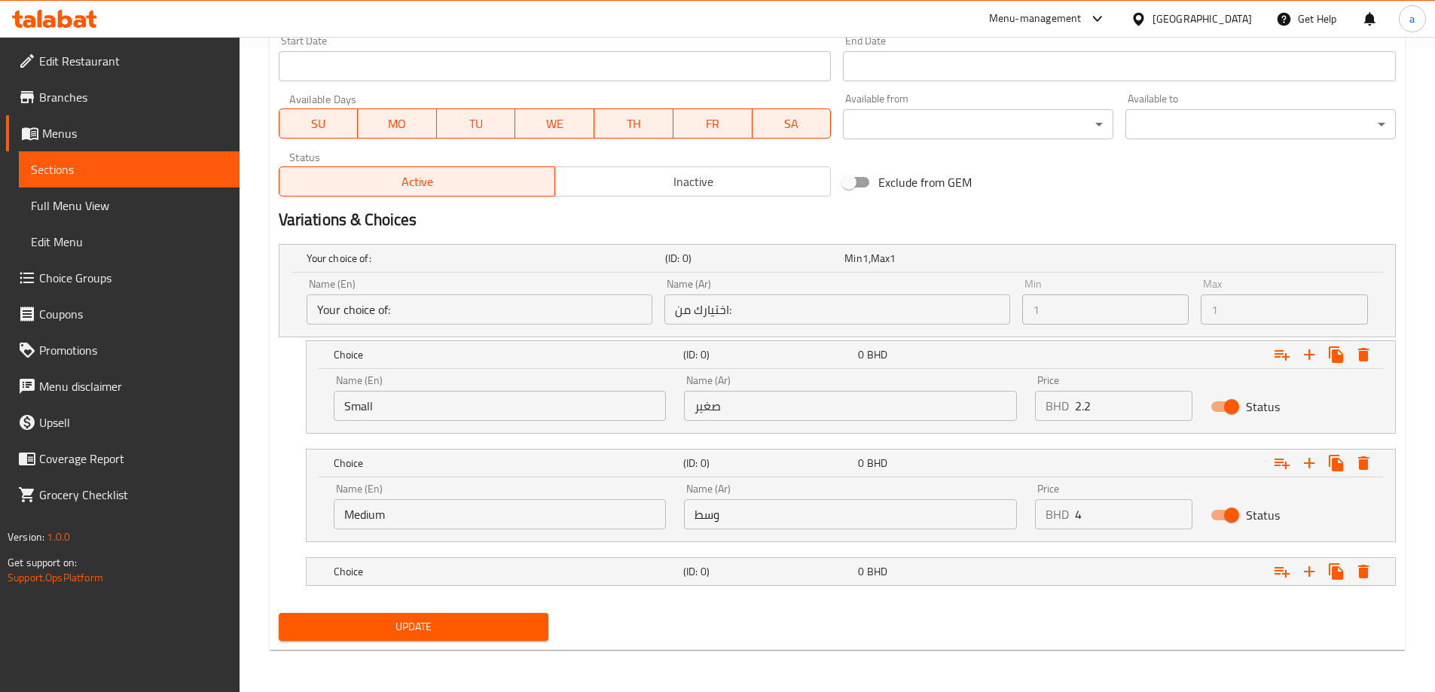
click at [871, 383] on div "Name (Ar) صغير Name (Ar)" at bounding box center [850, 398] width 333 height 46
click at [1355, 577] on icon "Expand" at bounding box center [1363, 572] width 18 height 18
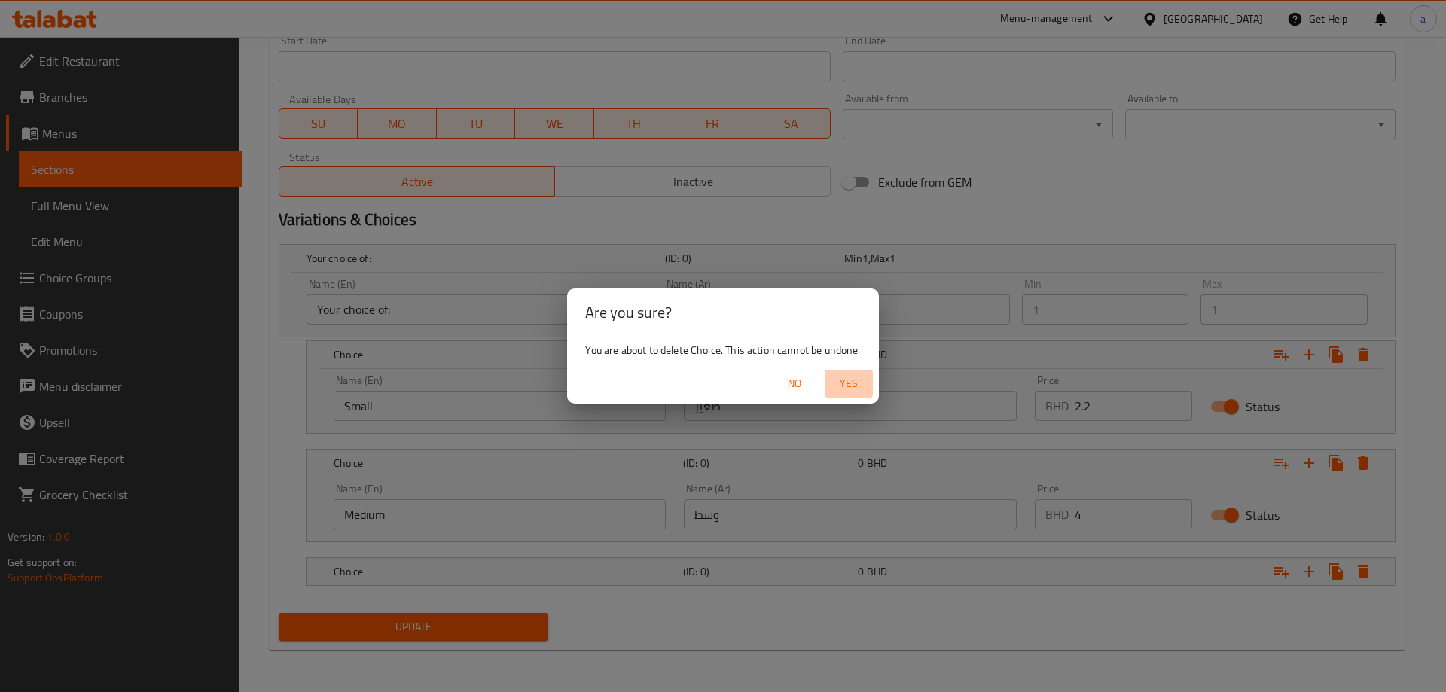
click at [864, 380] on span "Yes" at bounding box center [849, 383] width 36 height 19
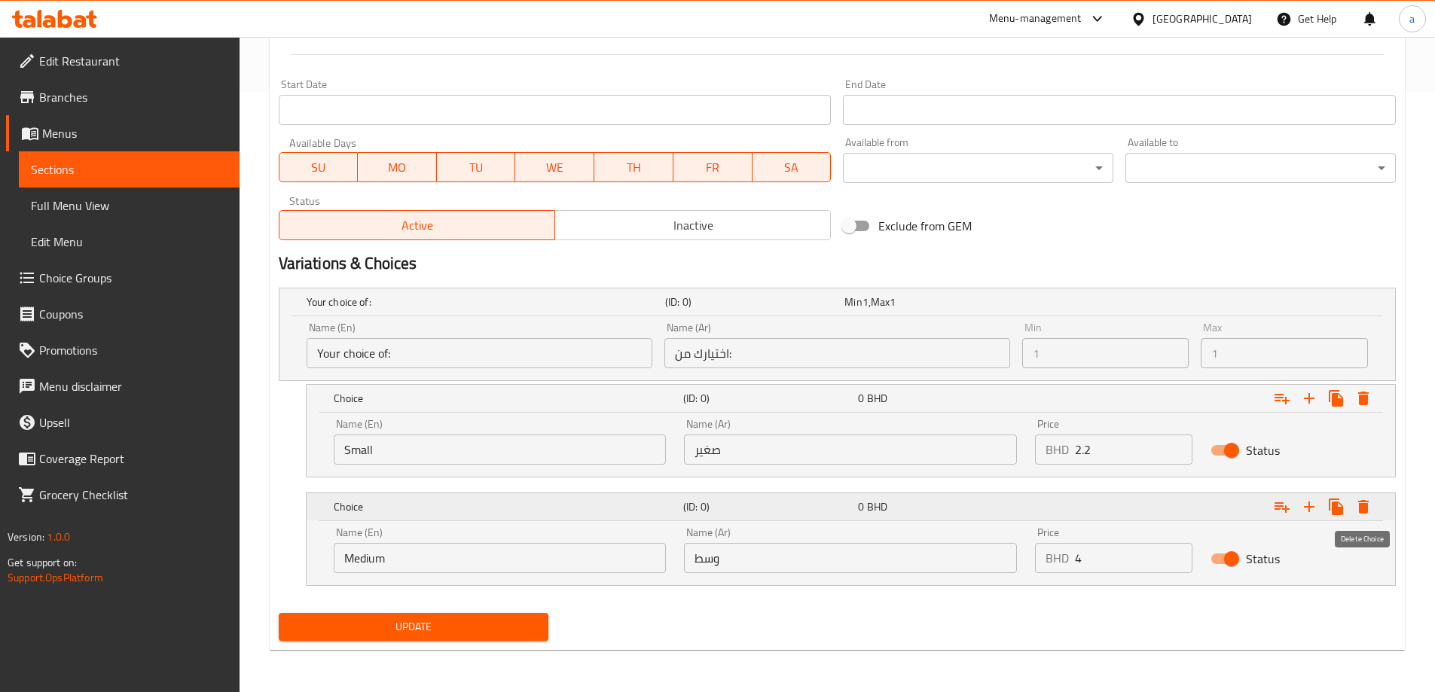
click at [1363, 501] on icon "Expand" at bounding box center [1363, 507] width 11 height 14
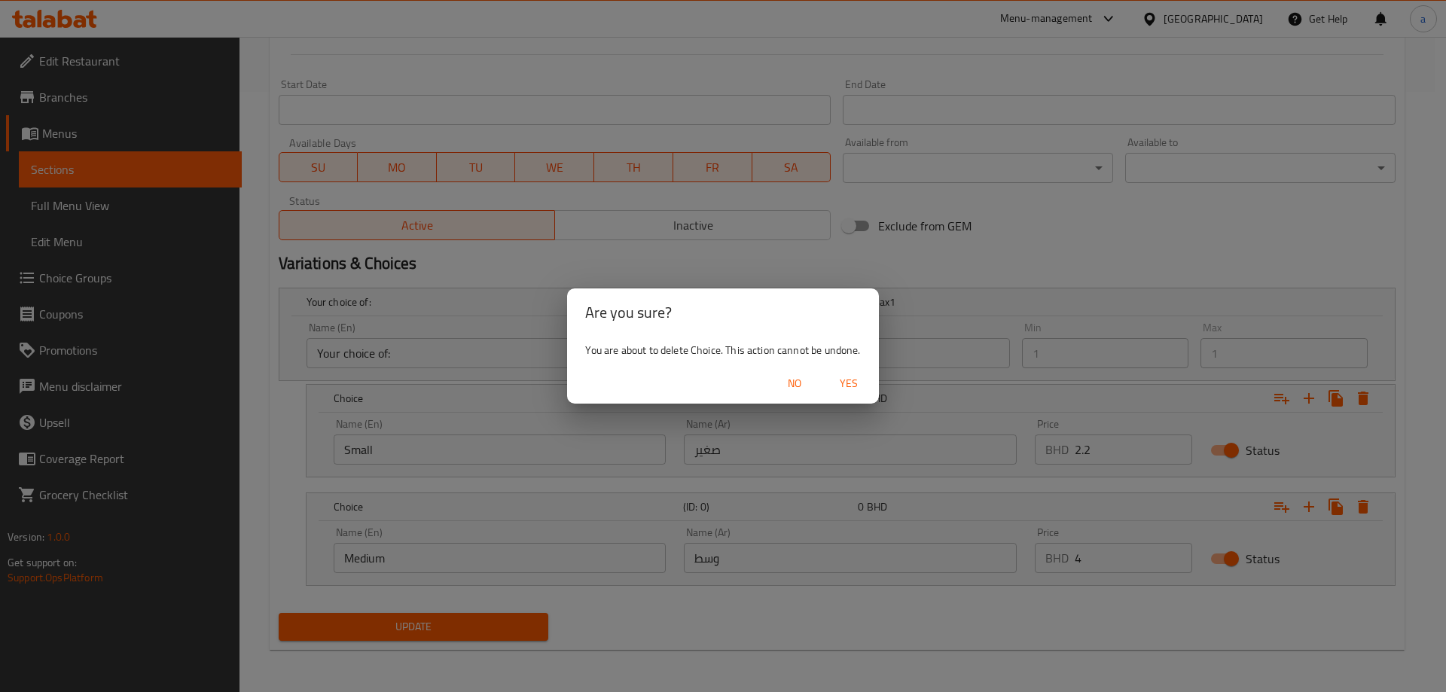
click at [831, 384] on span "Yes" at bounding box center [849, 383] width 36 height 19
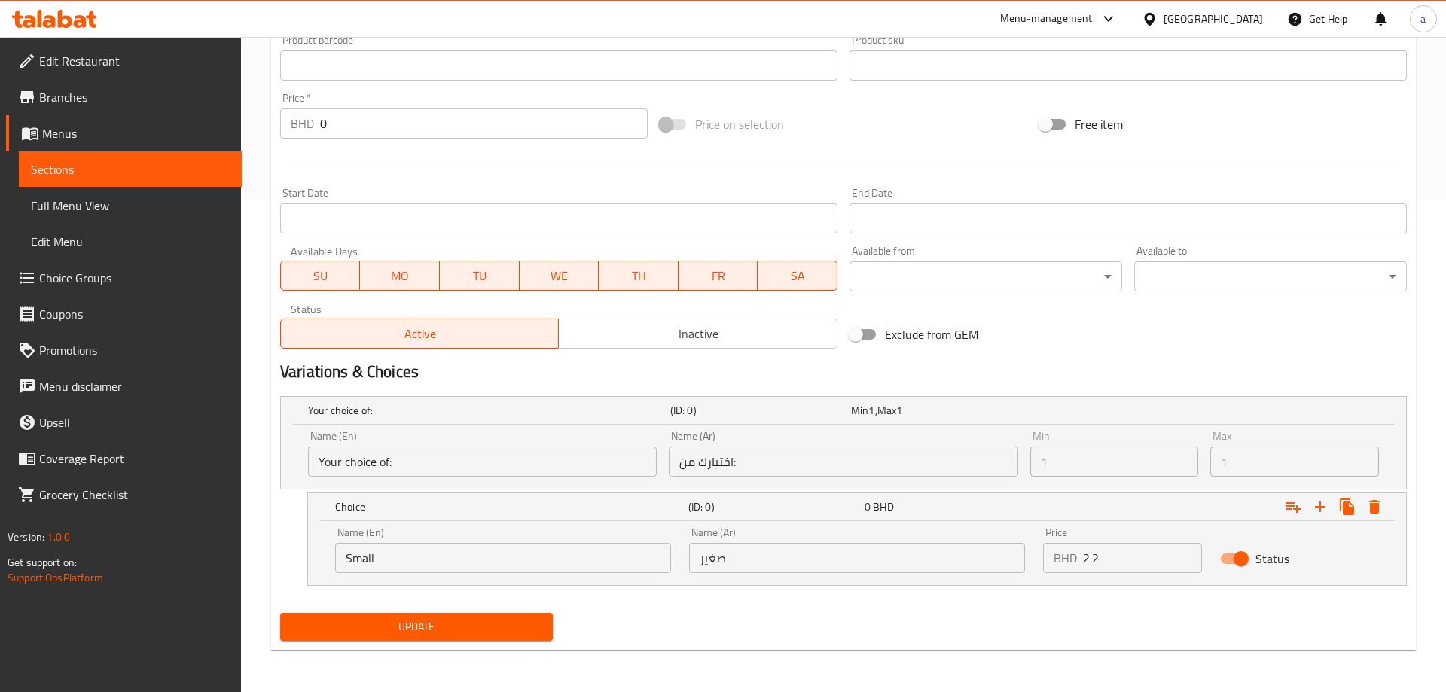
scroll to position [492, 0]
click at [1373, 503] on button "Expand" at bounding box center [1363, 506] width 27 height 27
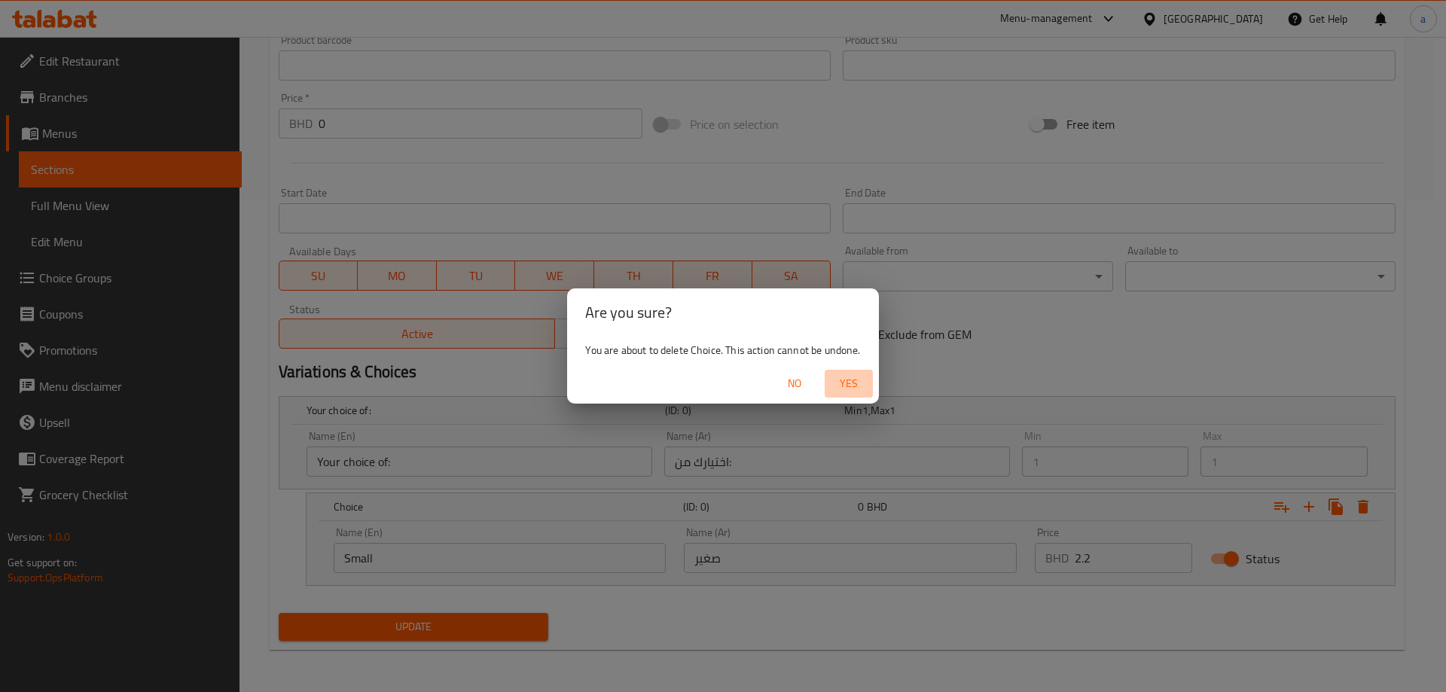
click at [871, 380] on button "Yes" at bounding box center [849, 384] width 48 height 28
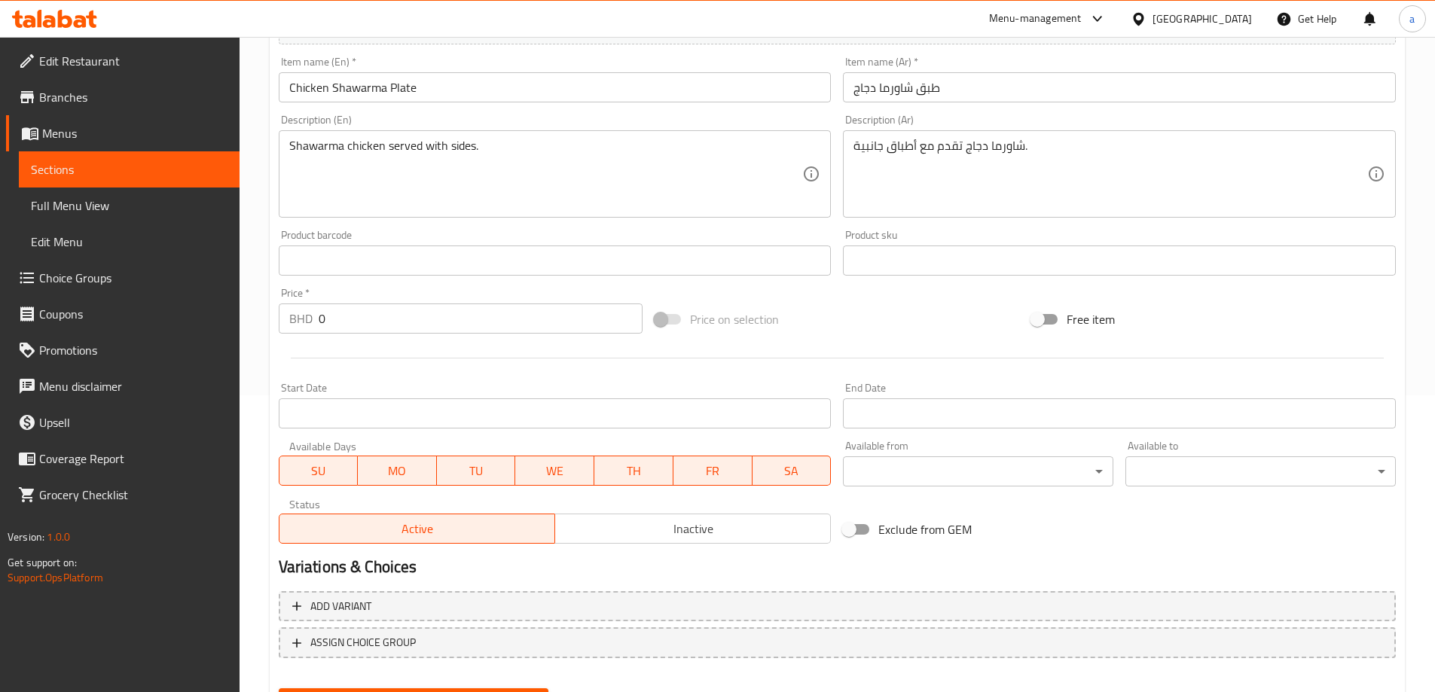
scroll to position [0, 0]
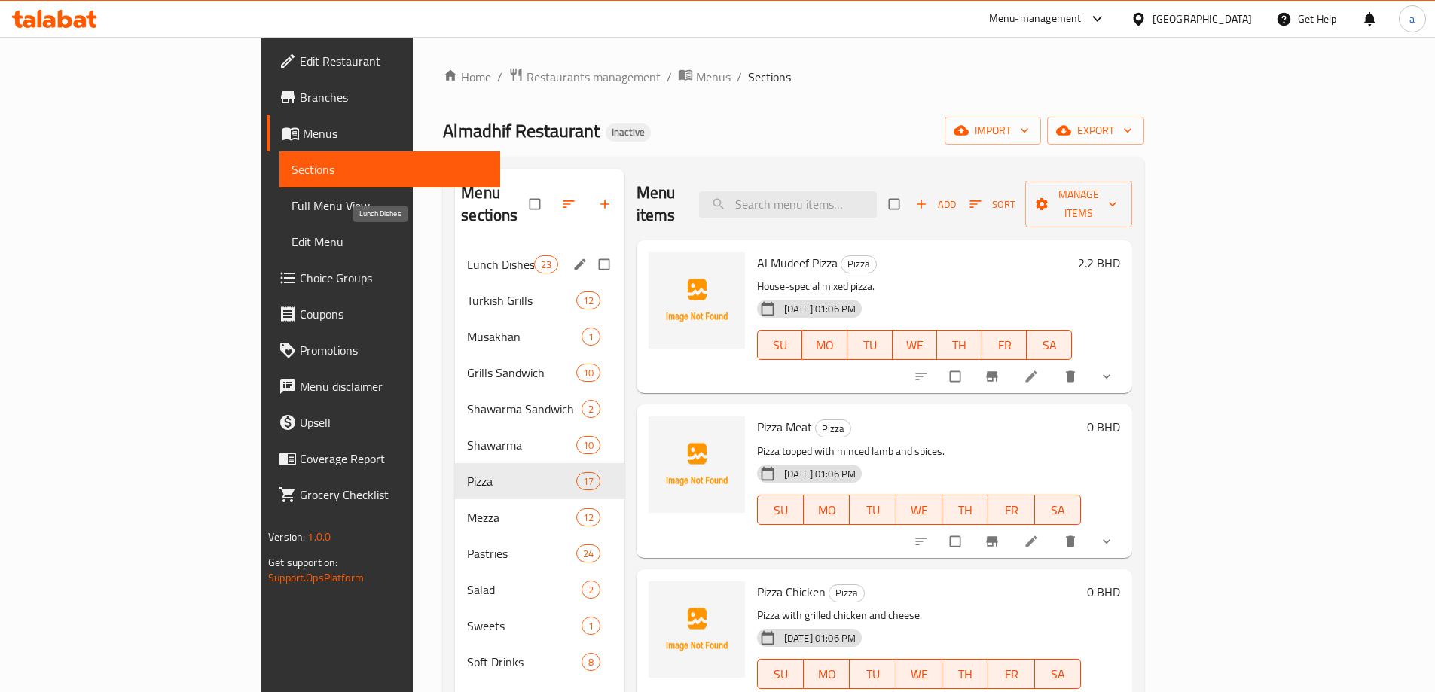
click at [467, 255] on span "Lunch Dishes" at bounding box center [500, 264] width 66 height 18
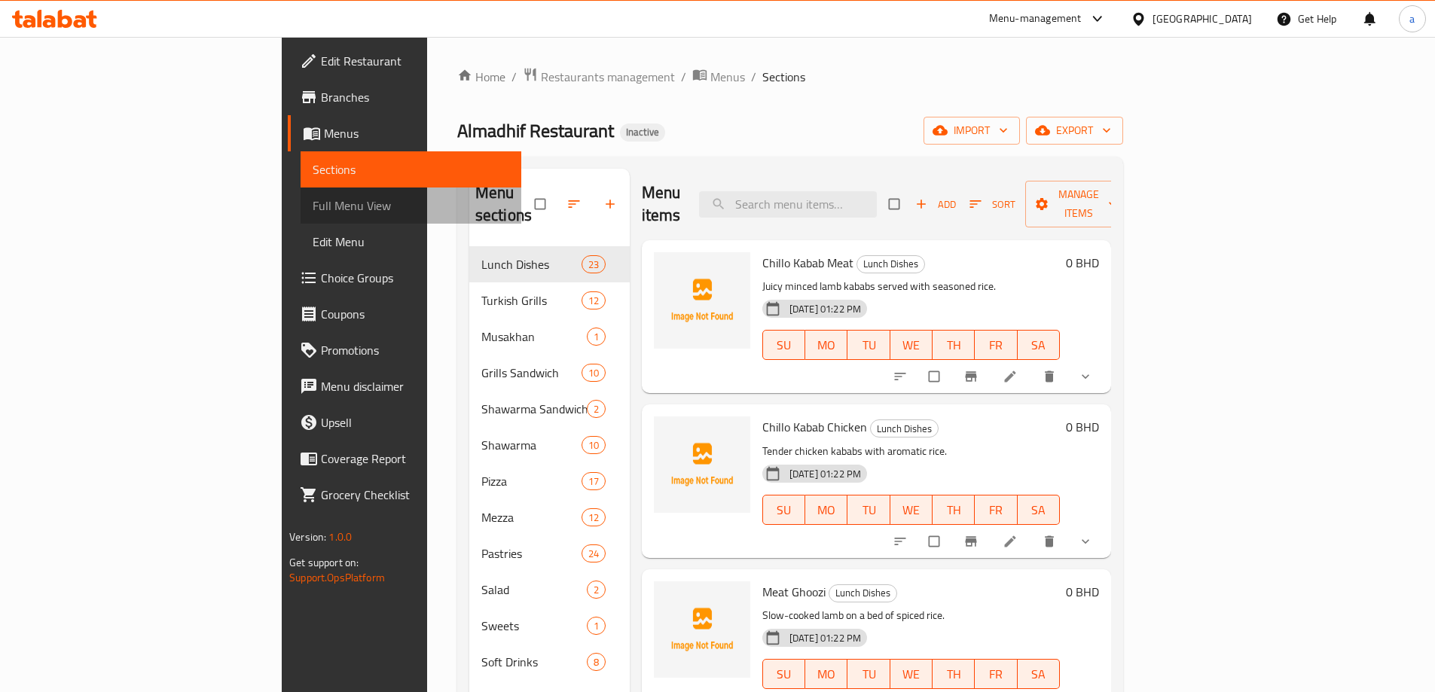
click at [301, 193] on link "Full Menu View" at bounding box center [411, 206] width 221 height 36
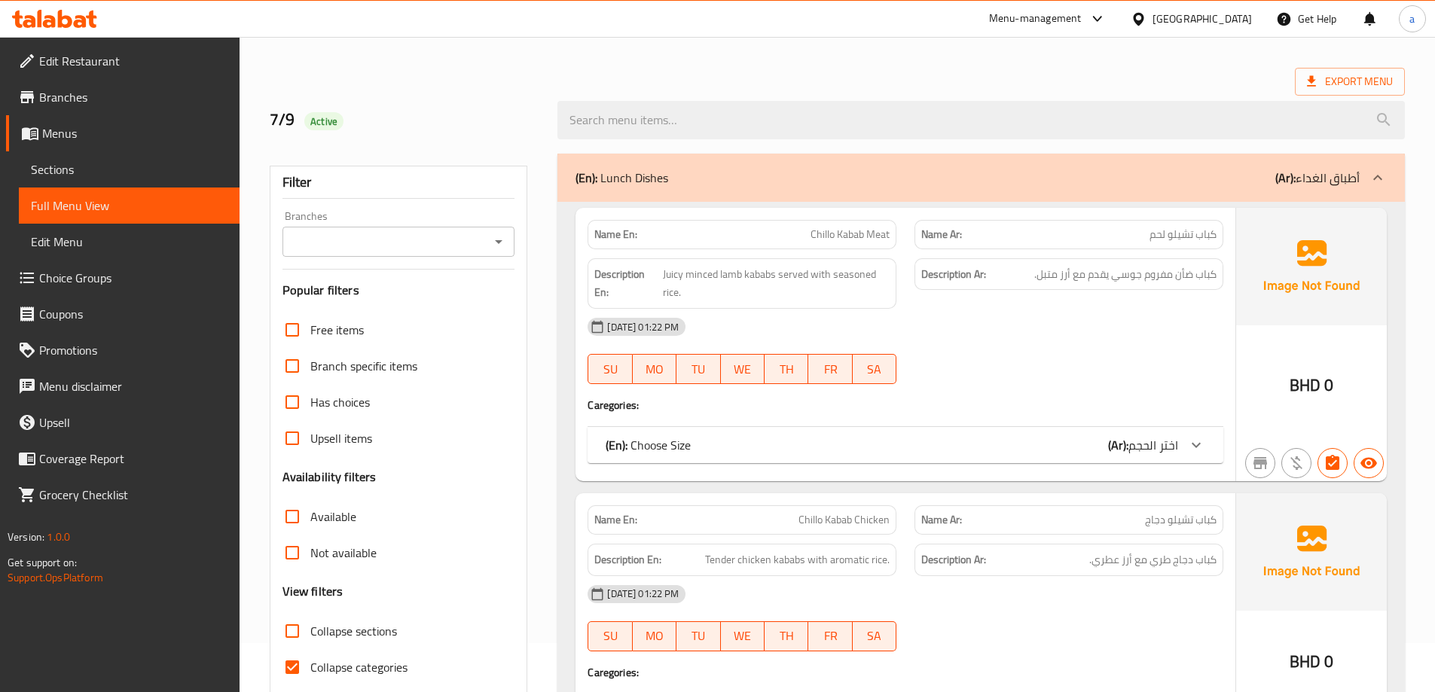
scroll to position [226, 0]
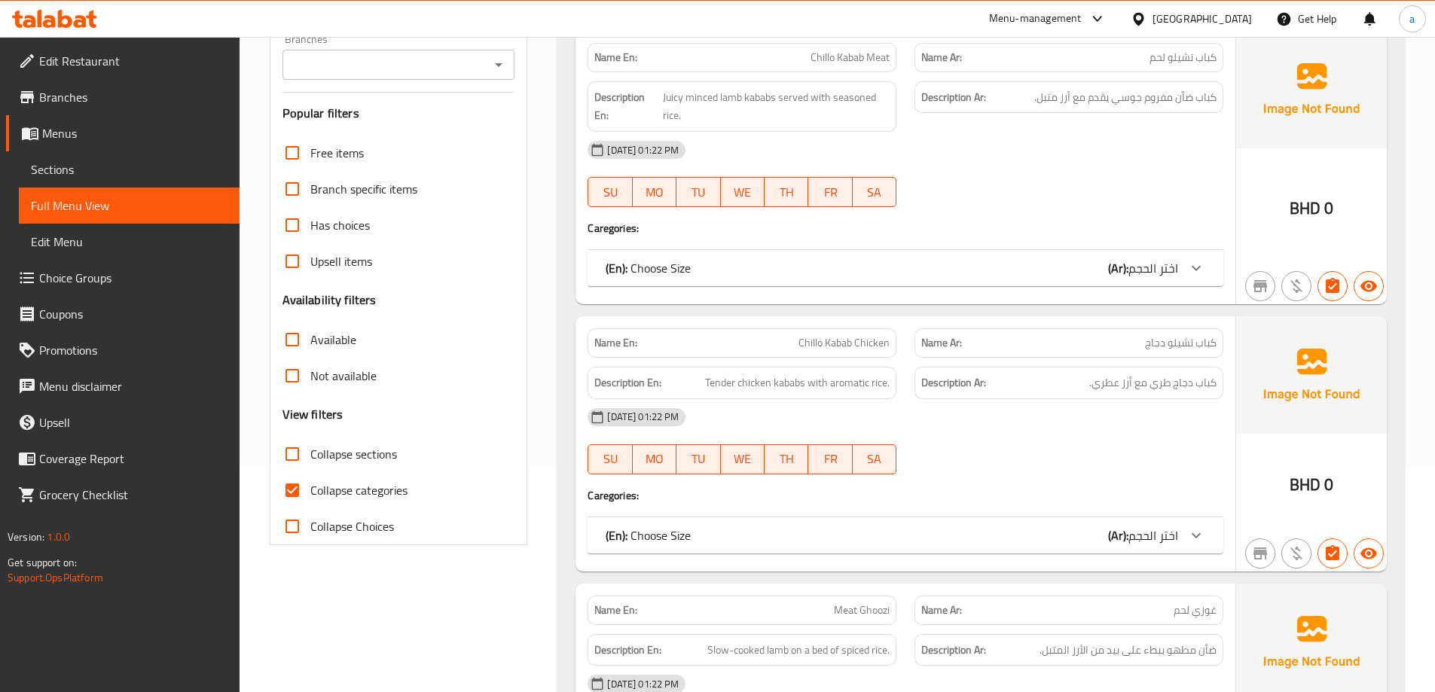
click at [358, 495] on span "Collapse categories" at bounding box center [358, 490] width 97 height 18
click at [310, 495] on input "Collapse categories" at bounding box center [292, 490] width 36 height 36
checkbox input "false"
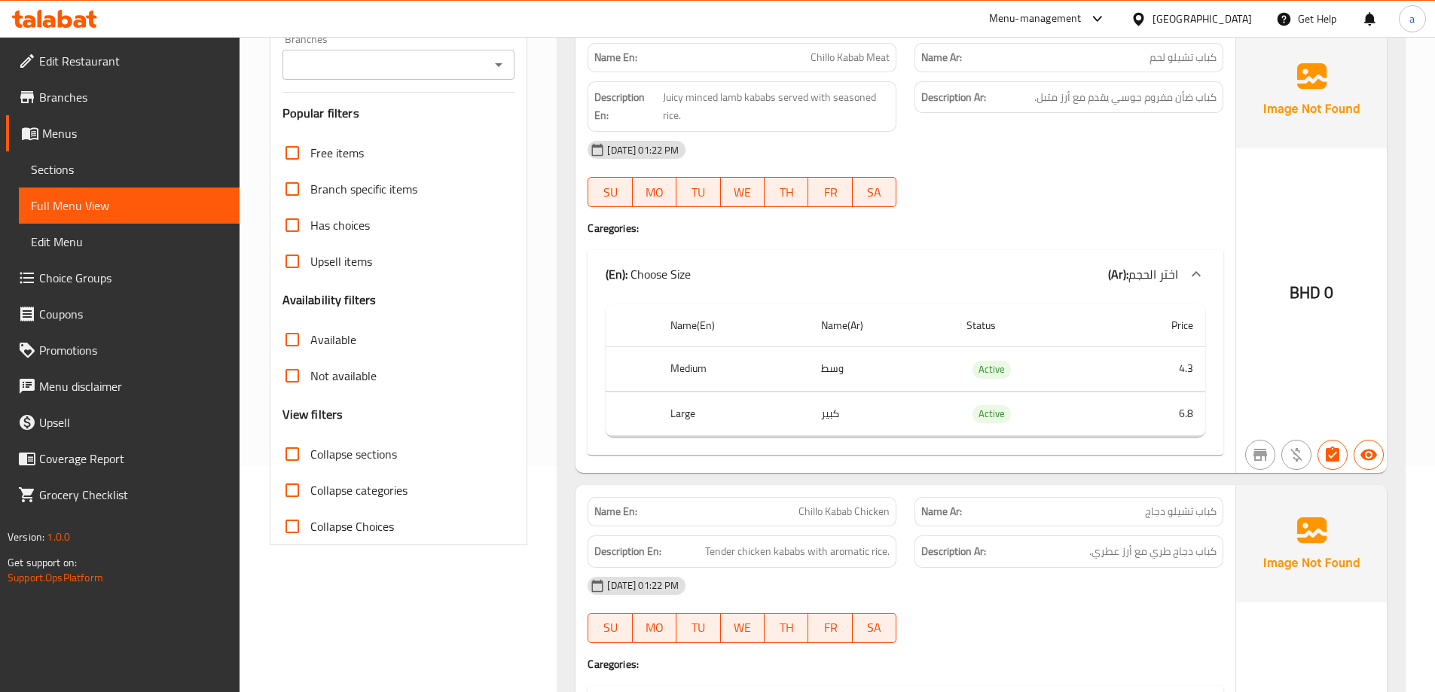
click at [363, 462] on span "Collapse sections" at bounding box center [353, 454] width 87 height 18
click at [310, 462] on input "Collapse sections" at bounding box center [292, 454] width 36 height 36
checkbox input "true"
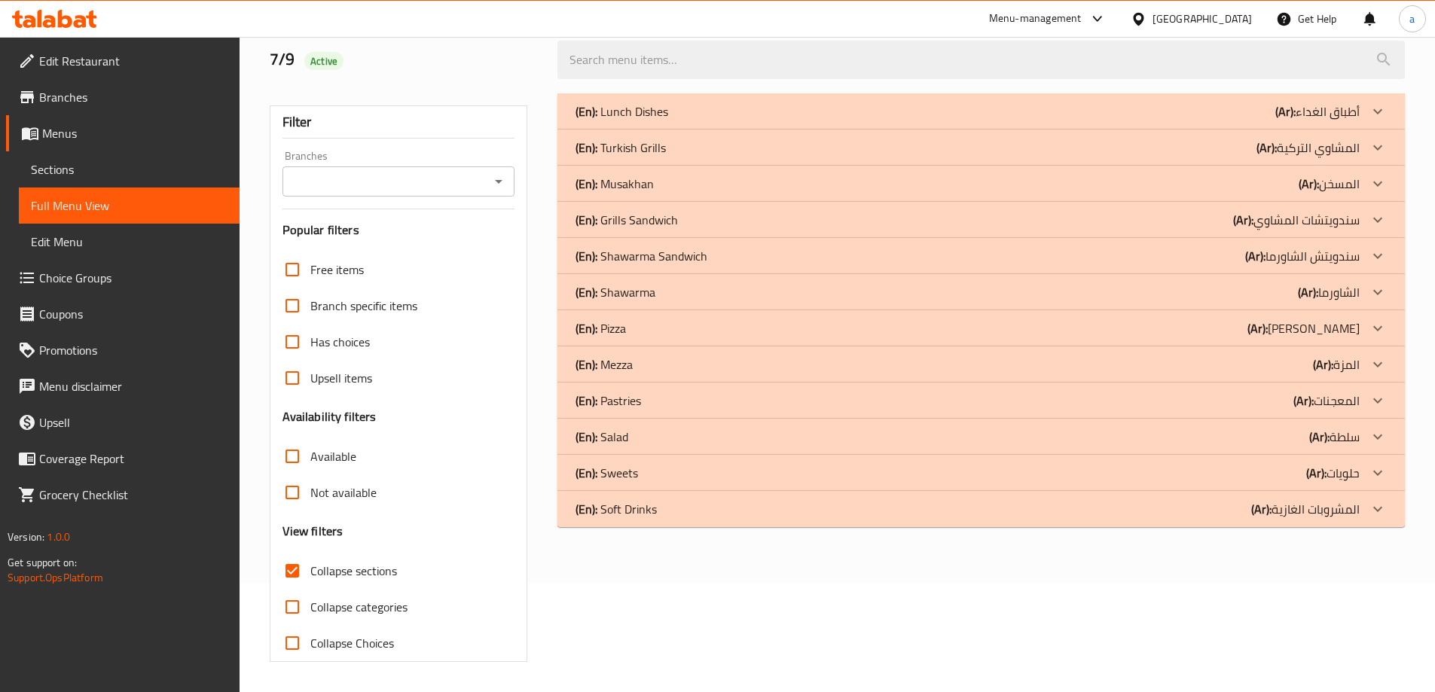
scroll to position [109, 0]
click at [988, 111] on div "(En): Lunch Dishes (Ar): أطباق الغداء" at bounding box center [968, 111] width 784 height 18
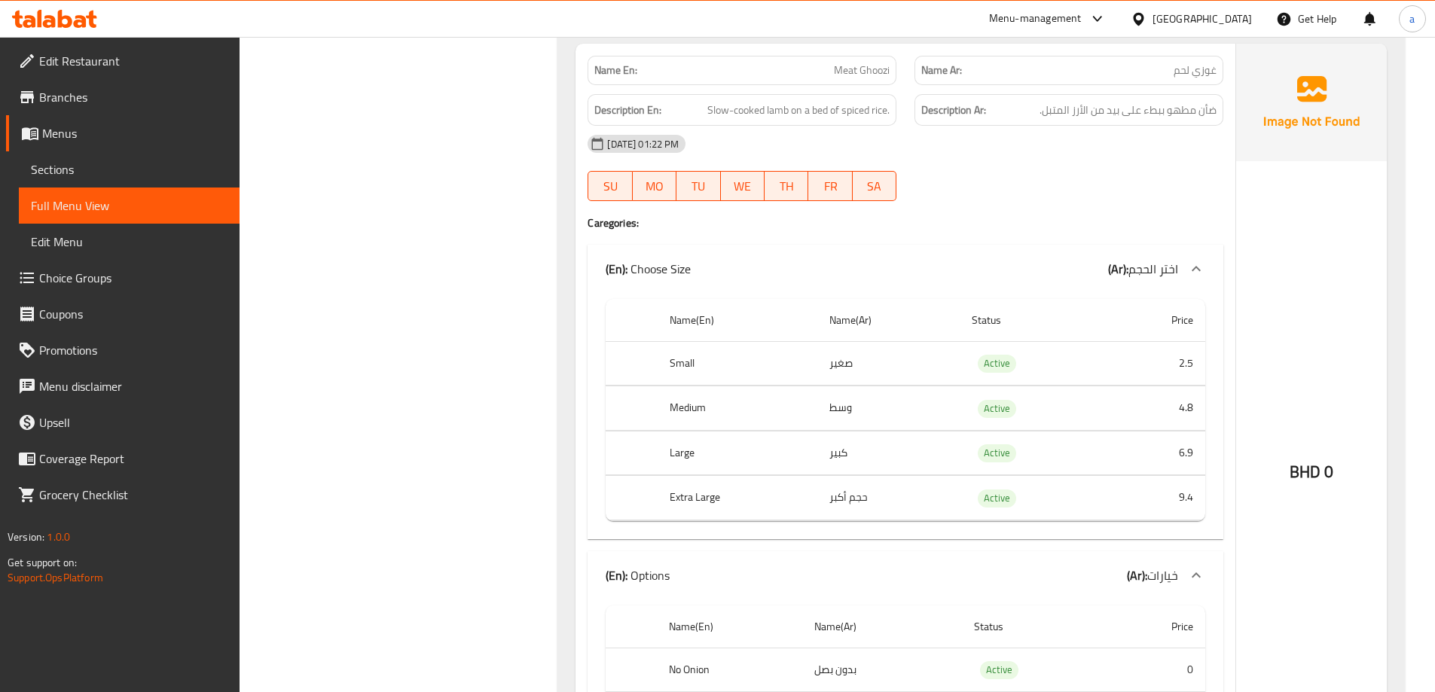
scroll to position [1089, 0]
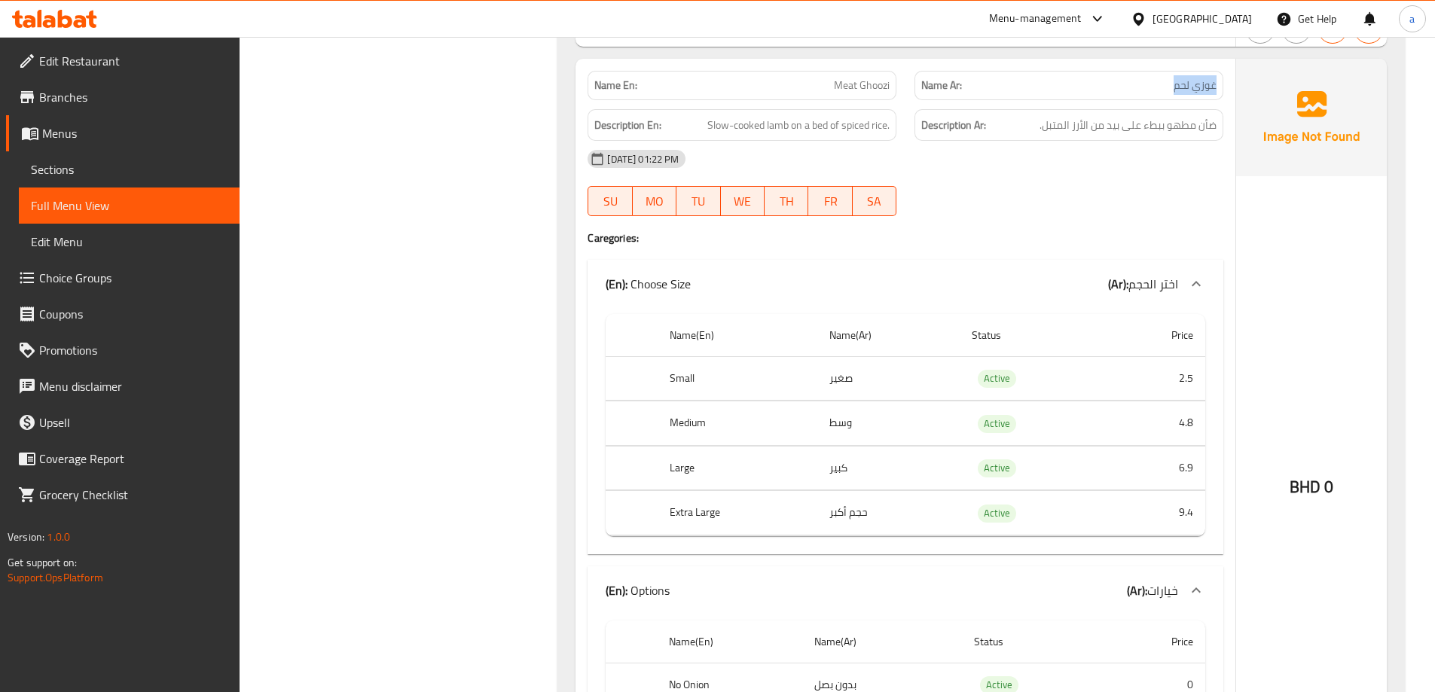
drag, startPoint x: 1173, startPoint y: 90, endPoint x: 1235, endPoint y: 87, distance: 61.8
click at [1235, 87] on div "Name En: Meat Ghoozi Name Ar: غوزي لحم Description En: Slow-cooked lamb on a be…" at bounding box center [906, 446] width 660 height 775
click at [1189, 173] on div "[DATE] 01:22 PM" at bounding box center [906, 159] width 654 height 36
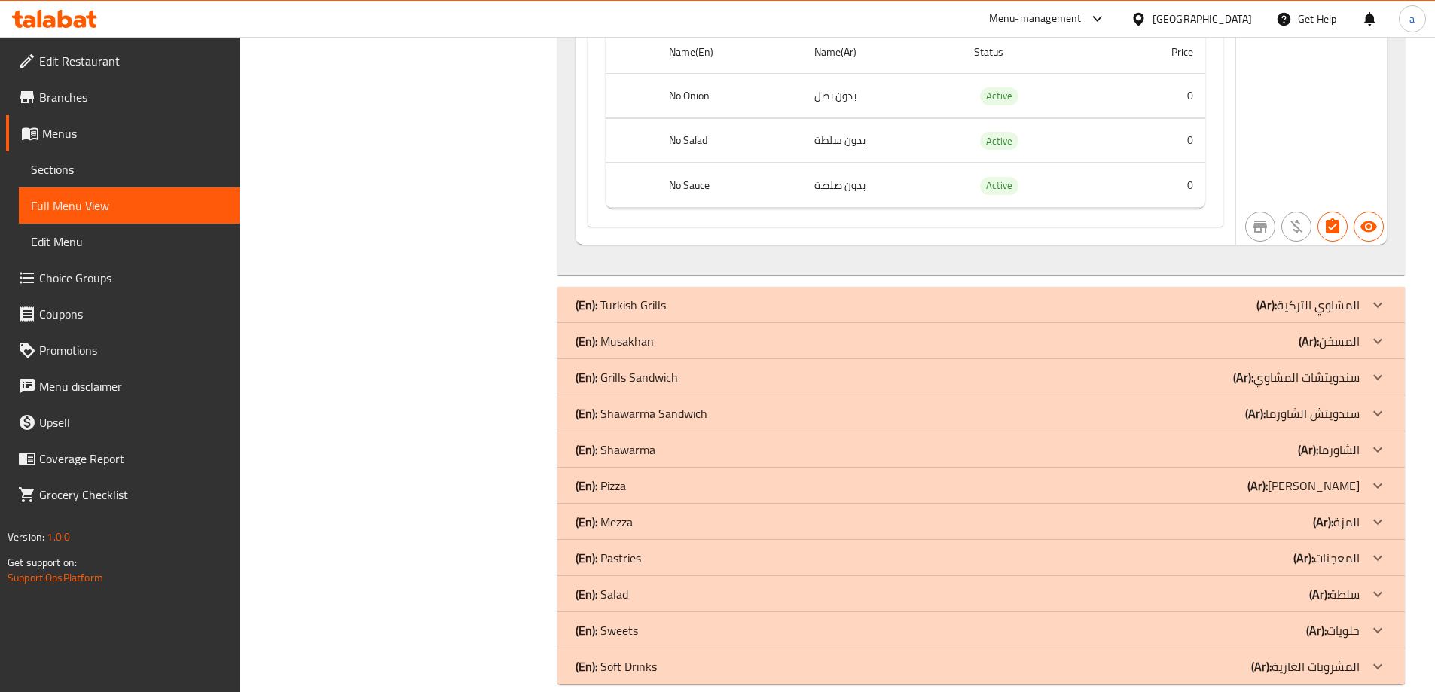
scroll to position [13639, 0]
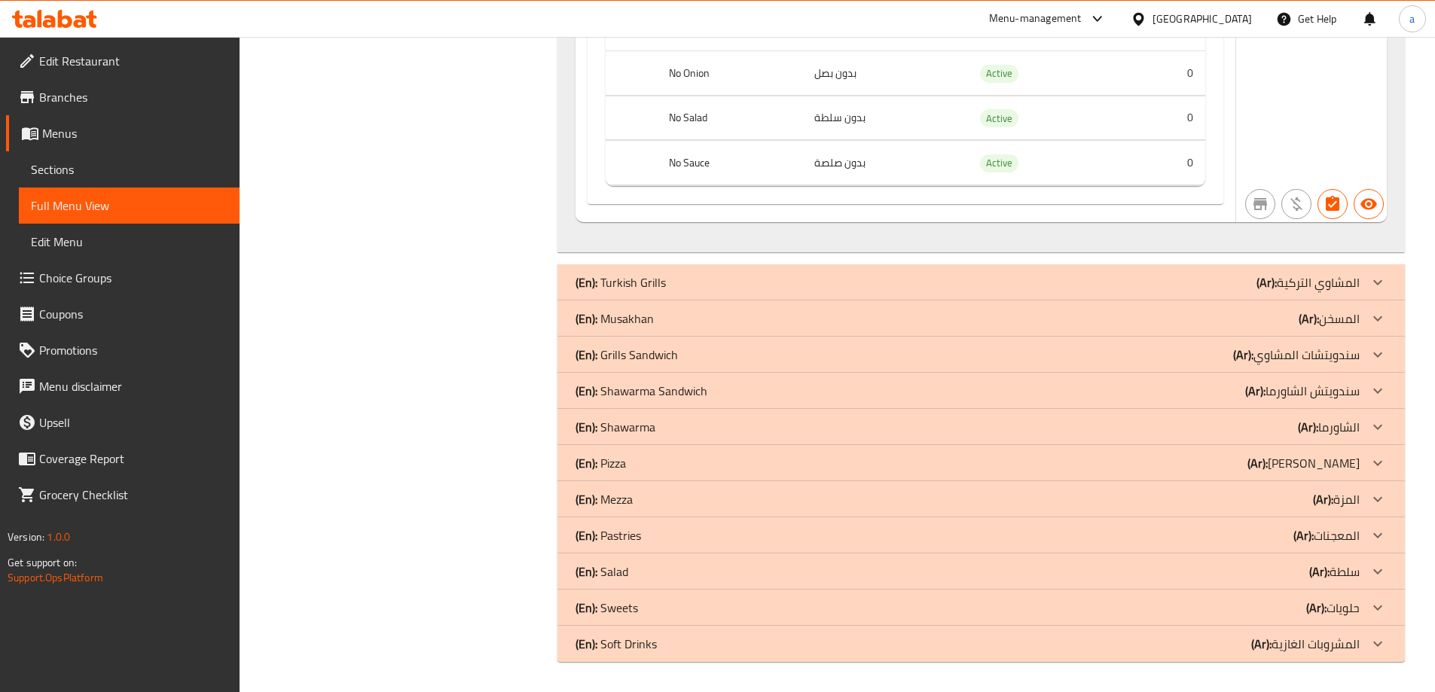
click at [1202, 290] on div "(En): Turkish Grills (Ar): المشاوي التركية" at bounding box center [968, 282] width 784 height 18
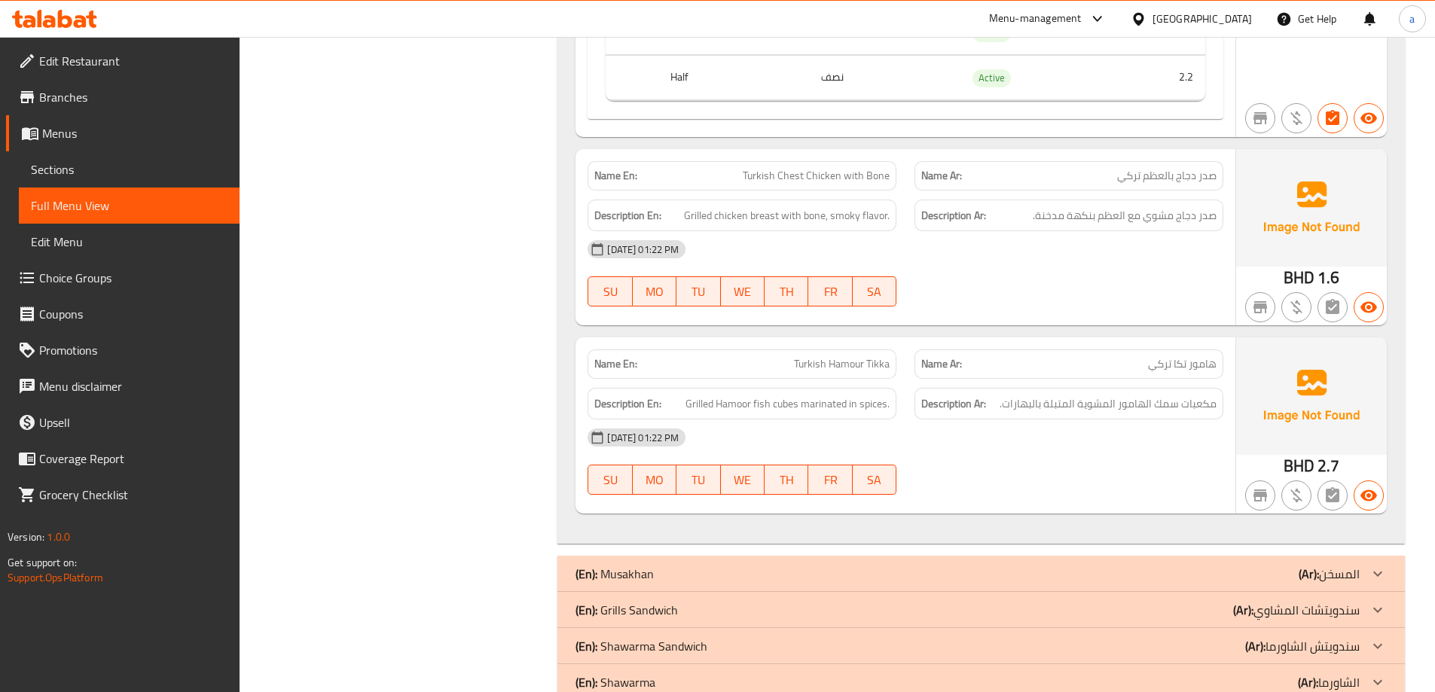
scroll to position [17556, 0]
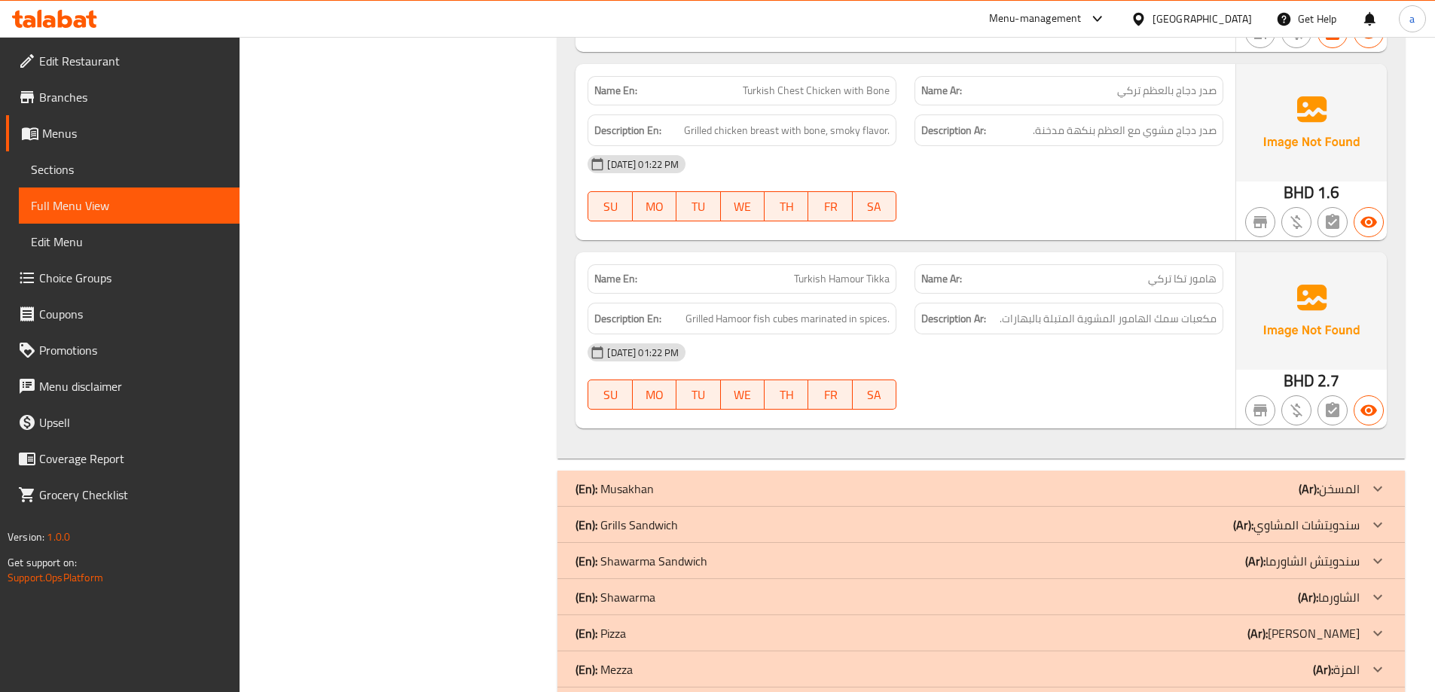
click at [960, 487] on div "(En): Musakhan (Ar): المسخن" at bounding box center [968, 489] width 784 height 18
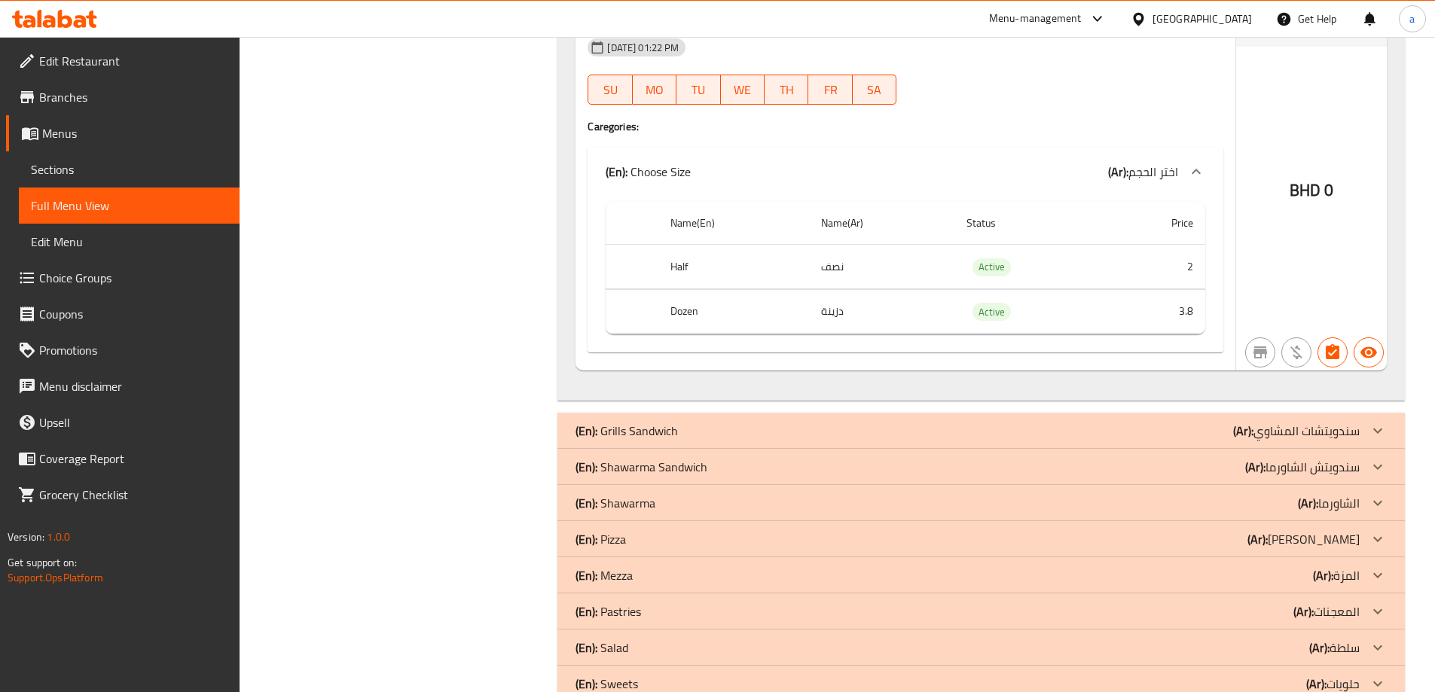
scroll to position [18158, 0]
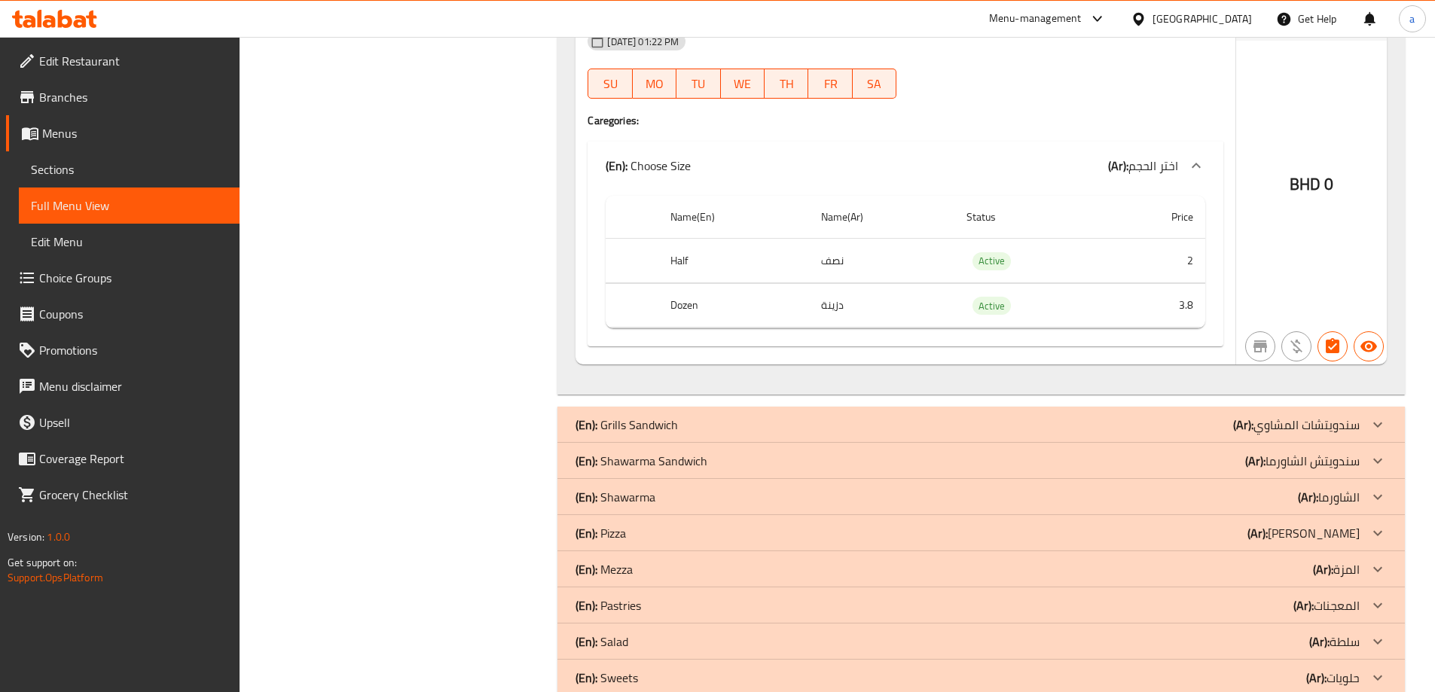
click at [1353, 420] on p "(Ar): سندويتشات المشاوي" at bounding box center [1296, 425] width 127 height 18
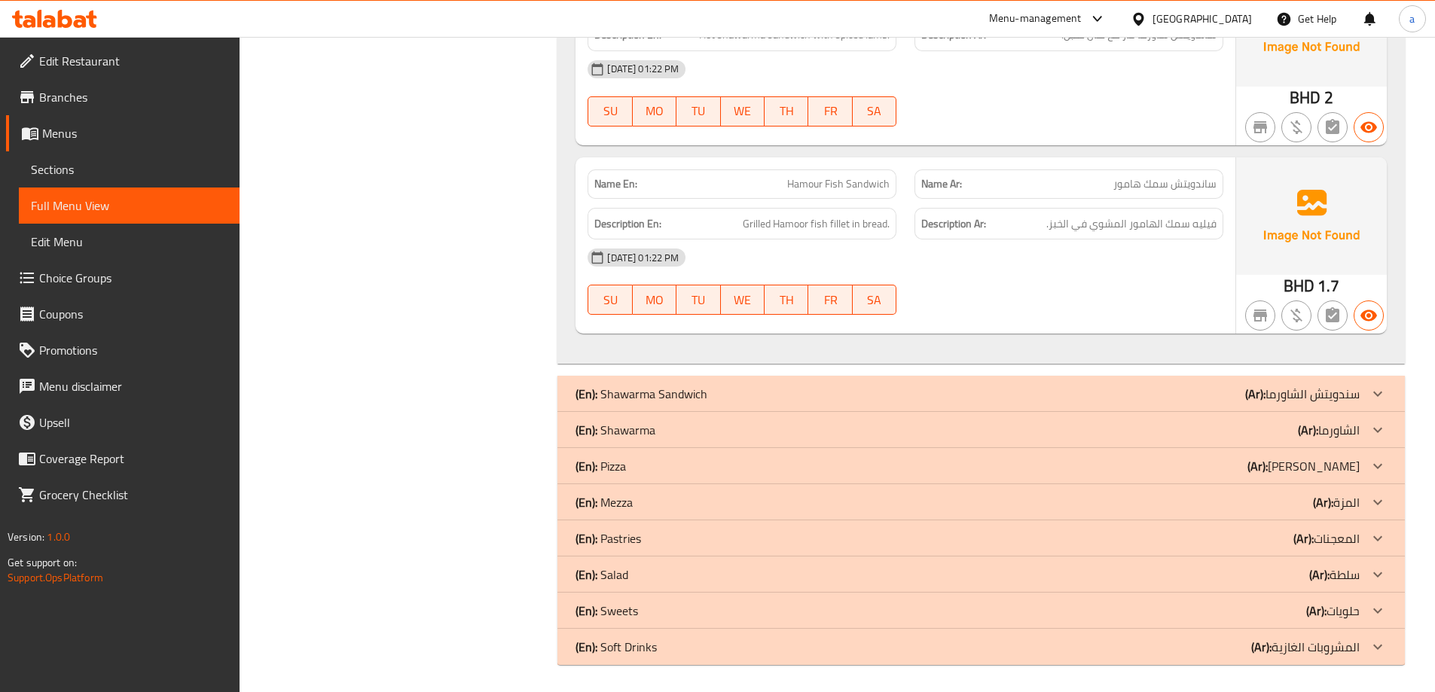
scroll to position [20163, 0]
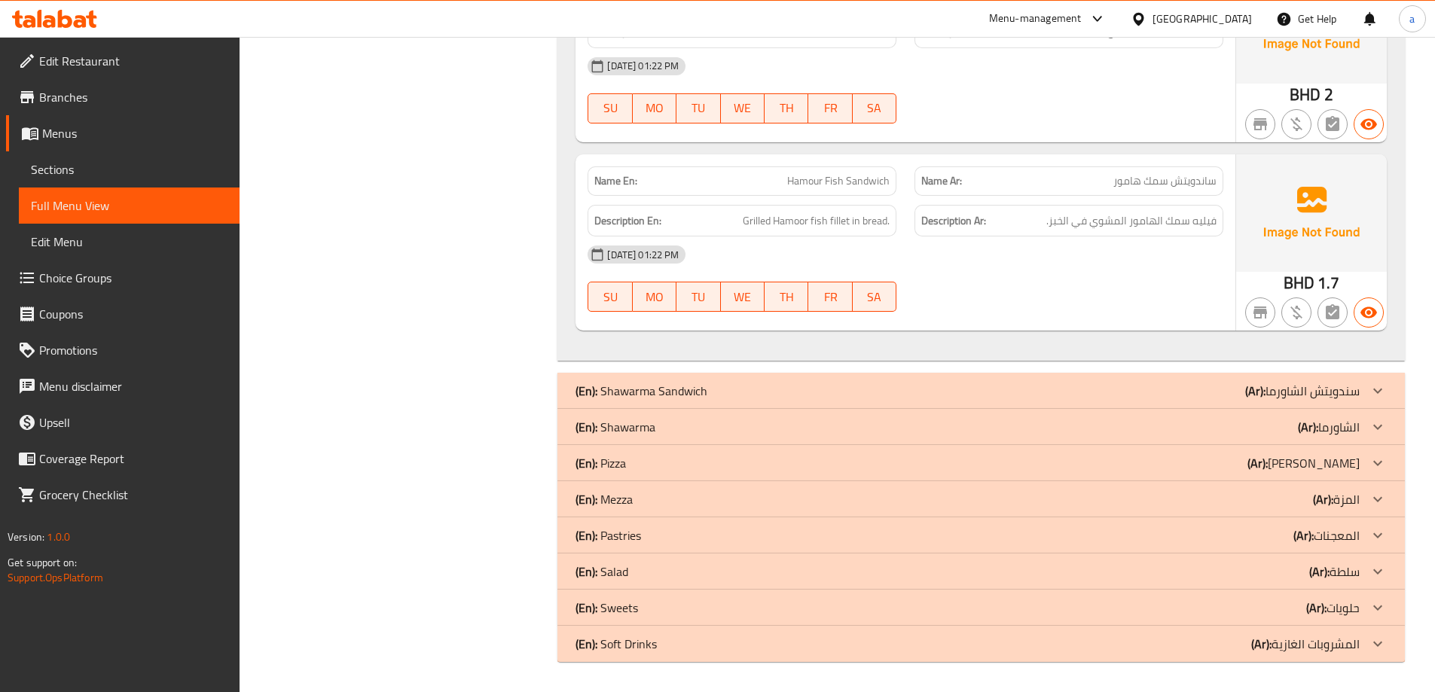
click at [1200, 392] on div "(En): Shawarma Sandwich (Ar): سندويتش الشاورما" at bounding box center [968, 391] width 784 height 18
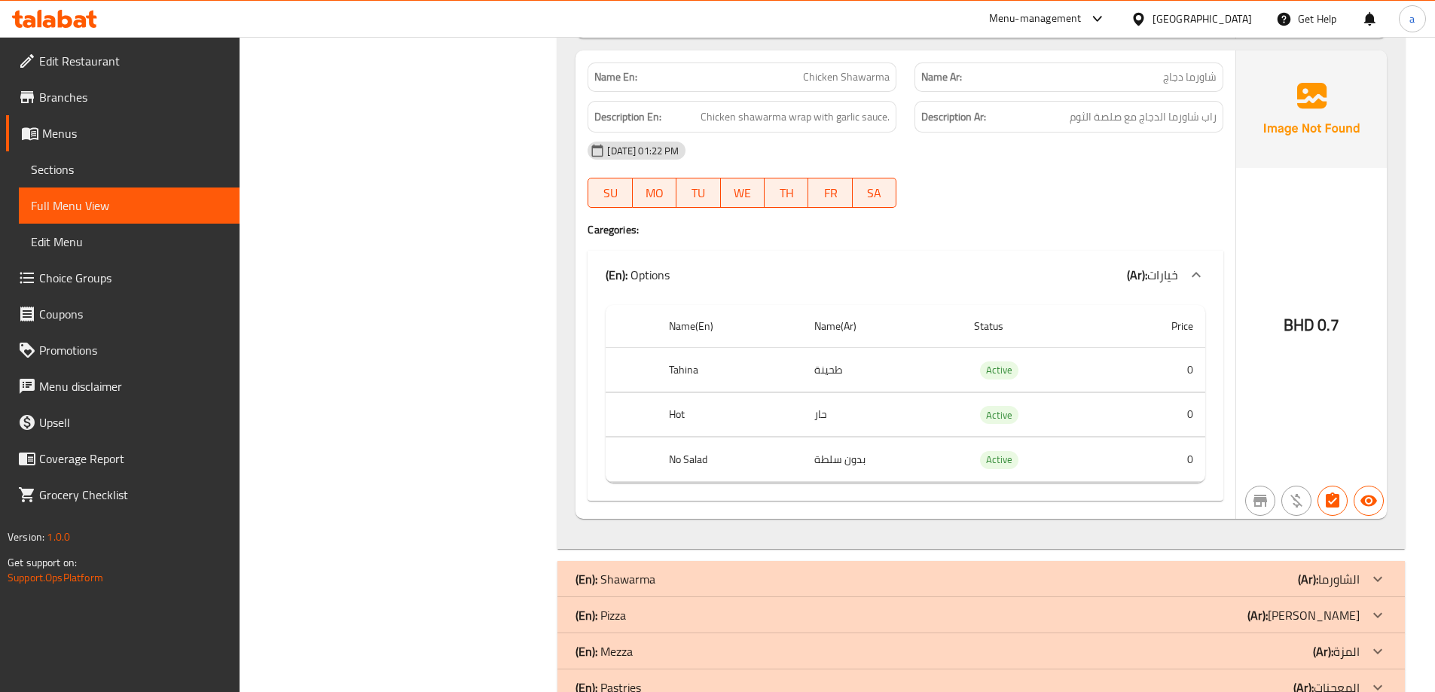
scroll to position [21128, 0]
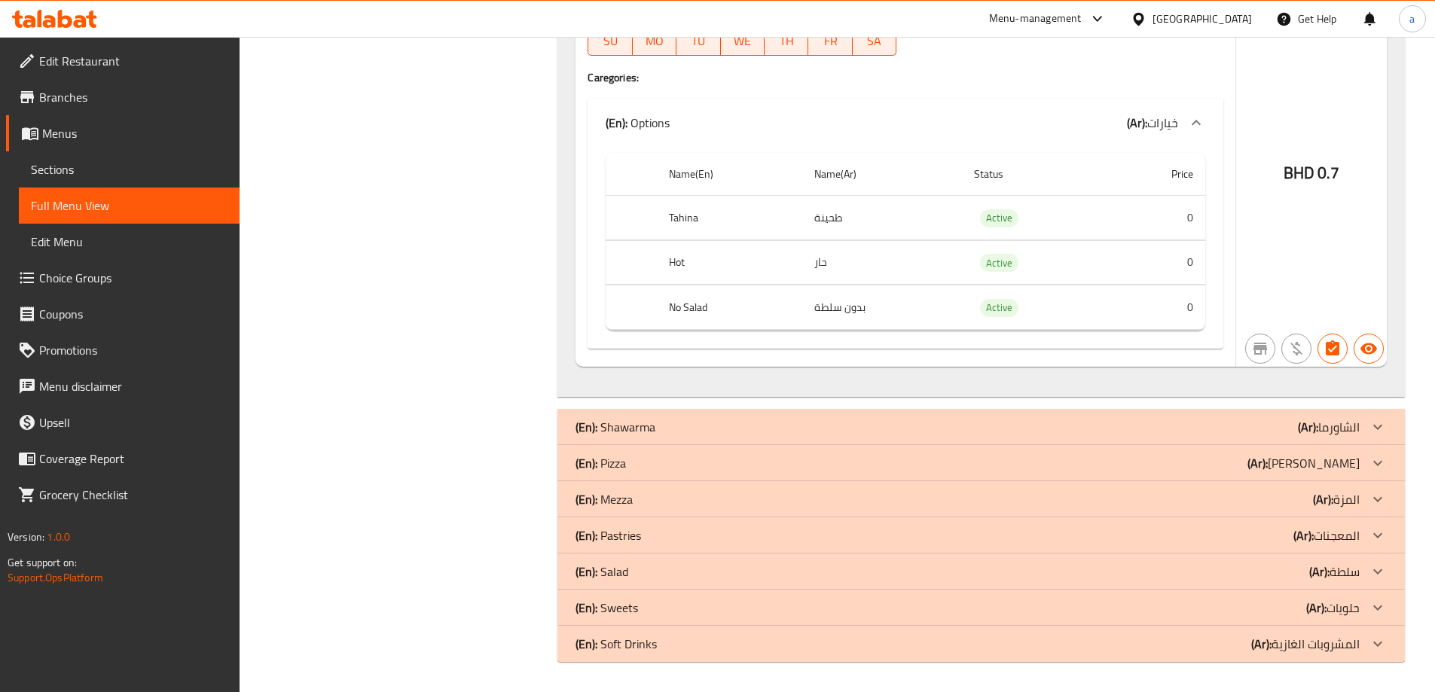
click at [649, 419] on p "(En): Shawarma" at bounding box center [616, 427] width 80 height 18
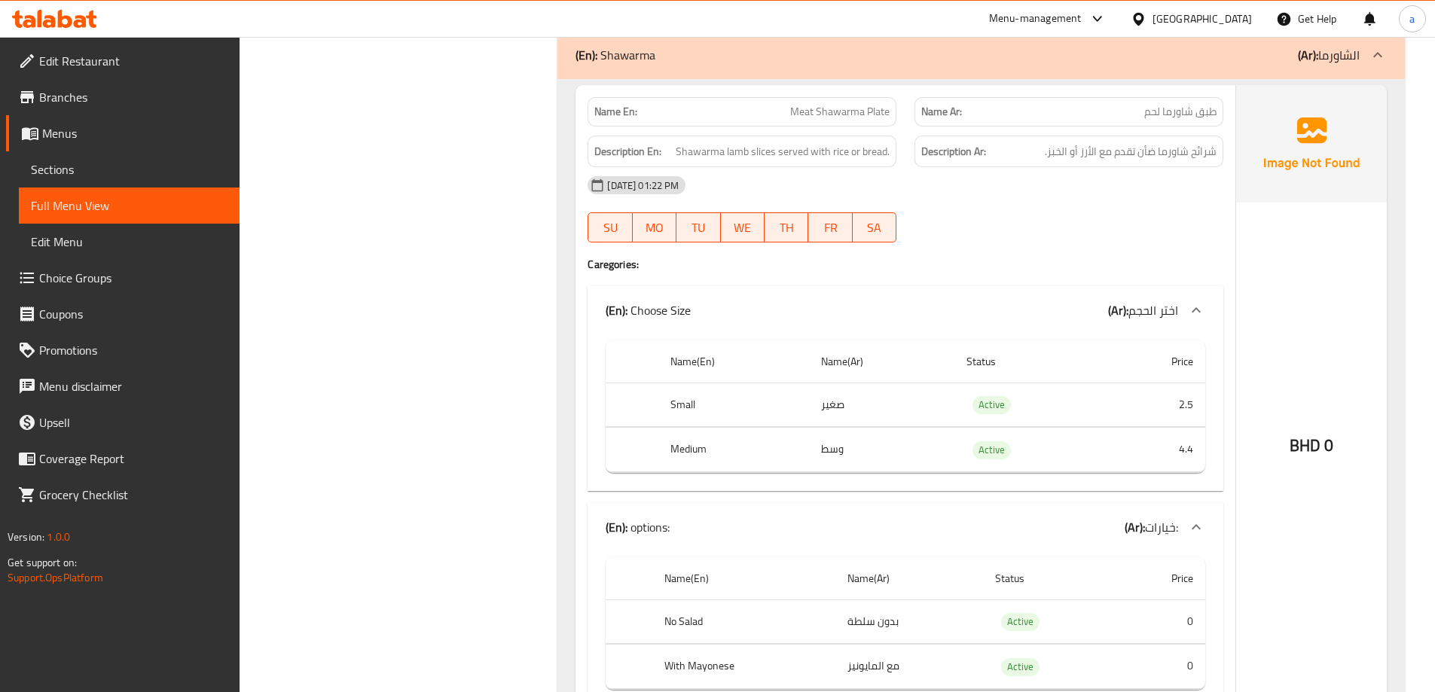
scroll to position [21504, 0]
click at [97, 182] on link "Sections" at bounding box center [129, 169] width 221 height 36
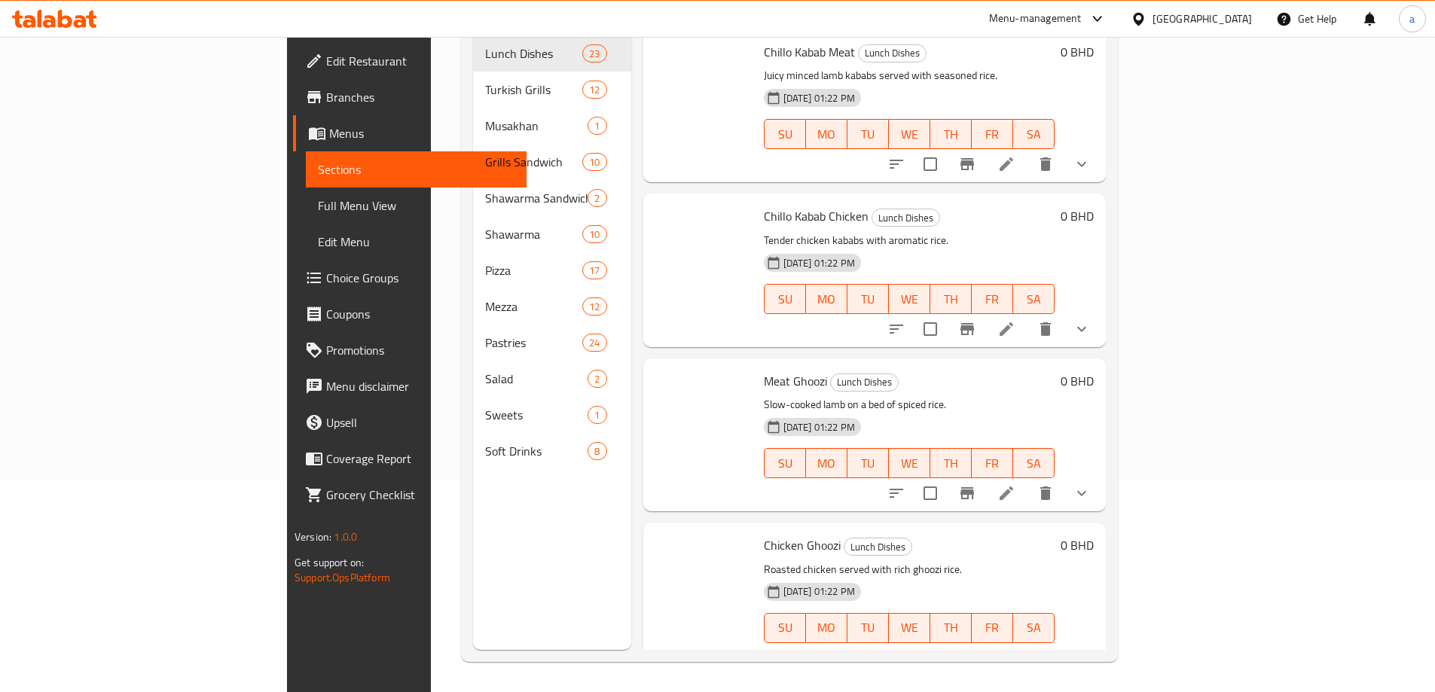
scroll to position [211, 0]
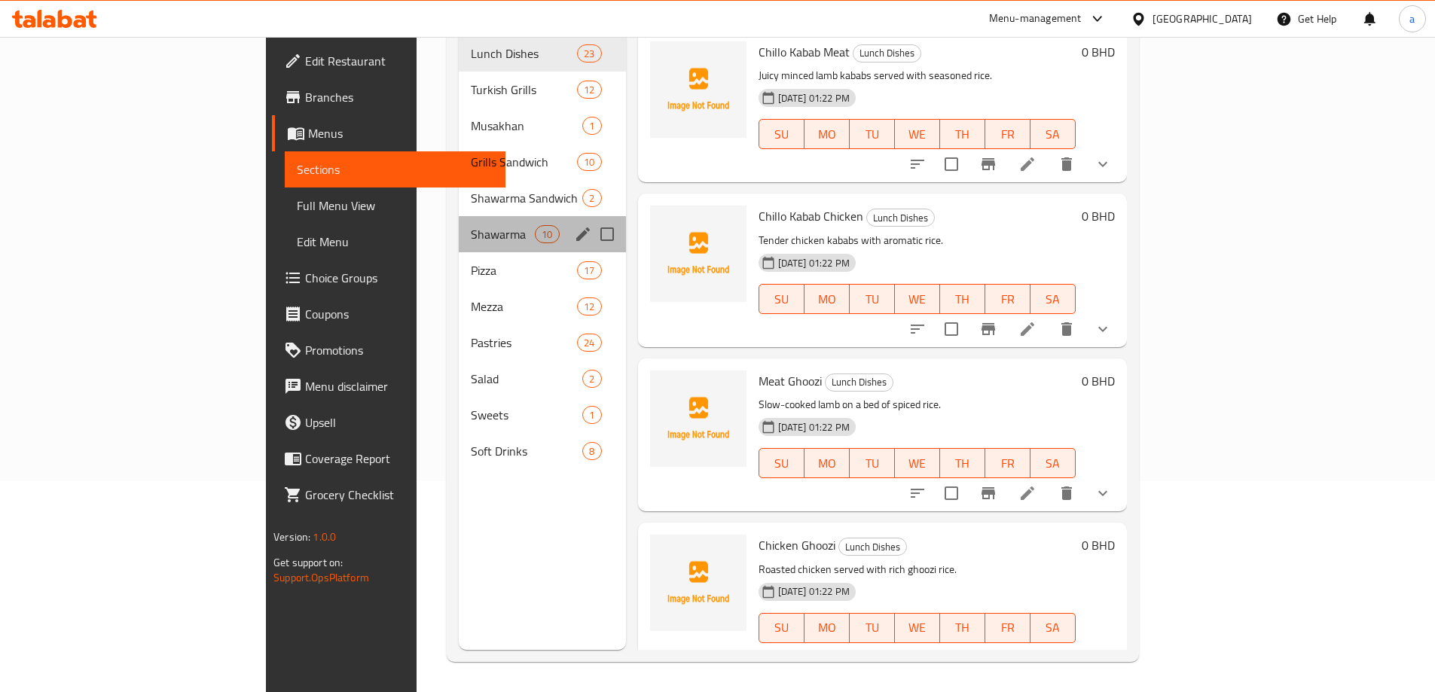
click at [459, 216] on div "Shawarma 10" at bounding box center [542, 234] width 167 height 36
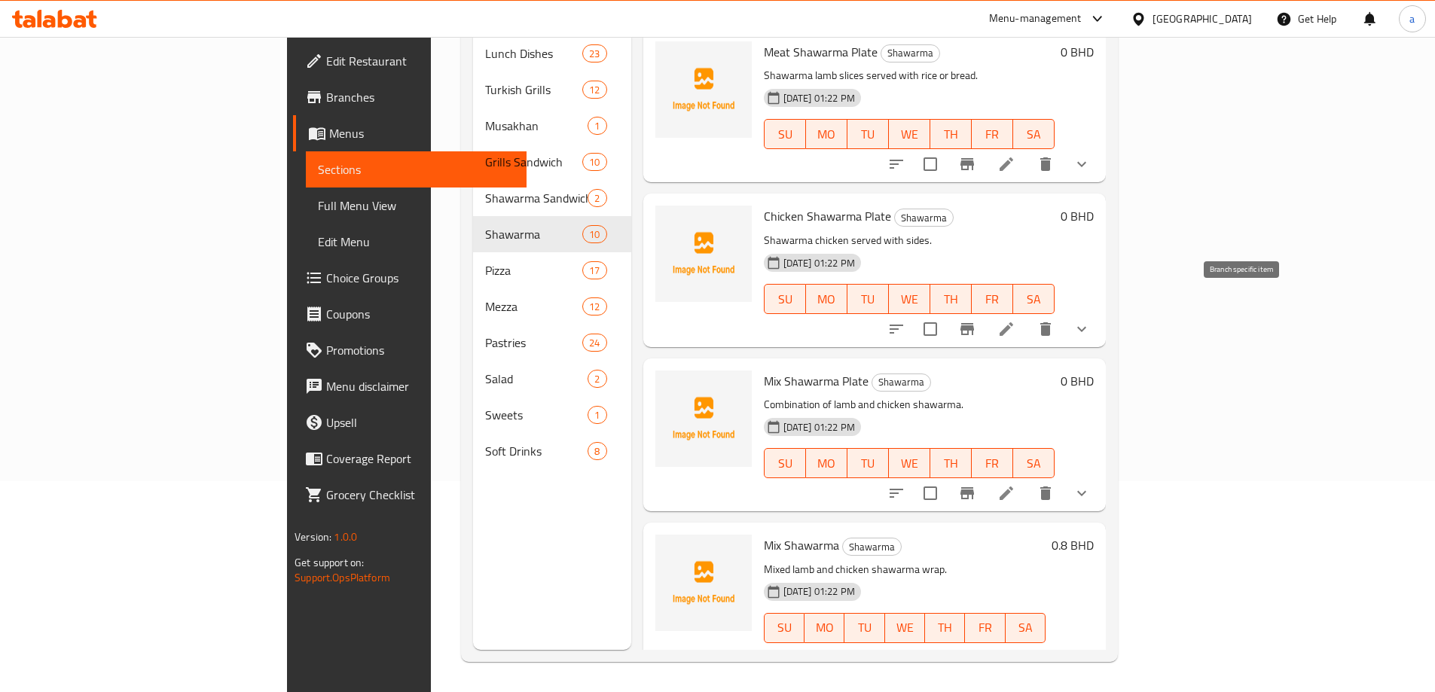
scroll to position [136, 0]
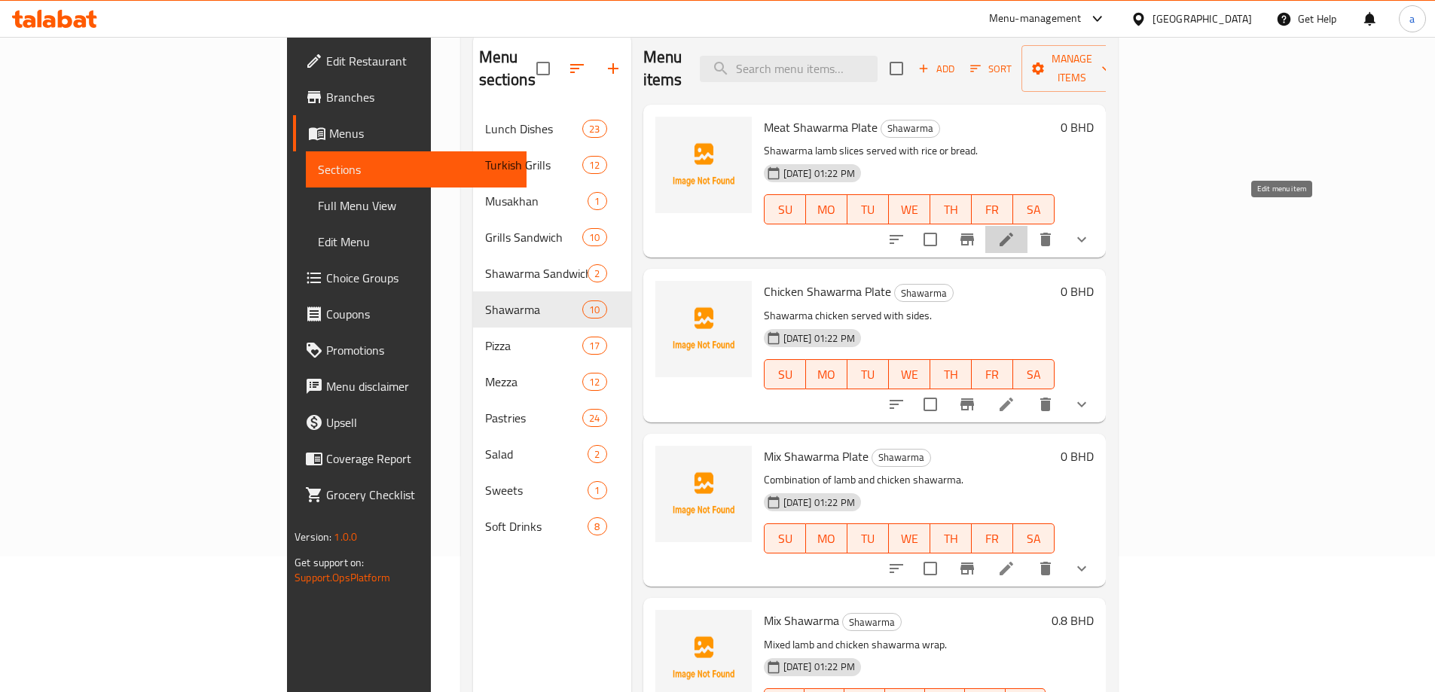
click at [1015, 231] on icon at bounding box center [1006, 240] width 18 height 18
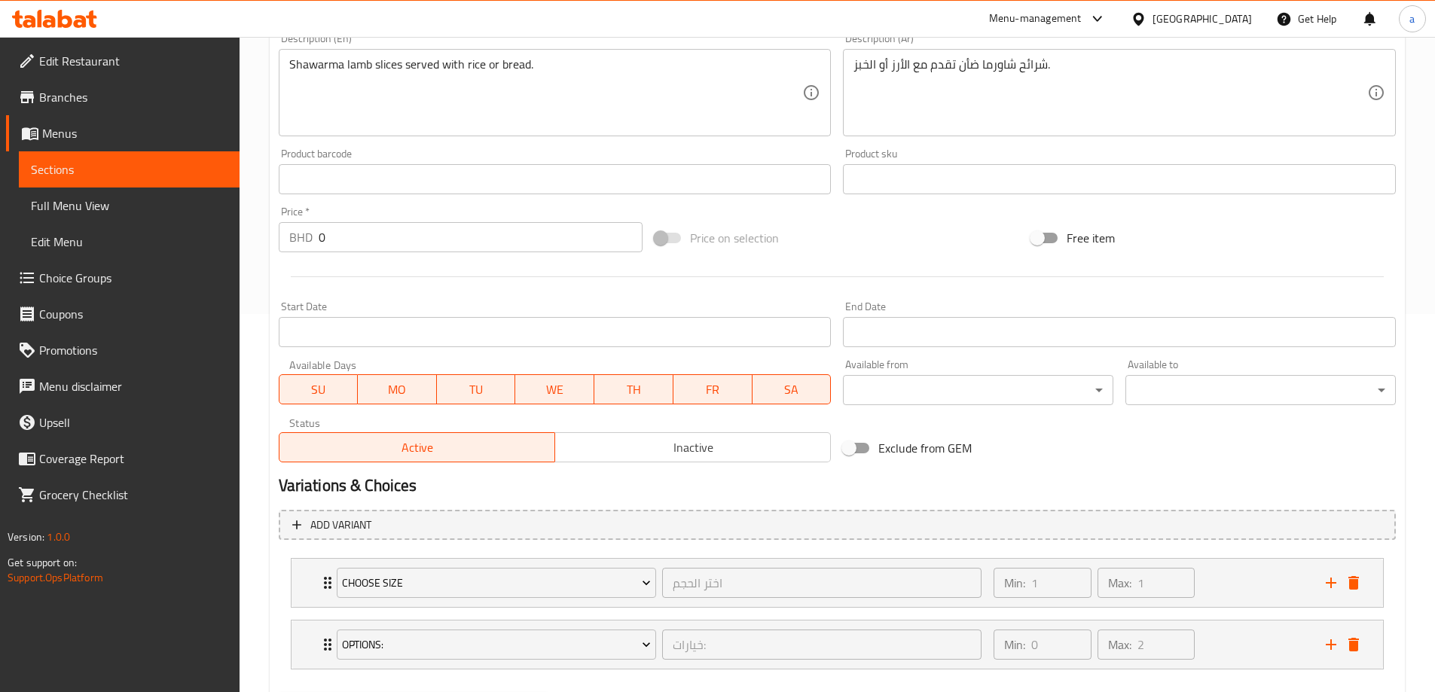
scroll to position [459, 0]
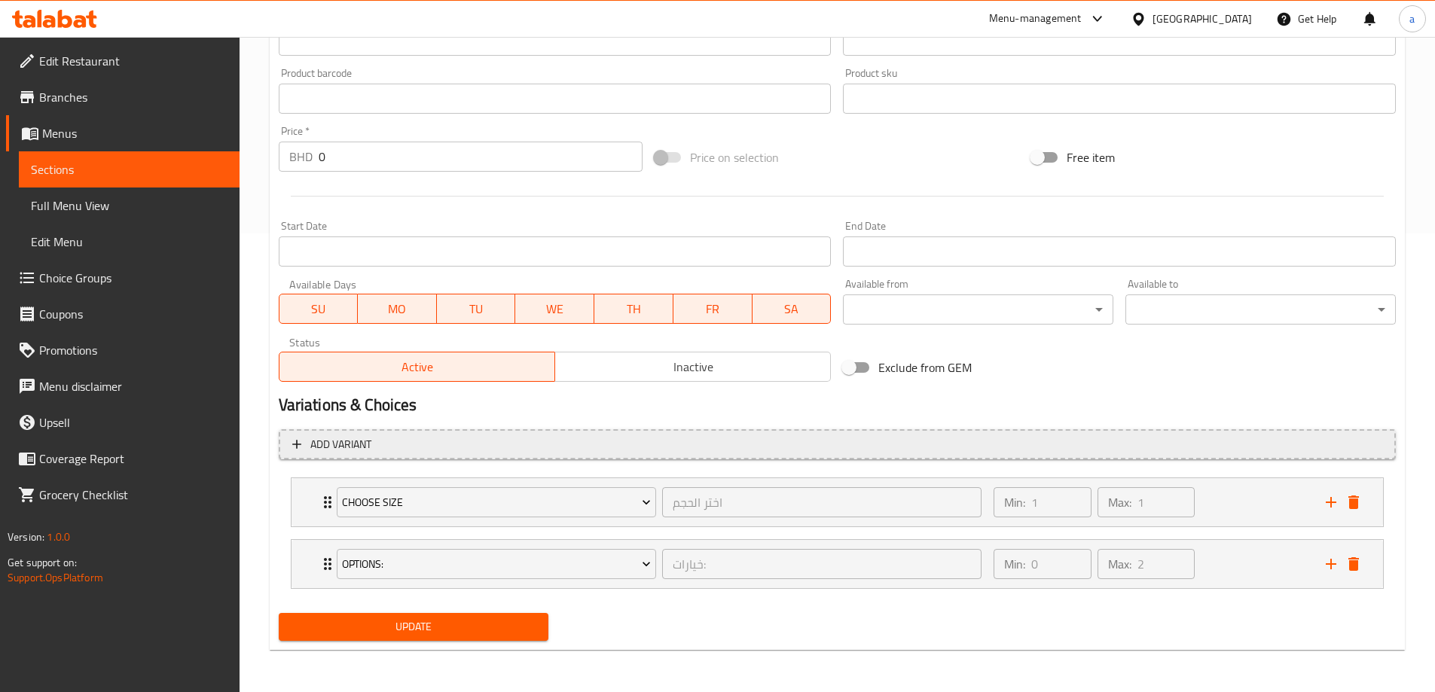
click at [312, 431] on button "Add variant" at bounding box center [837, 444] width 1117 height 31
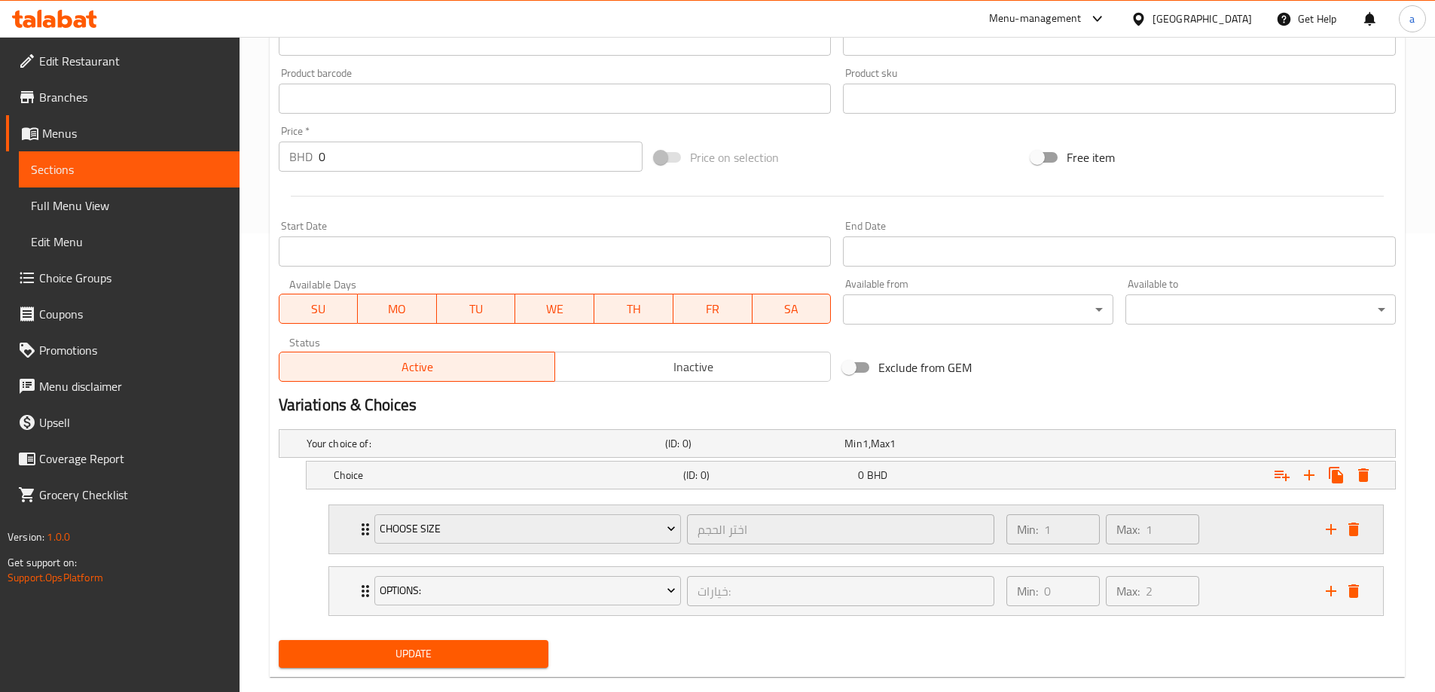
click at [346, 528] on div "Choose Size اختر الحجم ​ Min: 1 ​ Max: 1 ​" at bounding box center [856, 529] width 1054 height 48
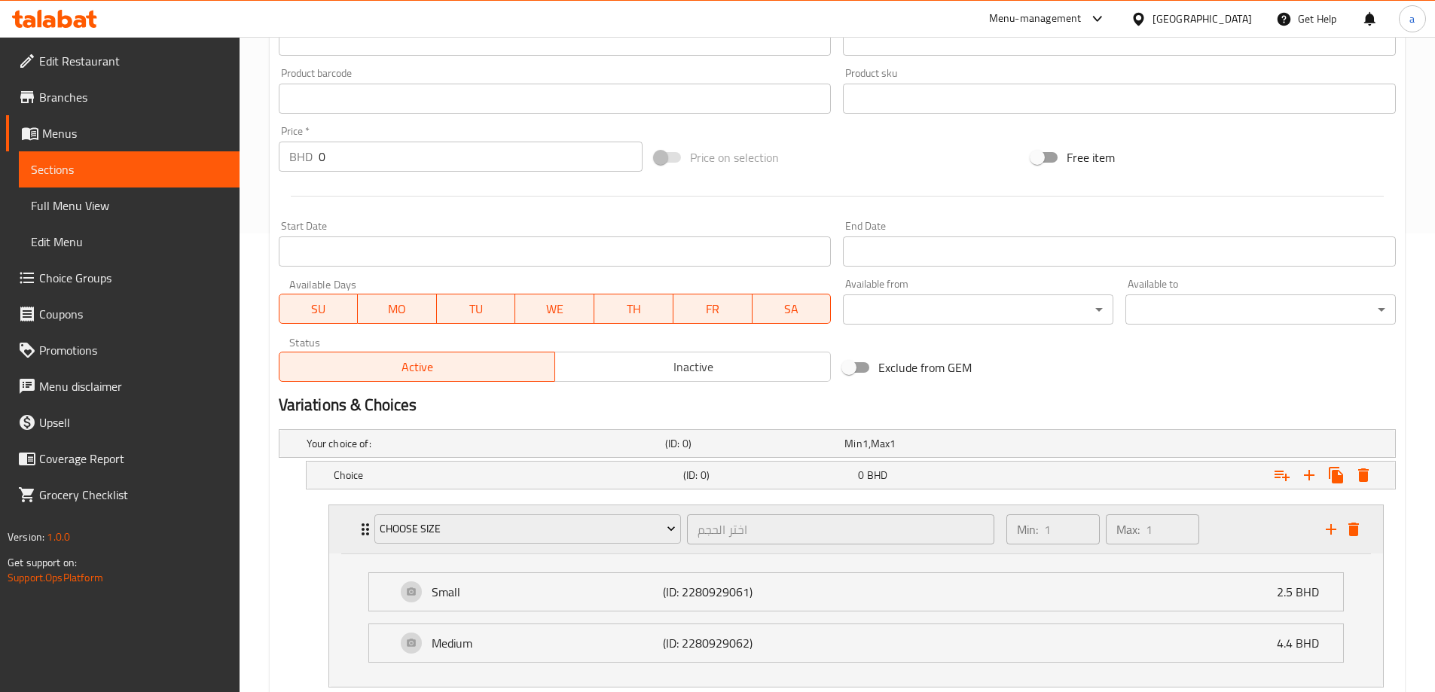
click at [346, 530] on div "Choose Size اختر الحجم ​ Min: 1 ​ Max: 1 ​" at bounding box center [856, 529] width 1054 height 48
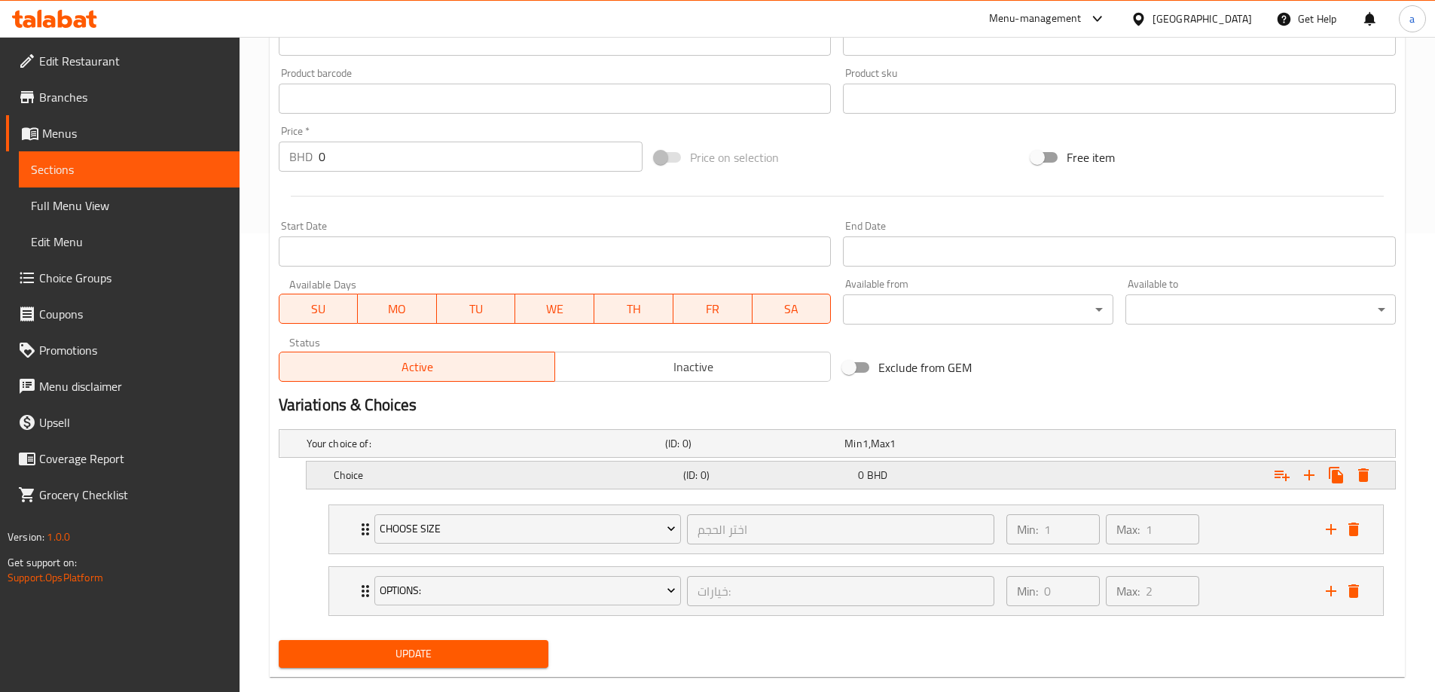
click at [363, 481] on h5 "Choice" at bounding box center [506, 475] width 344 height 15
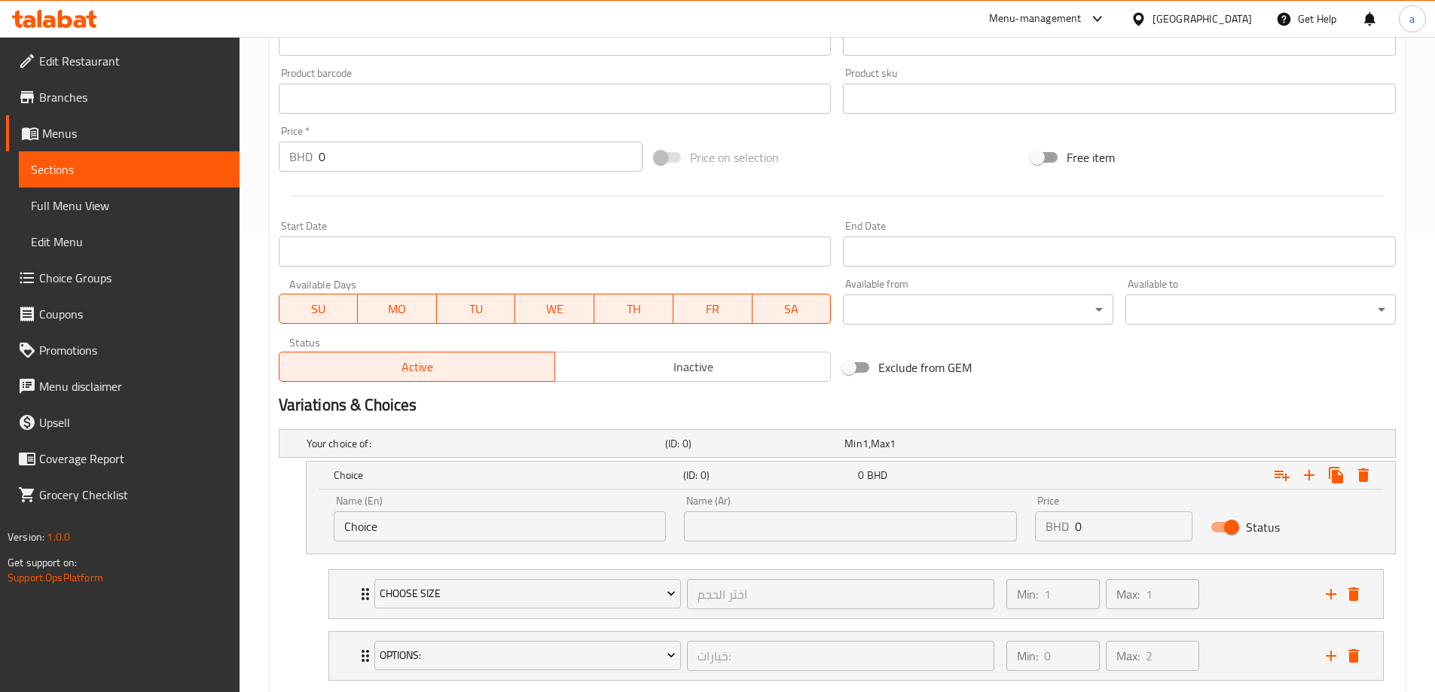
click at [421, 529] on input "Choice" at bounding box center [500, 526] width 333 height 30
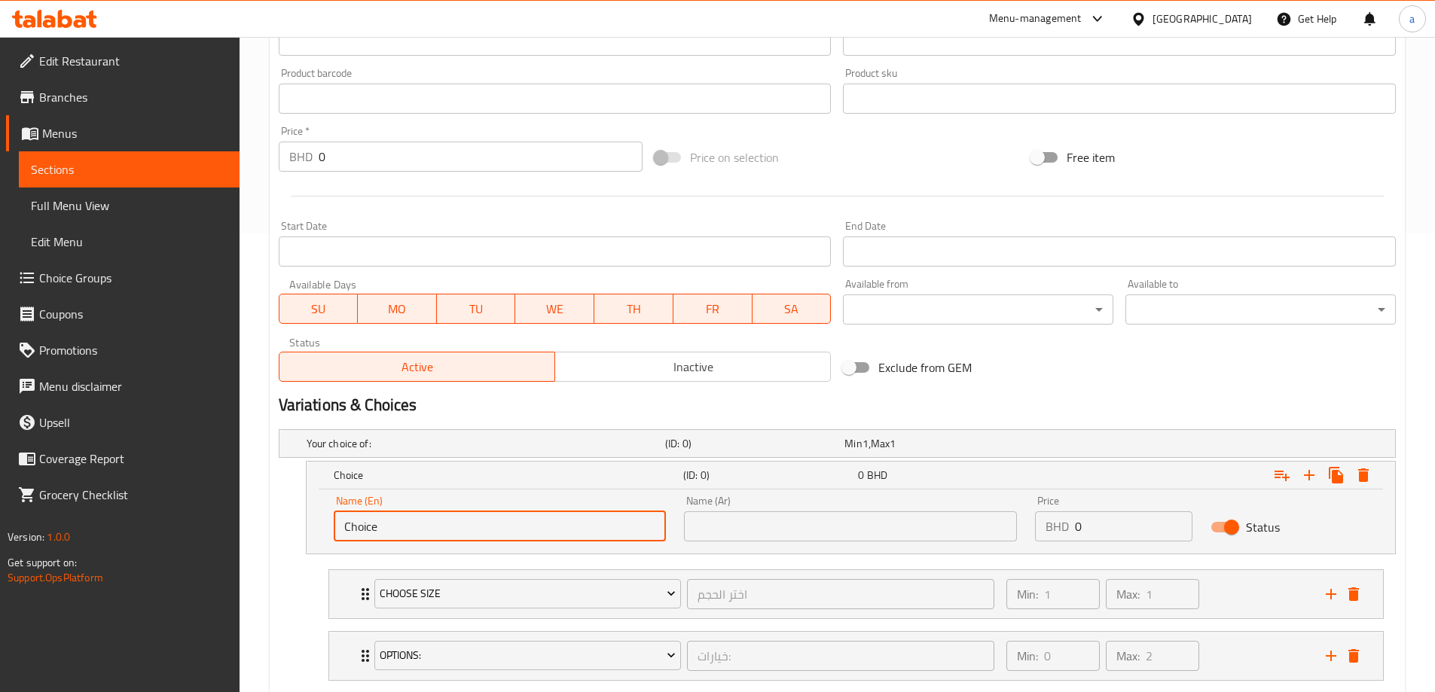
click at [421, 529] on input "Choice" at bounding box center [500, 526] width 333 height 30
type input "your choice of"
click at [921, 520] on input "text" at bounding box center [850, 526] width 333 height 30
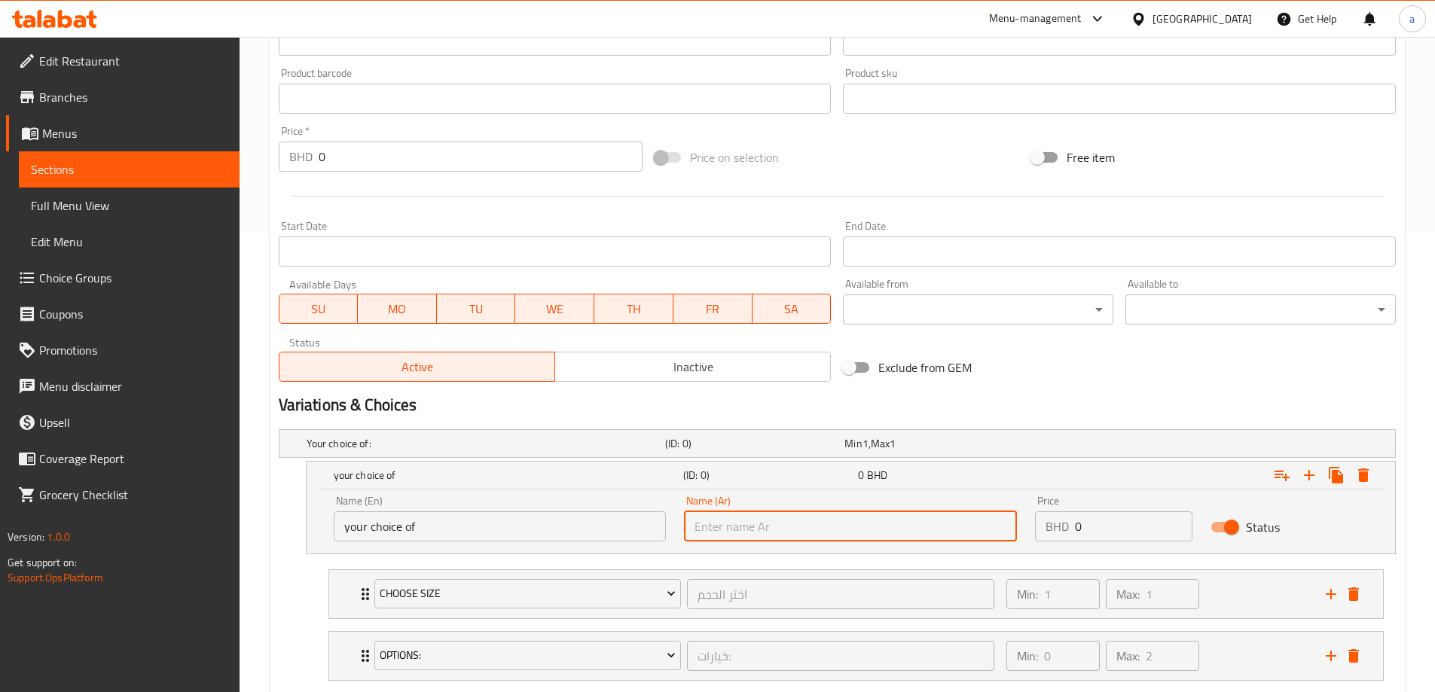
type input "H"
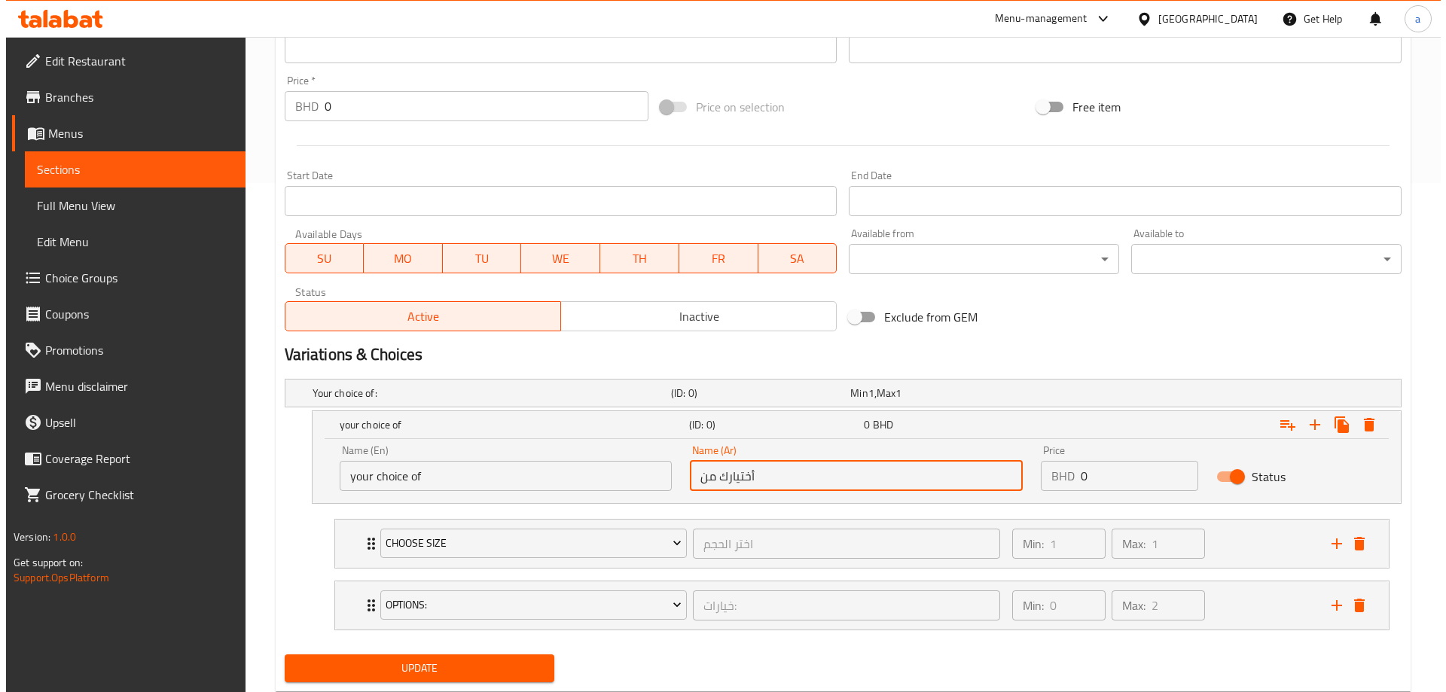
scroll to position [551, 0]
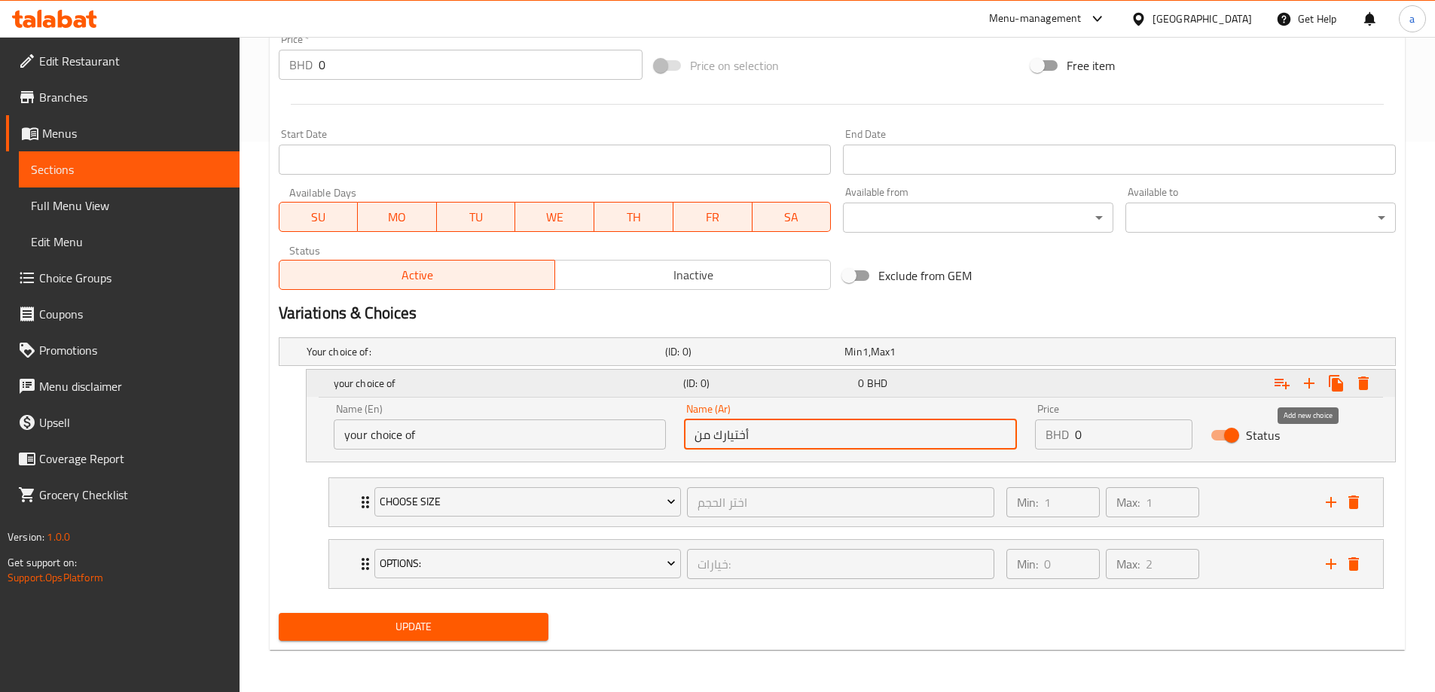
type input "أختيارك من"
click at [1310, 383] on icon "Expand" at bounding box center [1309, 383] width 11 height 11
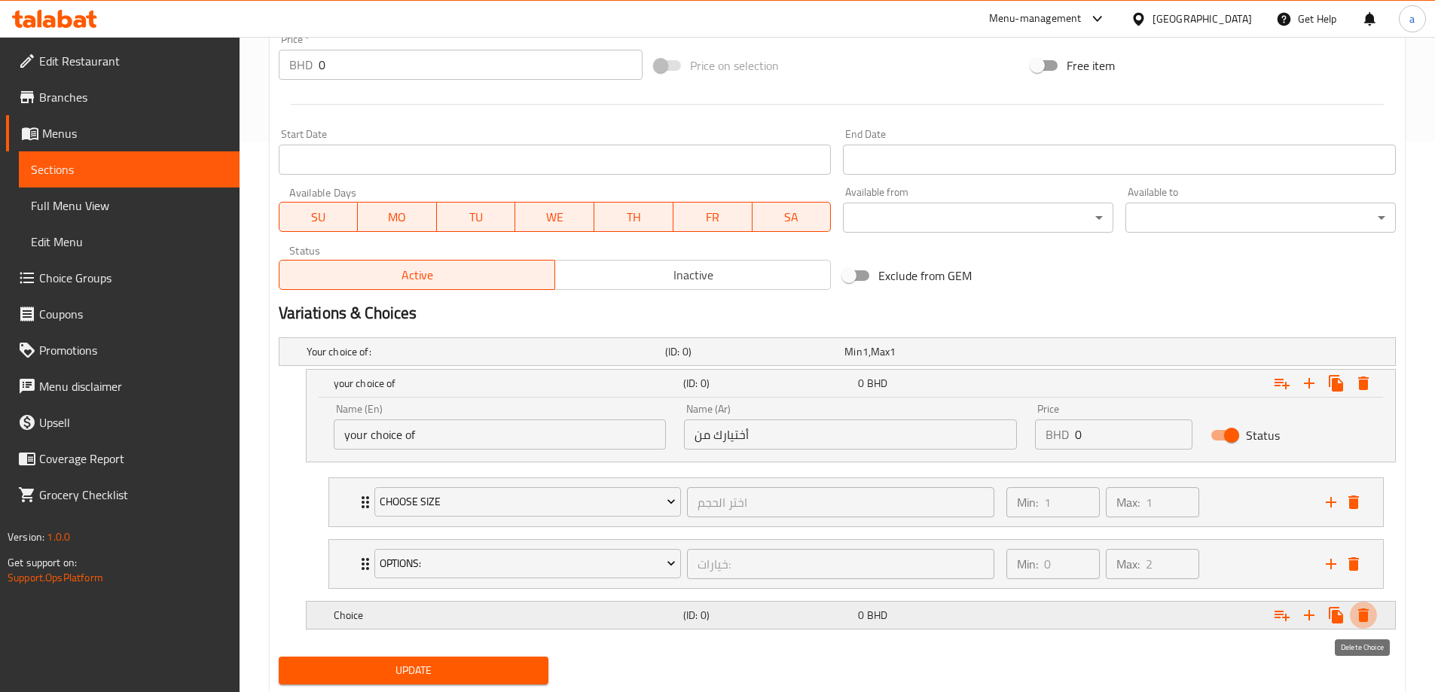
click at [1365, 621] on icon "Expand" at bounding box center [1363, 616] width 11 height 14
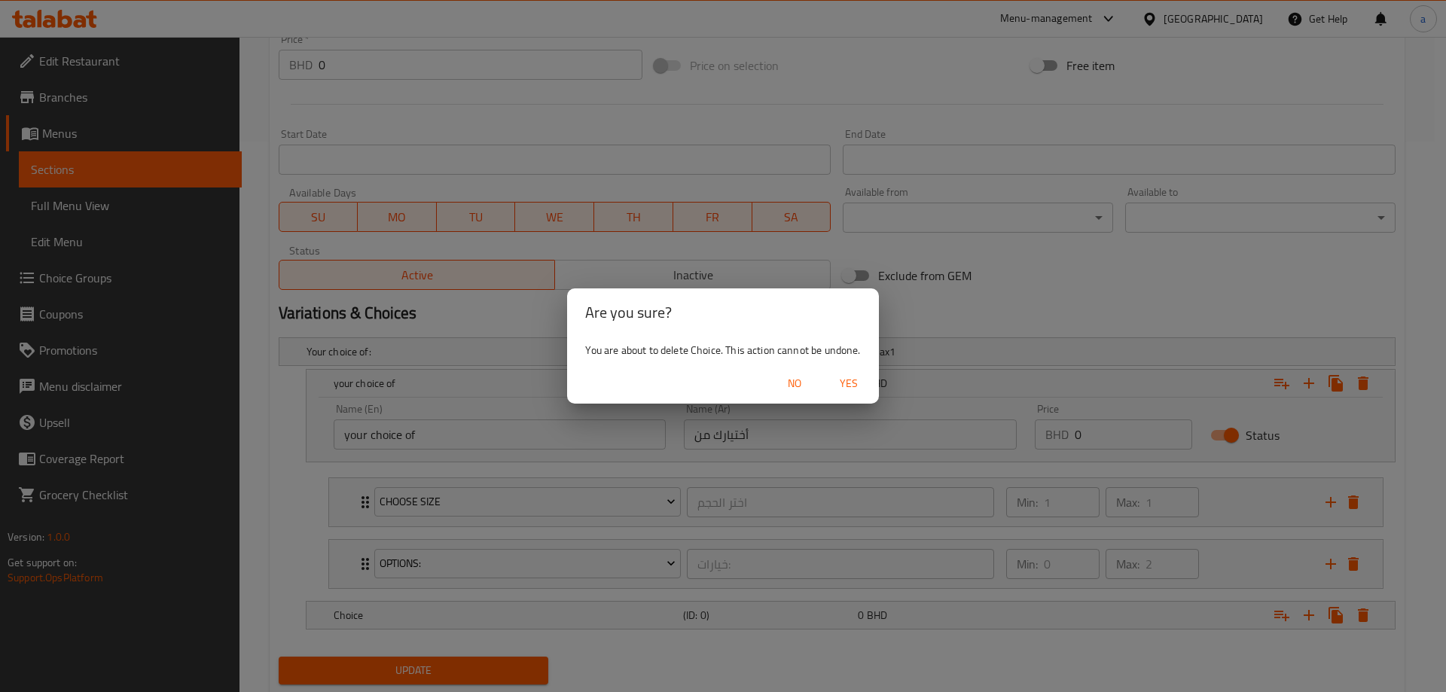
click at [856, 381] on span "Yes" at bounding box center [849, 383] width 36 height 19
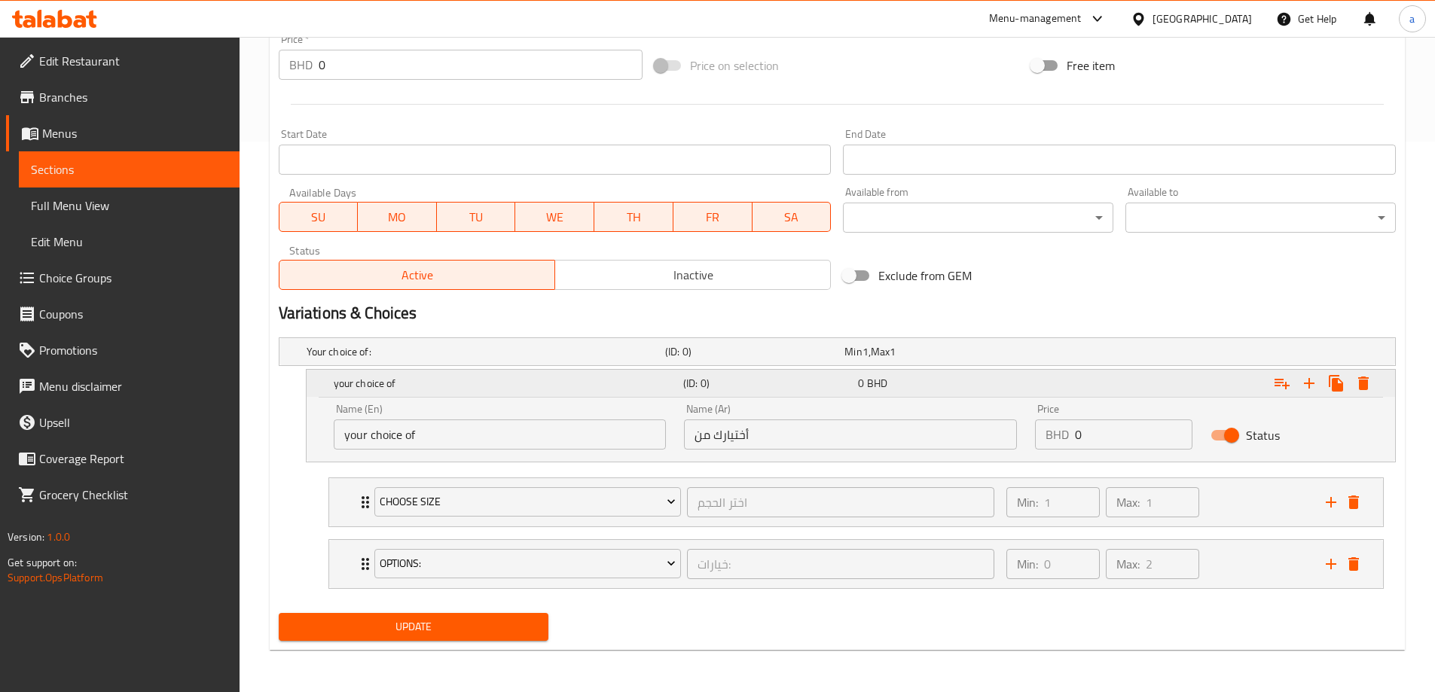
click at [1278, 377] on icon "Expand" at bounding box center [1282, 383] width 18 height 18
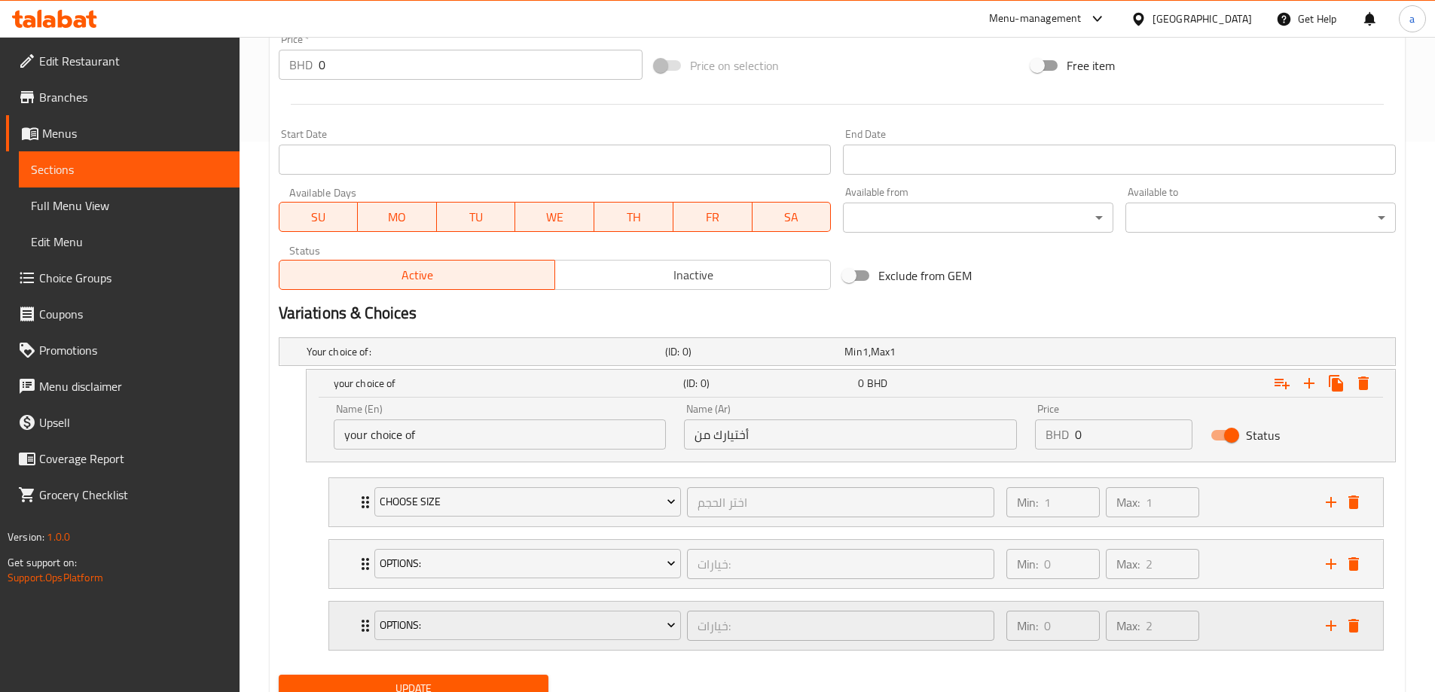
click at [1365, 631] on div "options: خيارات: ​ Min: 0 ​ Max: 2 ​" at bounding box center [856, 626] width 1054 height 48
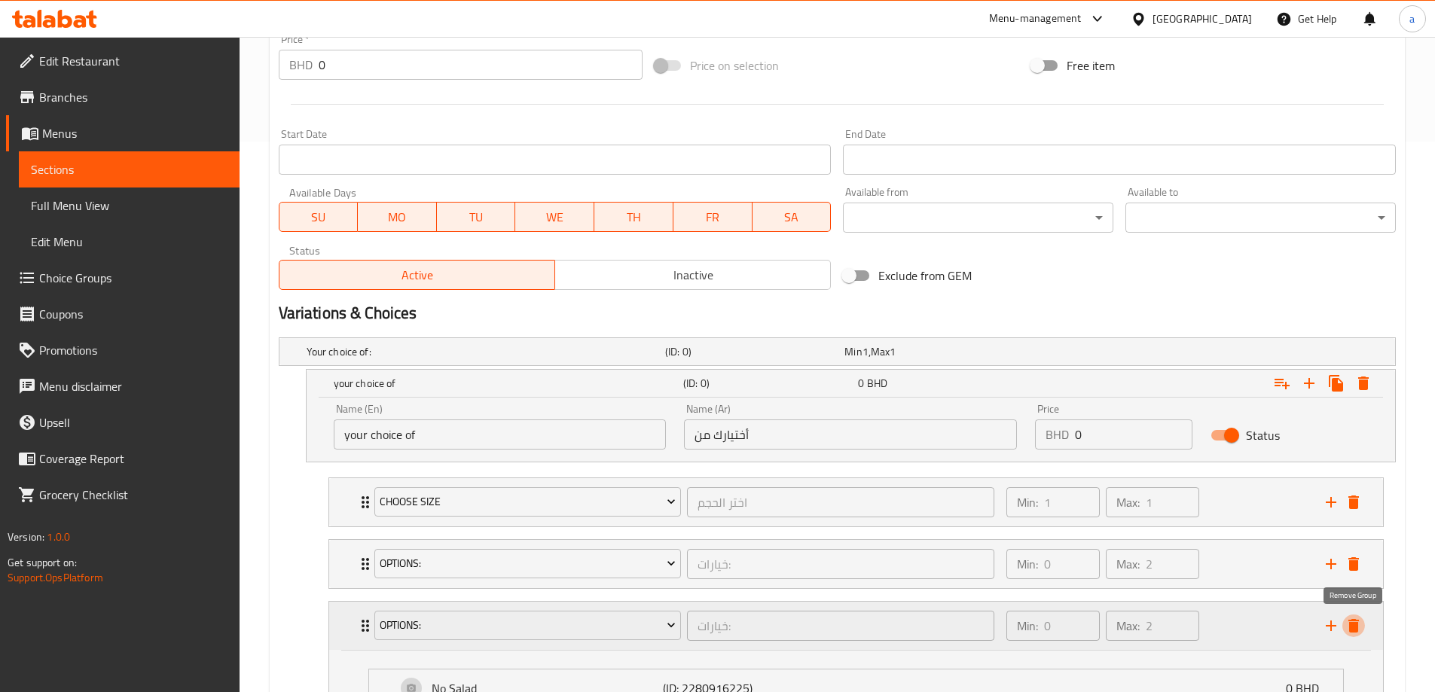
click at [1348, 626] on icon "delete" at bounding box center [1354, 626] width 18 height 18
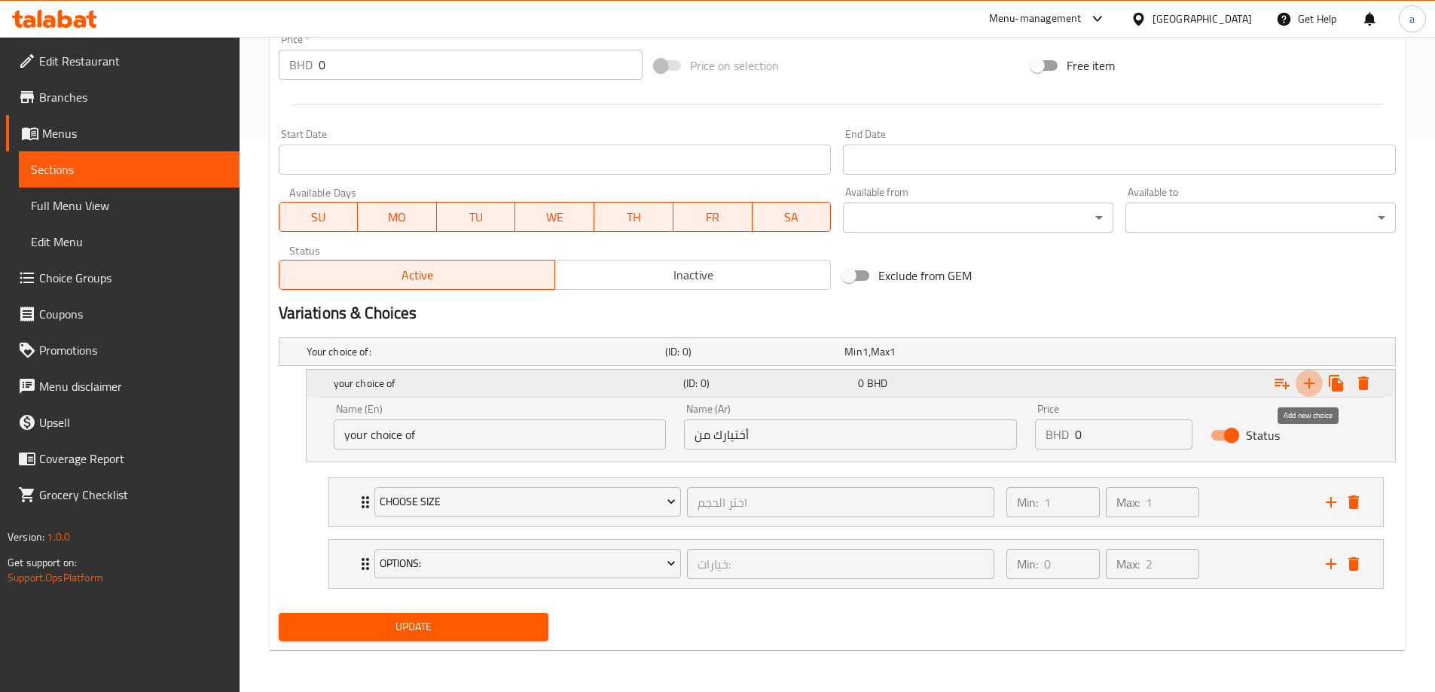
click at [1315, 381] on icon "Expand" at bounding box center [1309, 383] width 18 height 18
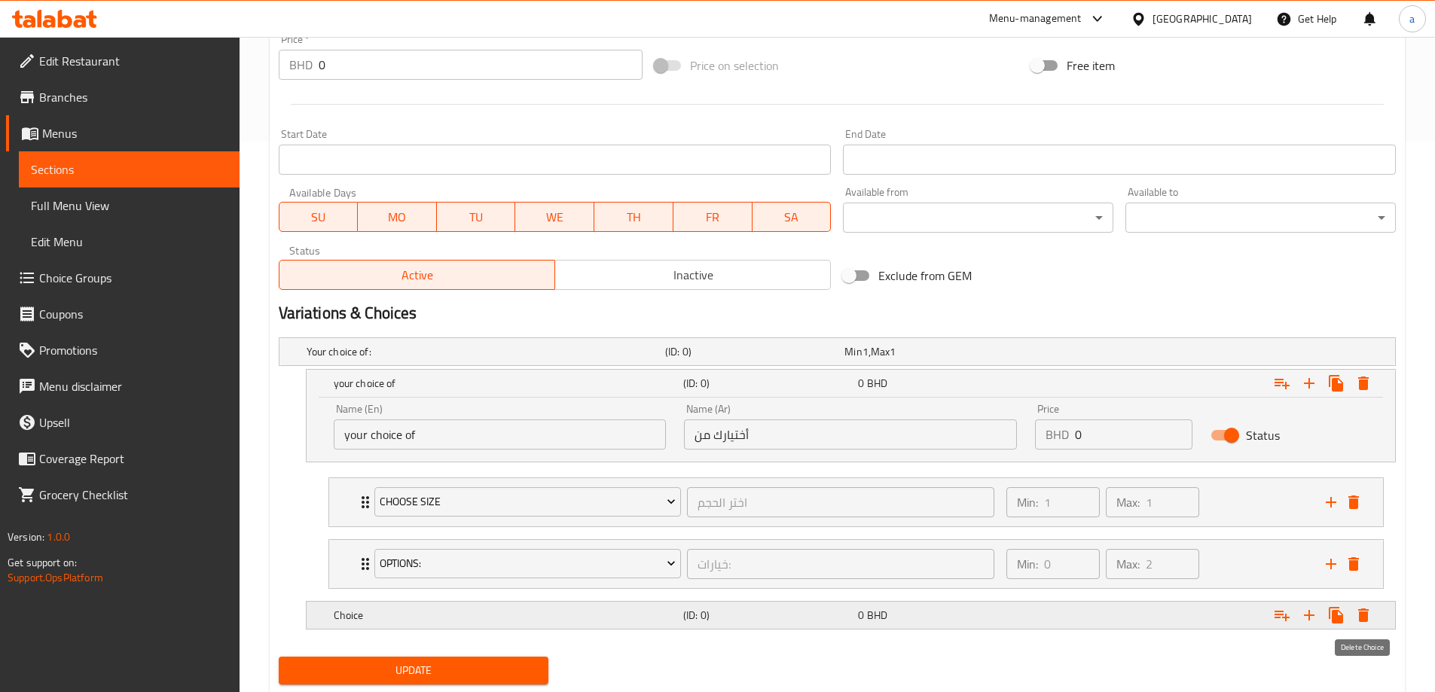
click at [1368, 621] on icon "Expand" at bounding box center [1363, 615] width 18 height 18
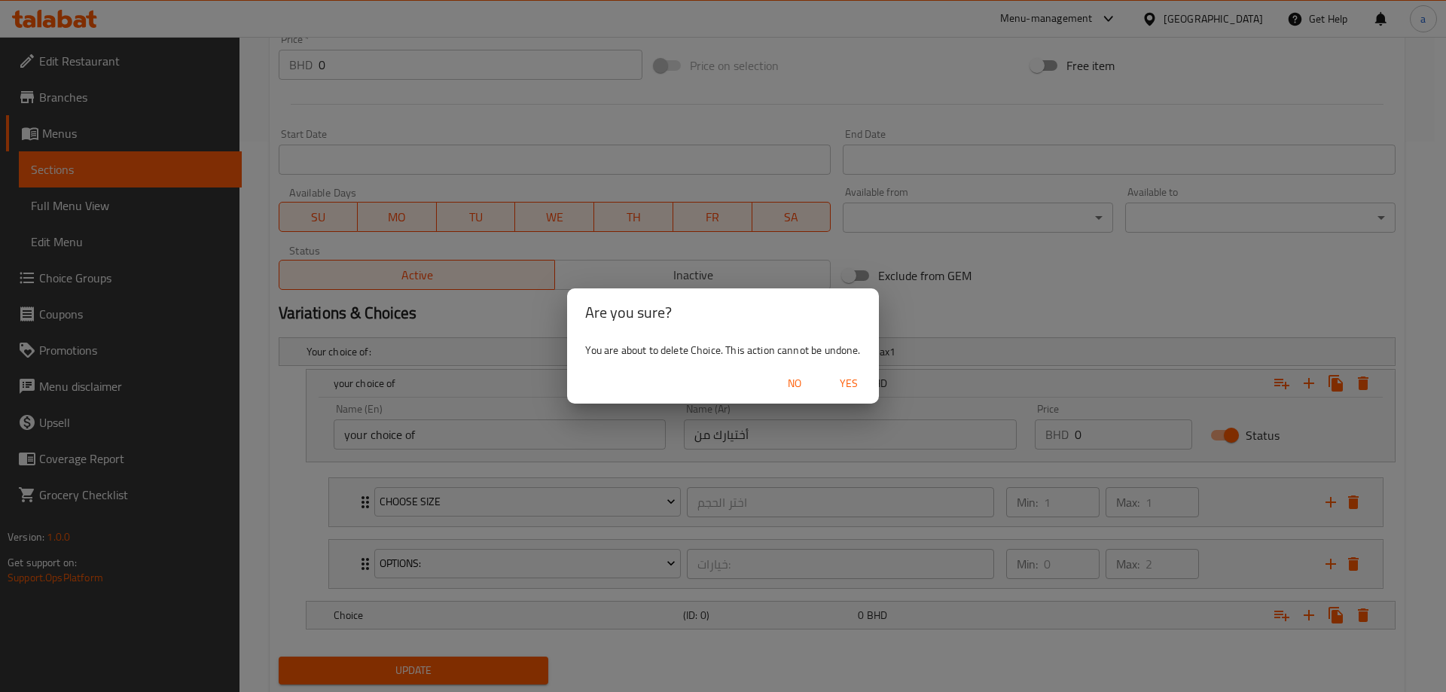
click at [854, 369] on div "No Yes" at bounding box center [722, 384] width 311 height 40
click at [856, 383] on span "Yes" at bounding box center [849, 383] width 36 height 19
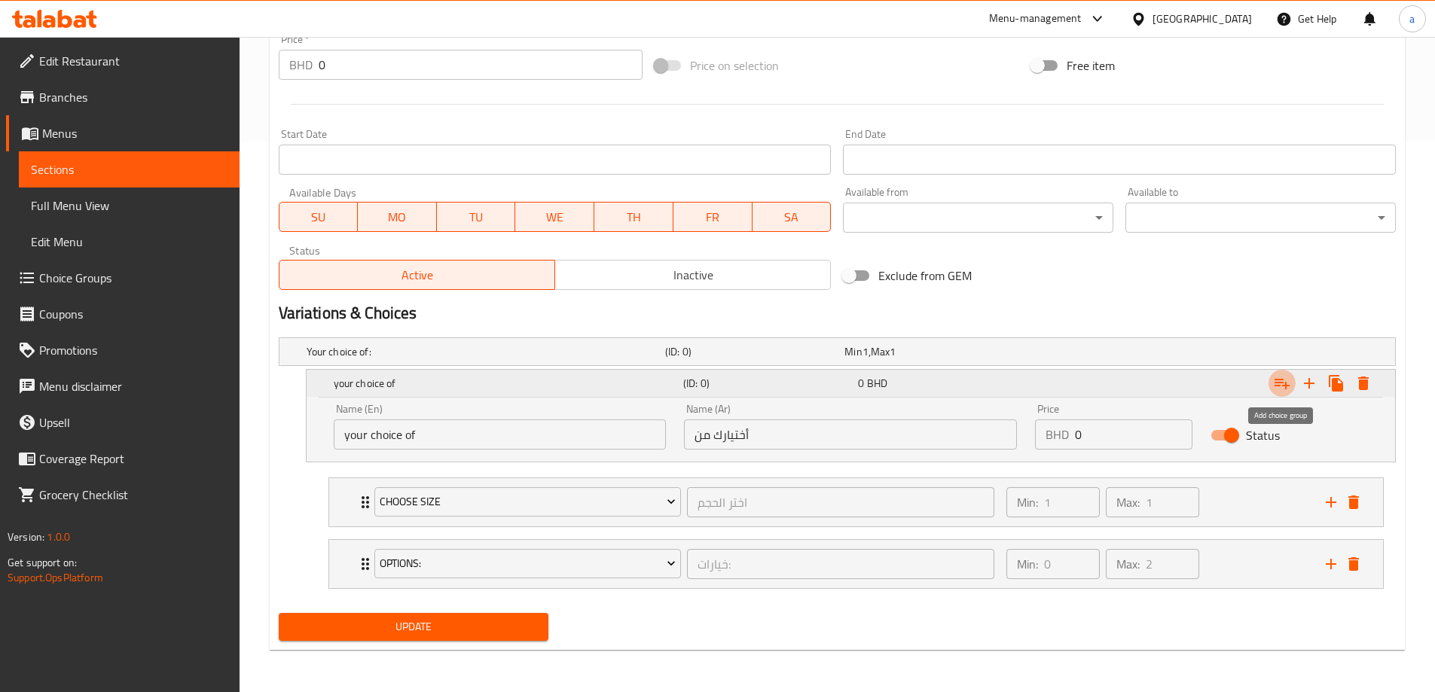
click at [1286, 377] on icon "Expand" at bounding box center [1282, 383] width 18 height 18
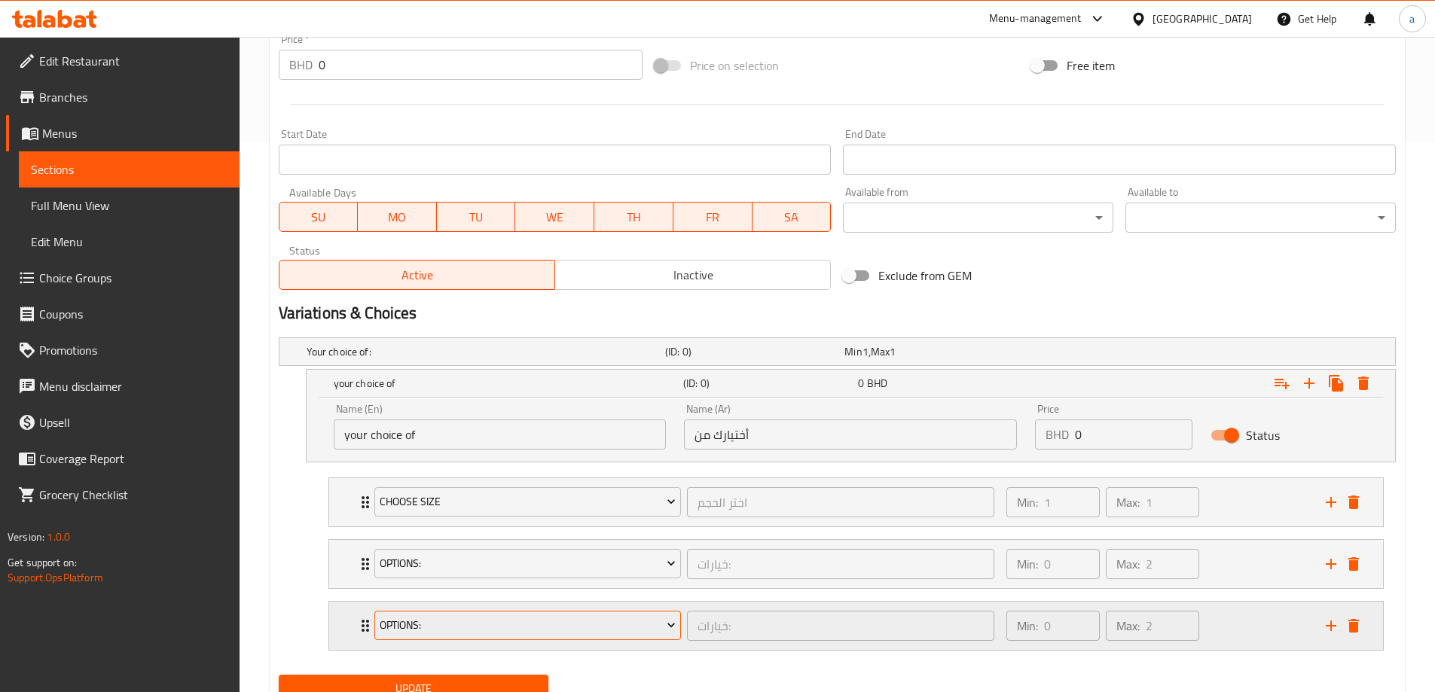
click at [624, 612] on button "options:" at bounding box center [527, 626] width 307 height 30
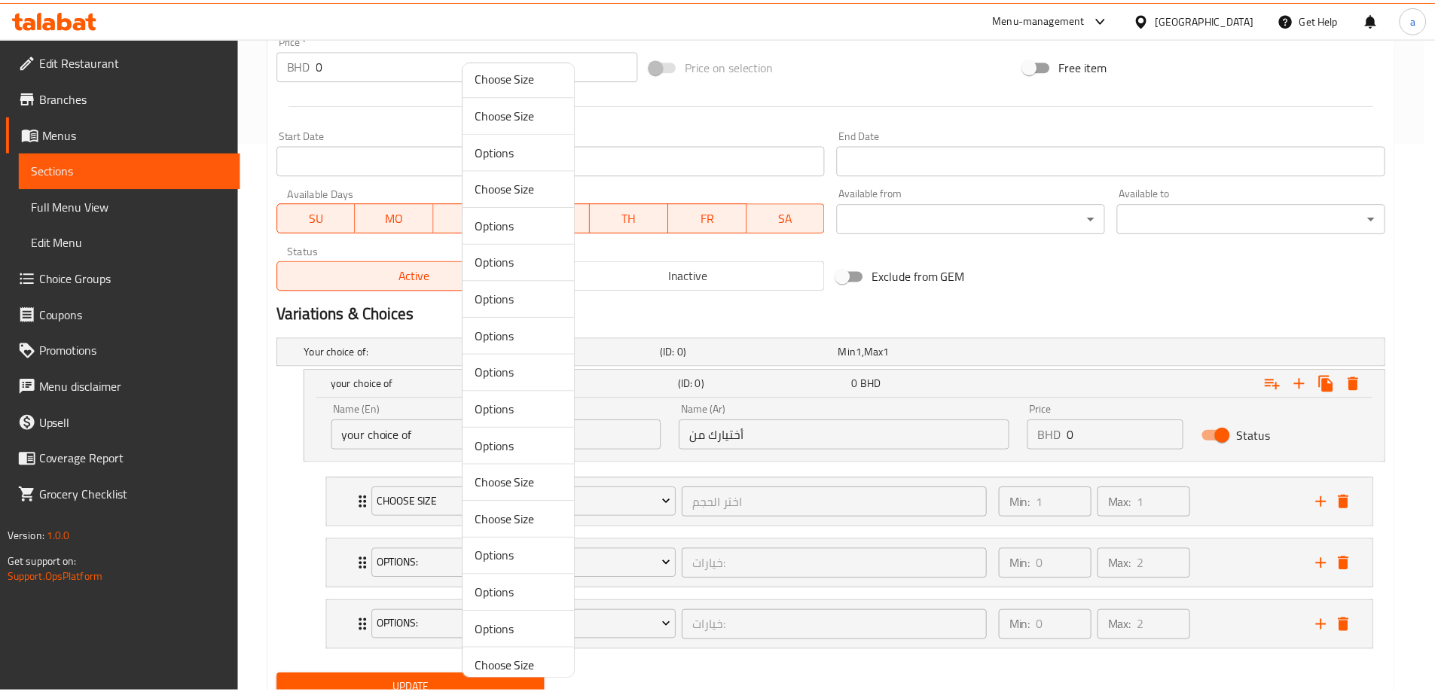
scroll to position [316, 0]
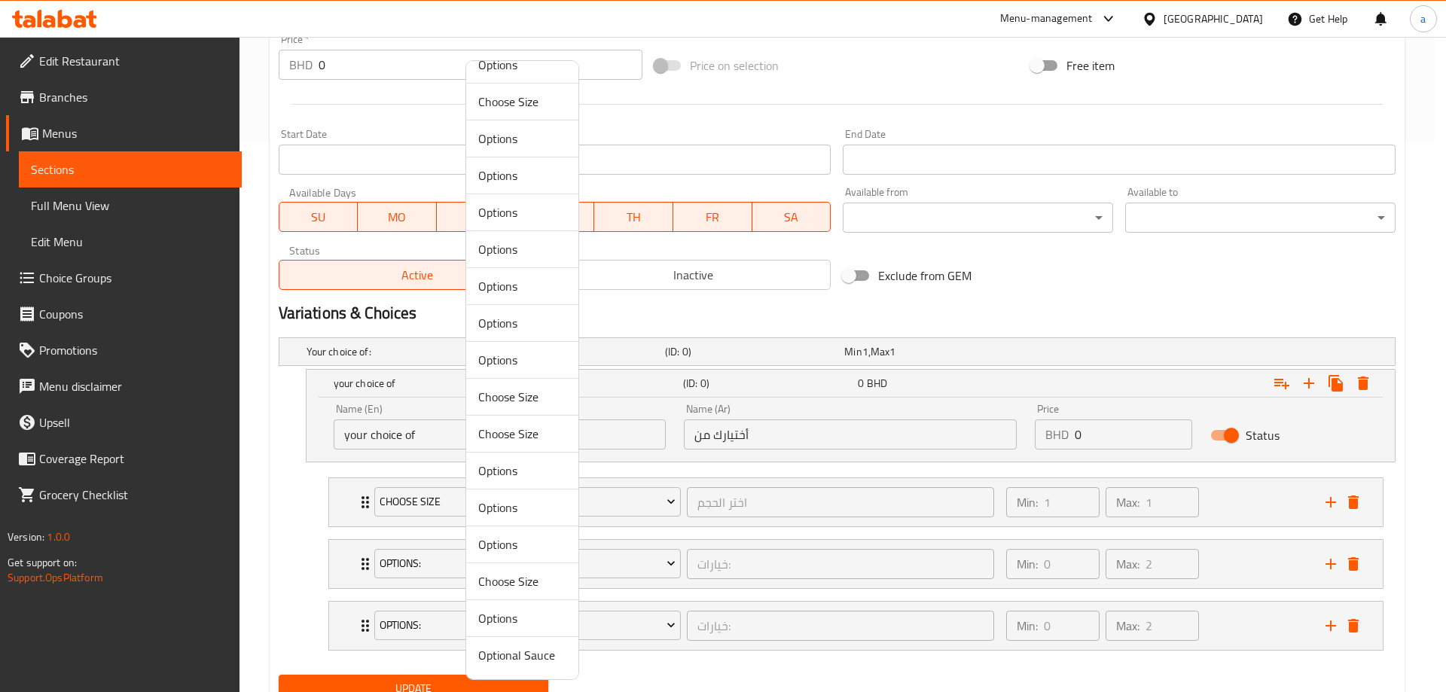
click at [288, 572] on div at bounding box center [723, 346] width 1446 height 692
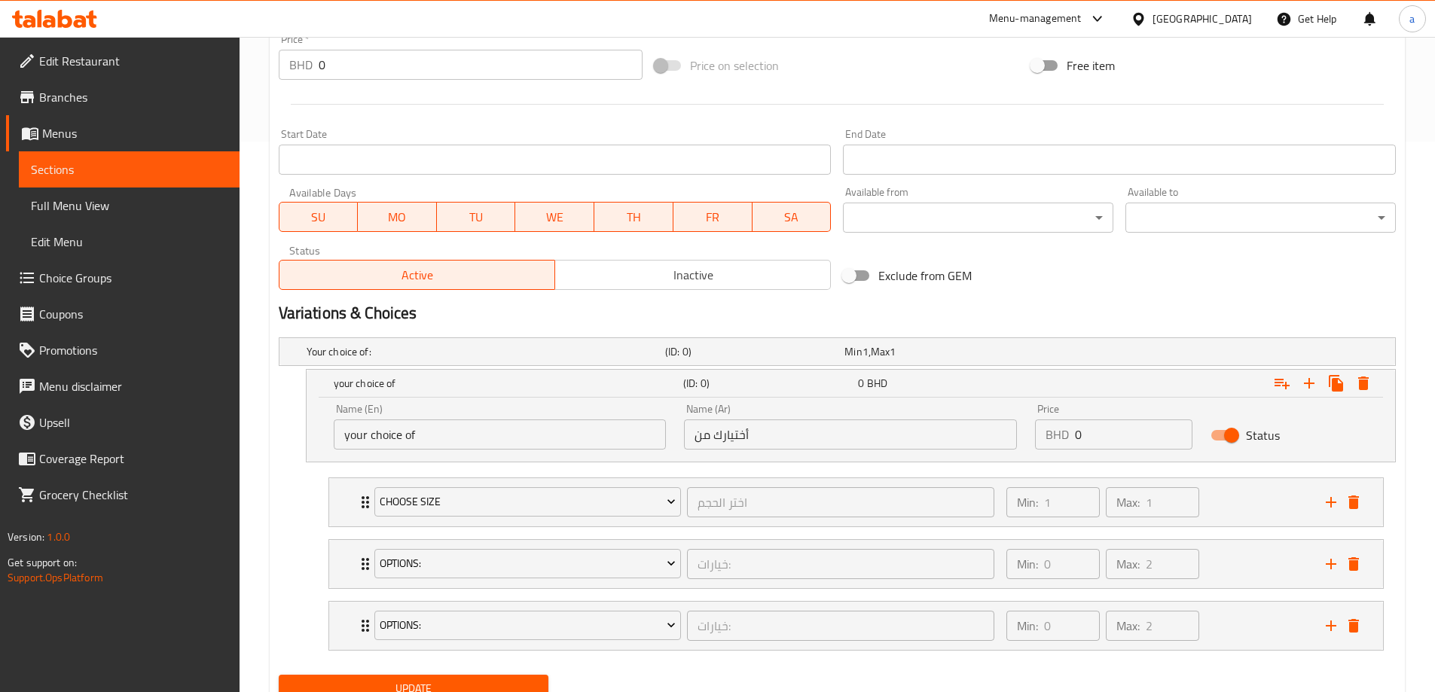
click at [90, 265] on link "Choice Groups" at bounding box center [123, 278] width 234 height 36
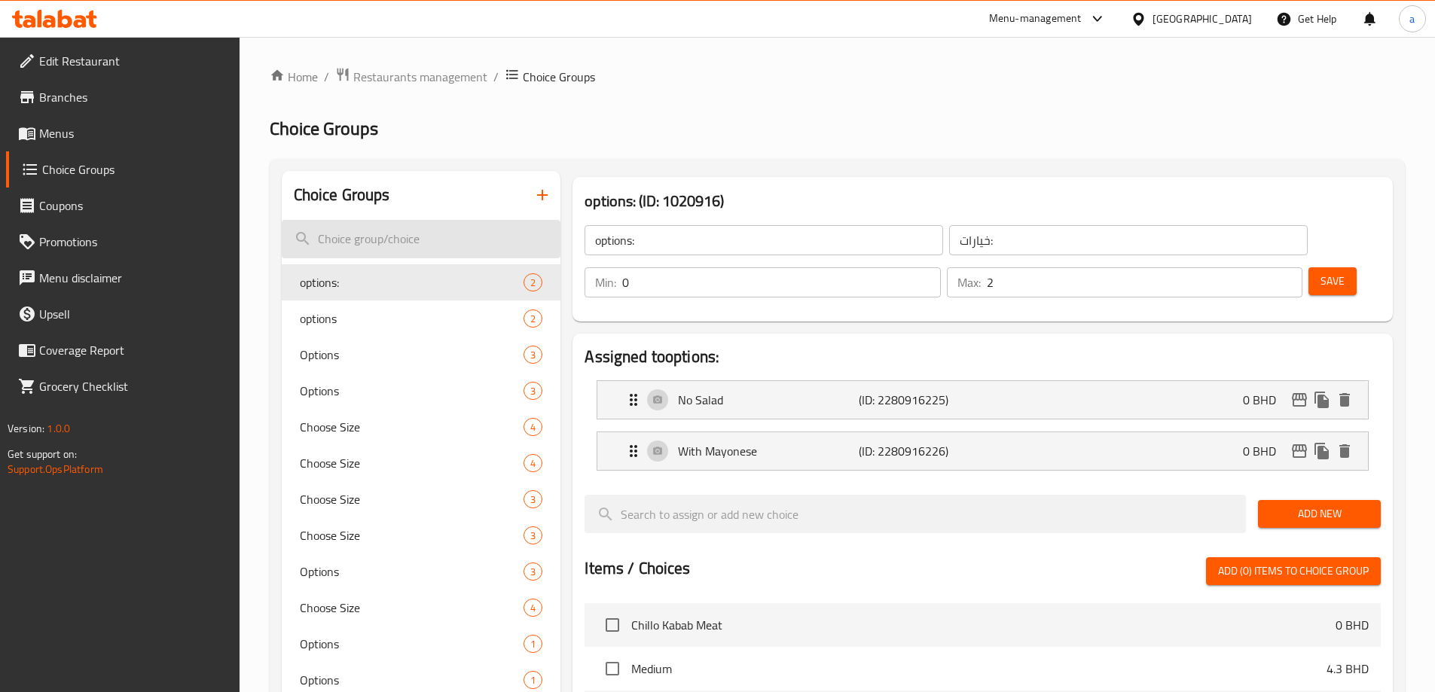
click at [414, 233] on input "search" at bounding box center [421, 239] width 279 height 38
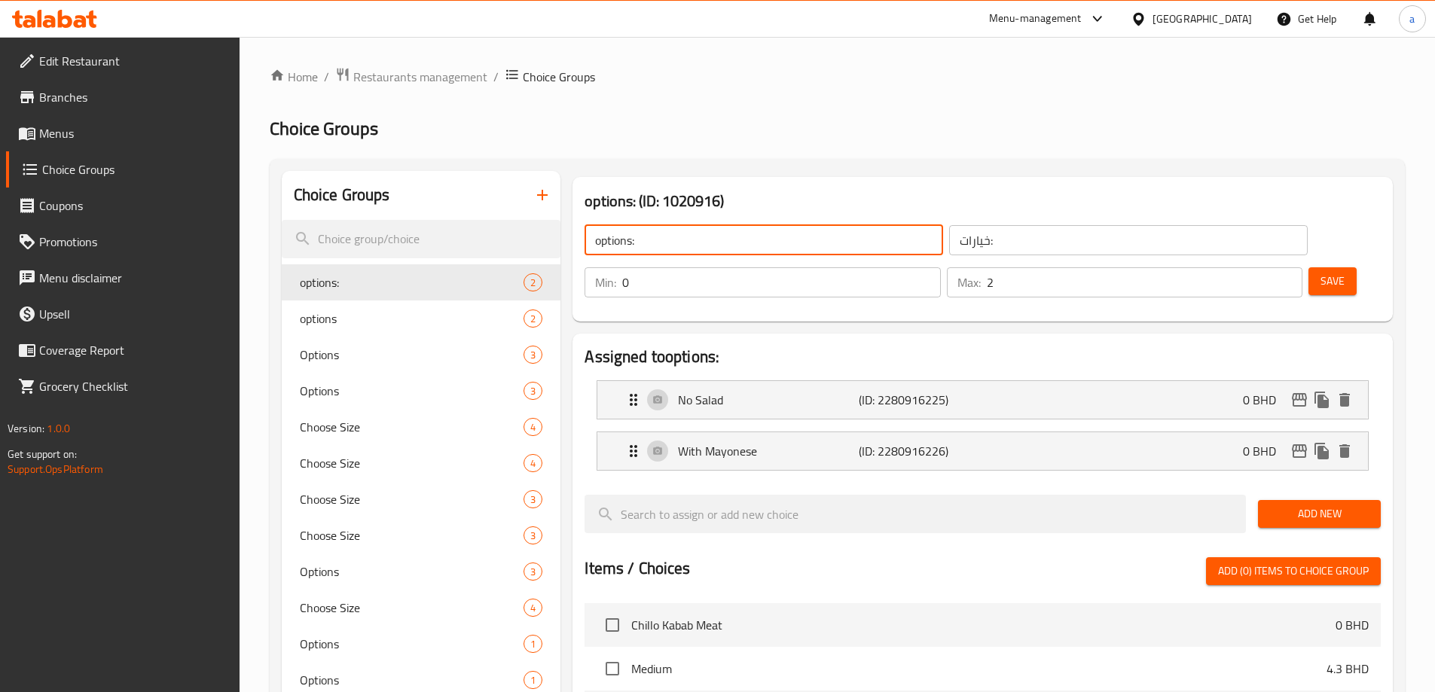
click at [758, 241] on input "options:" at bounding box center [764, 240] width 359 height 30
click at [541, 186] on icon "button" at bounding box center [542, 195] width 18 height 18
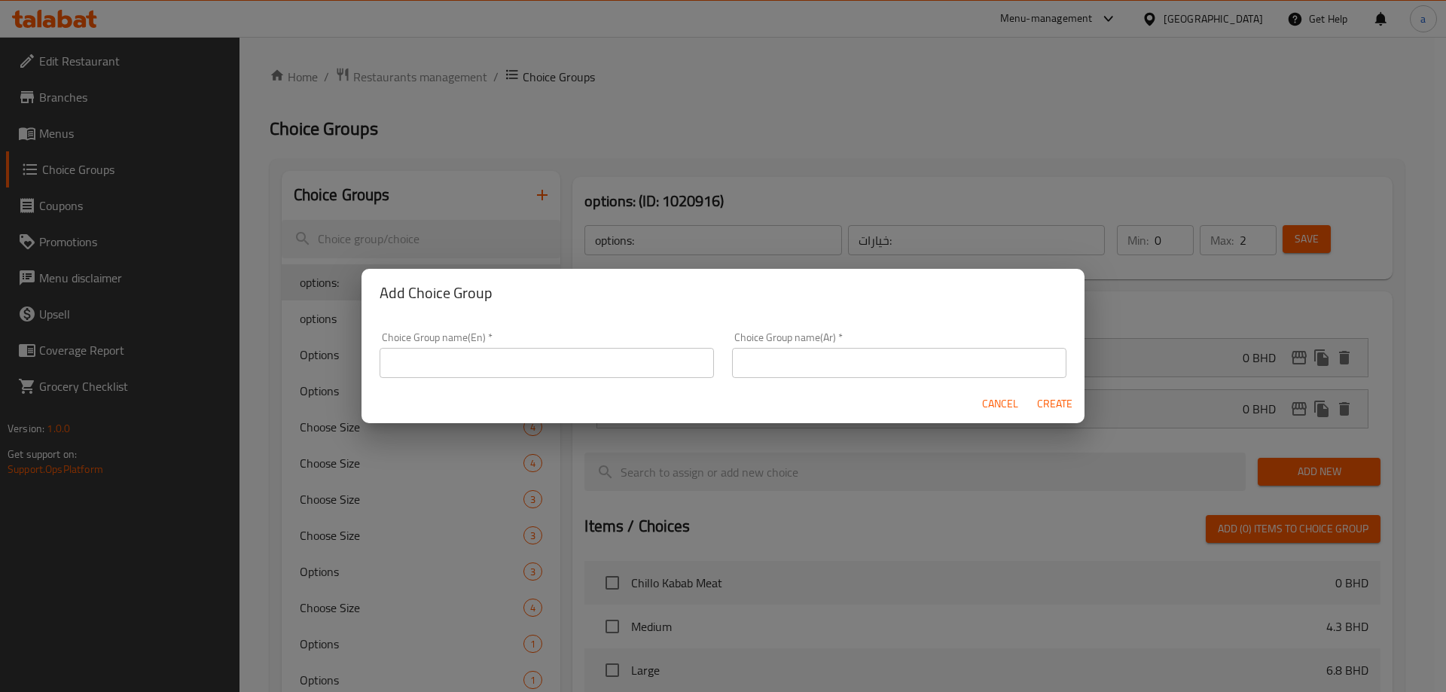
click at [606, 365] on input "text" at bounding box center [547, 363] width 334 height 30
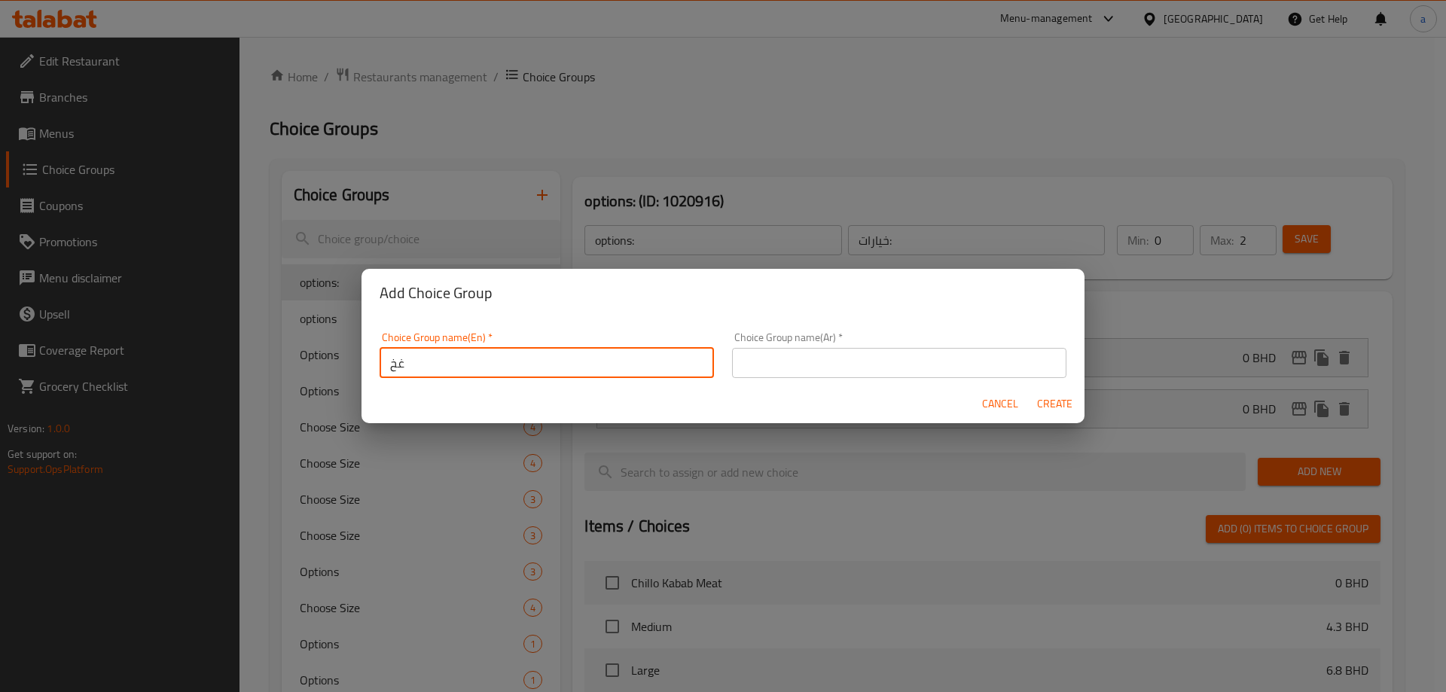
type input "غ"
type input "Your Choice Of:"
click at [806, 359] on input "text" at bounding box center [899, 363] width 334 height 30
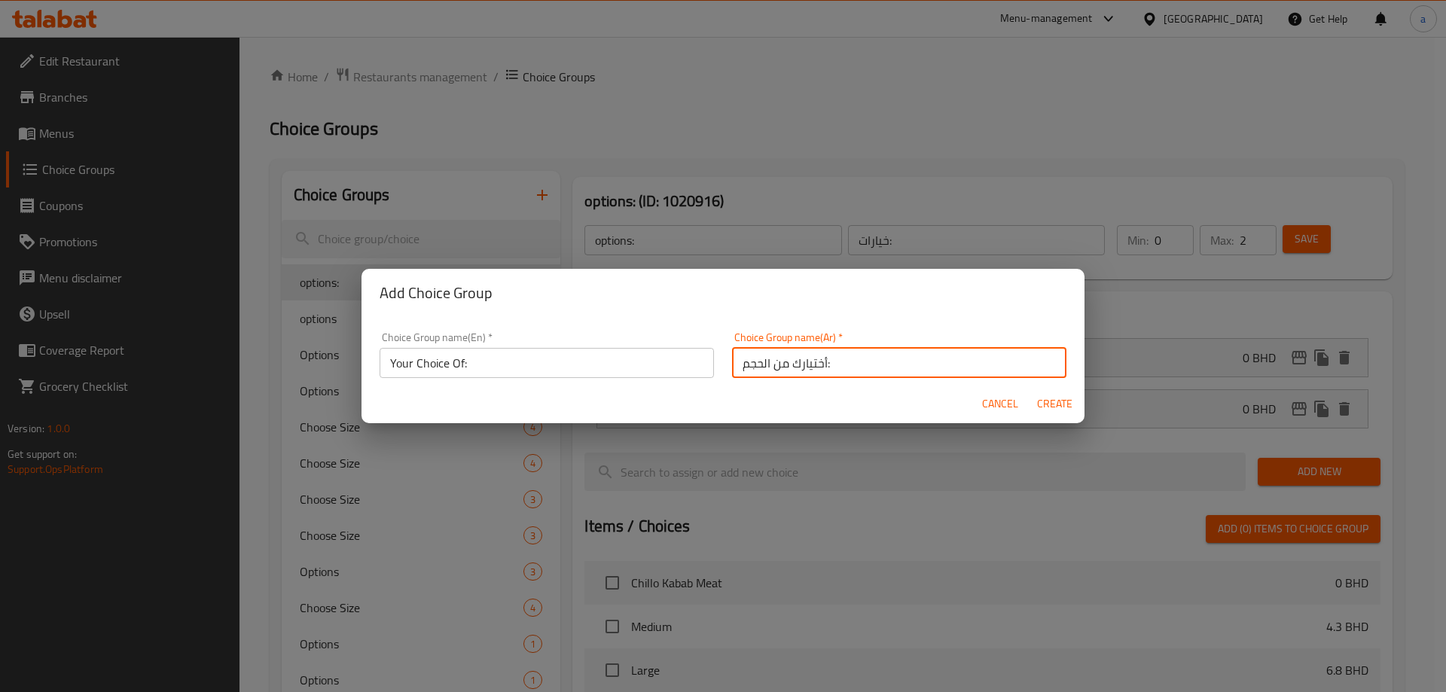
click at [753, 371] on input "أختيارك من الحجم:" at bounding box center [899, 363] width 334 height 30
type input "أختيارك من :"
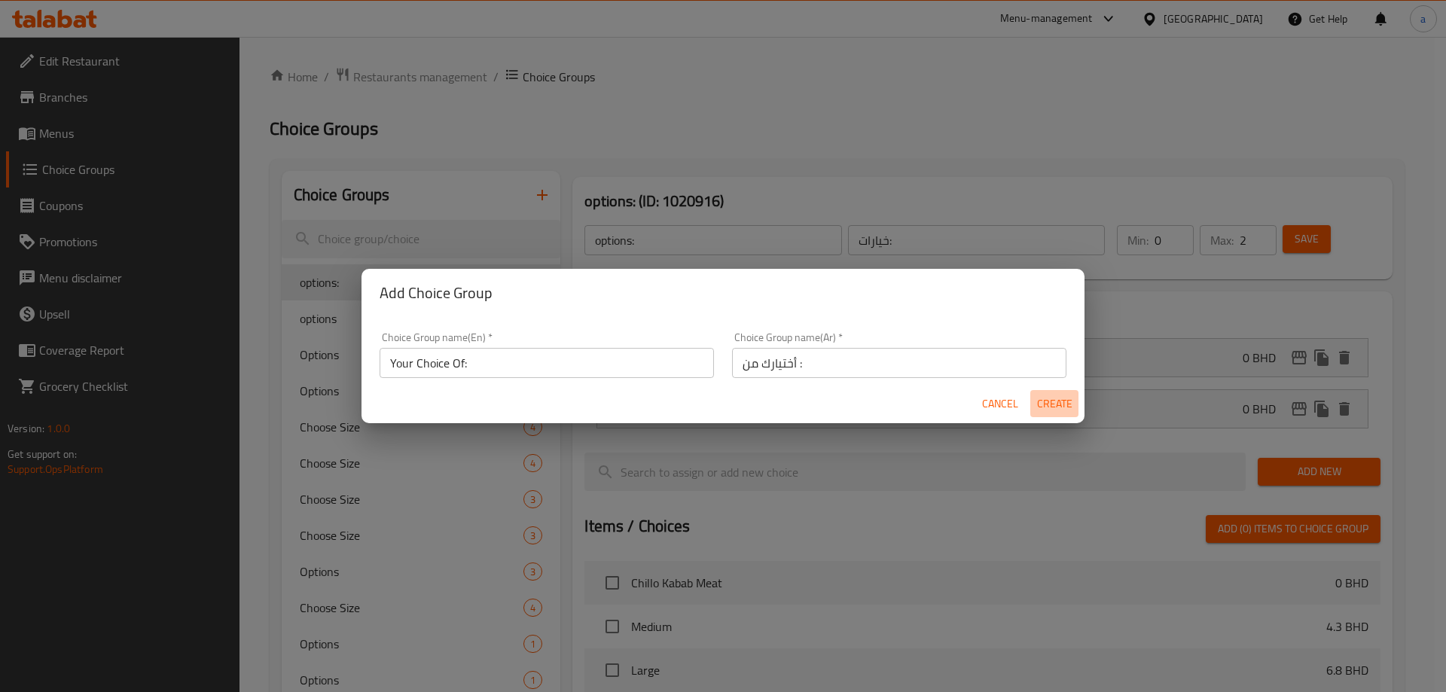
click at [1053, 408] on span "Create" at bounding box center [1055, 404] width 36 height 19
type input "Your Choice Of:"
type input "أختيارك من :"
type input "0"
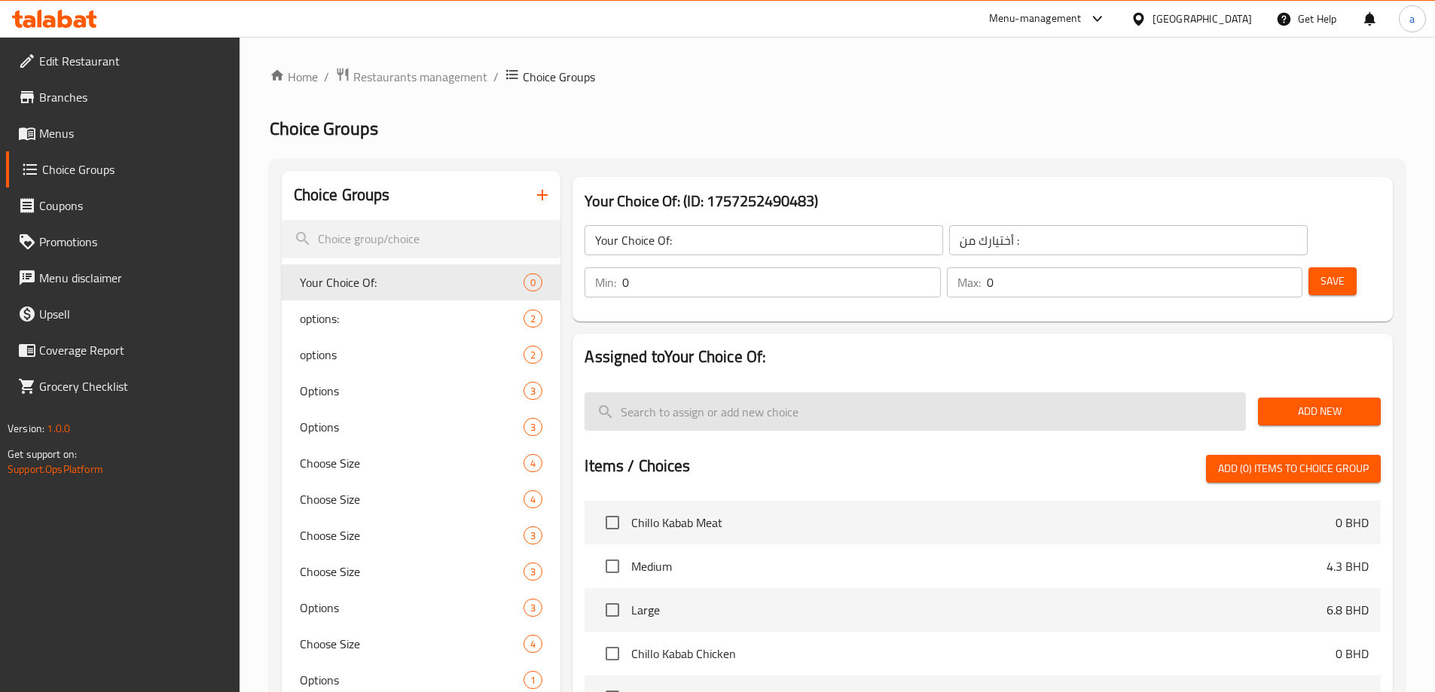
click at [904, 392] on input "search" at bounding box center [915, 411] width 661 height 38
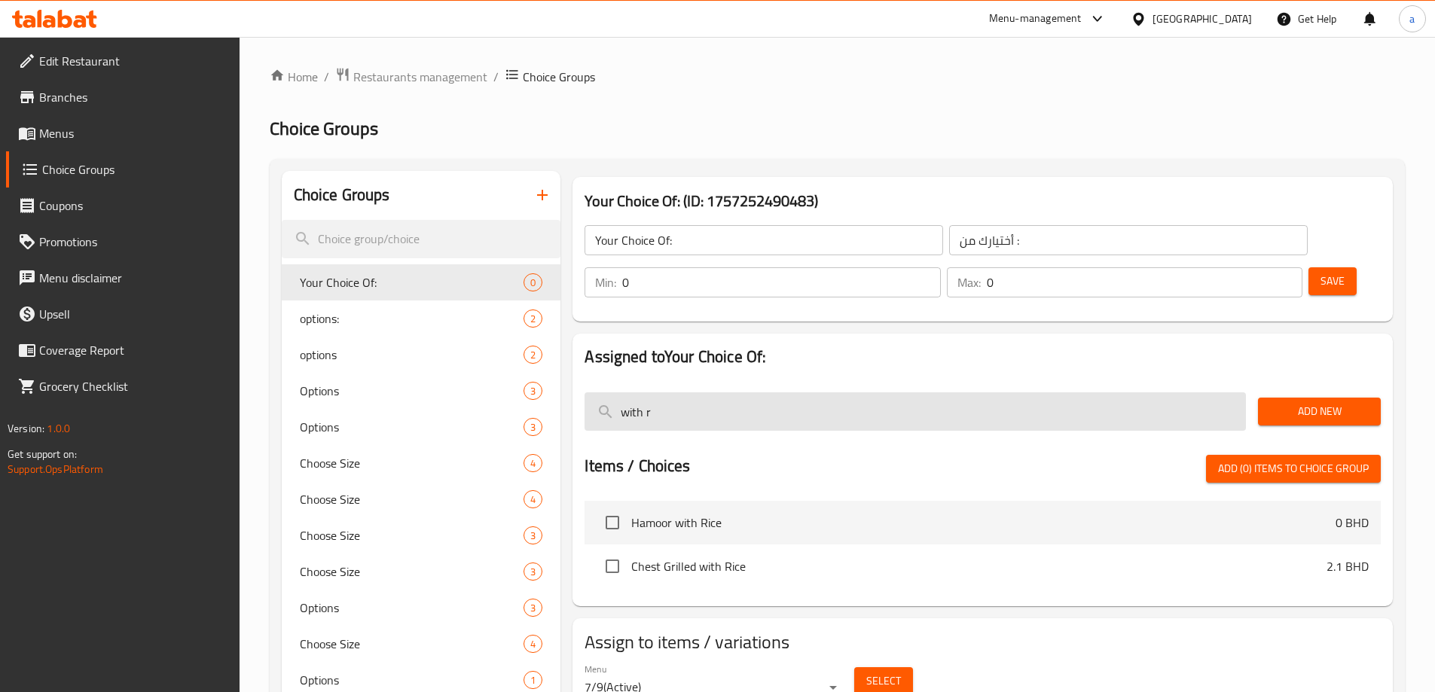
click at [756, 392] on input "with r" at bounding box center [915, 411] width 661 height 38
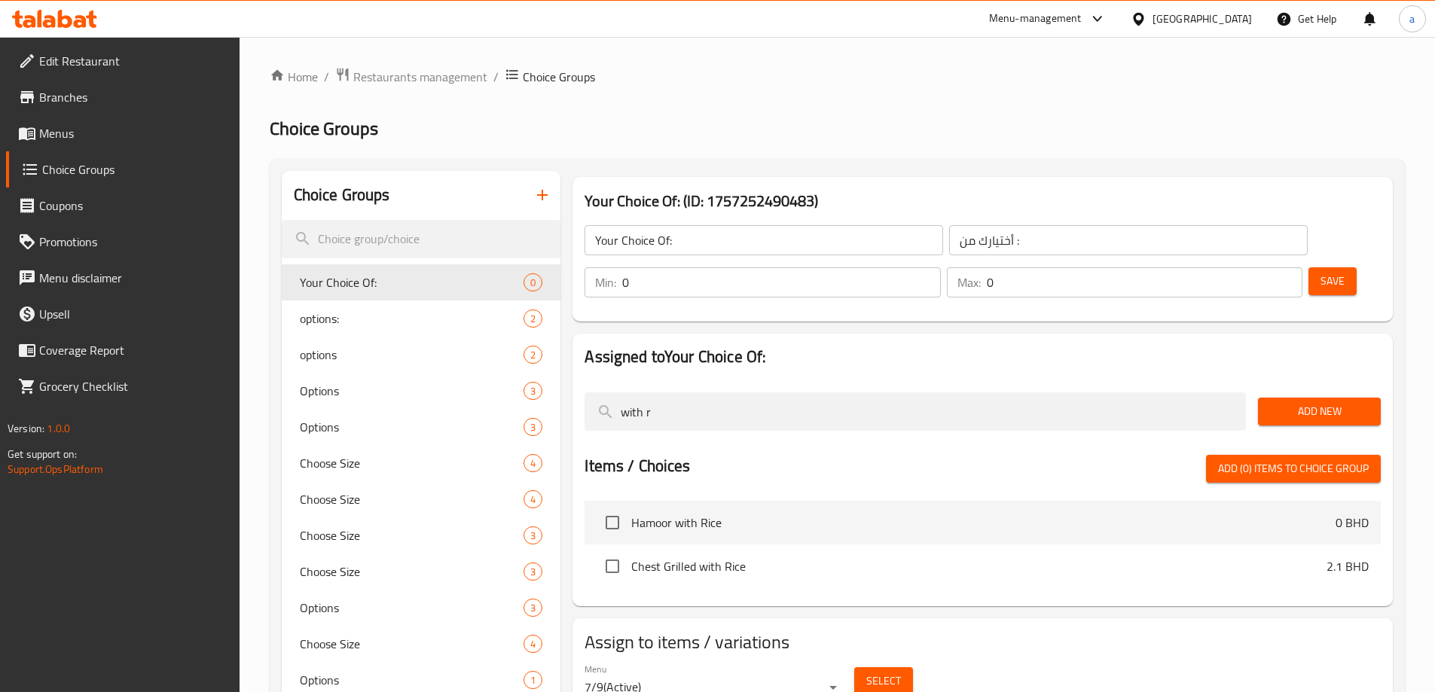
type input "with r"
click at [1308, 402] on span "Add New" at bounding box center [1319, 411] width 99 height 19
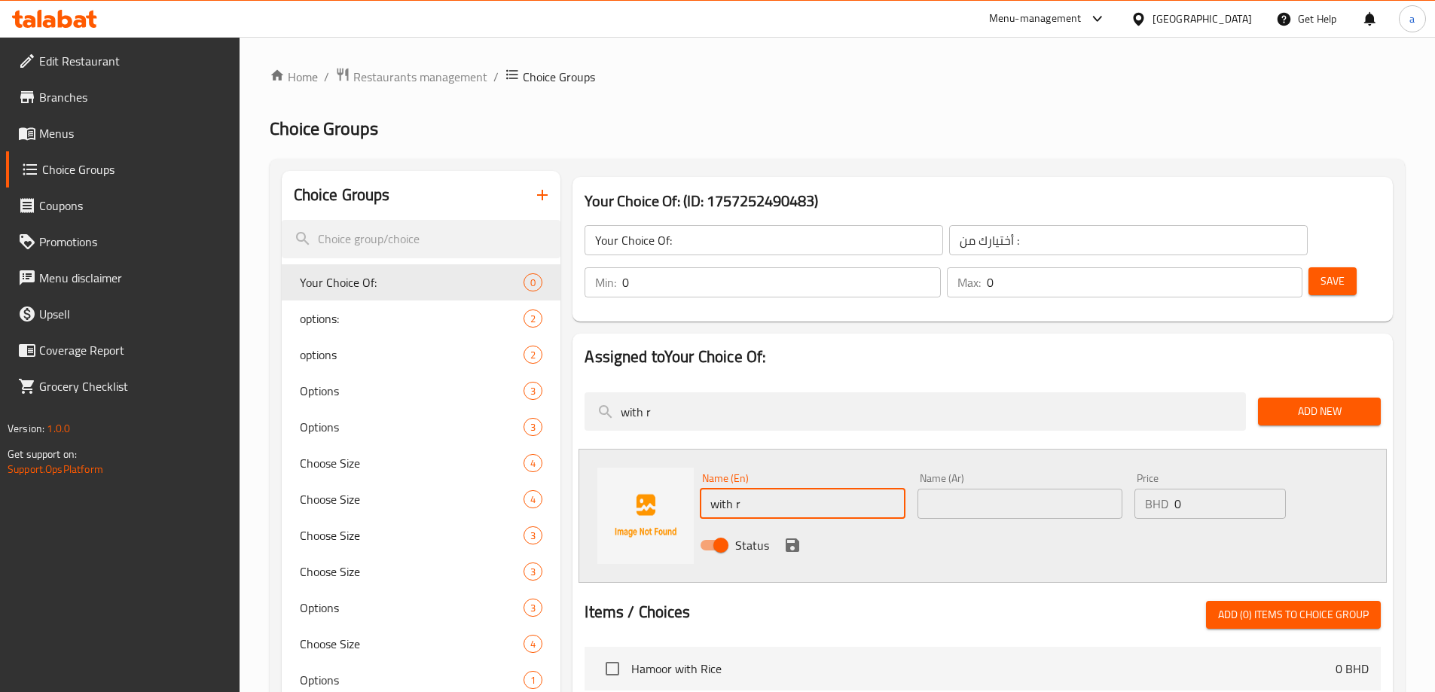
click at [820, 489] on input "with r" at bounding box center [802, 504] width 205 height 30
type input "with rice"
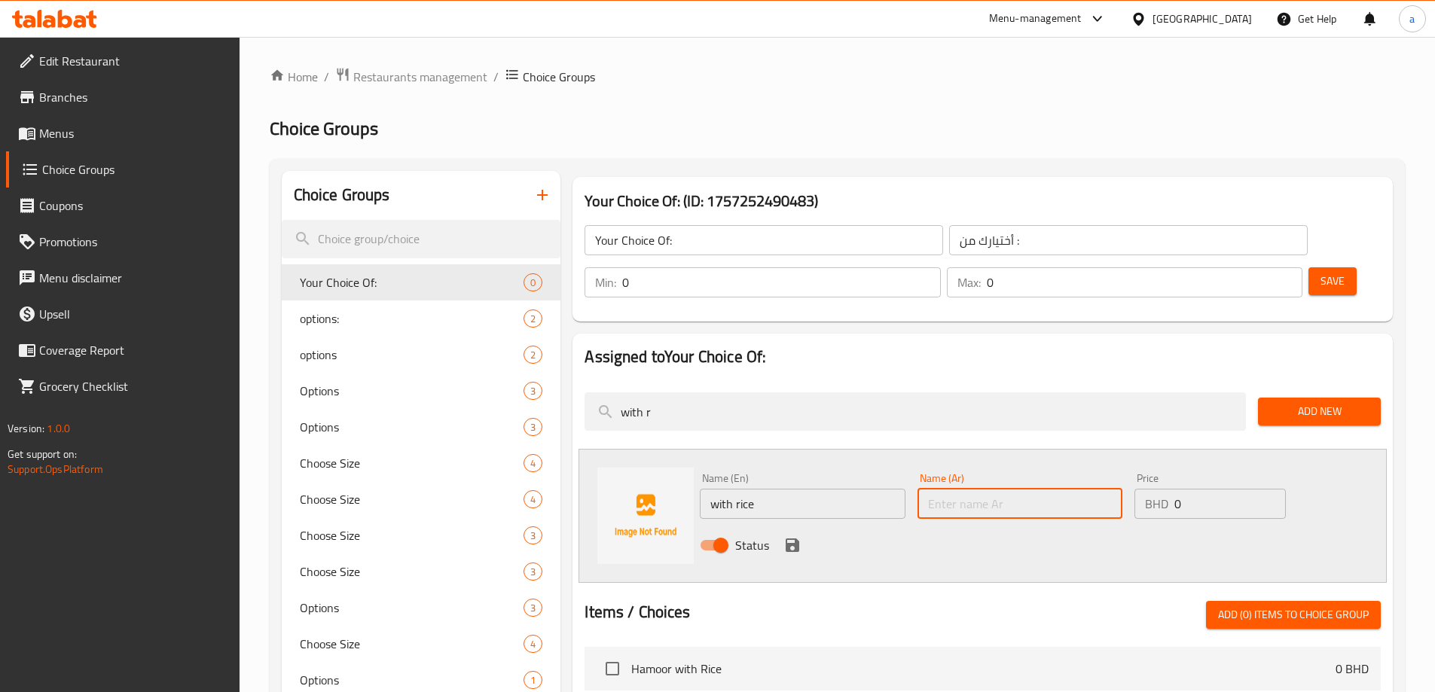
click at [938, 489] on input "text" at bounding box center [1020, 504] width 205 height 30
type input "مع الأرز"
click at [792, 539] on icon "save" at bounding box center [793, 546] width 14 height 14
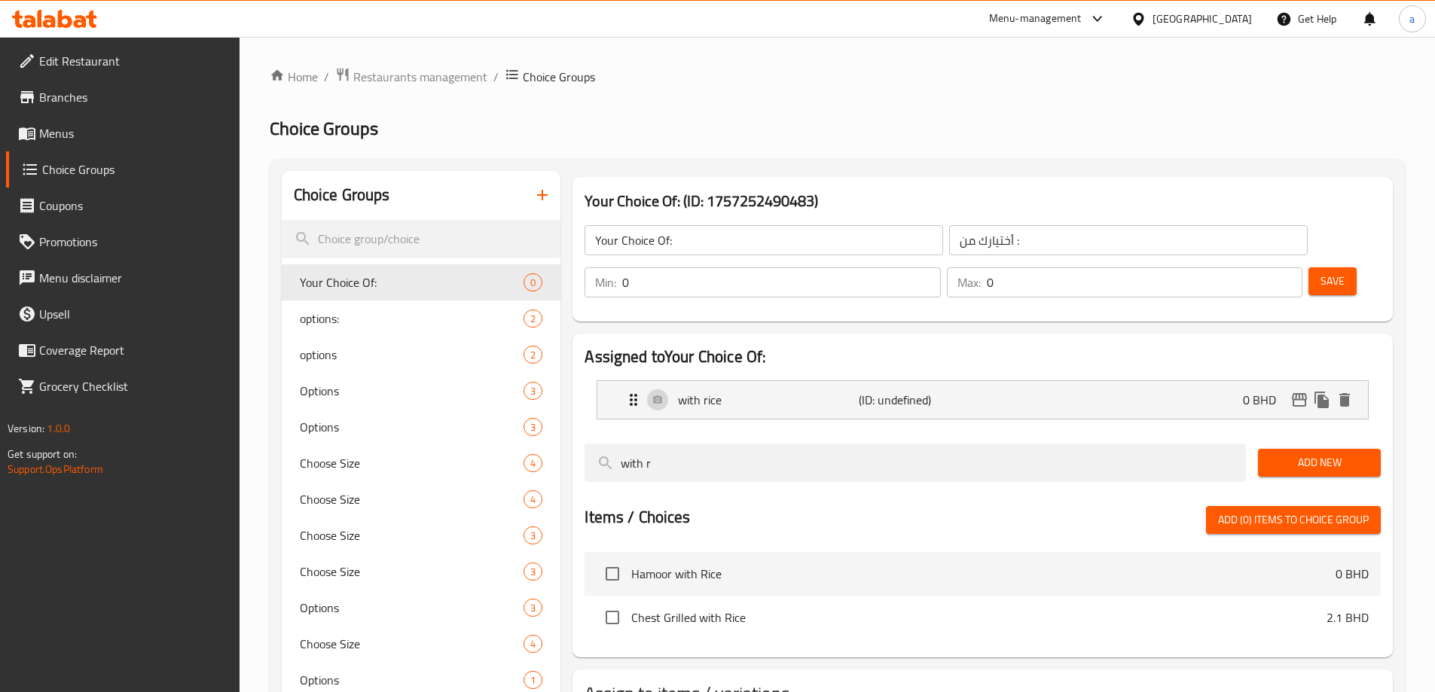
click at [1345, 453] on span "Add New" at bounding box center [1319, 462] width 99 height 19
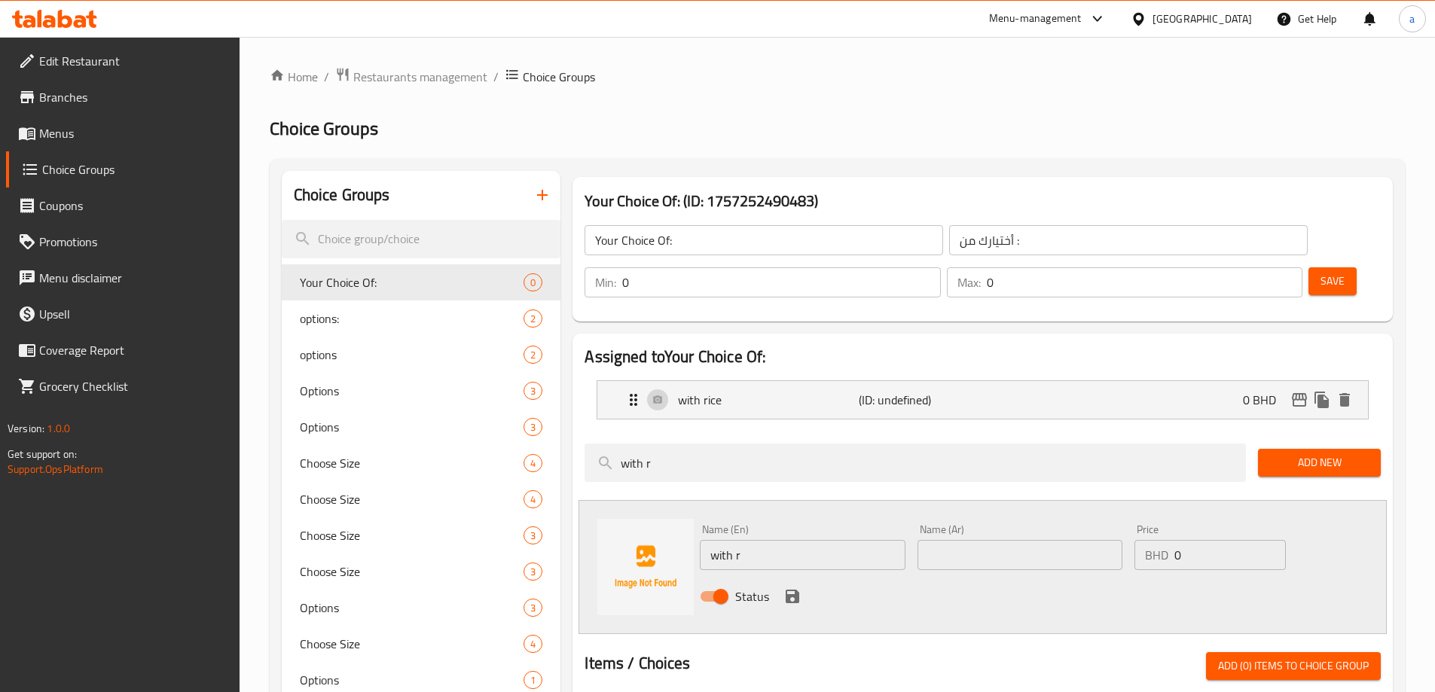
click at [818, 540] on input "with r" at bounding box center [802, 555] width 205 height 30
type input "with bread"
click at [1000, 540] on input "text" at bounding box center [1020, 555] width 205 height 30
type input "l"
type input "مع الخبز"
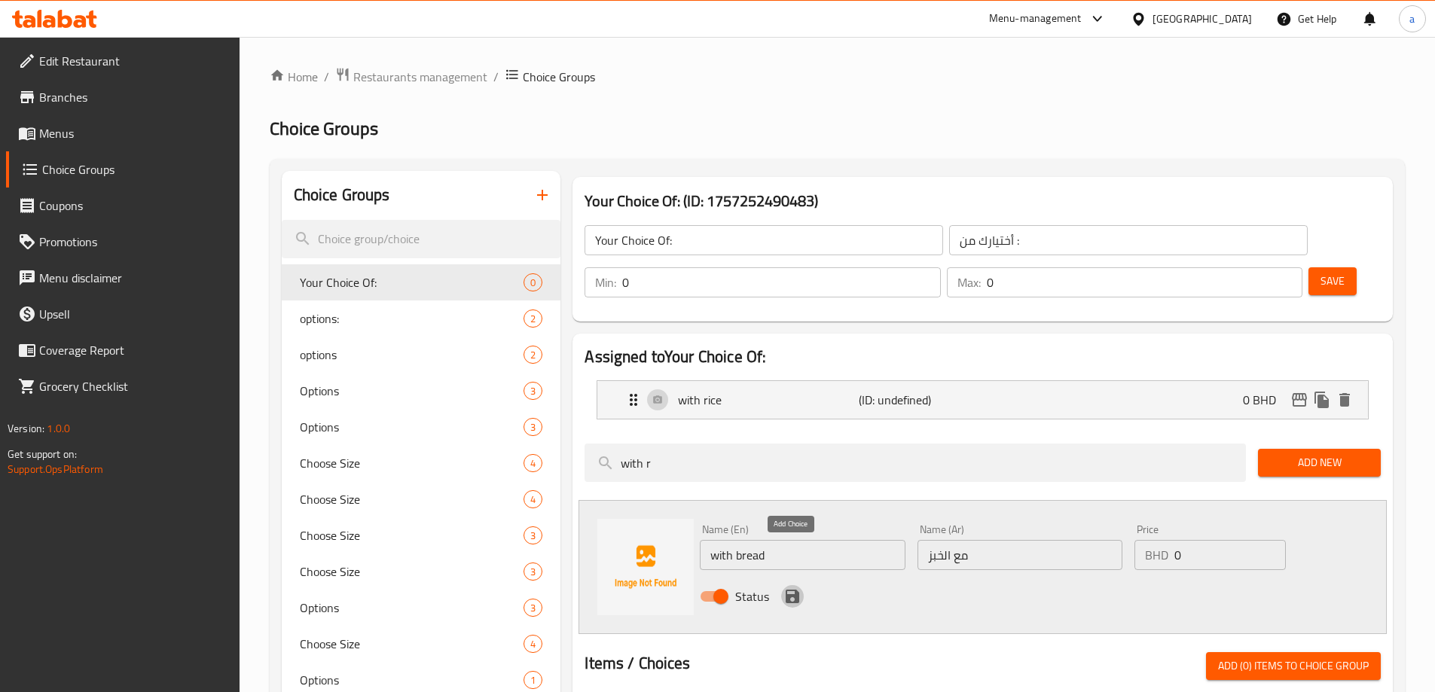
click at [788, 590] on icon "save" at bounding box center [793, 597] width 14 height 14
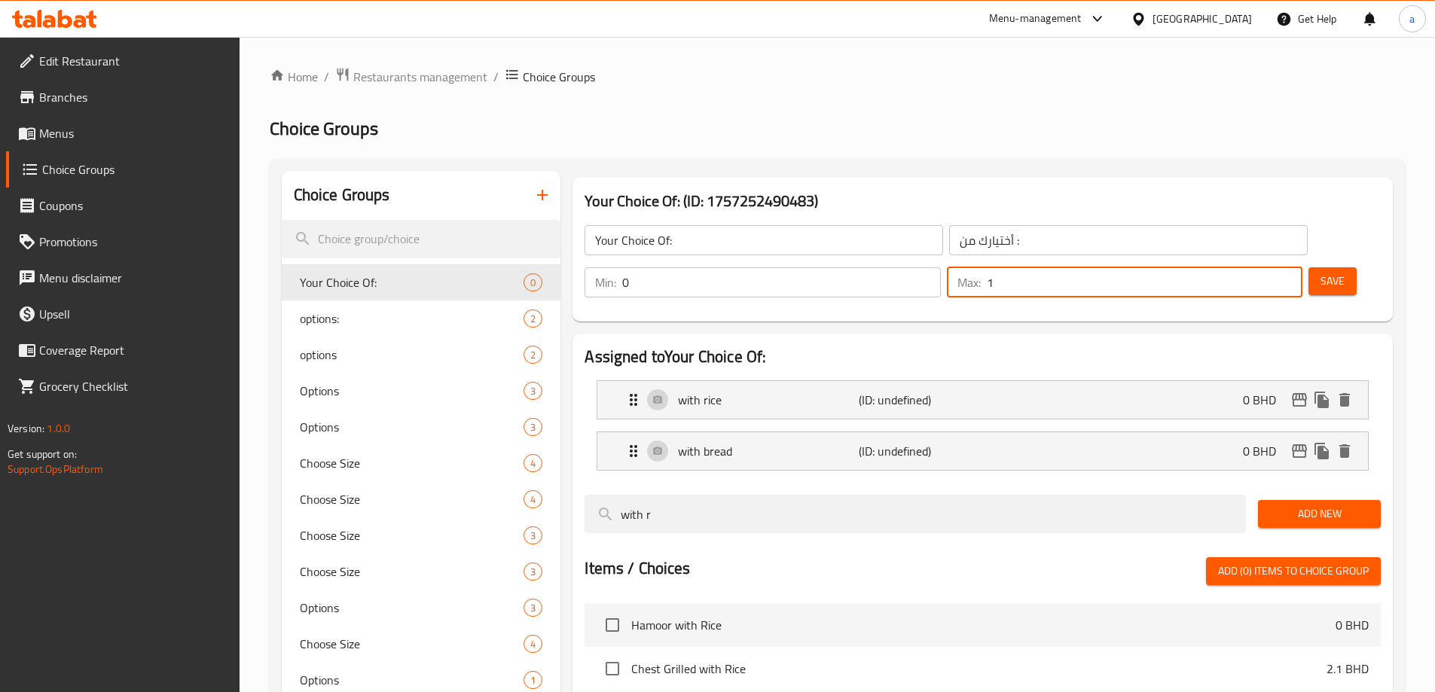
type input "1"
click at [1259, 267] on input "1" at bounding box center [1145, 282] width 316 height 30
type input "1"
click at [940, 267] on input "1" at bounding box center [781, 282] width 318 height 30
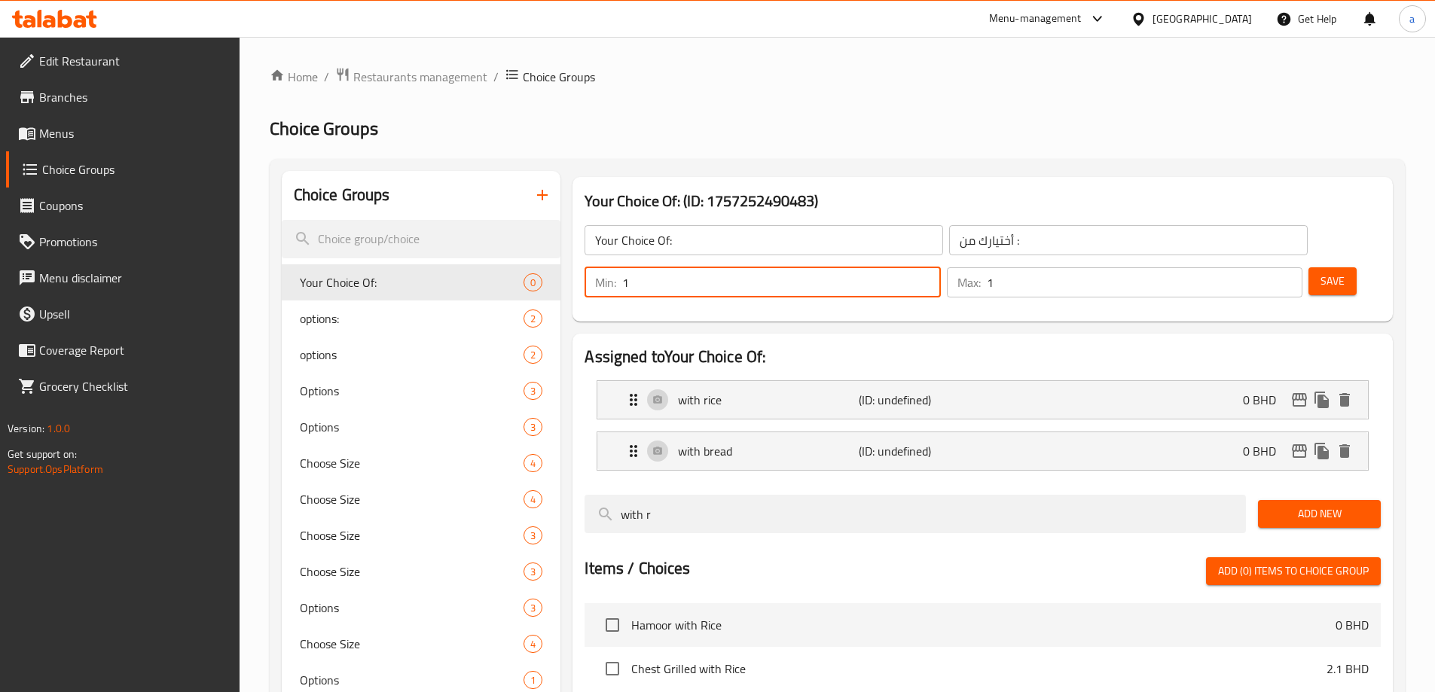
click at [1308, 267] on button "Save" at bounding box center [1332, 281] width 48 height 28
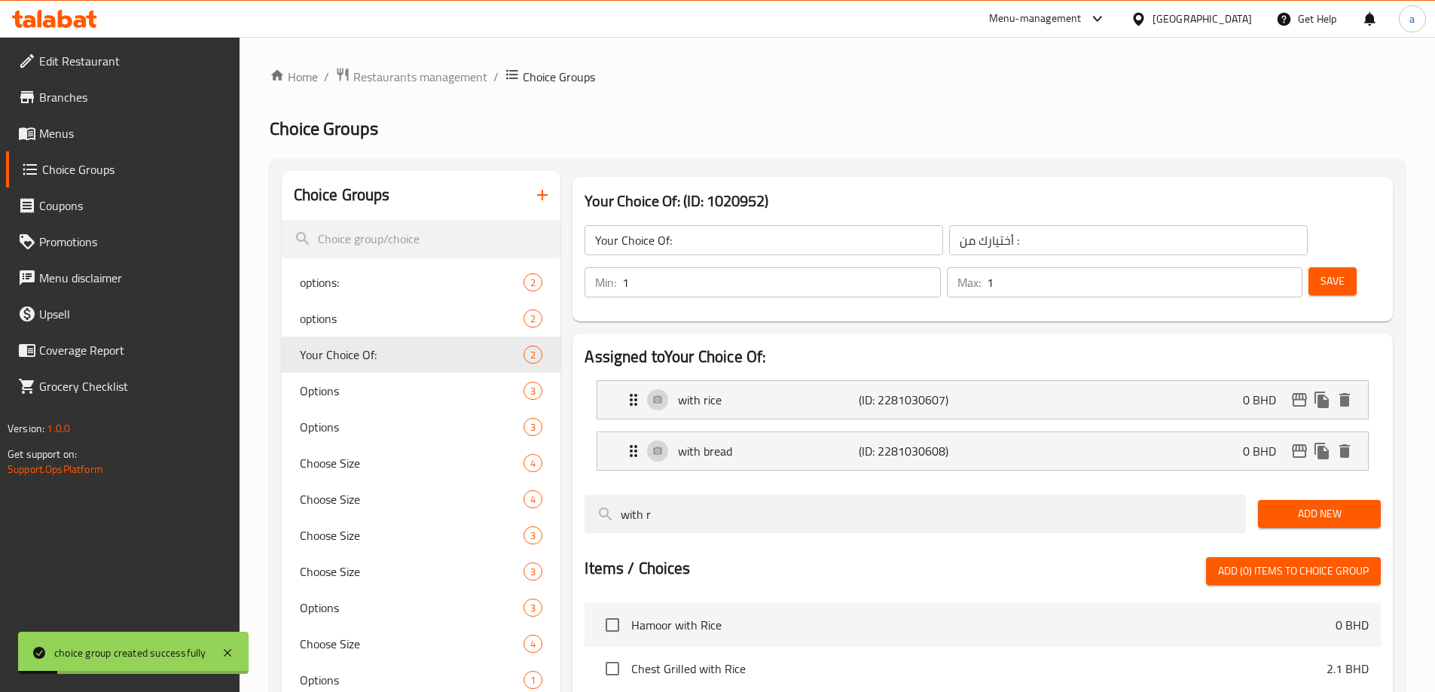
click at [162, 144] on link "Menus" at bounding box center [123, 133] width 234 height 36
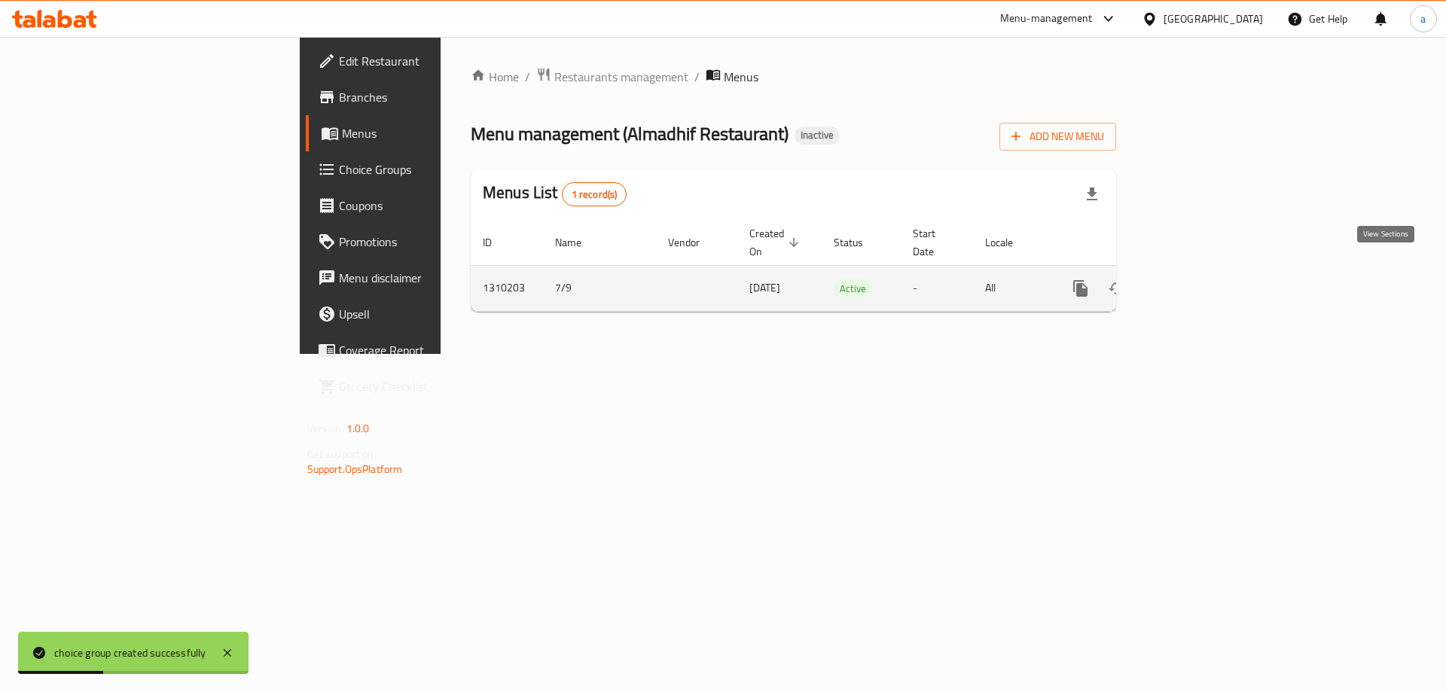
click at [1208, 270] on link "enhanced table" at bounding box center [1189, 288] width 36 height 36
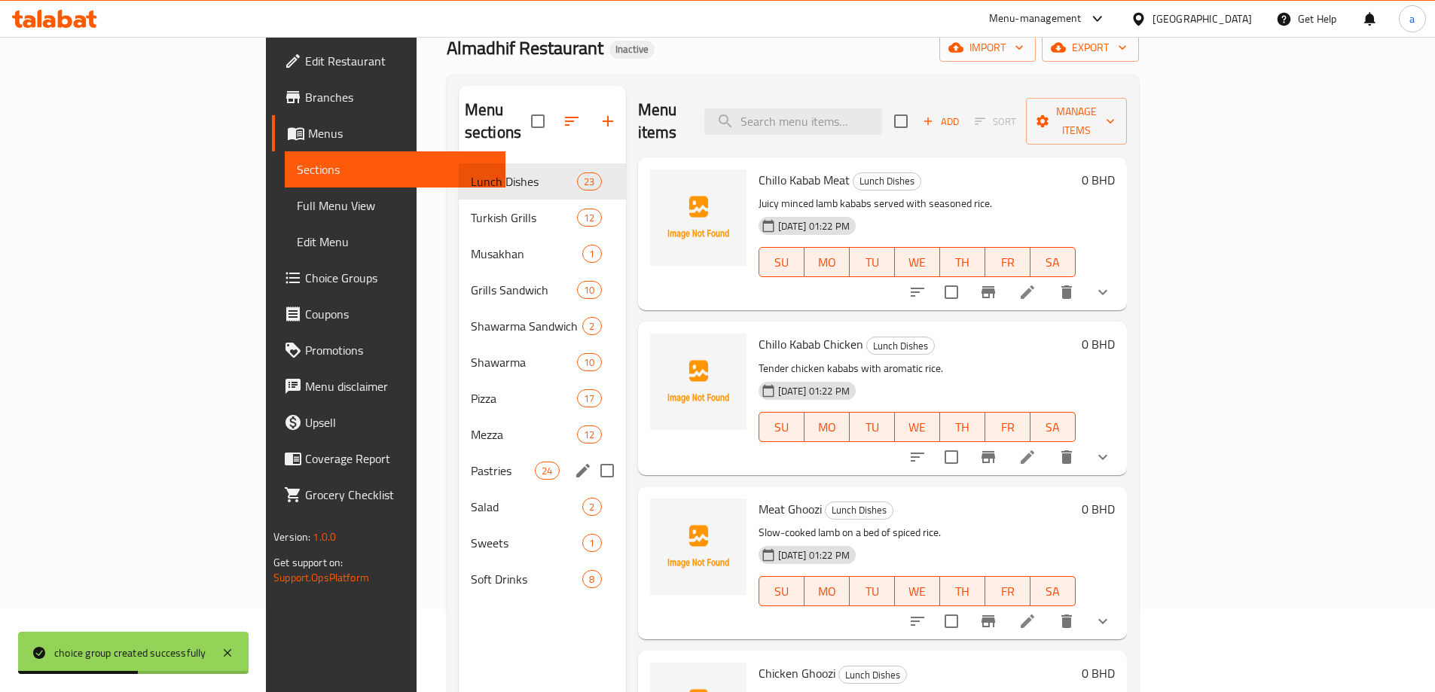
scroll to position [151, 0]
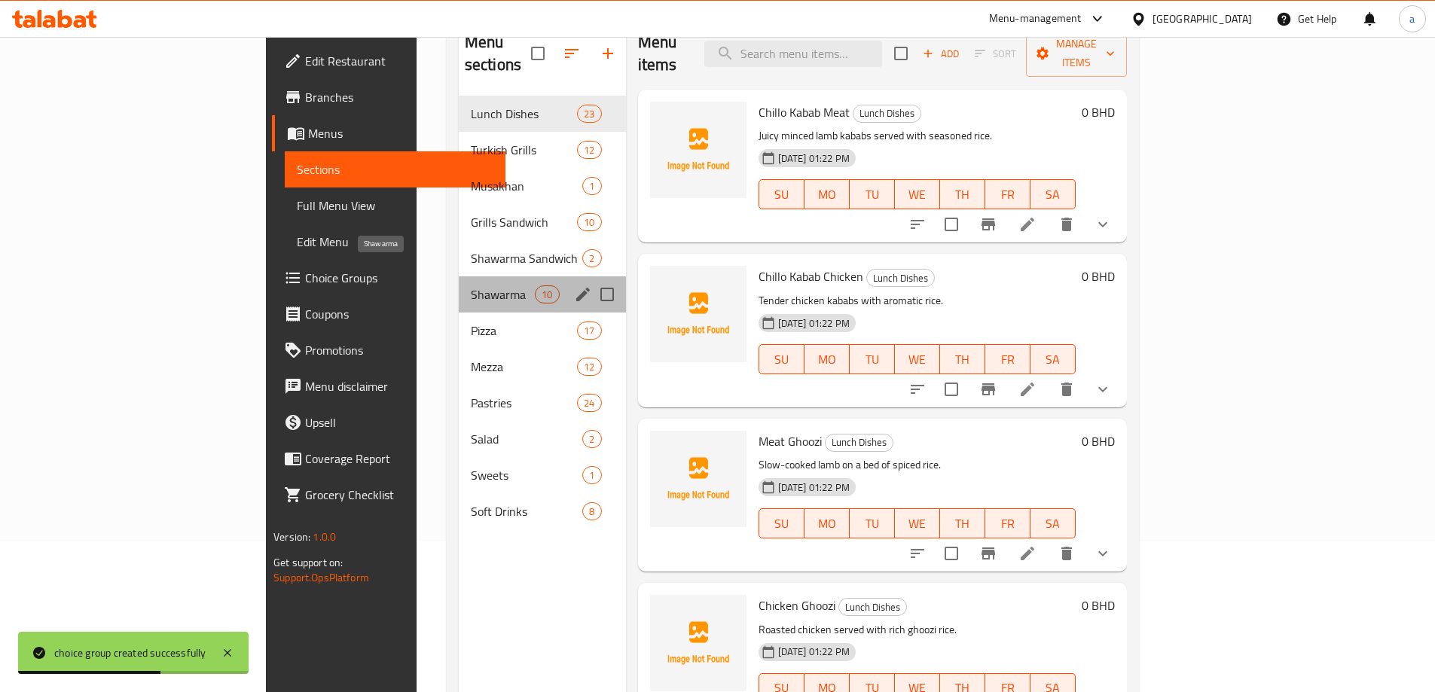
click at [471, 286] on span "Shawarma" at bounding box center [503, 295] width 64 height 18
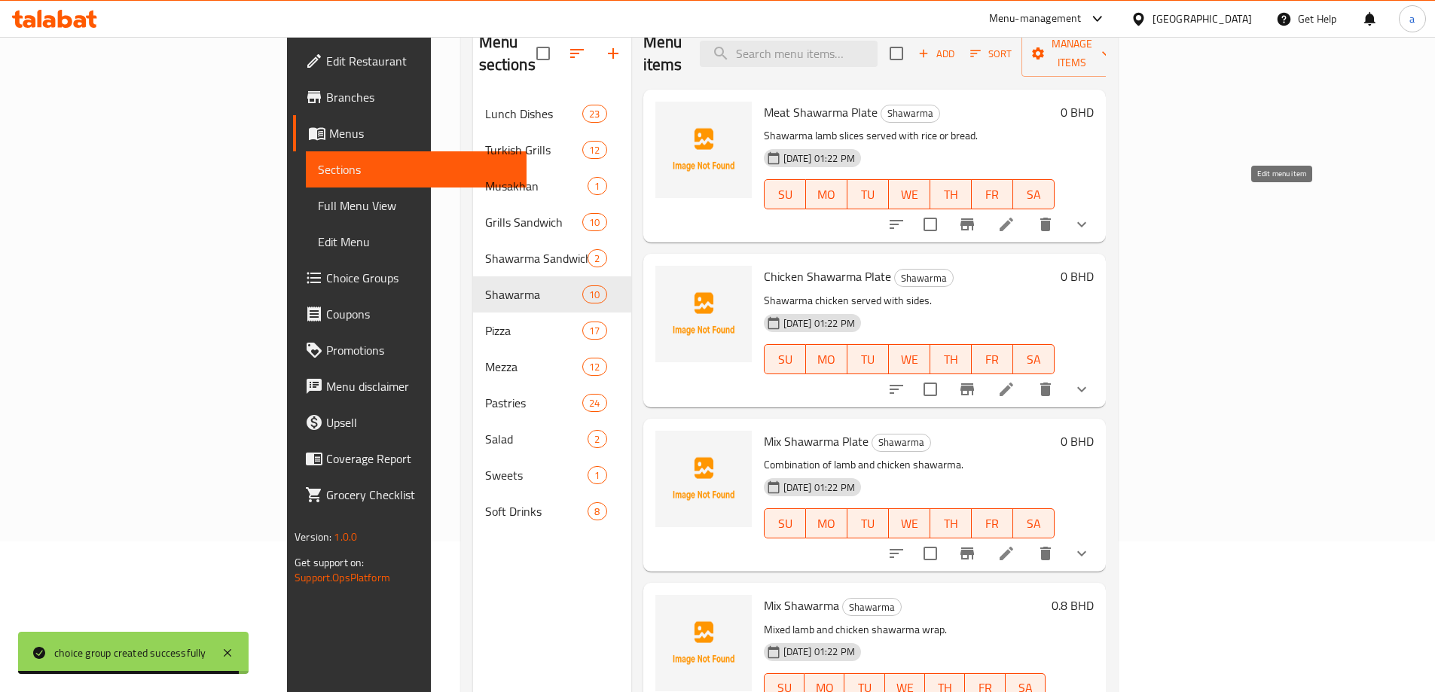
click at [1015, 215] on icon at bounding box center [1006, 224] width 18 height 18
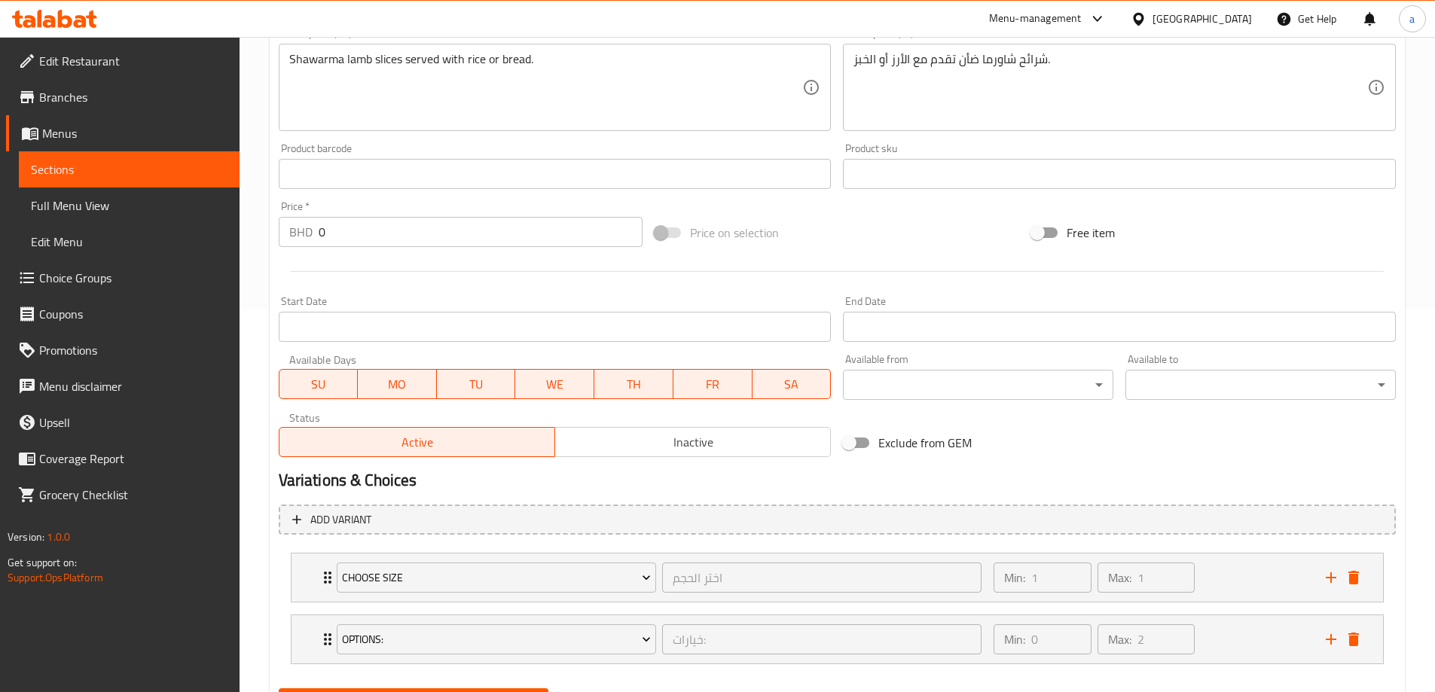
scroll to position [459, 0]
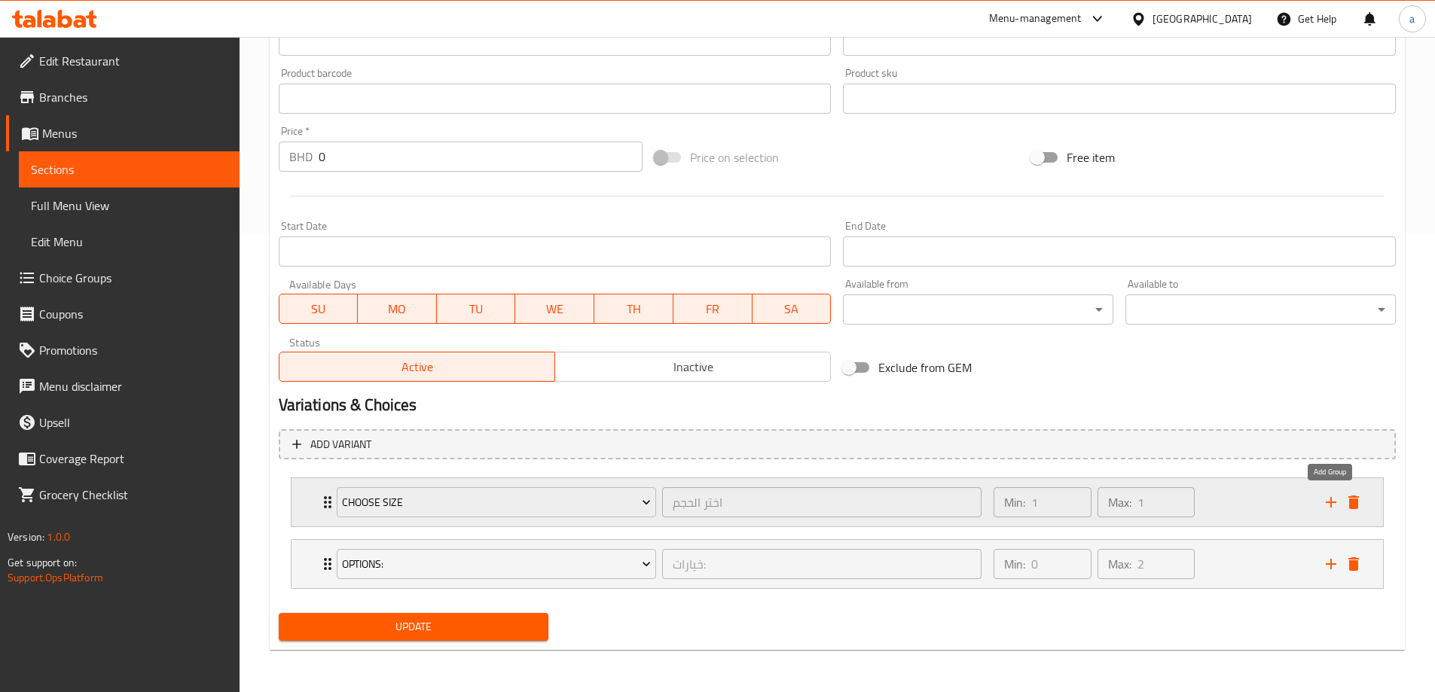
click at [1324, 493] on icon "add" at bounding box center [1331, 502] width 18 height 18
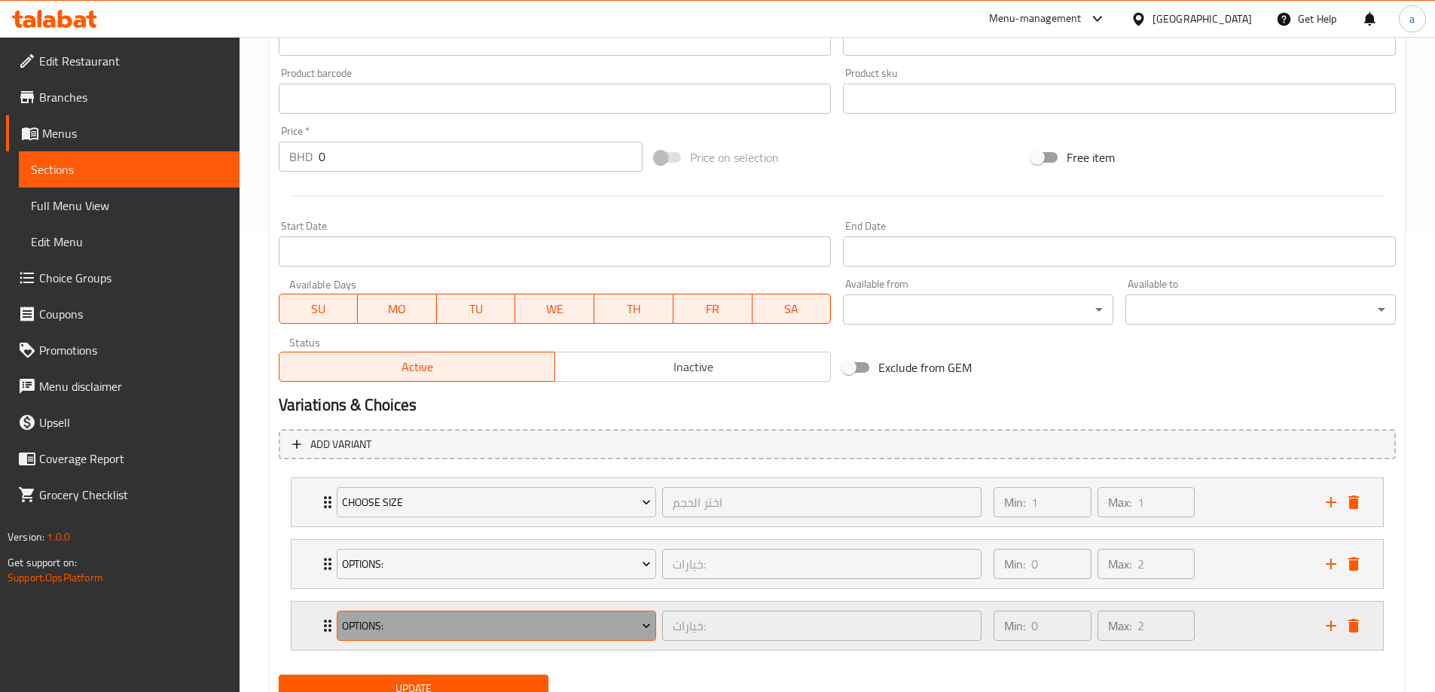
click at [608, 627] on span "options:" at bounding box center [496, 626] width 309 height 19
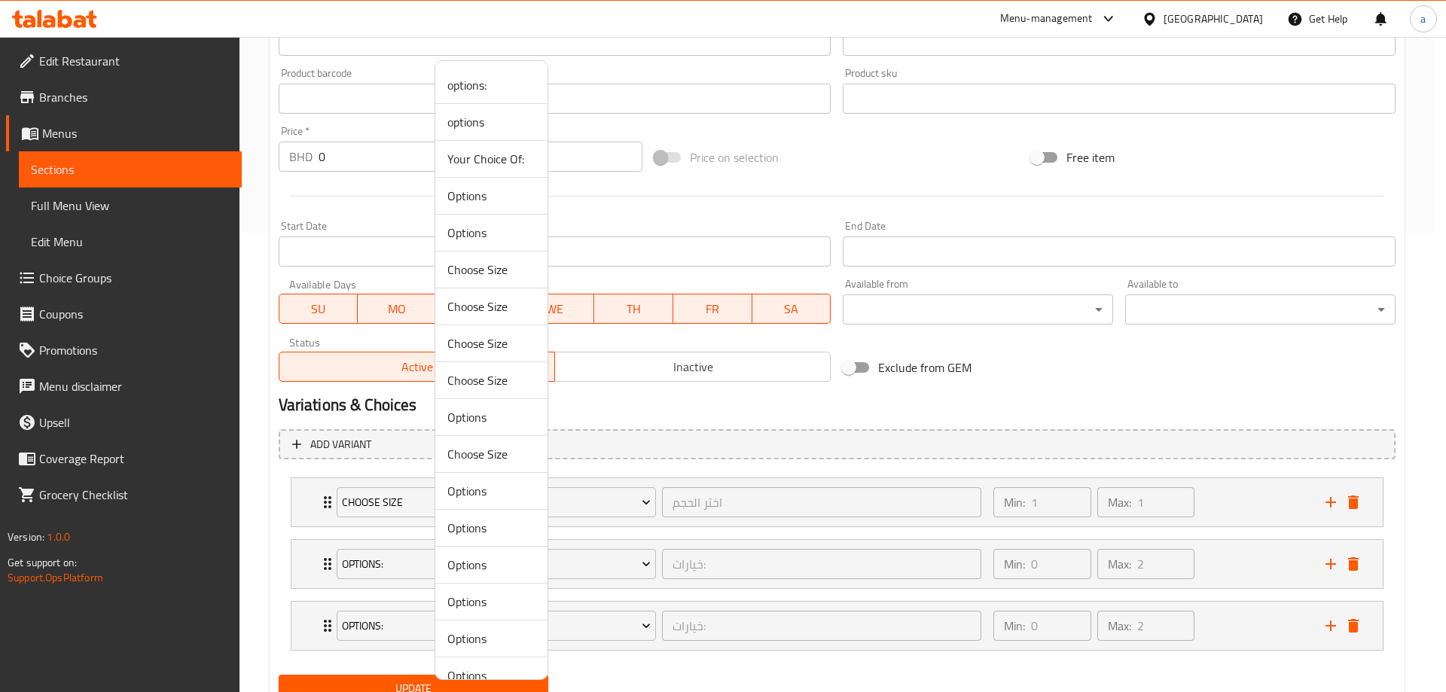
click at [496, 156] on span "Your Choice Of:" at bounding box center [491, 159] width 88 height 18
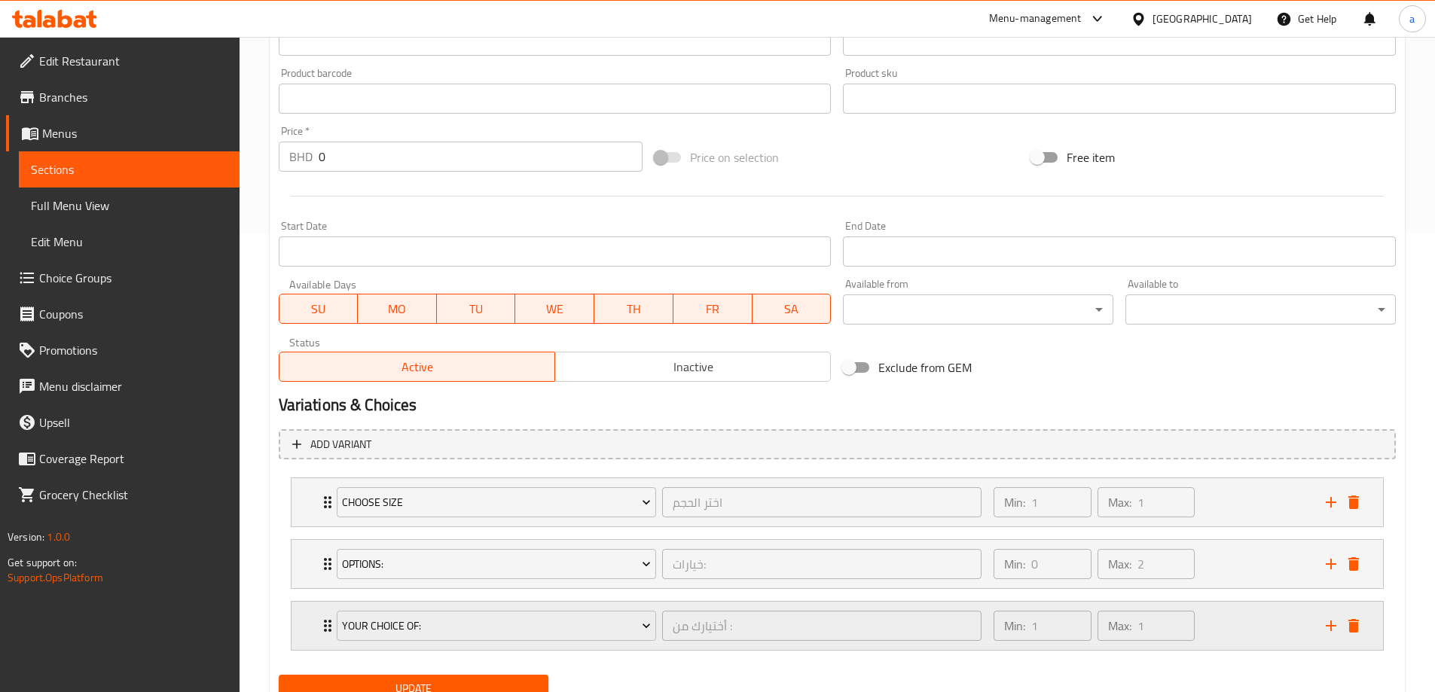
click at [311, 620] on div "Your Choice Of: أختيارك من : ​ Min: 1 ​ Max: 1 ​" at bounding box center [838, 626] width 1092 height 48
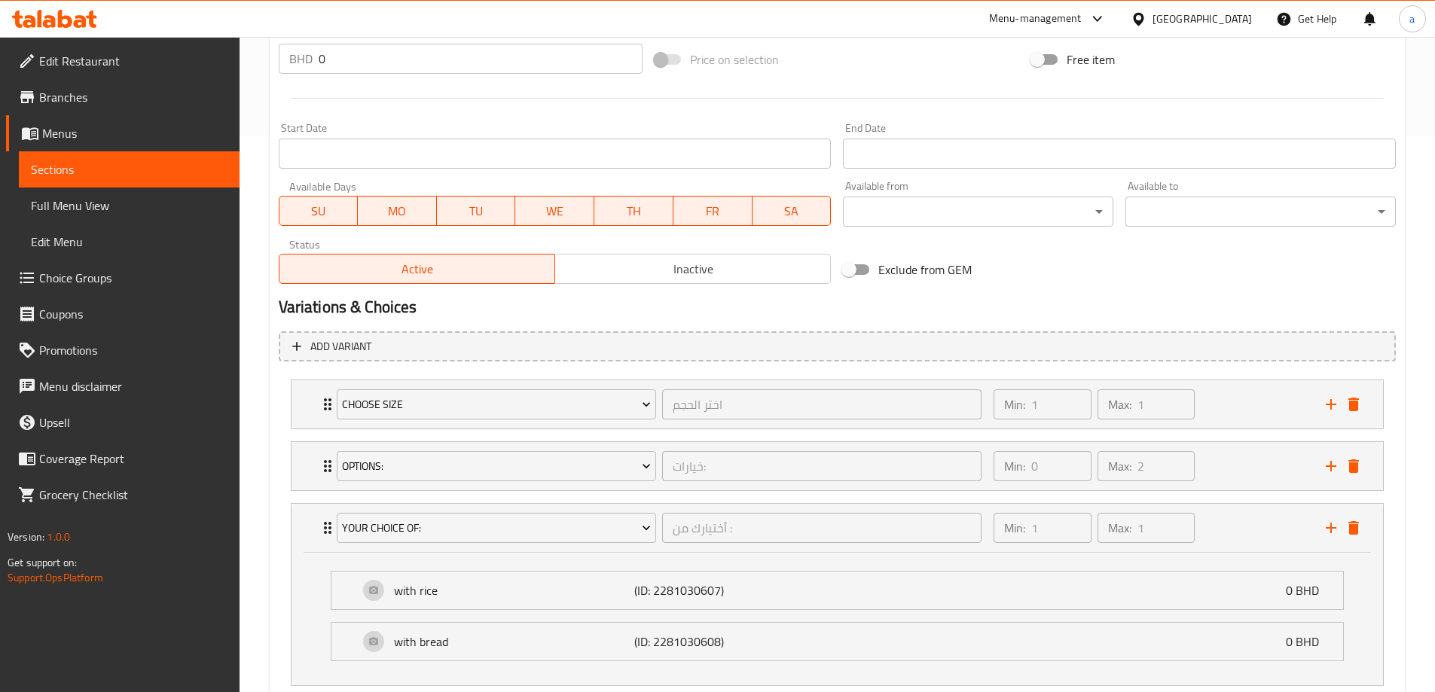
scroll to position [654, 0]
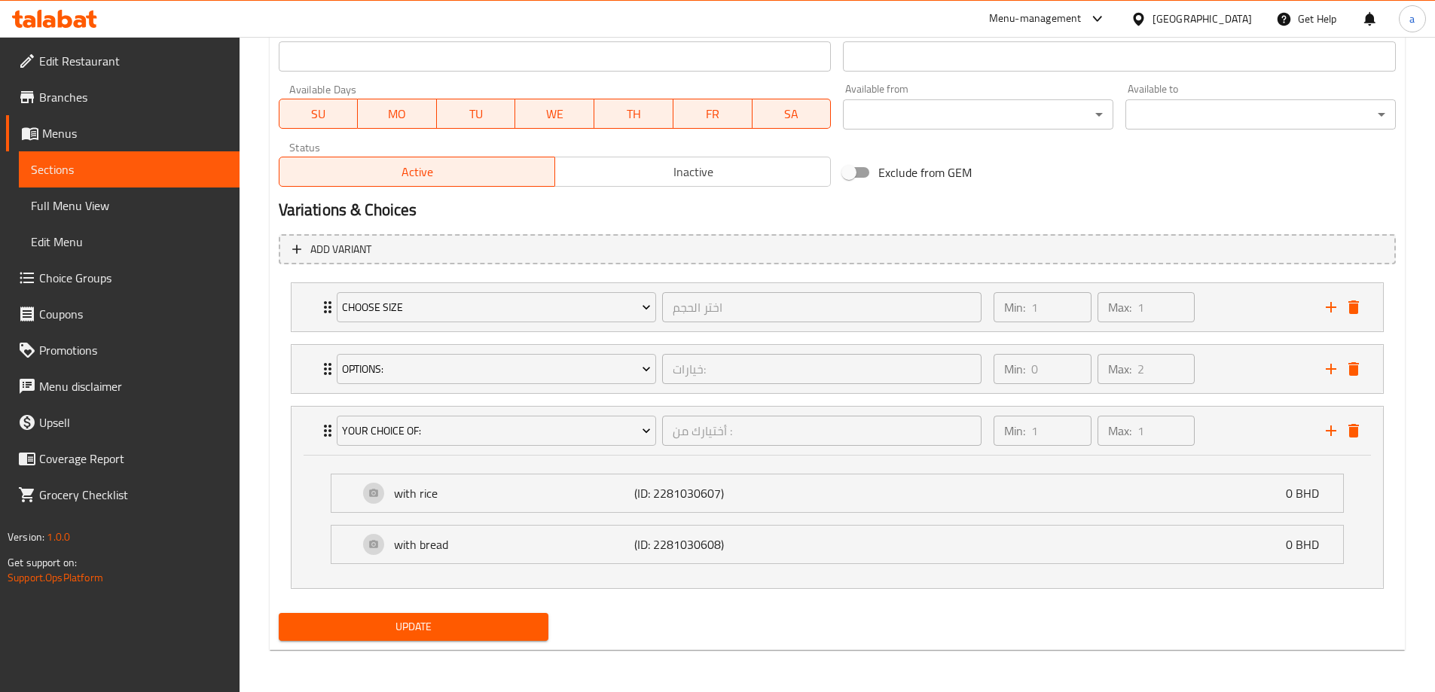
click at [470, 634] on span "Update" at bounding box center [414, 627] width 246 height 19
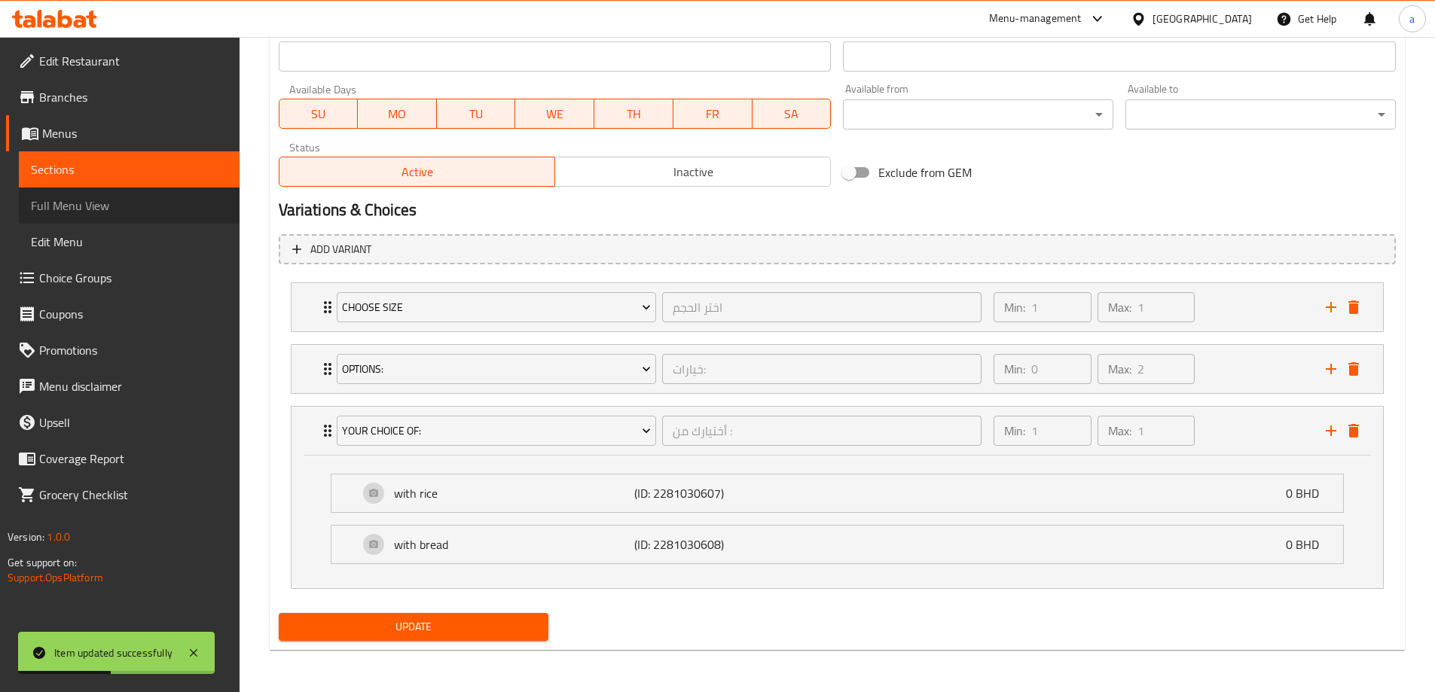
click at [131, 212] on span "Full Menu View" at bounding box center [129, 206] width 197 height 18
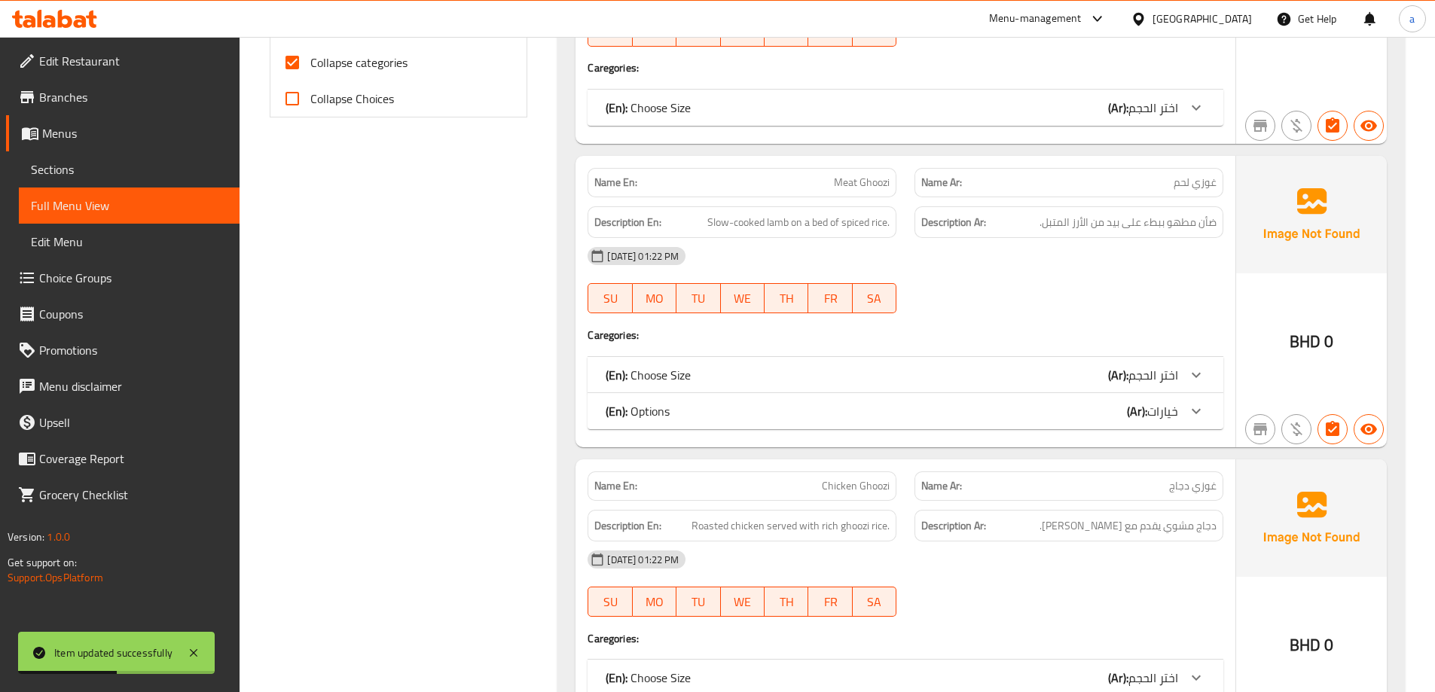
click at [338, 69] on span "Collapse categories" at bounding box center [358, 62] width 97 height 18
click at [310, 69] on input "Collapse categories" at bounding box center [292, 62] width 36 height 36
checkbox input "false"
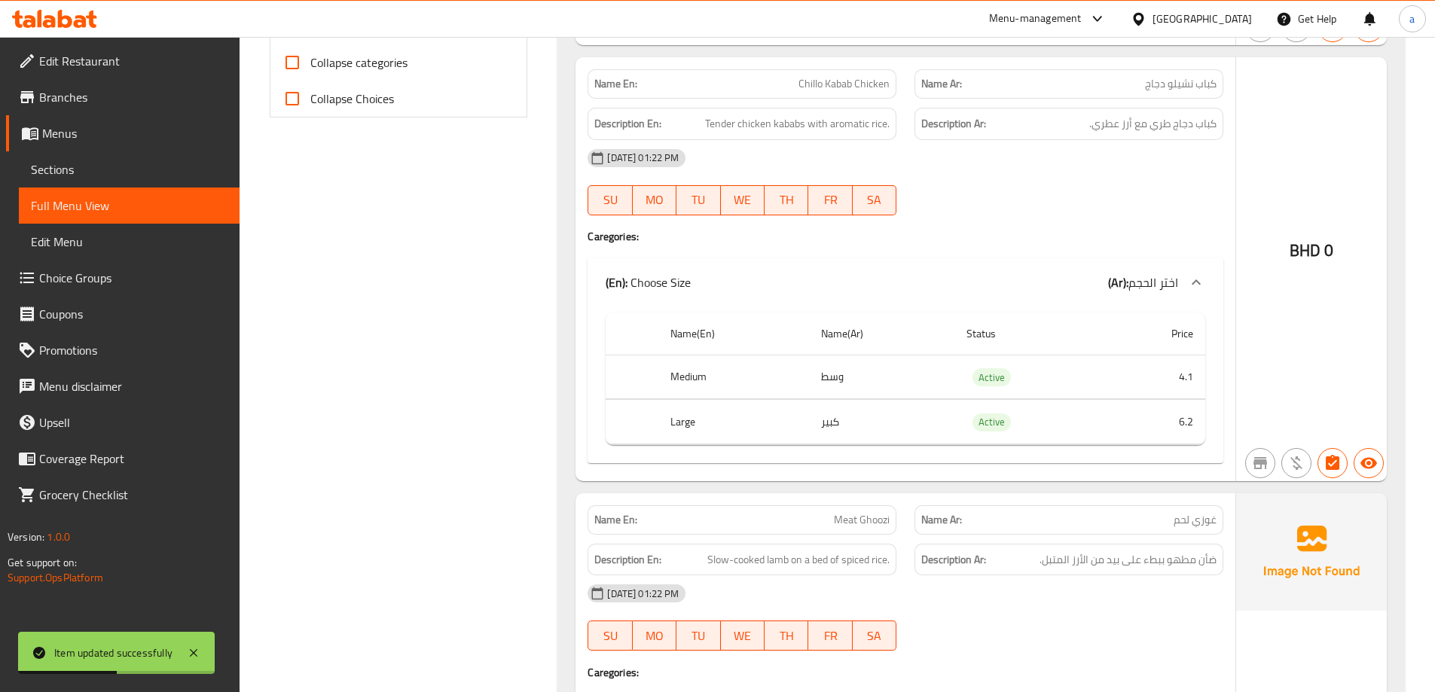
scroll to position [503, 0]
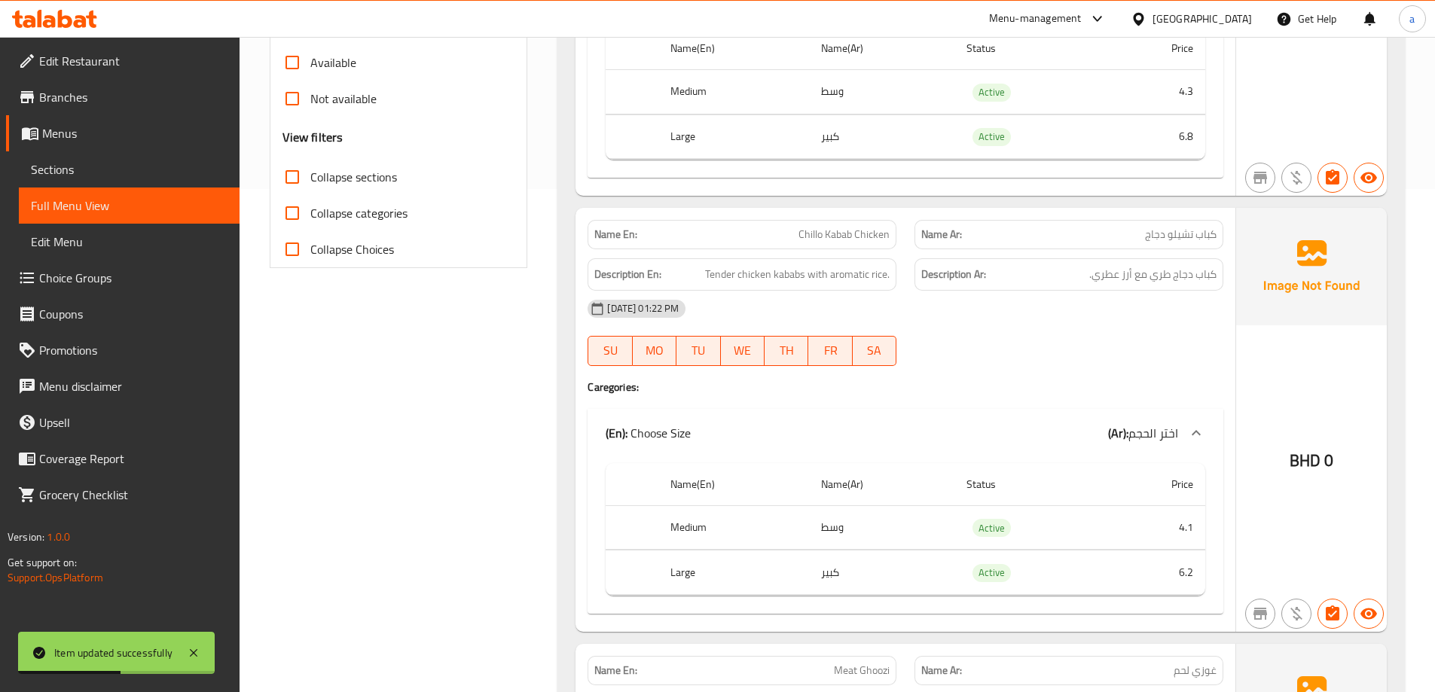
click at [355, 183] on span "Collapse sections" at bounding box center [353, 177] width 87 height 18
click at [310, 183] on input "Collapse sections" at bounding box center [292, 177] width 36 height 36
checkbox input "true"
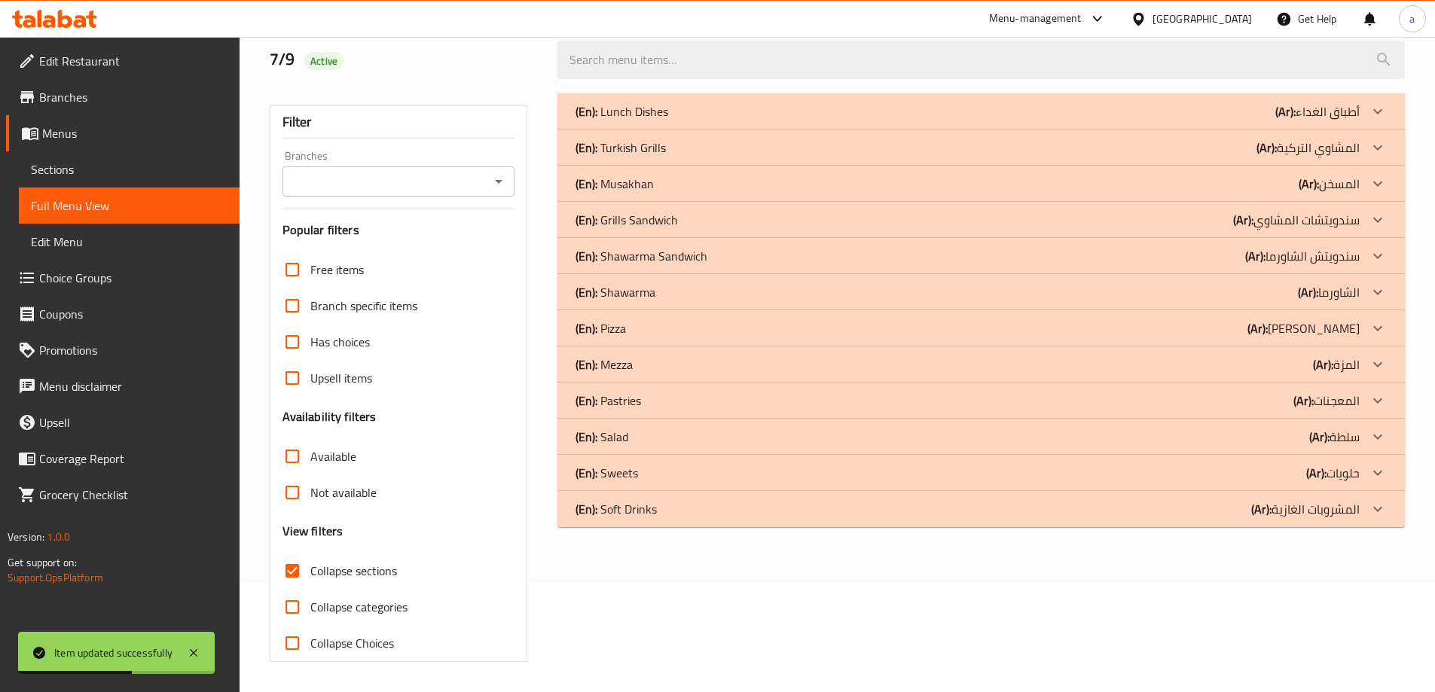
scroll to position [109, 0]
click at [814, 294] on div "(En): Shawarma (Ar): الشاورما" at bounding box center [968, 292] width 784 height 18
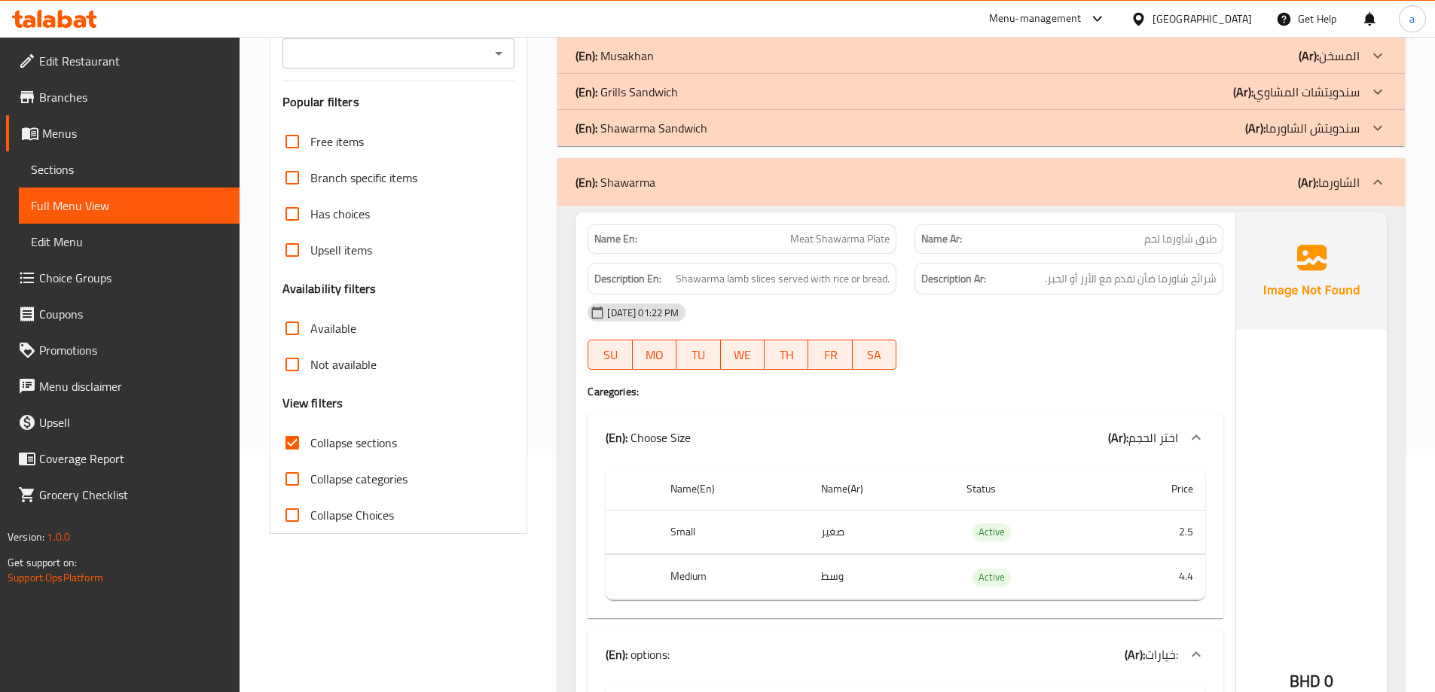
scroll to position [75, 0]
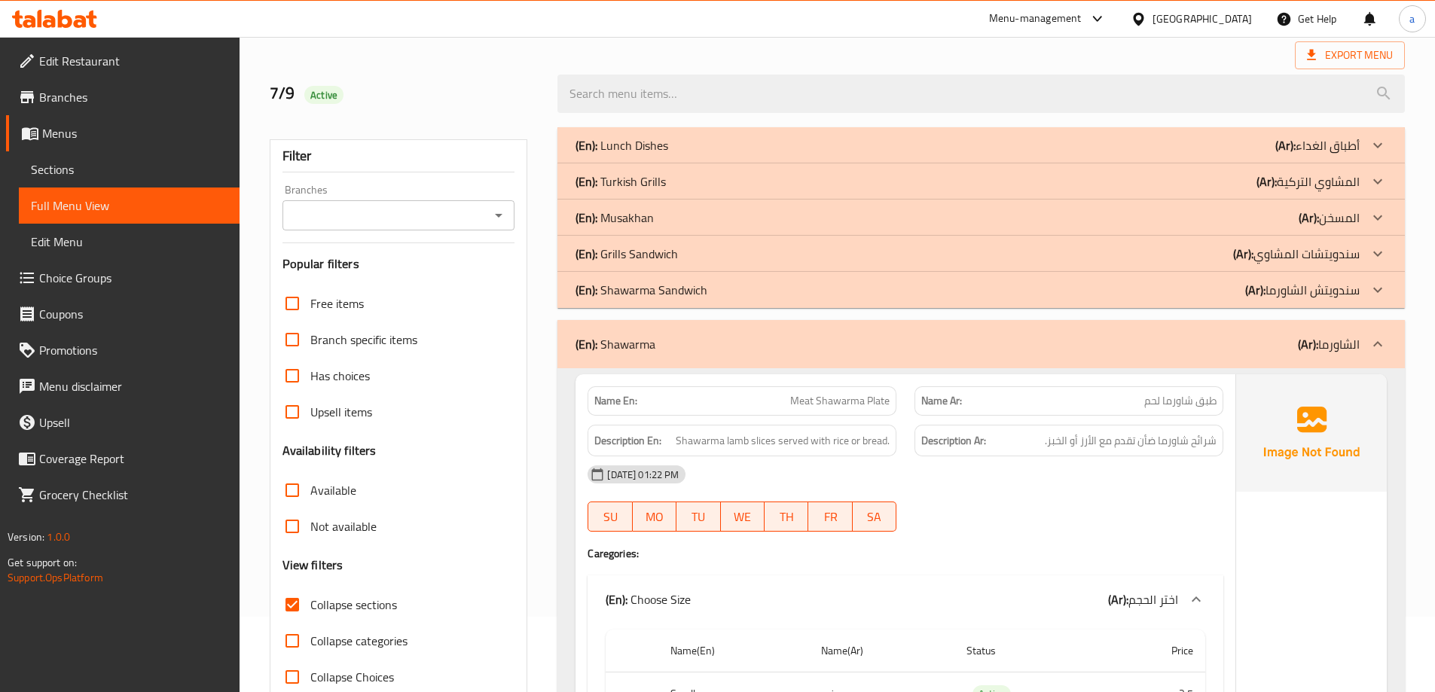
click at [1350, 335] on p "(Ar): الشاورما" at bounding box center [1329, 344] width 62 height 18
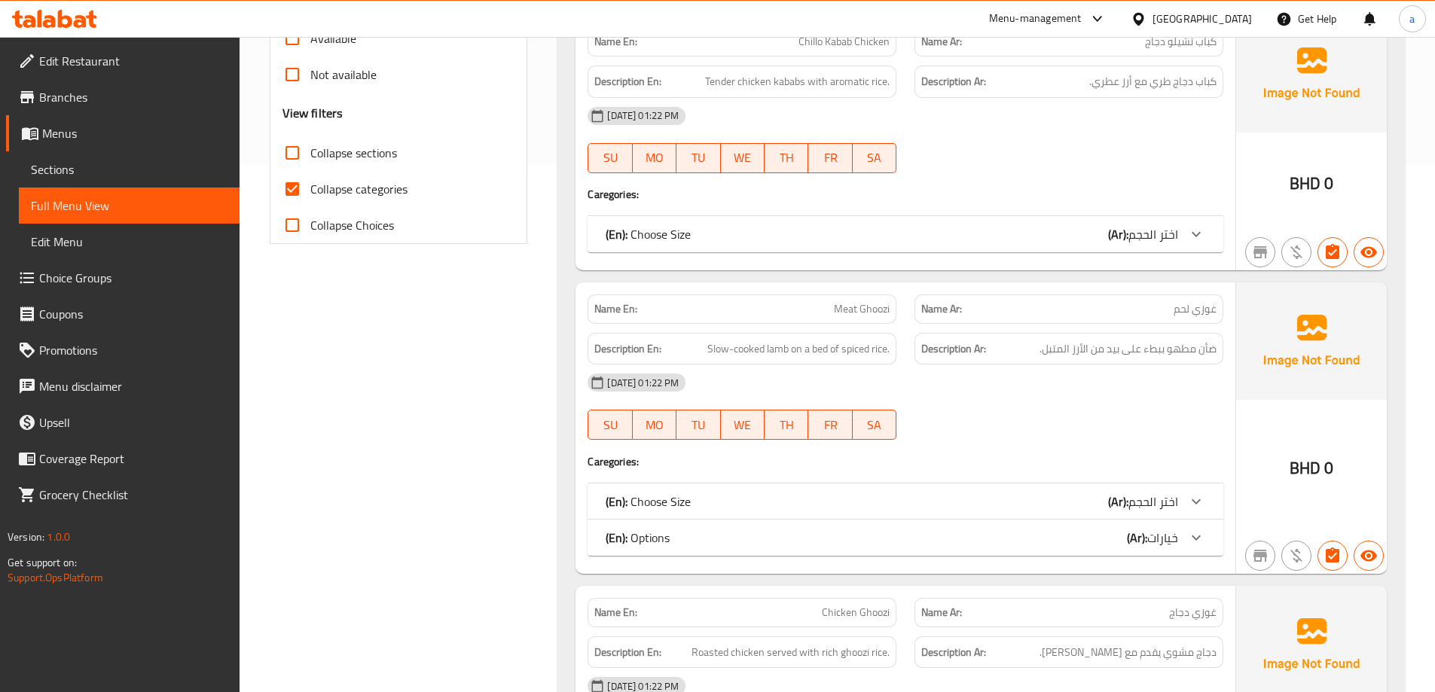
scroll to position [301, 0]
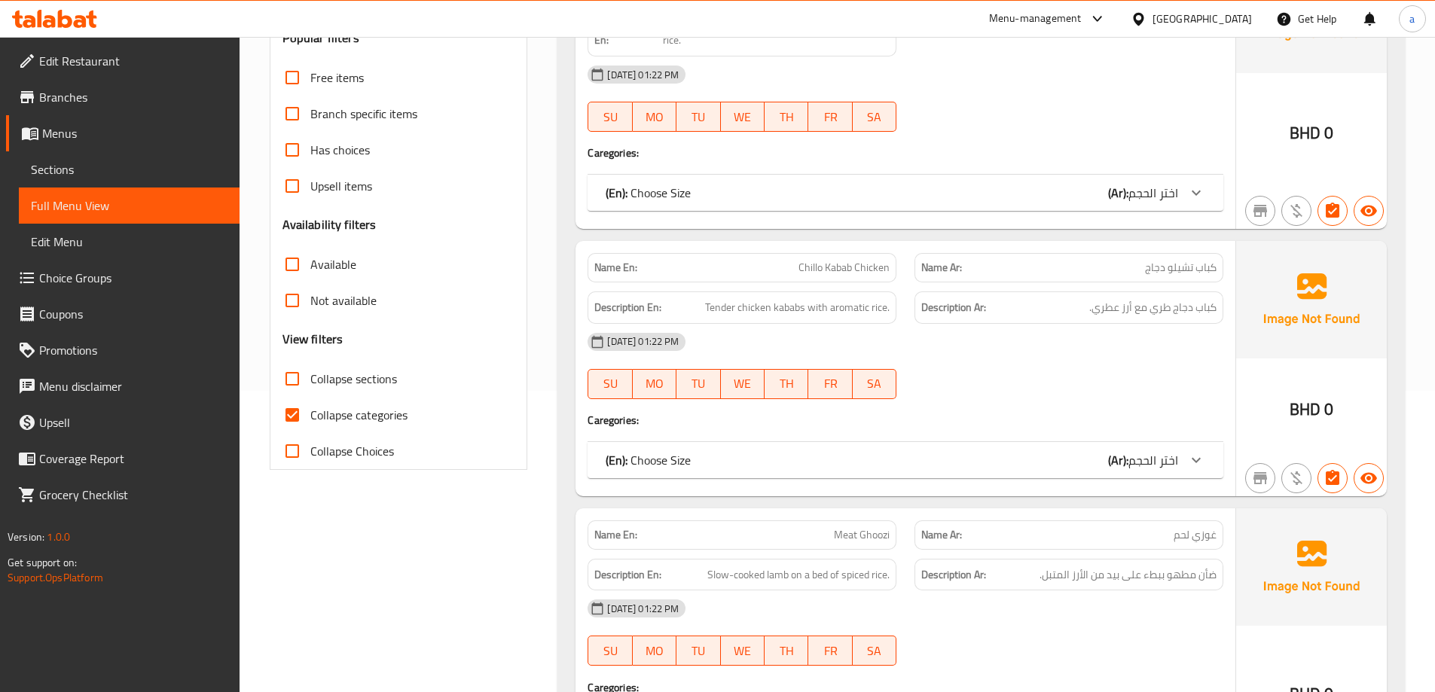
click at [331, 406] on span "Collapse categories" at bounding box center [358, 415] width 97 height 18
click at [310, 404] on input "Collapse categories" at bounding box center [292, 415] width 36 height 36
checkbox input "false"
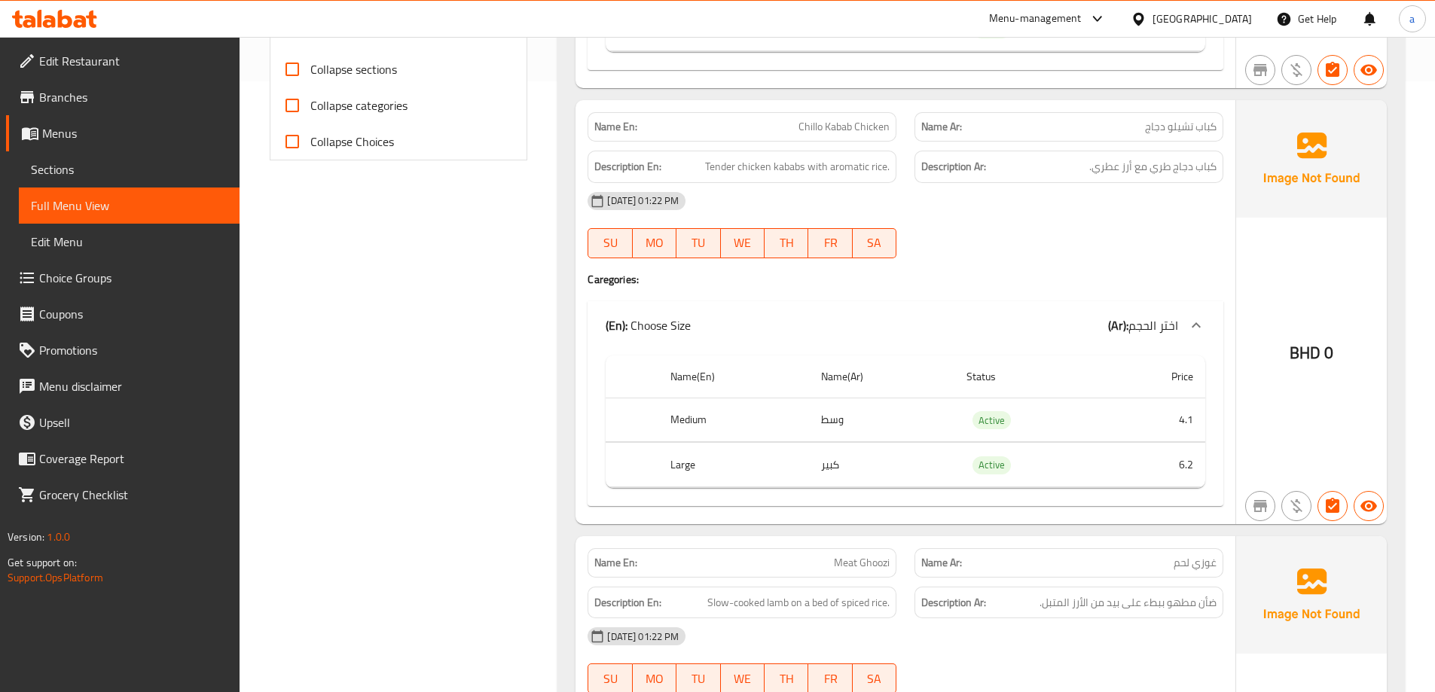
scroll to position [452, 0]
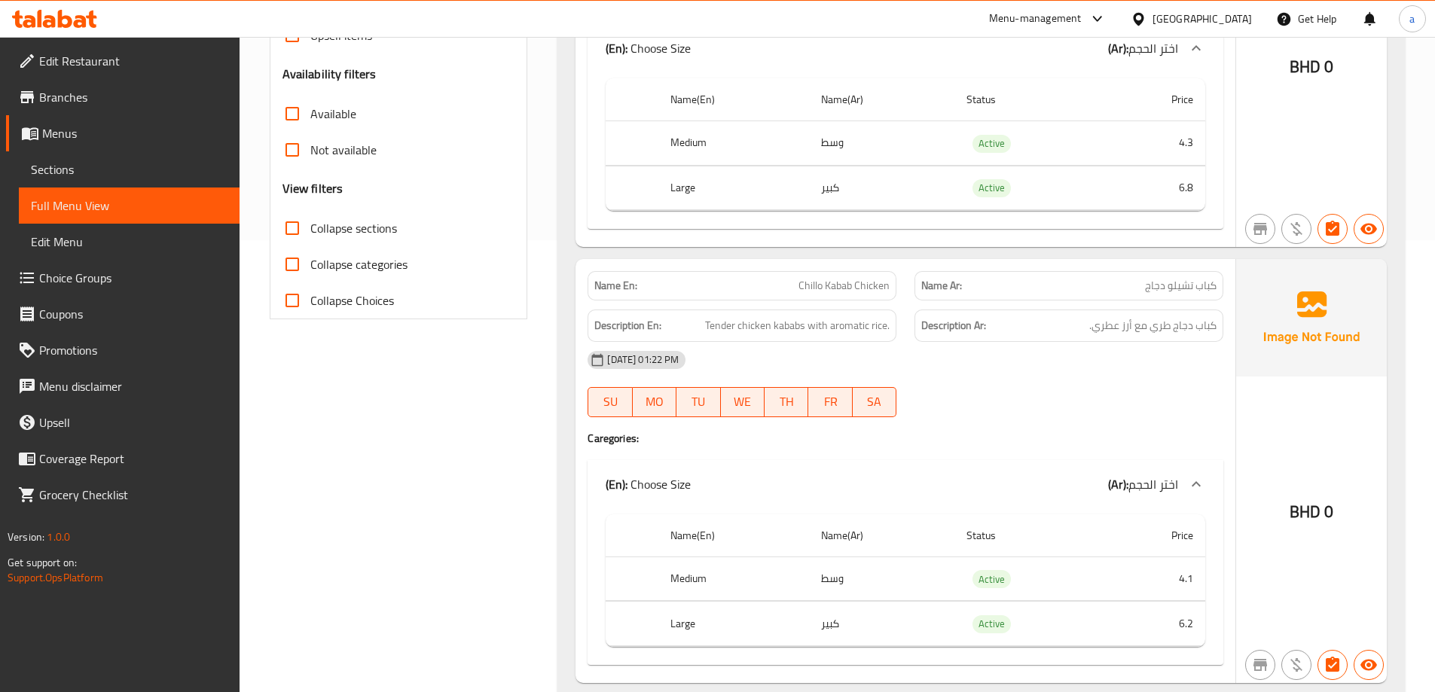
click at [363, 241] on label "Collapse sections" at bounding box center [335, 228] width 123 height 36
click at [310, 241] on input "Collapse sections" at bounding box center [292, 228] width 36 height 36
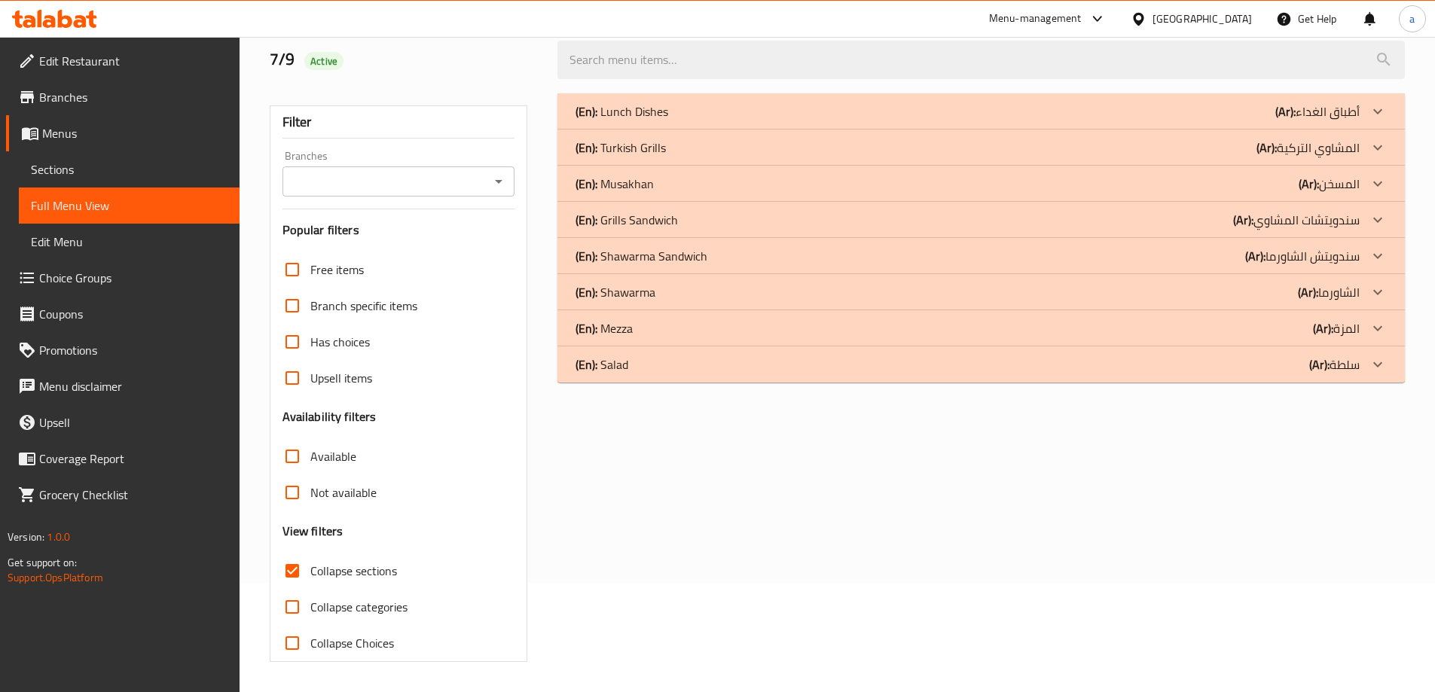
scroll to position [109, 0]
click at [344, 582] on label "Collapse sections" at bounding box center [335, 571] width 123 height 36
click at [310, 582] on input "Collapse sections" at bounding box center [292, 571] width 36 height 36
checkbox input "false"
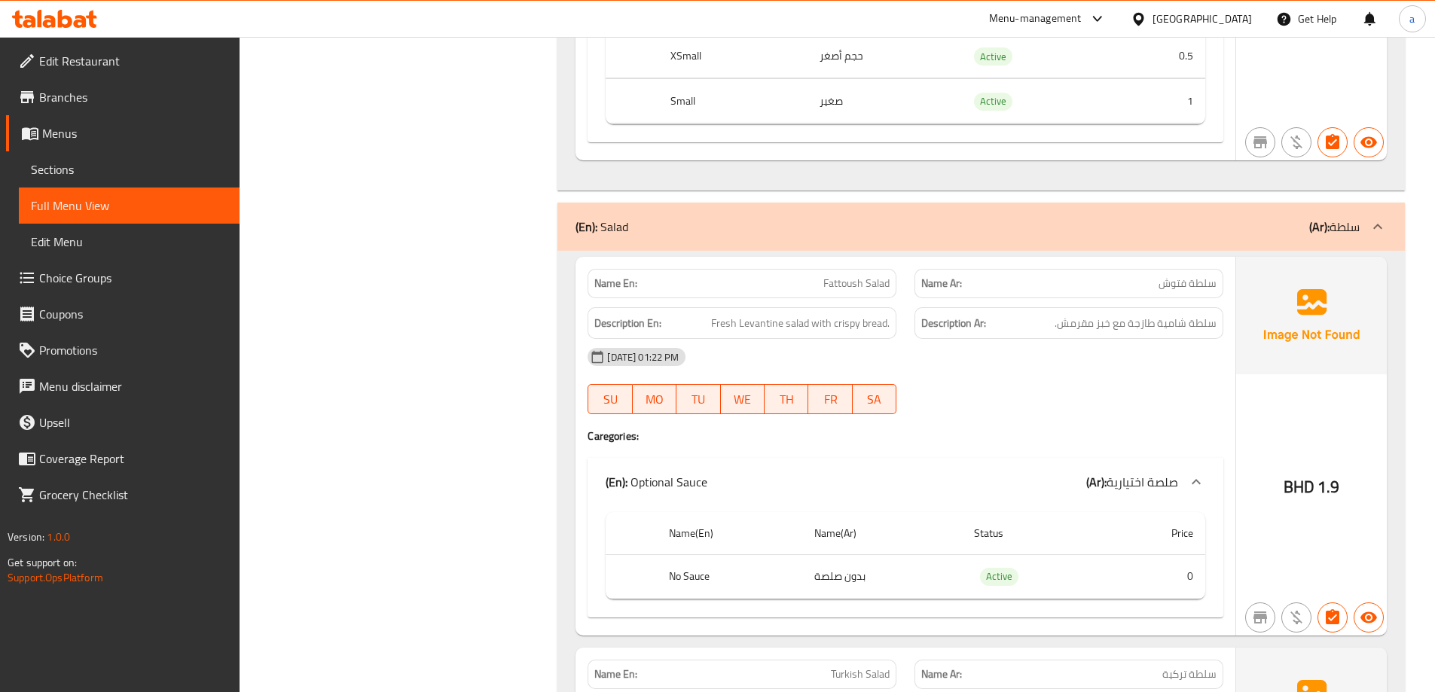
scroll to position [30196, 0]
